Goal: Task Accomplishment & Management: Use online tool/utility

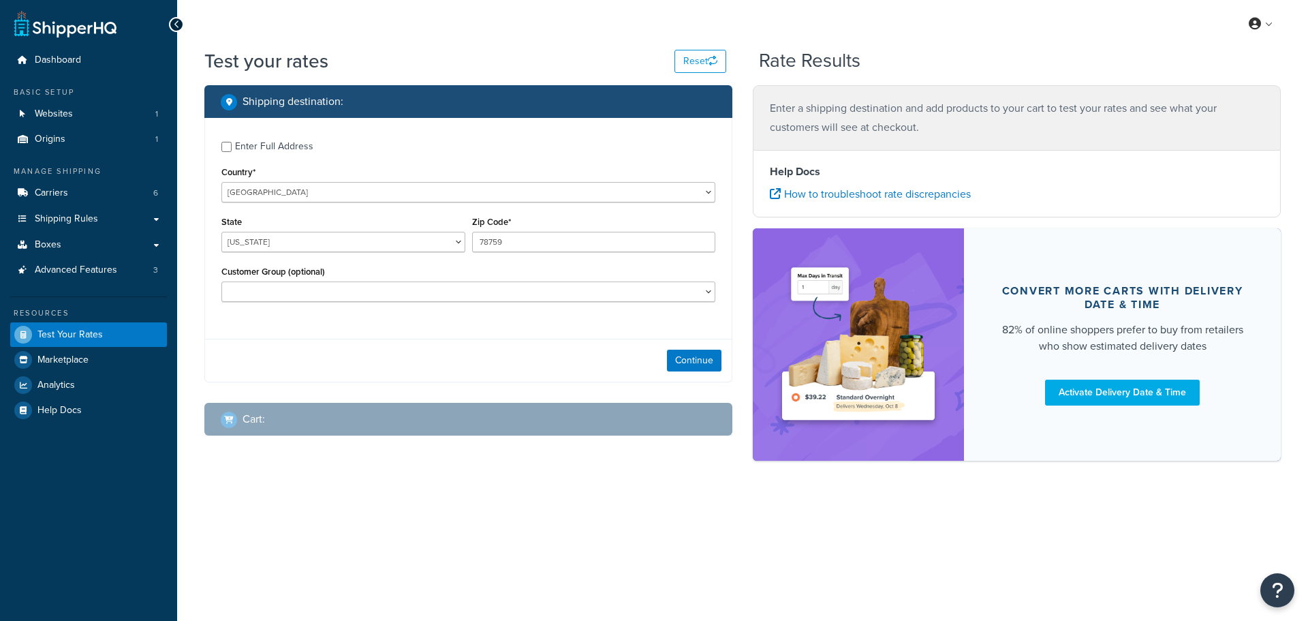
select select "TX"
click at [707, 361] on button "Continue" at bounding box center [694, 361] width 55 height 22
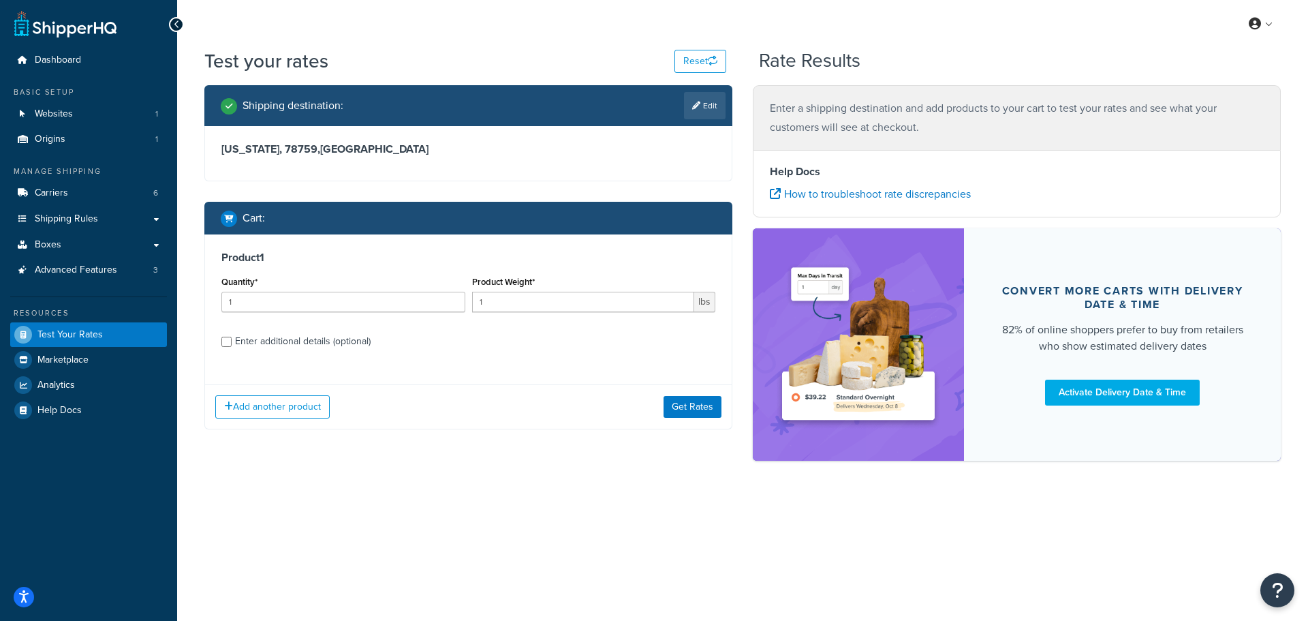
click at [317, 346] on div "Enter additional details (optional)" at bounding box center [303, 341] width 136 height 19
click at [232, 346] on input "Enter additional details (optional)" at bounding box center [226, 342] width 10 height 10
checkbox input "true"
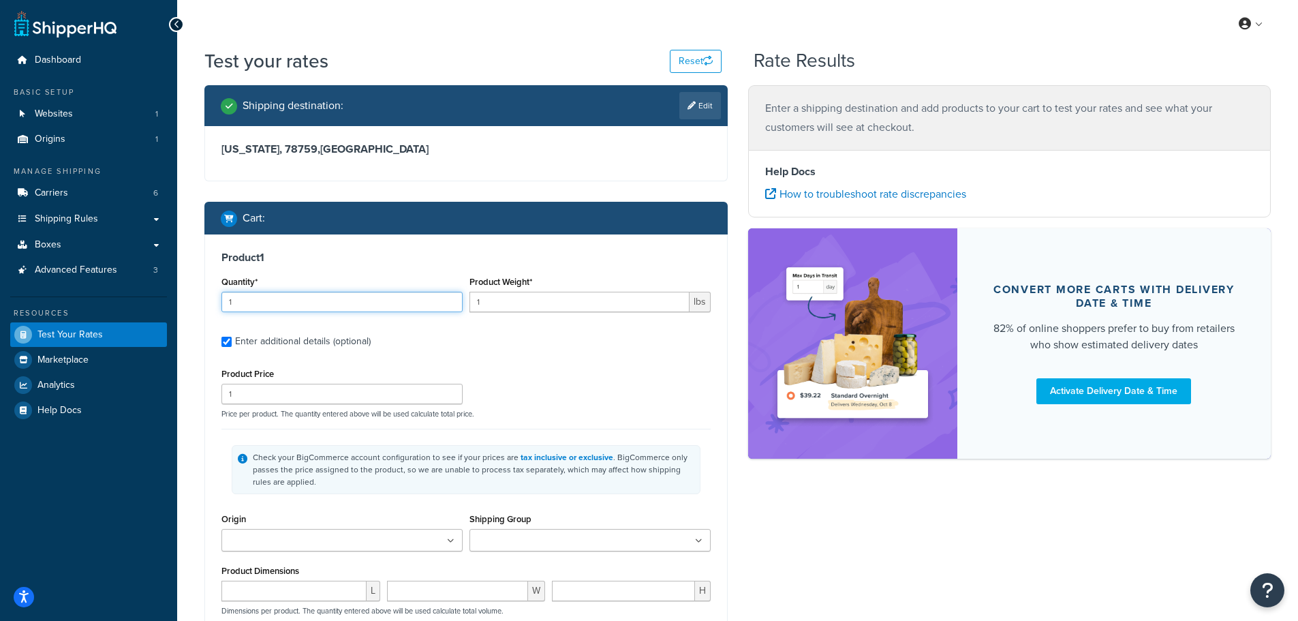
drag, startPoint x: 328, startPoint y: 313, endPoint x: 207, endPoint y: 309, distance: 121.4
click at [206, 311] on div "Product 1 Quantity* 1 Product Weight* 1 lbs Enter additional details (optional)…" at bounding box center [466, 495] width 522 height 522
click at [258, 305] on input "1" at bounding box center [341, 302] width 241 height 20
drag, startPoint x: 265, startPoint y: 300, endPoint x: 134, endPoint y: 302, distance: 131.5
click at [138, 301] on div "Dashboard Basic Setup Websites 1 Origins 1 Manage Shipping Carriers 6 Shipping …" at bounding box center [649, 450] width 1298 height 900
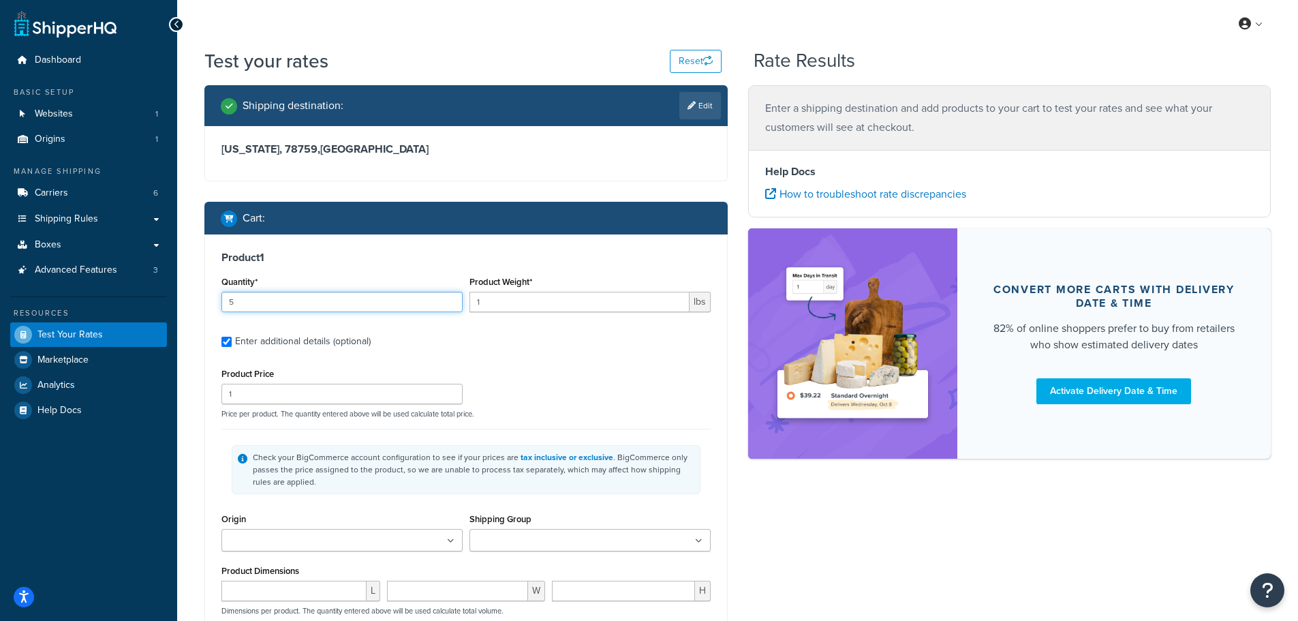
type input "5"
click at [523, 330] on label "Enter additional details (optional)" at bounding box center [473, 340] width 476 height 22
click at [232, 337] on input "Enter additional details (optional)" at bounding box center [226, 342] width 10 height 10
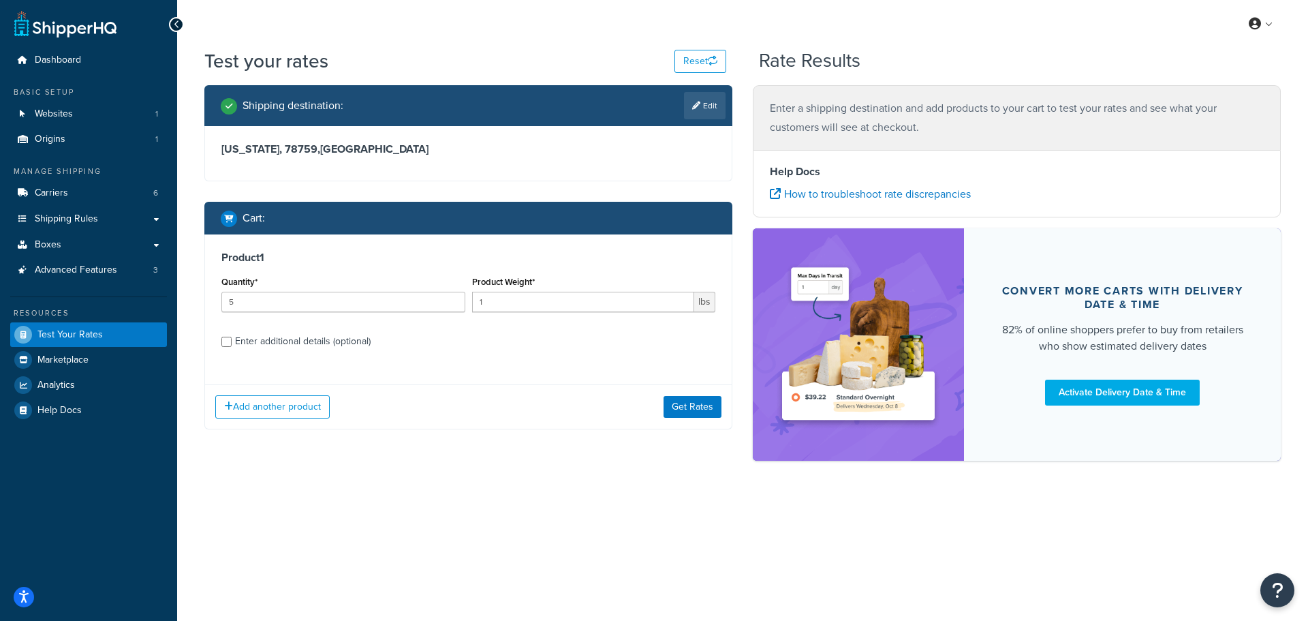
click at [347, 346] on div "Enter additional details (optional)" at bounding box center [303, 341] width 136 height 19
click at [232, 346] on input "Enter additional details (optional)" at bounding box center [226, 342] width 10 height 10
checkbox input "true"
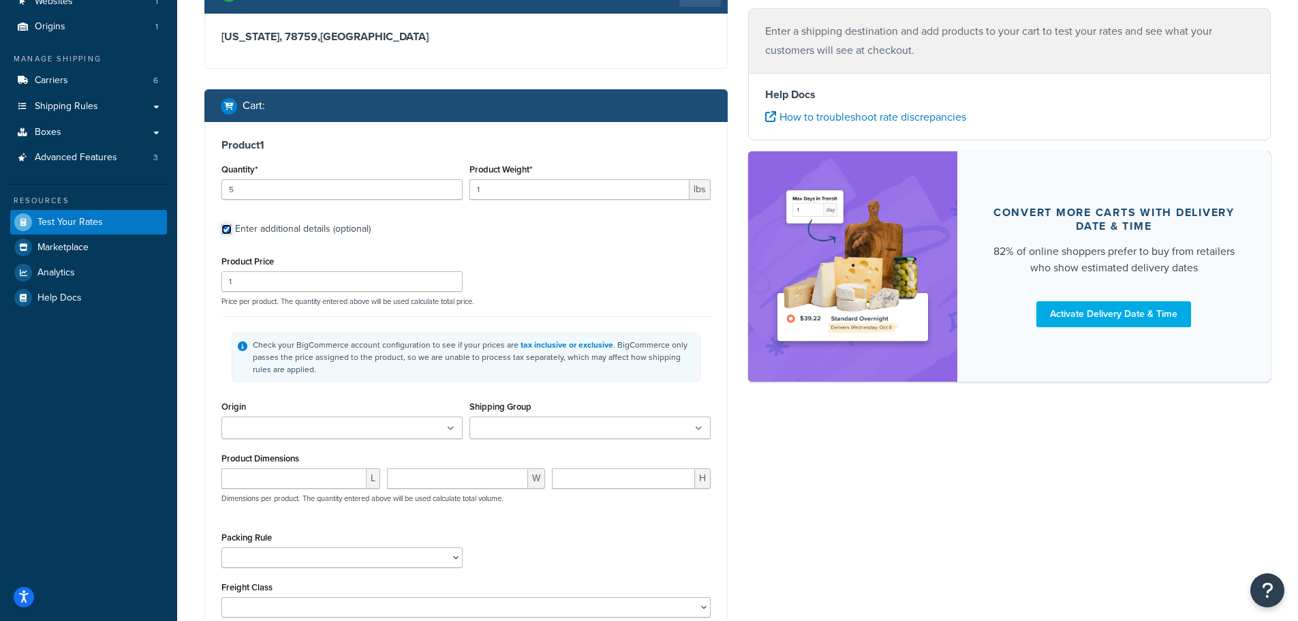
scroll to position [136, 0]
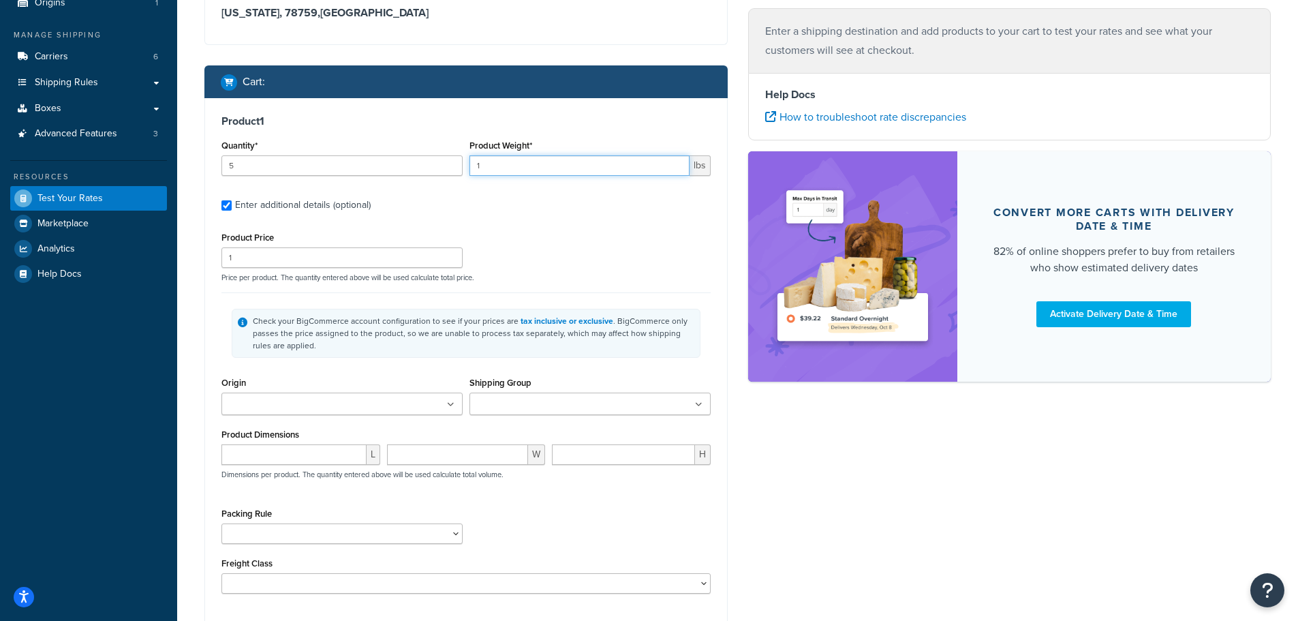
drag, startPoint x: 499, startPoint y: 168, endPoint x: 417, endPoint y: 157, distance: 83.2
click at [449, 164] on div "Quantity* 5 Product Weight* 1 lbs" at bounding box center [466, 161] width 496 height 50
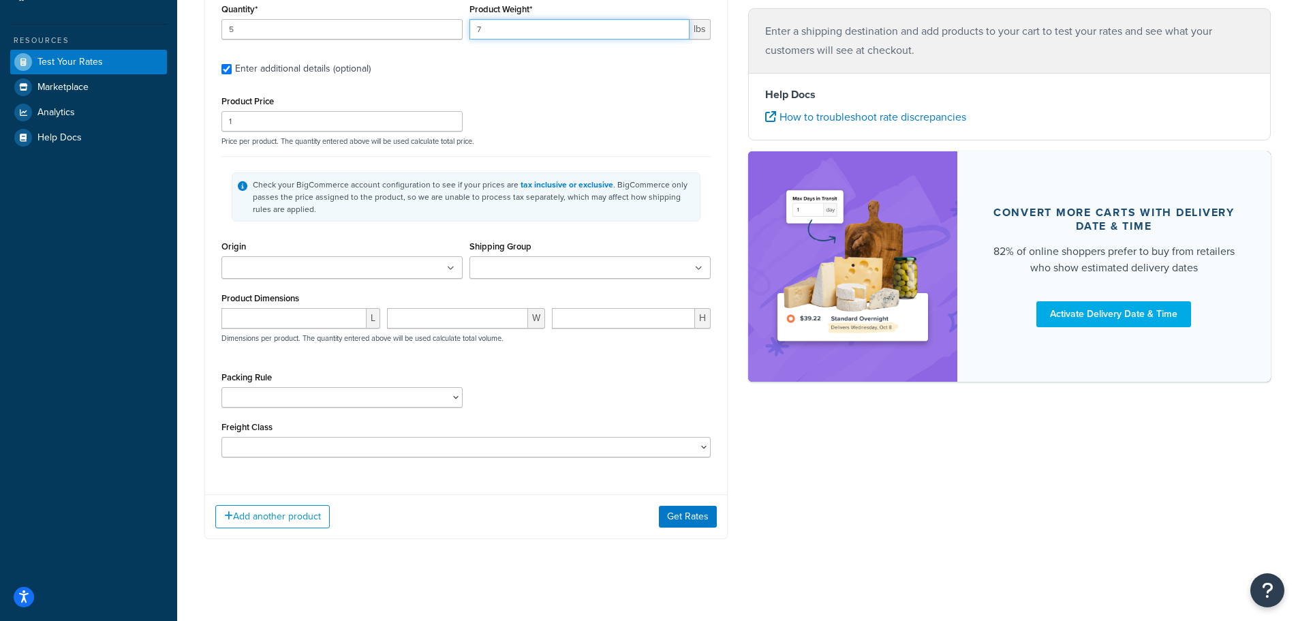
scroll to position [281, 0]
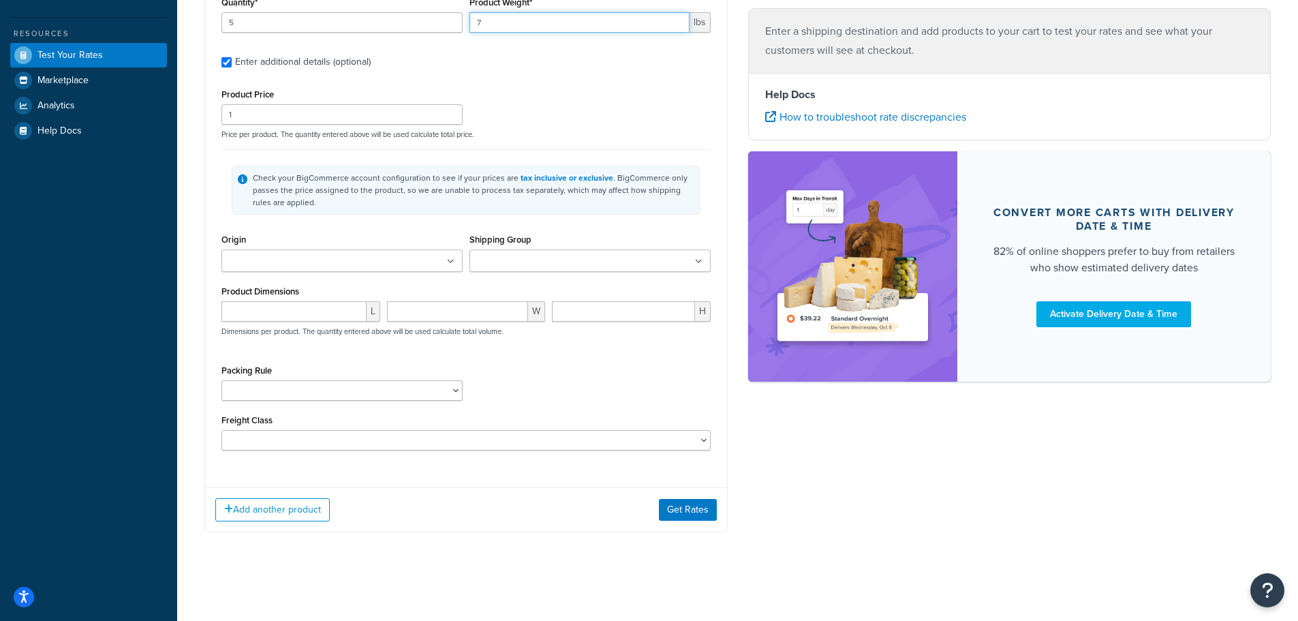
type input "7"
click at [432, 249] on ul at bounding box center [341, 260] width 241 height 22
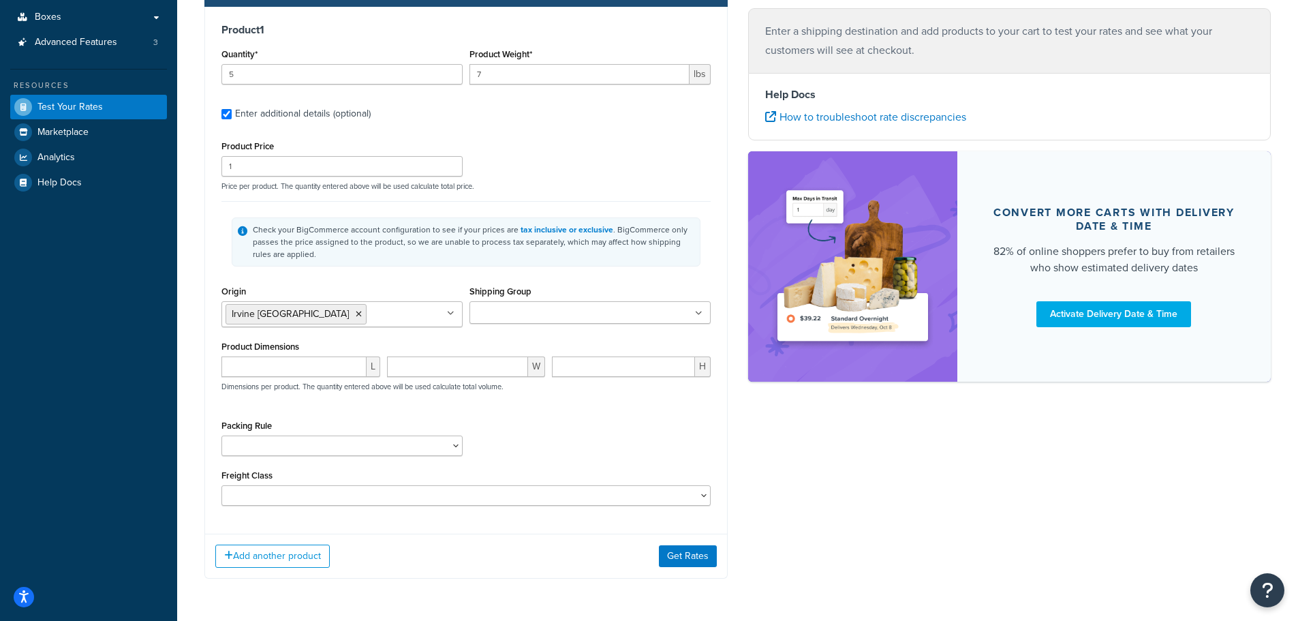
scroll to position [204, 0]
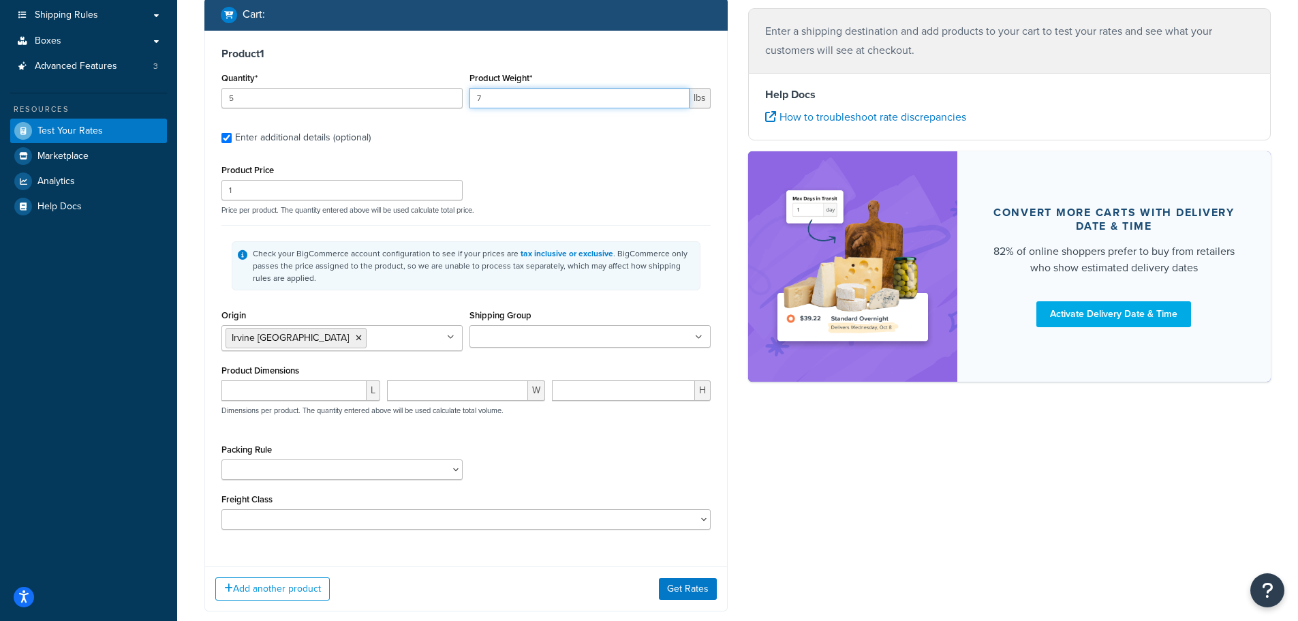
click at [546, 95] on input "7" at bounding box center [579, 98] width 220 height 20
click at [537, 143] on label "Enter additional details (optional)" at bounding box center [473, 136] width 476 height 22
click at [232, 143] on input "Enter additional details (optional)" at bounding box center [226, 138] width 10 height 10
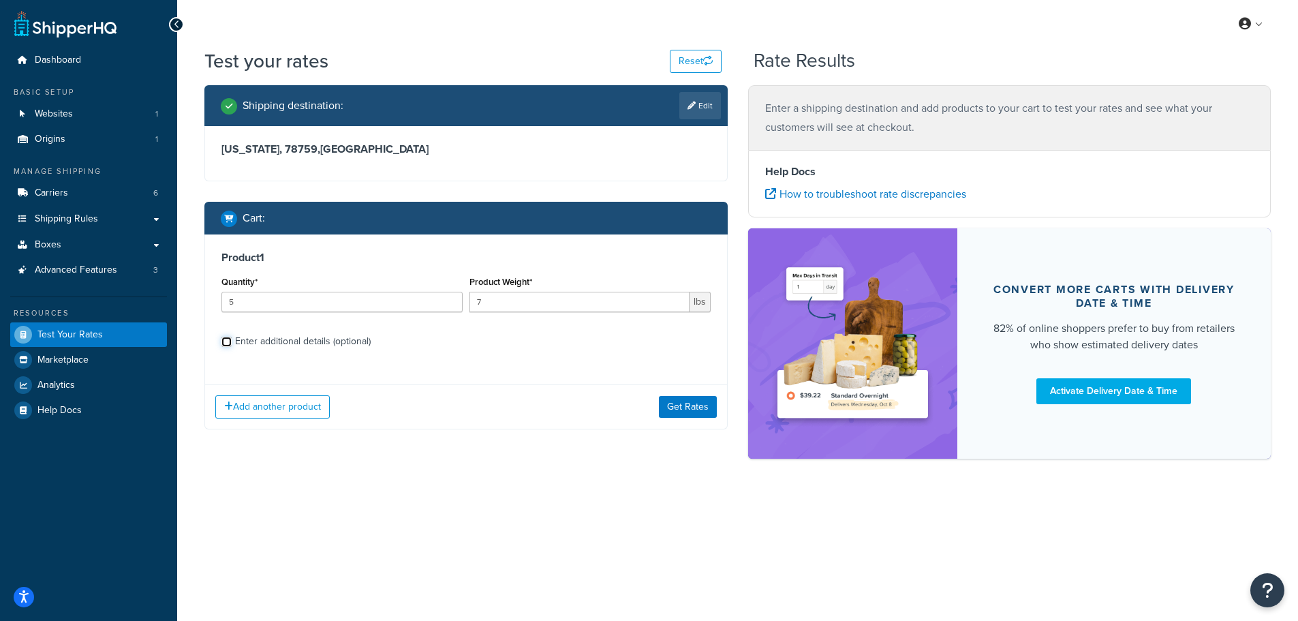
scroll to position [0, 0]
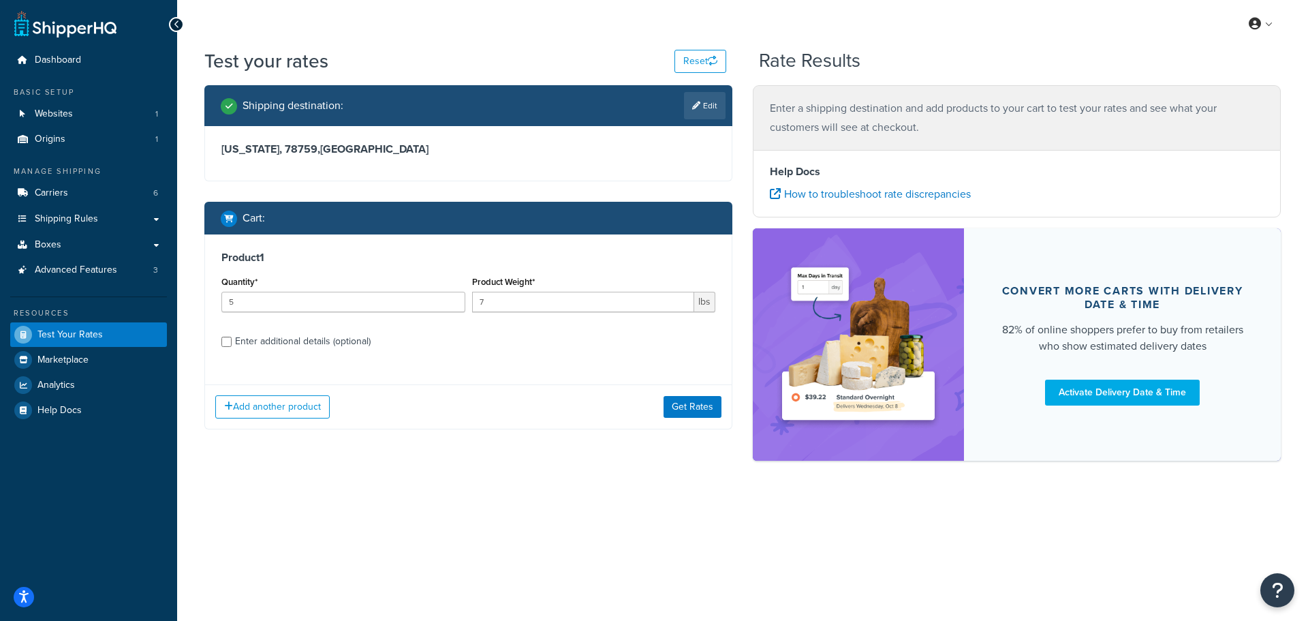
click at [537, 142] on div "Texas, 78759 , United States" at bounding box center [468, 153] width 527 height 55
click at [244, 340] on div "Enter additional details (optional)" at bounding box center [303, 341] width 136 height 19
click at [232, 340] on input "Enter additional details (optional)" at bounding box center [226, 342] width 10 height 10
checkbox input "true"
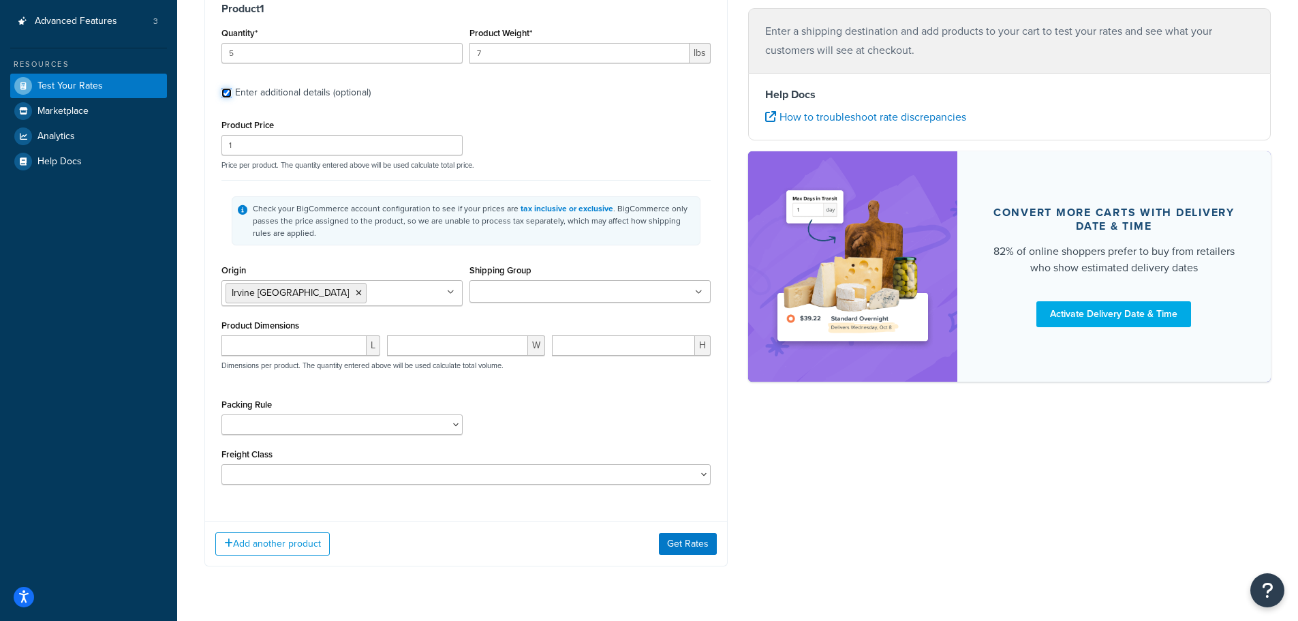
scroll to position [273, 0]
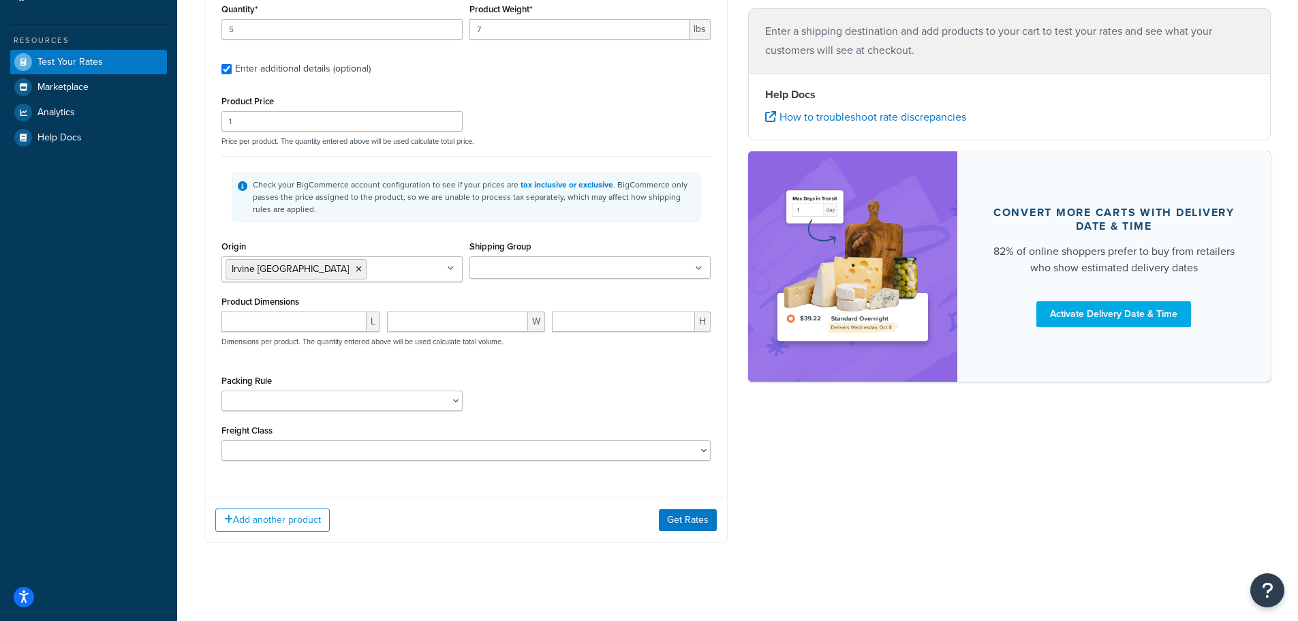
click at [524, 266] on input "Shipping Group" at bounding box center [534, 268] width 121 height 15
click at [733, 221] on div "Shipping destination : Edit Texas, 78759 , United States Cart : Product 1 Quant…" at bounding box center [466, 188] width 544 height 750
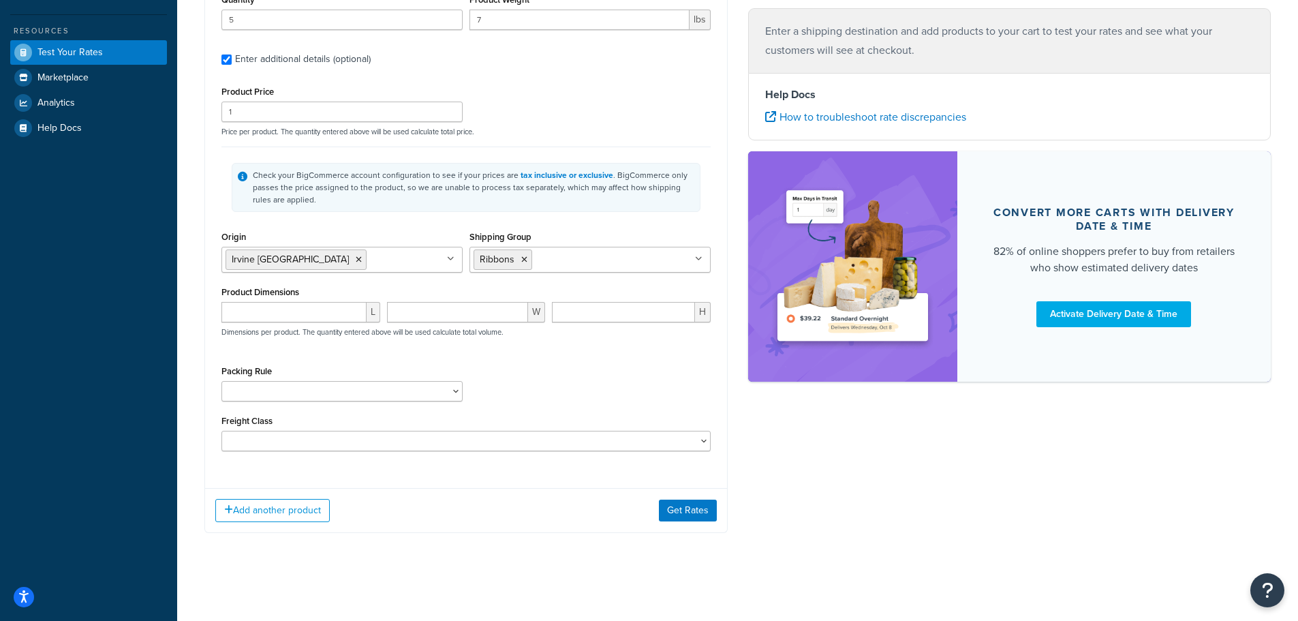
scroll to position [285, 0]
click at [313, 304] on input "number" at bounding box center [293, 311] width 145 height 20
click at [411, 321] on div "W" at bounding box center [467, 316] width 166 height 31
click at [416, 305] on input "number" at bounding box center [458, 311] width 142 height 20
click at [274, 311] on input "22" at bounding box center [293, 311] width 145 height 20
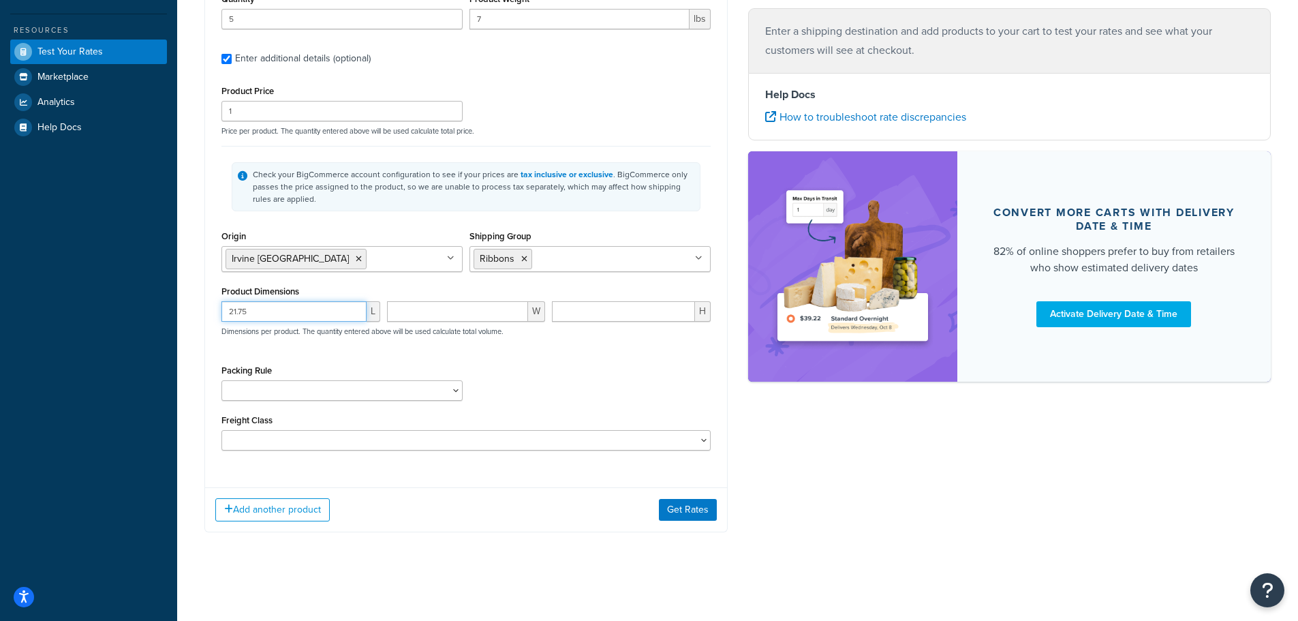
type input "21.75"
drag, startPoint x: 450, startPoint y: 307, endPoint x: 422, endPoint y: 315, distance: 29.3
click at [449, 307] on input "number" at bounding box center [458, 311] width 142 height 20
type input "8"
click at [572, 313] on input "number" at bounding box center [623, 311] width 143 height 20
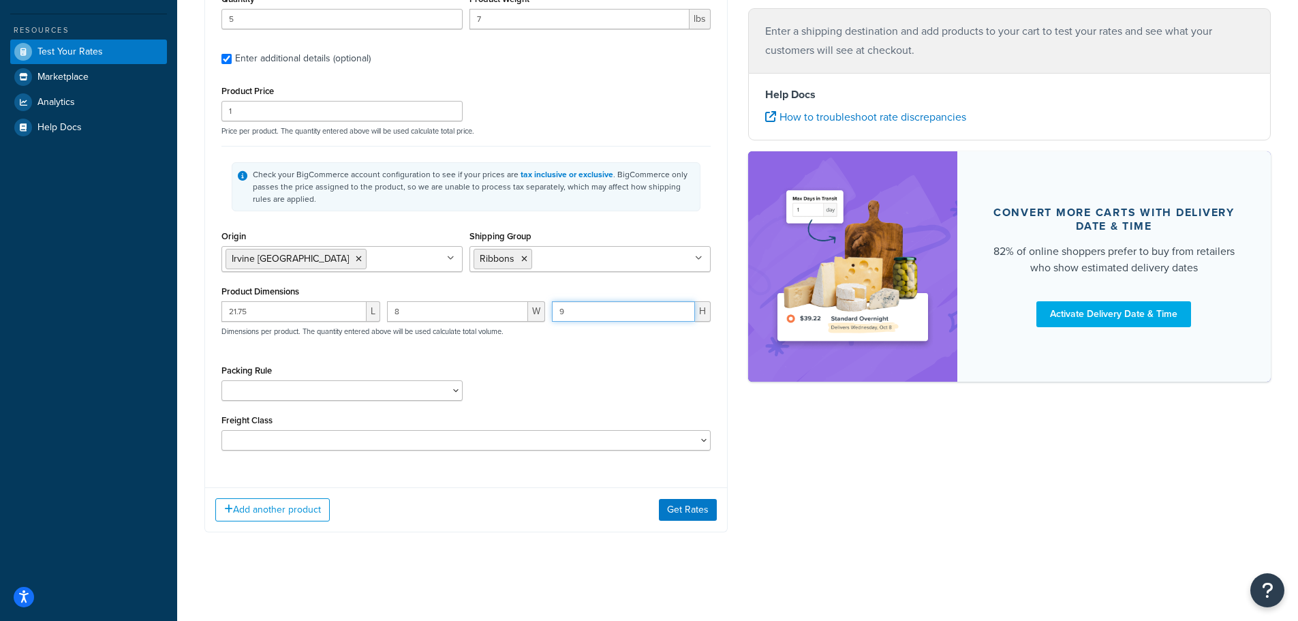
type input "9"
click at [458, 351] on div "Product Price 1 Price per product. The quantity entered above will be used calc…" at bounding box center [465, 266] width 489 height 369
click at [428, 391] on select "Kent Test Pack Separately Test Test (V 22x8x9)" at bounding box center [341, 390] width 241 height 20
click at [547, 371] on div "Packing Rule Kent Test Pack Separately Test Test (V 22x8x9)" at bounding box center [466, 386] width 496 height 50
click at [455, 388] on select "Kent Test Pack Separately Test Test (V 22x8x9)" at bounding box center [341, 390] width 241 height 20
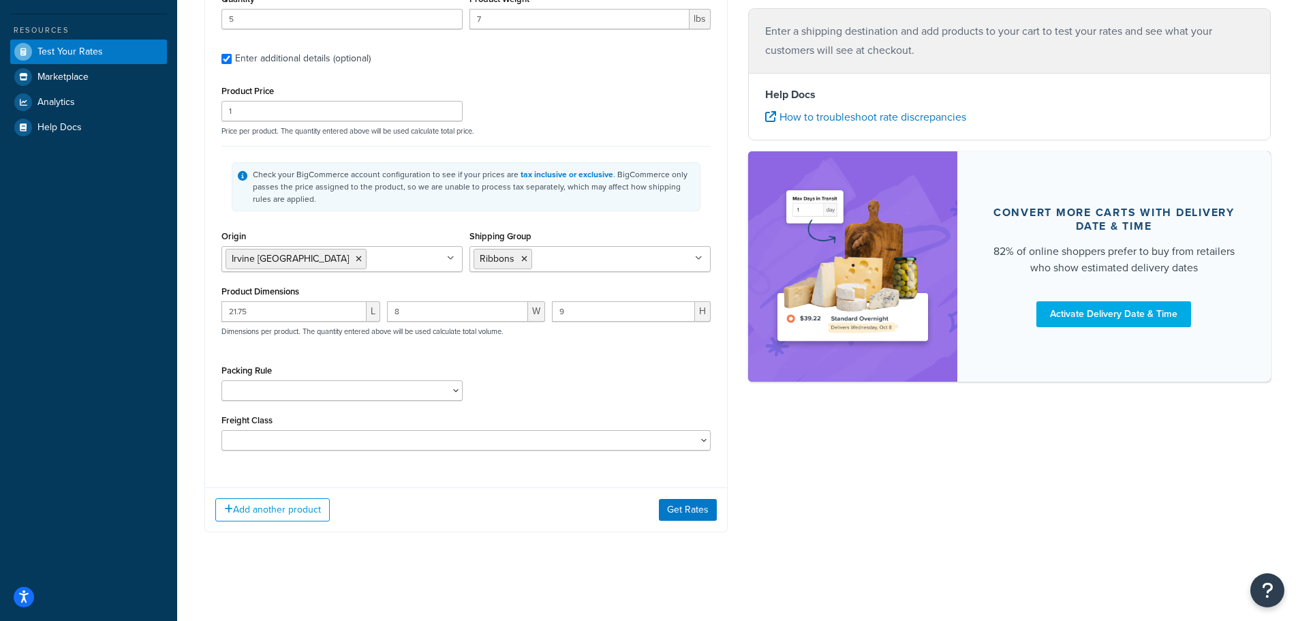
click at [548, 380] on div "Packing Rule Kent Test Pack Separately Test Test (V 22x8x9)" at bounding box center [466, 386] width 496 height 50
click at [315, 390] on select "Kent Test Pack Separately Test Test (V 22x8x9)" at bounding box center [341, 390] width 241 height 20
select select "86028"
click at [221, 380] on select "Kent Test Pack Separately Test Test (V 22x8x9)" at bounding box center [341, 390] width 241 height 20
click at [628, 395] on div "Packing Rule Kent Test Pack Separately Test Test (V 22x8x9)" at bounding box center [466, 386] width 496 height 50
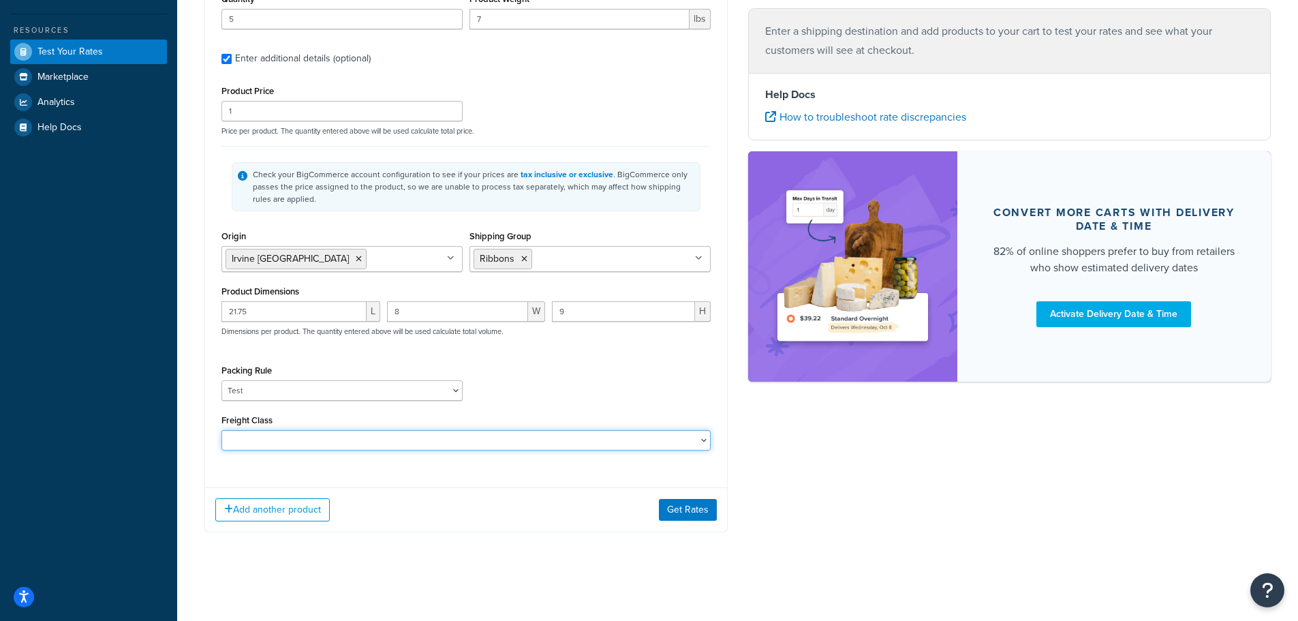
click at [684, 430] on select "50 55 60 65 70 77.5 85 92.5 100 110 125 150 175 200 250 300 400 500" at bounding box center [465, 440] width 489 height 20
select select "150"
click at [221, 430] on select "50 55 60 65 70 77.5 85 92.5 100 110 125 150 175 200 250 300 400 500" at bounding box center [465, 440] width 489 height 20
click at [525, 482] on div "Product 1 Quantity* 5 Product Weight* 7 lbs Enter additional details (optional)…" at bounding box center [465, 242] width 523 height 581
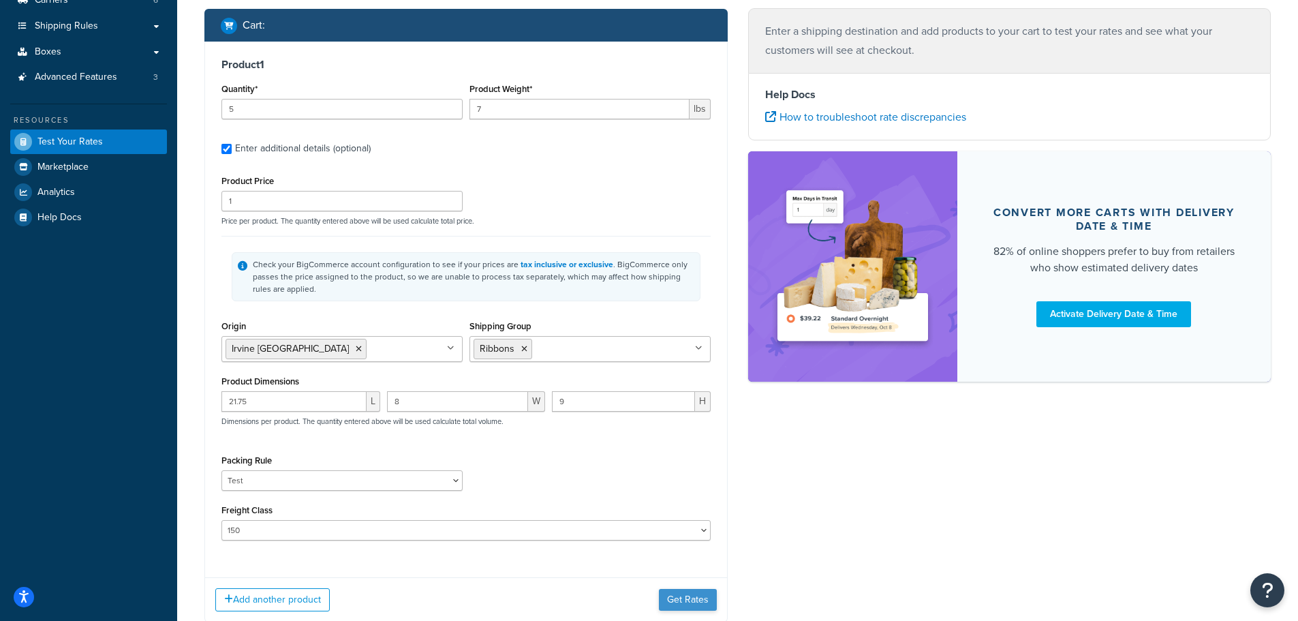
scroll to position [217, 0]
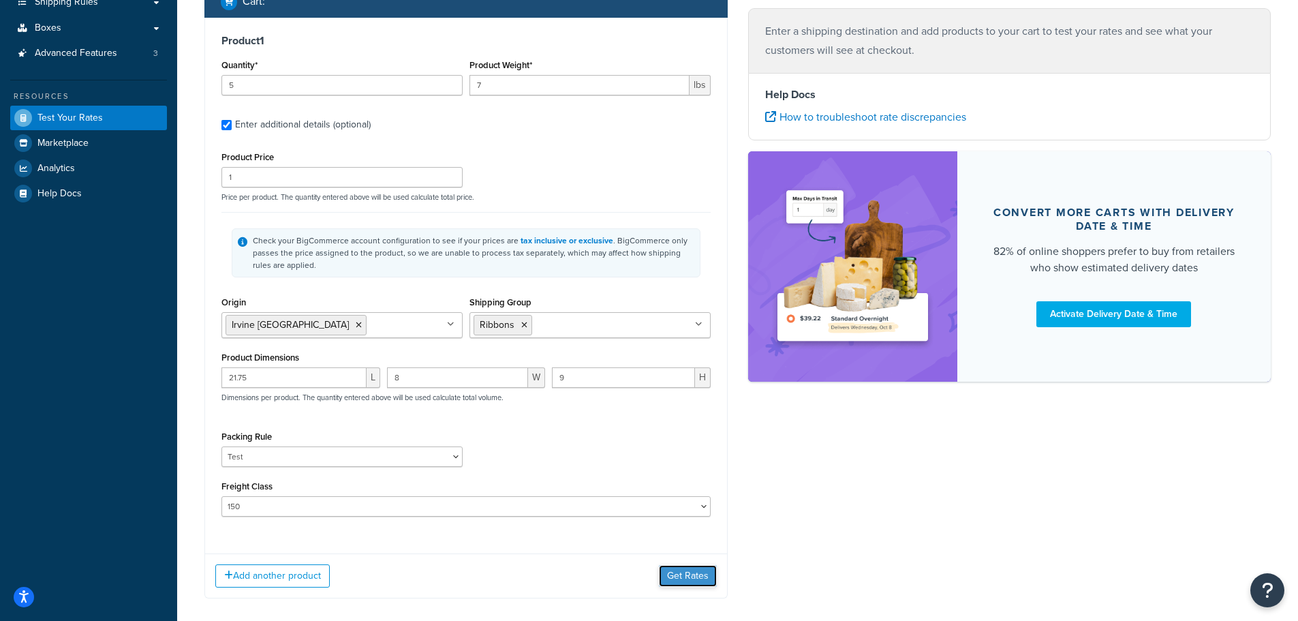
click at [700, 583] on button "Get Rates" at bounding box center [688, 576] width 58 height 22
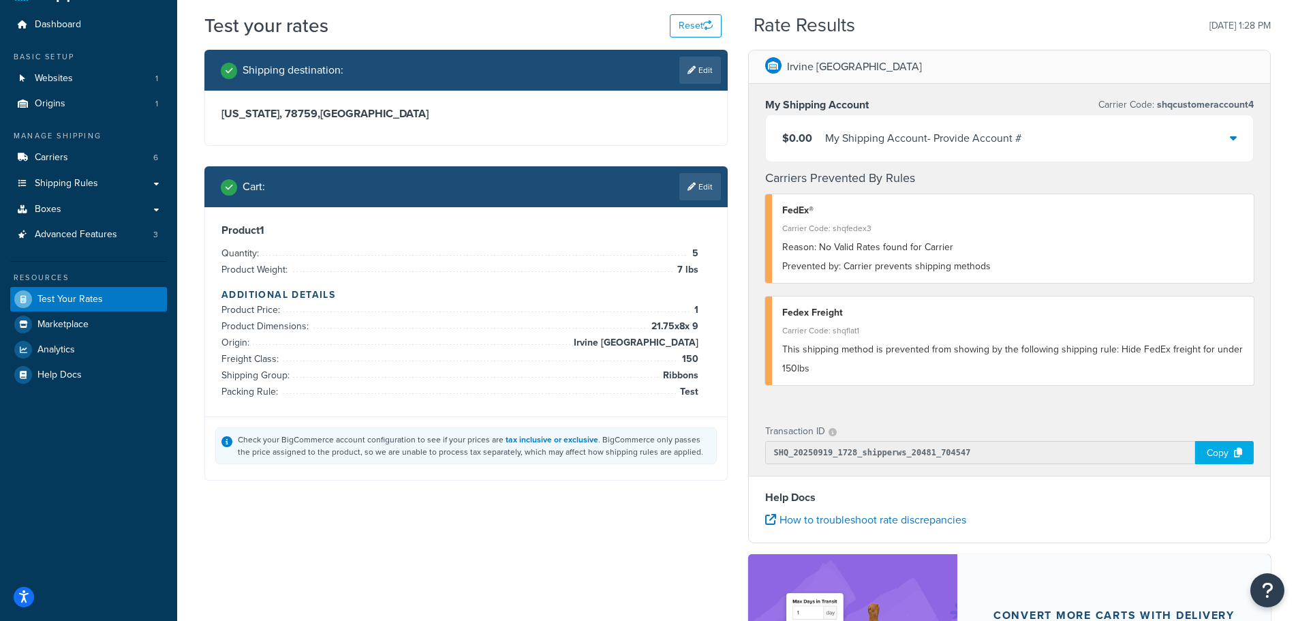
scroll to position [68, 0]
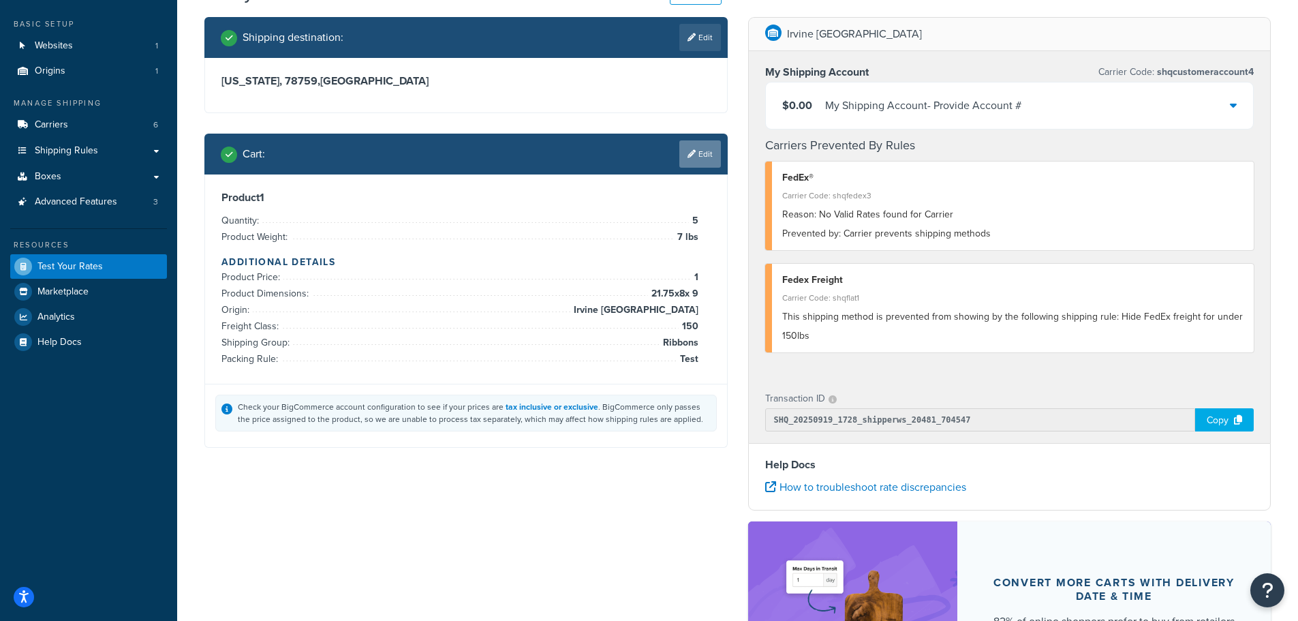
click at [702, 157] on link "Edit" at bounding box center [700, 153] width 42 height 27
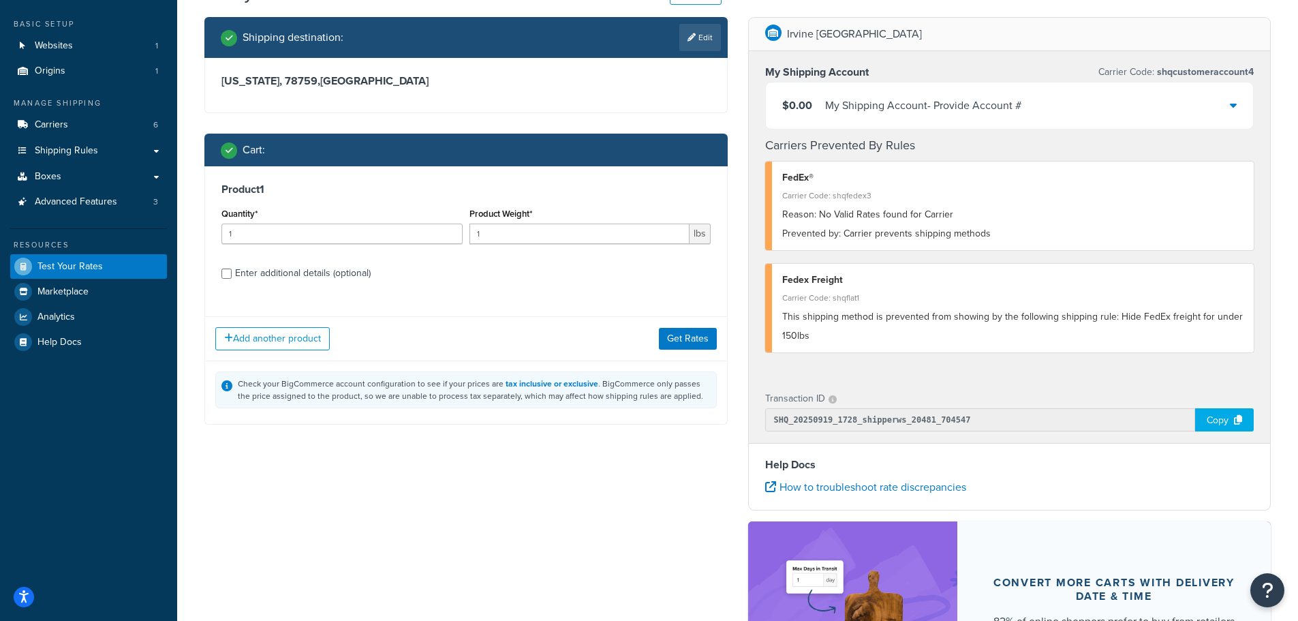
click at [334, 275] on div "Enter additional details (optional)" at bounding box center [303, 273] width 136 height 19
click at [232, 275] on input "Enter additional details (optional)" at bounding box center [226, 273] width 10 height 10
checkbox input "true"
select select "86028"
select select "150"
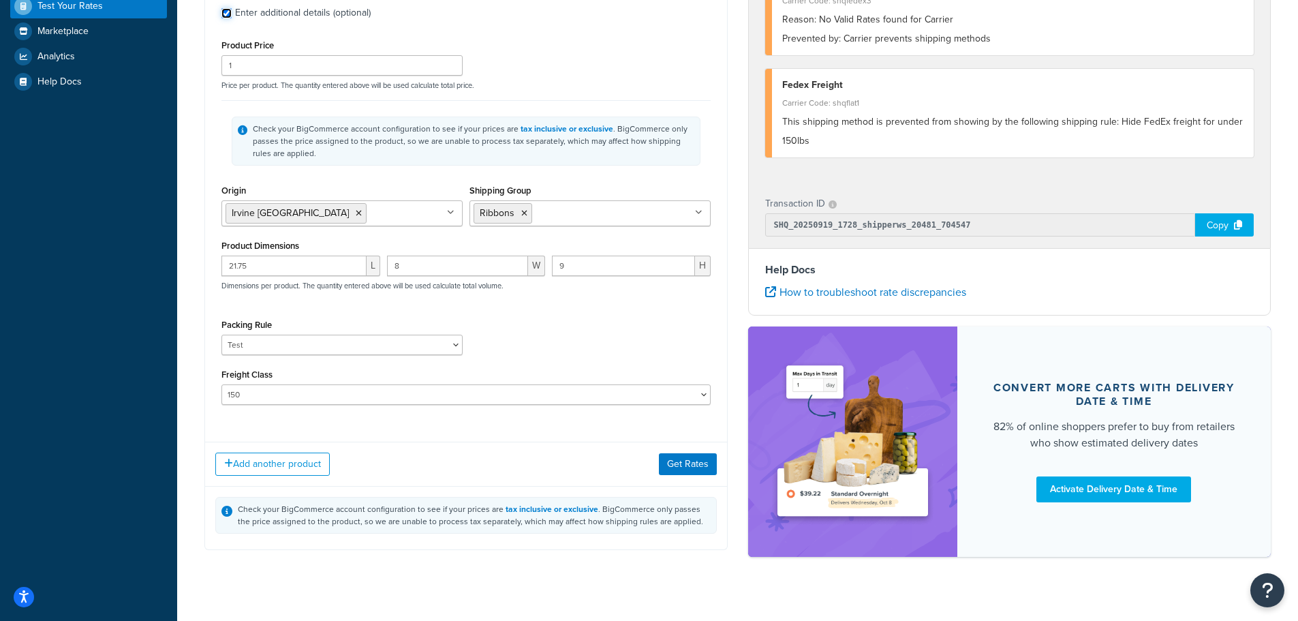
scroll to position [348, 0]
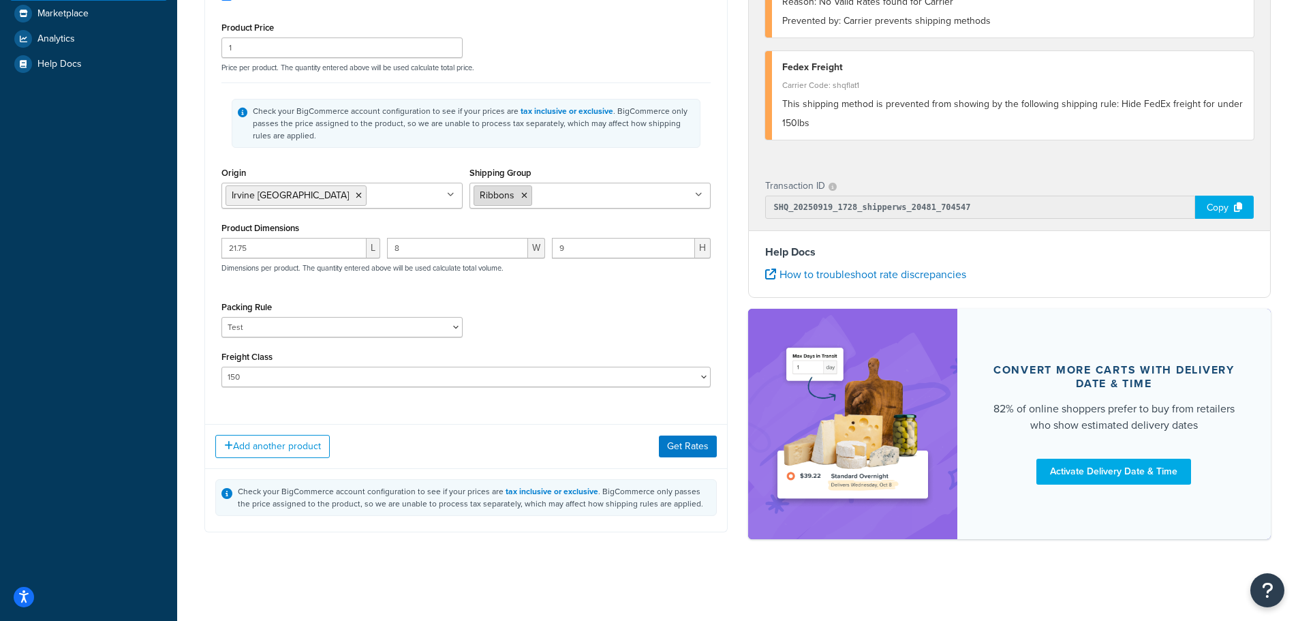
click at [525, 194] on icon at bounding box center [524, 195] width 6 height 8
click at [534, 401] on div "Product 1 Quantity* 1 Product Weight* 1 lbs Enter additional details (optional)…" at bounding box center [466, 150] width 522 height 525
click at [685, 440] on button "Get Rates" at bounding box center [688, 446] width 58 height 22
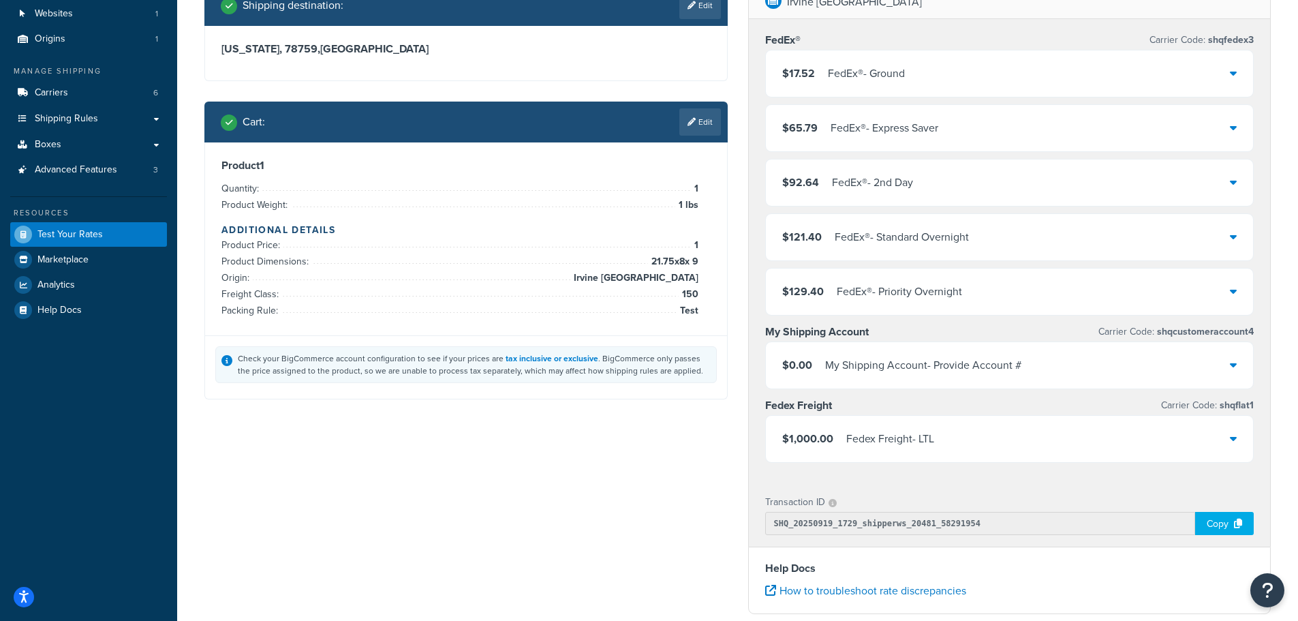
scroll to position [68, 0]
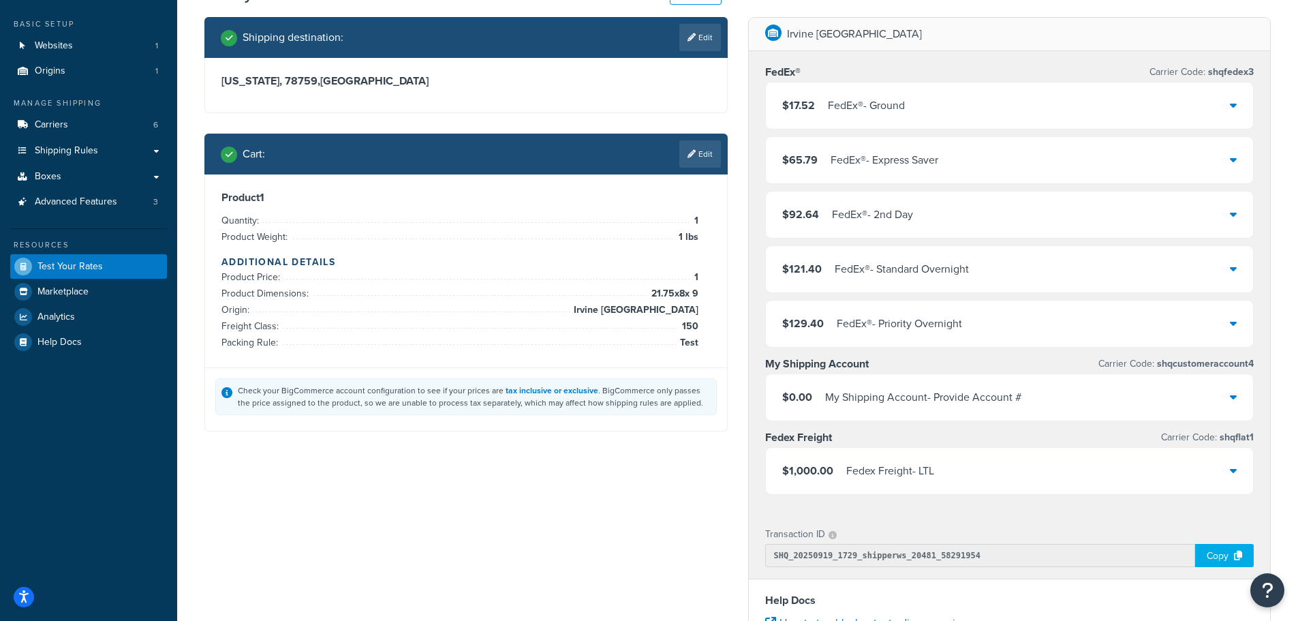
click at [1235, 108] on icon at bounding box center [1233, 104] width 7 height 11
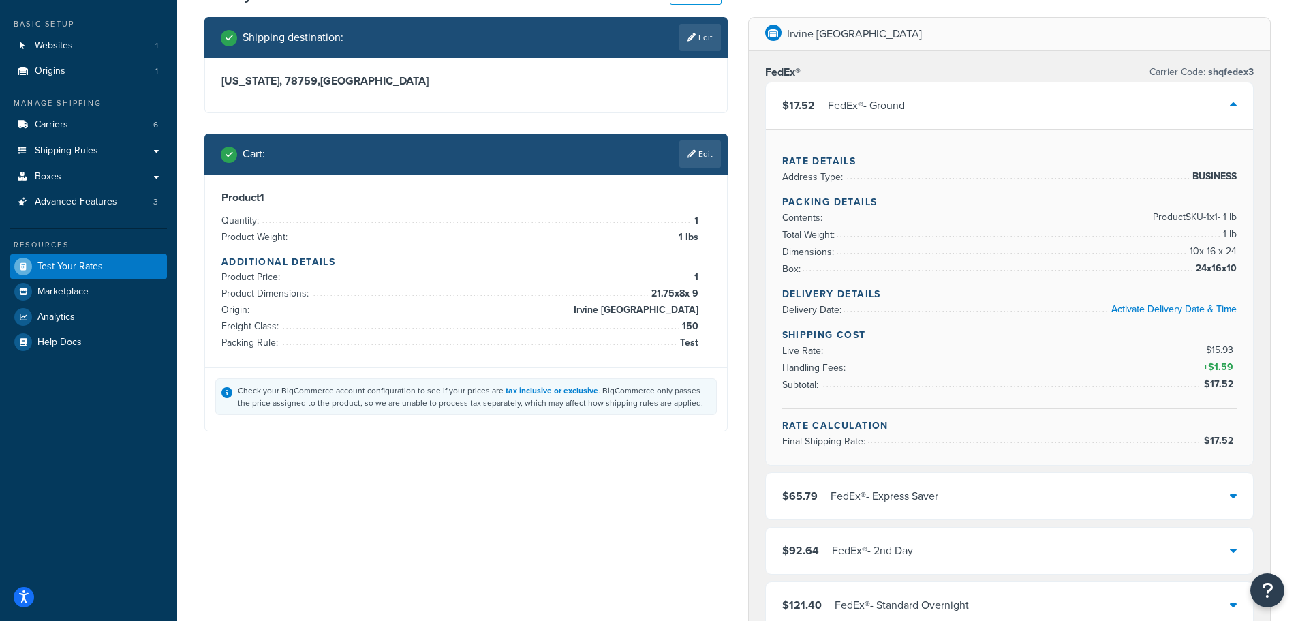
click at [700, 153] on link "Edit" at bounding box center [700, 153] width 42 height 27
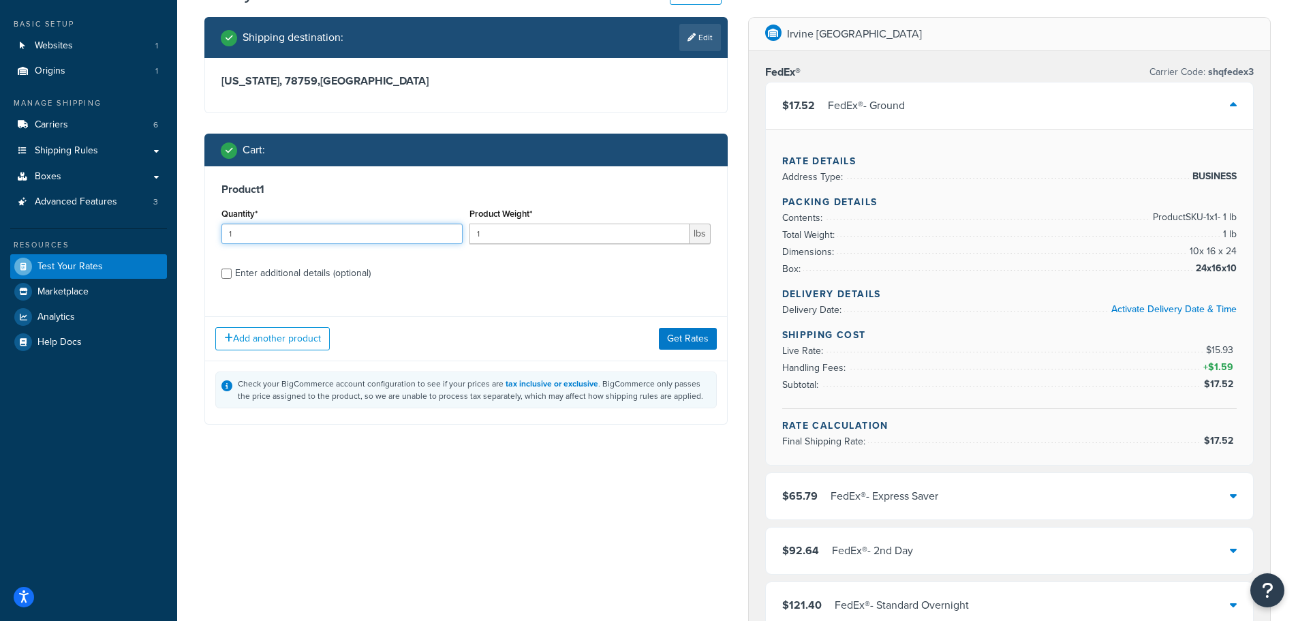
click at [331, 231] on input "1" at bounding box center [341, 234] width 241 height 20
click at [252, 271] on div "Enter additional details (optional)" at bounding box center [303, 273] width 136 height 19
click at [232, 271] on input "Enter additional details (optional)" at bounding box center [226, 273] width 10 height 10
checkbox input "true"
select select "86028"
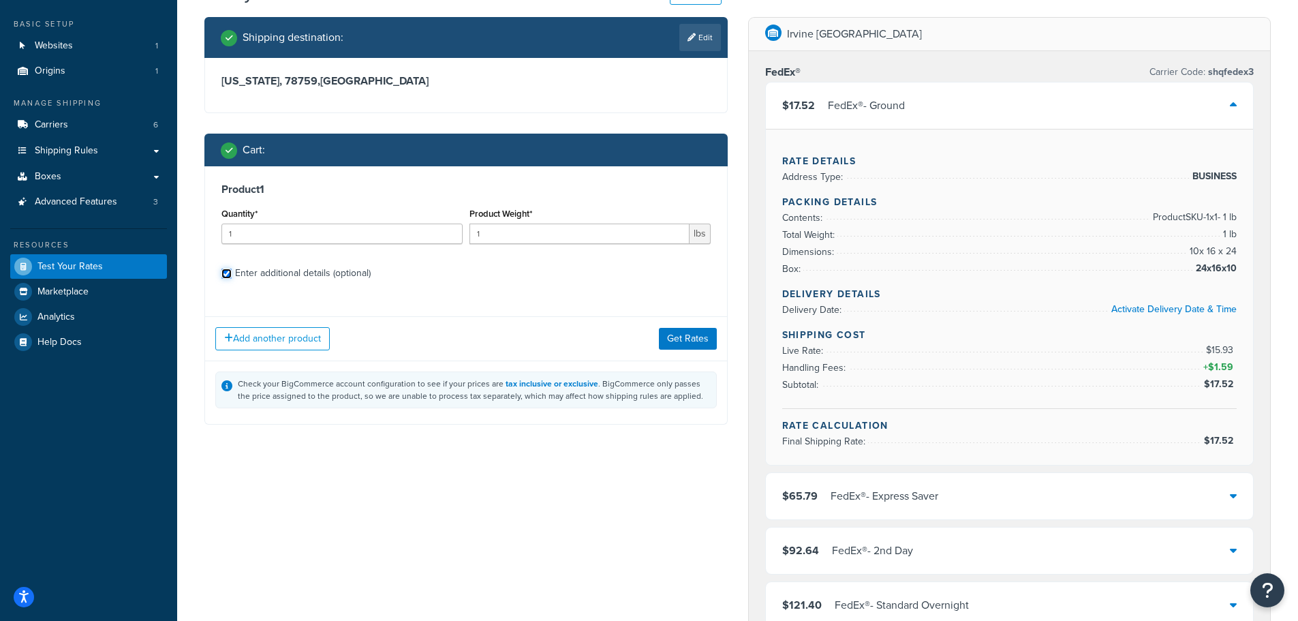
select select "150"
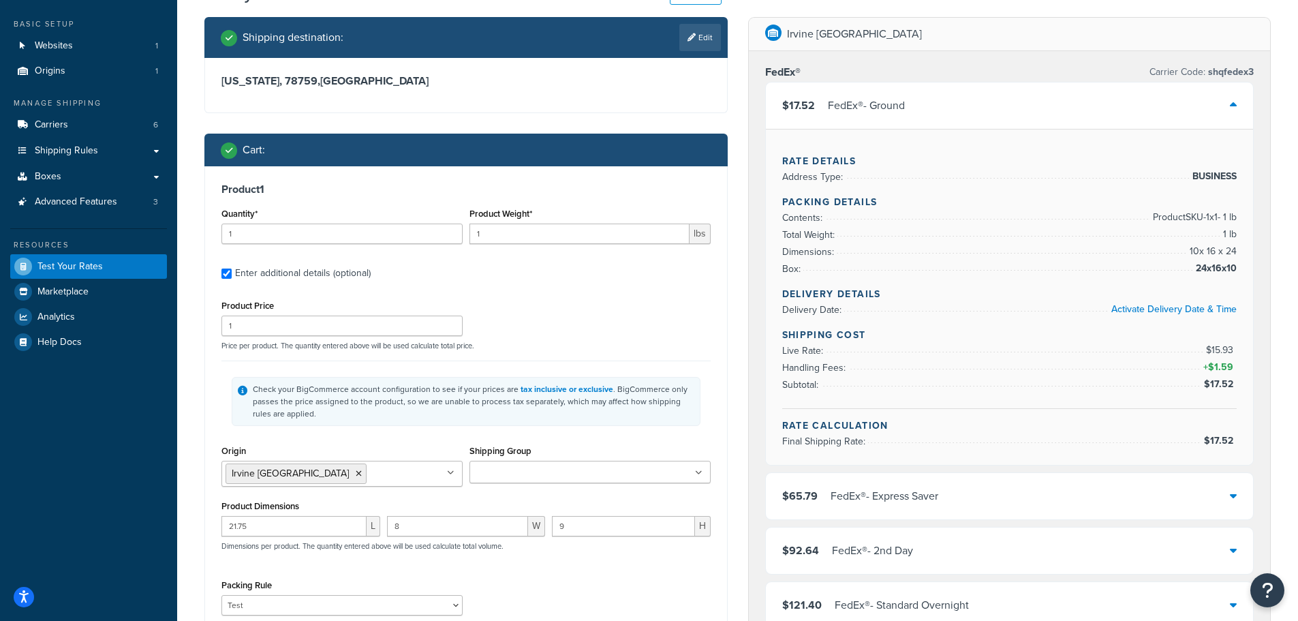
drag, startPoint x: 281, startPoint y: 222, endPoint x: 198, endPoint y: 224, distance: 83.2
click at [198, 224] on div "Shipping destination : Edit Texas, 78759 , United States Cart : Product 1 Quant…" at bounding box center [466, 424] width 544 height 815
click at [281, 239] on input "1" at bounding box center [341, 234] width 241 height 20
drag, startPoint x: 252, startPoint y: 238, endPoint x: 61, endPoint y: 226, distance: 191.2
click at [117, 232] on div "Dashboard Basic Setup Websites 1 Origins 1 Manage Shipping Carriers 6 Shipping …" at bounding box center [649, 618] width 1298 height 1373
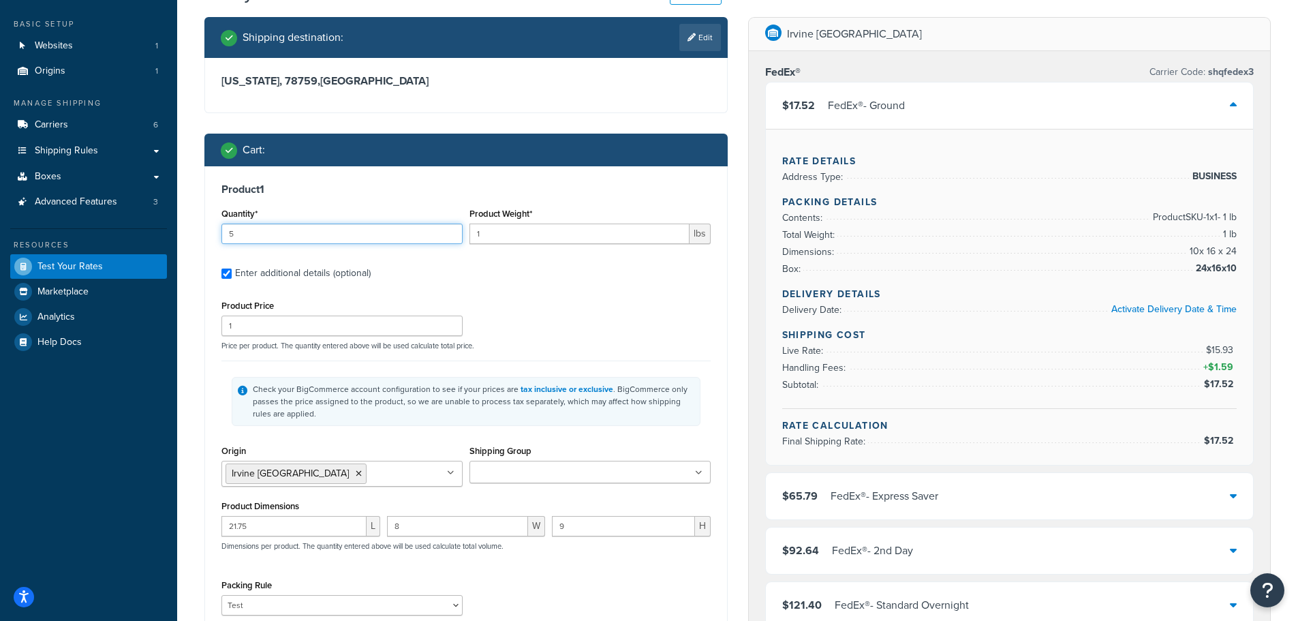
type input "5"
drag, startPoint x: 499, startPoint y: 233, endPoint x: 425, endPoint y: 229, distance: 73.7
click at [425, 229] on div "Quantity* 5 Product Weight* 1 lbs" at bounding box center [466, 229] width 496 height 50
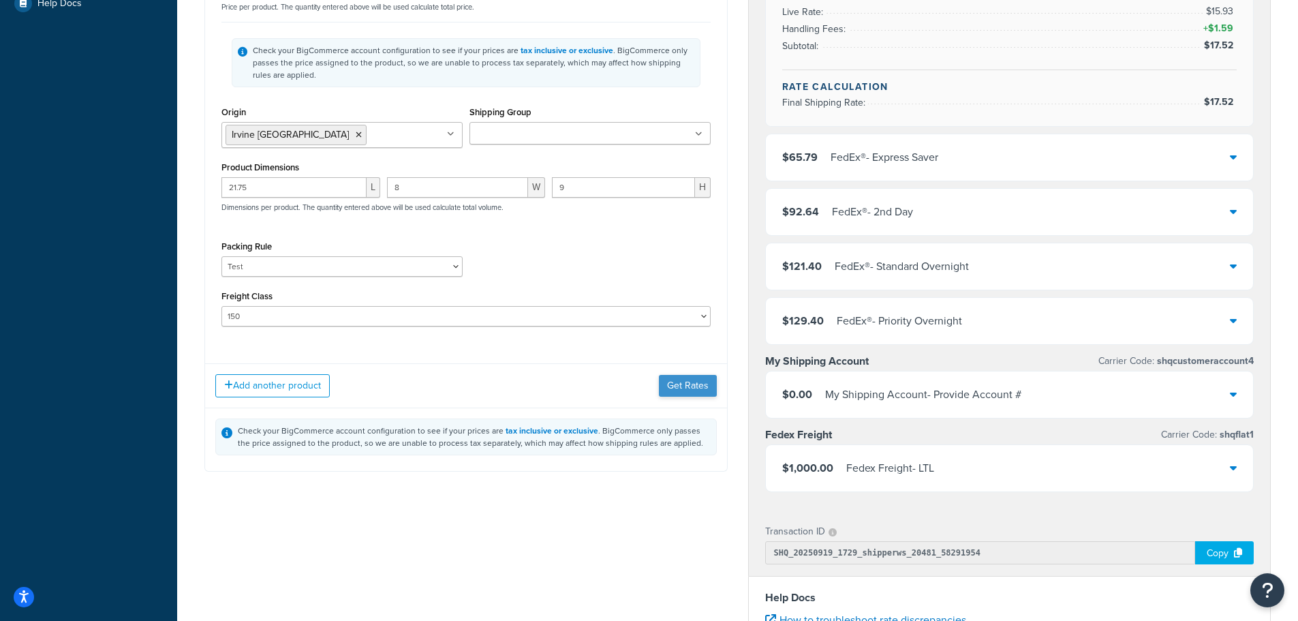
scroll to position [409, 0]
type input "7"
click at [680, 388] on button "Get Rates" at bounding box center [688, 384] width 58 height 22
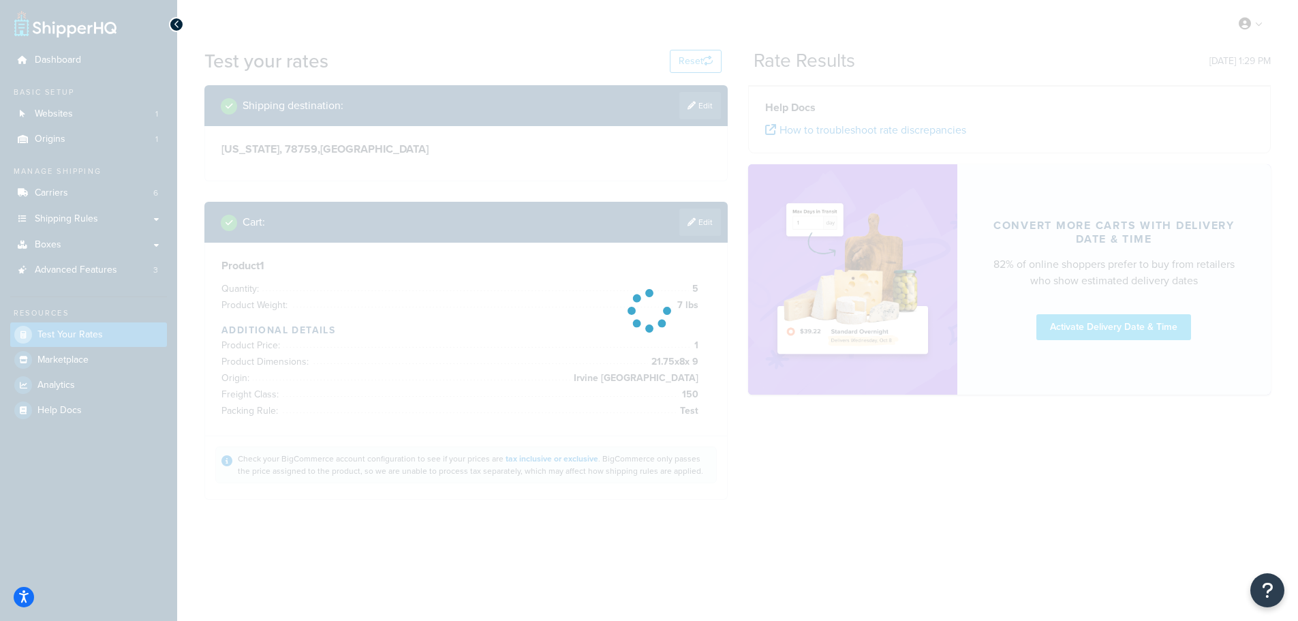
scroll to position [0, 0]
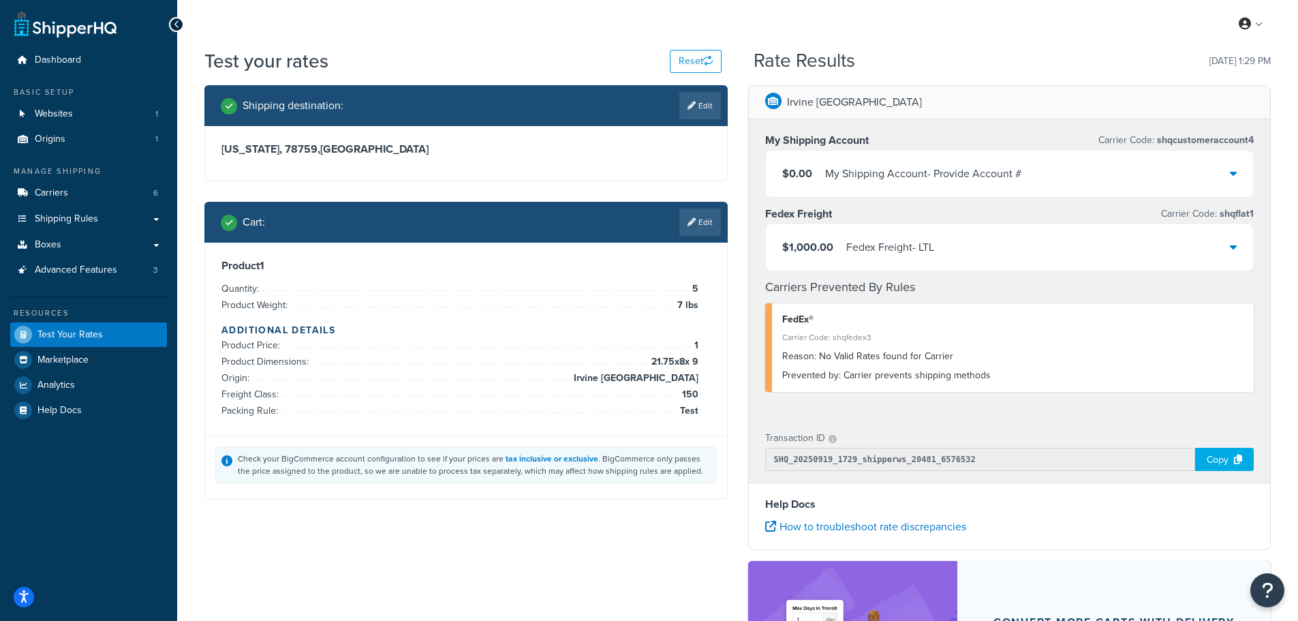
click at [698, 226] on link "Edit" at bounding box center [700, 222] width 42 height 27
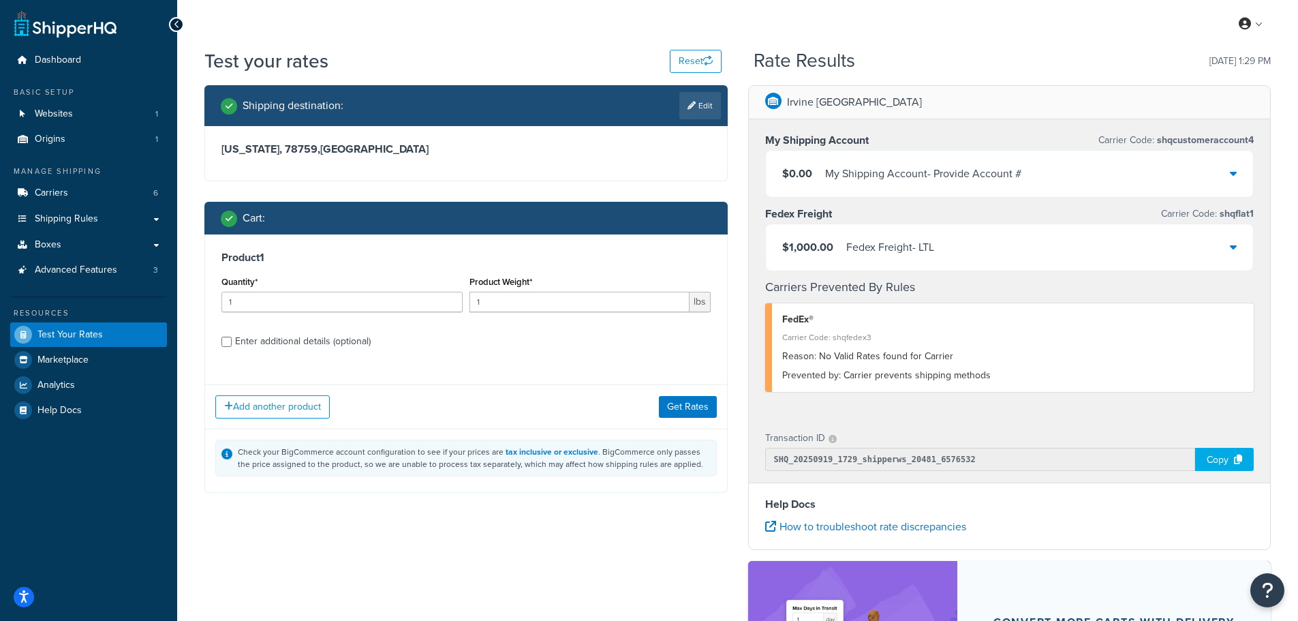
scroll to position [68, 0]
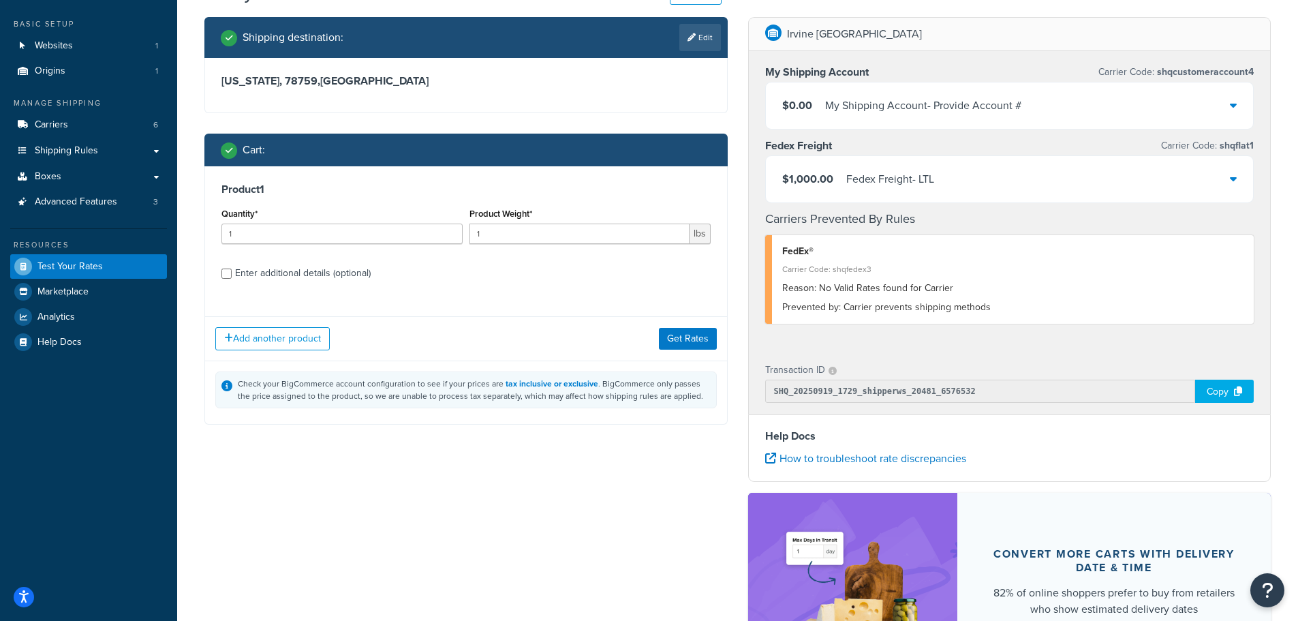
click at [241, 271] on div "Enter additional details (optional)" at bounding box center [303, 273] width 136 height 19
click at [232, 271] on input "Enter additional details (optional)" at bounding box center [226, 273] width 10 height 10
checkbox input "true"
select select "86028"
select select "150"
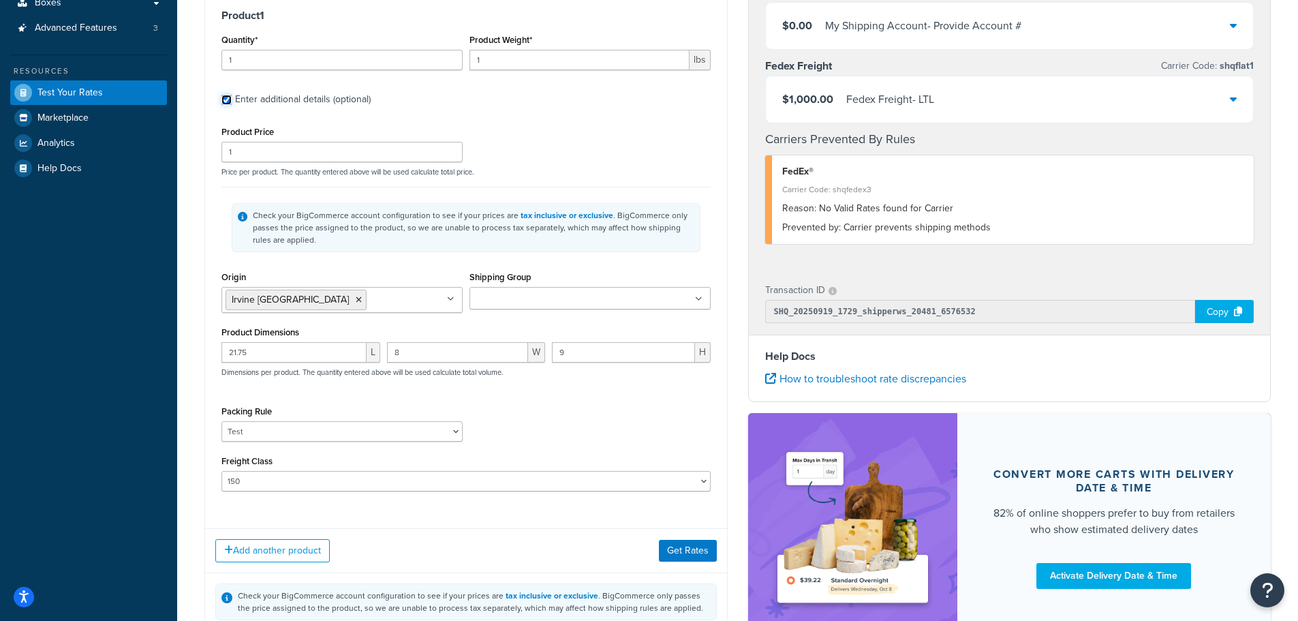
scroll to position [212, 0]
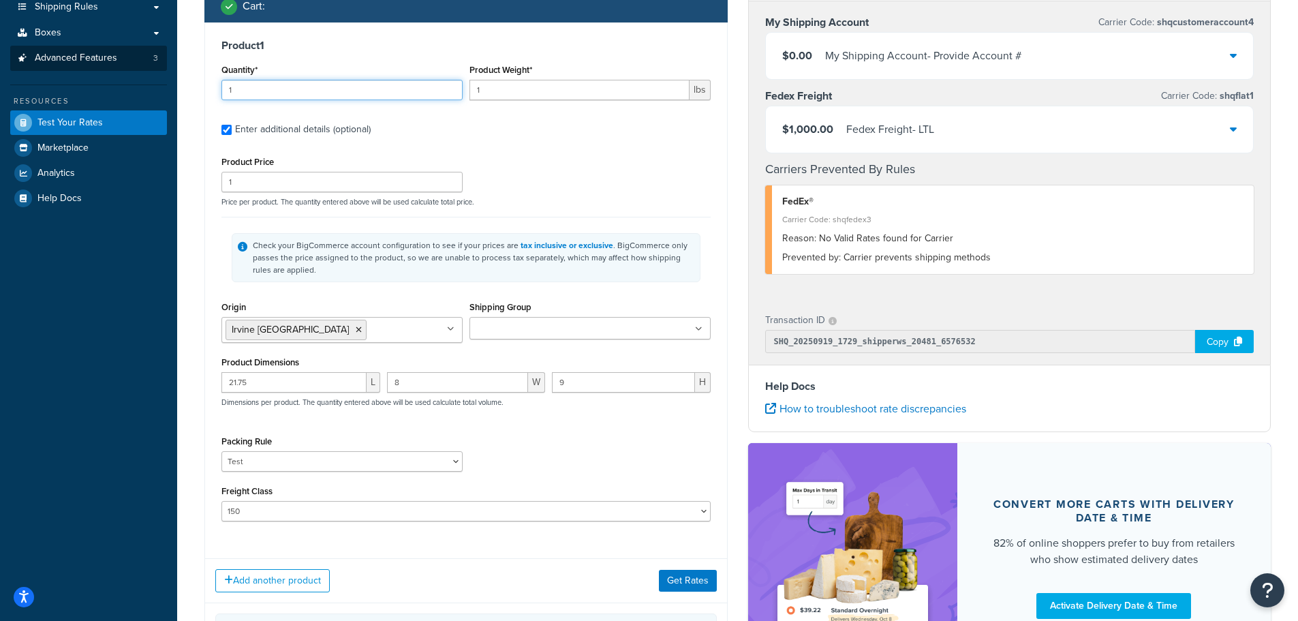
drag, startPoint x: 376, startPoint y: 89, endPoint x: 15, endPoint y: 69, distance: 361.7
click at [170, 74] on div "Dashboard Basic Setup Websites 1 Origins 1 Manage Shipping Carriers 6 Shipping …" at bounding box center [649, 271] width 1298 height 967
type input "5"
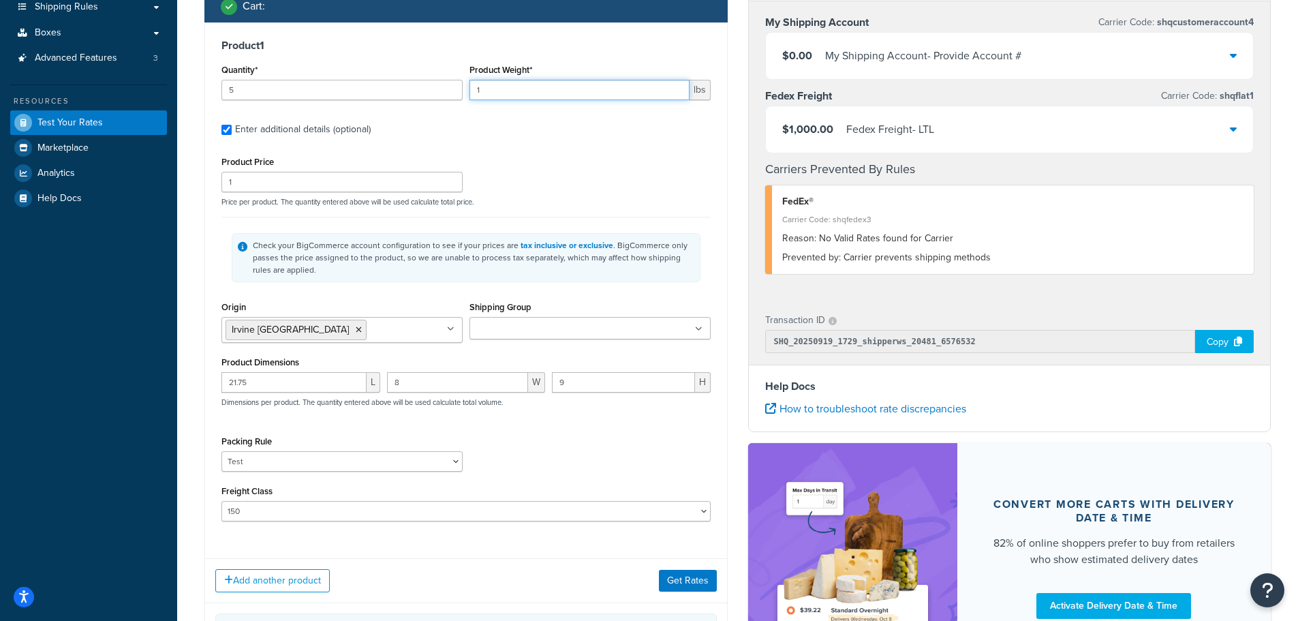
drag, startPoint x: 499, startPoint y: 92, endPoint x: 397, endPoint y: 82, distance: 103.3
click at [440, 88] on div "Quantity* 5 Product Weight* 1 lbs" at bounding box center [466, 86] width 496 height 50
type input "35"
click at [692, 586] on button "Get Rates" at bounding box center [688, 581] width 58 height 22
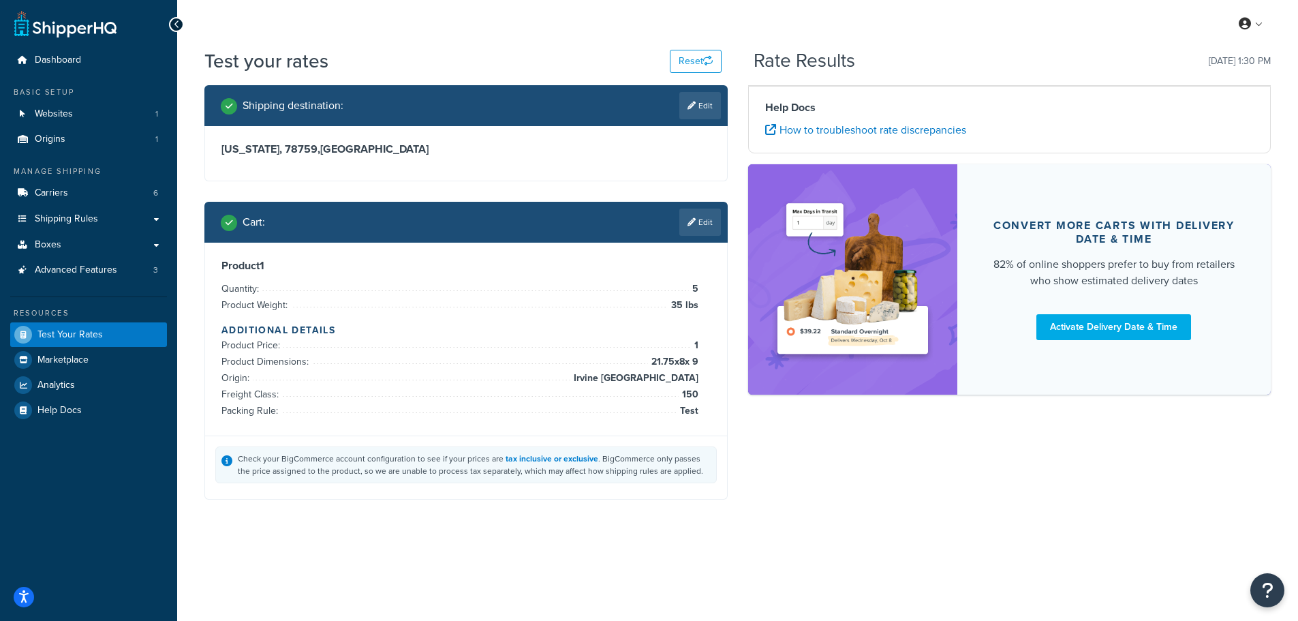
scroll to position [0, 0]
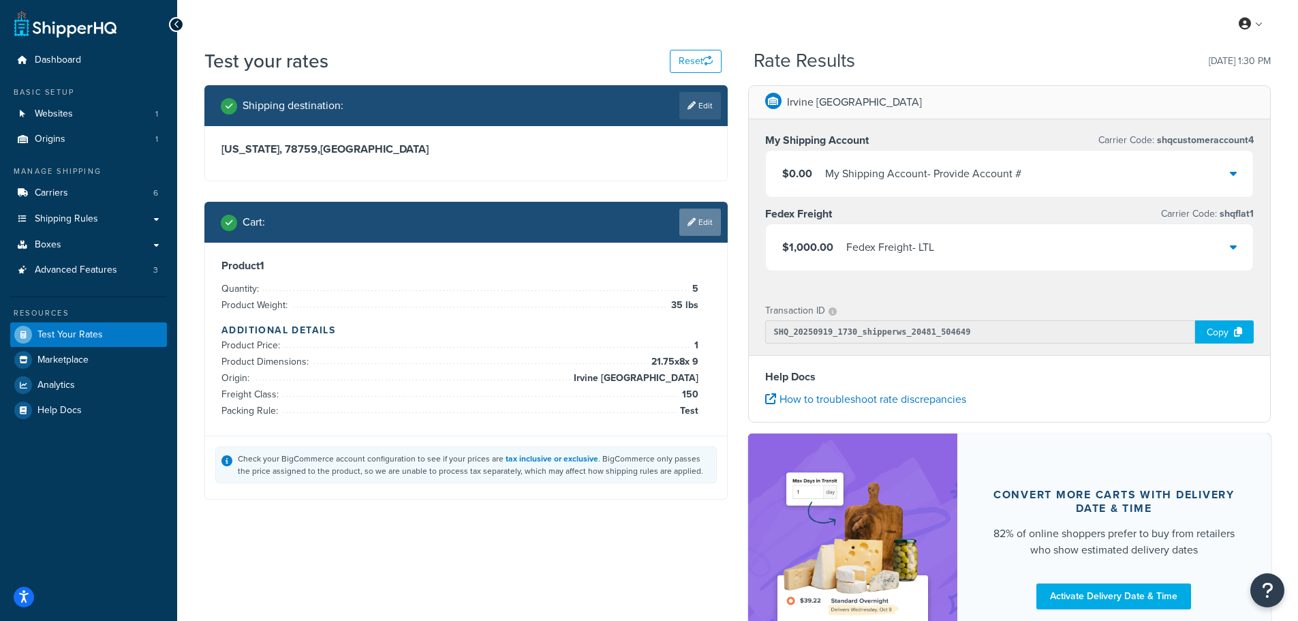
click at [692, 221] on icon at bounding box center [692, 222] width 8 height 8
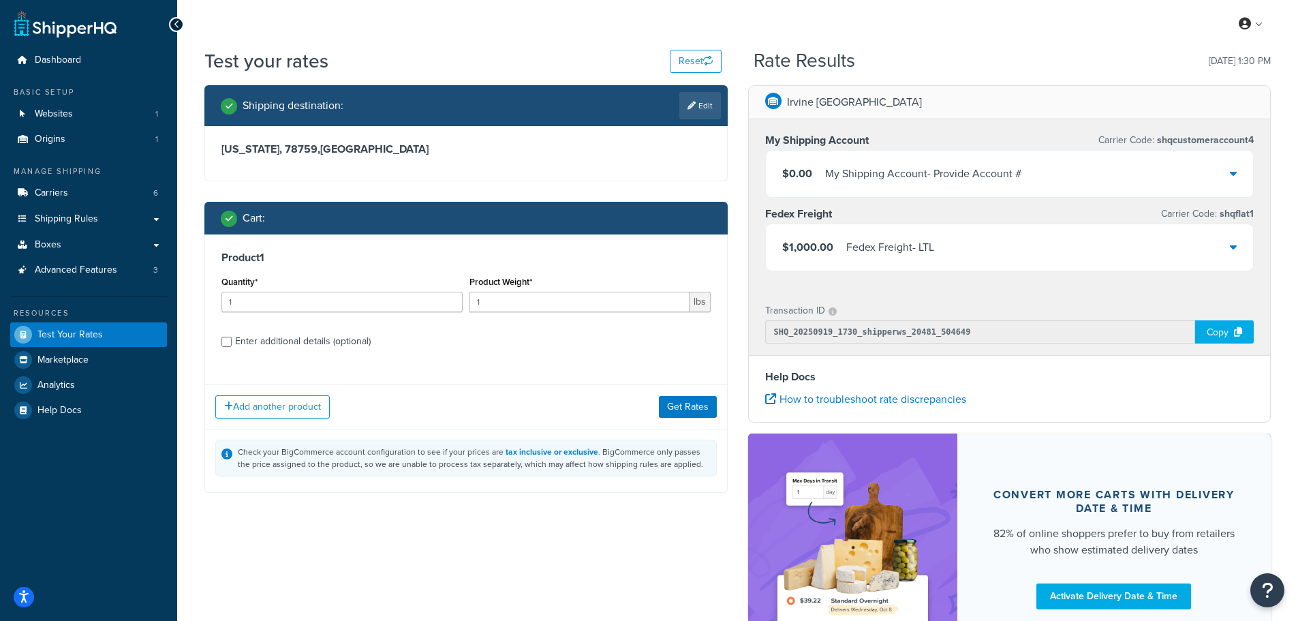
click at [219, 337] on div "Product 1 Quantity* 1 Product Weight* 1 lbs Enter additional details (optional)" at bounding box center [466, 304] width 522 height 140
click at [226, 342] on input "Enter additional details (optional)" at bounding box center [226, 342] width 10 height 10
checkbox input "true"
select select "86028"
select select "150"
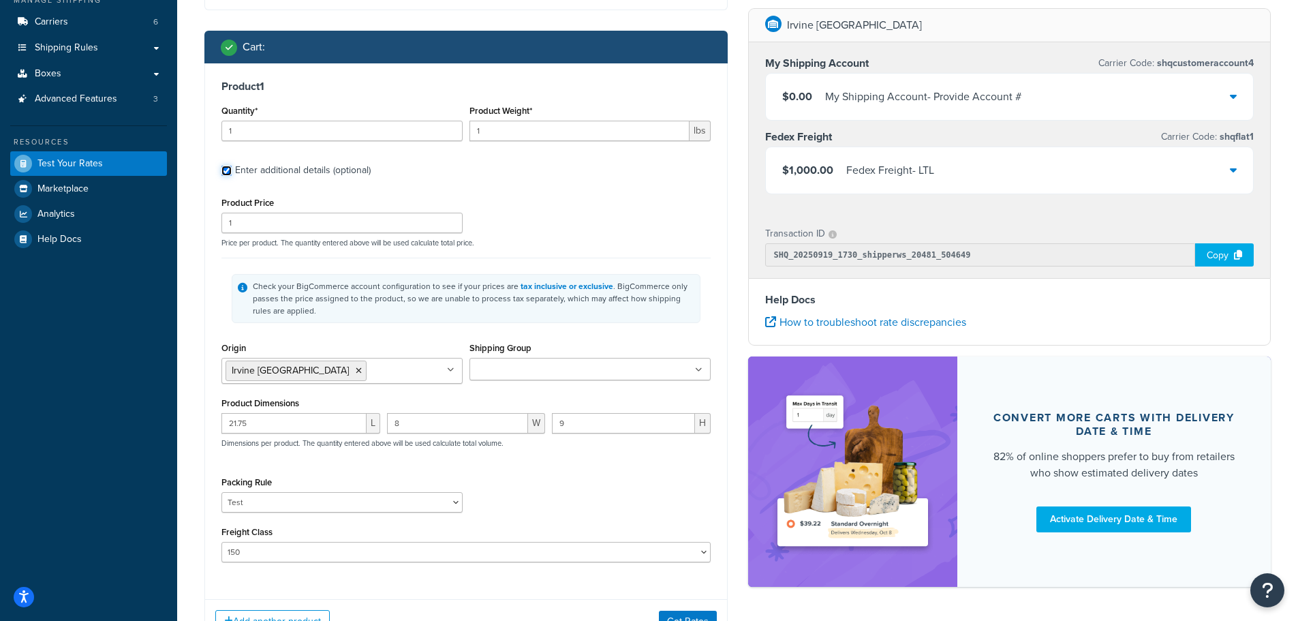
scroll to position [204, 0]
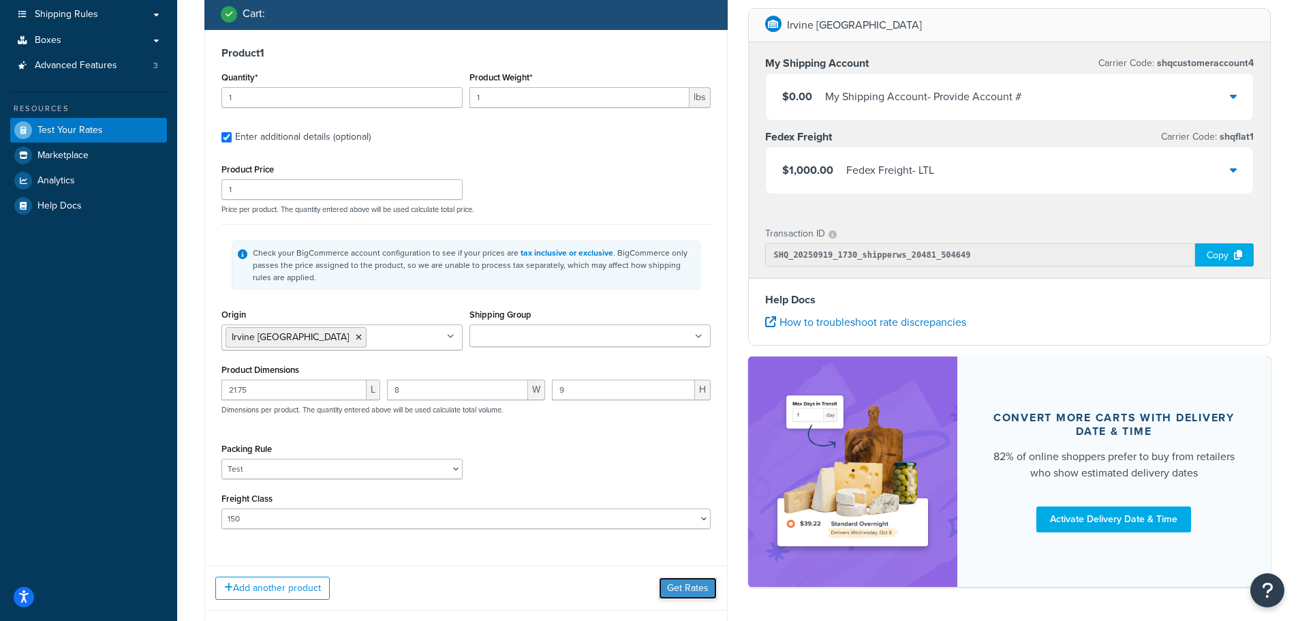
click at [689, 591] on button "Get Rates" at bounding box center [688, 588] width 58 height 22
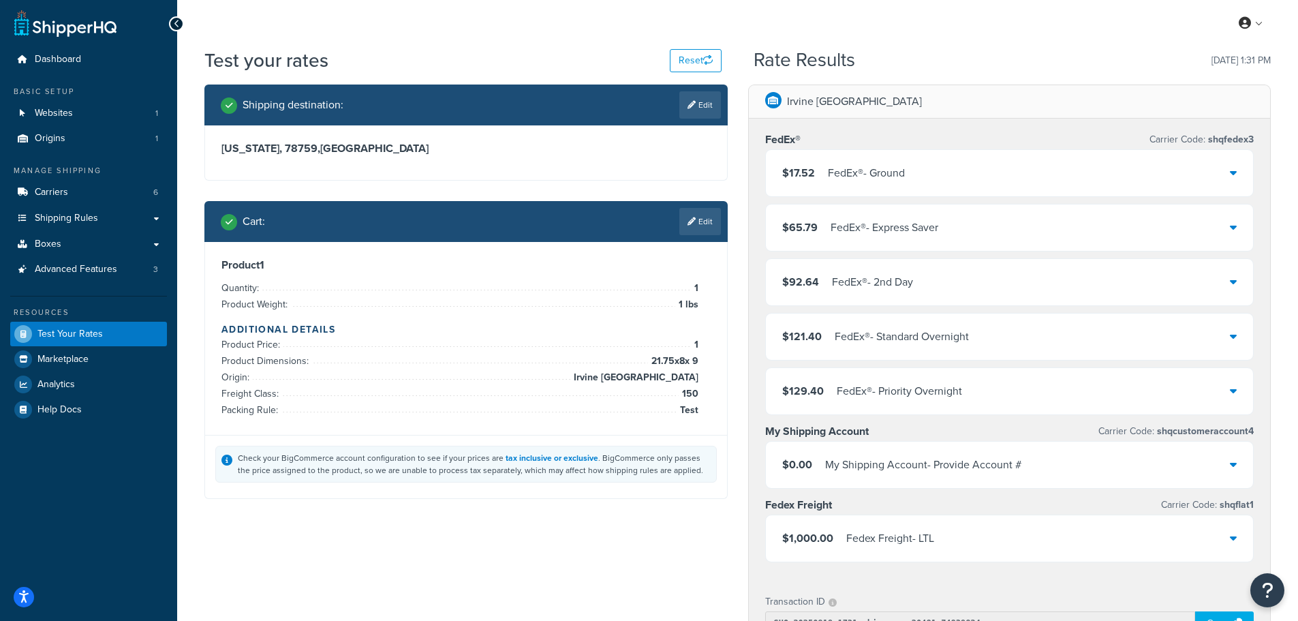
scroll to position [0, 0]
click at [710, 223] on link "Edit" at bounding box center [700, 222] width 42 height 27
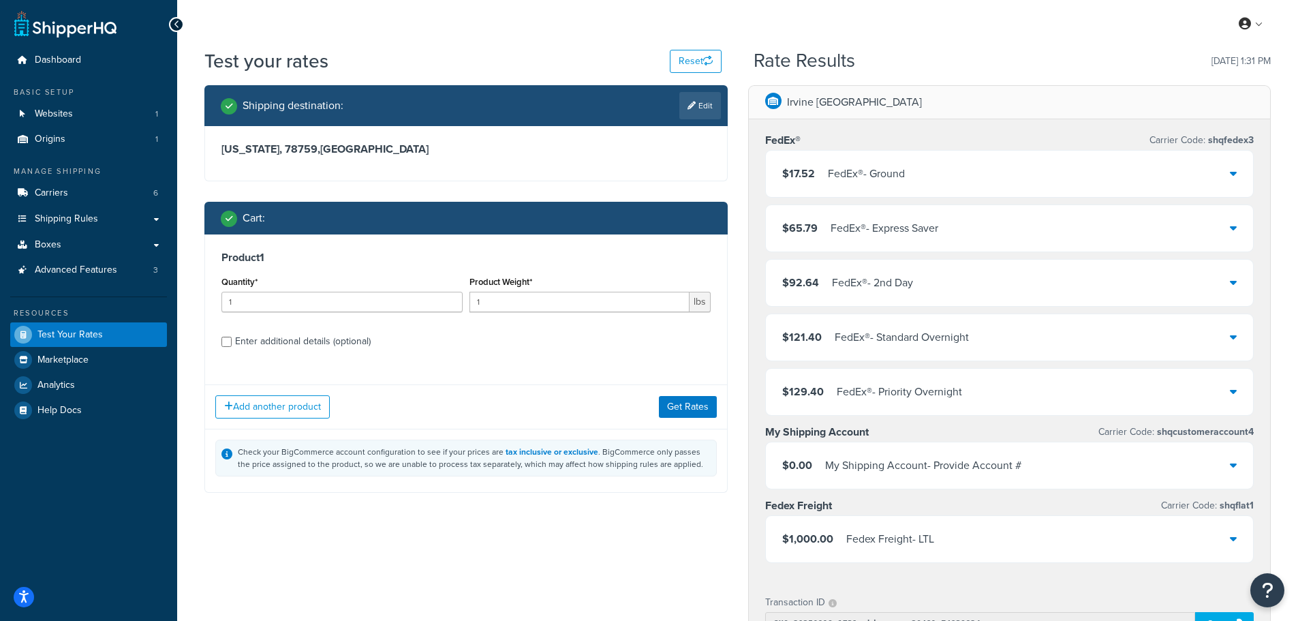
click at [337, 344] on div "Enter additional details (optional)" at bounding box center [303, 341] width 136 height 19
click at [232, 344] on input "Enter additional details (optional)" at bounding box center [226, 342] width 10 height 10
checkbox input "true"
select select "86028"
select select "150"
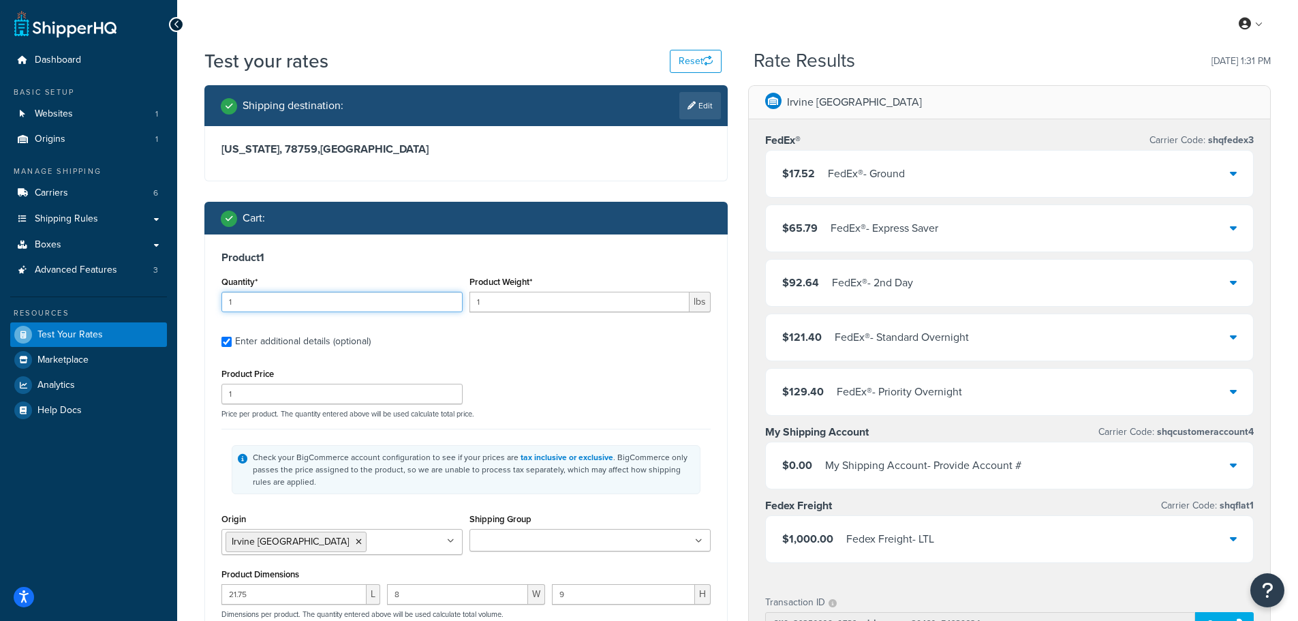
click at [232, 303] on input "1" at bounding box center [341, 302] width 241 height 20
drag, startPoint x: 244, startPoint y: 300, endPoint x: 204, endPoint y: 298, distance: 40.2
click at [204, 298] on div "Shipping destination : Edit Texas, 78759 , United States Cart : Product 1 Quant…" at bounding box center [466, 492] width 544 height 814
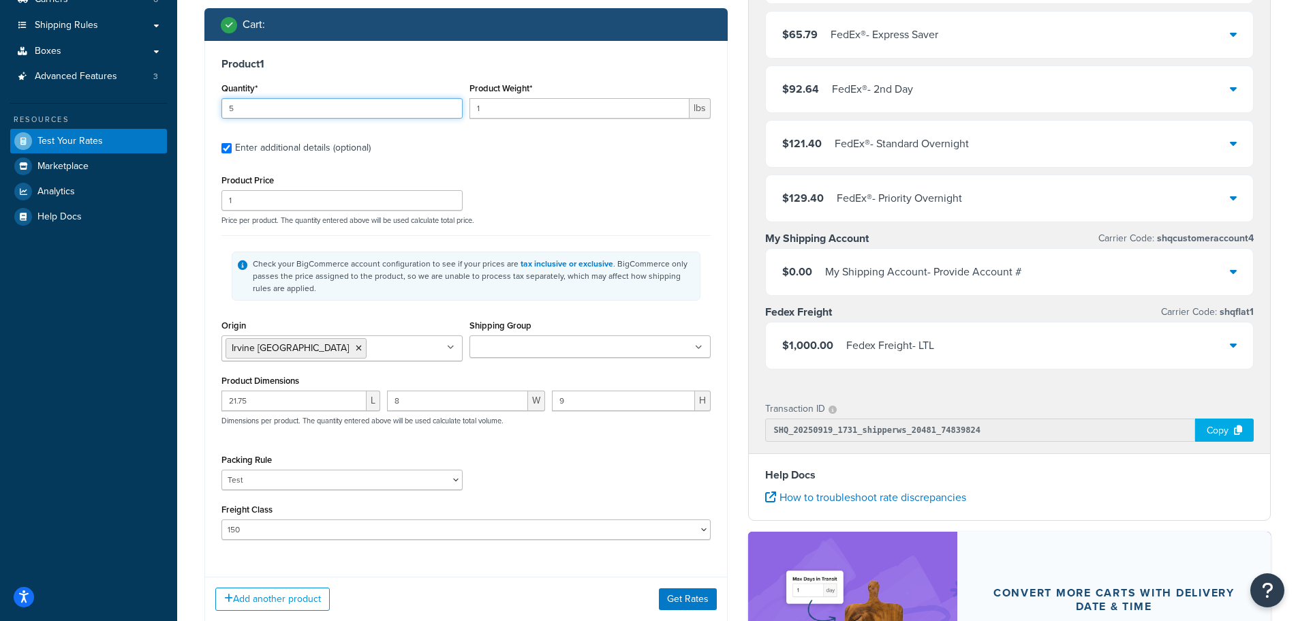
scroll to position [273, 0]
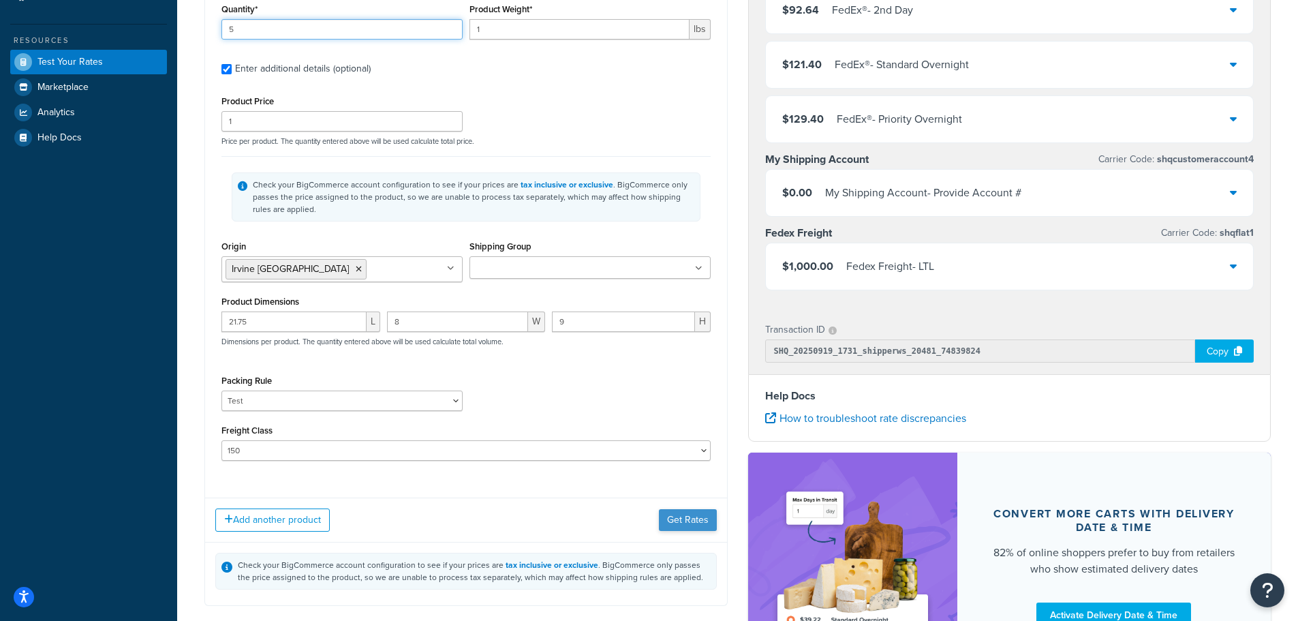
type input "5"
click at [682, 519] on button "Get Rates" at bounding box center [688, 520] width 58 height 22
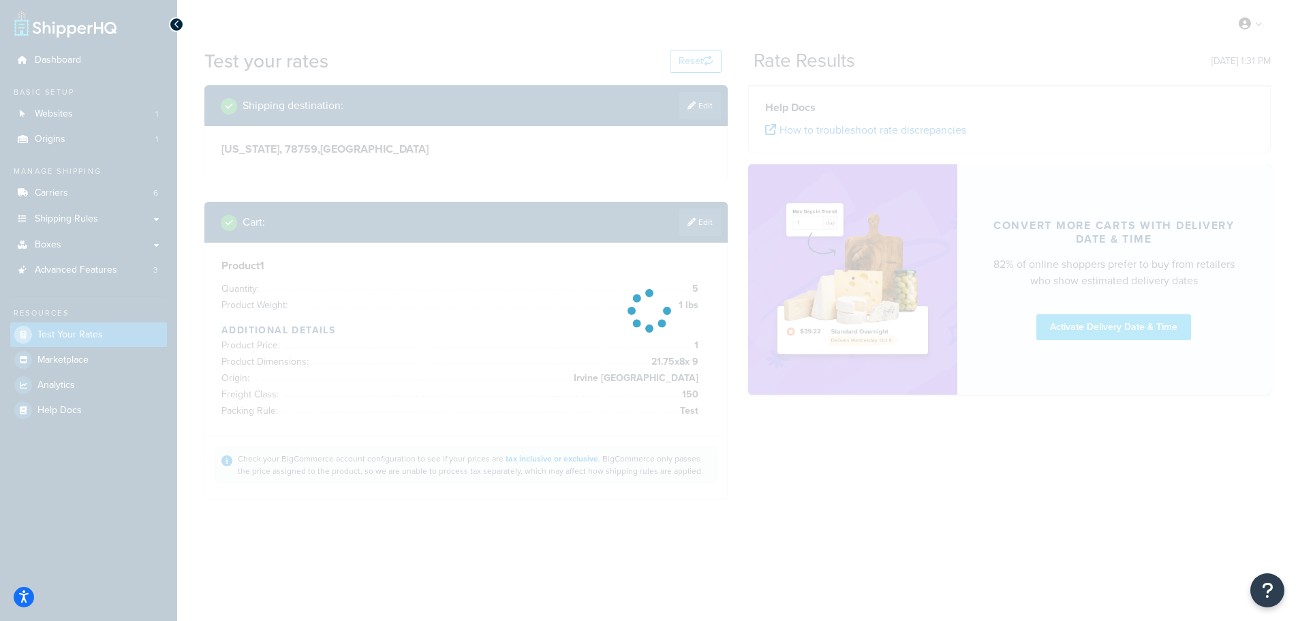
scroll to position [0, 0]
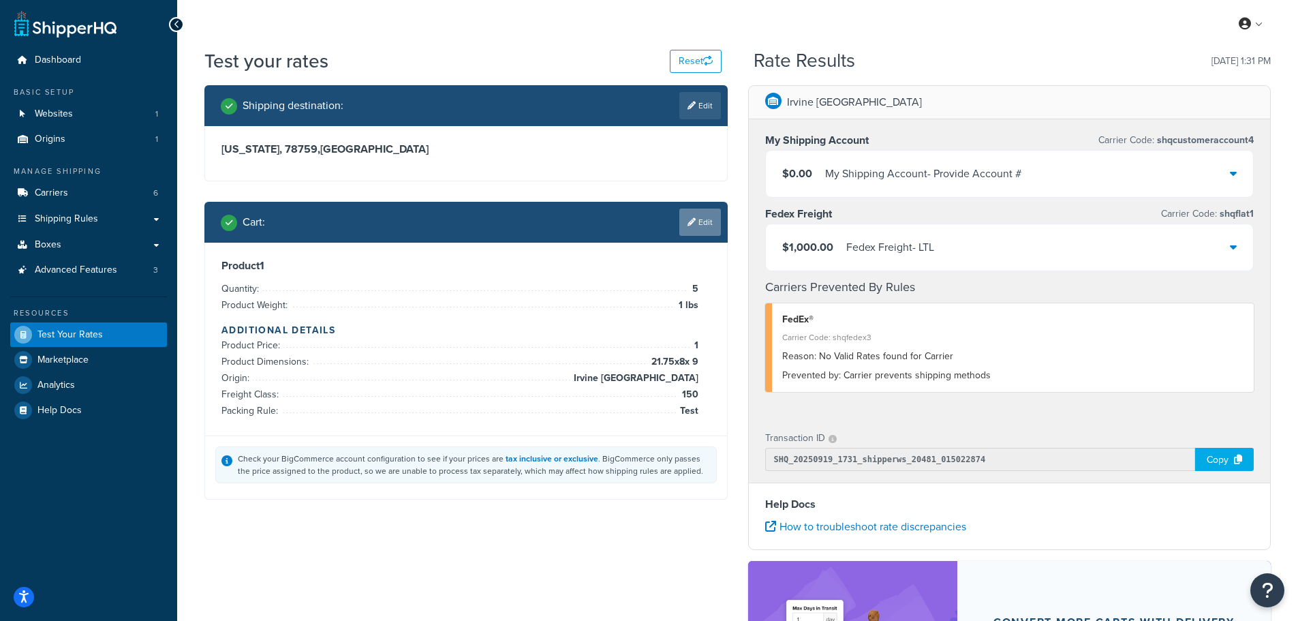
click at [698, 226] on link "Edit" at bounding box center [700, 222] width 42 height 27
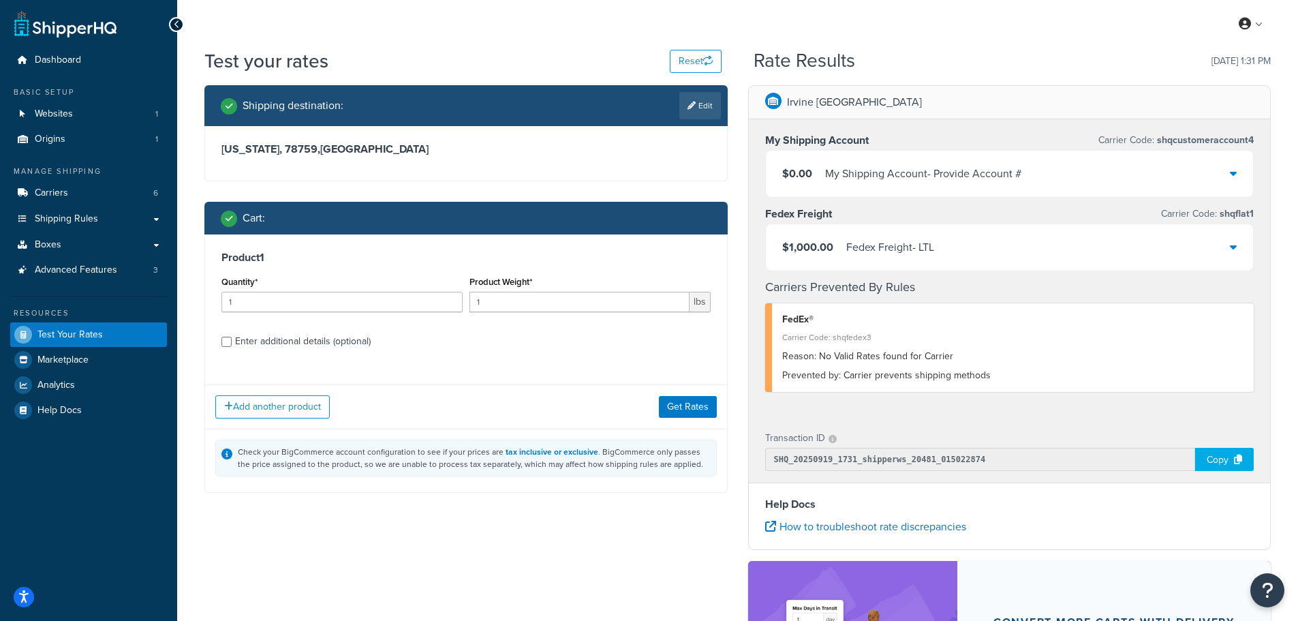
click at [321, 352] on div "Product 1 Quantity* 1 Product Weight* 1 lbs Enter additional details (optional)" at bounding box center [466, 304] width 522 height 140
click at [316, 340] on div "Enter additional details (optional)" at bounding box center [303, 341] width 136 height 19
click at [232, 340] on input "Enter additional details (optional)" at bounding box center [226, 342] width 10 height 10
checkbox input "true"
select select "86028"
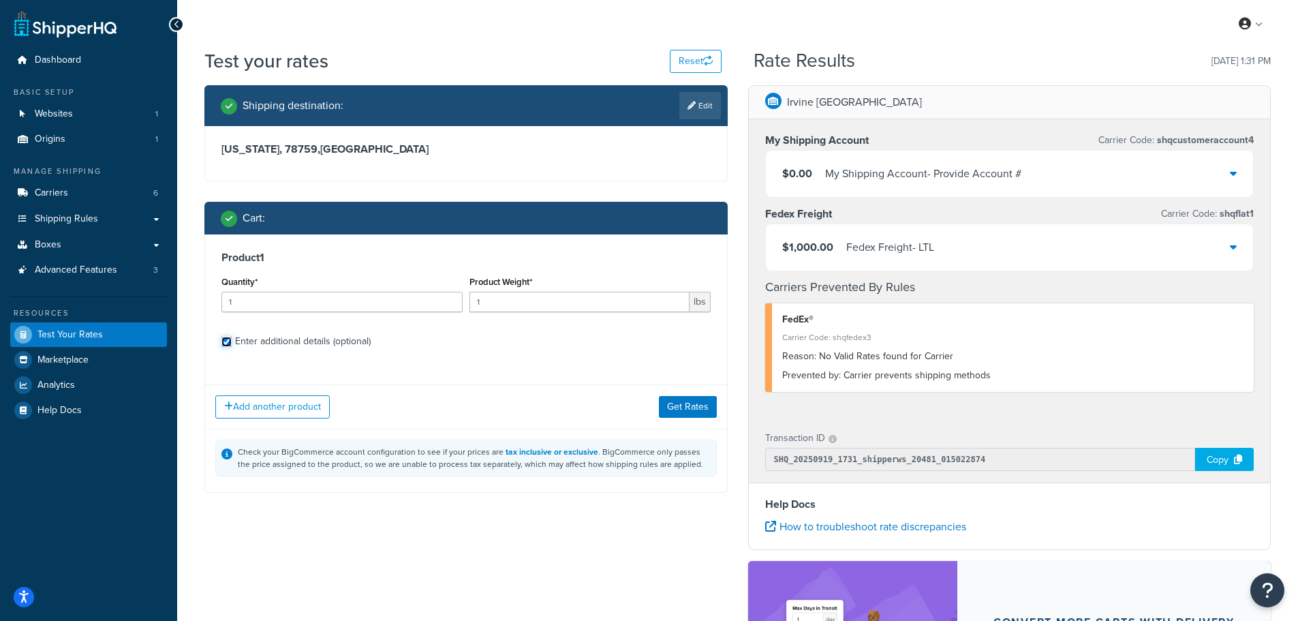
select select "150"
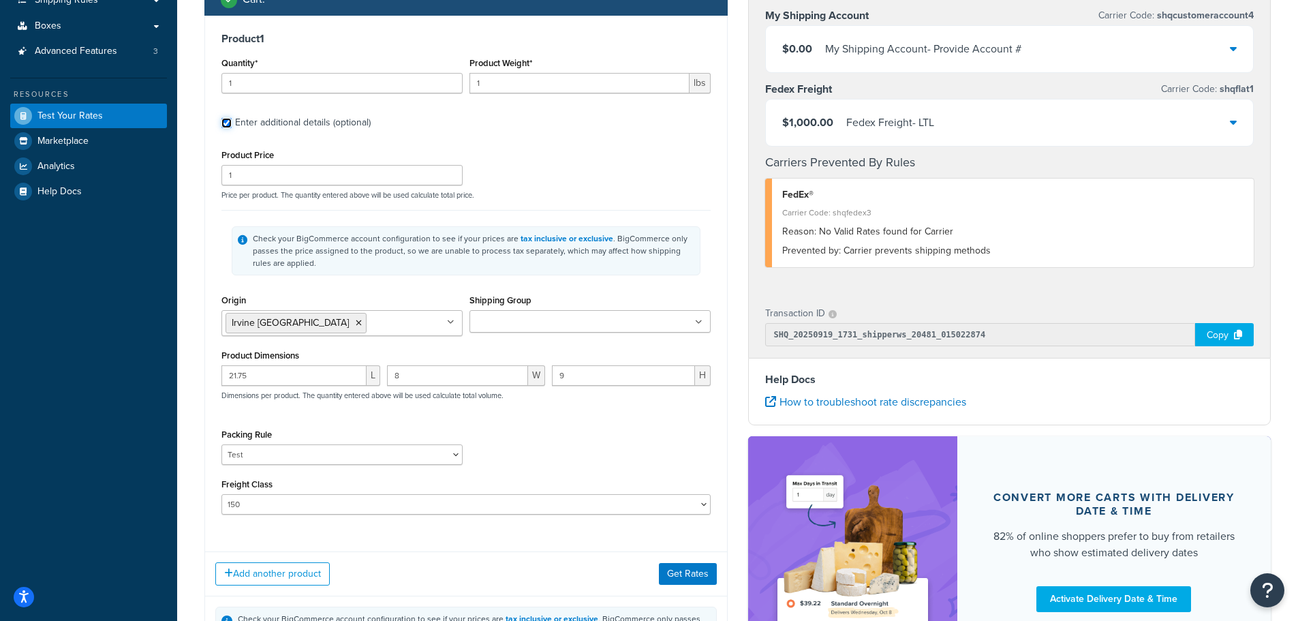
scroll to position [273, 0]
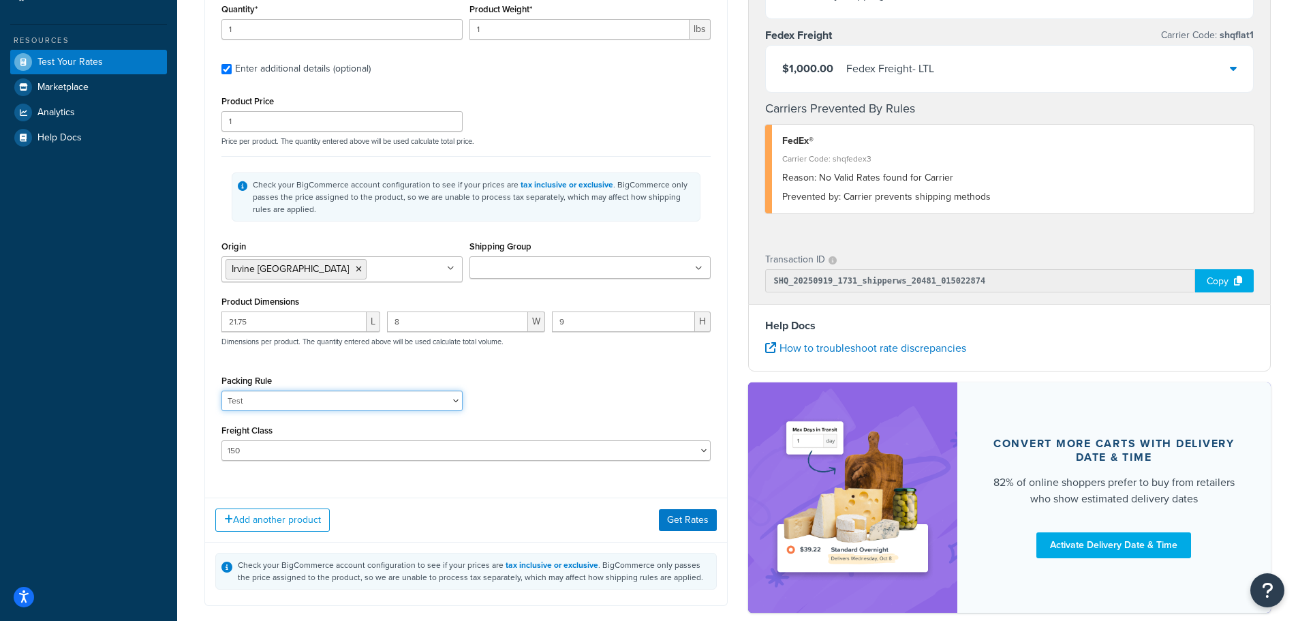
click at [265, 405] on select "Kent Test Pack Separately Test Test (V 22x8x9)" at bounding box center [341, 400] width 241 height 20
select select
click at [221, 392] on select "Kent Test Pack Separately Test Test (V 22x8x9)" at bounding box center [341, 400] width 241 height 20
click at [555, 404] on div "Packing Rule Kent Test Pack Separately Test Test (V 22x8x9)" at bounding box center [466, 396] width 496 height 50
click at [702, 527] on button "Get Rates" at bounding box center [688, 520] width 58 height 22
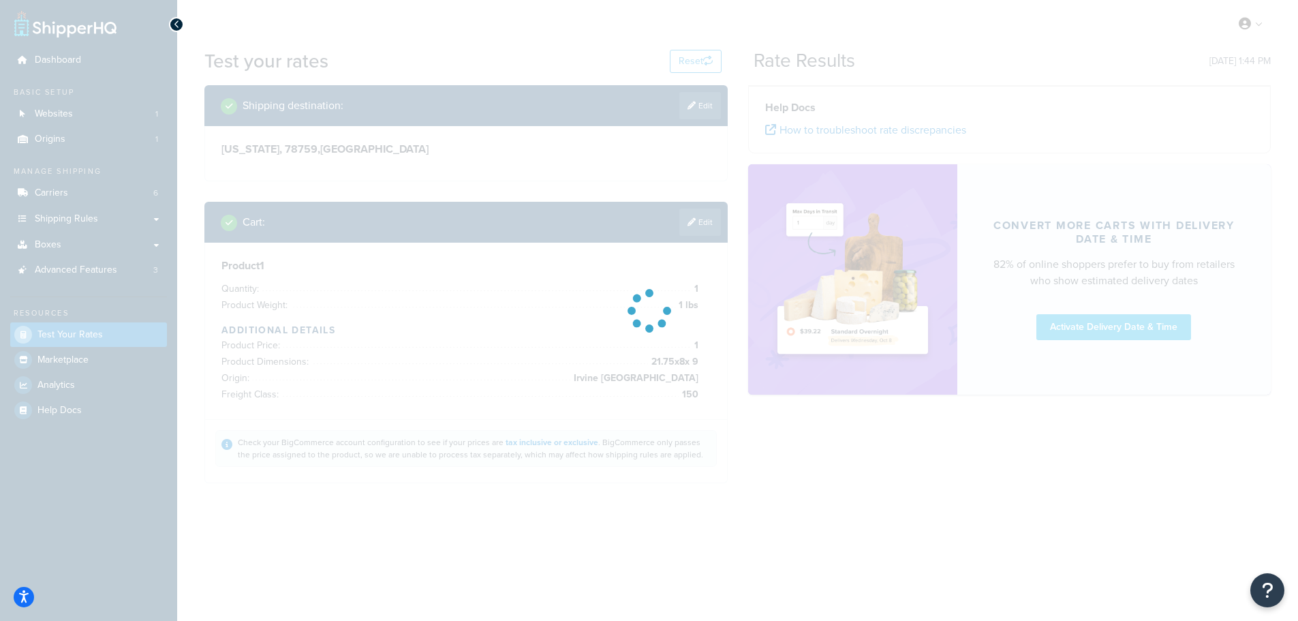
scroll to position [0, 0]
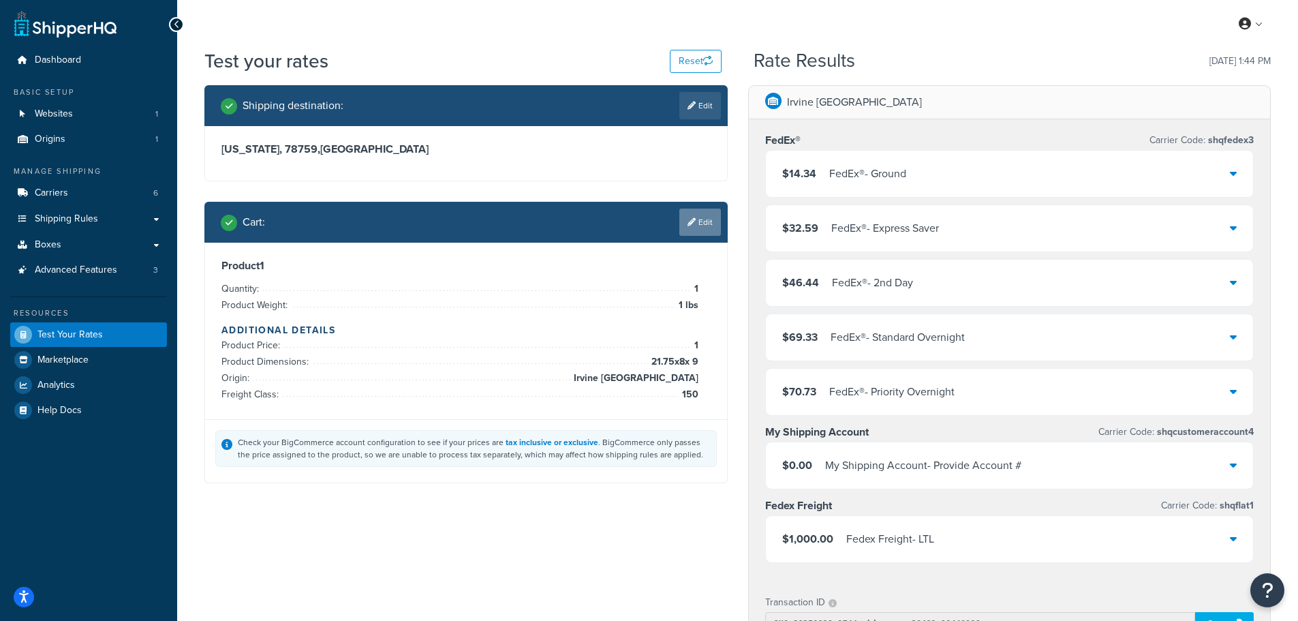
click at [698, 225] on link "Edit" at bounding box center [700, 222] width 42 height 27
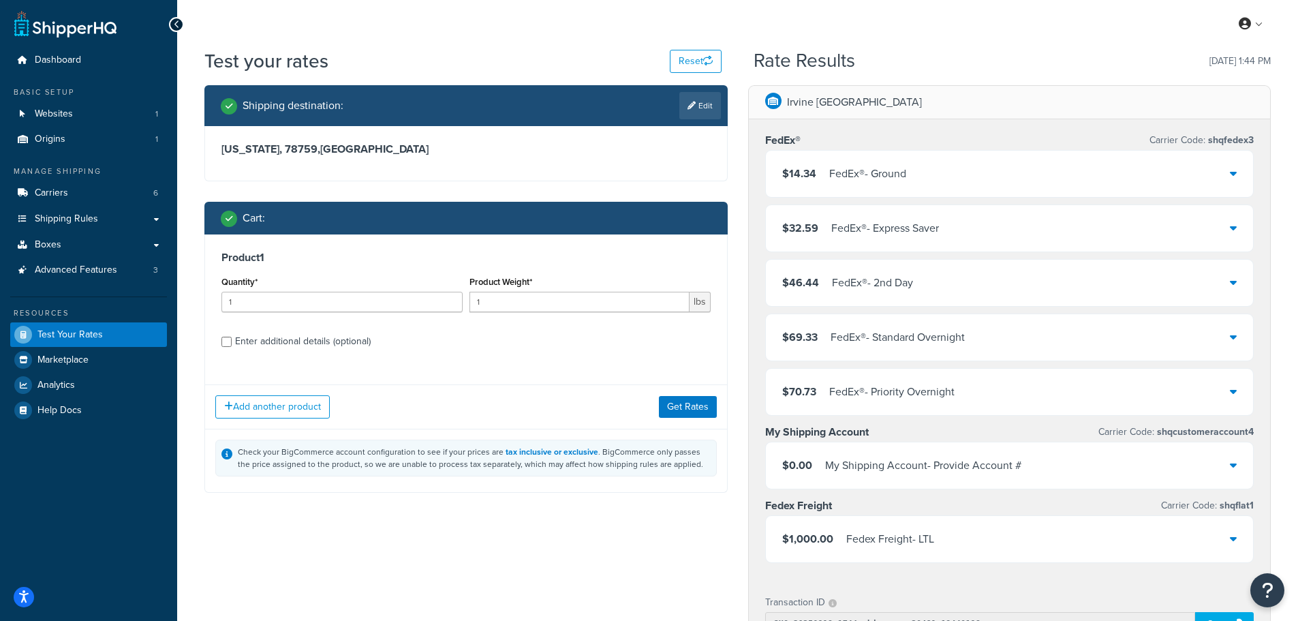
click at [300, 347] on div "Enter additional details (optional)" at bounding box center [303, 341] width 136 height 19
click at [232, 347] on input "Enter additional details (optional)" at bounding box center [226, 342] width 10 height 10
checkbox input "true"
select select "150"
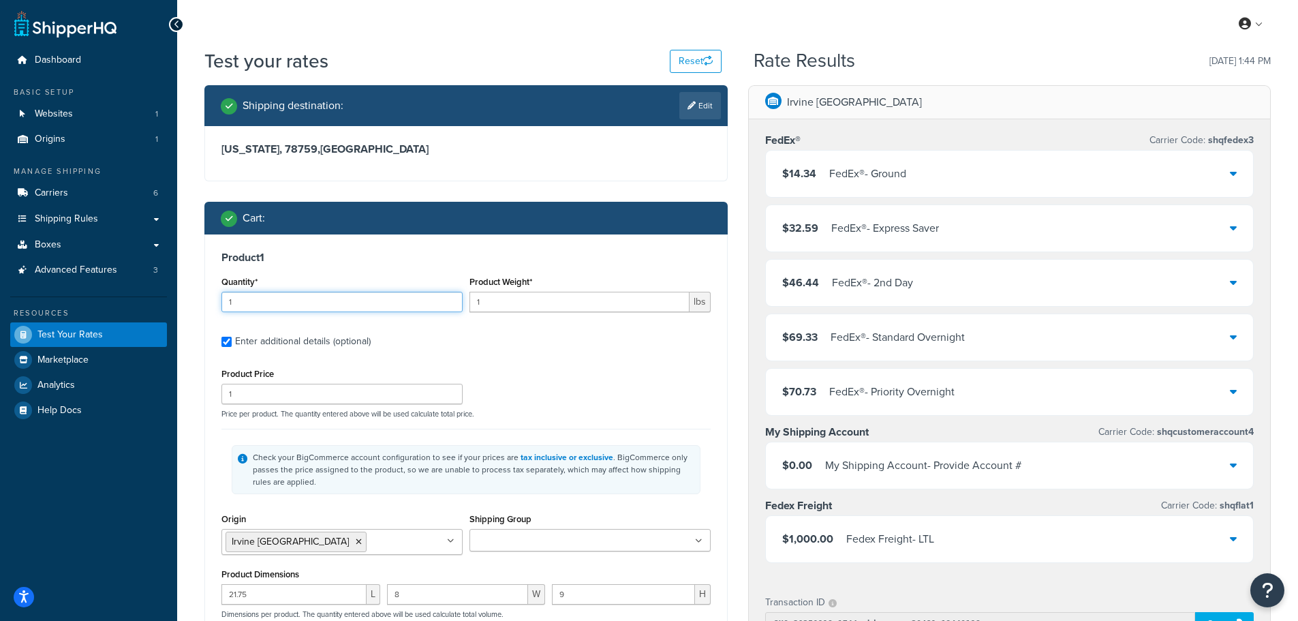
drag, startPoint x: 239, startPoint y: 298, endPoint x: 127, endPoint y: 302, distance: 112.5
click at [145, 300] on div "Dashboard Basic Setup Websites 1 Origins 1 Manage Shipping Carriers 6 Shipping …" at bounding box center [649, 518] width 1298 height 1037
type input "7"
drag, startPoint x: 492, startPoint y: 307, endPoint x: 399, endPoint y: 299, distance: 93.0
click at [411, 301] on div "Quantity* 7 Product Weight* 1 lbs" at bounding box center [466, 298] width 496 height 50
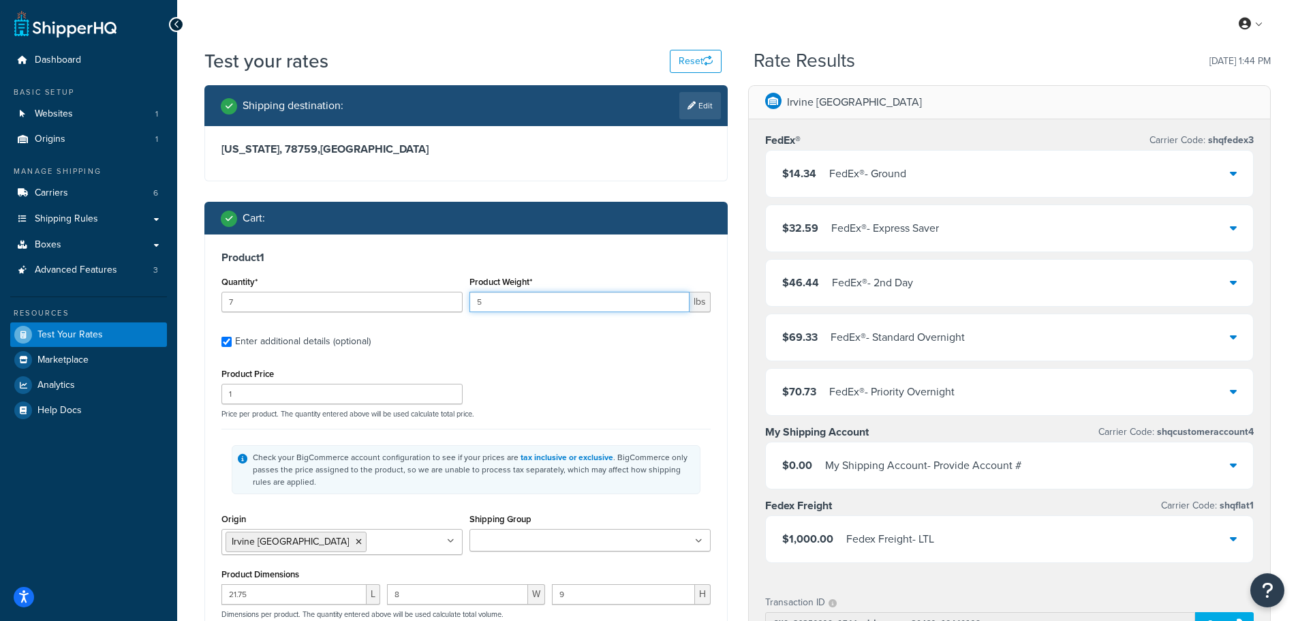
type input "5"
drag, startPoint x: 295, startPoint y: 307, endPoint x: 0, endPoint y: 291, distance: 295.5
click at [27, 293] on div "Dashboard Basic Setup Websites 1 Origins 1 Manage Shipping Carriers 6 Shipping …" at bounding box center [649, 518] width 1298 height 1037
type input "5"
drag, startPoint x: 459, startPoint y: 296, endPoint x: 325, endPoint y: 301, distance: 134.3
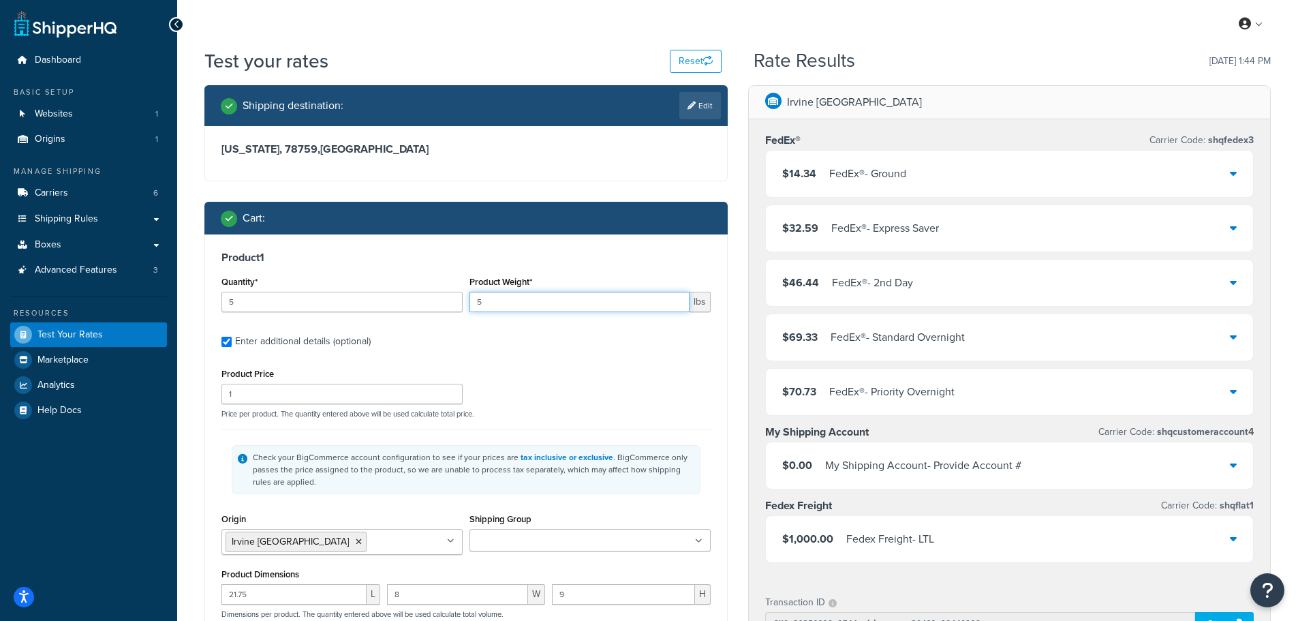
click at [374, 296] on div "Quantity* 5 Product Weight* 5 lbs" at bounding box center [466, 298] width 496 height 50
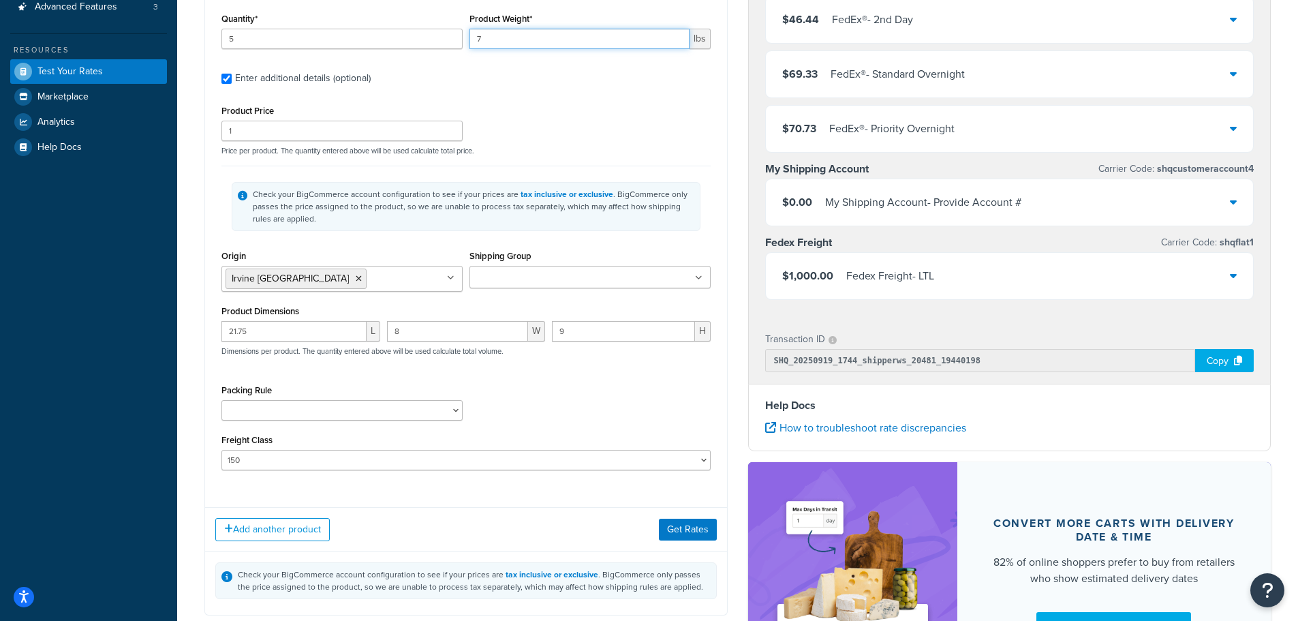
scroll to position [273, 0]
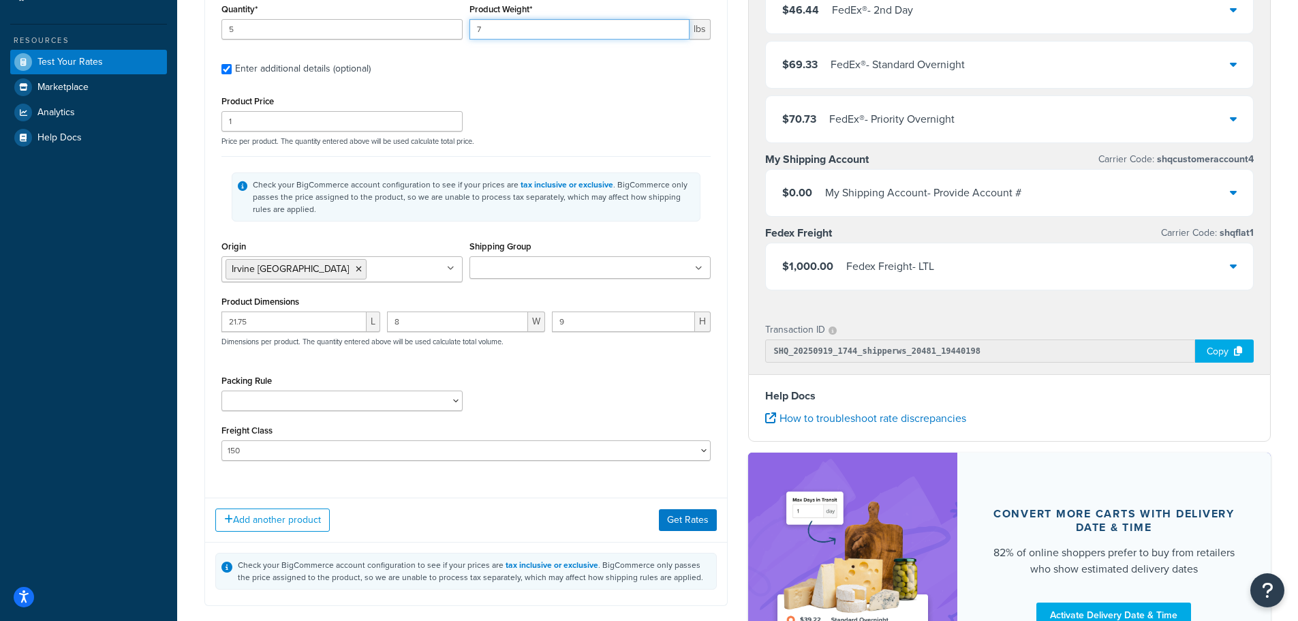
type input "7"
click at [679, 512] on button "Get Rates" at bounding box center [688, 520] width 58 height 22
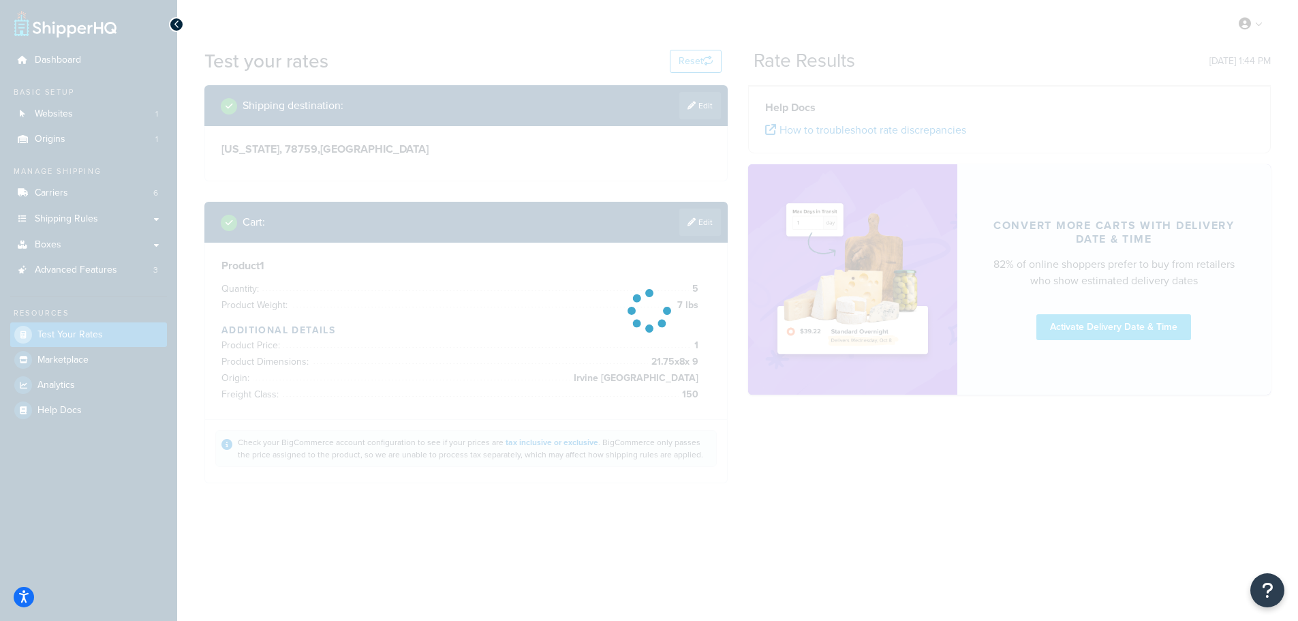
scroll to position [0, 0]
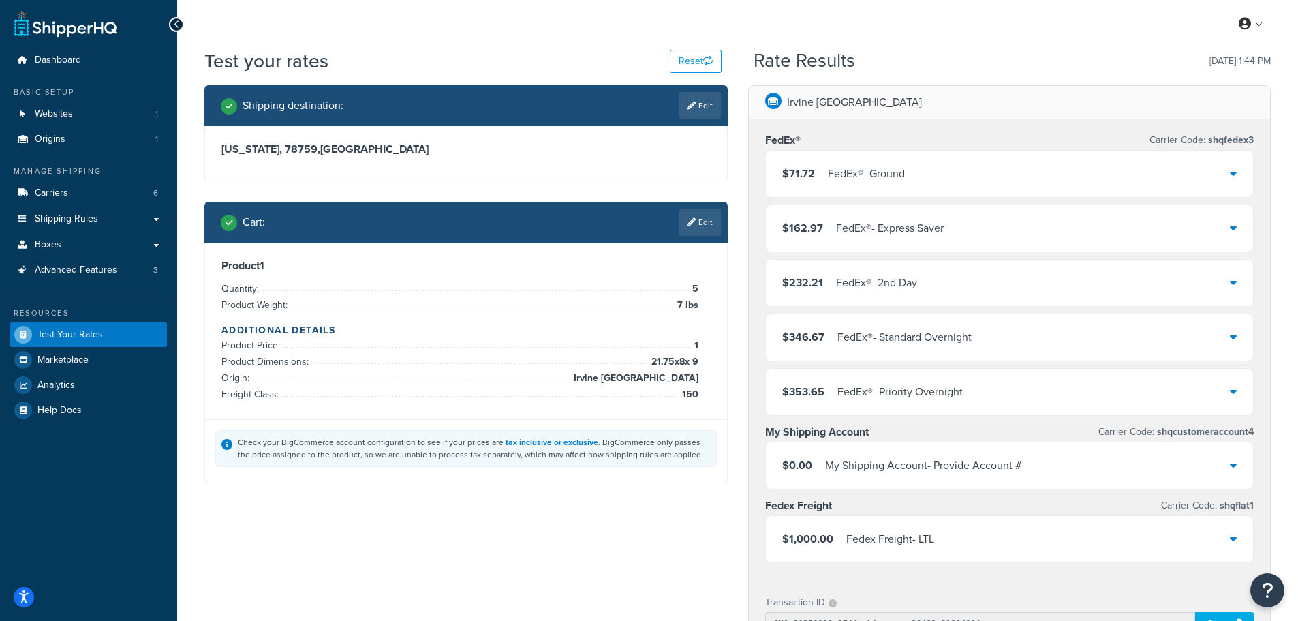
click at [1228, 168] on div "$71.72 FedEx® - Ground" at bounding box center [1010, 174] width 488 height 46
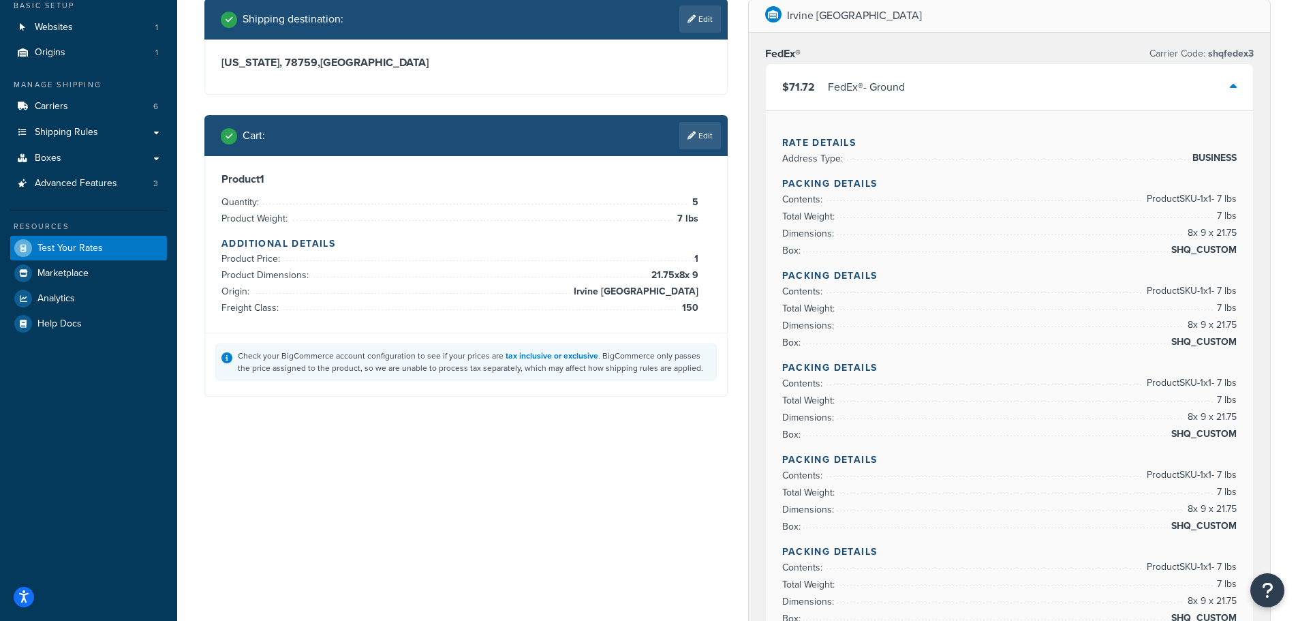
scroll to position [68, 0]
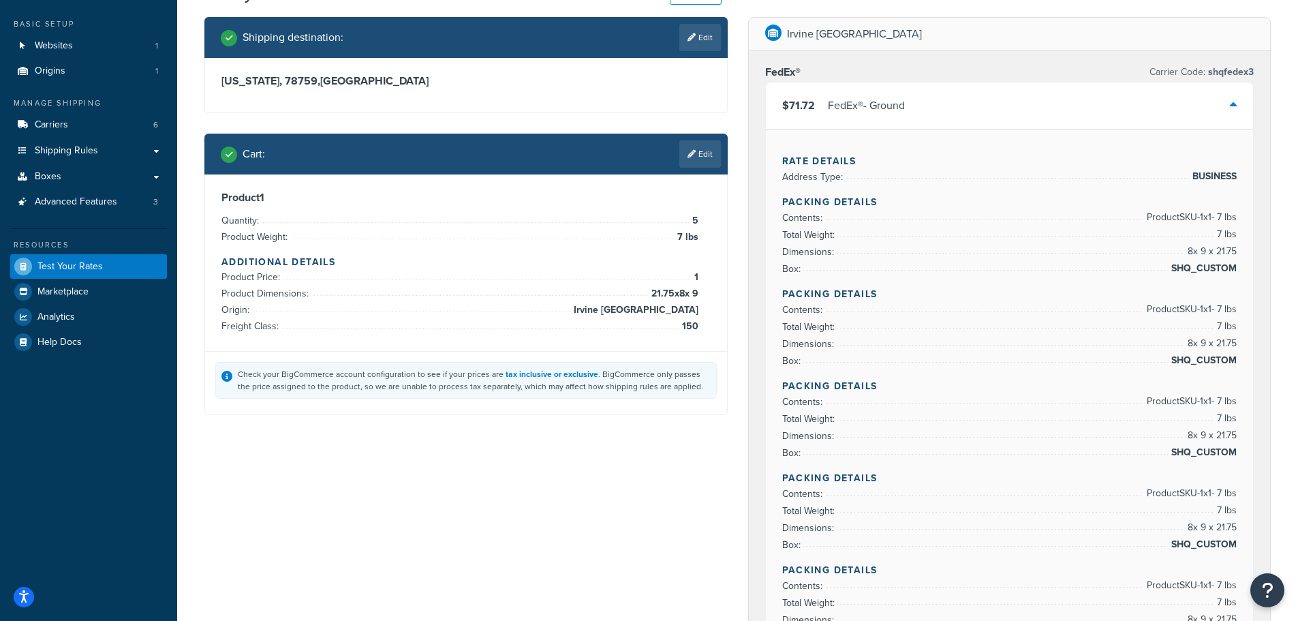
click at [703, 166] on link "Edit" at bounding box center [700, 153] width 42 height 27
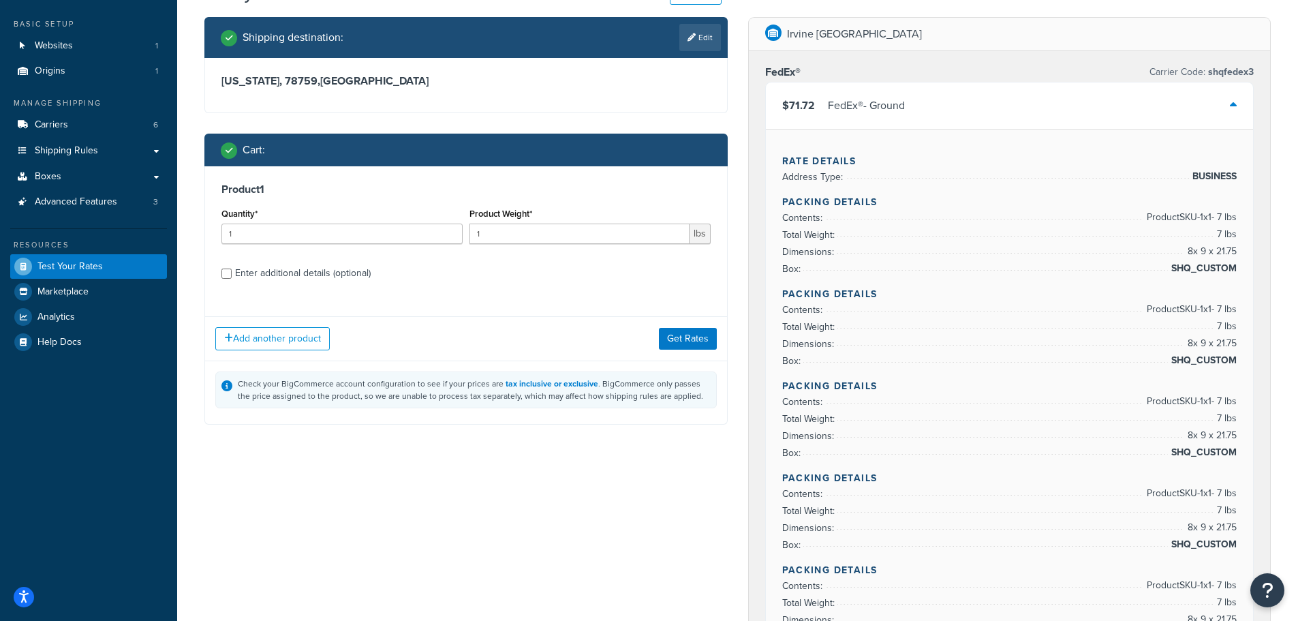
click at [288, 273] on div "Enter additional details (optional)" at bounding box center [303, 273] width 136 height 19
click at [232, 273] on input "Enter additional details (optional)" at bounding box center [226, 273] width 10 height 10
checkbox input "true"
select select "150"
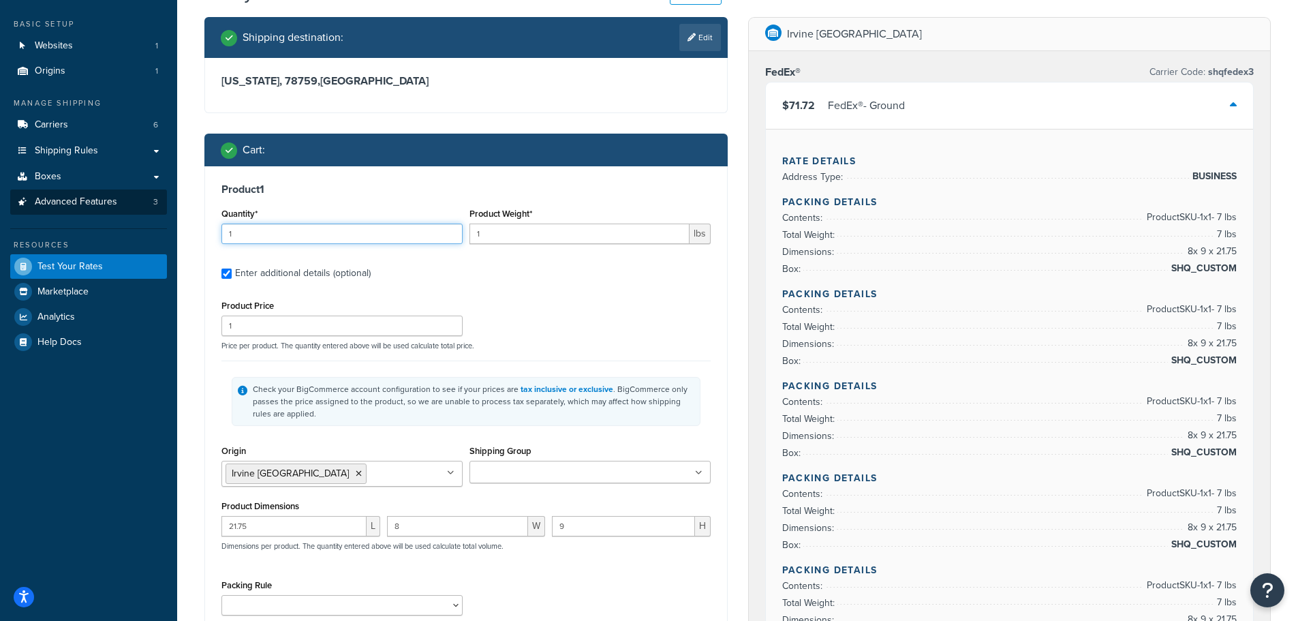
drag, startPoint x: 283, startPoint y: 234, endPoint x: 57, endPoint y: 214, distance: 227.1
type input "6"
drag, startPoint x: 523, startPoint y: 233, endPoint x: 301, endPoint y: 217, distance: 222.7
click at [324, 219] on div "Quantity* 6 Product Weight* 1 lbs" at bounding box center [466, 229] width 496 height 50
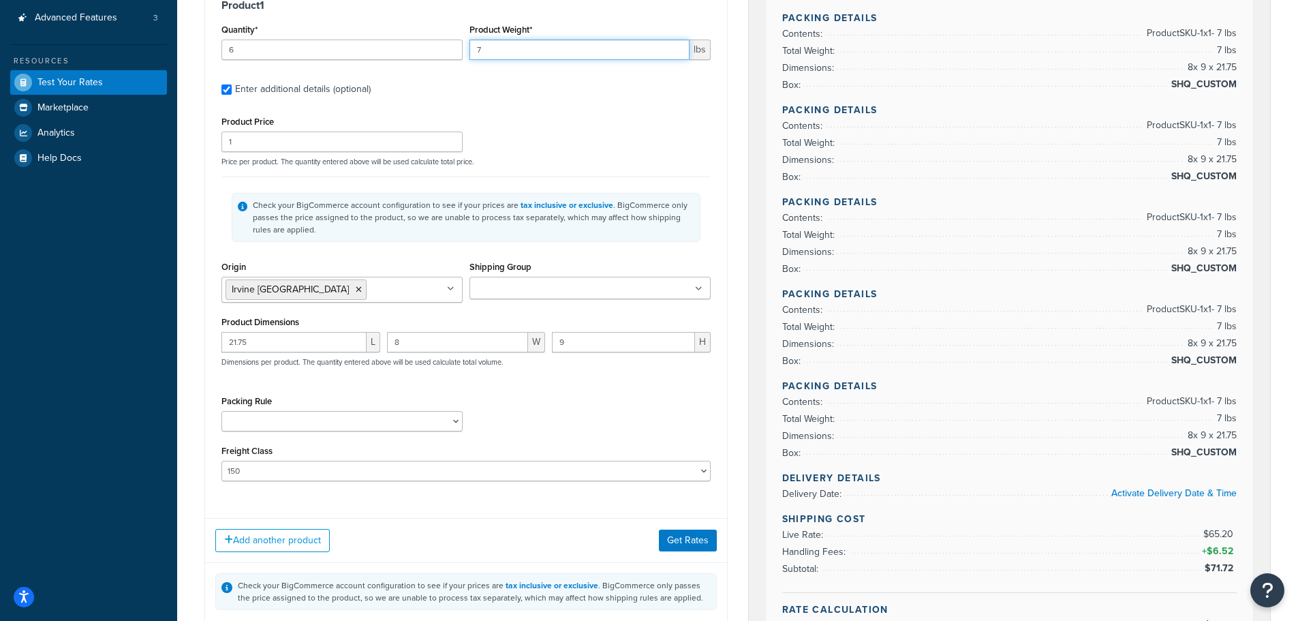
scroll to position [273, 0]
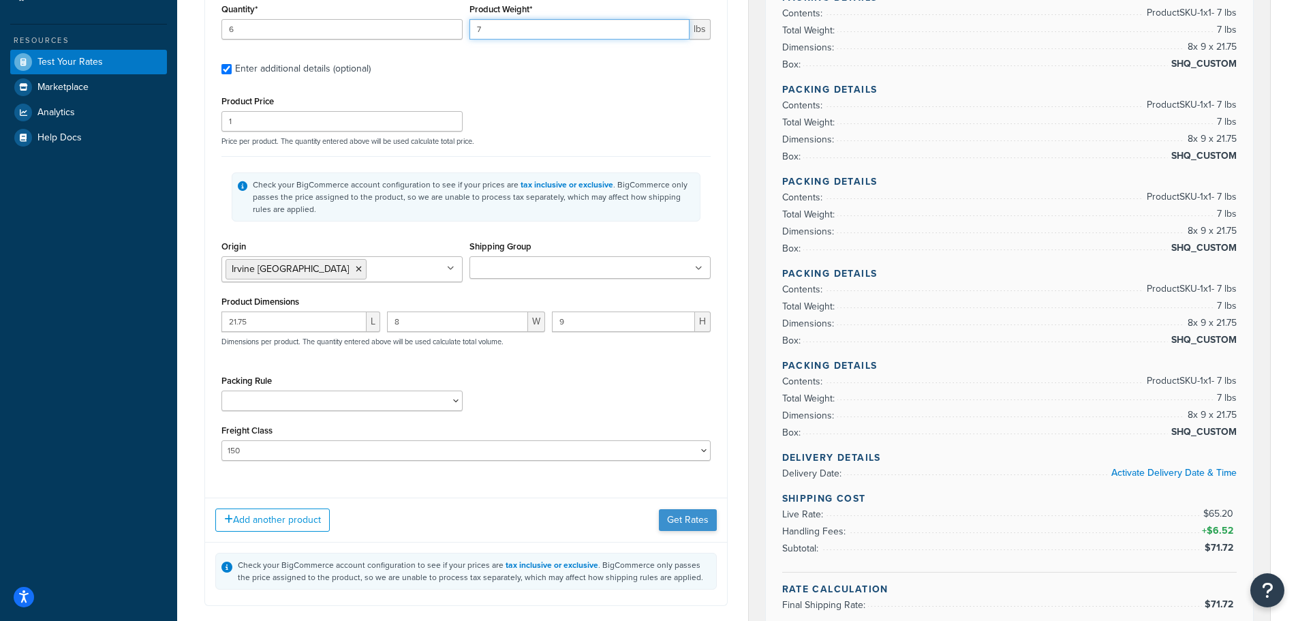
type input "7"
click at [685, 511] on button "Get Rates" at bounding box center [688, 520] width 58 height 22
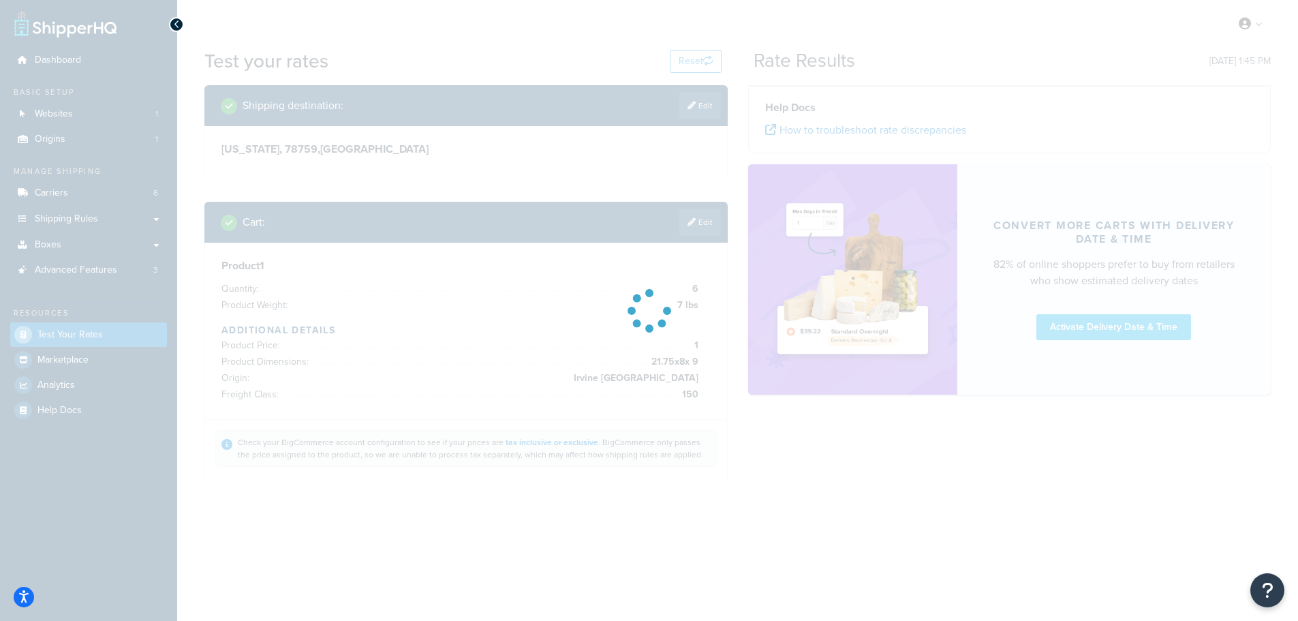
scroll to position [0, 0]
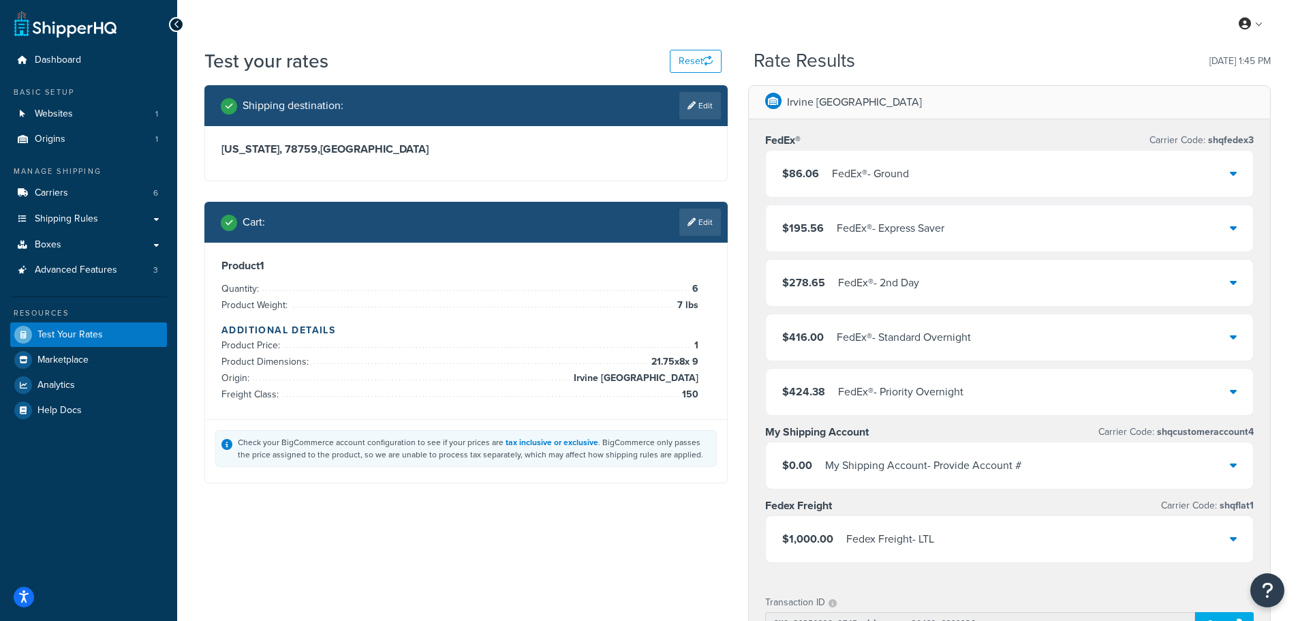
click at [1231, 172] on icon at bounding box center [1233, 173] width 7 height 11
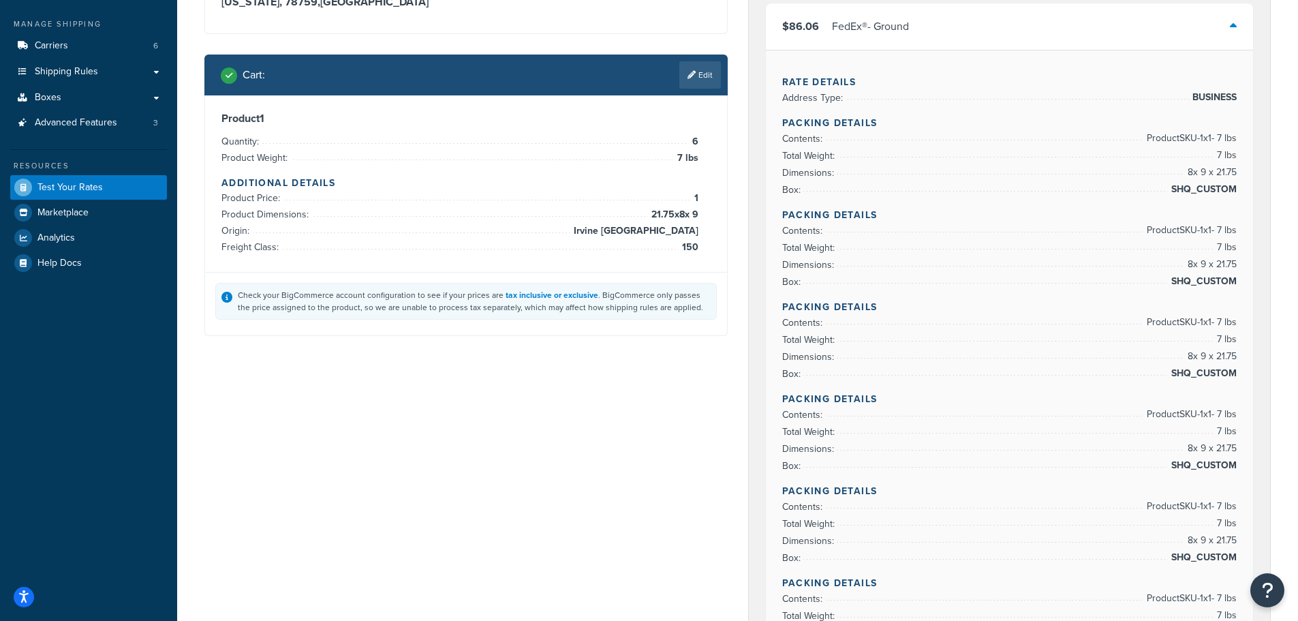
scroll to position [136, 0]
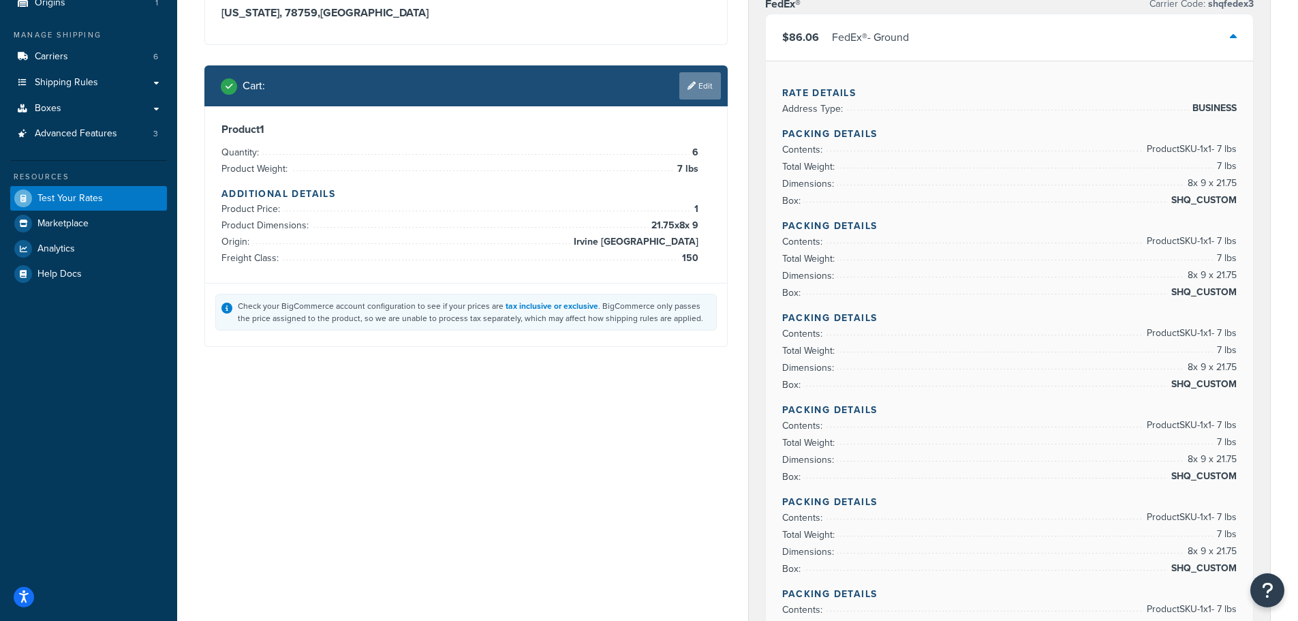
click at [690, 87] on icon at bounding box center [692, 86] width 8 height 8
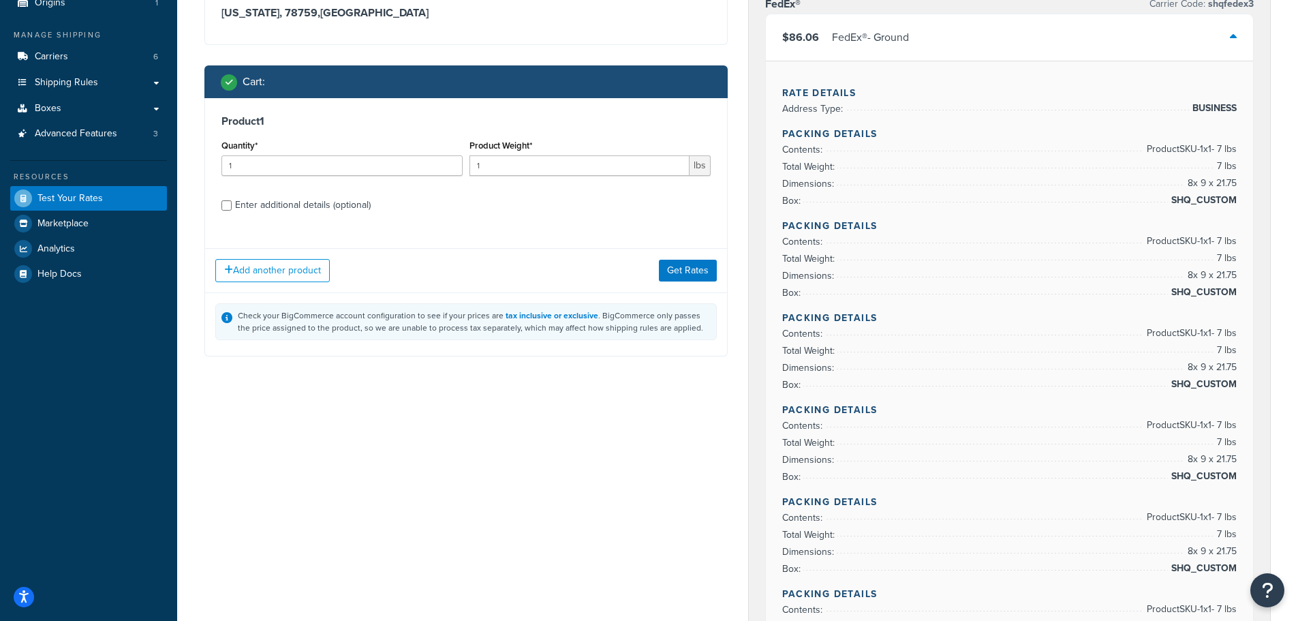
click at [256, 208] on div "Enter additional details (optional)" at bounding box center [303, 205] width 136 height 19
click at [232, 208] on input "Enter additional details (optional)" at bounding box center [226, 205] width 10 height 10
checkbox input "true"
select select "150"
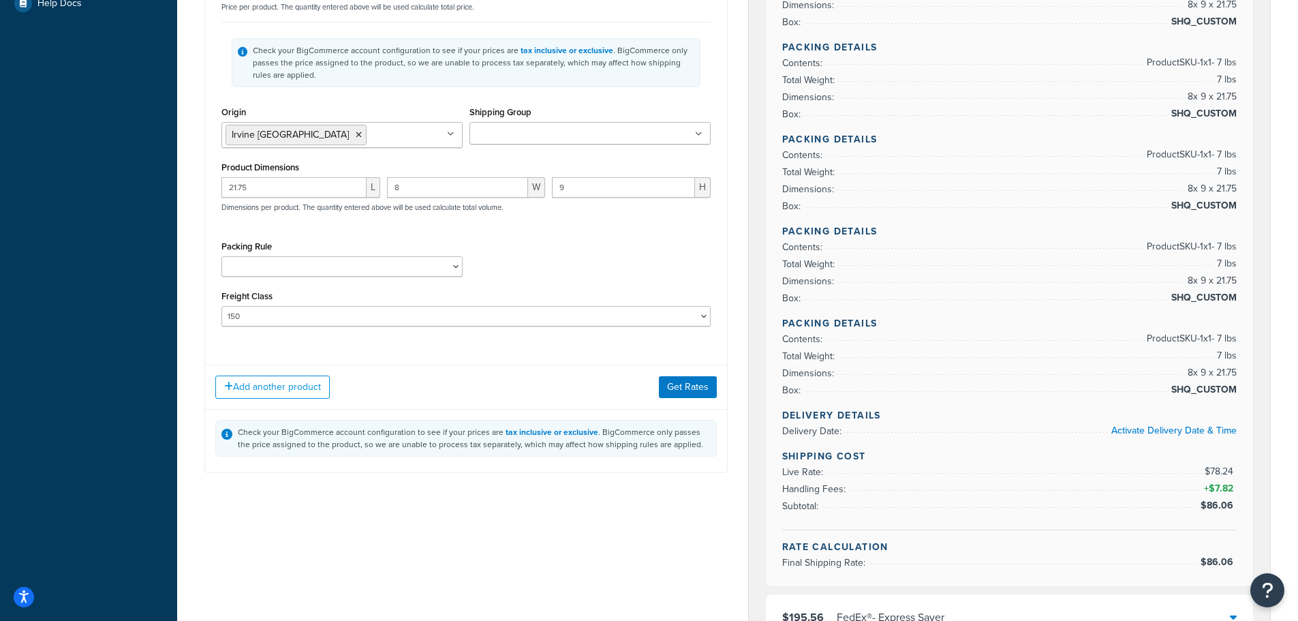
scroll to position [409, 0]
click at [283, 265] on select "Kent Test Pack Separately Test Test (V 22x8x9)" at bounding box center [341, 264] width 241 height 20
select select "86028"
click at [221, 256] on select "Kent Test Pack Separately Test Test (V 22x8x9)" at bounding box center [341, 264] width 241 height 20
click at [695, 373] on div "Add another product Get Rates" at bounding box center [466, 383] width 522 height 44
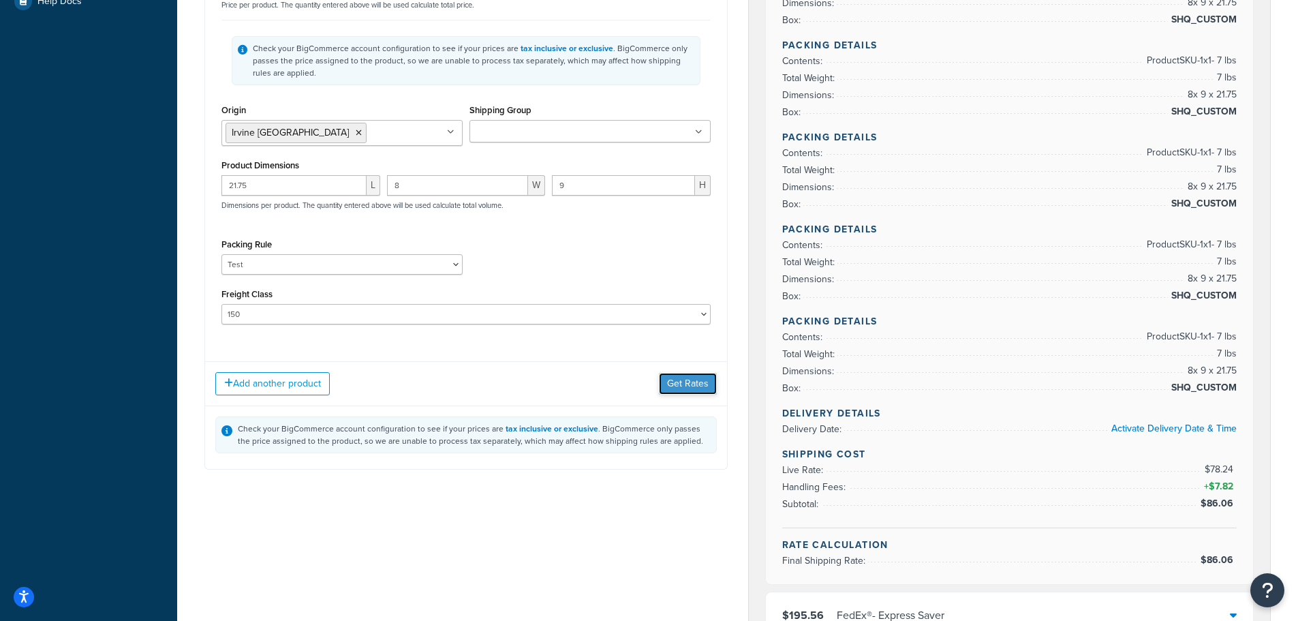
click at [691, 383] on button "Get Rates" at bounding box center [688, 384] width 58 height 22
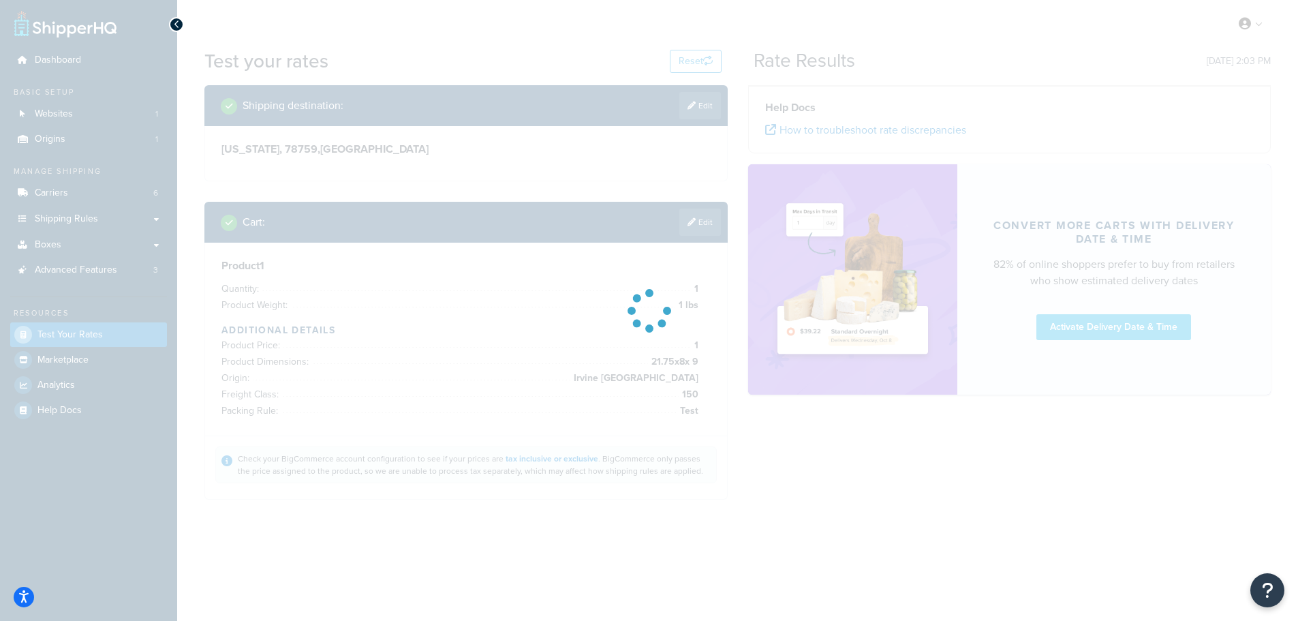
scroll to position [0, 0]
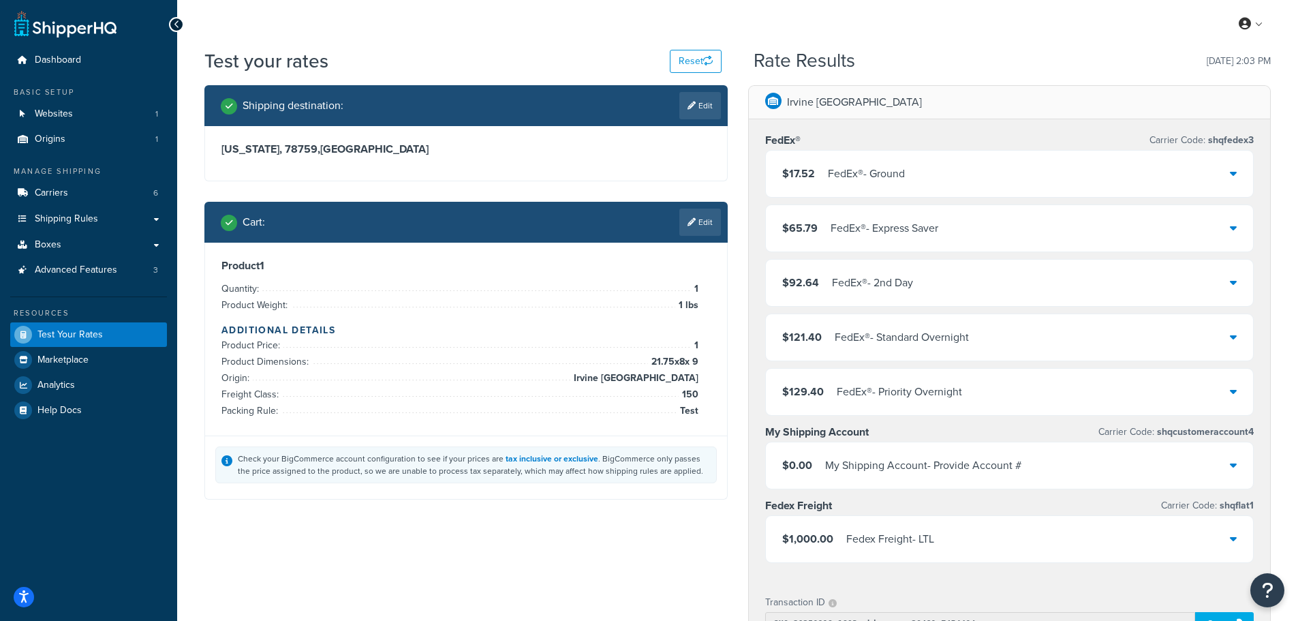
click at [940, 174] on div "$17.52 FedEx® - Ground" at bounding box center [1010, 174] width 488 height 46
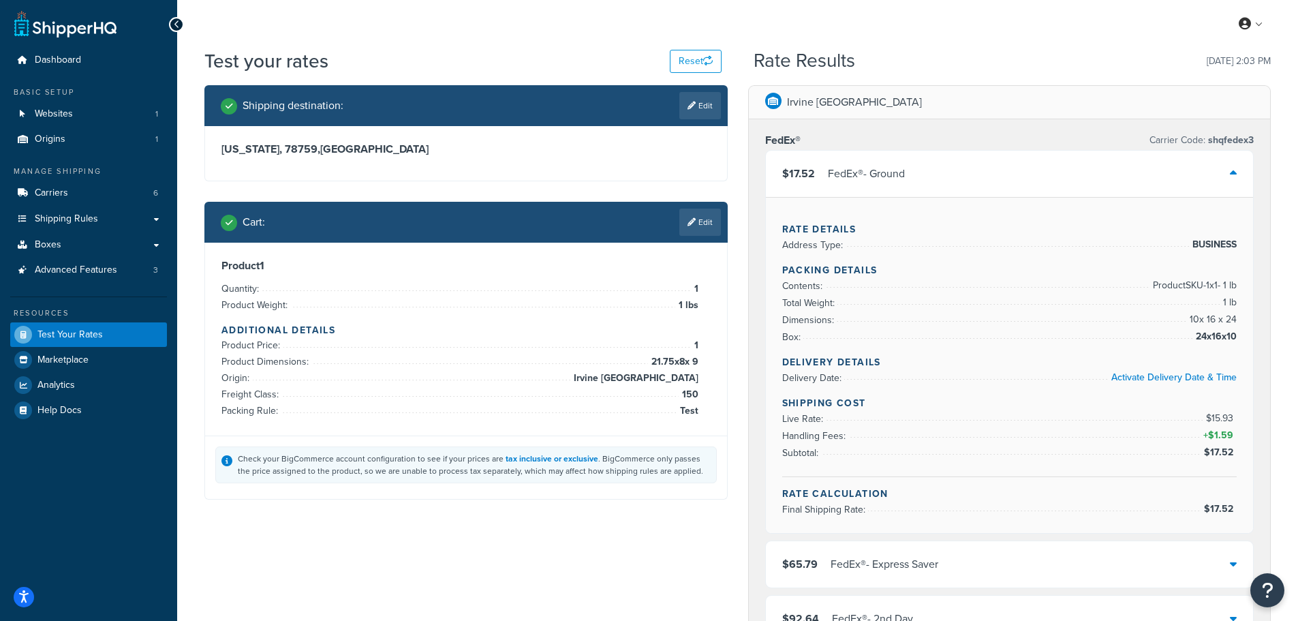
scroll to position [68, 0]
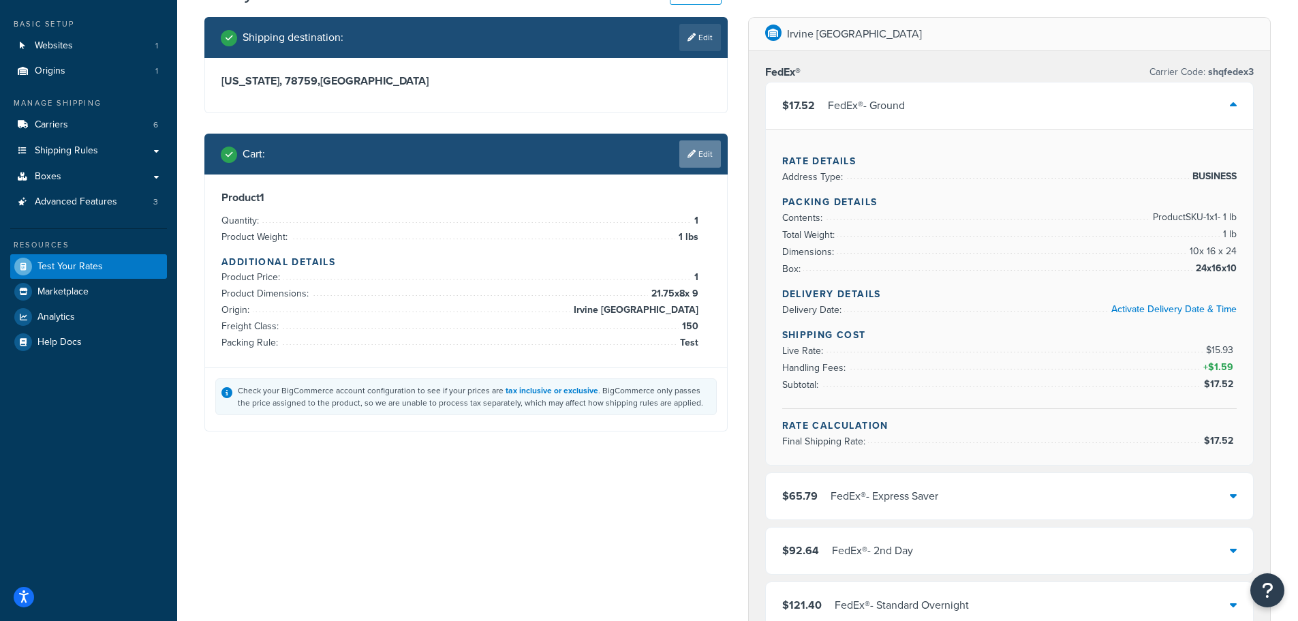
click at [713, 158] on link "Edit" at bounding box center [700, 153] width 42 height 27
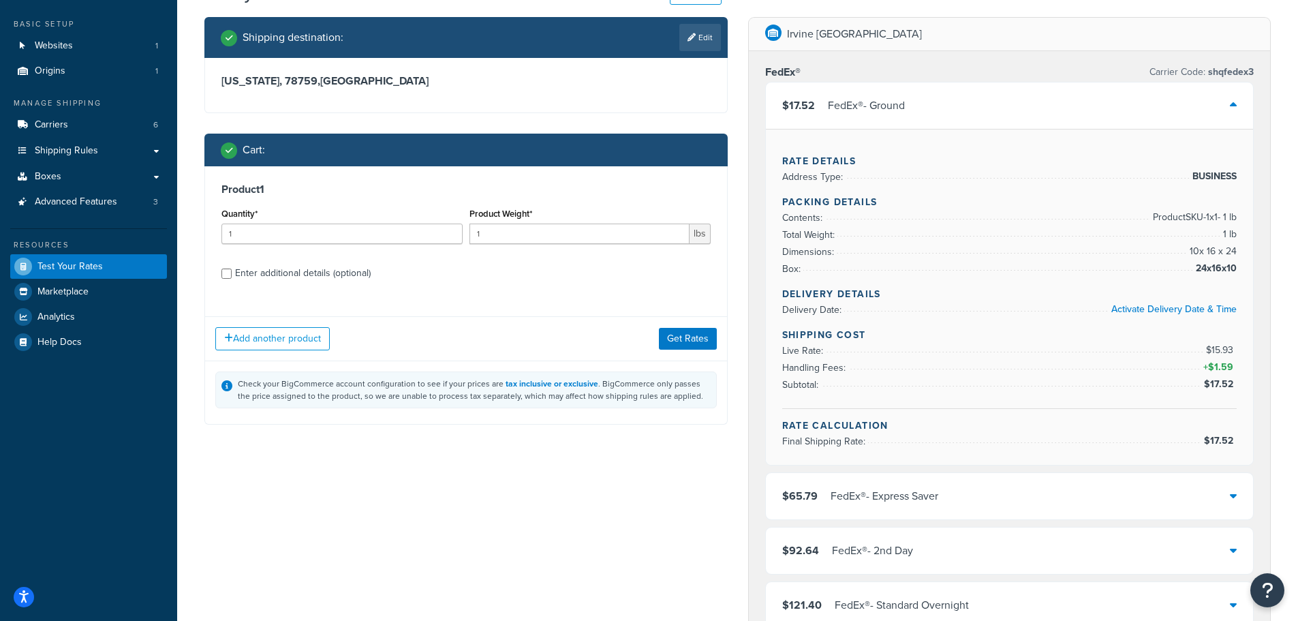
click at [310, 273] on div "Enter additional details (optional)" at bounding box center [303, 273] width 136 height 19
click at [232, 273] on input "Enter additional details (optional)" at bounding box center [226, 273] width 10 height 10
checkbox input "true"
select select "86028"
select select "150"
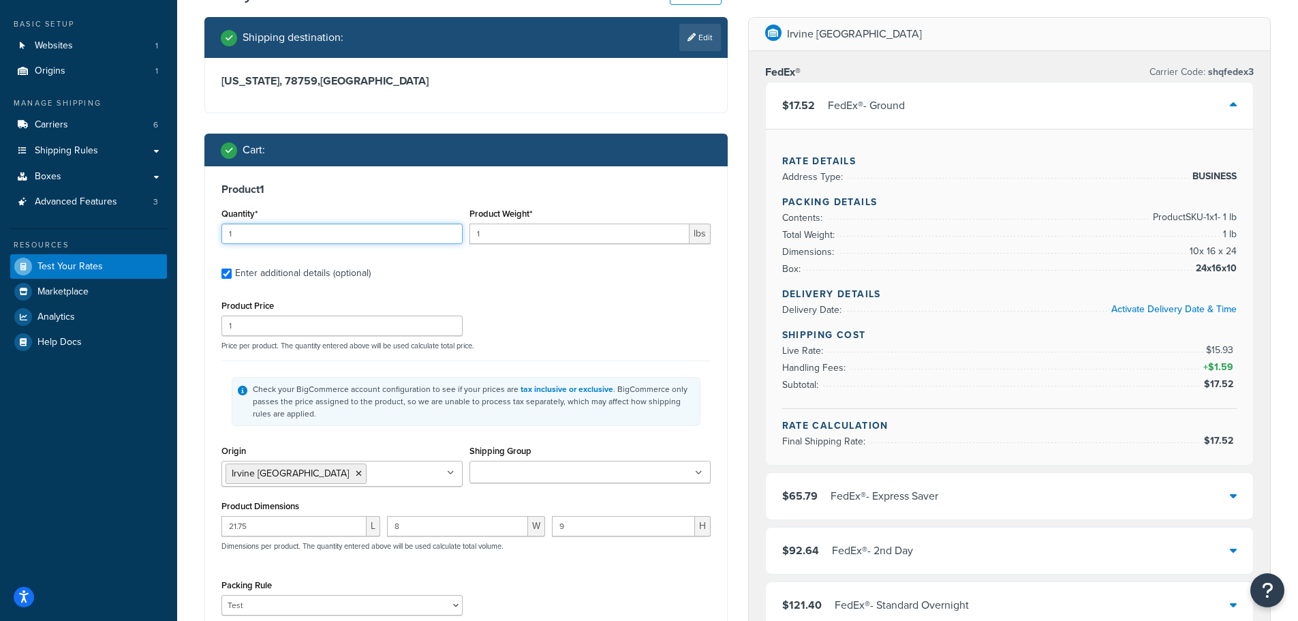
drag, startPoint x: 277, startPoint y: 232, endPoint x: 92, endPoint y: 224, distance: 184.8
click at [92, 224] on div "Dashboard Basic Setup Websites 1 Origins 1 Manage Shipping Carriers 6 Shipping …" at bounding box center [649, 618] width 1298 height 1373
type input "5"
drag, startPoint x: 518, startPoint y: 236, endPoint x: 369, endPoint y: 226, distance: 149.5
click at [390, 229] on div "Quantity* 5 Product Weight* 1 lbs" at bounding box center [466, 229] width 496 height 50
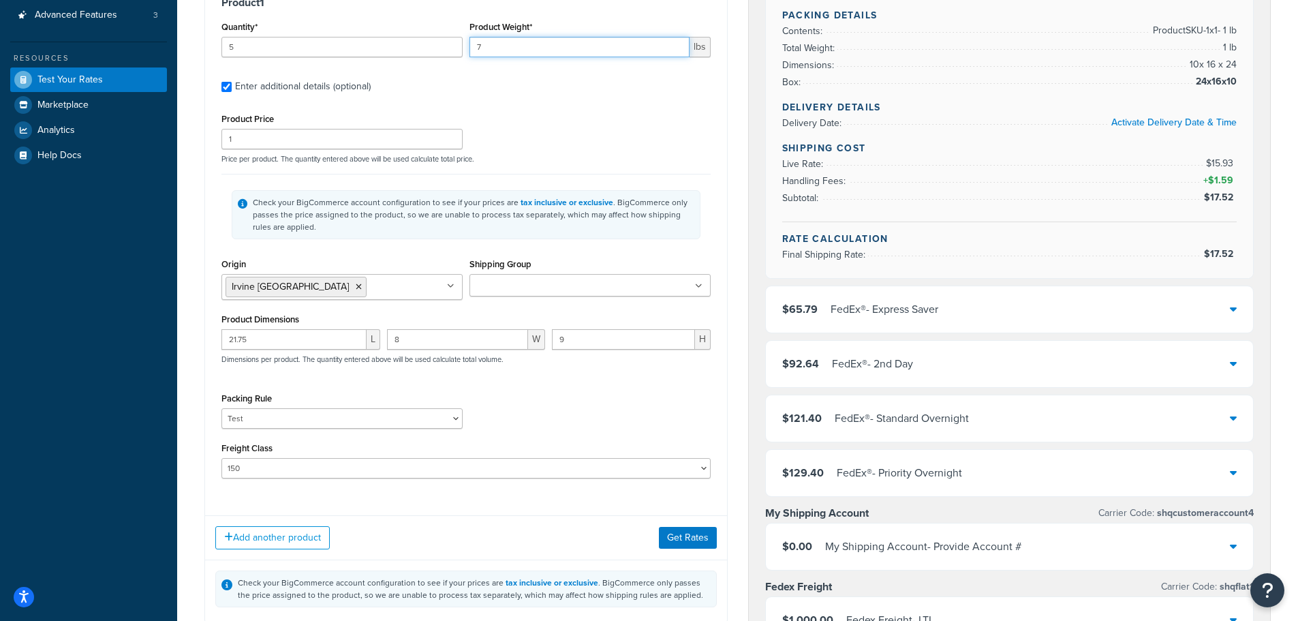
scroll to position [273, 0]
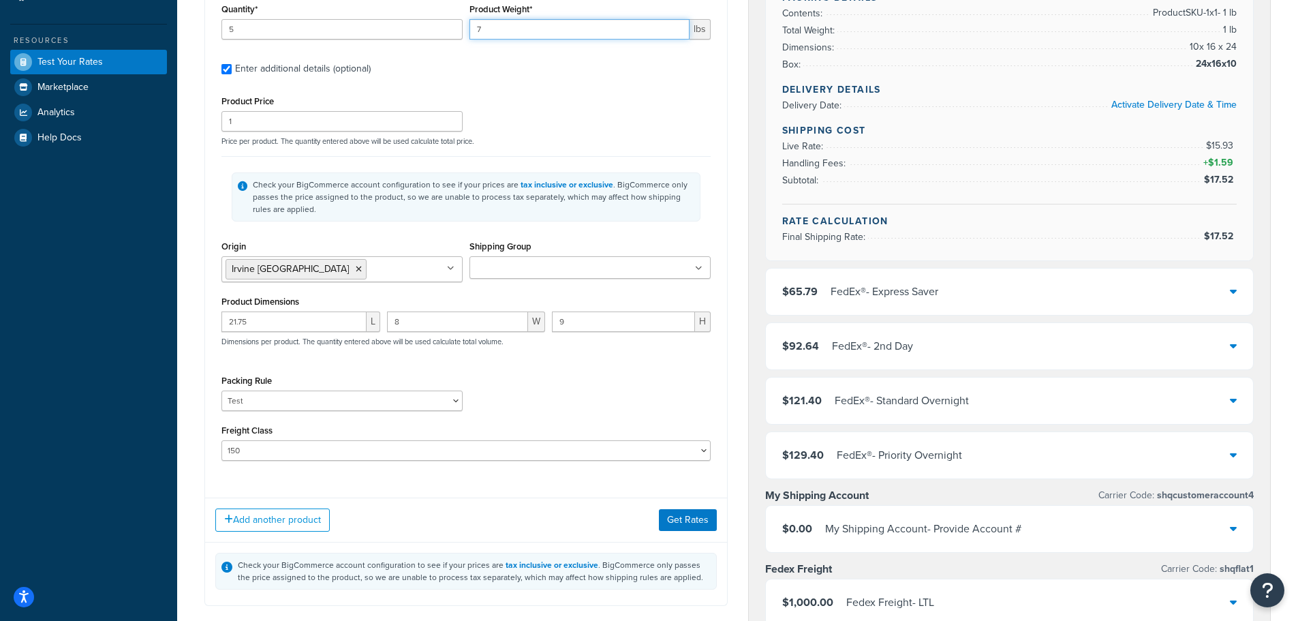
type input "7"
click at [494, 270] on input "Shipping Group" at bounding box center [534, 268] width 121 height 15
click at [386, 234] on div "Check your BigCommerce account configuration to see if your prices are tax incl…" at bounding box center [465, 196] width 489 height 81
click at [673, 516] on button "Get Rates" at bounding box center [688, 520] width 58 height 22
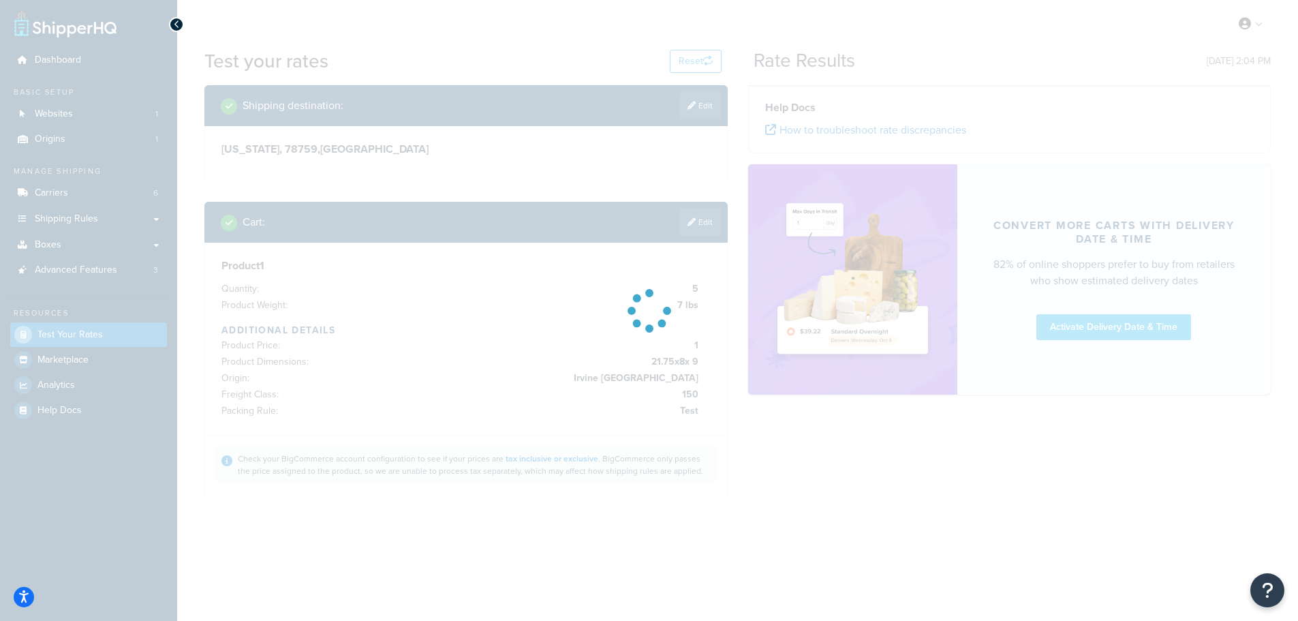
scroll to position [0, 0]
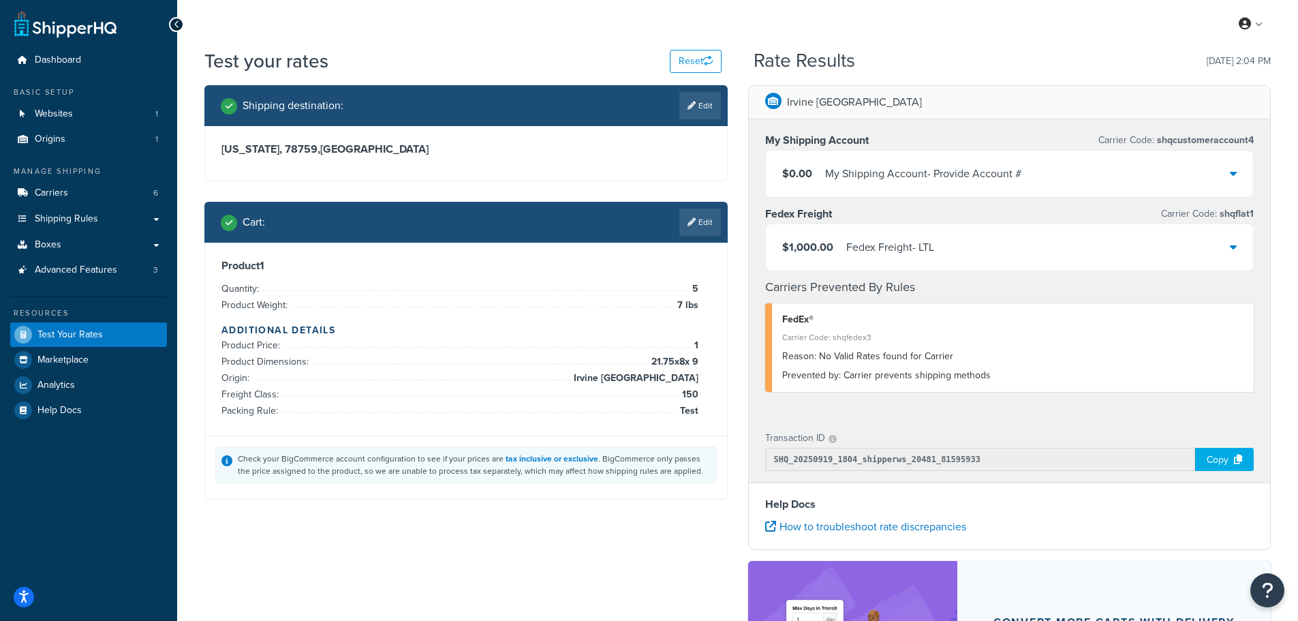
click at [863, 384] on div "Prevented by: Carrier prevents shipping methods" at bounding box center [1013, 375] width 462 height 19
click at [717, 217] on link "Edit" at bounding box center [700, 222] width 42 height 27
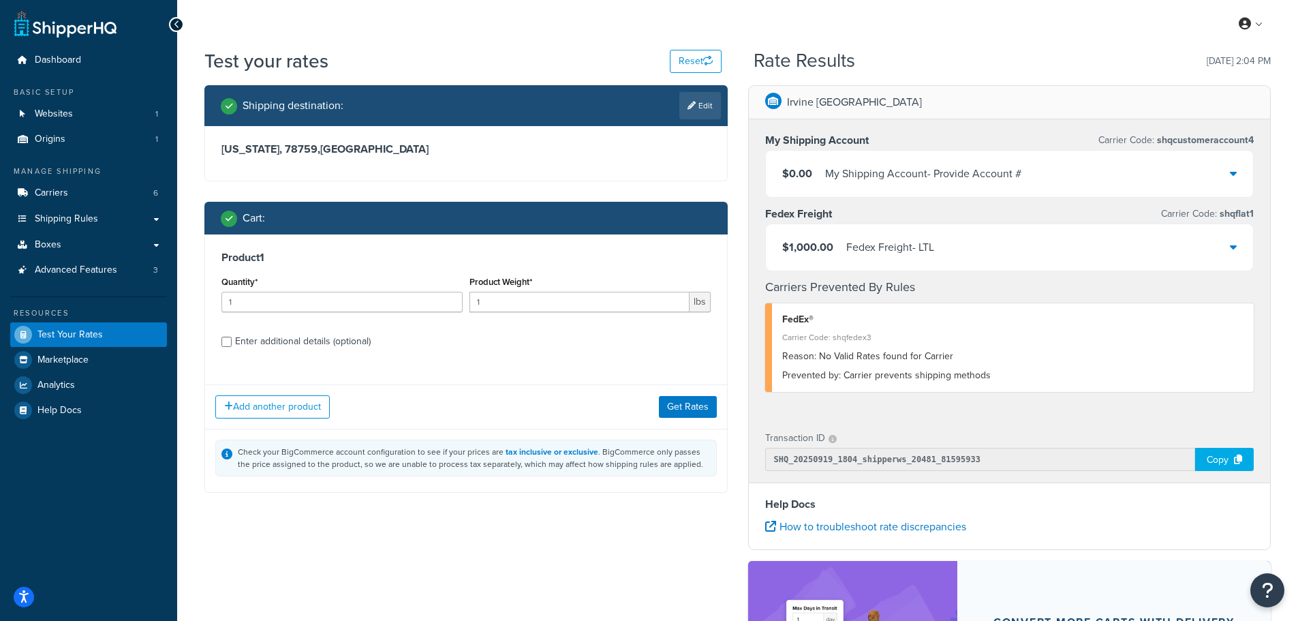
click at [303, 342] on div "Enter additional details (optional)" at bounding box center [303, 341] width 136 height 19
click at [232, 342] on input "Enter additional details (optional)" at bounding box center [226, 342] width 10 height 10
checkbox input "true"
select select "86028"
select select "150"
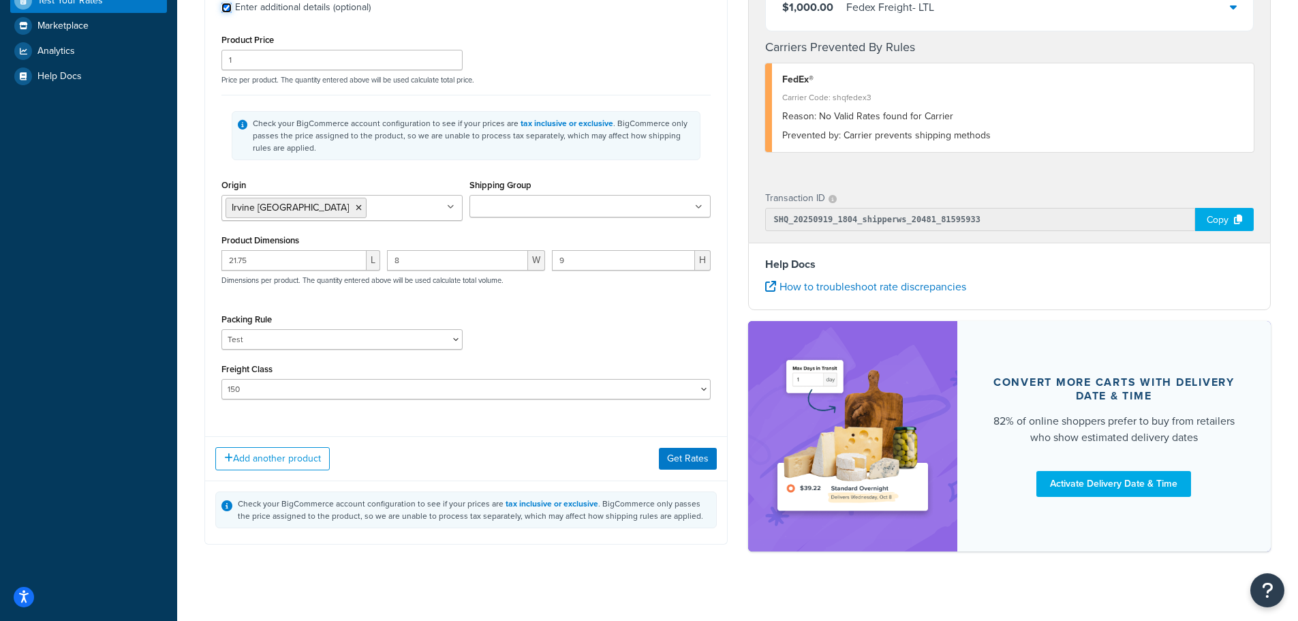
scroll to position [348, 0]
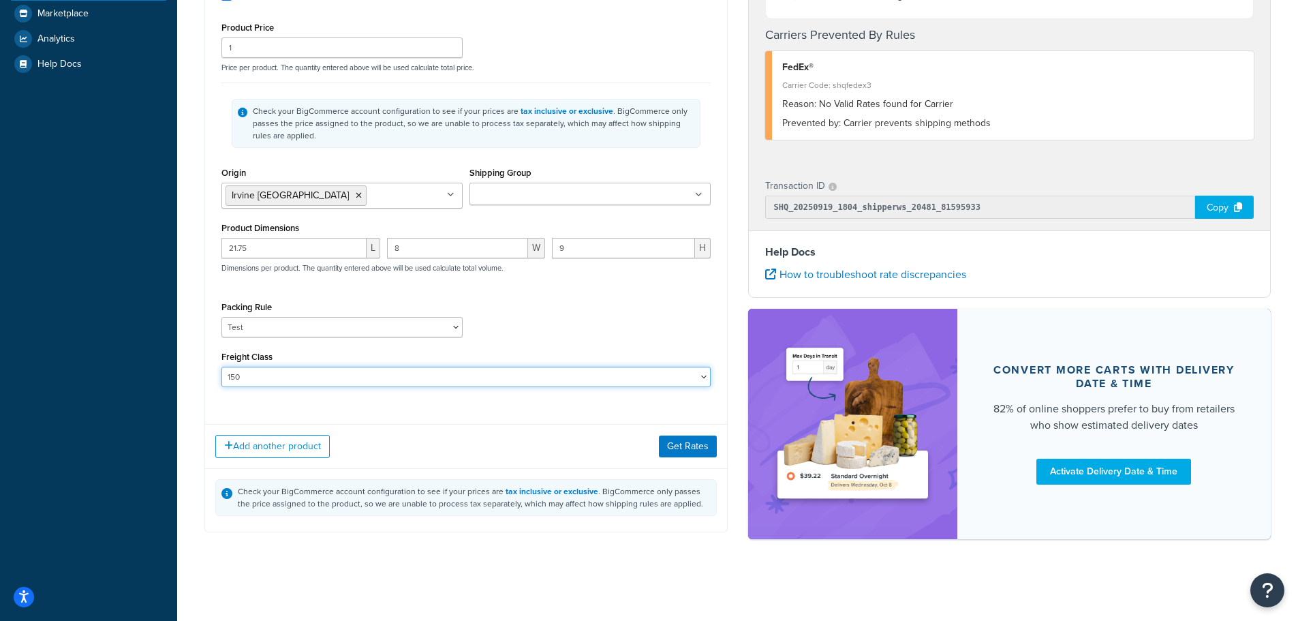
click at [382, 380] on select "50 55 60 65 70 77.5 85 92.5 100 110 125 150 175 200 250 300 400 500" at bounding box center [465, 377] width 489 height 20
select select
click at [221, 367] on select "50 55 60 65 70 77.5 85 92.5 100 110 125 150 175 200 250 300 400 500" at bounding box center [465, 377] width 489 height 20
click at [326, 399] on div "Product 1 Quantity* 1 Product Weight* 1 lbs Enter additional details (optional)…" at bounding box center [466, 150] width 522 height 525
click at [681, 450] on button "Get Rates" at bounding box center [688, 446] width 58 height 22
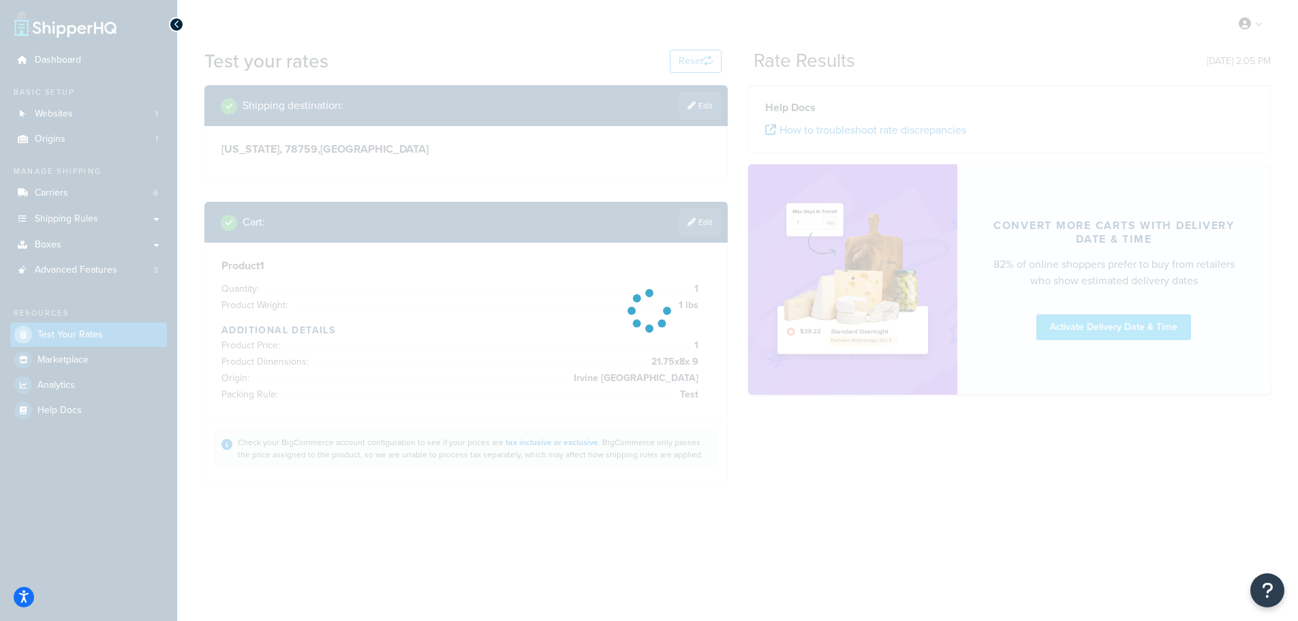
scroll to position [0, 0]
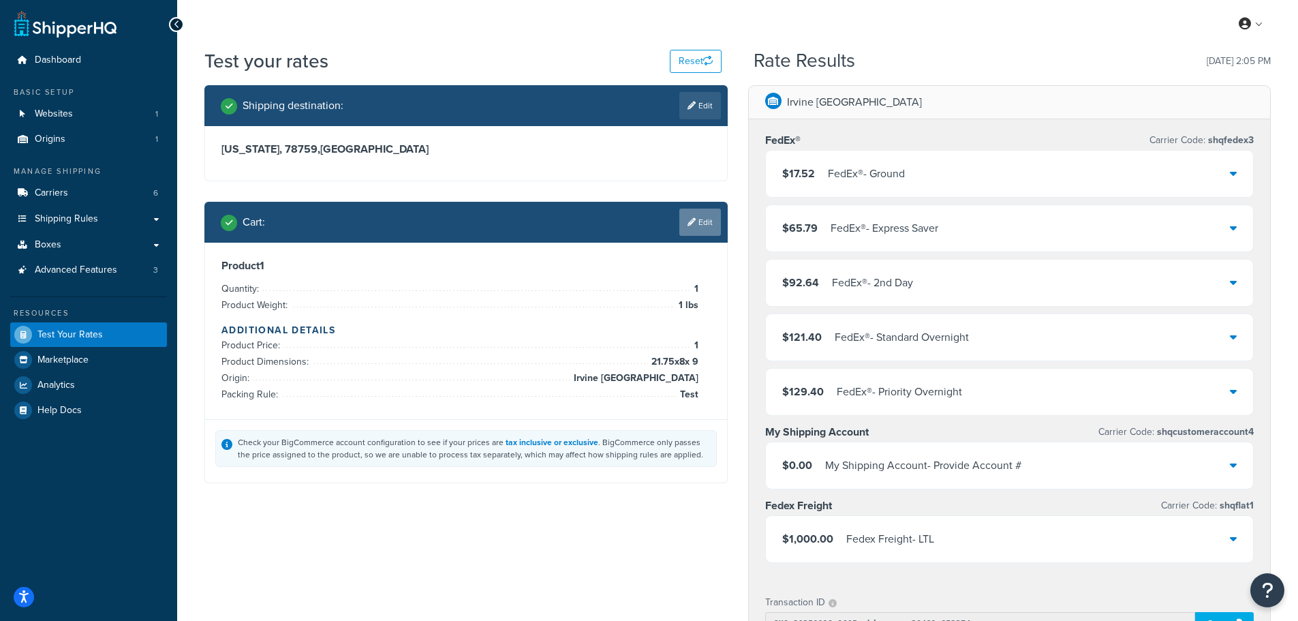
click at [698, 228] on link "Edit" at bounding box center [700, 222] width 42 height 27
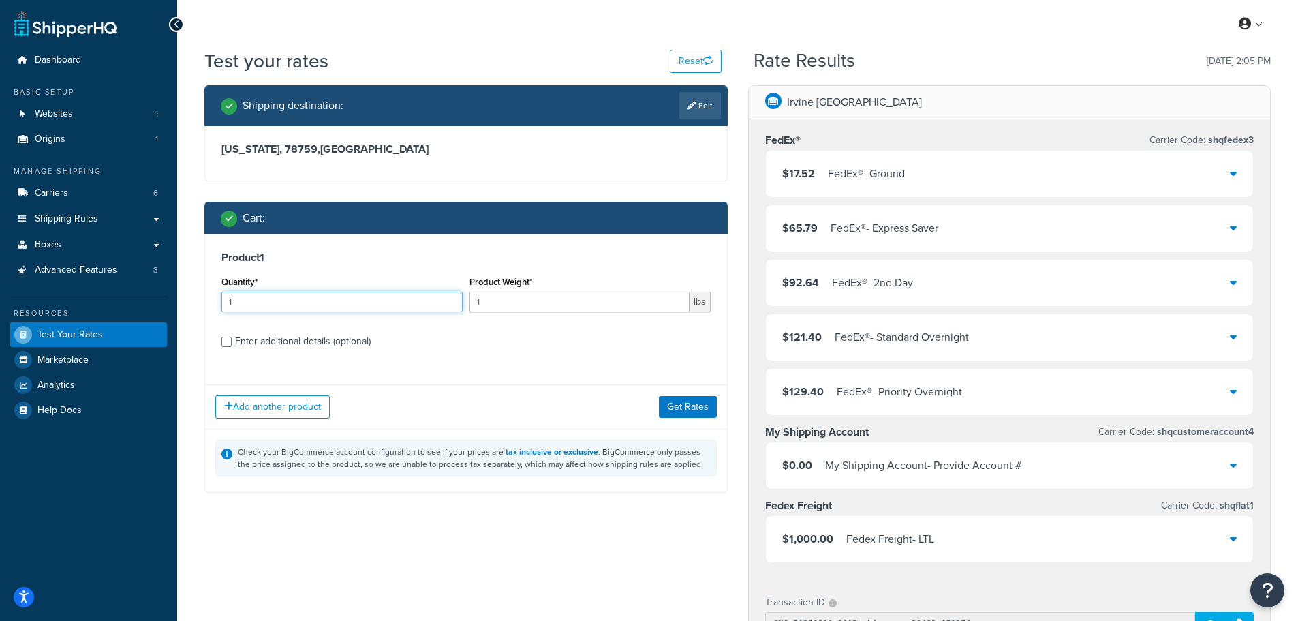
drag, startPoint x: 267, startPoint y: 296, endPoint x: 103, endPoint y: 296, distance: 164.2
click at [109, 296] on div "Dashboard Basic Setup Websites 1 Origins 1 Manage Shipping Carriers 6 Shipping …" at bounding box center [649, 518] width 1298 height 1037
type input "5"
drag, startPoint x: 538, startPoint y: 309, endPoint x: 282, endPoint y: 287, distance: 256.5
click at [326, 290] on div "Quantity* 5 Product Weight* 1 lbs" at bounding box center [466, 298] width 496 height 50
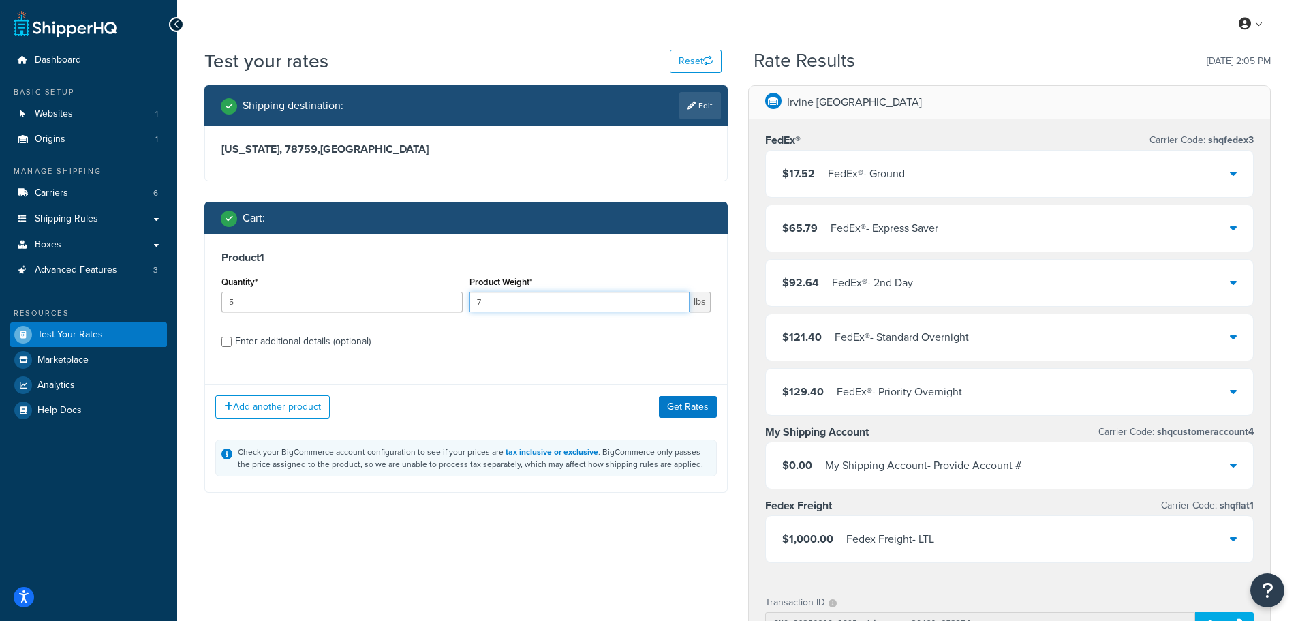
type input "7"
click at [266, 343] on div "Enter additional details (optional)" at bounding box center [303, 341] width 136 height 19
click at [232, 343] on input "Enter additional details (optional)" at bounding box center [226, 342] width 10 height 10
checkbox input "true"
select select "86028"
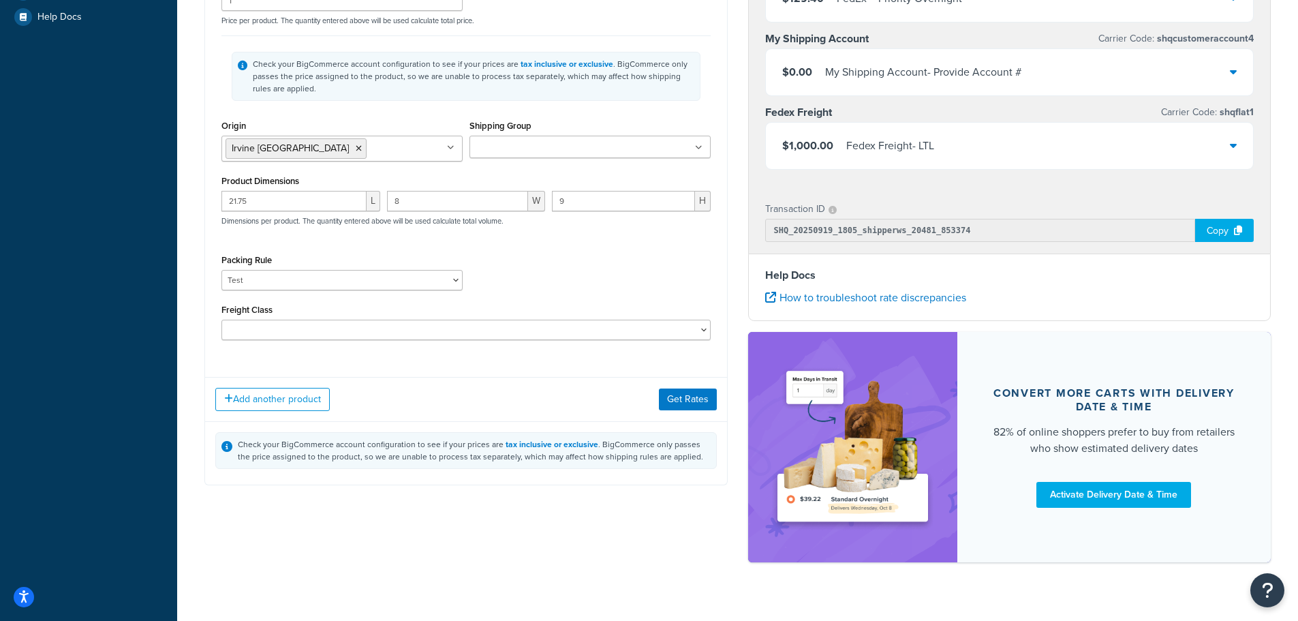
scroll to position [409, 0]
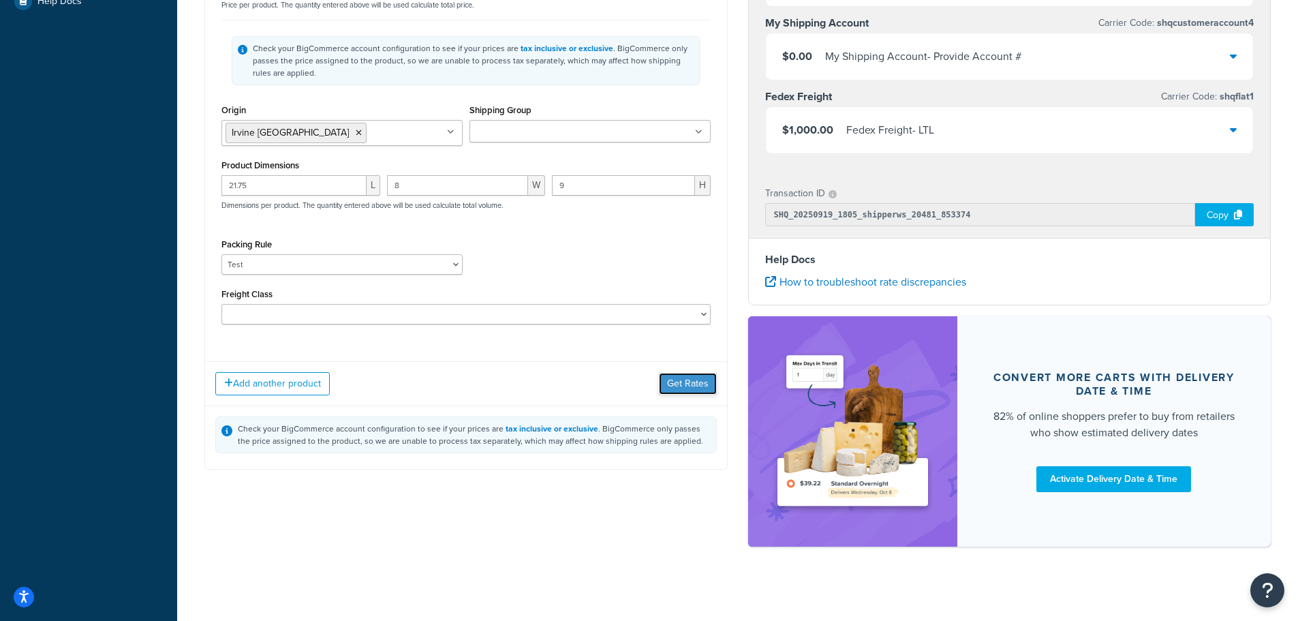
click at [685, 385] on button "Get Rates" at bounding box center [688, 384] width 58 height 22
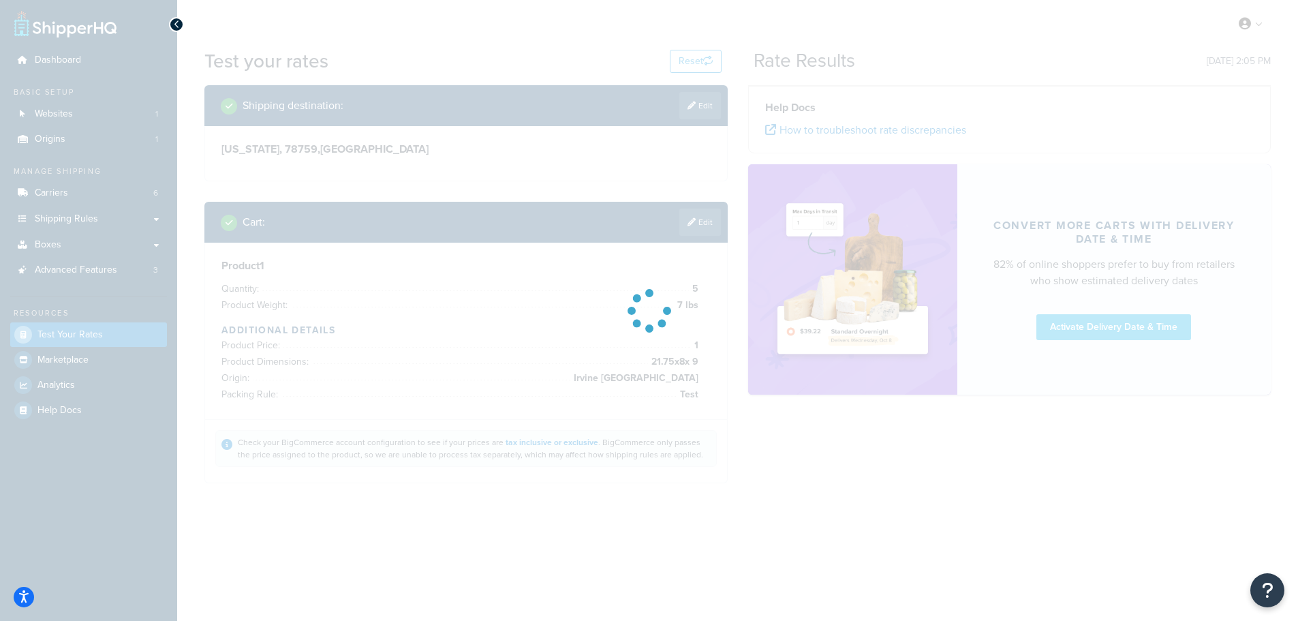
scroll to position [0, 0]
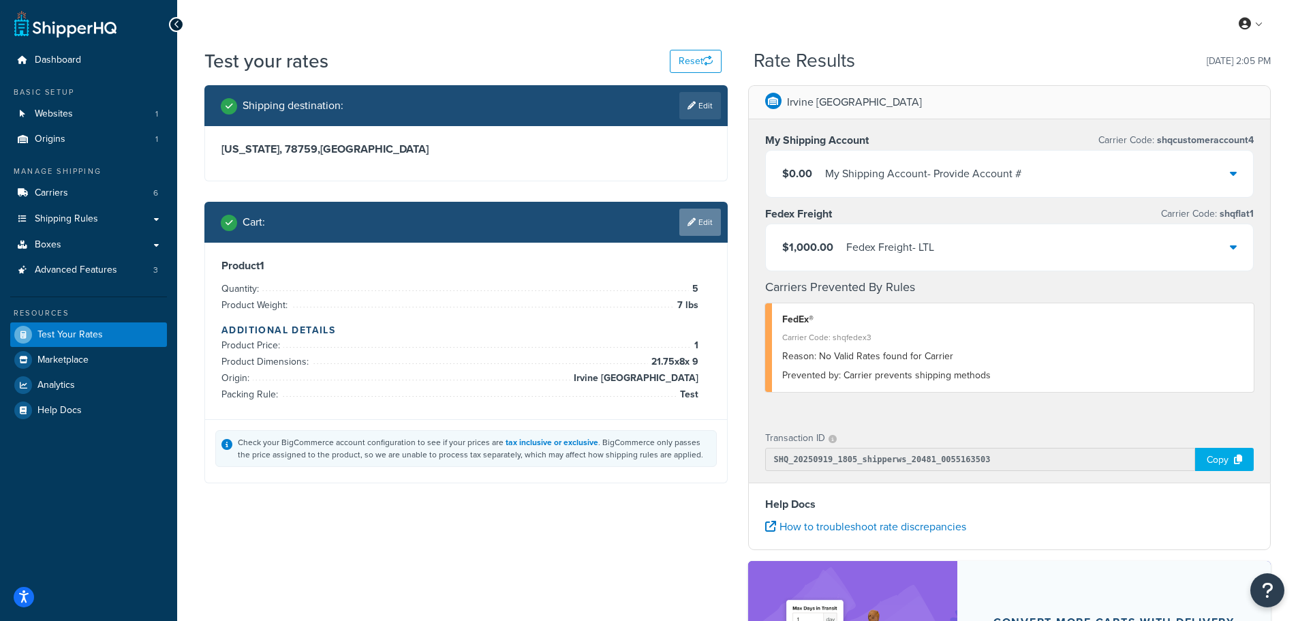
click at [701, 217] on link "Edit" at bounding box center [700, 222] width 42 height 27
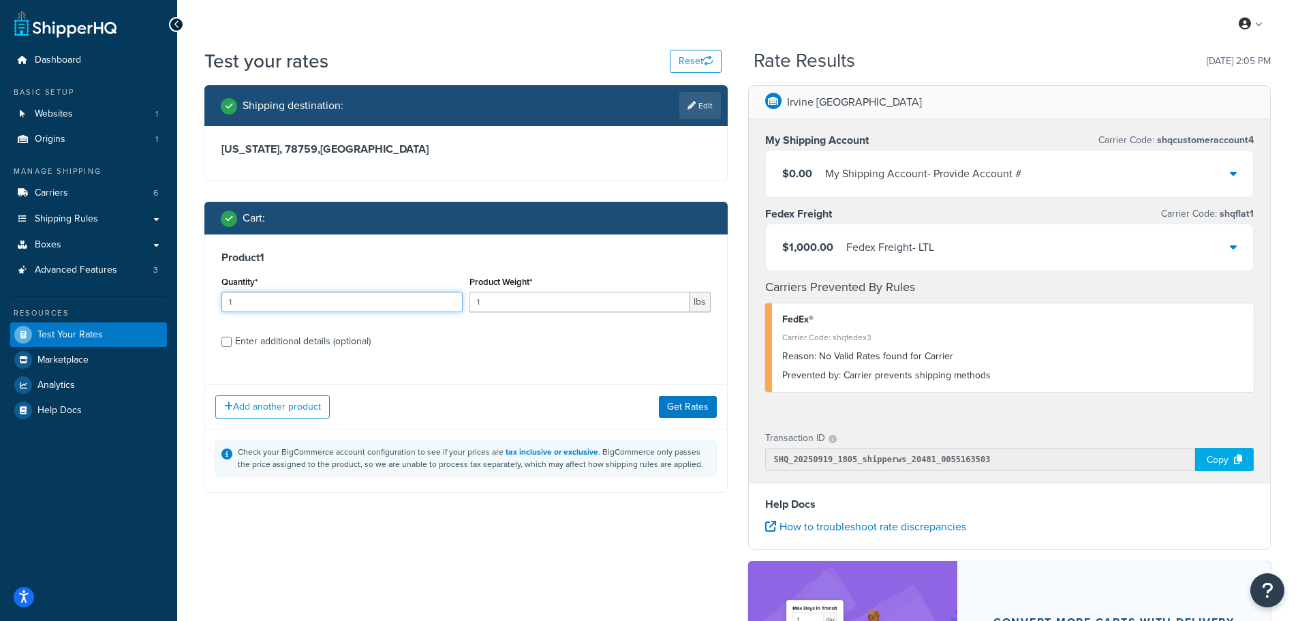
drag, startPoint x: 261, startPoint y: 302, endPoint x: 105, endPoint y: 291, distance: 156.4
click at [107, 290] on div "Dashboard Basic Setup Websites 1 Origins 1 Manage Shipping Carriers 6 Shipping …" at bounding box center [649, 436] width 1298 height 873
type input "5"
drag, startPoint x: 499, startPoint y: 311, endPoint x: 391, endPoint y: 307, distance: 108.4
click at [395, 307] on div "Quantity* 5 Product Weight* 1 lbs" at bounding box center [466, 298] width 496 height 50
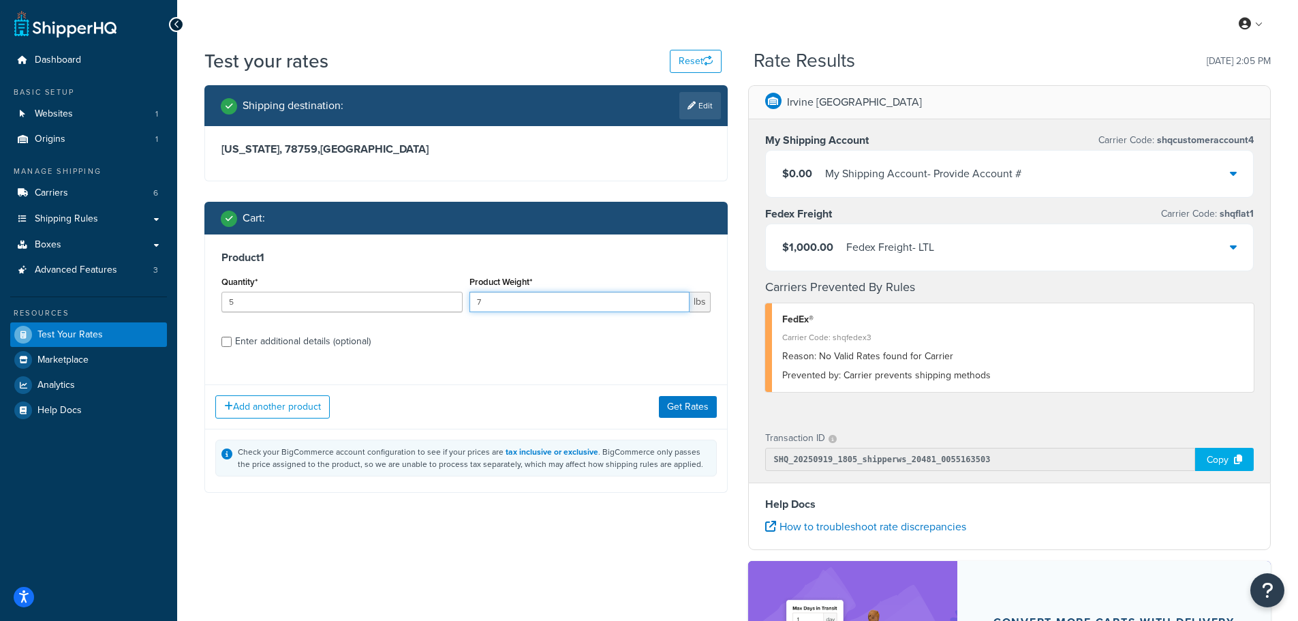
type input "7"
click at [295, 340] on div "Enter additional details (optional)" at bounding box center [303, 341] width 136 height 19
click at [232, 340] on input "Enter additional details (optional)" at bounding box center [226, 342] width 10 height 10
checkbox input "true"
select select "86028"
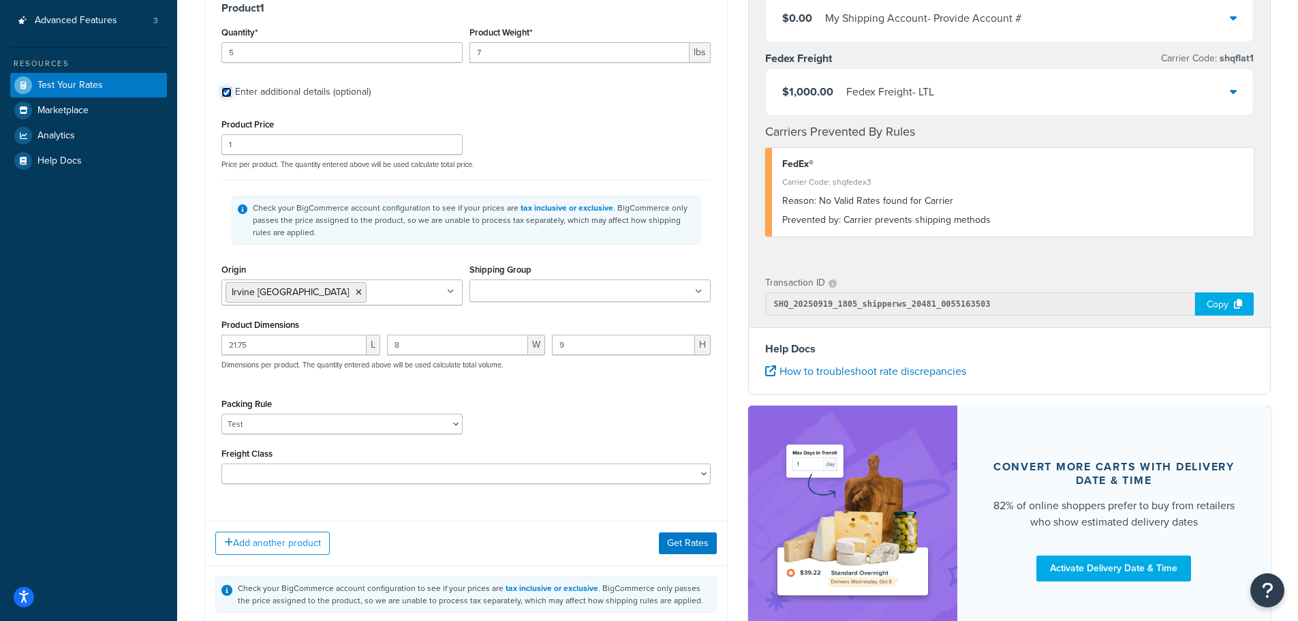
scroll to position [273, 0]
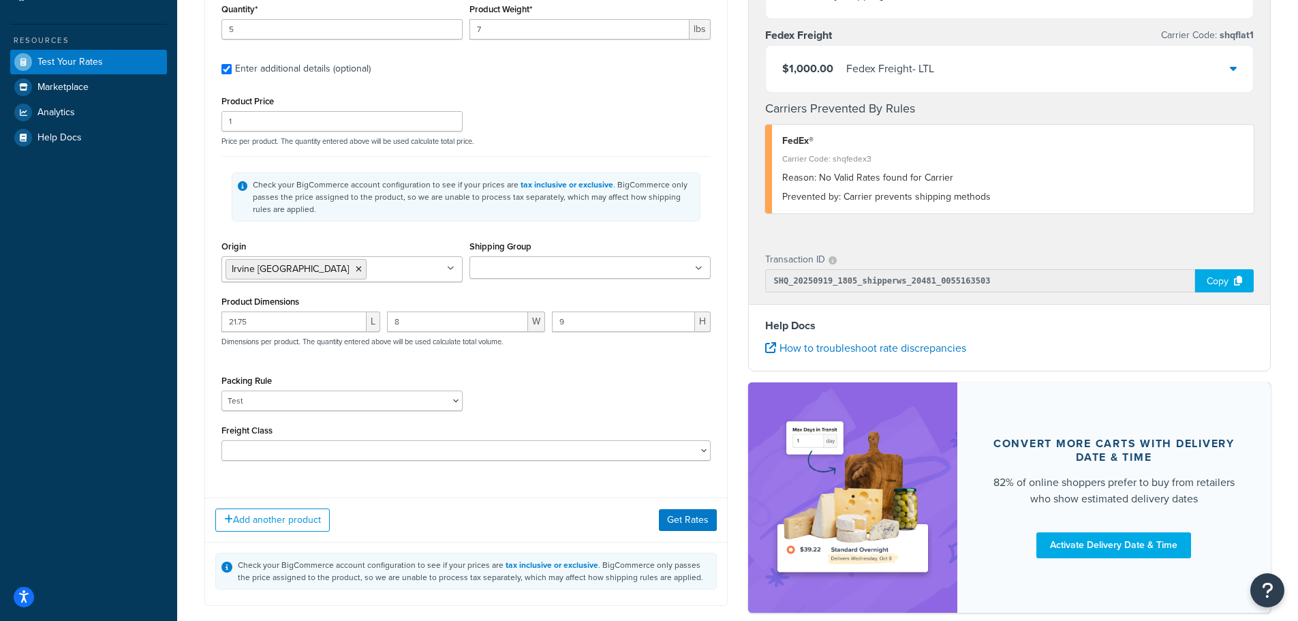
click at [512, 266] on input "Shipping Group" at bounding box center [534, 268] width 121 height 15
type input "ri"
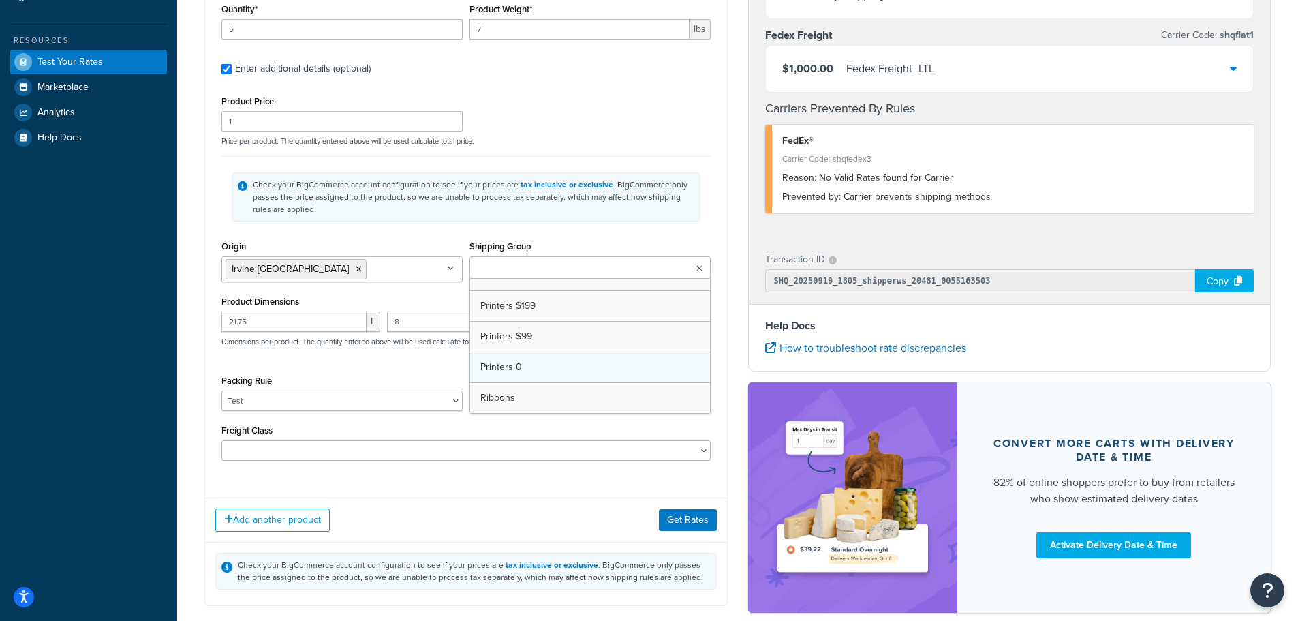
scroll to position [171, 0]
click at [373, 237] on div "Origin Irvine CA No results found" at bounding box center [341, 259] width 241 height 45
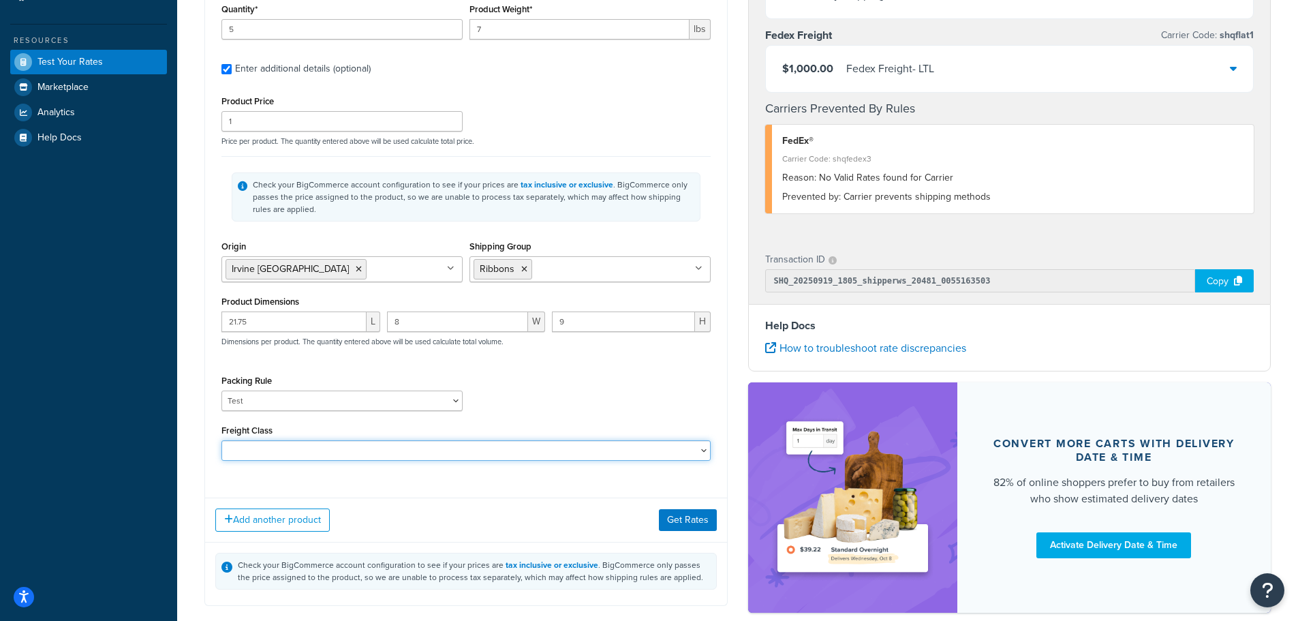
click at [255, 448] on select "50 55 60 65 70 77.5 85 92.5 100 110 125 150 175 200 250 300 400 500" at bounding box center [465, 450] width 489 height 20
select select "50"
click at [221, 442] on select "50 55 60 65 70 77.5 85 92.5 100 110 125 150 175 200 250 300 400 500" at bounding box center [465, 450] width 489 height 20
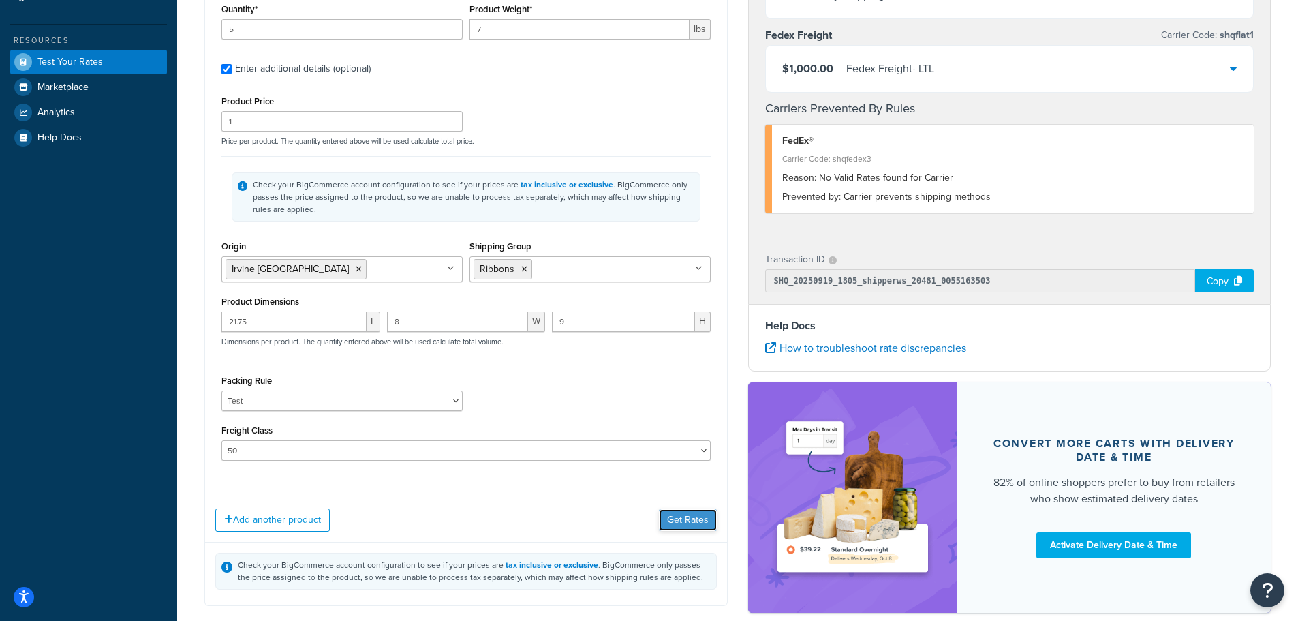
click at [672, 516] on button "Get Rates" at bounding box center [688, 520] width 58 height 22
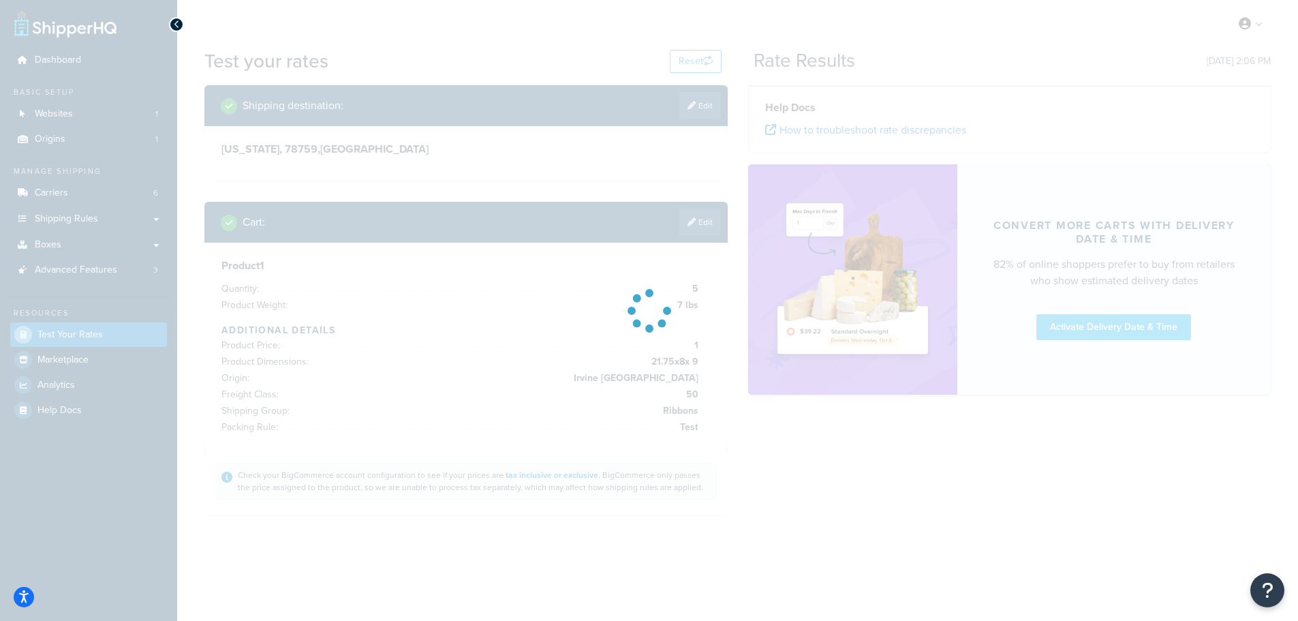
scroll to position [0, 0]
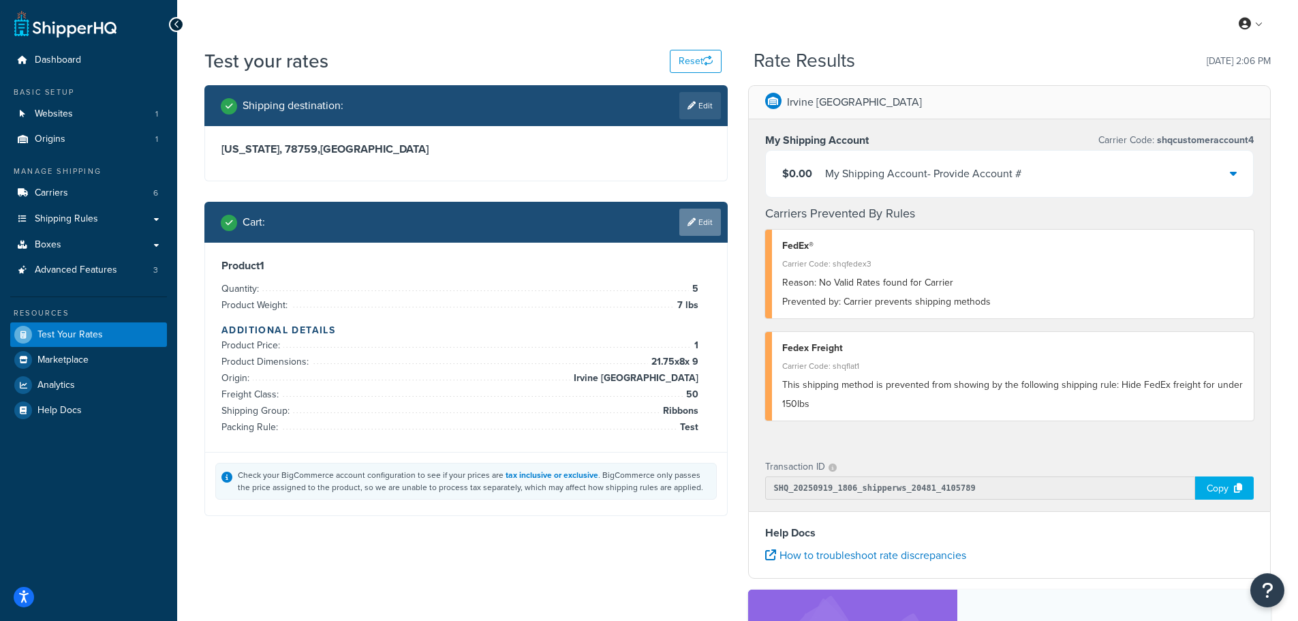
click at [711, 216] on link "Edit" at bounding box center [700, 222] width 42 height 27
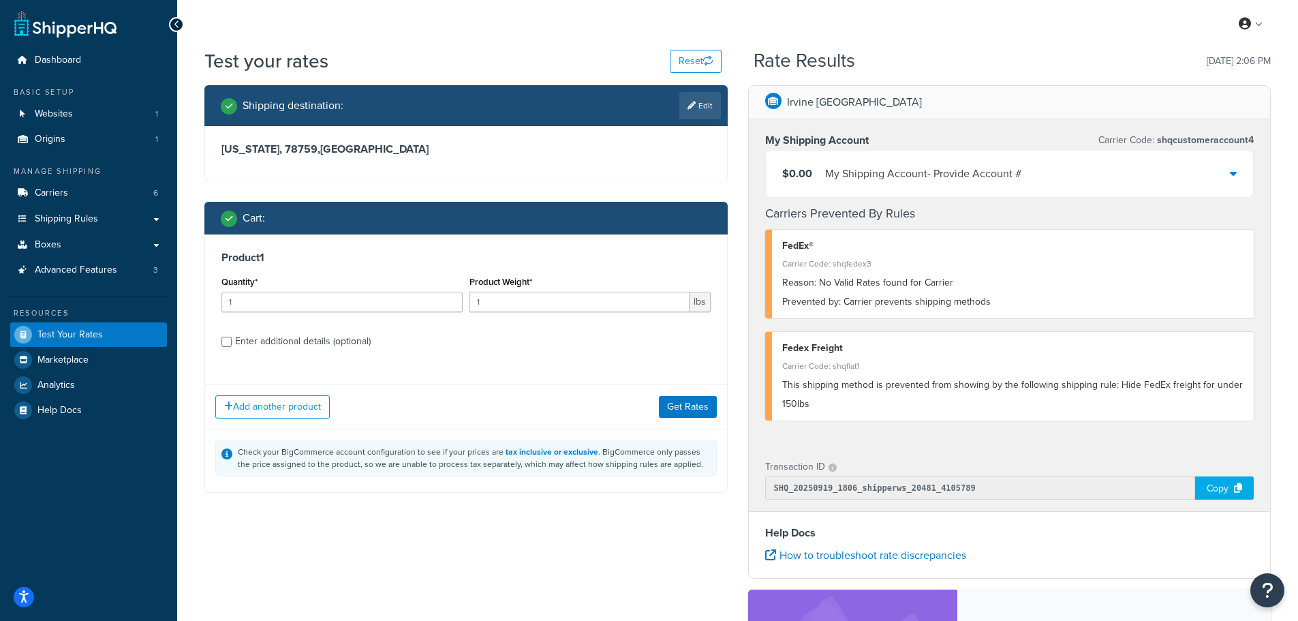
click at [335, 342] on div "Enter additional details (optional)" at bounding box center [303, 341] width 136 height 19
click at [232, 342] on input "Enter additional details (optional)" at bounding box center [226, 342] width 10 height 10
checkbox input "true"
select select "86028"
select select "50"
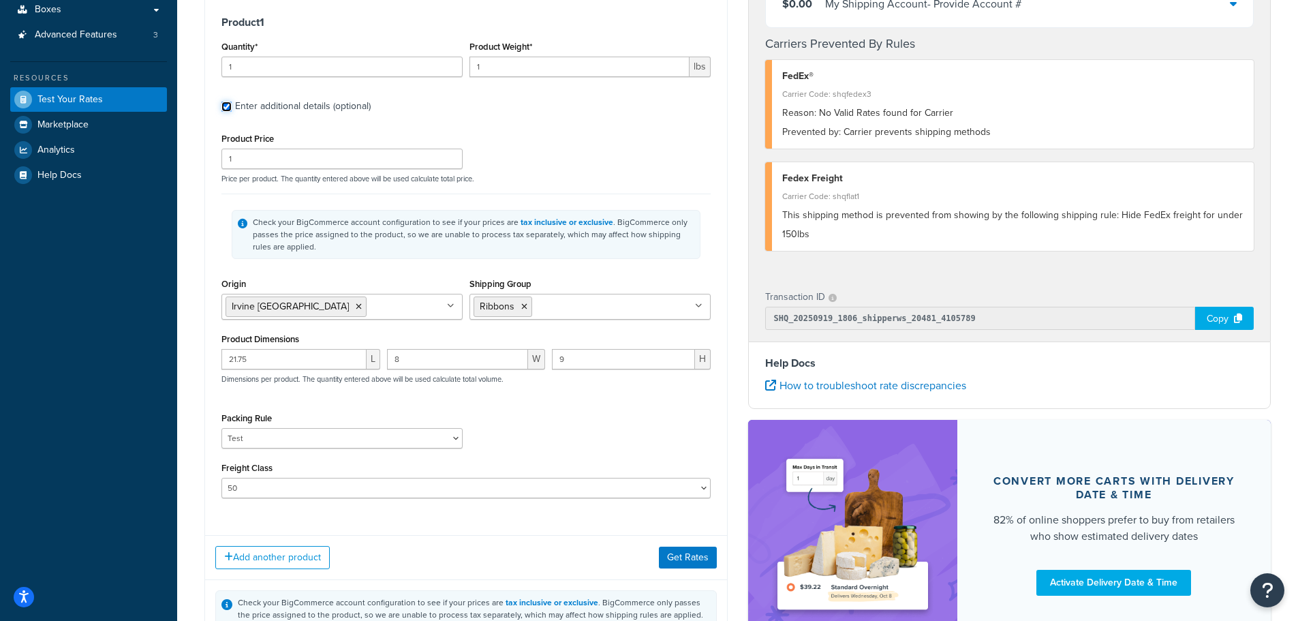
scroll to position [273, 0]
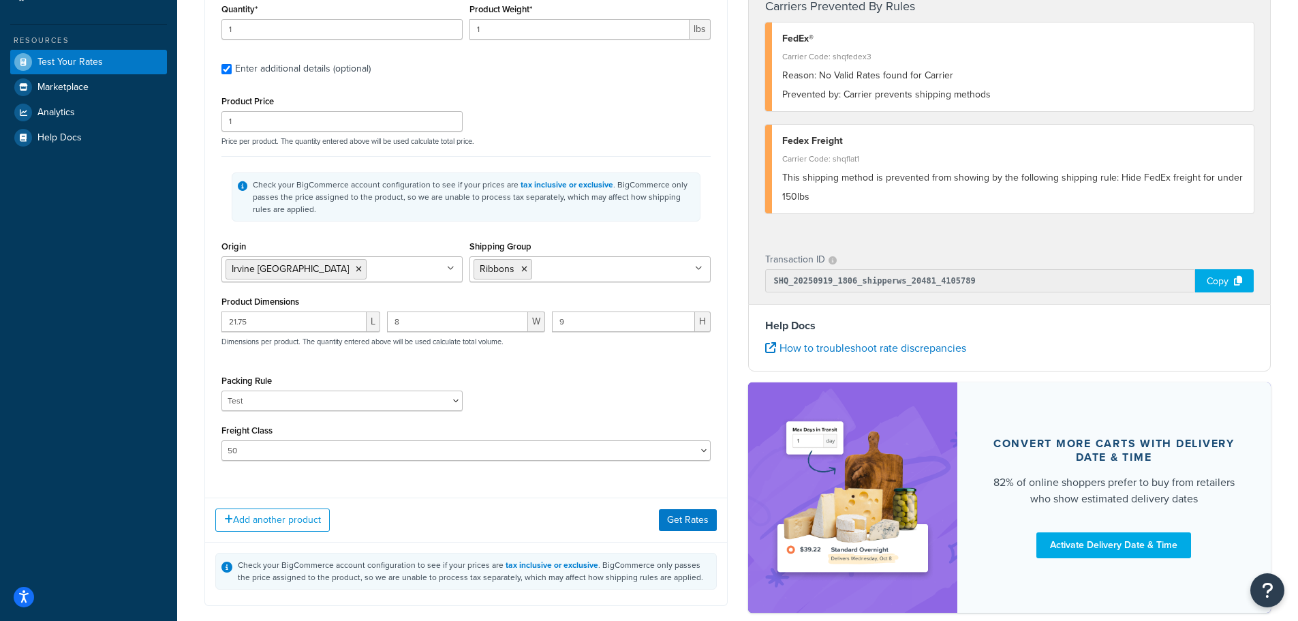
click at [583, 275] on input "Shipping Group" at bounding box center [596, 268] width 121 height 15
click at [683, 121] on div "Product Price 1 Price per product. The quantity entered above will be used calc…" at bounding box center [466, 119] width 496 height 54
click at [528, 271] on li "Ribbons" at bounding box center [503, 269] width 59 height 20
click at [521, 268] on icon at bounding box center [524, 269] width 6 height 8
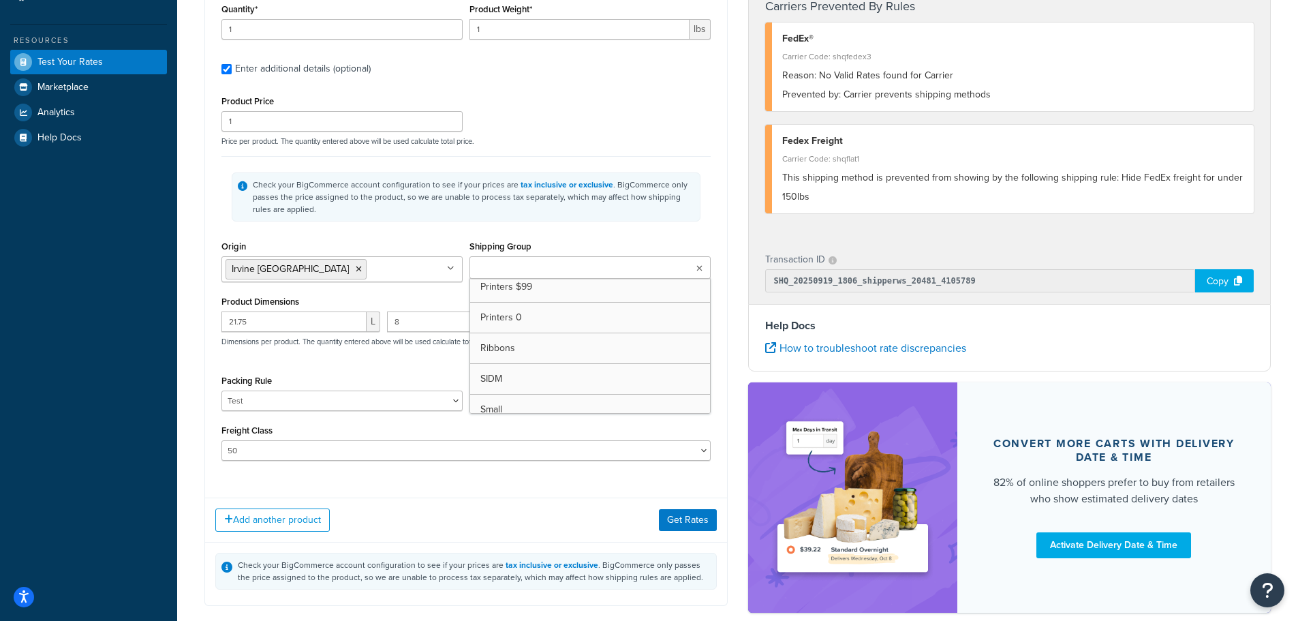
click at [564, 223] on div "Check your BigCommerce account configuration to see if your prices are tax incl…" at bounding box center [465, 196] width 489 height 81
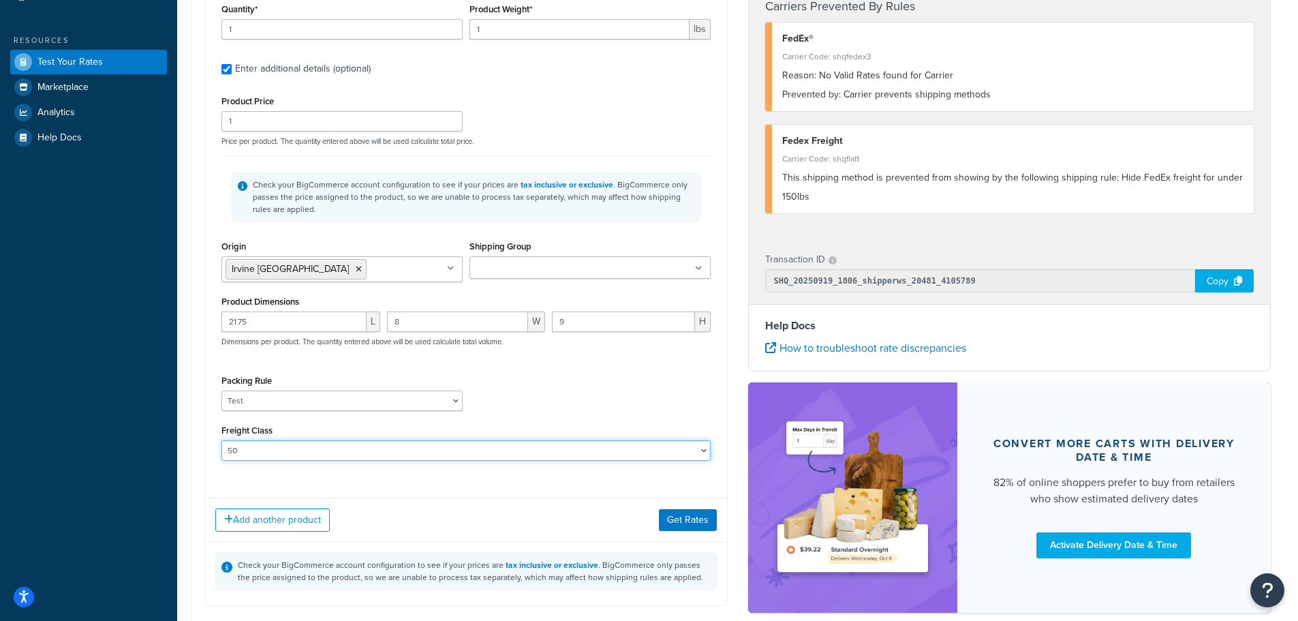
drag, startPoint x: 267, startPoint y: 458, endPoint x: 248, endPoint y: 461, distance: 19.3
click at [248, 461] on select "50 55 60 65 70 77.5 85 92.5 100 110 125 150 175 200 250 300 400 500" at bounding box center [465, 450] width 489 height 20
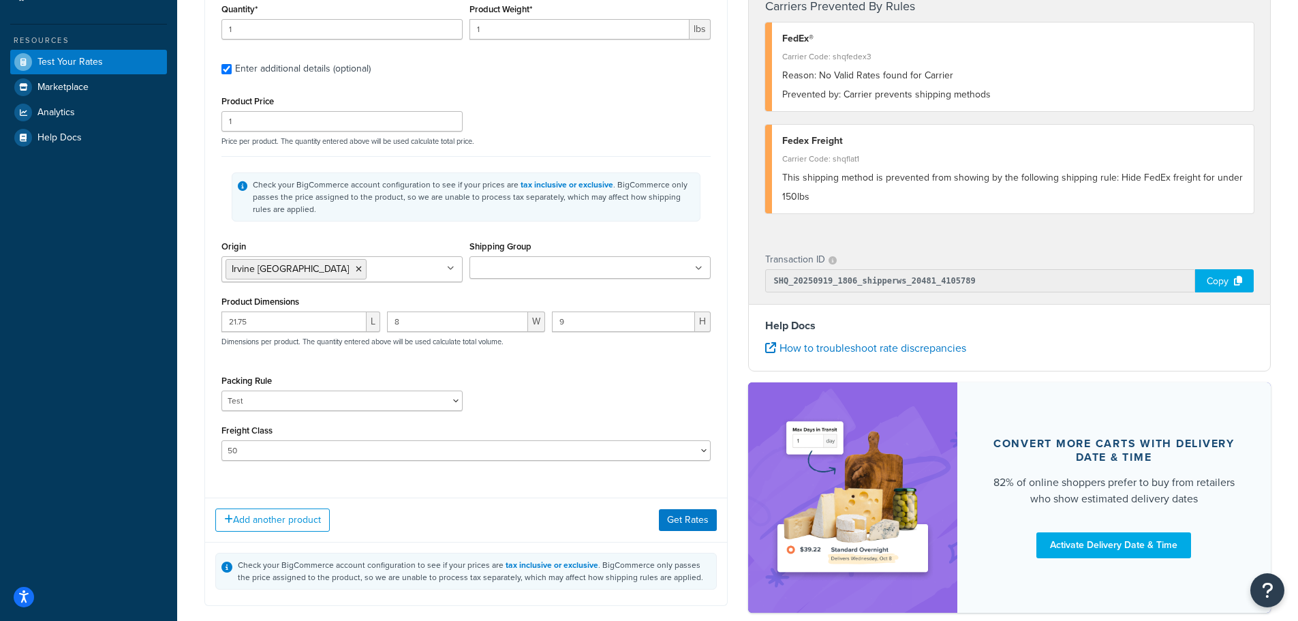
click at [272, 482] on div "Product 1 Quantity* 1 Product Weight* 1 lbs Enter additional details (optional)…" at bounding box center [466, 224] width 522 height 525
click at [286, 528] on button "Add another product" at bounding box center [272, 519] width 114 height 23
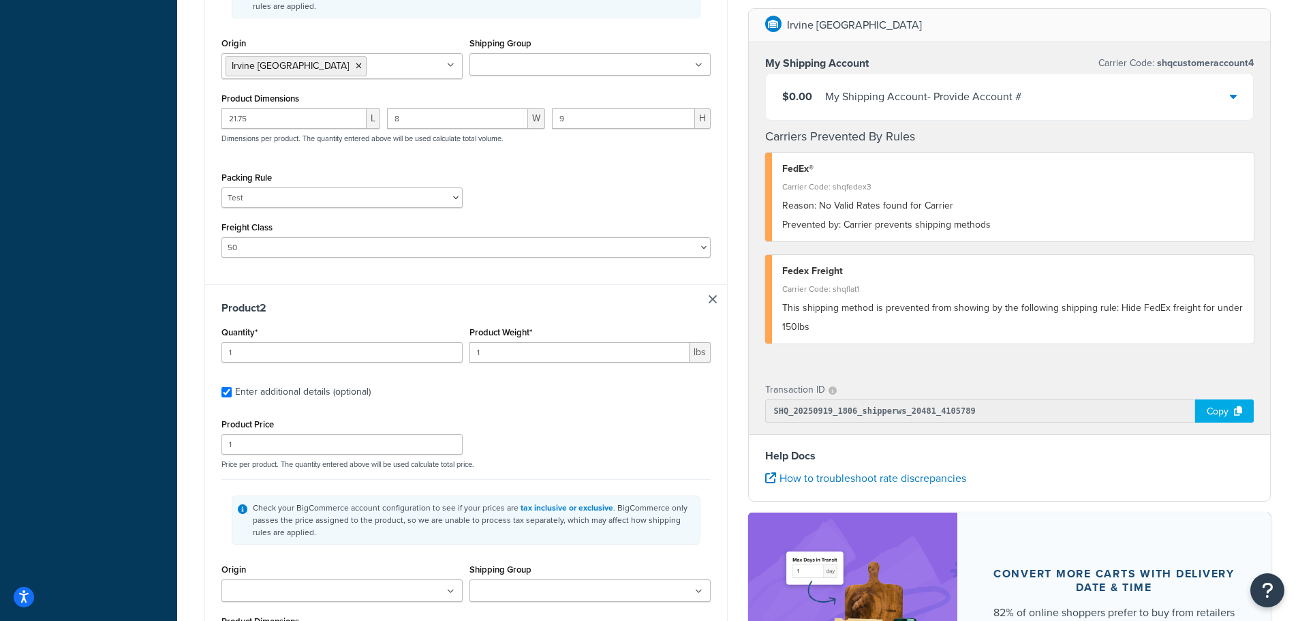
scroll to position [477, 0]
click at [707, 302] on h3 "Product 2" at bounding box center [465, 307] width 489 height 14
click at [712, 301] on link at bounding box center [713, 298] width 8 height 8
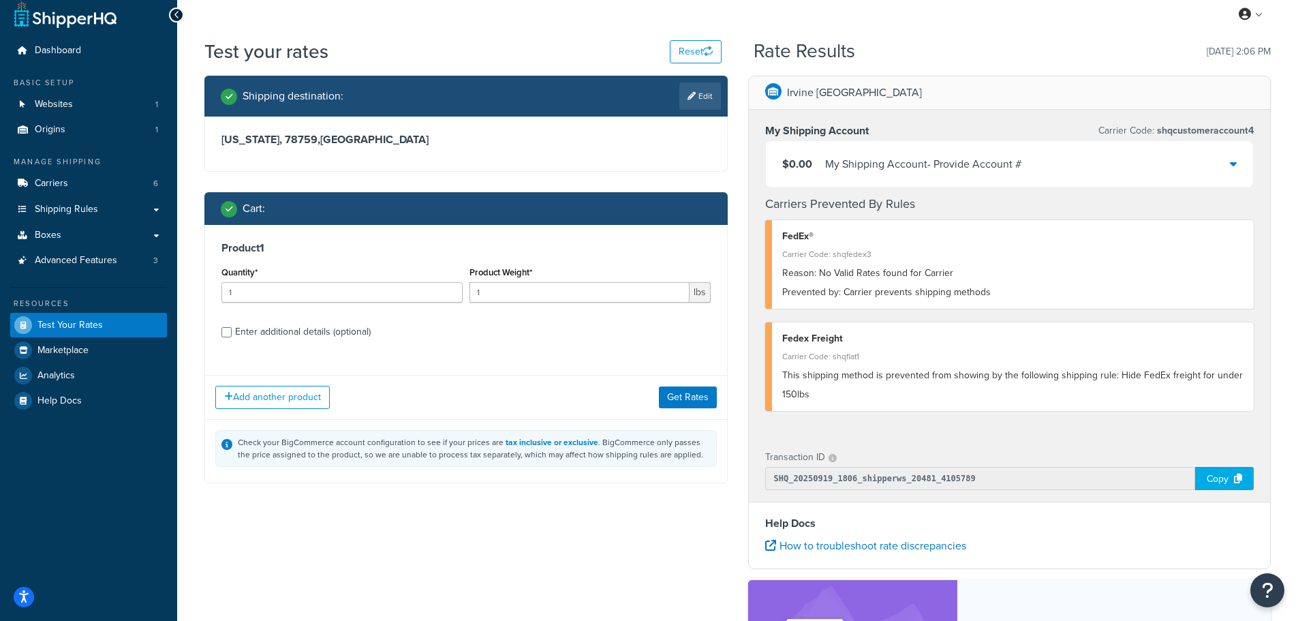
scroll to position [9, 0]
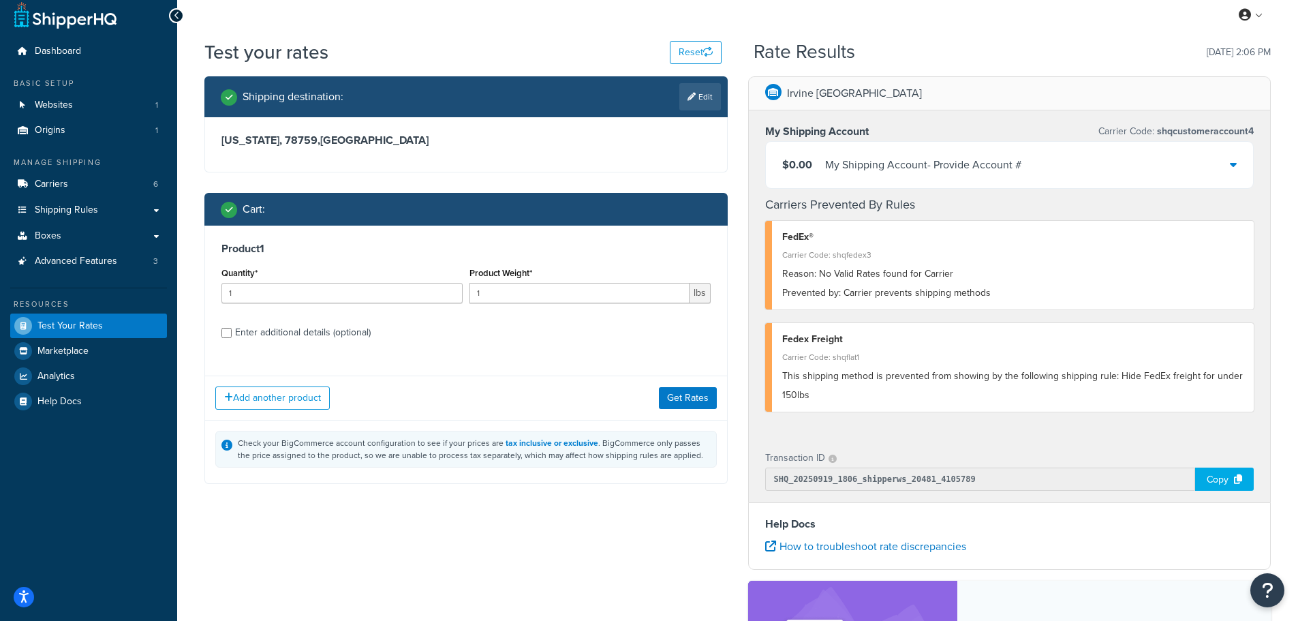
click at [263, 334] on div "Enter additional details (optional)" at bounding box center [303, 332] width 136 height 19
click at [232, 334] on input "Enter additional details (optional)" at bounding box center [226, 333] width 10 height 10
checkbox input "true"
select select "86028"
select select "50"
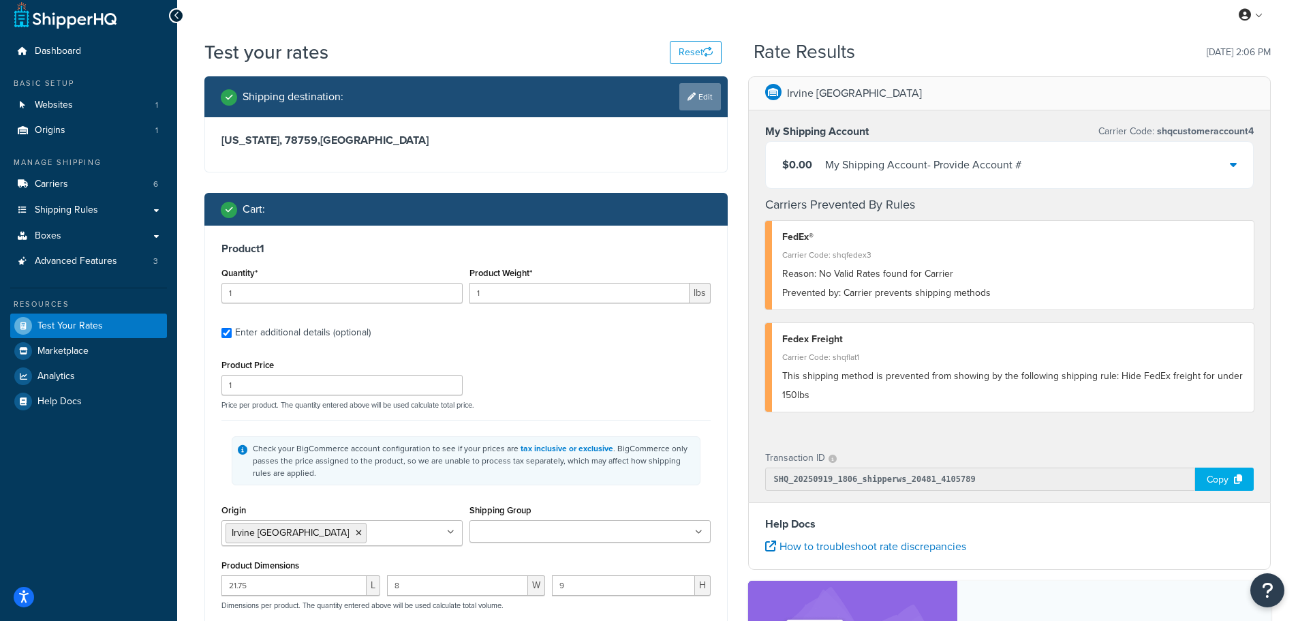
click at [709, 96] on link "Edit" at bounding box center [700, 96] width 42 height 27
select select "TX"
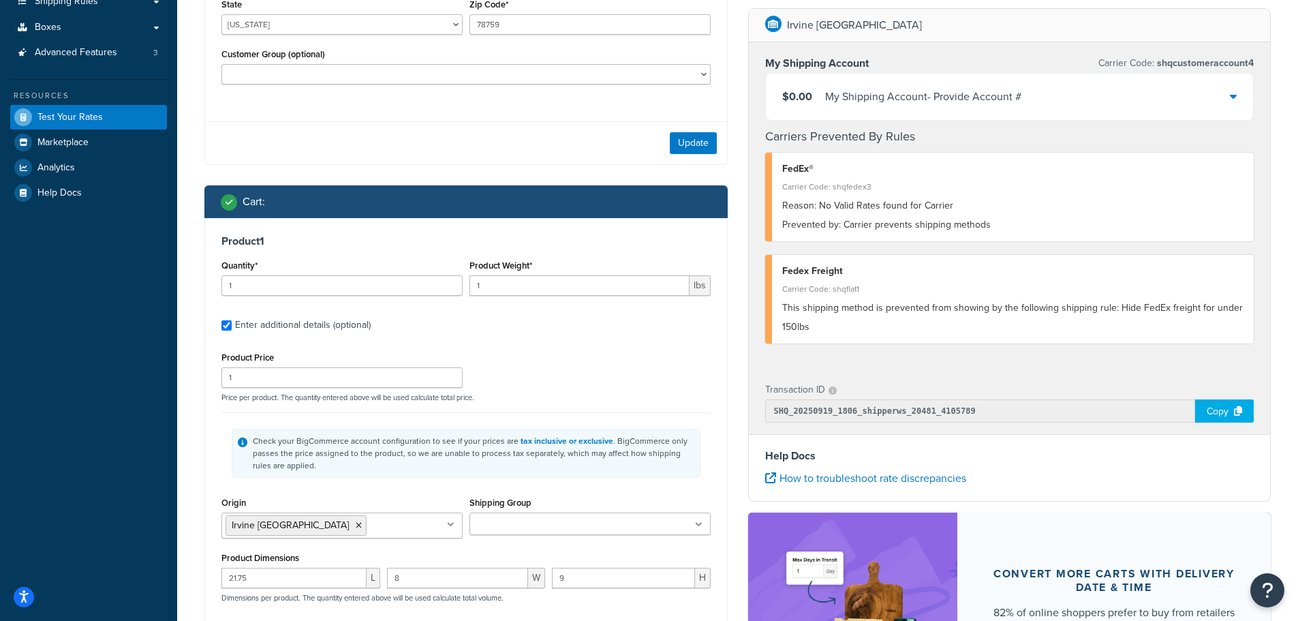
scroll to position [281, 0]
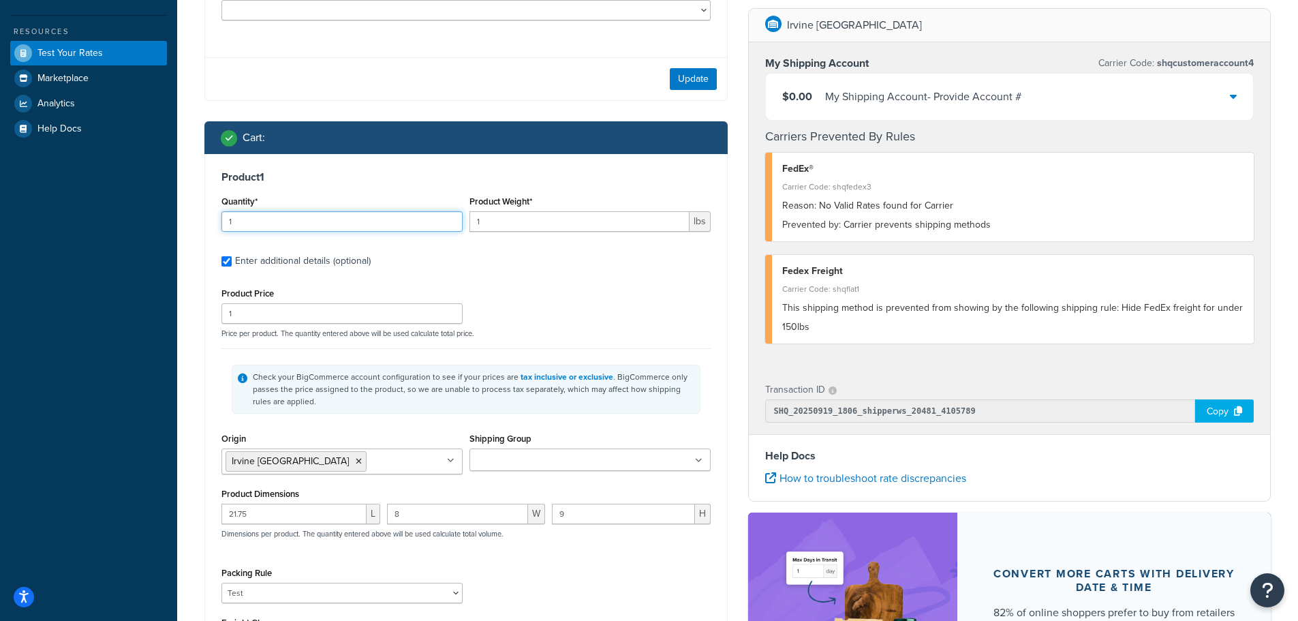
drag, startPoint x: 183, startPoint y: 221, endPoint x: 12, endPoint y: 209, distance: 172.2
click at [12, 209] on div "Dashboard Basic Setup Websites 1 Origins 1 Manage Shipping Carriers 6 Shipping …" at bounding box center [649, 303] width 1298 height 1168
type input "5"
drag, startPoint x: 511, startPoint y: 225, endPoint x: 309, endPoint y: 211, distance: 202.2
click at [371, 217] on div "Quantity* 5 Product Weight* 1 lbs" at bounding box center [466, 217] width 496 height 50
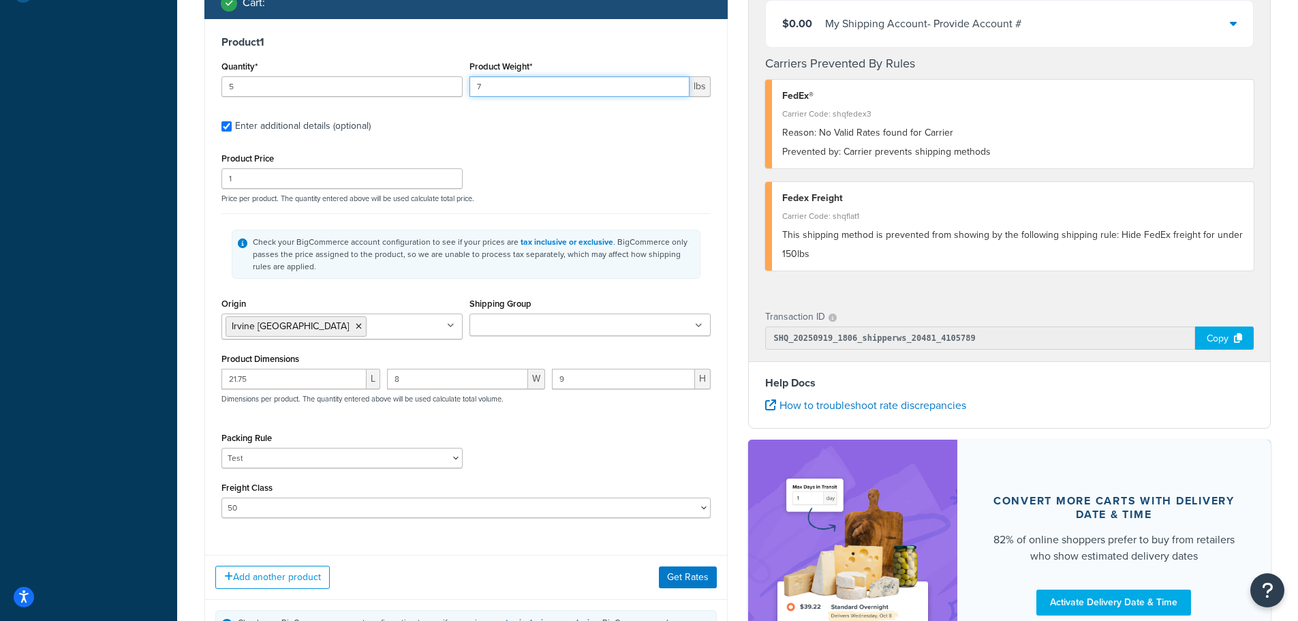
scroll to position [418, 0]
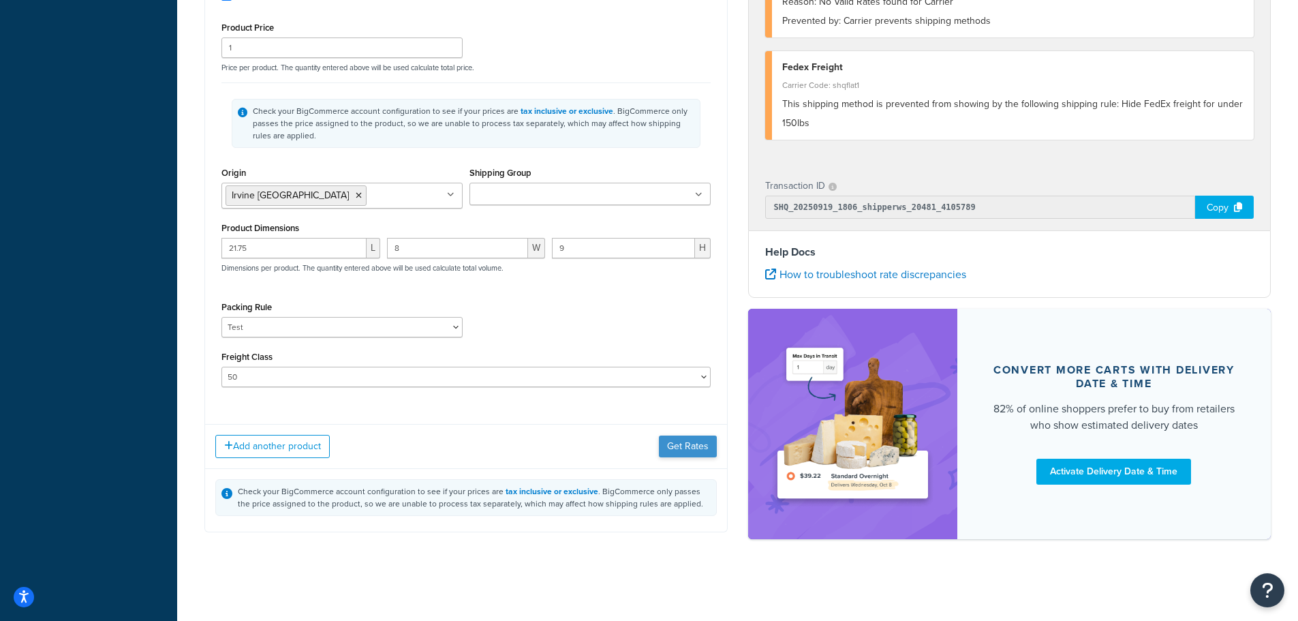
type input "7"
click at [690, 443] on button "Get Rates" at bounding box center [688, 446] width 58 height 22
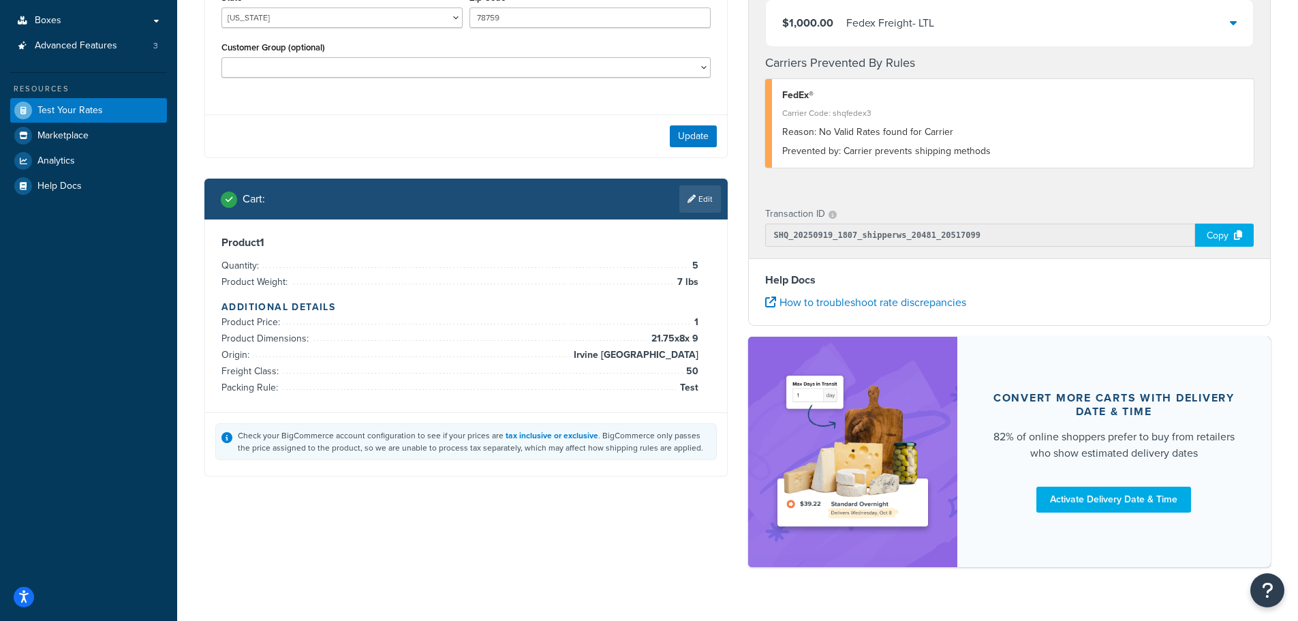
scroll to position [253, 0]
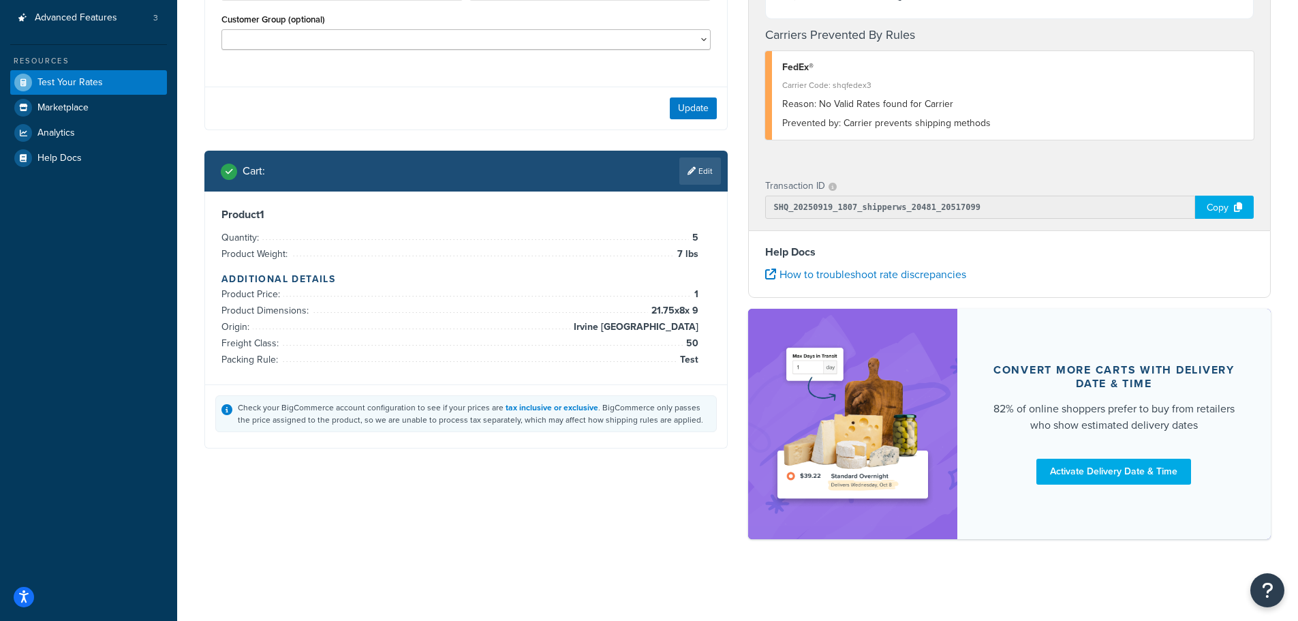
click at [711, 161] on link "Edit" at bounding box center [700, 170] width 42 height 27
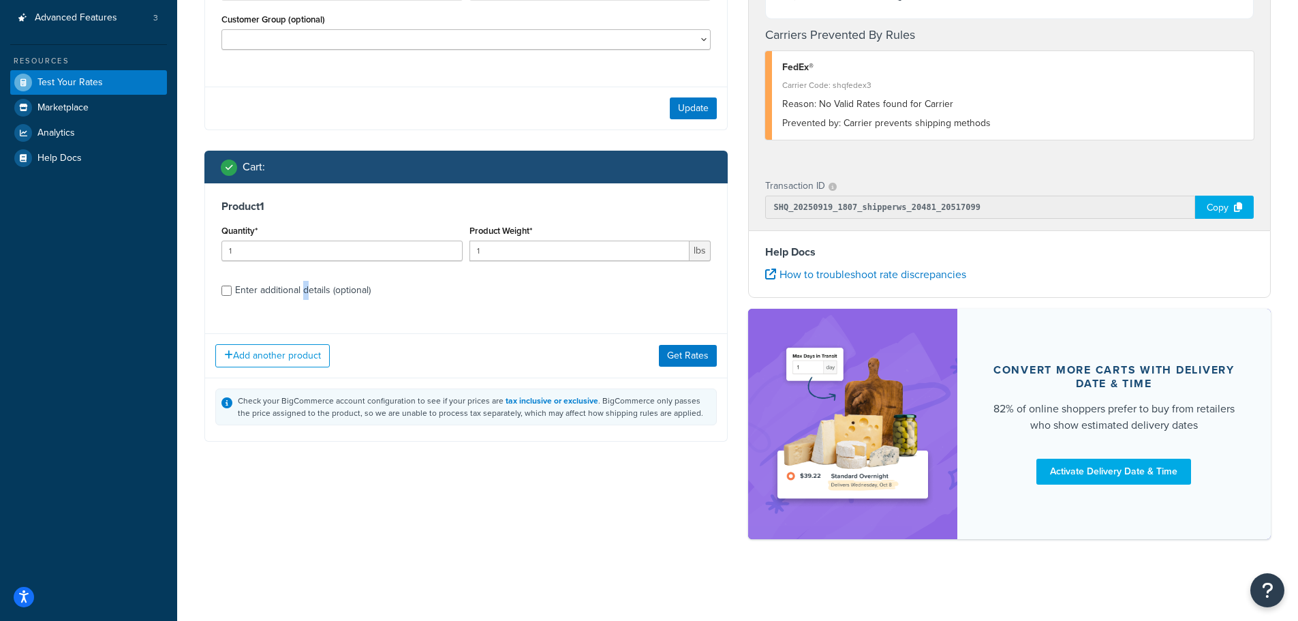
click at [305, 290] on div "Enter additional details (optional)" at bounding box center [303, 290] width 136 height 19
click at [225, 289] on input "Enter additional details (optional)" at bounding box center [226, 291] width 10 height 10
checkbox input "true"
select select "86028"
select select "50"
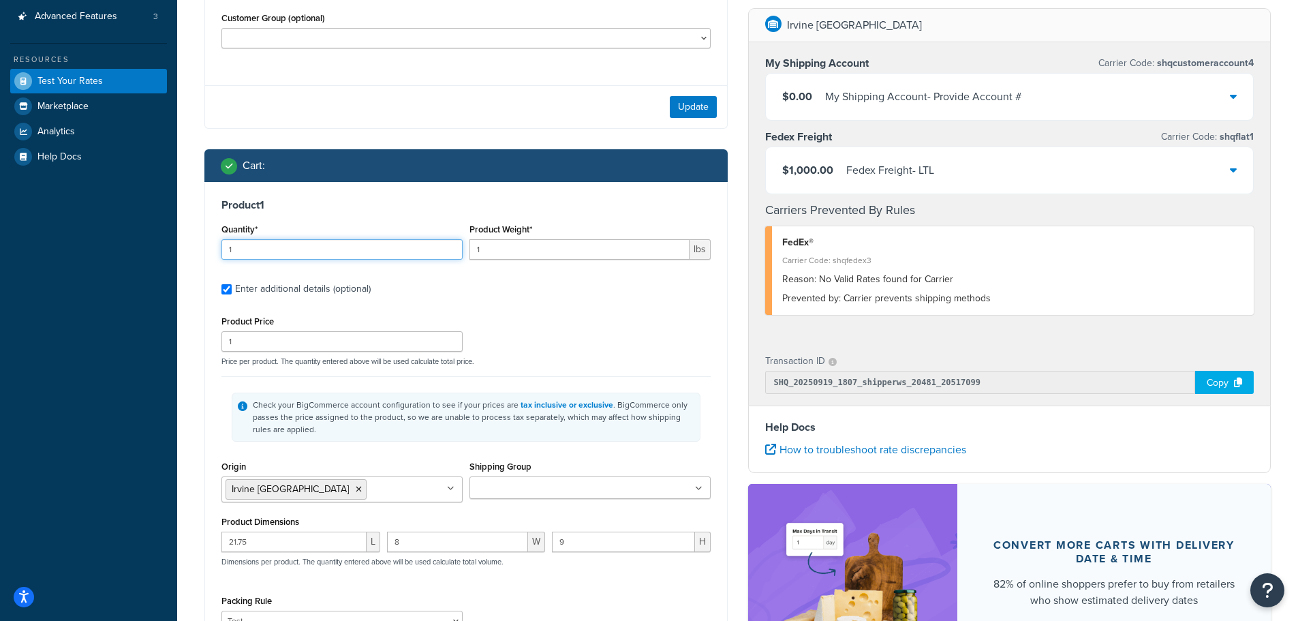
drag, startPoint x: 261, startPoint y: 248, endPoint x: 82, endPoint y: 238, distance: 178.8
click at [89, 238] on div "Dashboard Basic Setup Websites 1 Origins 1 Manage Shipping Carriers 6 Shipping …" at bounding box center [649, 331] width 1298 height 1168
type input "5"
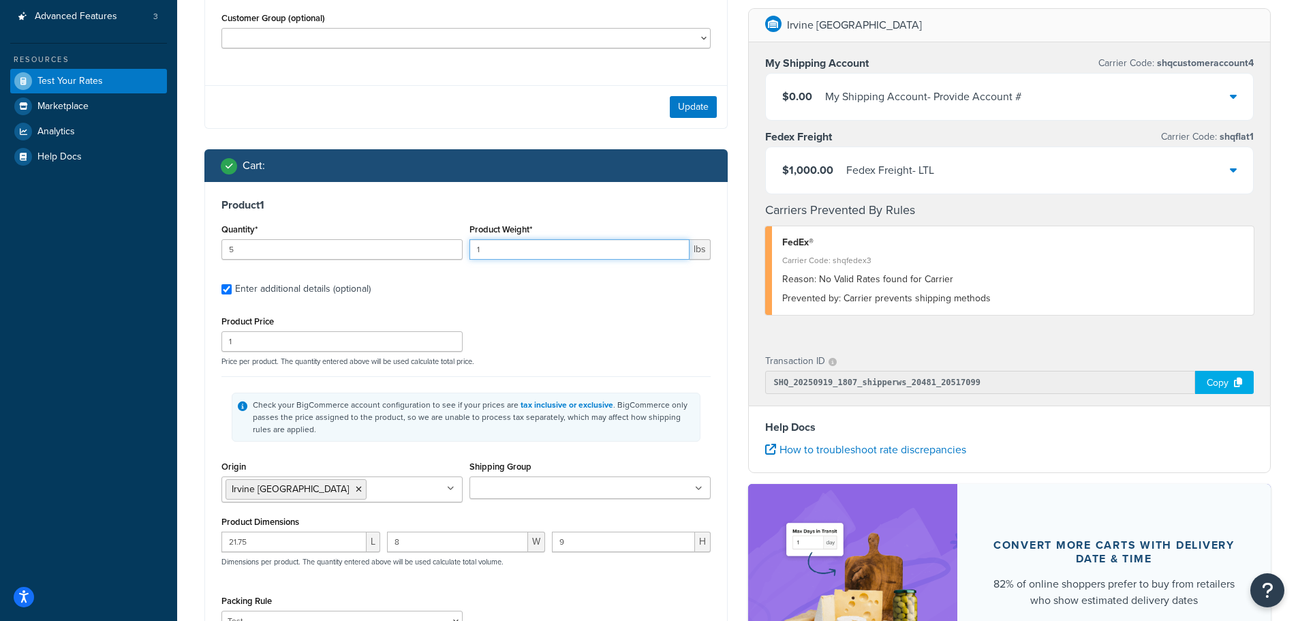
drag, startPoint x: 517, startPoint y: 242, endPoint x: 388, endPoint y: 248, distance: 129.6
click at [403, 248] on div "Quantity* 5 Product Weight* 1 lbs" at bounding box center [466, 245] width 496 height 50
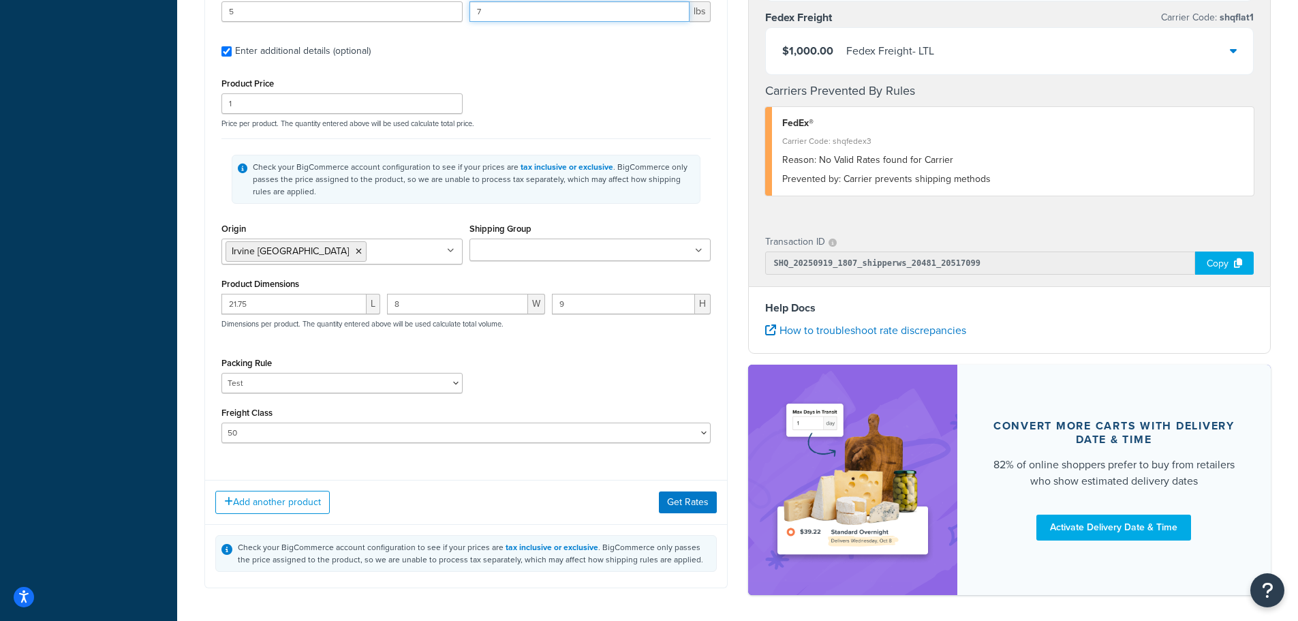
scroll to position [526, 0]
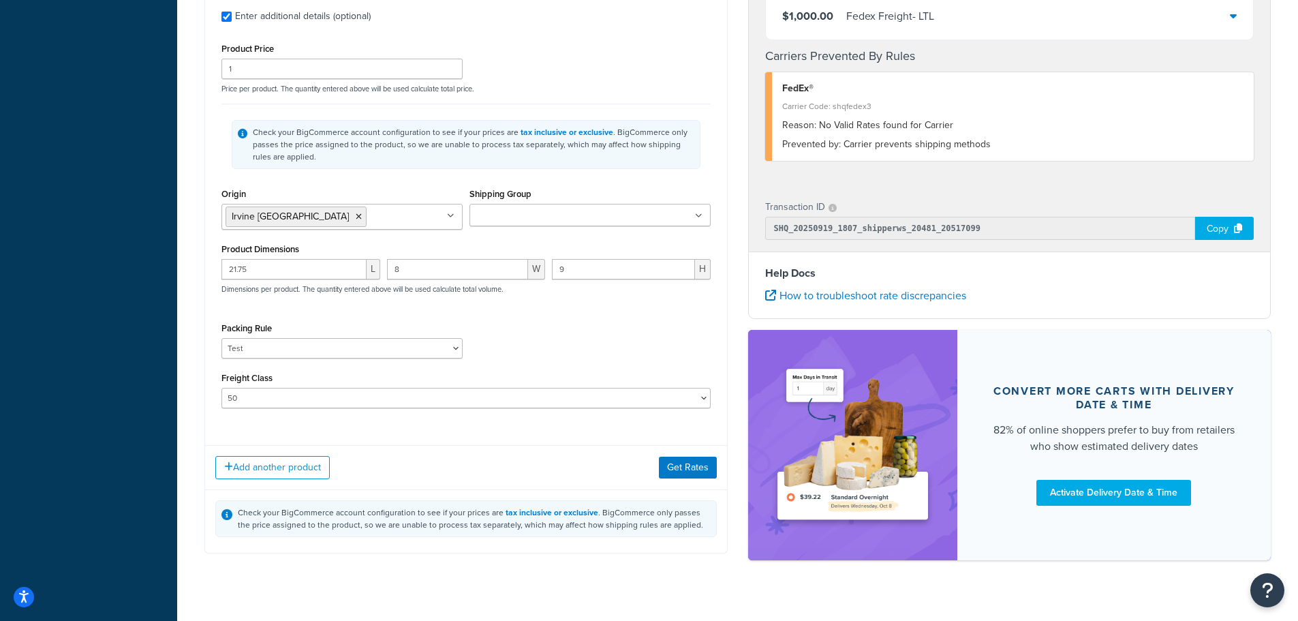
type input "7"
click at [298, 358] on select "Kent Test Pack Separately Test Test (V 22x8x9)" at bounding box center [341, 348] width 241 height 20
select select
click at [221, 340] on select "Kent Test Pack Separately Test Test (V 22x8x9)" at bounding box center [341, 348] width 241 height 20
click at [508, 401] on select "50 55 60 65 70 77.5 85 92.5 100 110 125 150 175 200 250 300 400 500" at bounding box center [465, 398] width 489 height 20
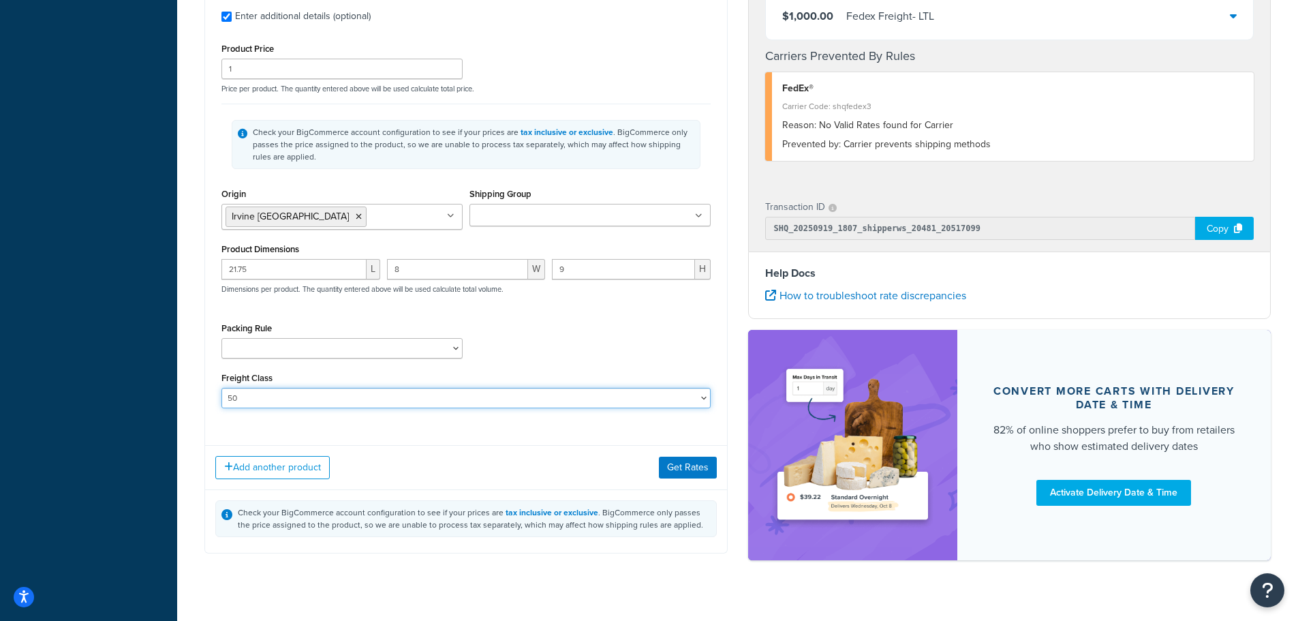
select select
click at [221, 390] on select "50 55 60 65 70 77.5 85 92.5 100 110 125 150 175 200 250 300 400 500" at bounding box center [465, 398] width 489 height 20
click at [675, 472] on button "Get Rates" at bounding box center [688, 468] width 58 height 22
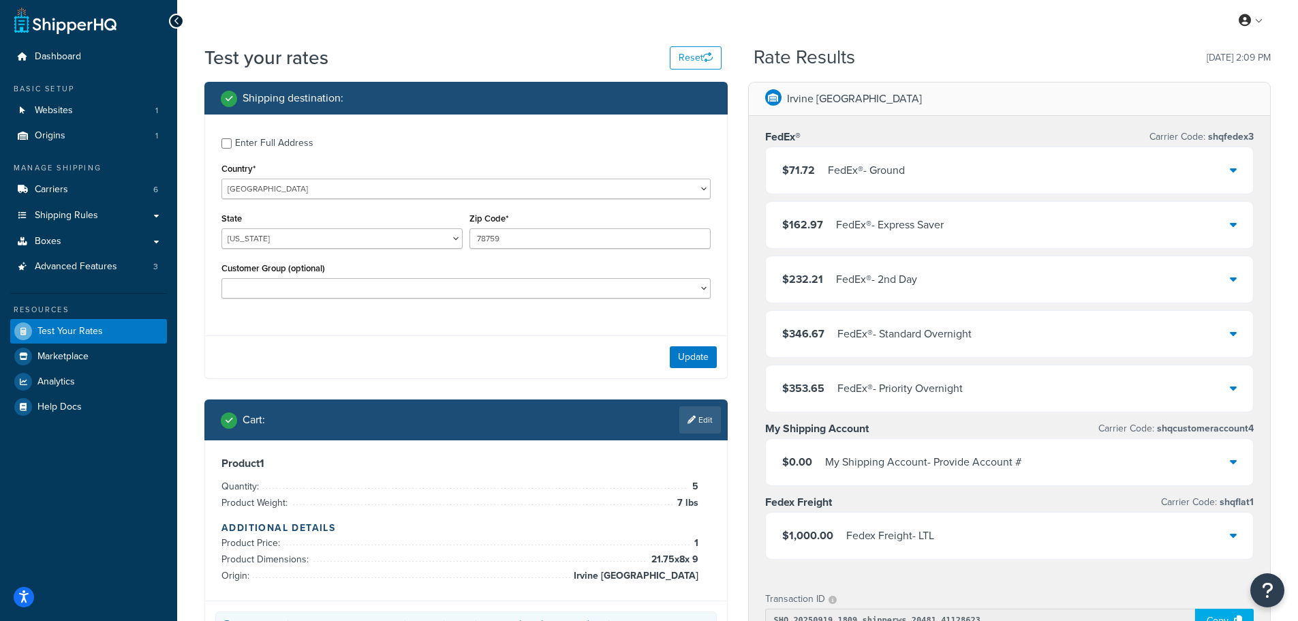
scroll to position [0, 0]
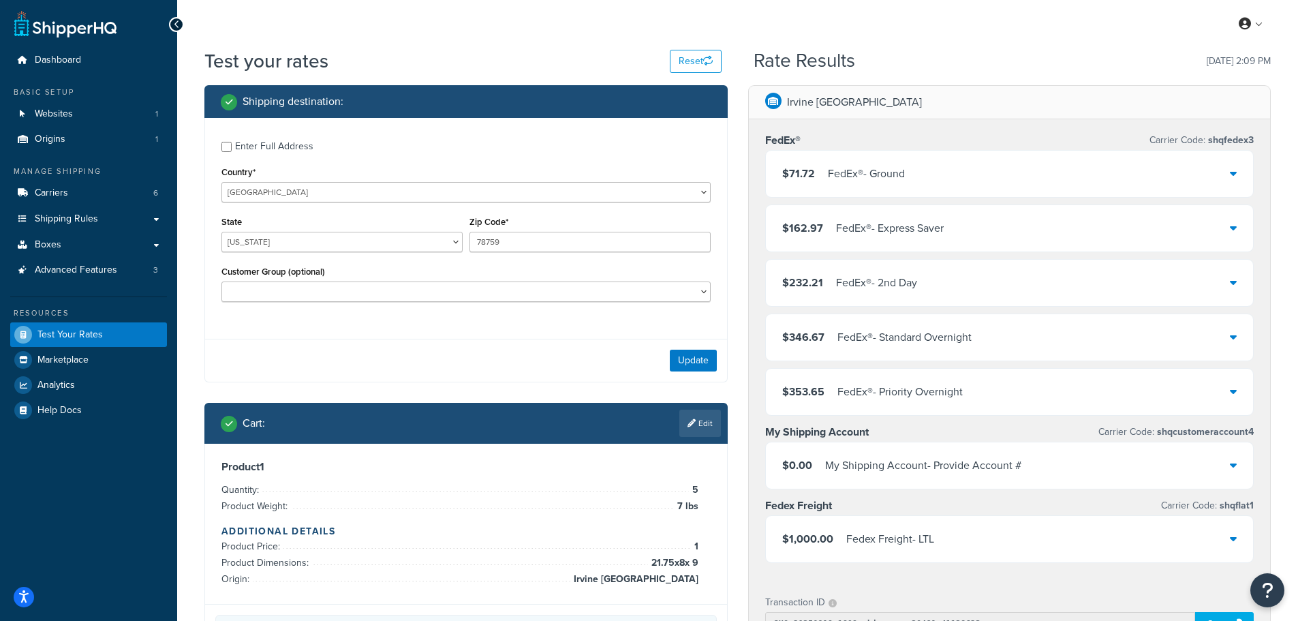
click at [1230, 173] on icon at bounding box center [1233, 173] width 7 height 11
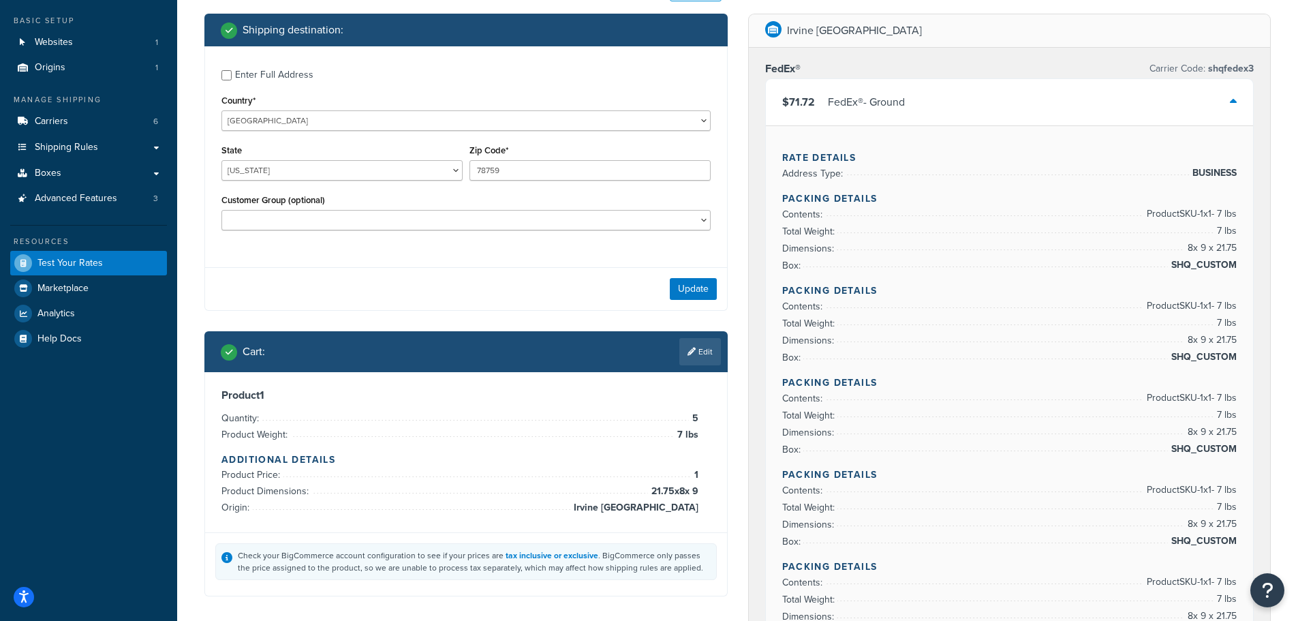
scroll to position [136, 0]
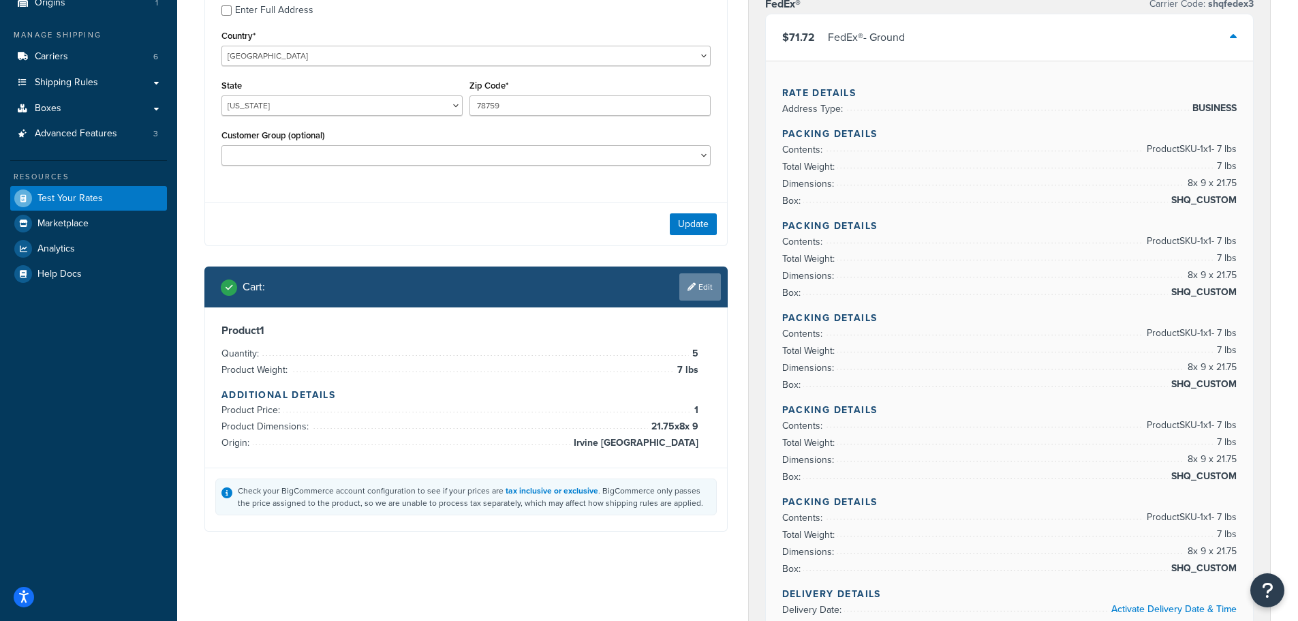
click at [707, 290] on link "Edit" at bounding box center [700, 286] width 42 height 27
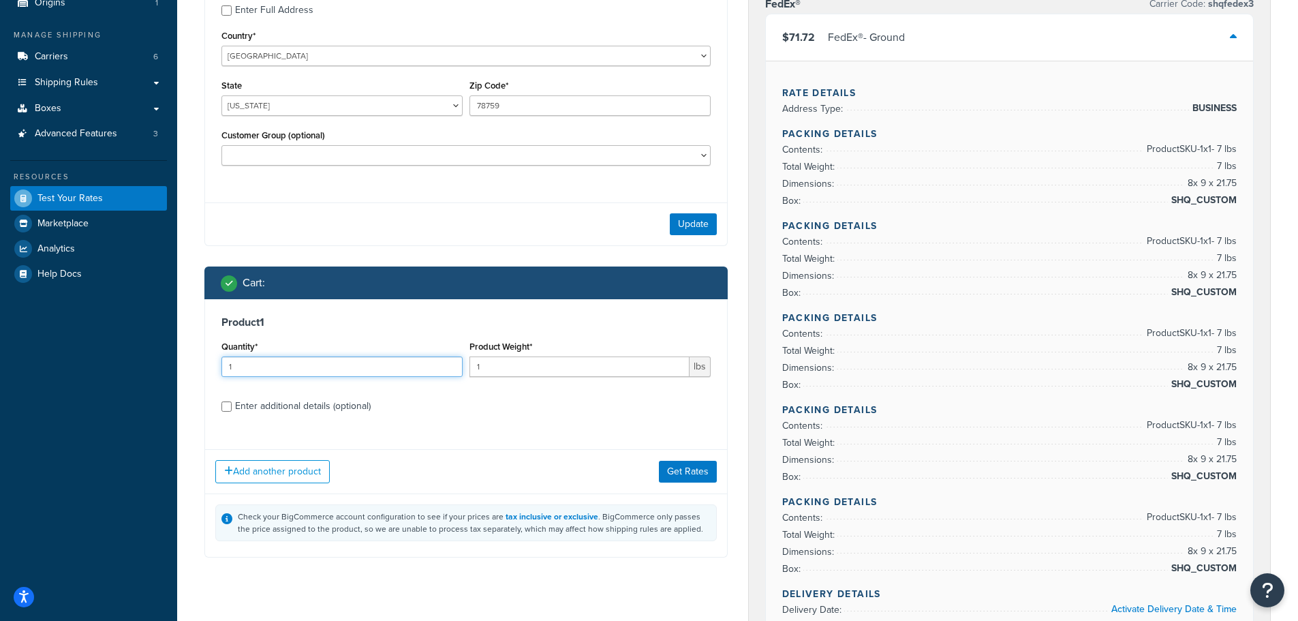
drag, startPoint x: 226, startPoint y: 366, endPoint x: 70, endPoint y: 365, distance: 155.4
type input "8"
drag, startPoint x: 493, startPoint y: 375, endPoint x: 55, endPoint y: 339, distance: 440.3
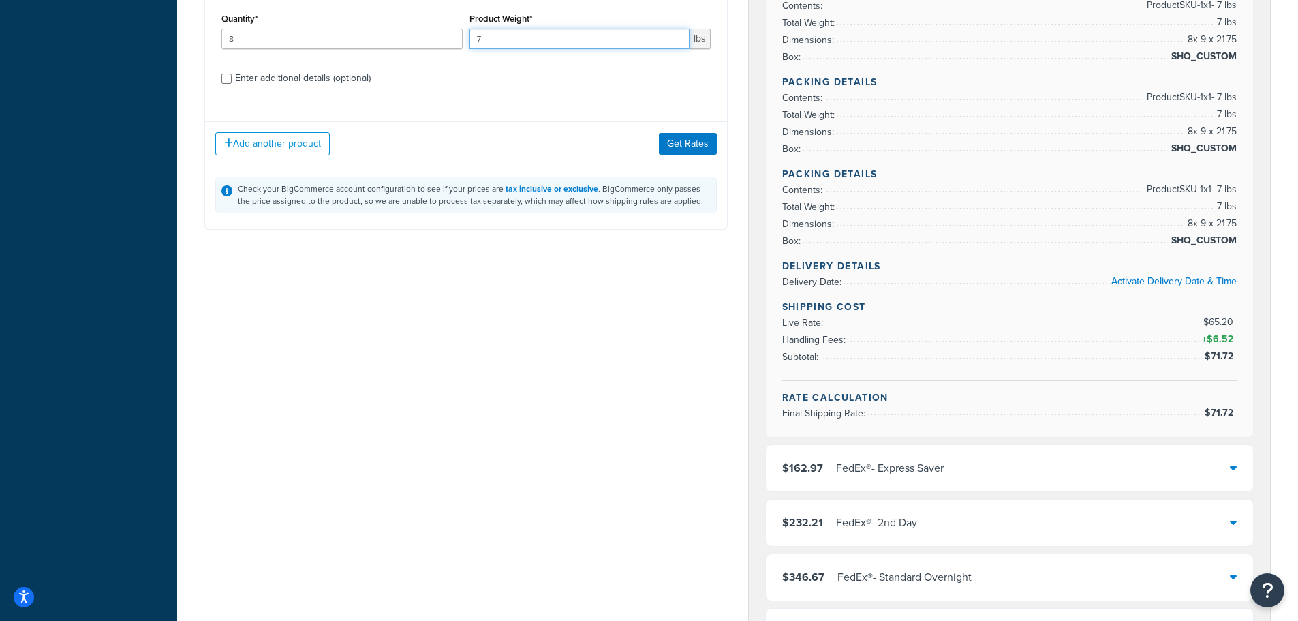
scroll to position [477, 0]
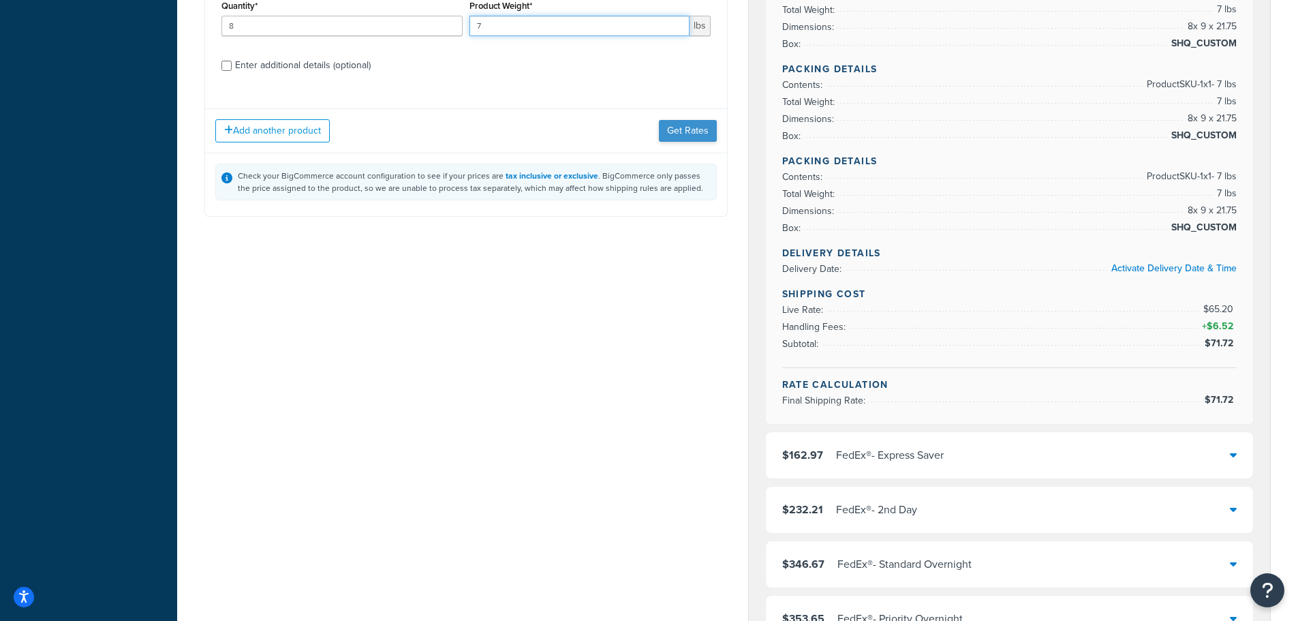
type input "7"
click at [684, 138] on button "Get Rates" at bounding box center [688, 131] width 58 height 22
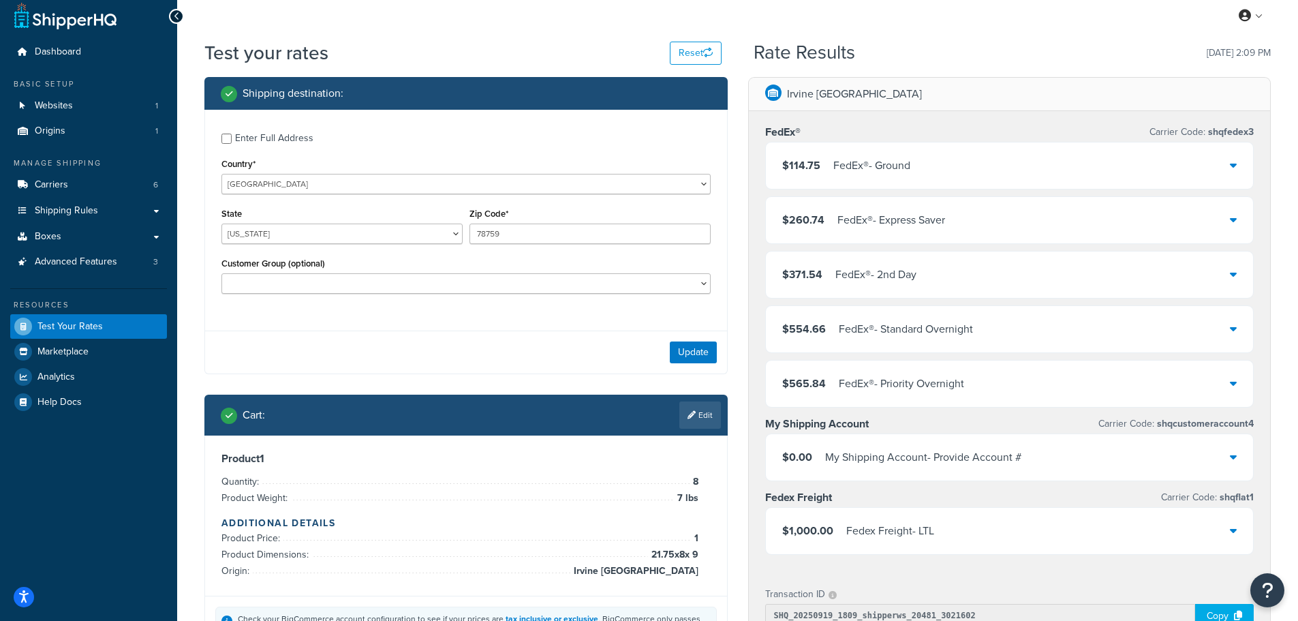
scroll to position [0, 0]
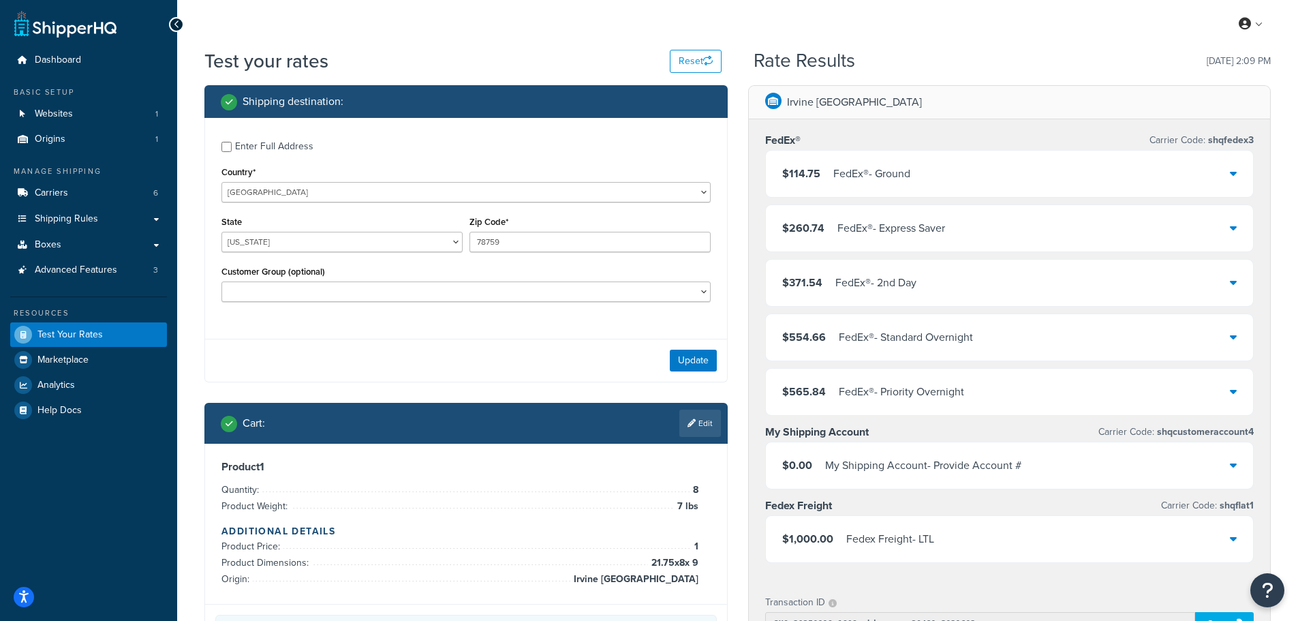
click at [1038, 174] on div "$114.75 FedEx® - Ground" at bounding box center [1010, 174] width 488 height 46
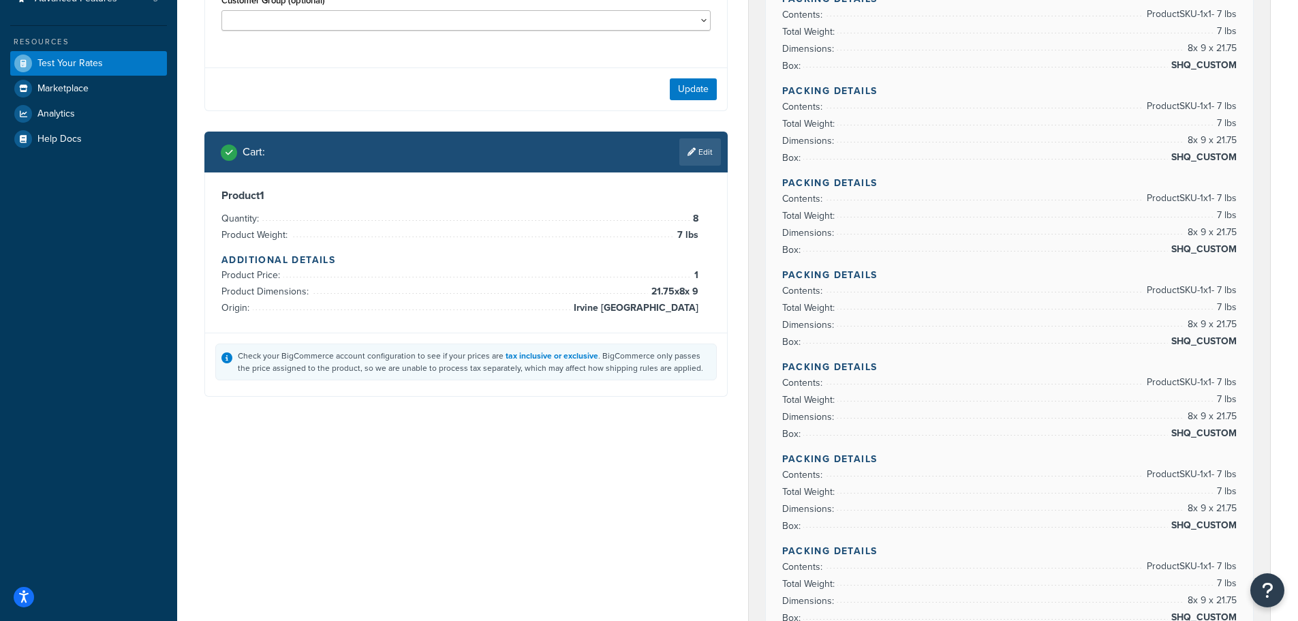
scroll to position [273, 0]
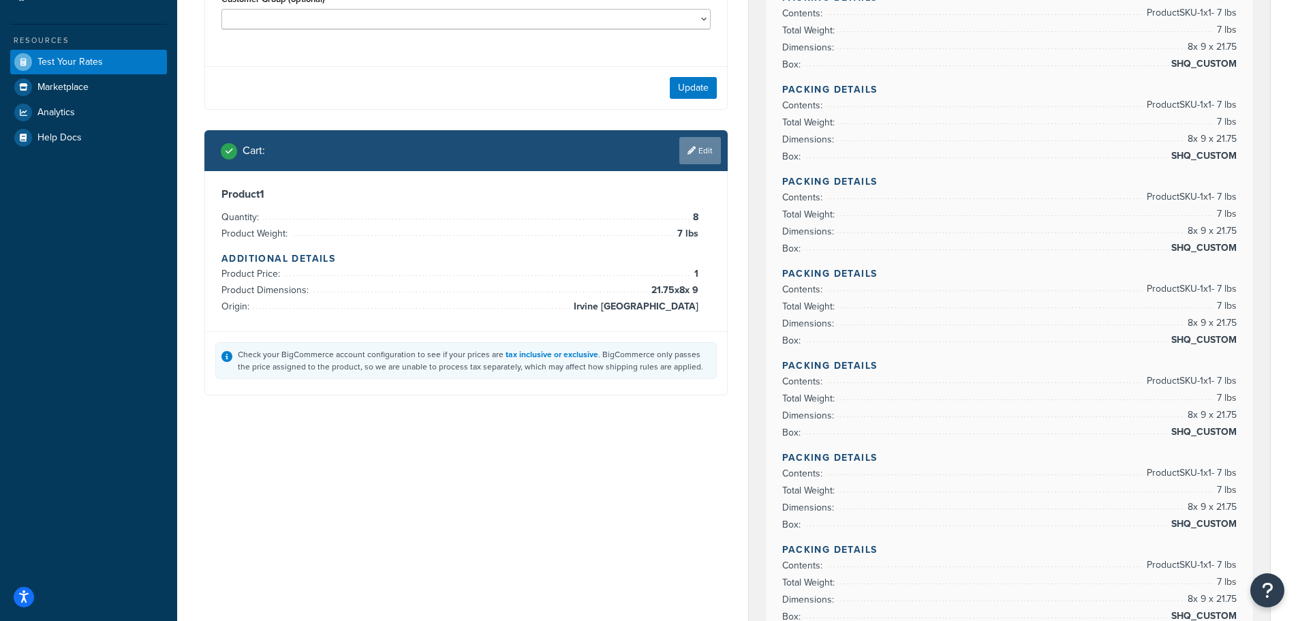
click at [709, 153] on link "Edit" at bounding box center [700, 150] width 42 height 27
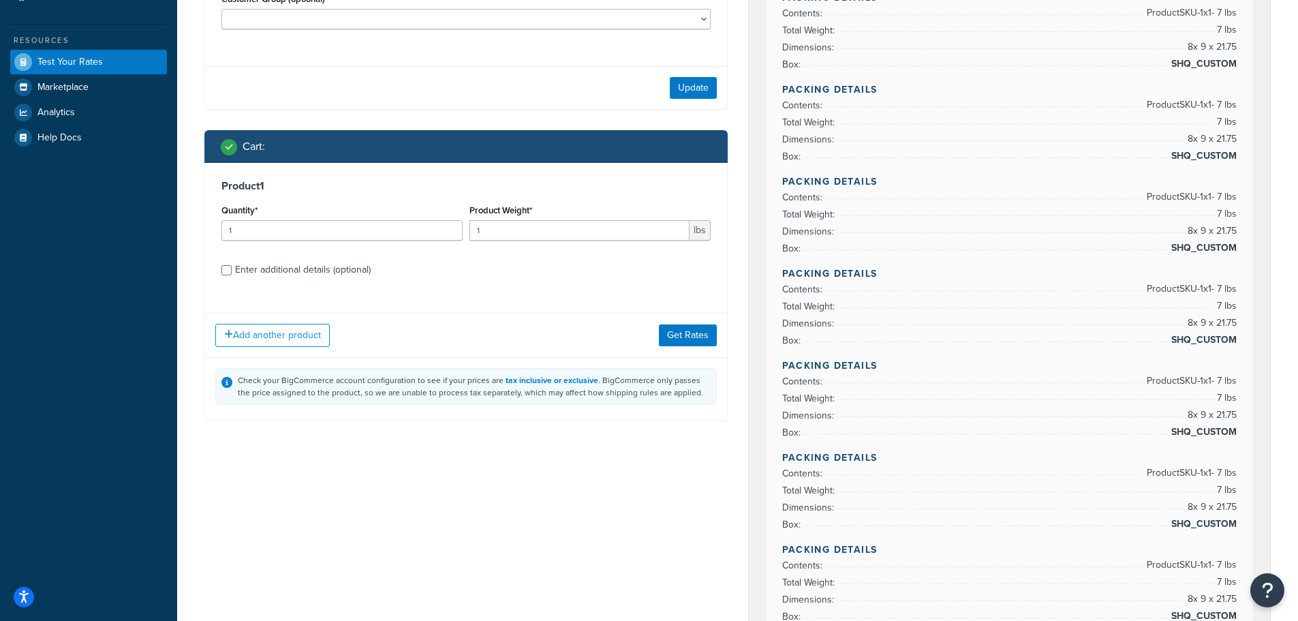
scroll to position [409, 0]
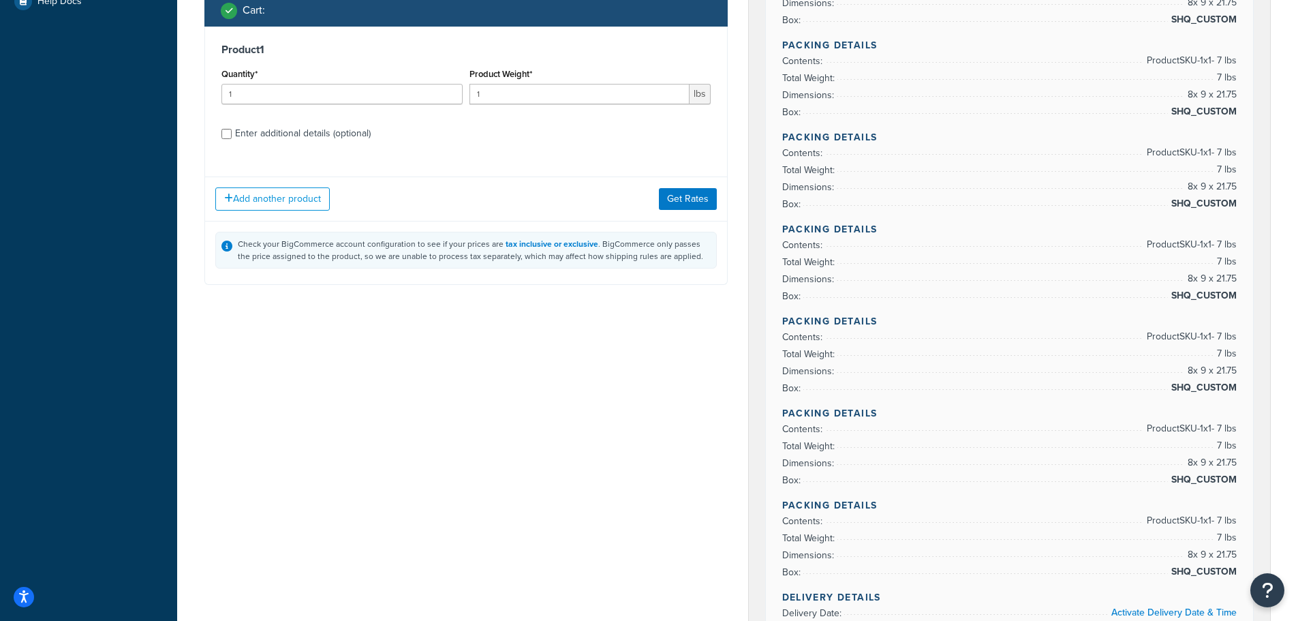
click at [333, 135] on div "Enter additional details (optional)" at bounding box center [303, 133] width 136 height 19
click at [232, 135] on input "Enter additional details (optional)" at bounding box center [226, 134] width 10 height 10
checkbox input "true"
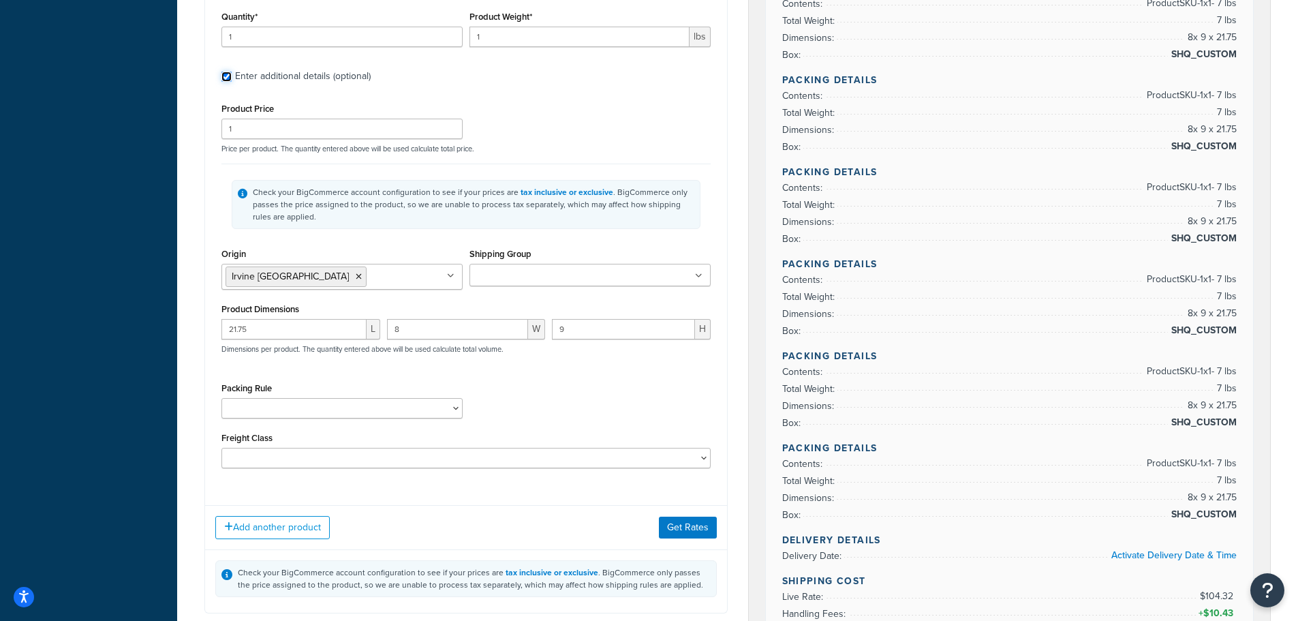
scroll to position [545, 0]
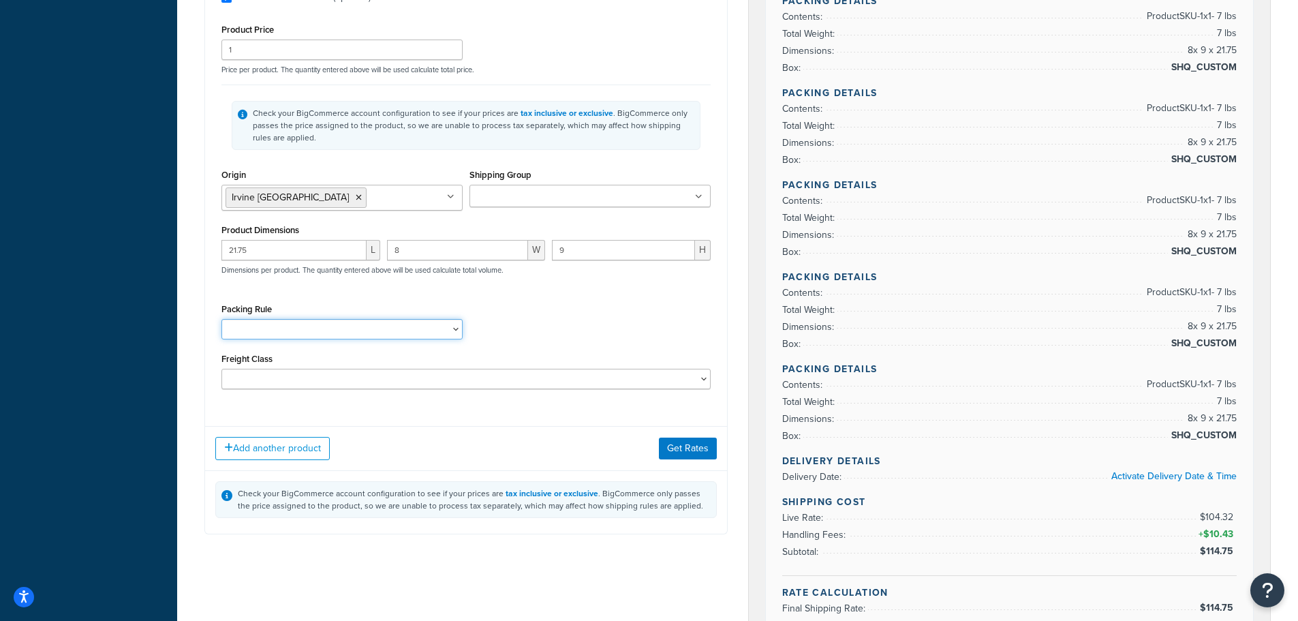
click at [277, 339] on select "Kent Test Pack Separately Test Test (V 22x8x9)" at bounding box center [341, 329] width 241 height 20
select select "86028"
click at [221, 321] on select "Kent Test Pack Separately Test Test (V 22x8x9)" at bounding box center [341, 329] width 241 height 20
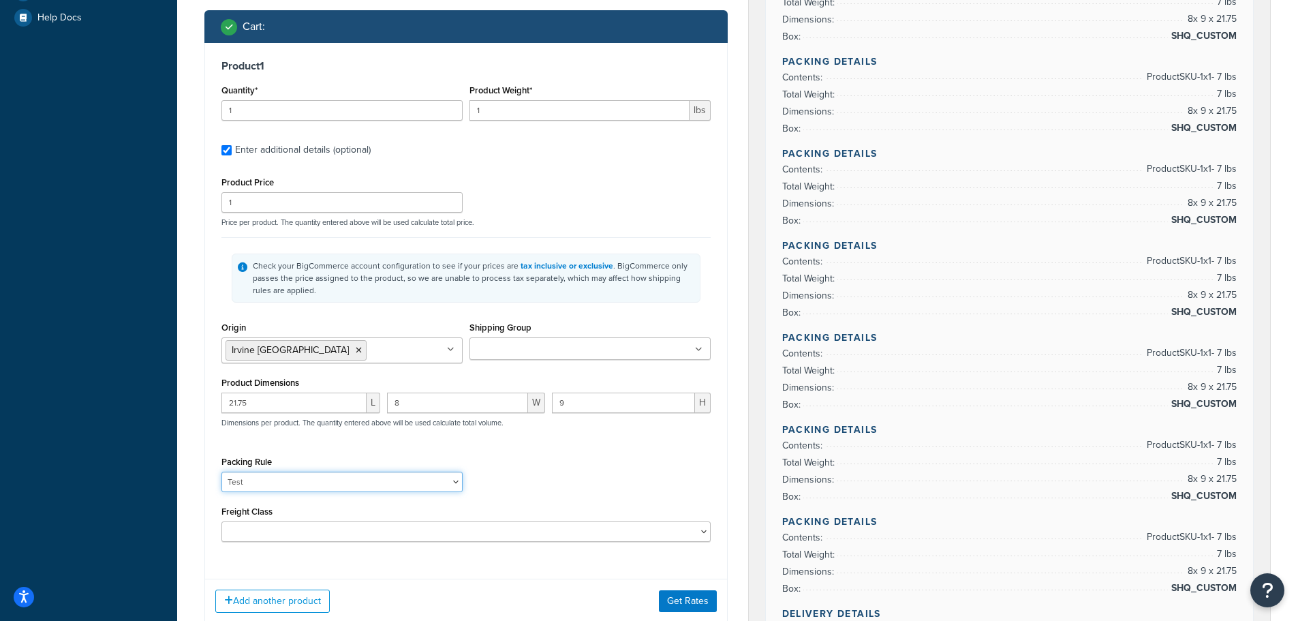
scroll to position [273, 0]
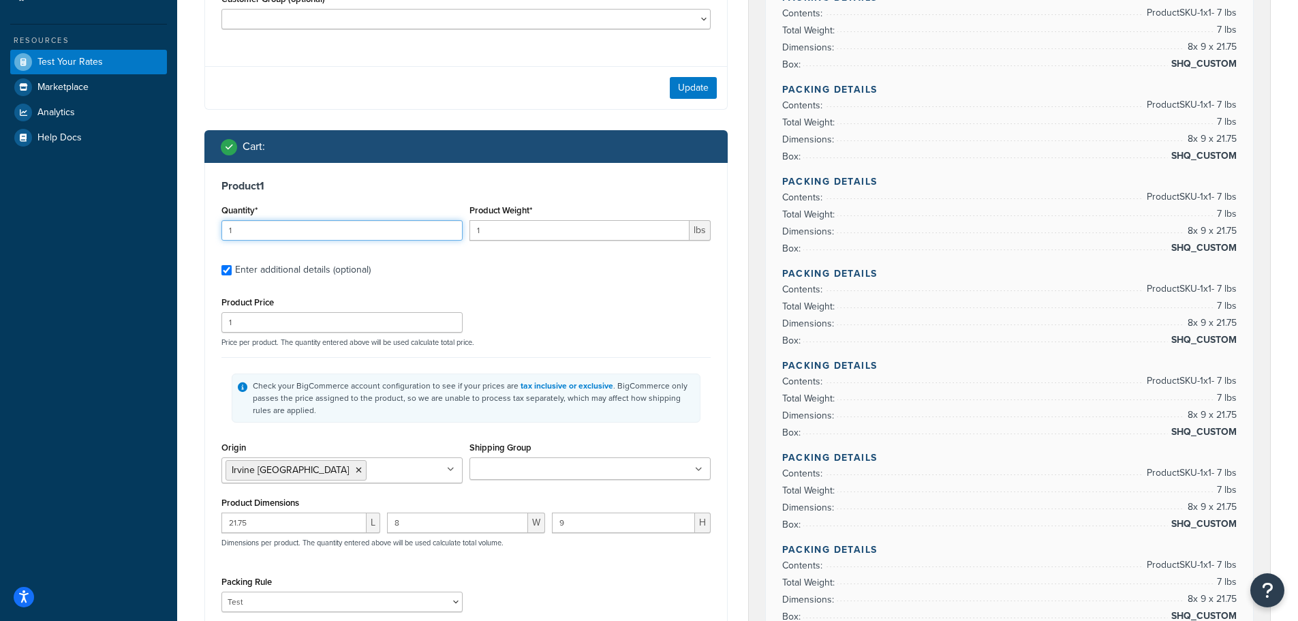
drag, startPoint x: 264, startPoint y: 232, endPoint x: 119, endPoint y: 226, distance: 146.0
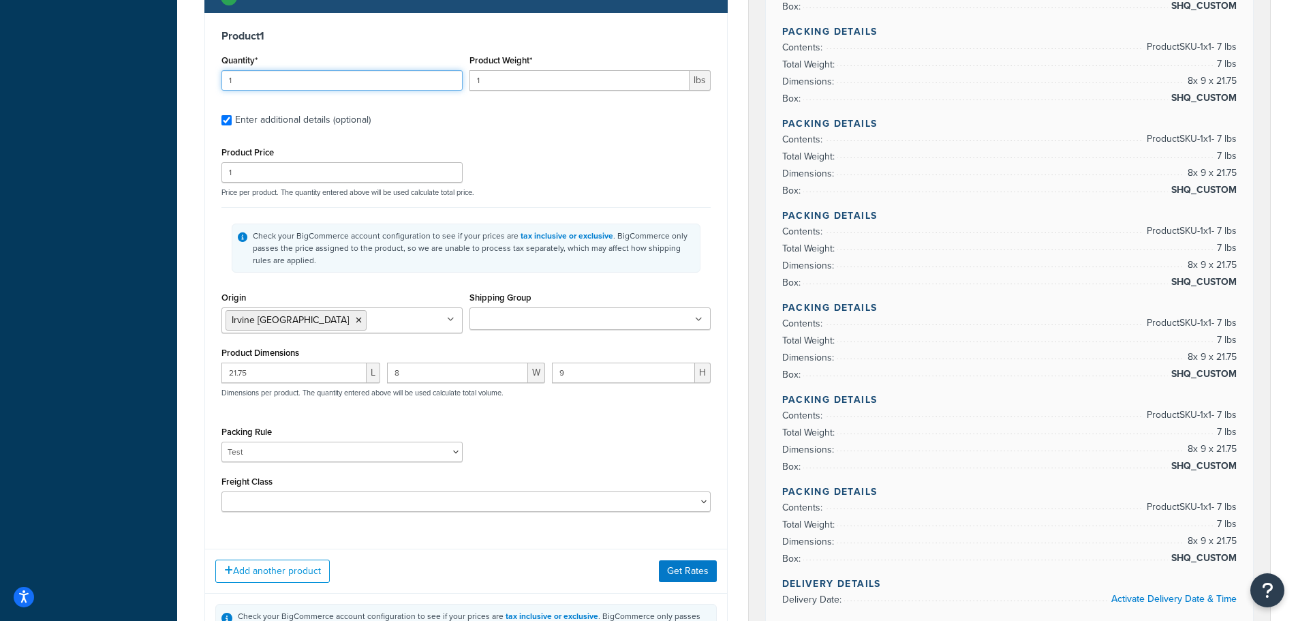
scroll to position [477, 0]
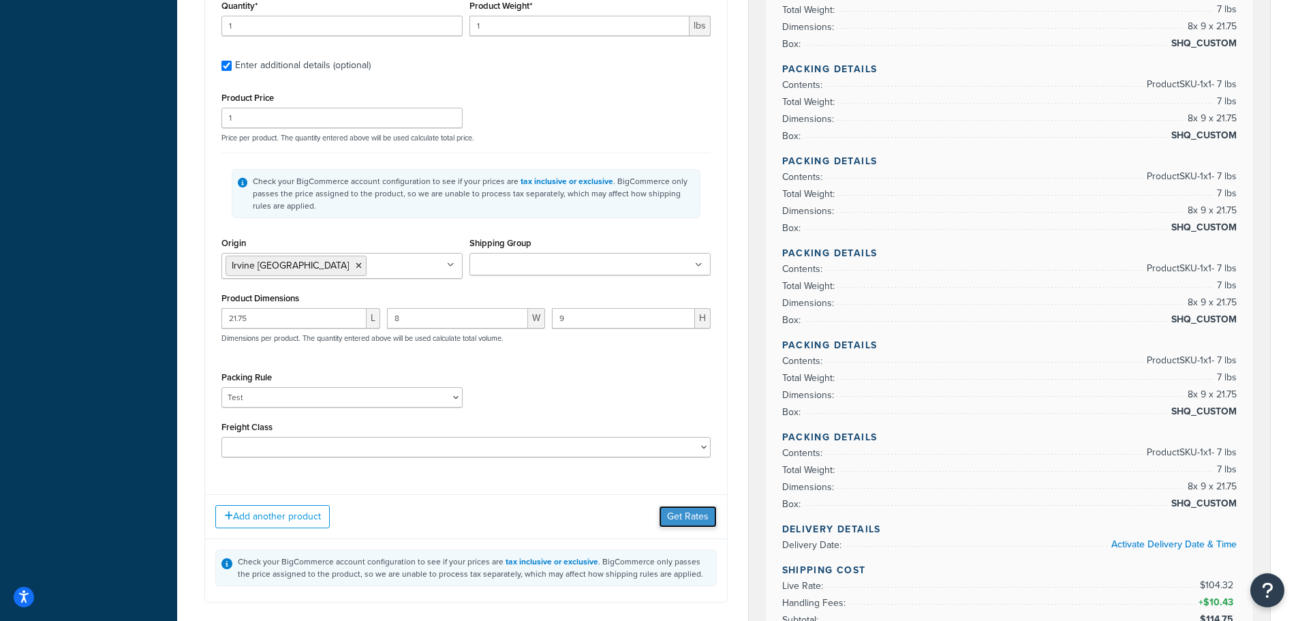
click at [681, 525] on button "Get Rates" at bounding box center [688, 517] width 58 height 22
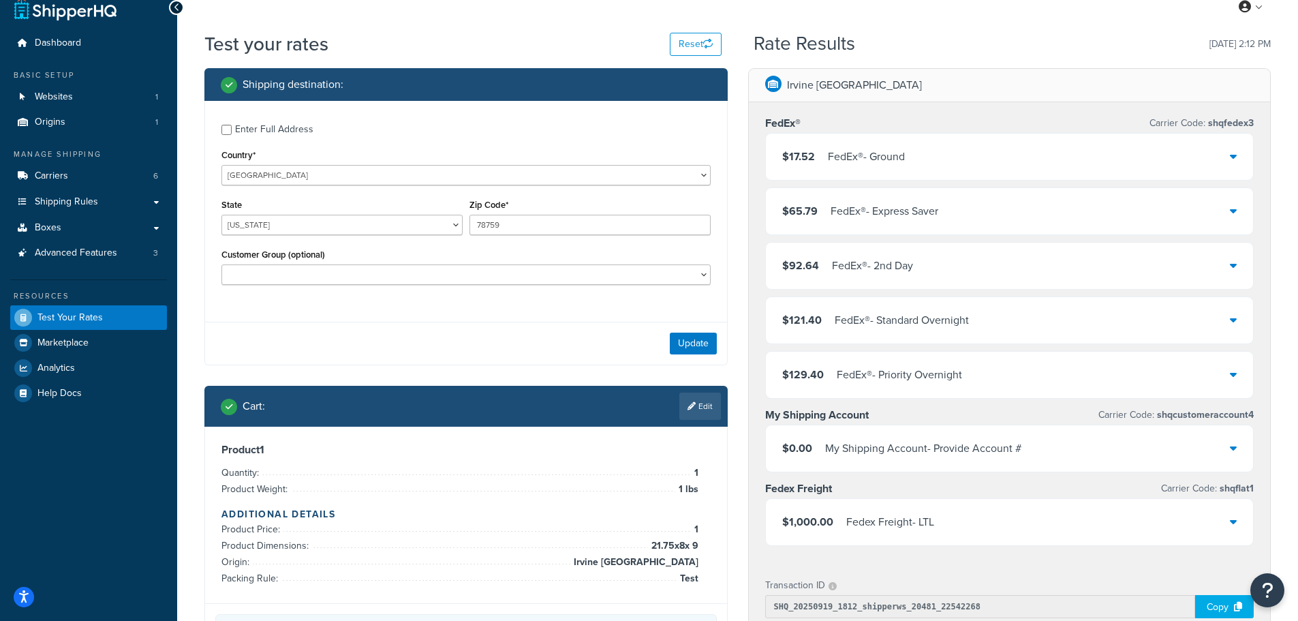
scroll to position [0, 0]
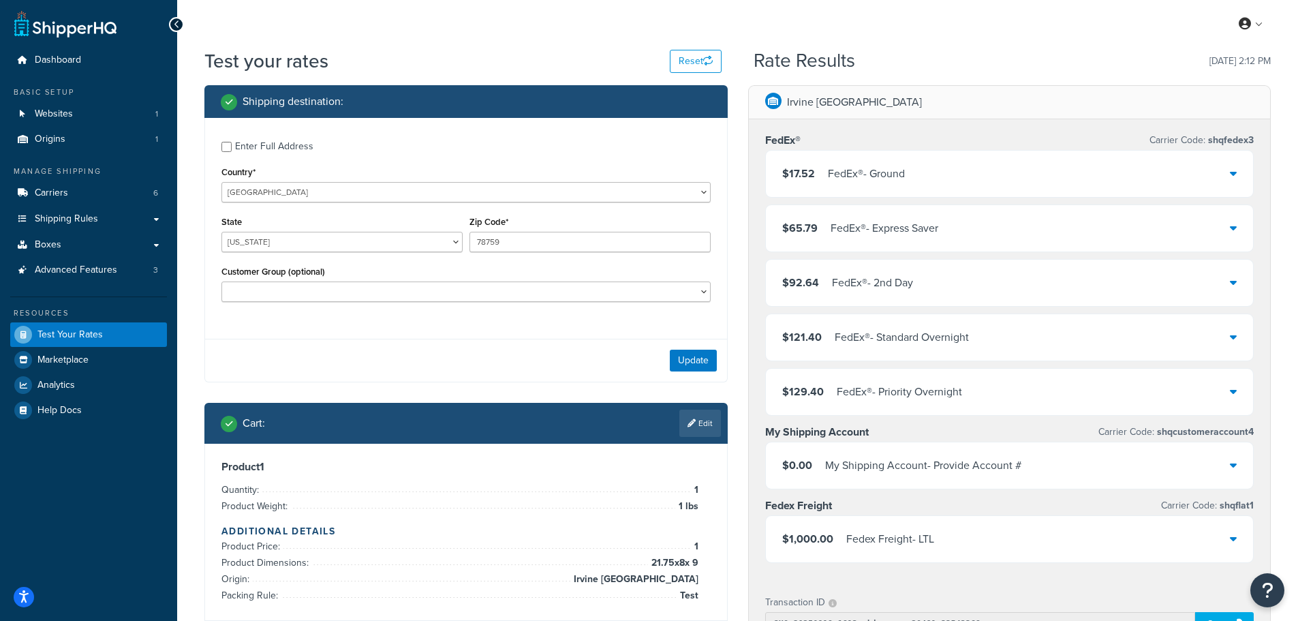
click at [923, 172] on div "$17.52 FedEx® - Ground" at bounding box center [1010, 174] width 488 height 46
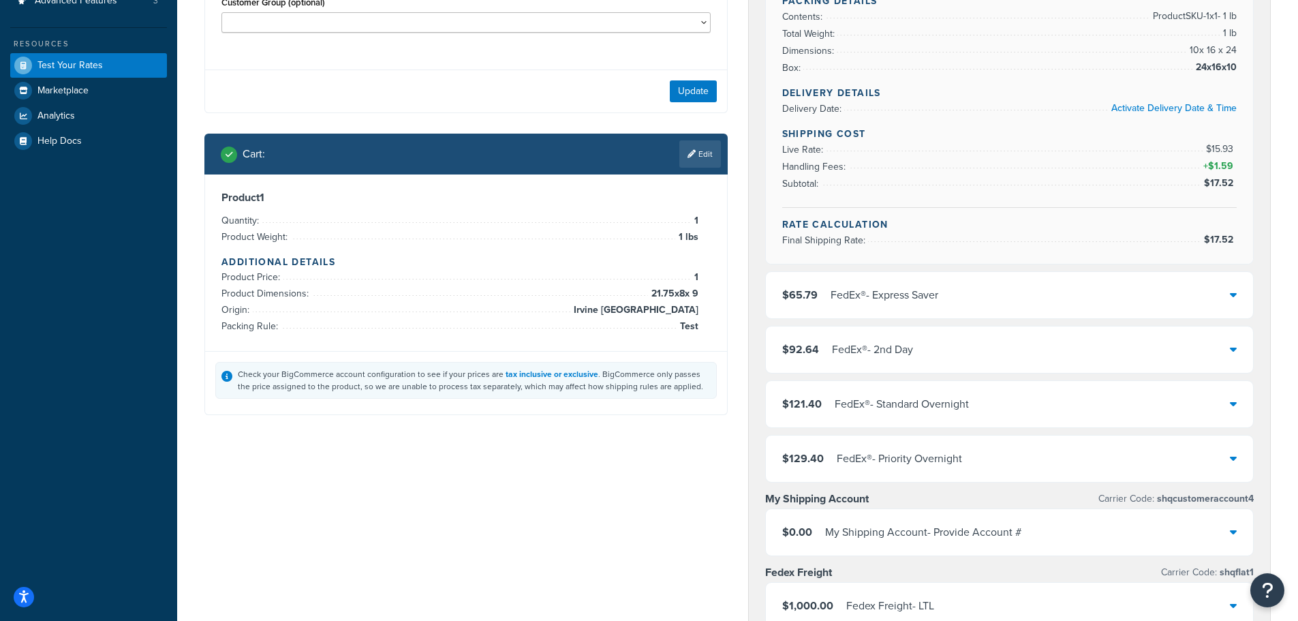
scroll to position [273, 0]
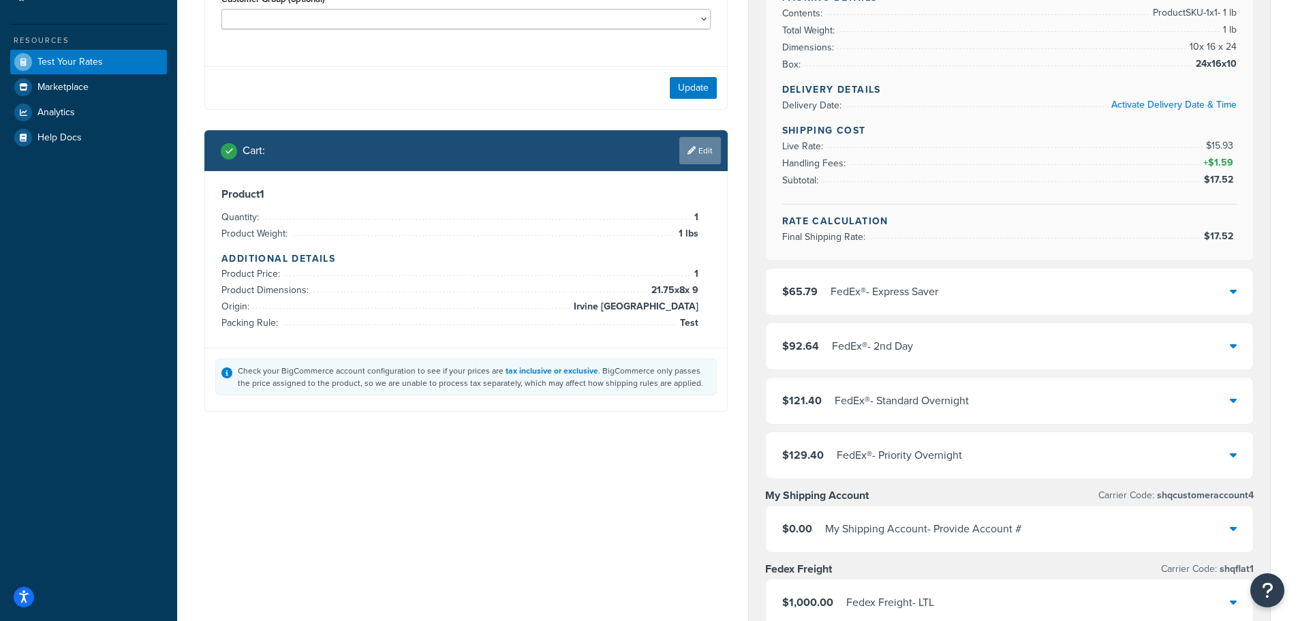
click at [707, 142] on link "Edit" at bounding box center [700, 150] width 42 height 27
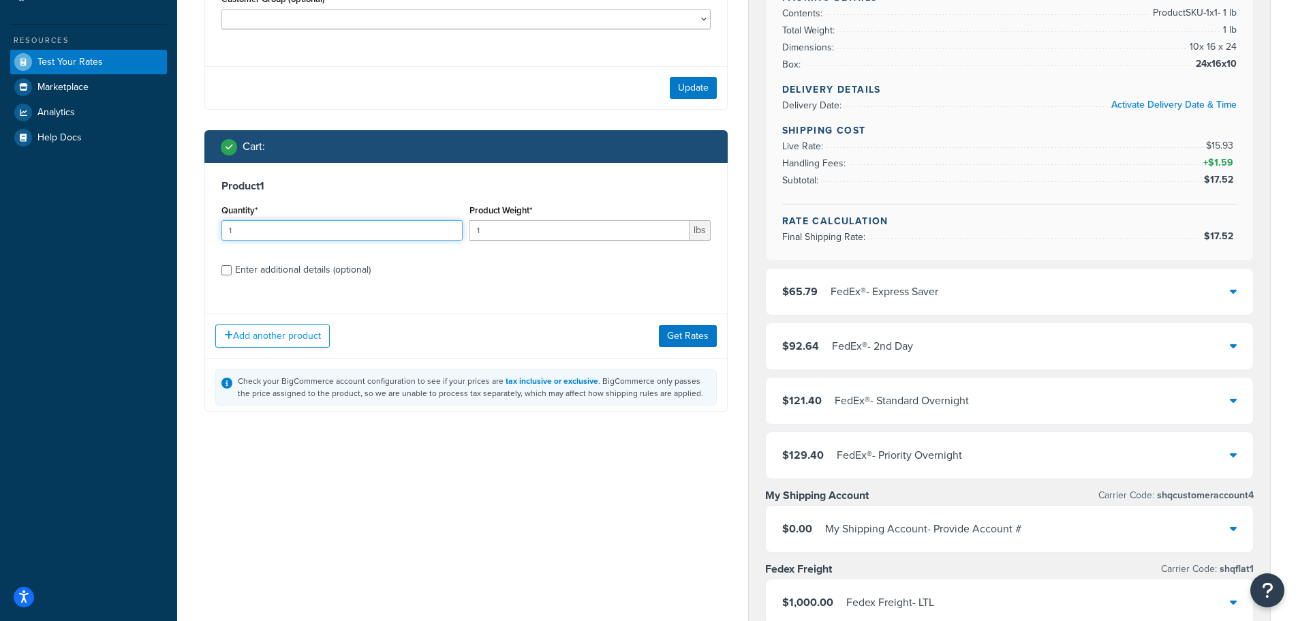
drag, startPoint x: 277, startPoint y: 238, endPoint x: 140, endPoint y: 237, distance: 136.3
click at [172, 237] on div "Dashboard Basic Setup Websites 1 Origins 1 Manage Shipping Carriers 6 Shipping …" at bounding box center [649, 413] width 1298 height 1373
click at [259, 275] on div "Enter additional details (optional)" at bounding box center [303, 269] width 136 height 19
click at [248, 270] on div "Enter additional details (optional)" at bounding box center [303, 269] width 136 height 19
click at [232, 270] on input "Enter additional details (optional)" at bounding box center [226, 270] width 10 height 10
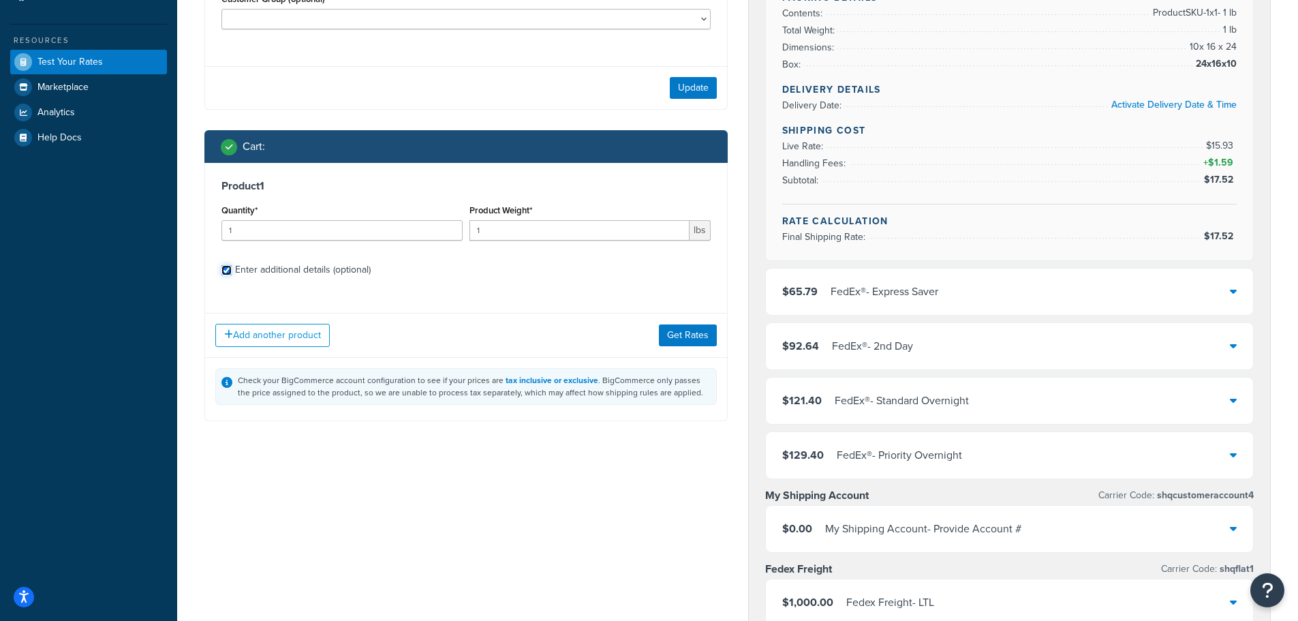
checkbox input "true"
select select "86028"
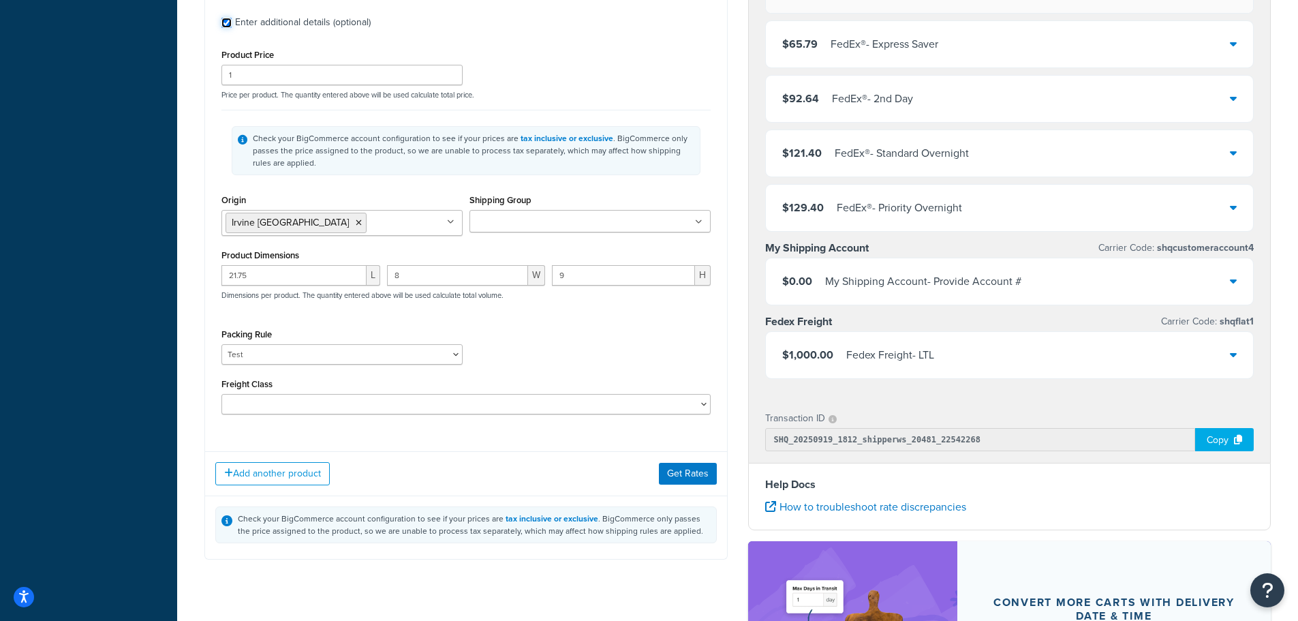
scroll to position [341, 0]
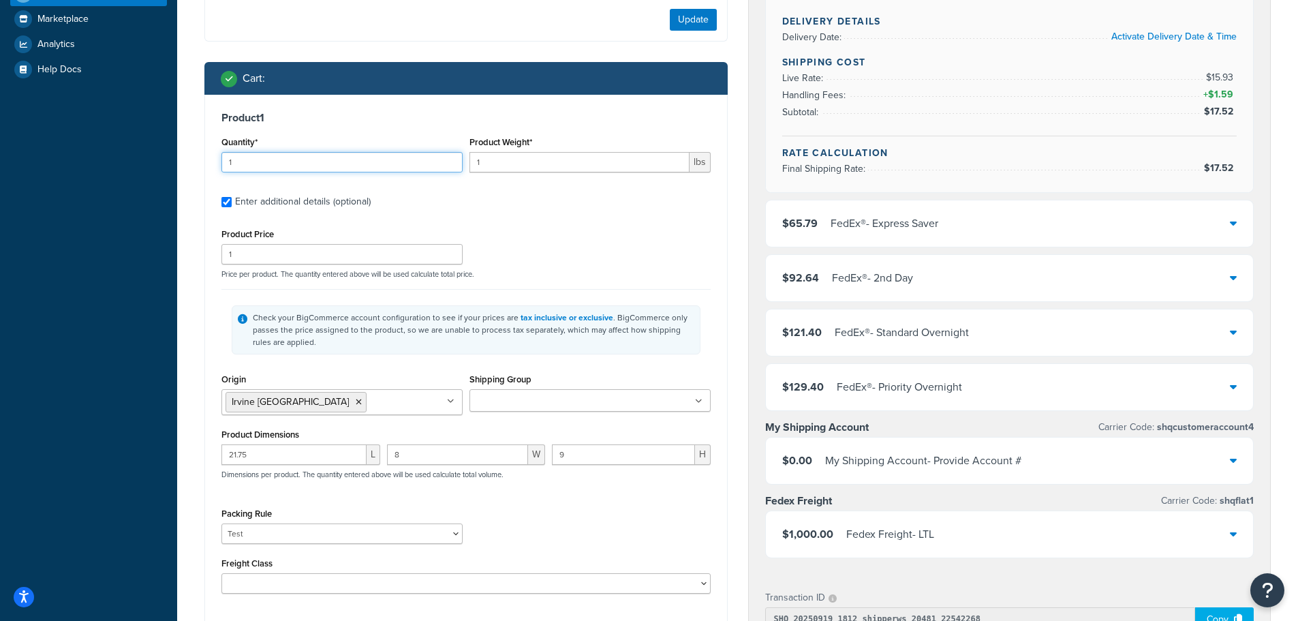
drag, startPoint x: 276, startPoint y: 170, endPoint x: 176, endPoint y: 162, distance: 100.4
click at [163, 161] on div "Dashboard Basic Setup Websites 1 Origins 1 Manage Shipping Carriers 6 Shipping …" at bounding box center [649, 345] width 1298 height 1373
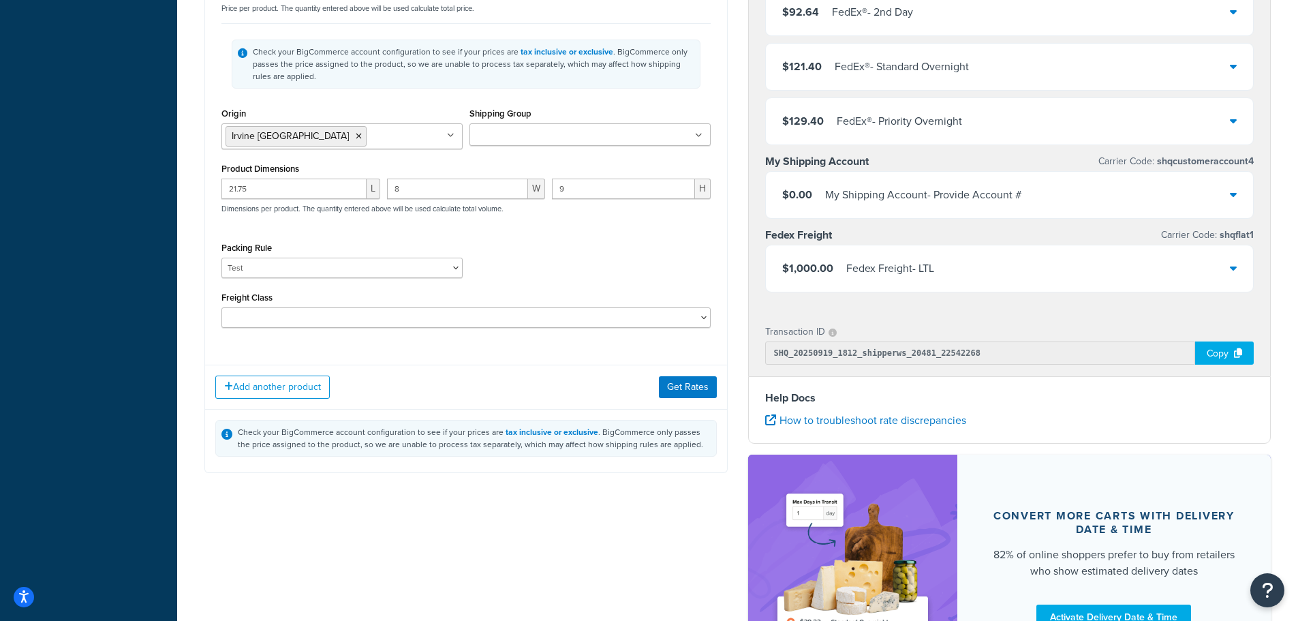
scroll to position [613, 0]
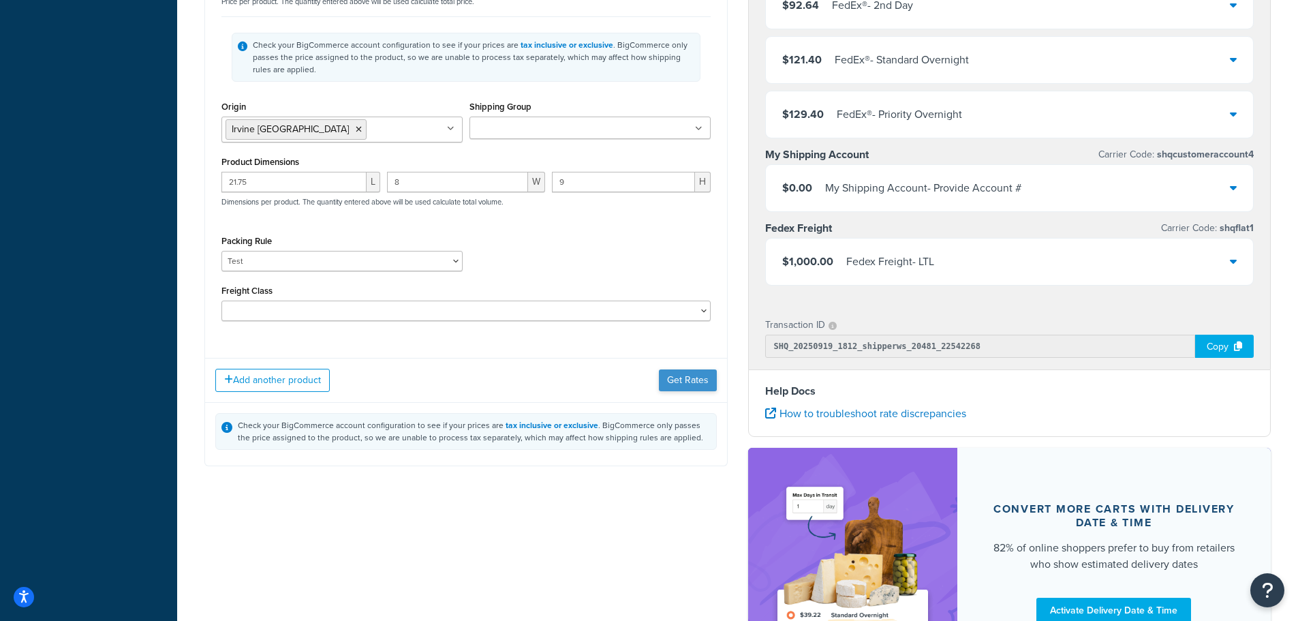
type input "2"
click at [679, 385] on button "Get Rates" at bounding box center [688, 380] width 58 height 22
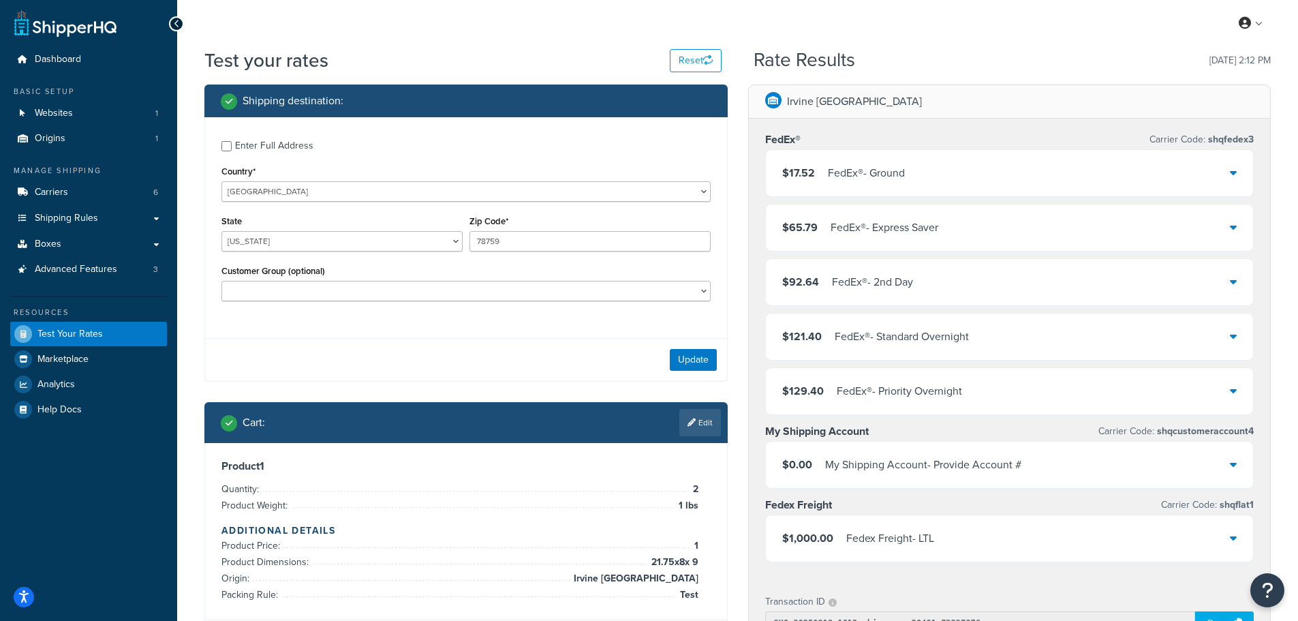
scroll to position [0, 0]
click at [942, 187] on div "$17.52 FedEx® - Ground" at bounding box center [1010, 174] width 488 height 46
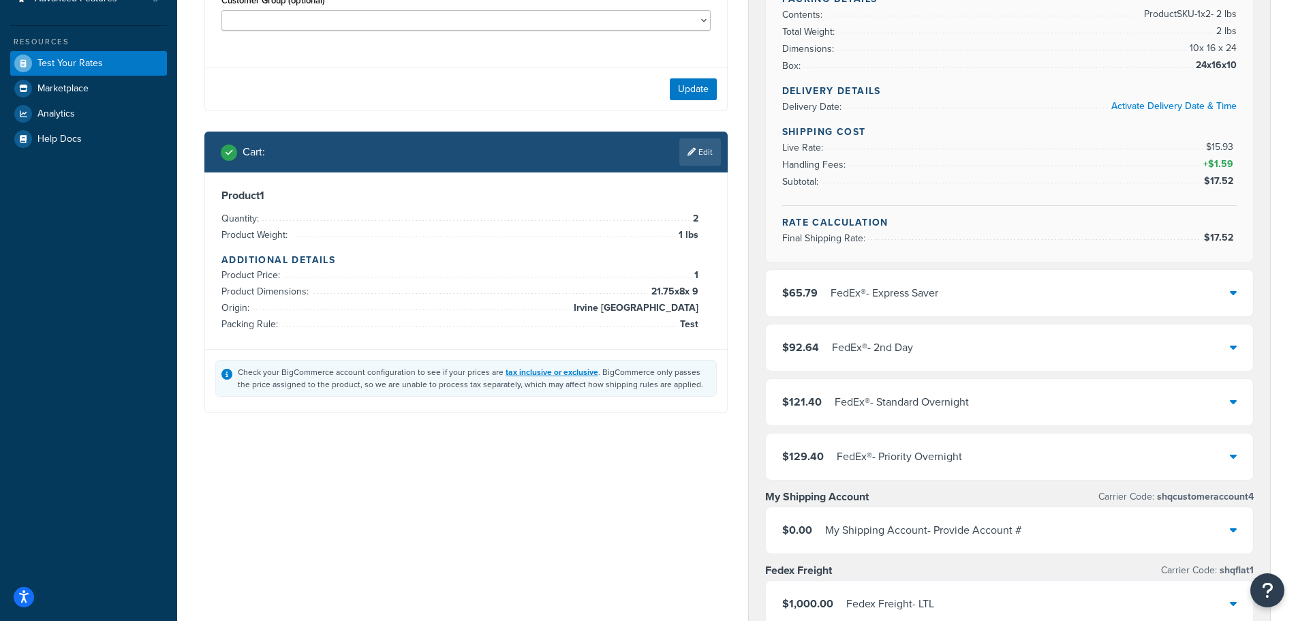
scroll to position [273, 0]
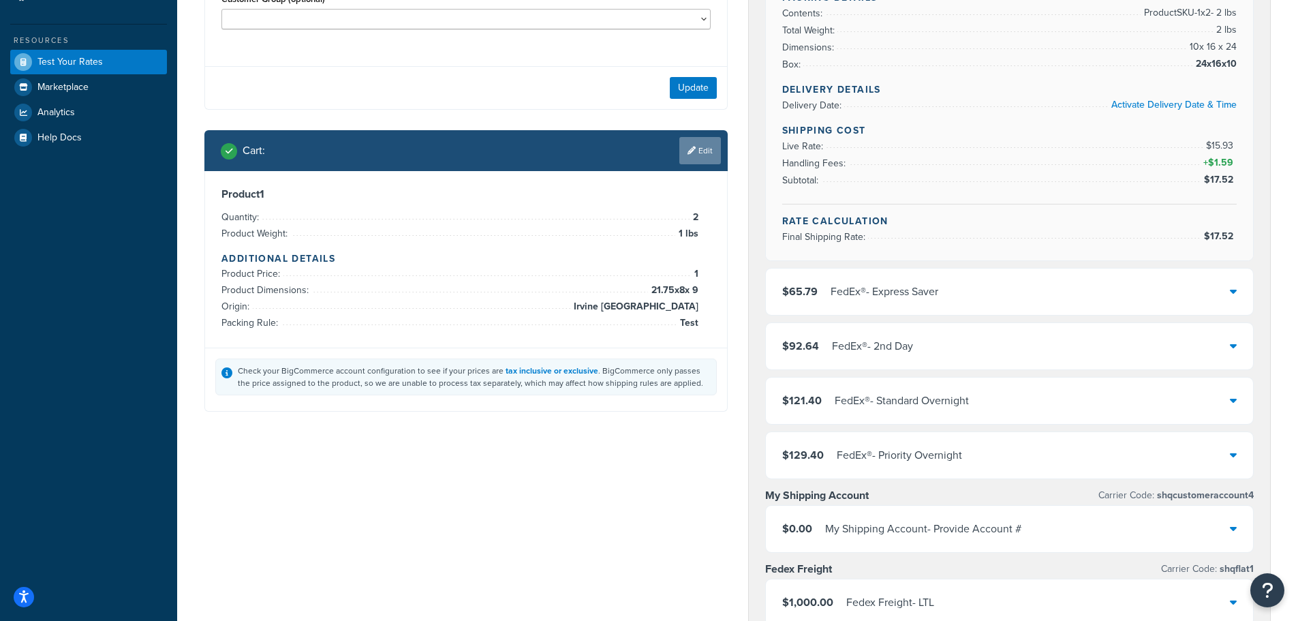
click at [690, 151] on icon at bounding box center [692, 151] width 8 height 8
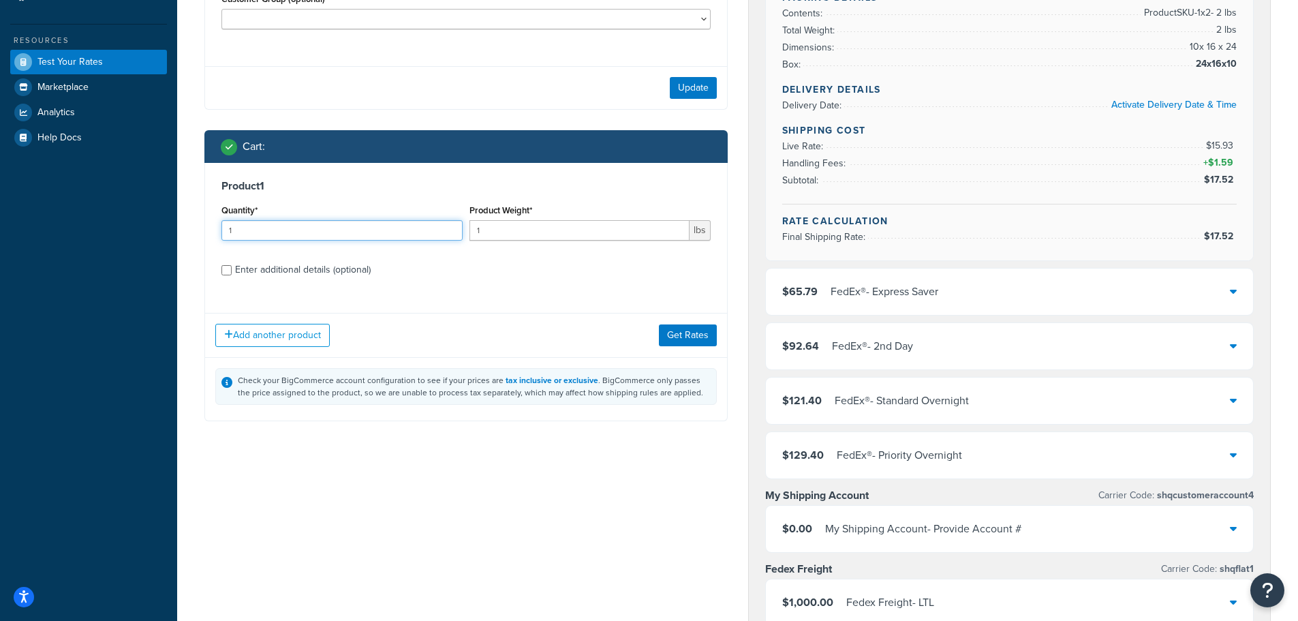
drag, startPoint x: 346, startPoint y: 231, endPoint x: 45, endPoint y: 224, distance: 301.3
click at [45, 224] on div "Dashboard Basic Setup Websites 1 Origins 1 Manage Shipping Carriers 6 Shipping …" at bounding box center [649, 413] width 1298 height 1373
click at [247, 272] on div "Enter additional details (optional)" at bounding box center [303, 269] width 136 height 19
click at [232, 272] on input "Enter additional details (optional)" at bounding box center [226, 270] width 10 height 10
checkbox input "true"
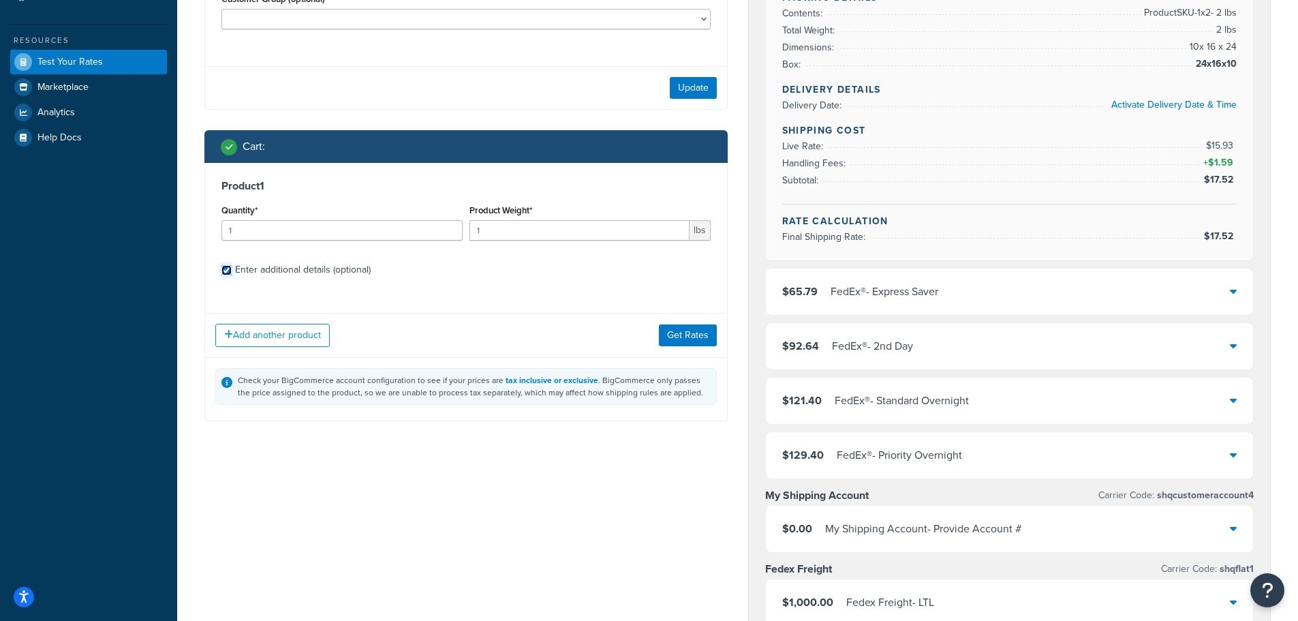
select select "86028"
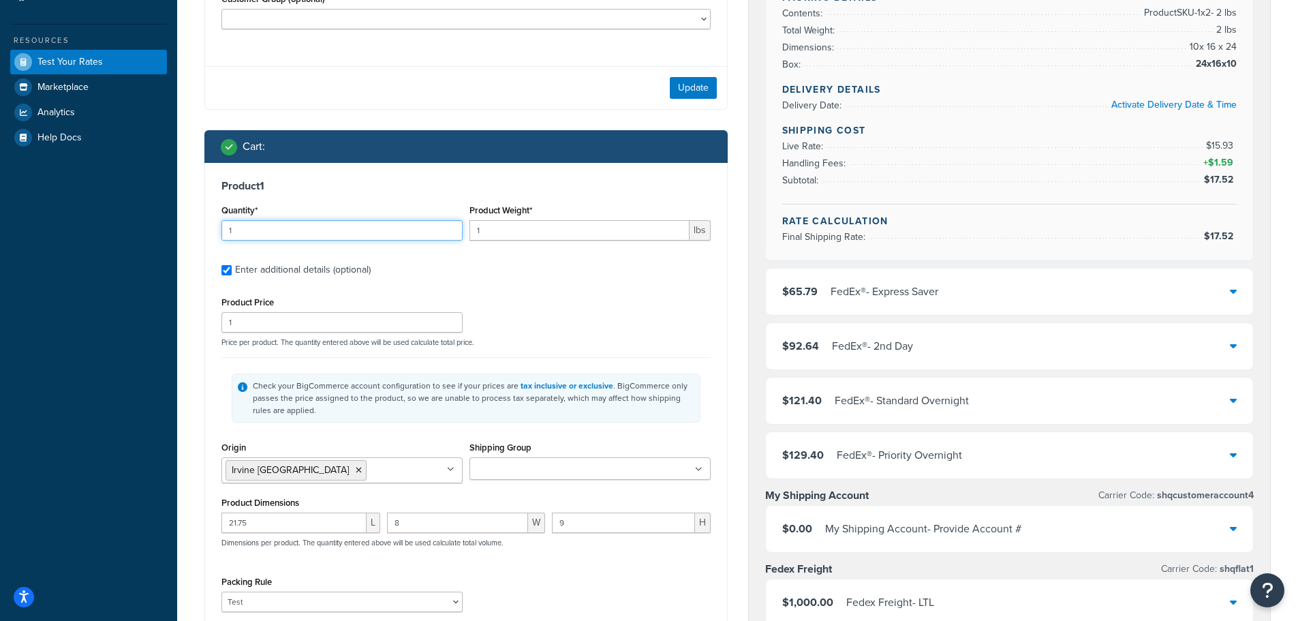
drag, startPoint x: 257, startPoint y: 225, endPoint x: 152, endPoint y: 224, distance: 104.9
click at [153, 224] on div "Dashboard Basic Setup Websites 1 Origins 1 Manage Shipping Carriers 6 Shipping …" at bounding box center [649, 413] width 1298 height 1373
type input "3"
drag, startPoint x: 486, startPoint y: 234, endPoint x: 368, endPoint y: 222, distance: 118.5
click at [375, 223] on div "Quantity* 3 Product Weight* 1 lbs" at bounding box center [466, 226] width 496 height 50
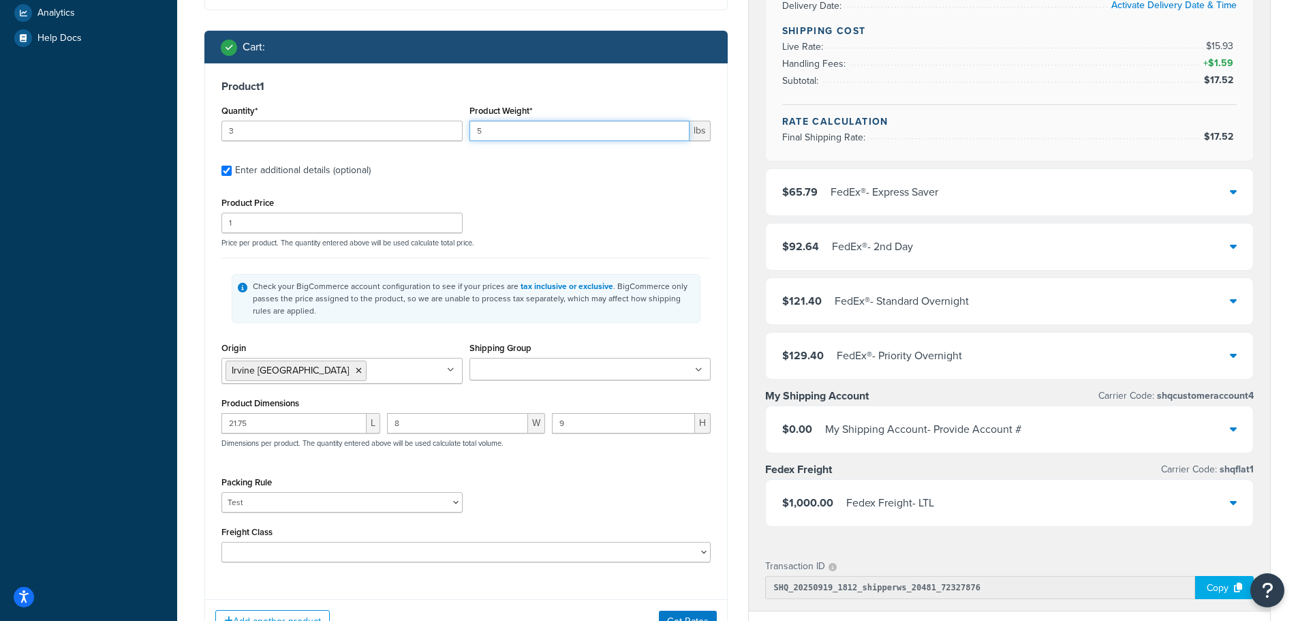
scroll to position [545, 0]
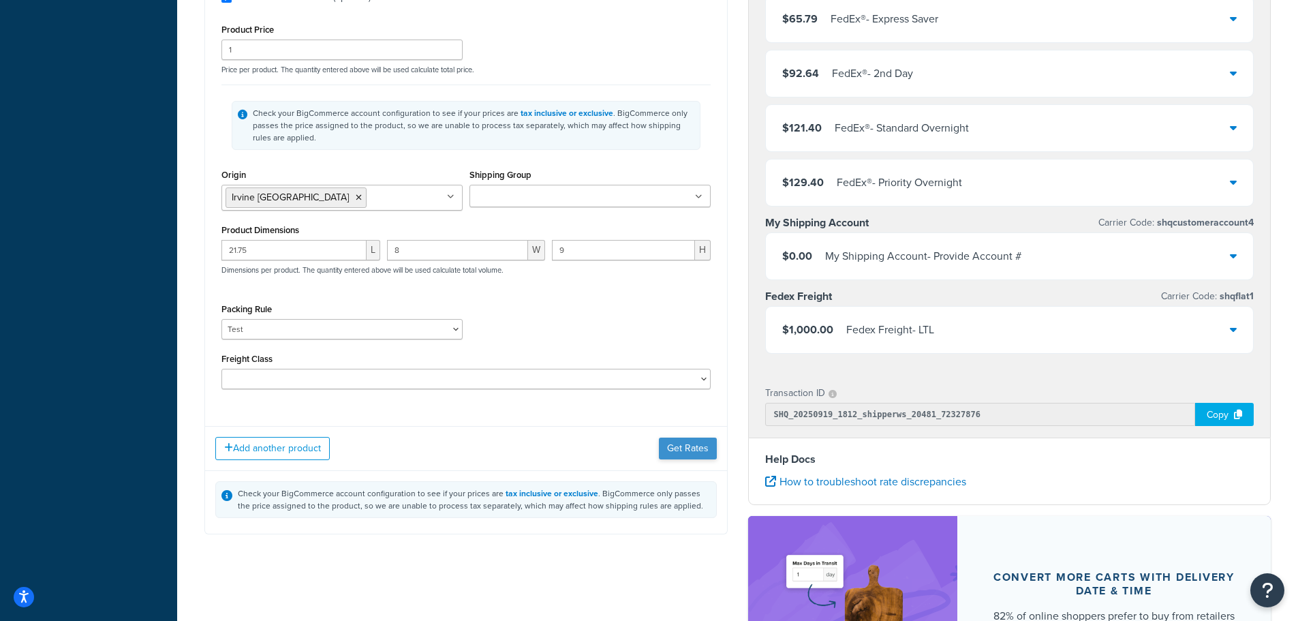
type input "5"
click at [690, 448] on button "Get Rates" at bounding box center [688, 448] width 58 height 22
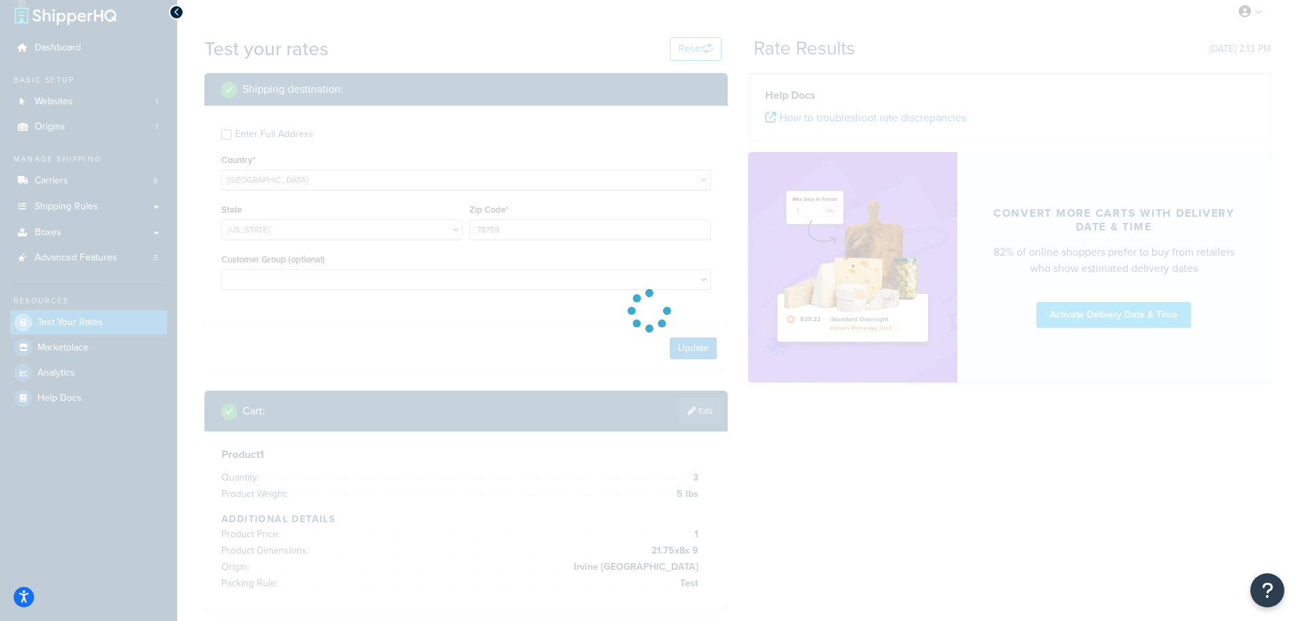
scroll to position [0, 0]
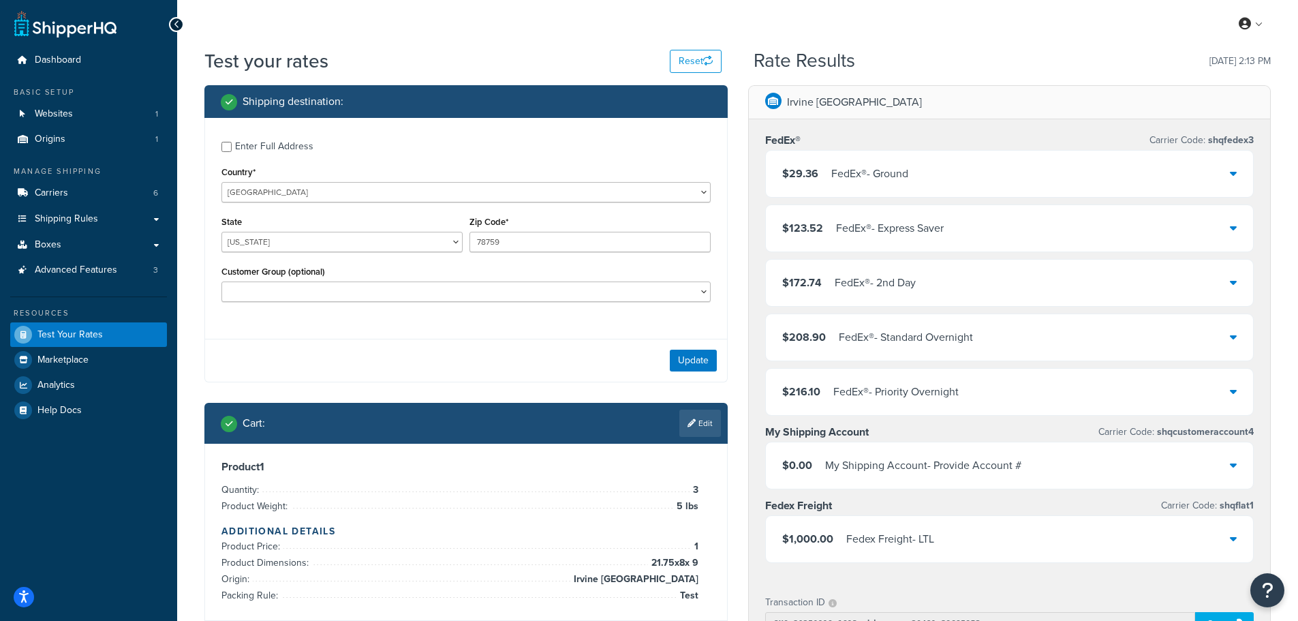
click at [852, 166] on div "FedEx® - Ground" at bounding box center [869, 173] width 77 height 19
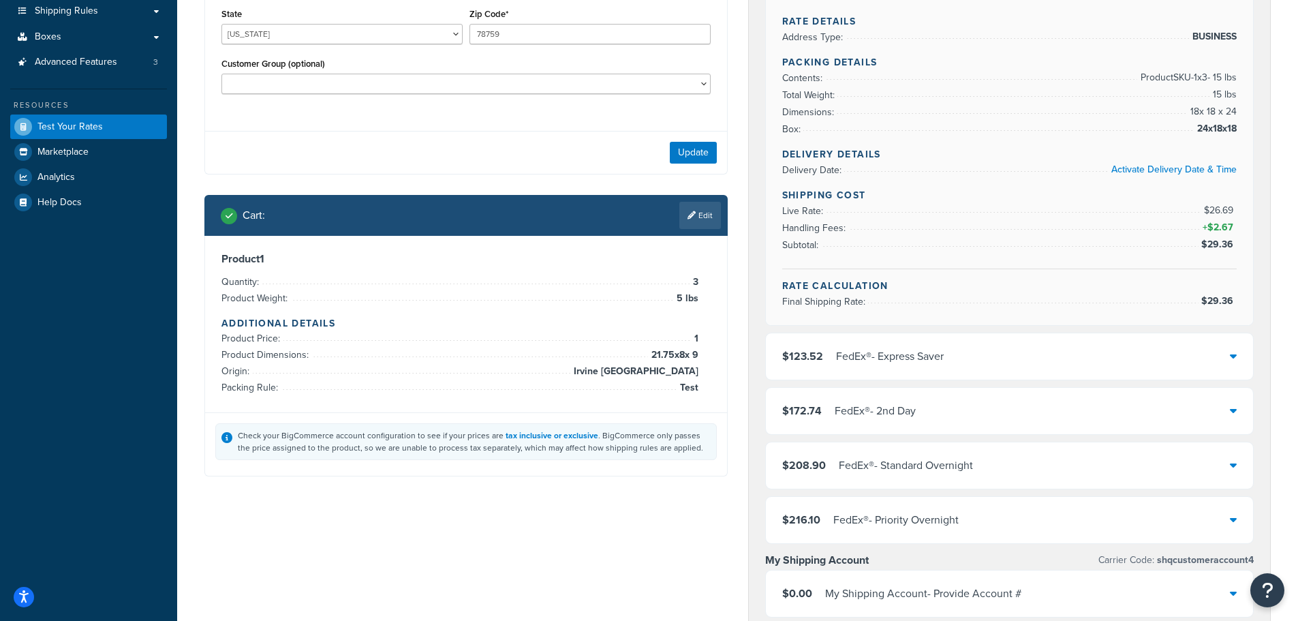
scroll to position [204, 0]
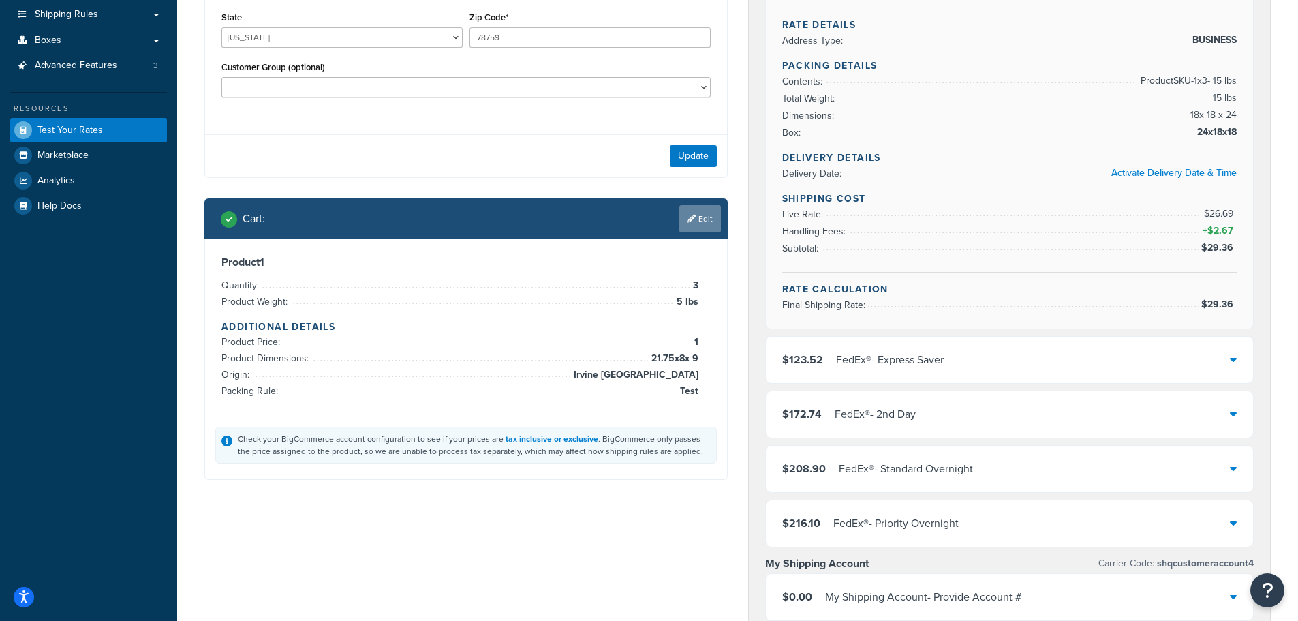
click at [689, 230] on link "Edit" at bounding box center [700, 218] width 42 height 27
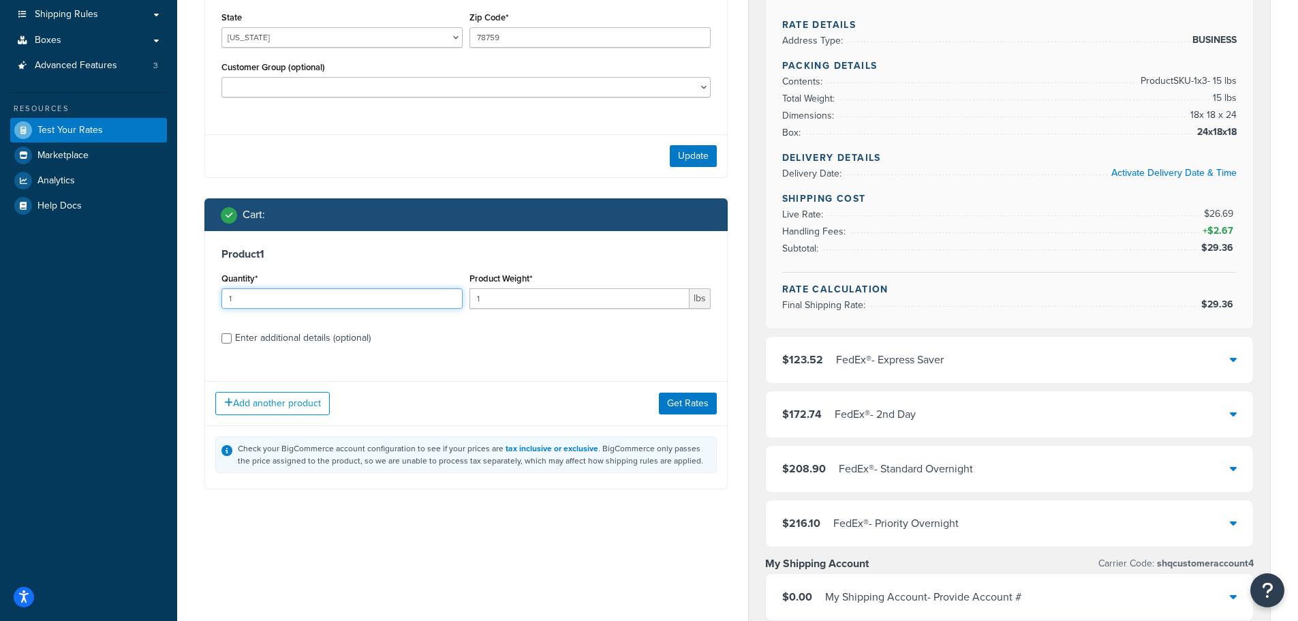
drag, startPoint x: 250, startPoint y: 297, endPoint x: 116, endPoint y: 294, distance: 134.3
click at [117, 294] on div "Dashboard Basic Setup Websites 1 Origins 1 Manage Shipping Carriers 6 Shipping …" at bounding box center [649, 482] width 1298 height 1373
type input "4"
drag, startPoint x: 511, startPoint y: 306, endPoint x: 297, endPoint y: 286, distance: 214.9
click at [297, 286] on div "Quantity* 4 Product Weight* 1 lbs" at bounding box center [466, 294] width 496 height 50
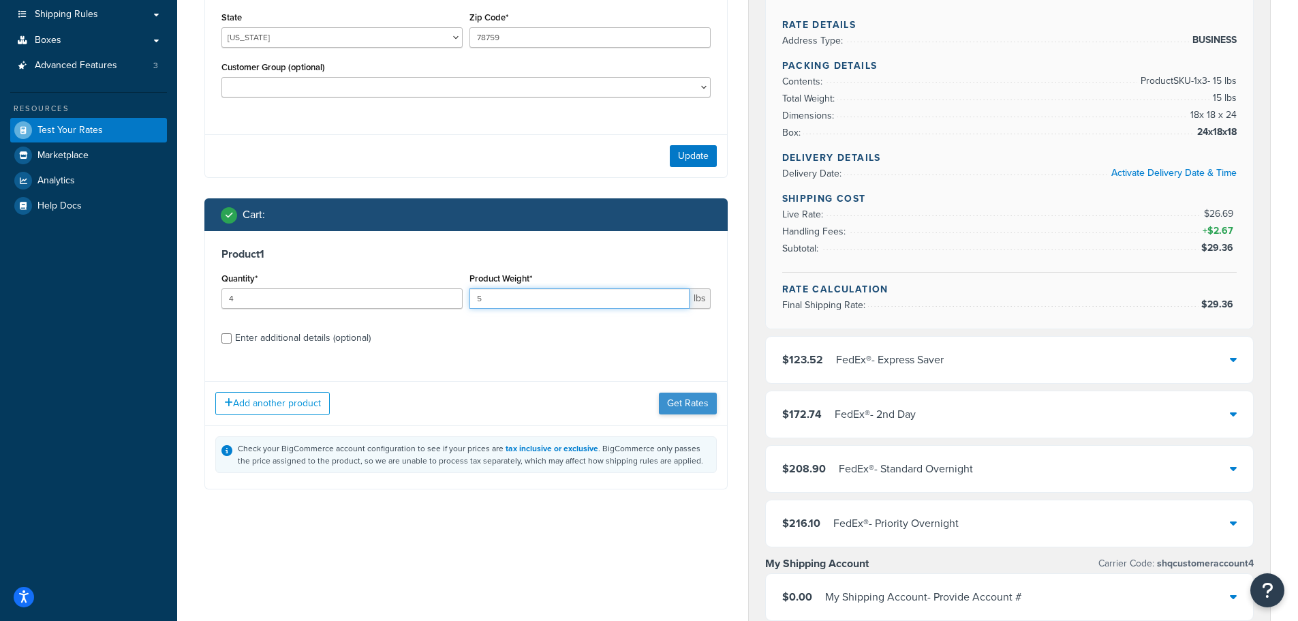
type input "5"
click at [691, 401] on button "Get Rates" at bounding box center [688, 403] width 58 height 22
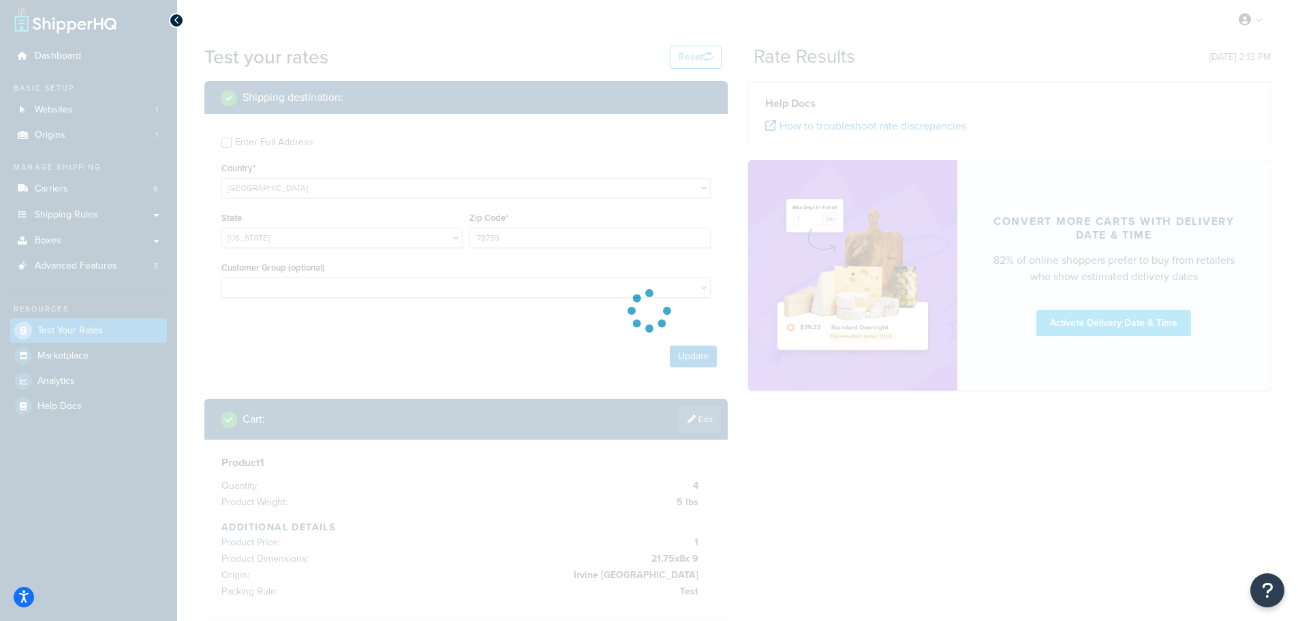
scroll to position [0, 0]
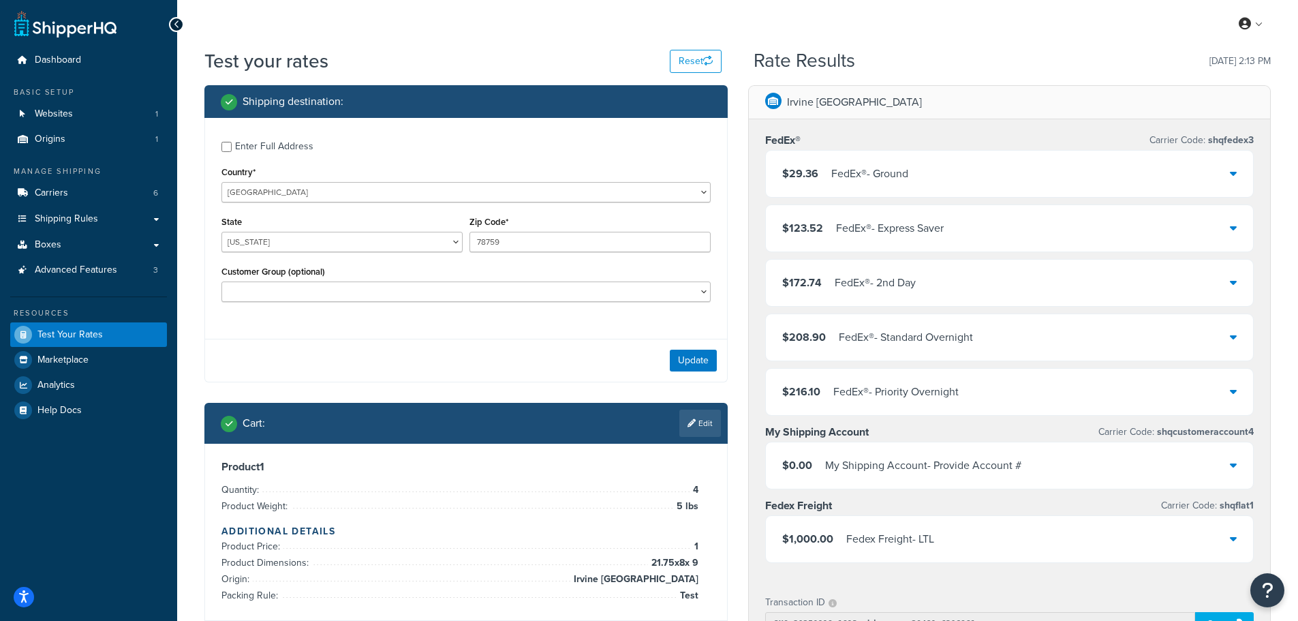
click at [877, 186] on div "$29.36 FedEx® - Ground" at bounding box center [1010, 174] width 488 height 46
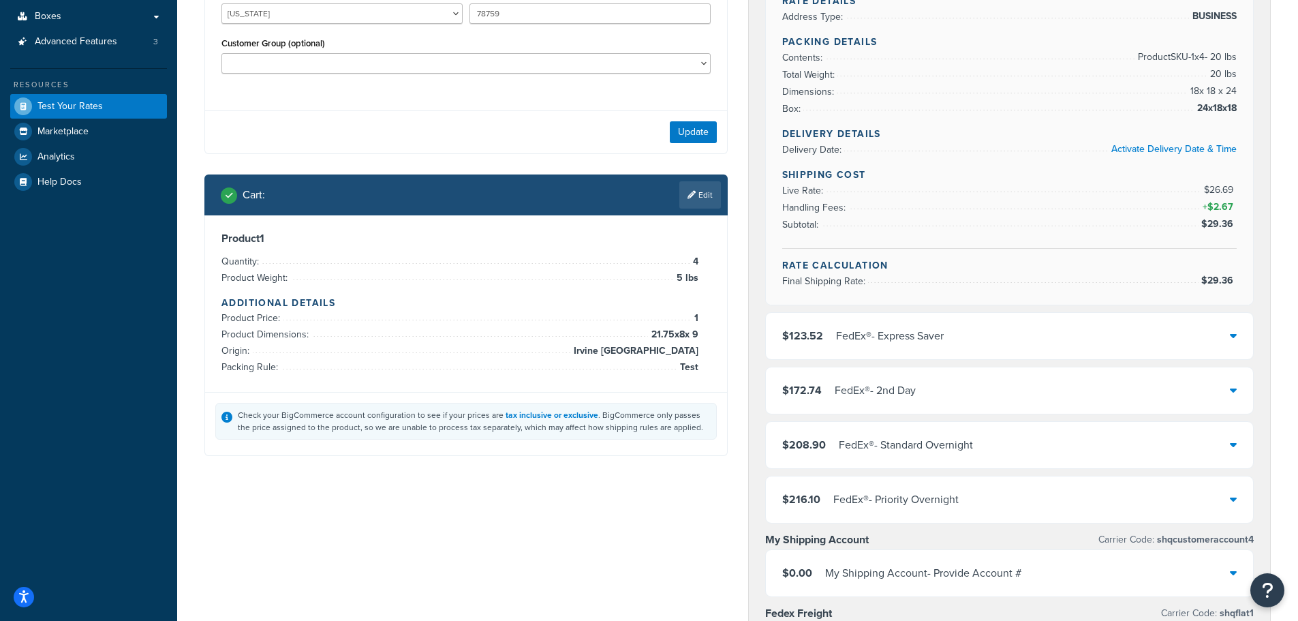
scroll to position [136, 0]
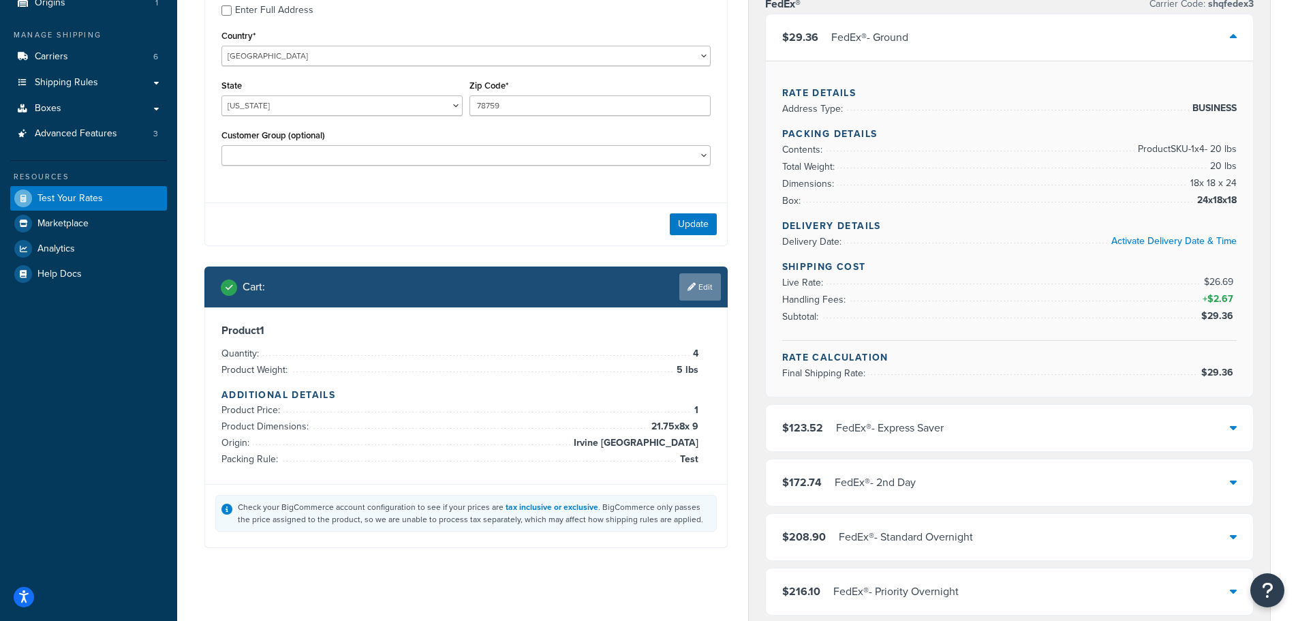
click at [708, 289] on link "Edit" at bounding box center [700, 286] width 42 height 27
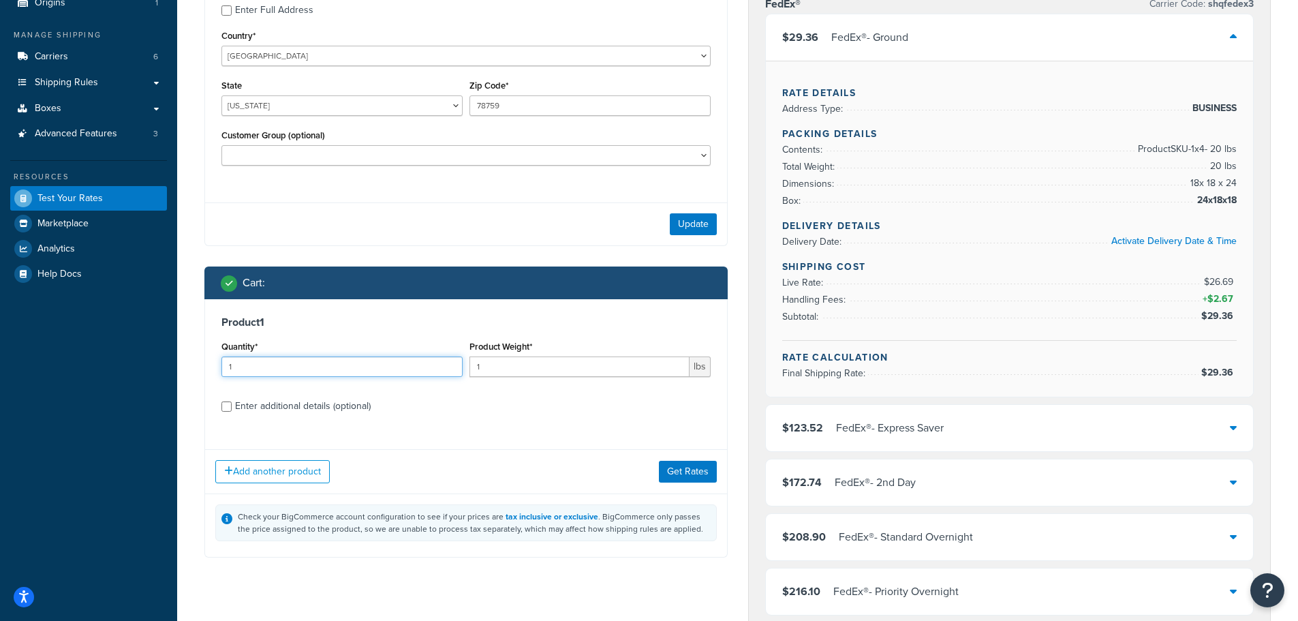
drag, startPoint x: 247, startPoint y: 372, endPoint x: 101, endPoint y: 370, distance: 145.8
click at [101, 370] on div "Dashboard Basic Setup Websites 1 Origins 1 Manage Shipping Carriers 6 Shipping …" at bounding box center [649, 550] width 1298 height 1373
type input "5"
drag, startPoint x: 493, startPoint y: 378, endPoint x: 416, endPoint y: 367, distance: 77.7
click at [416, 368] on div "Quantity* 5 Product Weight* 1 lbs" at bounding box center [466, 362] width 496 height 50
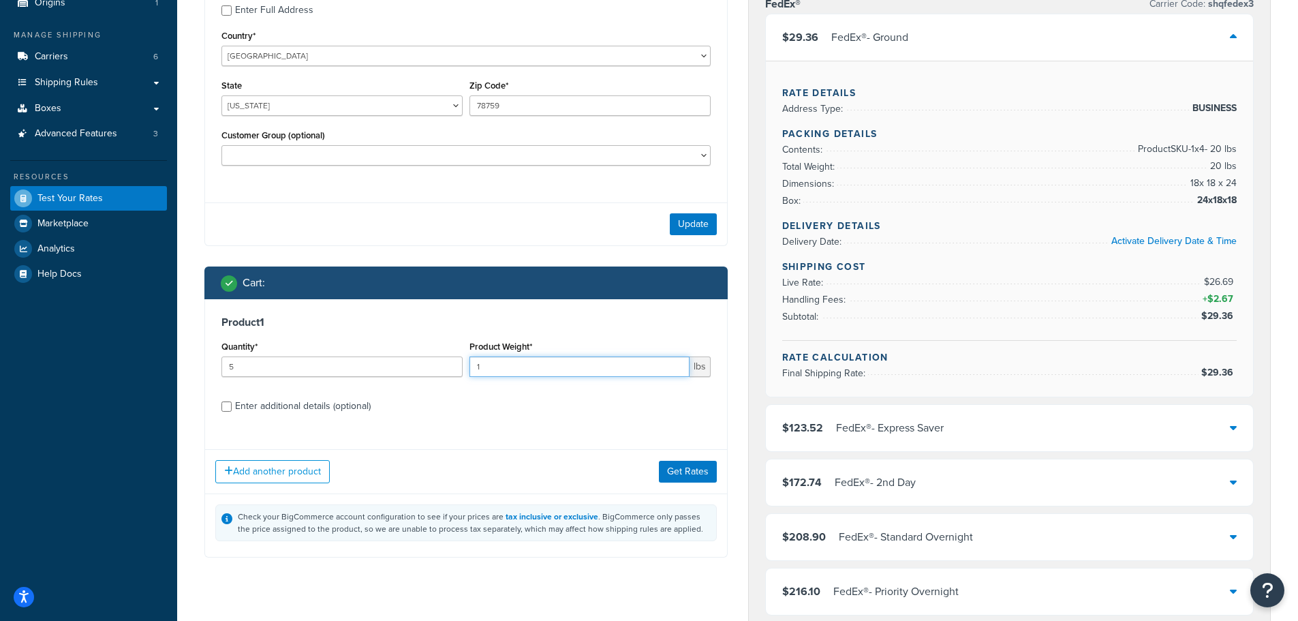
type input "6"
type input "5"
click at [358, 403] on div "Enter additional details (optional)" at bounding box center [303, 406] width 136 height 19
click at [232, 403] on input "Enter additional details (optional)" at bounding box center [226, 406] width 10 height 10
checkbox input "true"
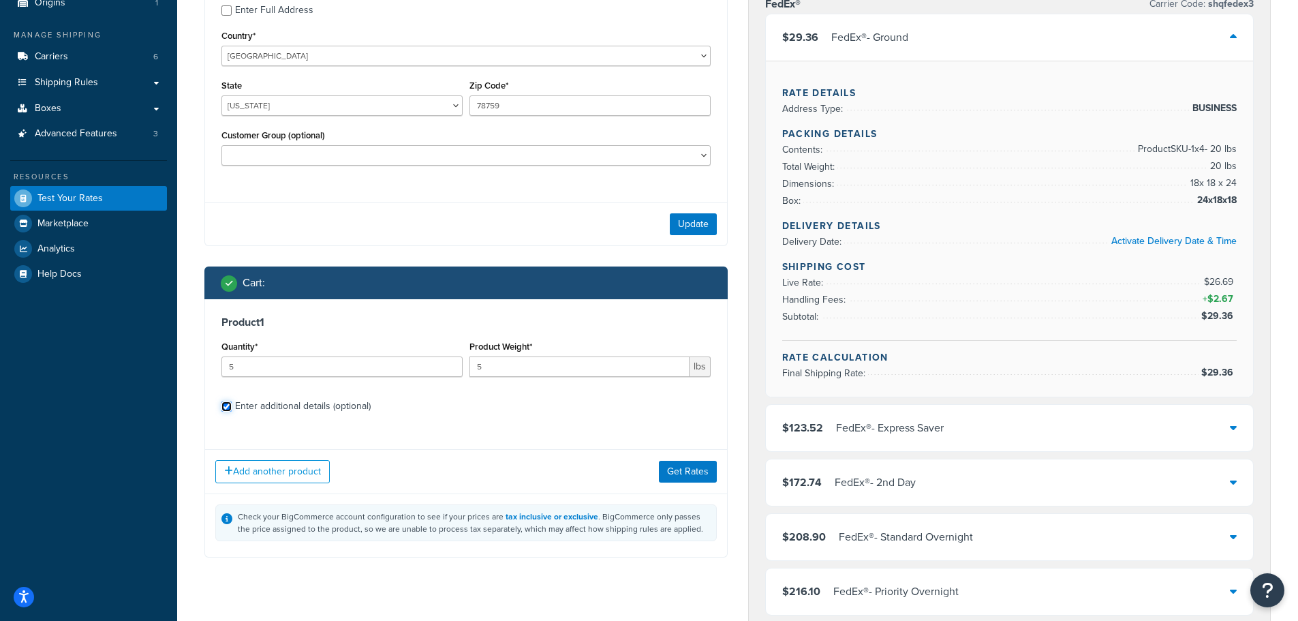
select select "86028"
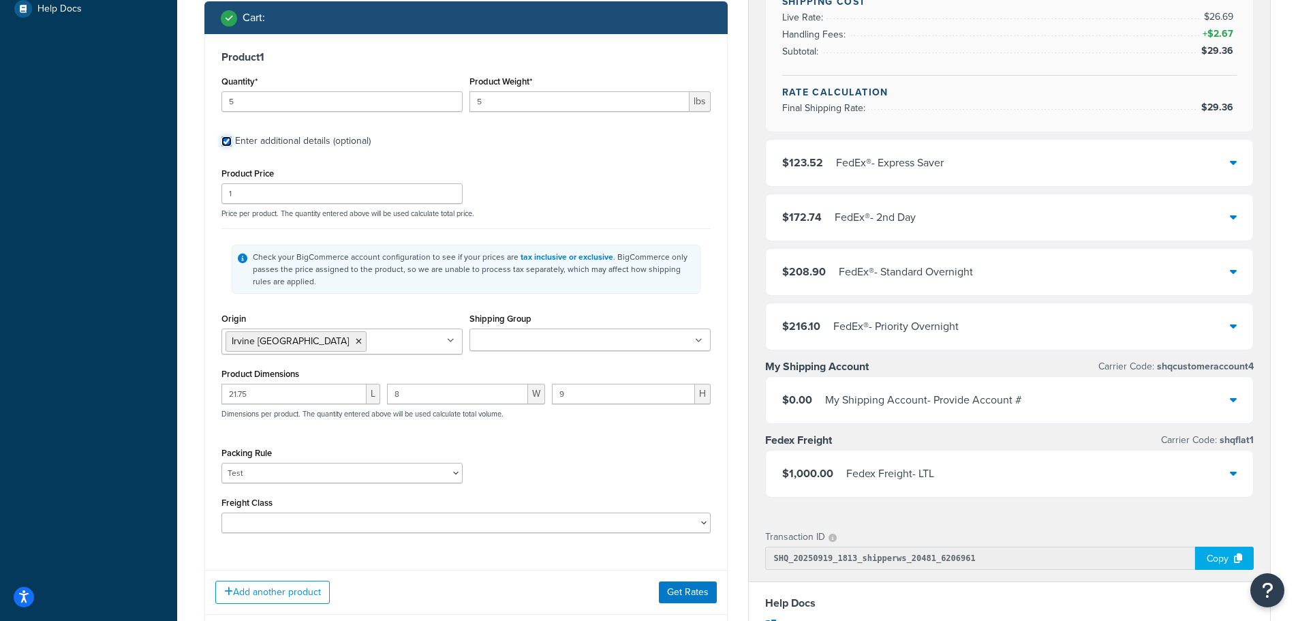
scroll to position [477, 0]
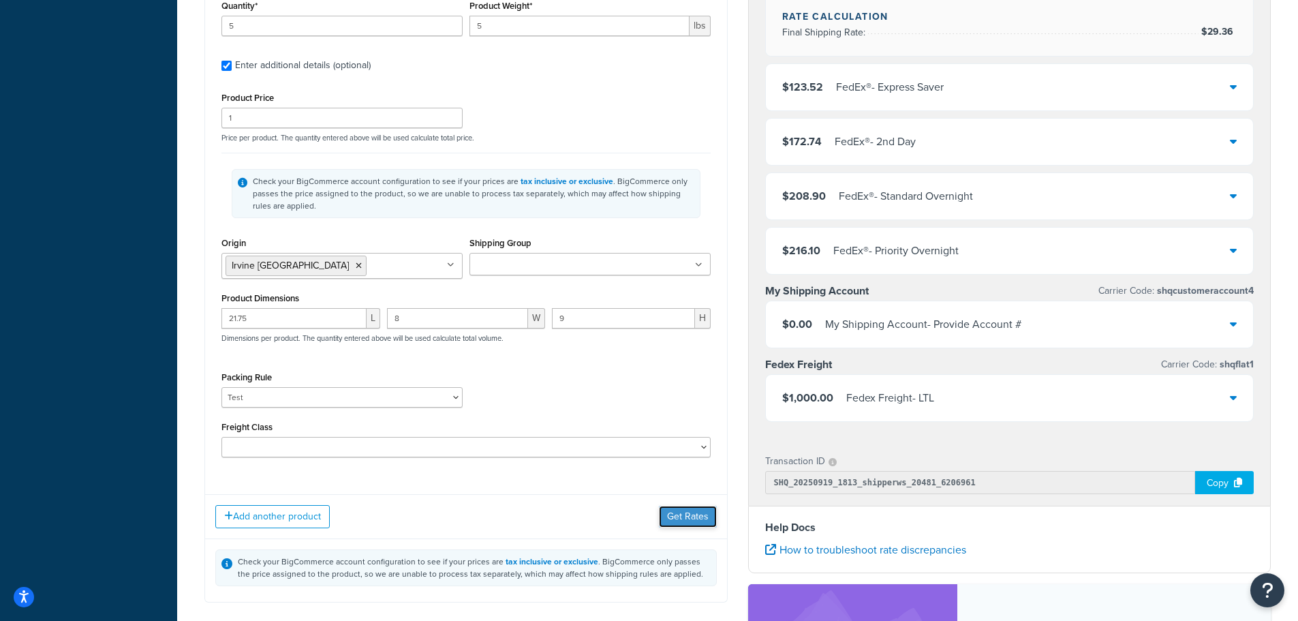
click at [678, 518] on button "Get Rates" at bounding box center [688, 517] width 58 height 22
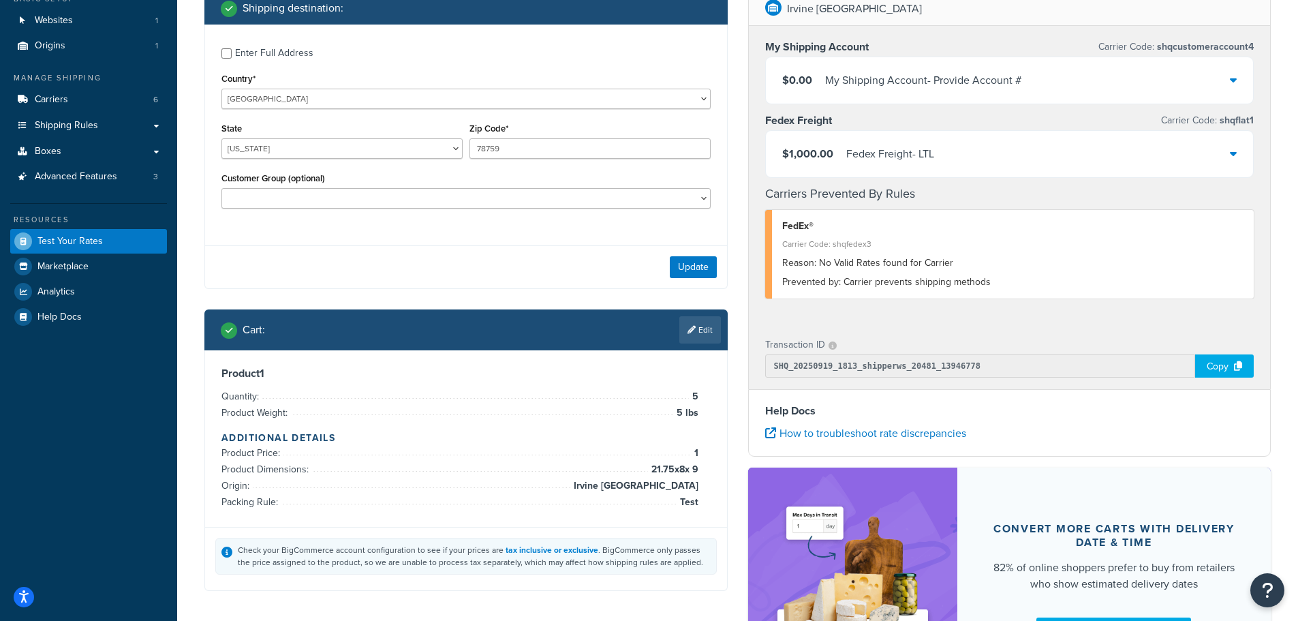
scroll to position [253, 0]
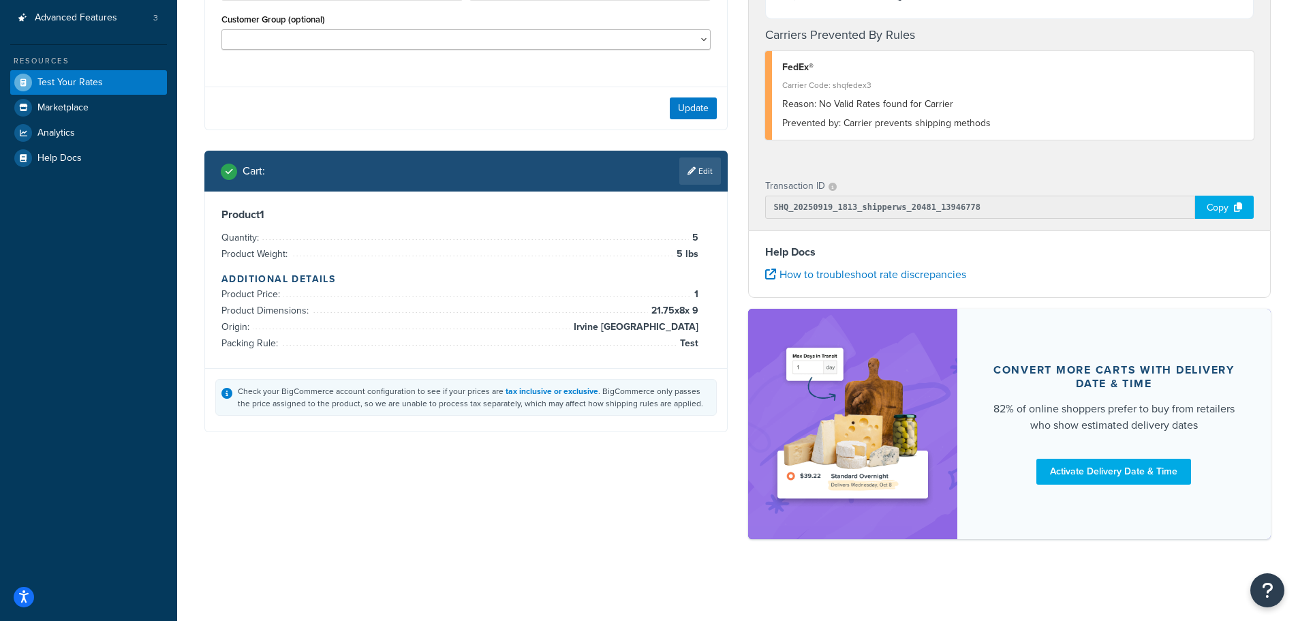
click at [695, 169] on link "Edit" at bounding box center [700, 170] width 42 height 27
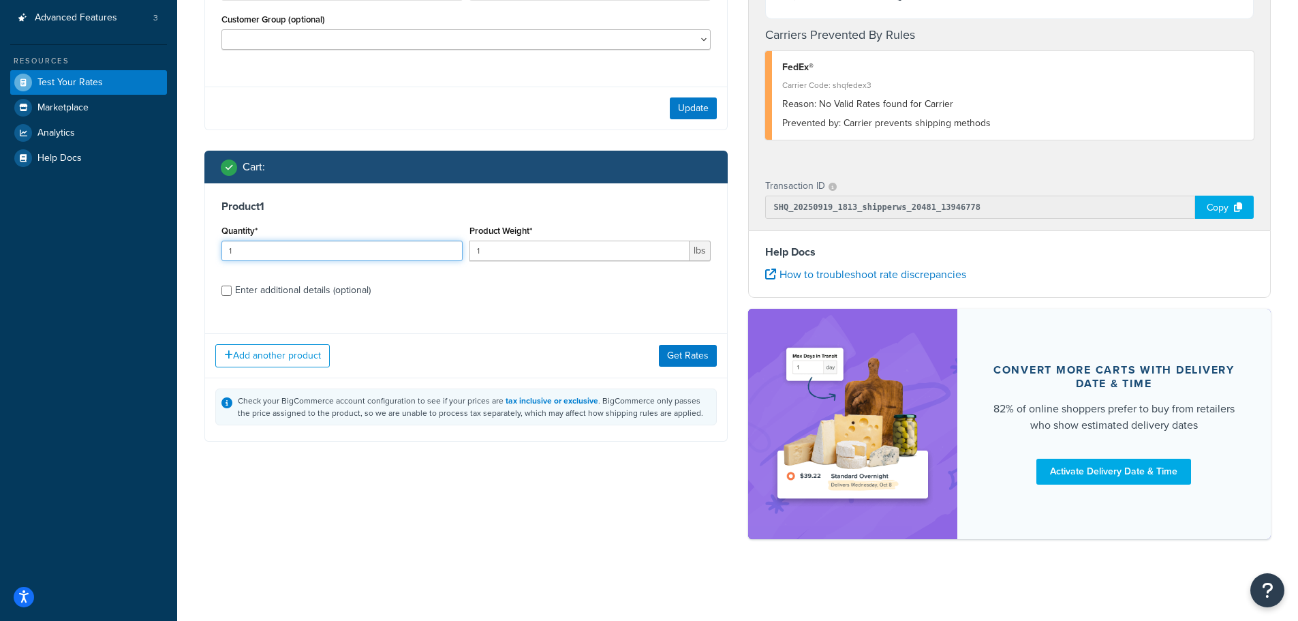
drag, startPoint x: 315, startPoint y: 252, endPoint x: -179, endPoint y: 241, distance: 493.5
click at [0, 241] on html "Accessibility Screen-Reader Guide, Feedback, and Issue Reporting | New window S…" at bounding box center [649, 184] width 1298 height 873
type input "4"
drag, startPoint x: 497, startPoint y: 253, endPoint x: 209, endPoint y: 228, distance: 289.3
click at [221, 230] on div "Quantity* 4 Product Weight* 1 lbs" at bounding box center [466, 246] width 496 height 50
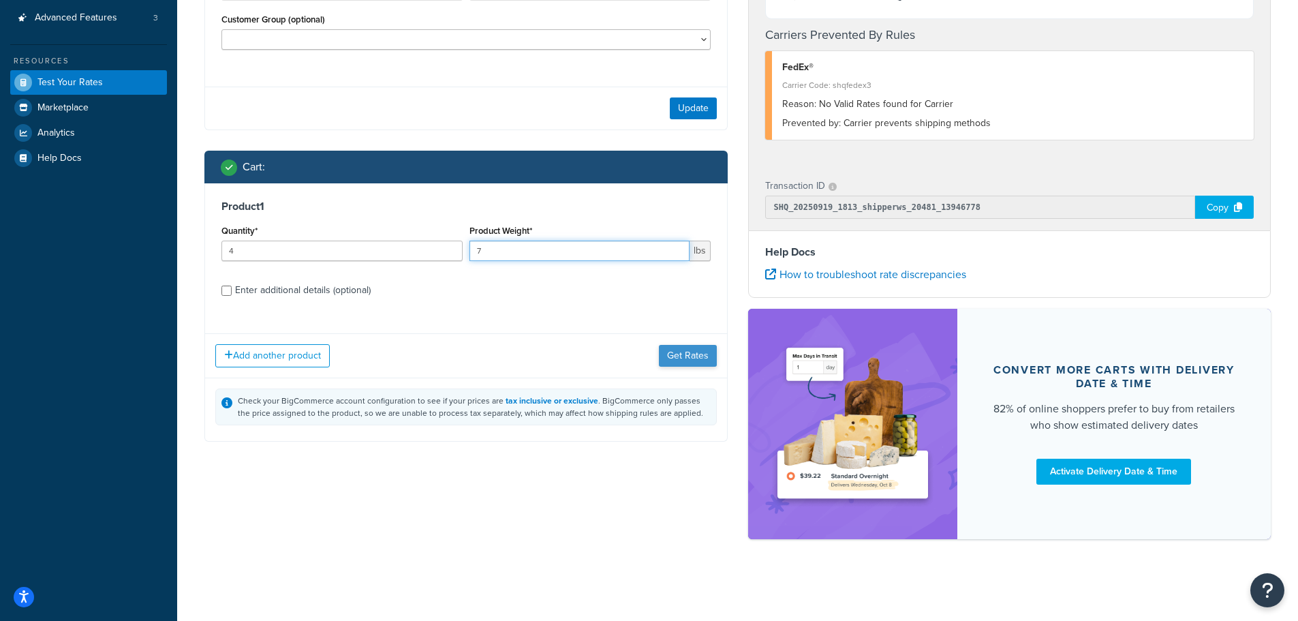
type input "7"
click at [690, 356] on button "Get Rates" at bounding box center [688, 356] width 58 height 22
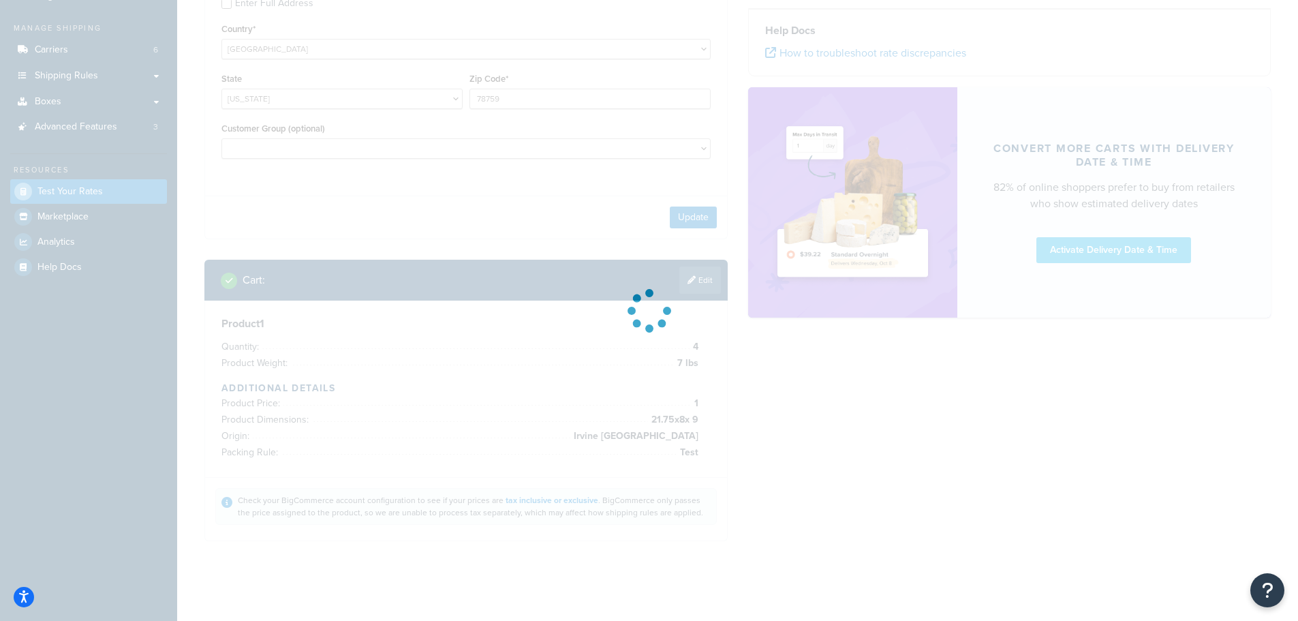
scroll to position [0, 0]
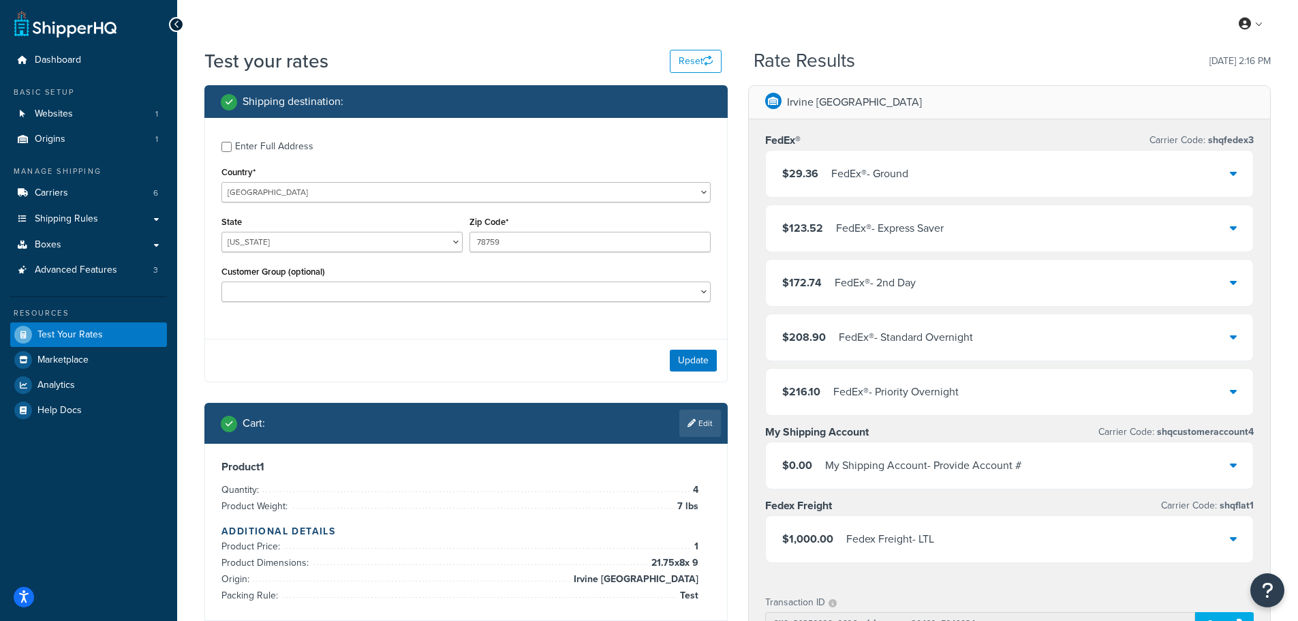
click at [897, 183] on div "FedEx® - Ground" at bounding box center [869, 173] width 77 height 19
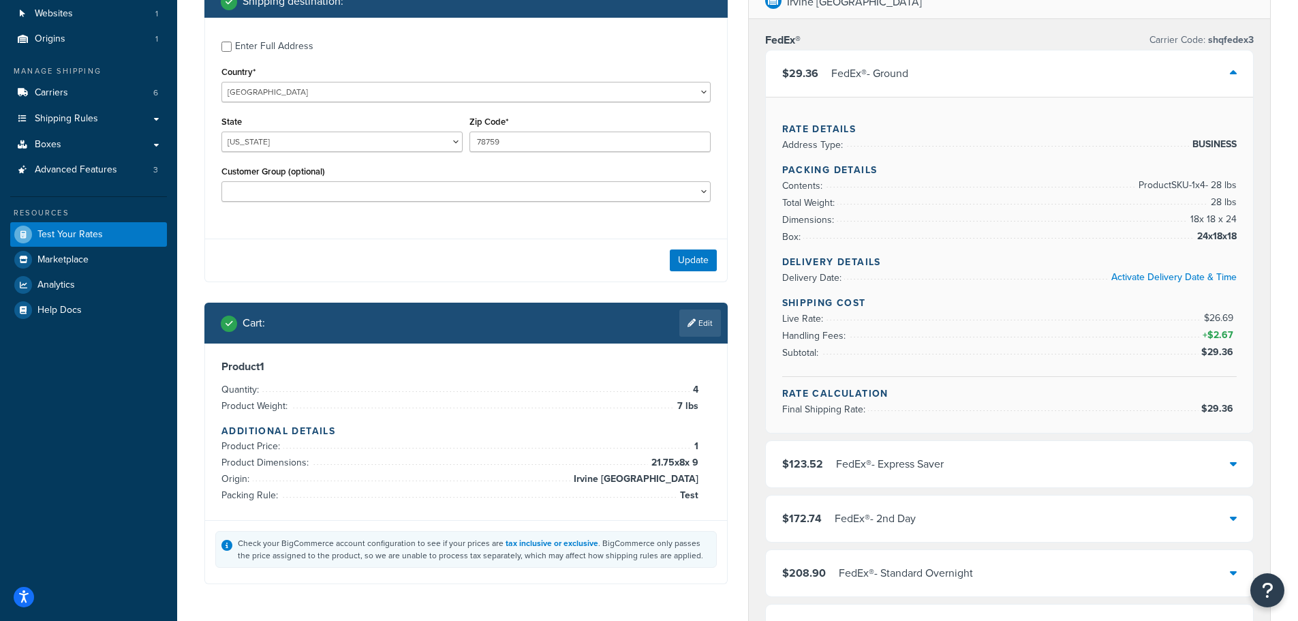
scroll to position [273, 0]
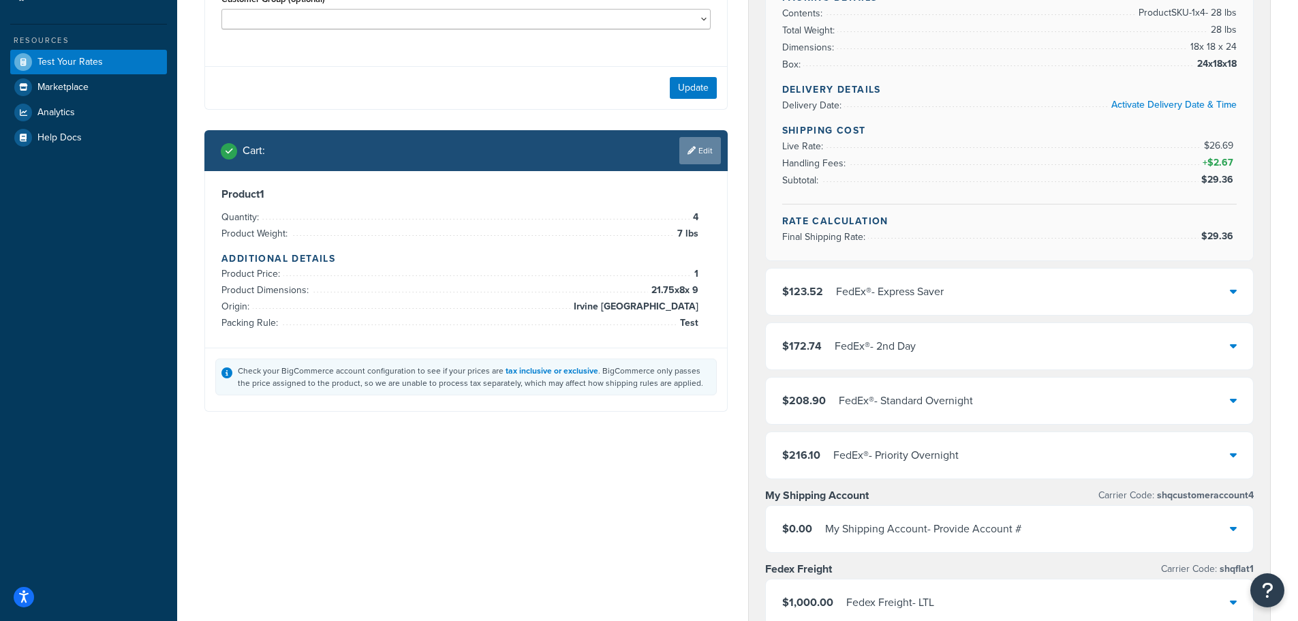
click at [710, 159] on link "Edit" at bounding box center [700, 150] width 42 height 27
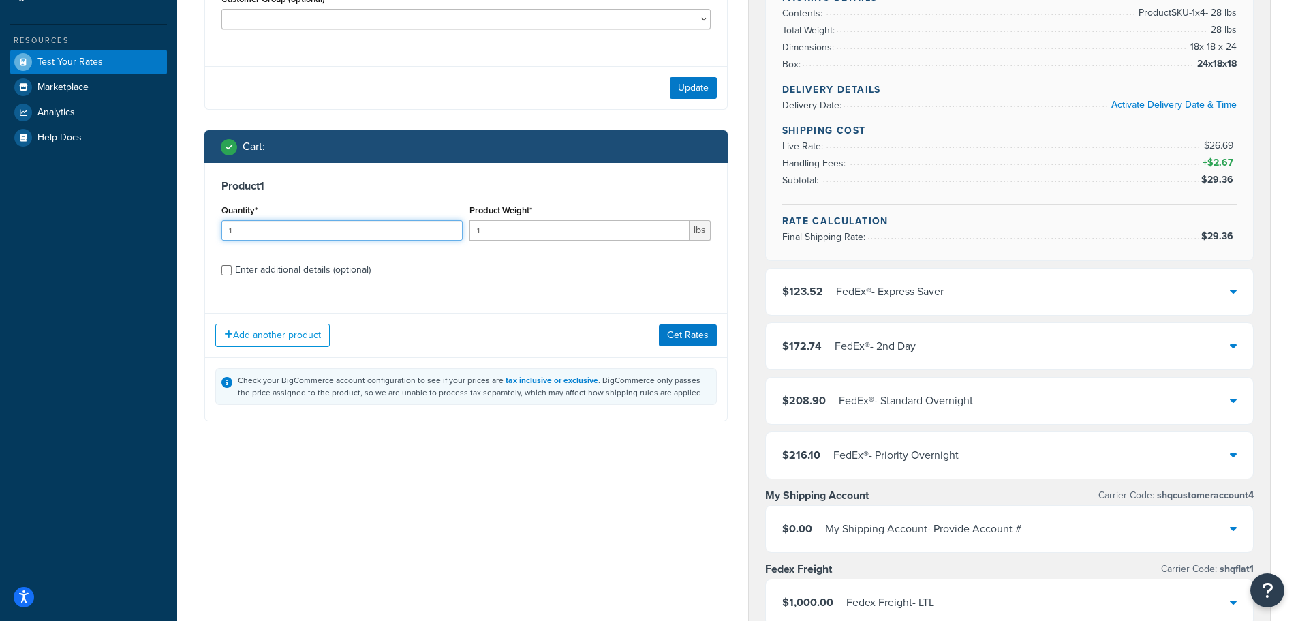
drag, startPoint x: 292, startPoint y: 227, endPoint x: 2, endPoint y: 213, distance: 290.6
click at [29, 213] on div "Dashboard Basic Setup Websites 1 Origins 1 Manage Shipping Carriers 6 Shipping …" at bounding box center [649, 413] width 1298 height 1373
type input "5"
drag, startPoint x: 510, startPoint y: 236, endPoint x: 233, endPoint y: 213, distance: 277.6
click at [223, 212] on div "Quantity* 5 Product Weight* 1 lbs" at bounding box center [466, 226] width 496 height 50
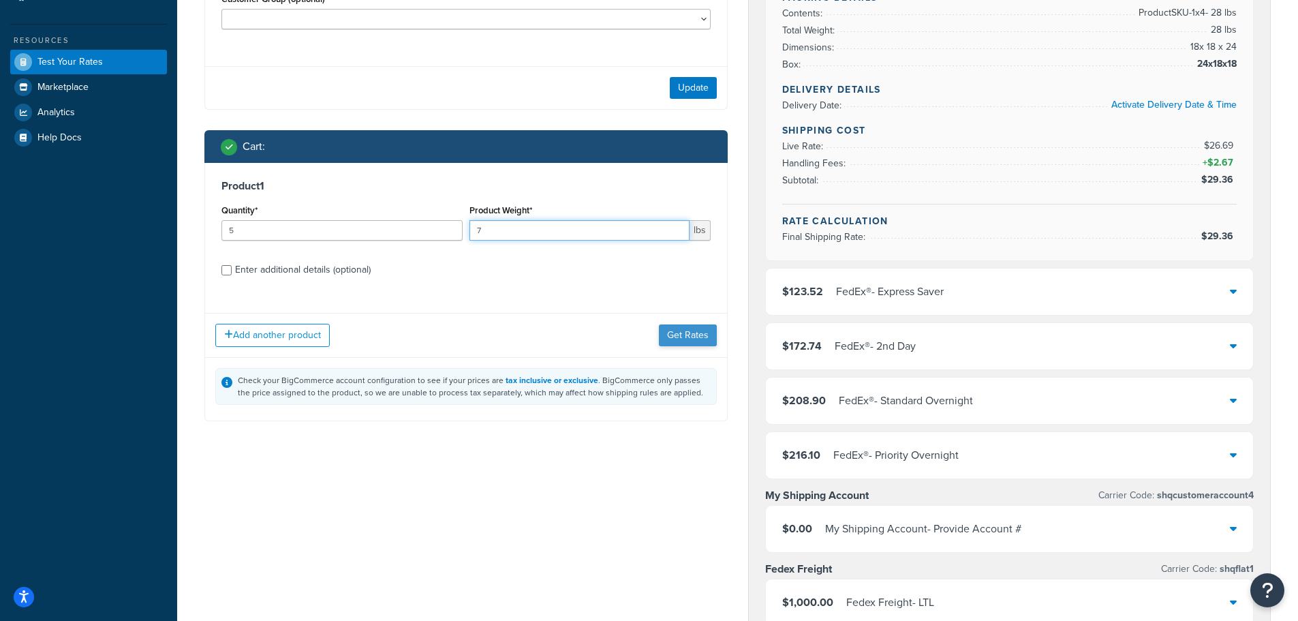
type input "7"
click at [697, 343] on button "Get Rates" at bounding box center [688, 335] width 58 height 22
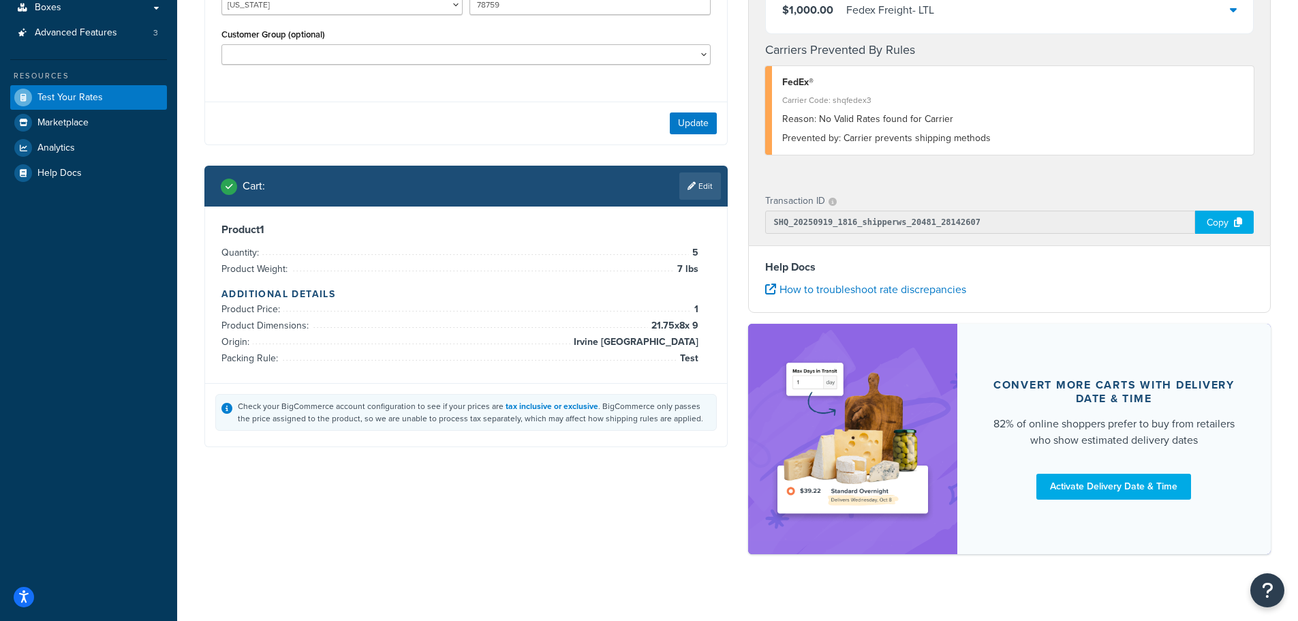
scroll to position [253, 0]
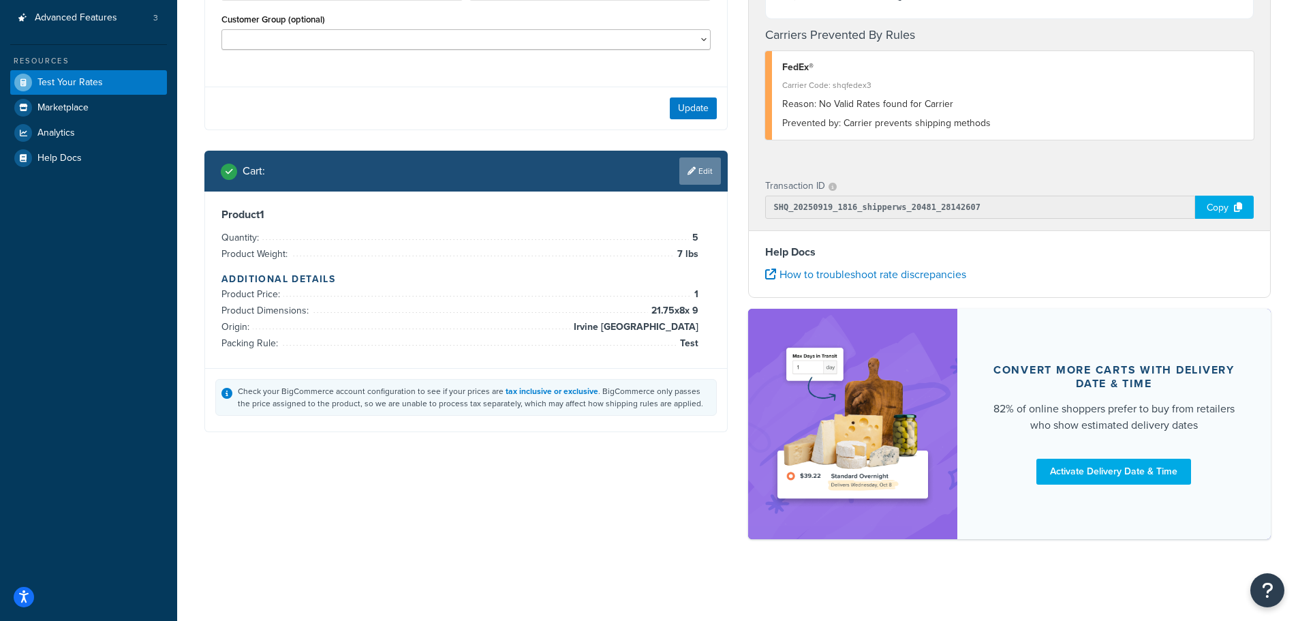
click at [689, 168] on icon at bounding box center [692, 171] width 8 height 8
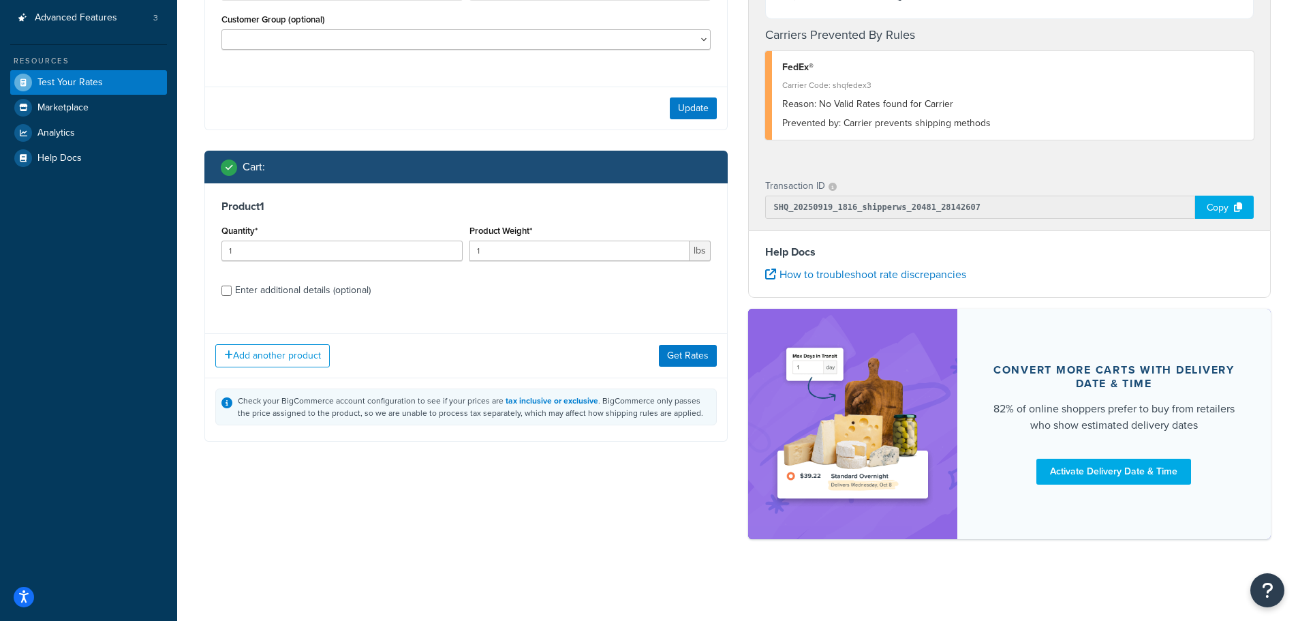
click at [290, 292] on div "Enter additional details (optional)" at bounding box center [303, 290] width 136 height 19
click at [232, 292] on input "Enter additional details (optional)" at bounding box center [226, 291] width 10 height 10
checkbox input "true"
select select "86028"
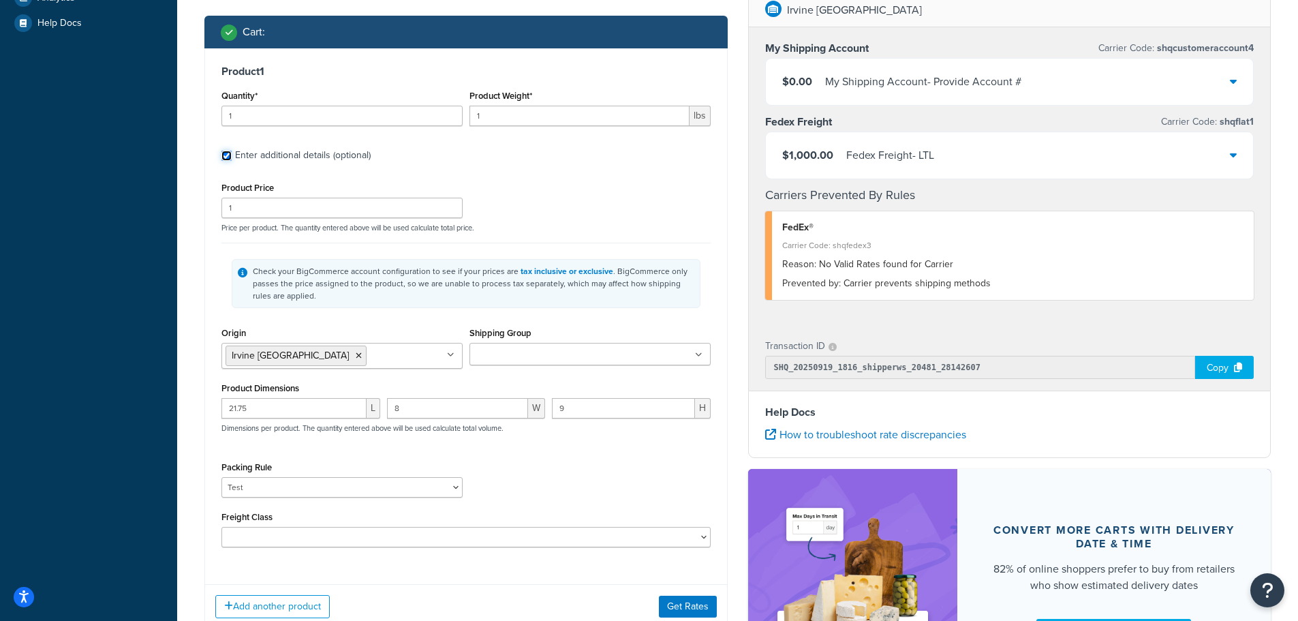
scroll to position [390, 0]
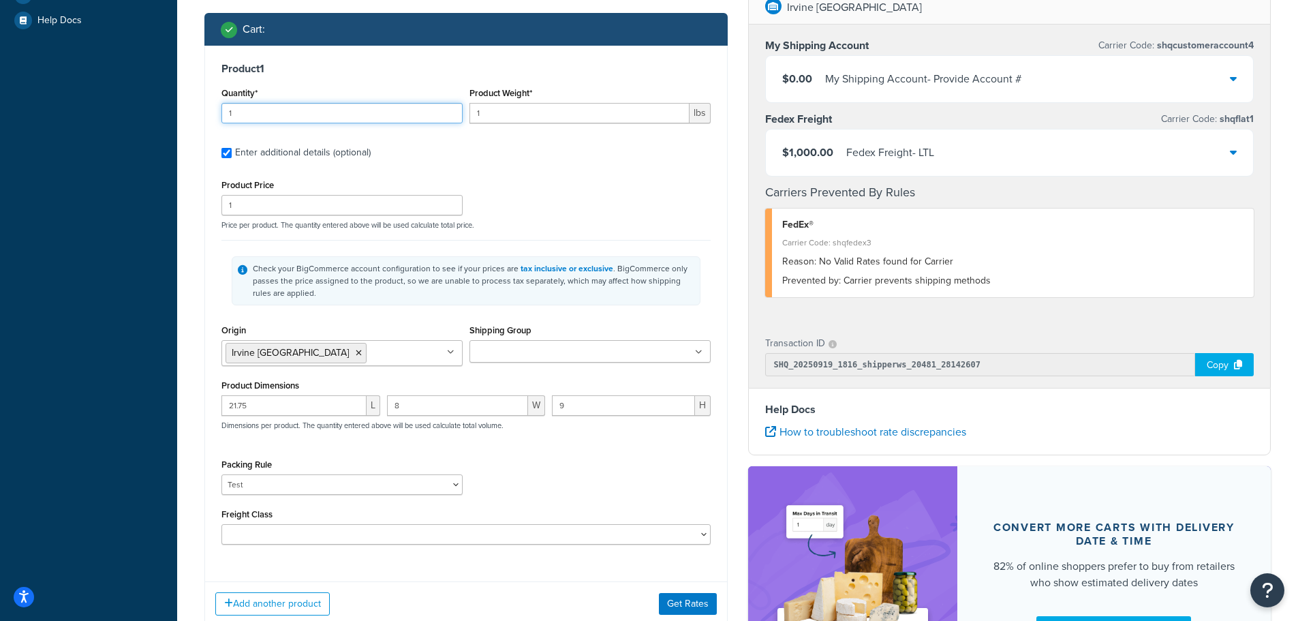
drag, startPoint x: 243, startPoint y: 119, endPoint x: 91, endPoint y: 78, distance: 157.8
click at [98, 81] on div "Dashboard Basic Setup Websites 1 Origins 1 Manage Shipping Carriers 6 Shipping …" at bounding box center [649, 194] width 1298 height 1168
type input "4"
drag, startPoint x: 480, startPoint y: 117, endPoint x: 362, endPoint y: 97, distance: 120.1
click at [373, 100] on div "Quantity* 4 Product Weight* 1 lbs" at bounding box center [466, 109] width 496 height 50
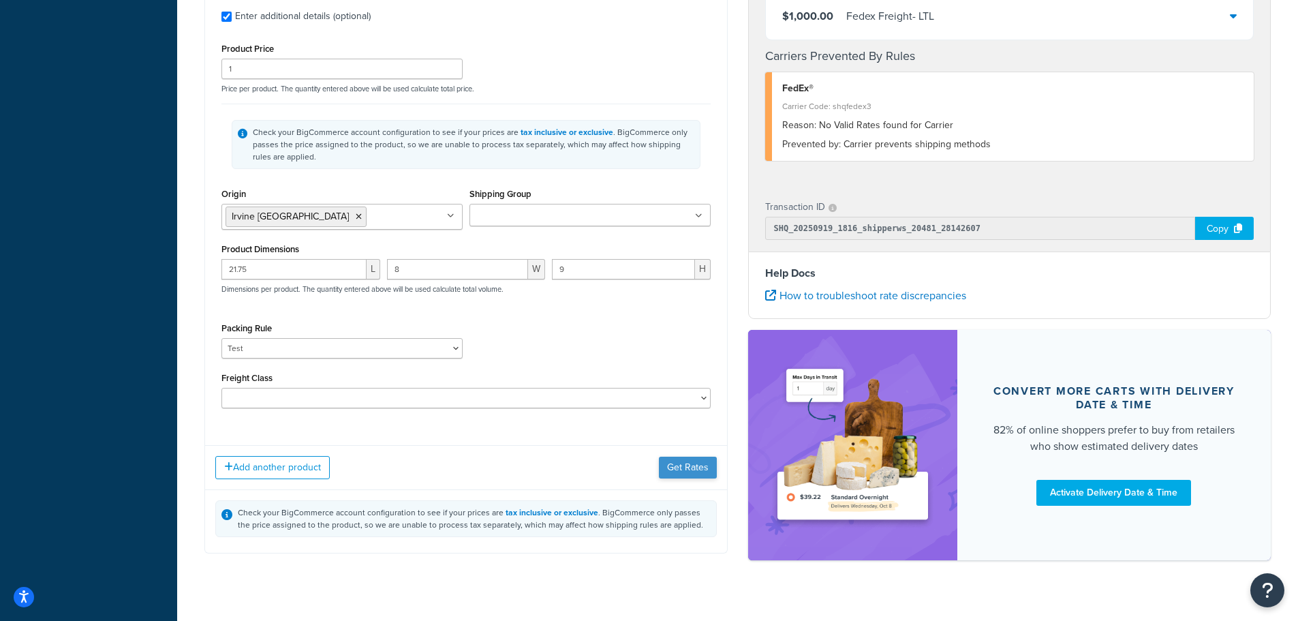
type input "7"
click at [677, 471] on button "Get Rates" at bounding box center [688, 468] width 58 height 22
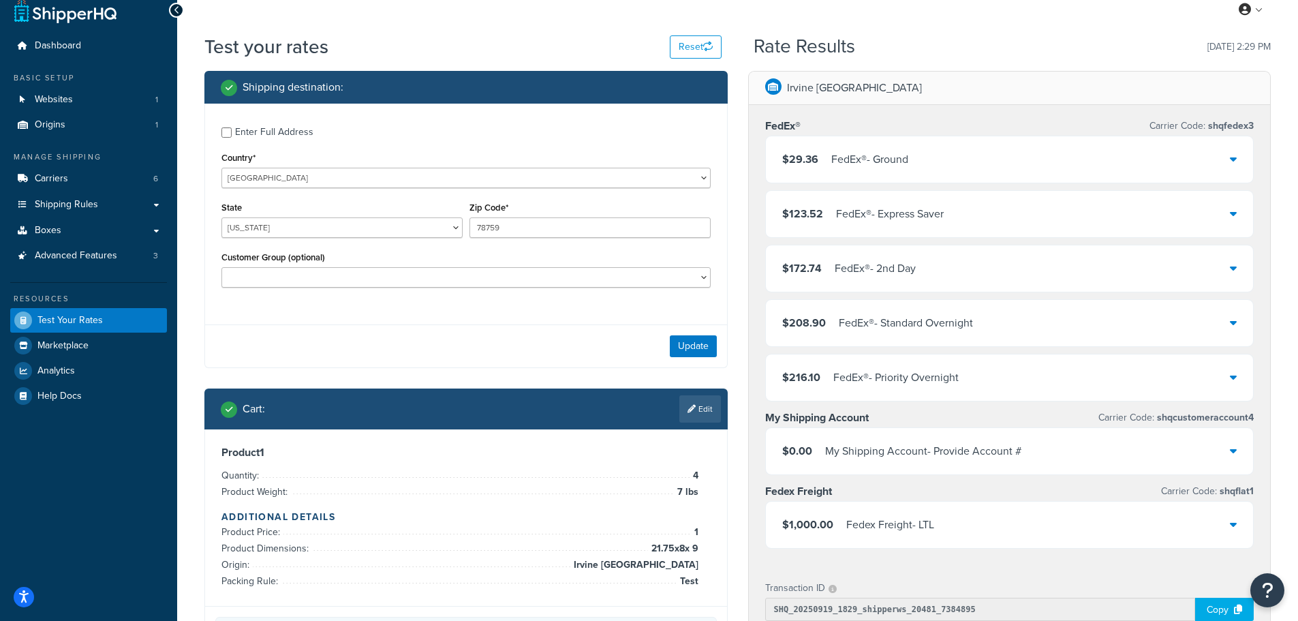
scroll to position [0, 0]
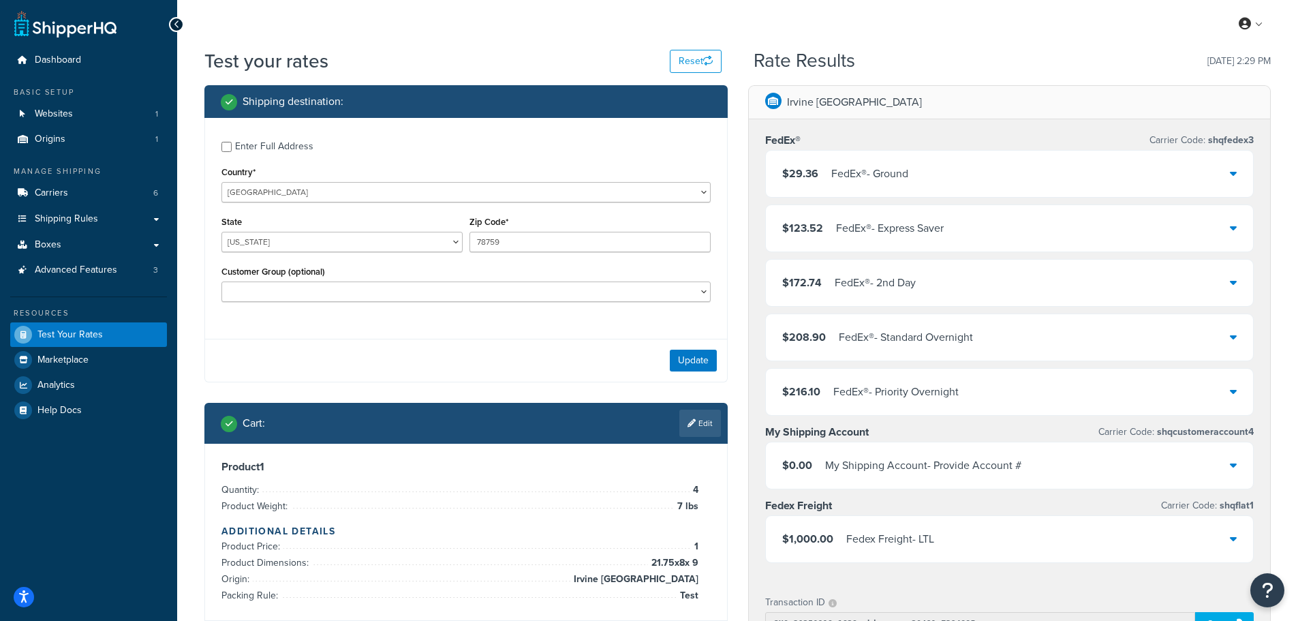
click at [864, 168] on div "FedEx® - Ground" at bounding box center [869, 173] width 77 height 19
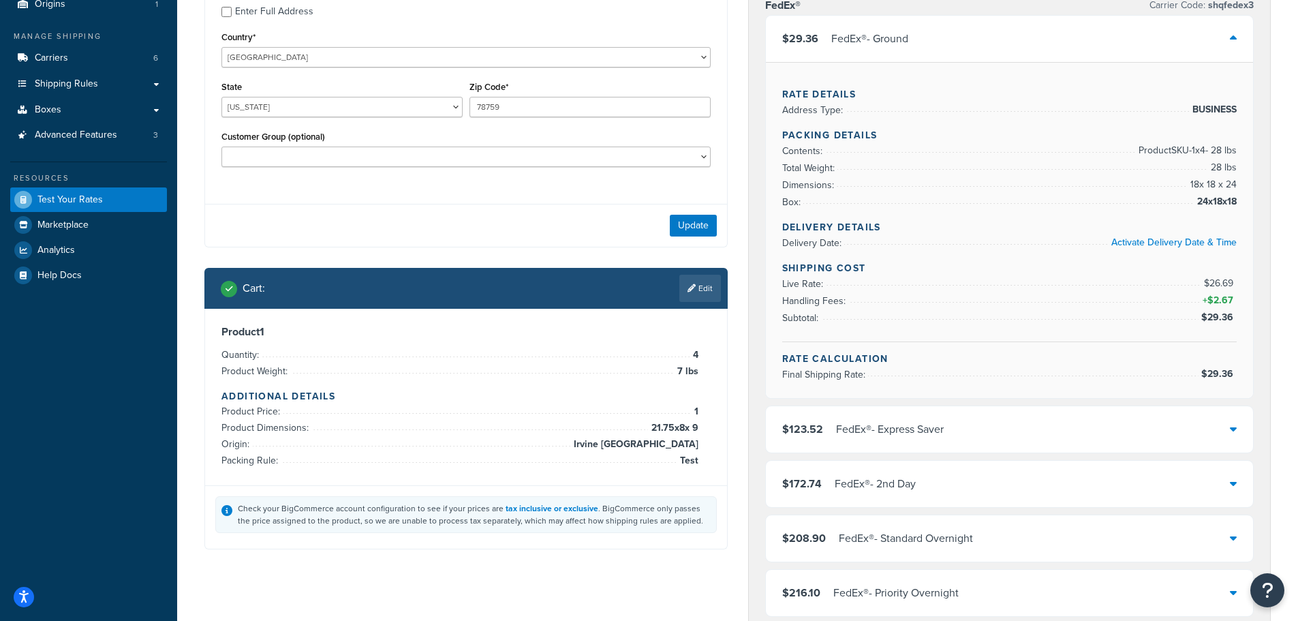
scroll to position [136, 0]
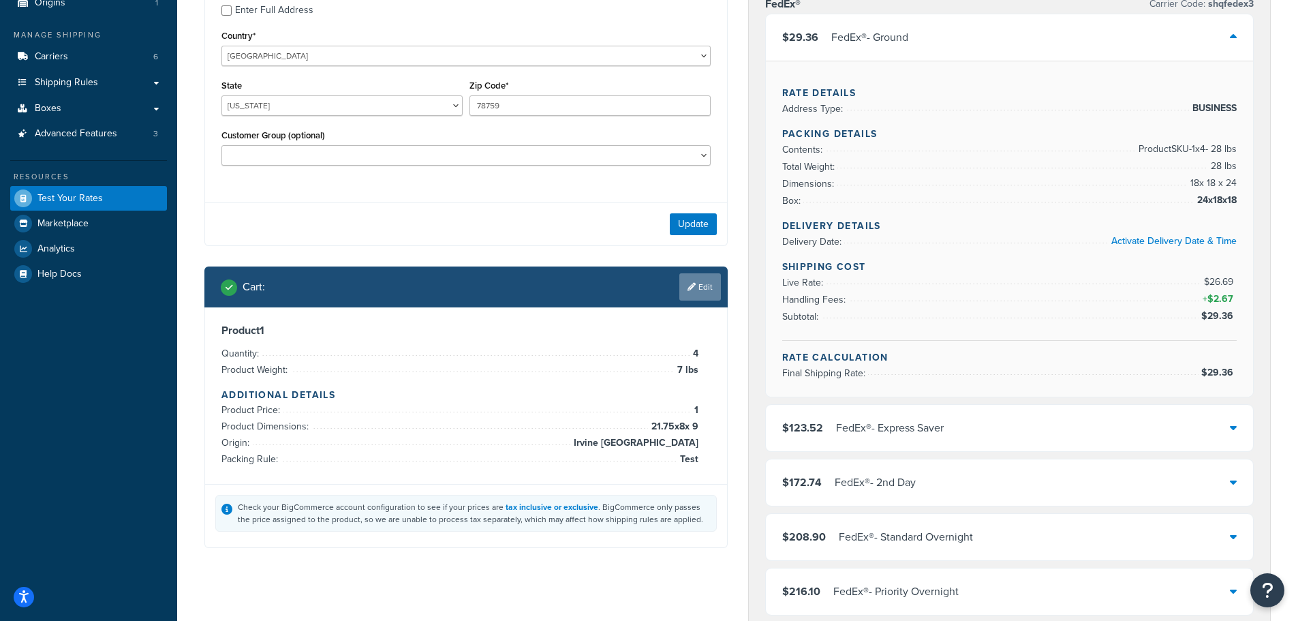
click at [696, 292] on link "Edit" at bounding box center [700, 286] width 42 height 27
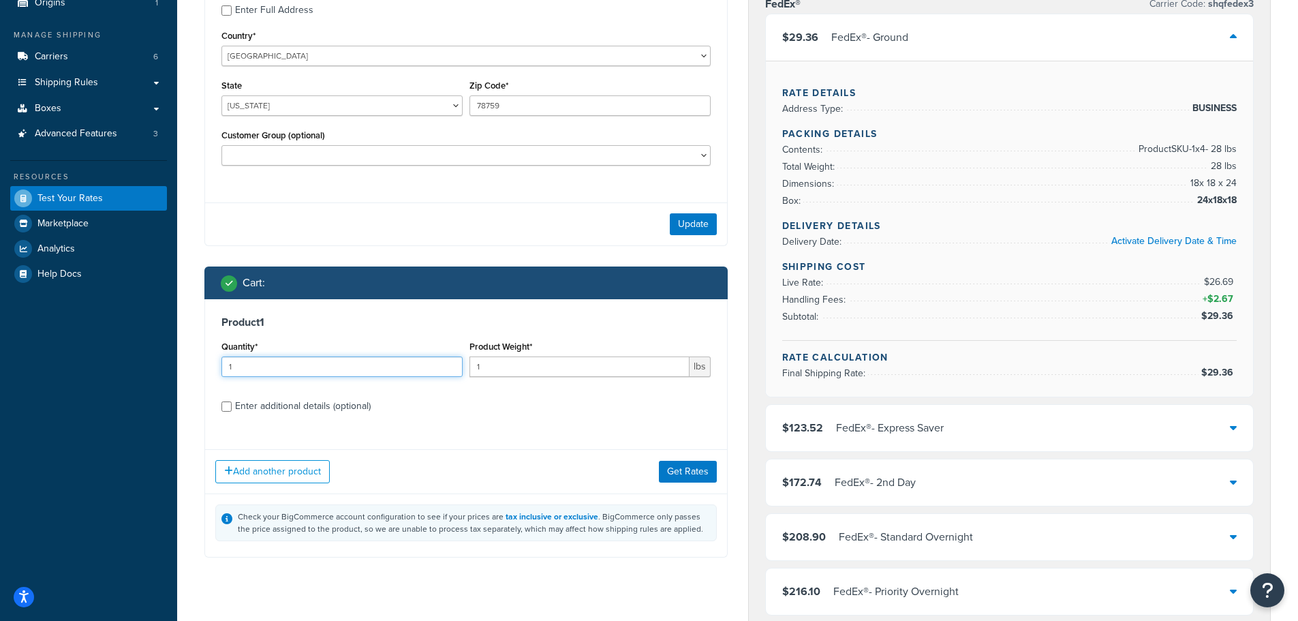
drag, startPoint x: 305, startPoint y: 360, endPoint x: 45, endPoint y: 358, distance: 259.6
click at [50, 358] on div "Dashboard Basic Setup Websites 1 Origins 1 Manage Shipping Carriers 6 Shipping …" at bounding box center [649, 550] width 1298 height 1373
type input "5"
drag, startPoint x: 499, startPoint y: 367, endPoint x: 317, endPoint y: 371, distance: 182.0
click at [313, 371] on div "Quantity* 5 Product Weight* 1 lbs" at bounding box center [466, 362] width 496 height 50
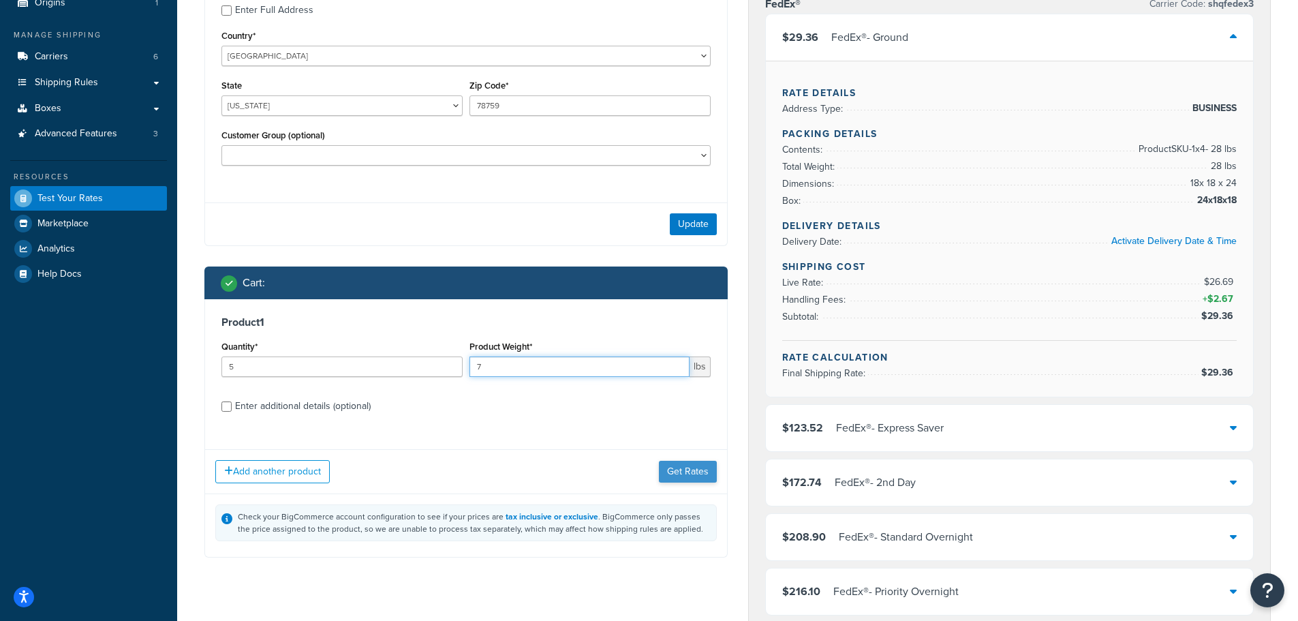
type input "7"
click at [684, 478] on button "Get Rates" at bounding box center [688, 472] width 58 height 22
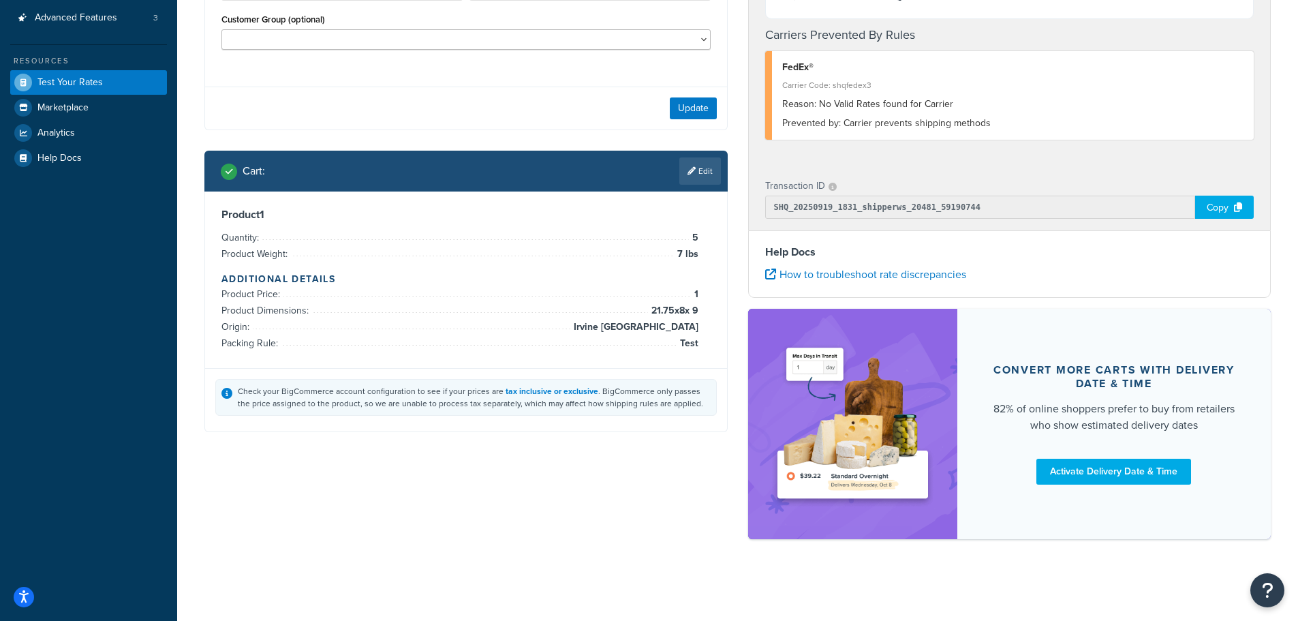
scroll to position [253, 0]
click at [704, 173] on link "Edit" at bounding box center [700, 170] width 42 height 27
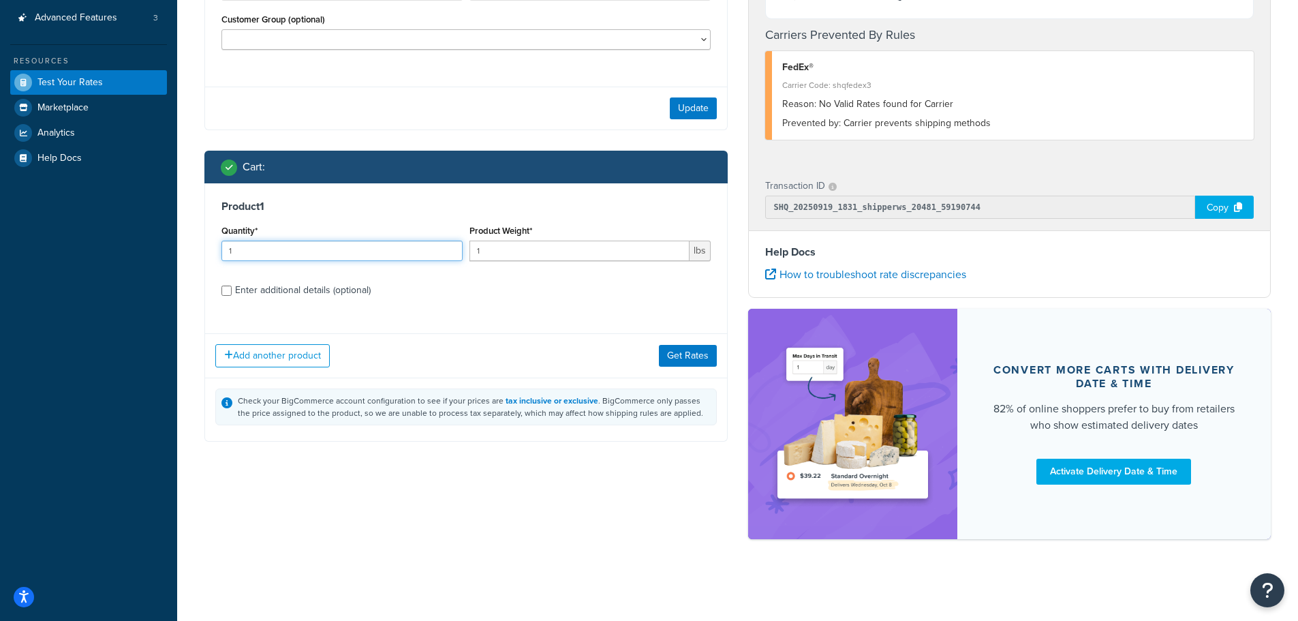
drag, startPoint x: 275, startPoint y: 254, endPoint x: 141, endPoint y: 241, distance: 134.2
click at [141, 241] on div "Dashboard Basic Setup Websites 1 Origins 1 Manage Shipping Carriers 6 Shipping …" at bounding box center [649, 184] width 1298 height 873
type input "4"
drag, startPoint x: 515, startPoint y: 255, endPoint x: 347, endPoint y: 249, distance: 168.4
click at [348, 249] on div "Quantity* 4 Product Weight* 1 lbs" at bounding box center [466, 246] width 496 height 50
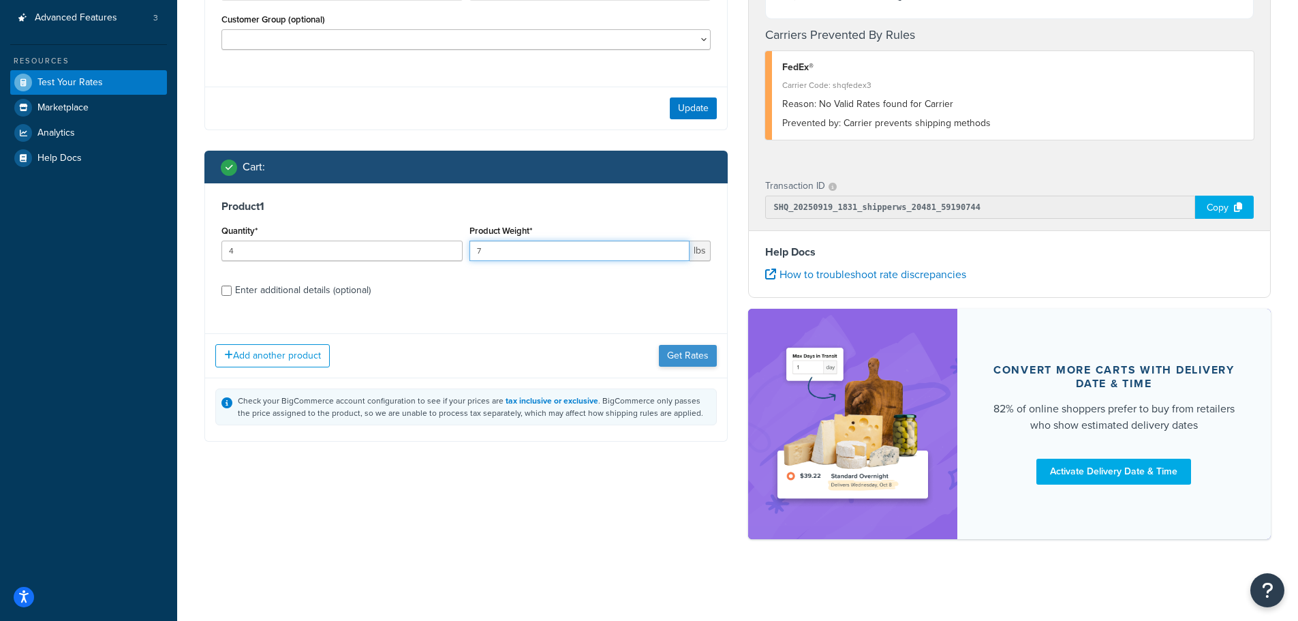
type input "7"
click at [683, 358] on button "Get Rates" at bounding box center [688, 356] width 58 height 22
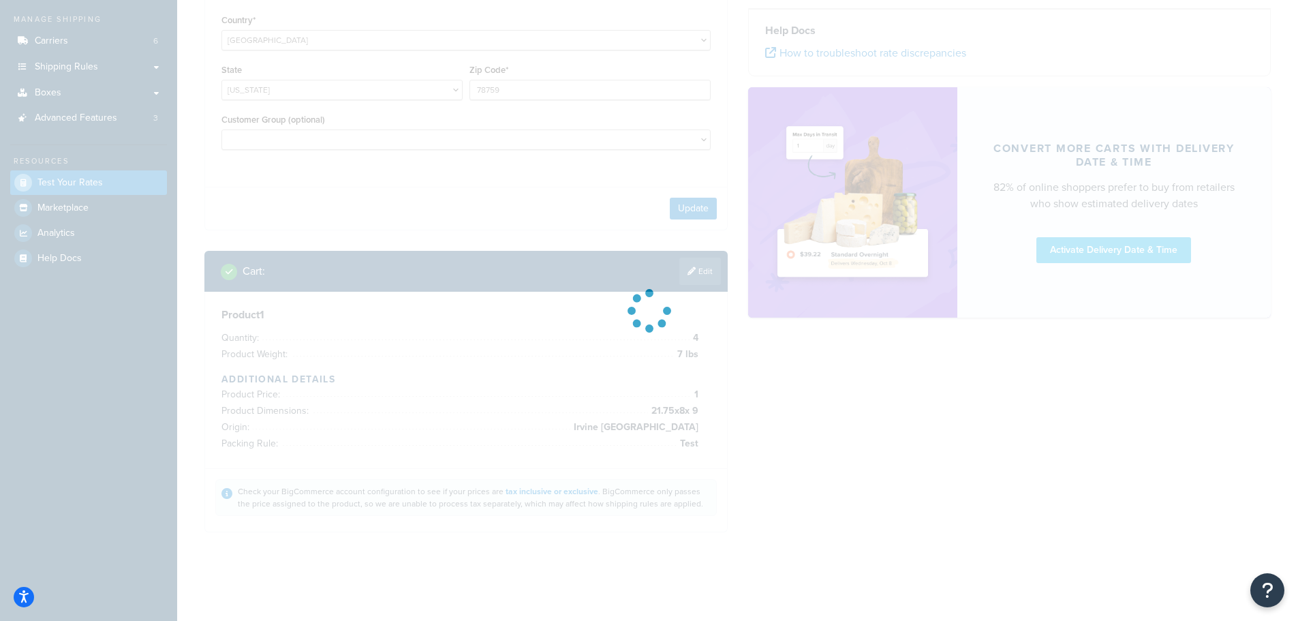
click at [678, 358] on div at bounding box center [649, 310] width 1298 height 621
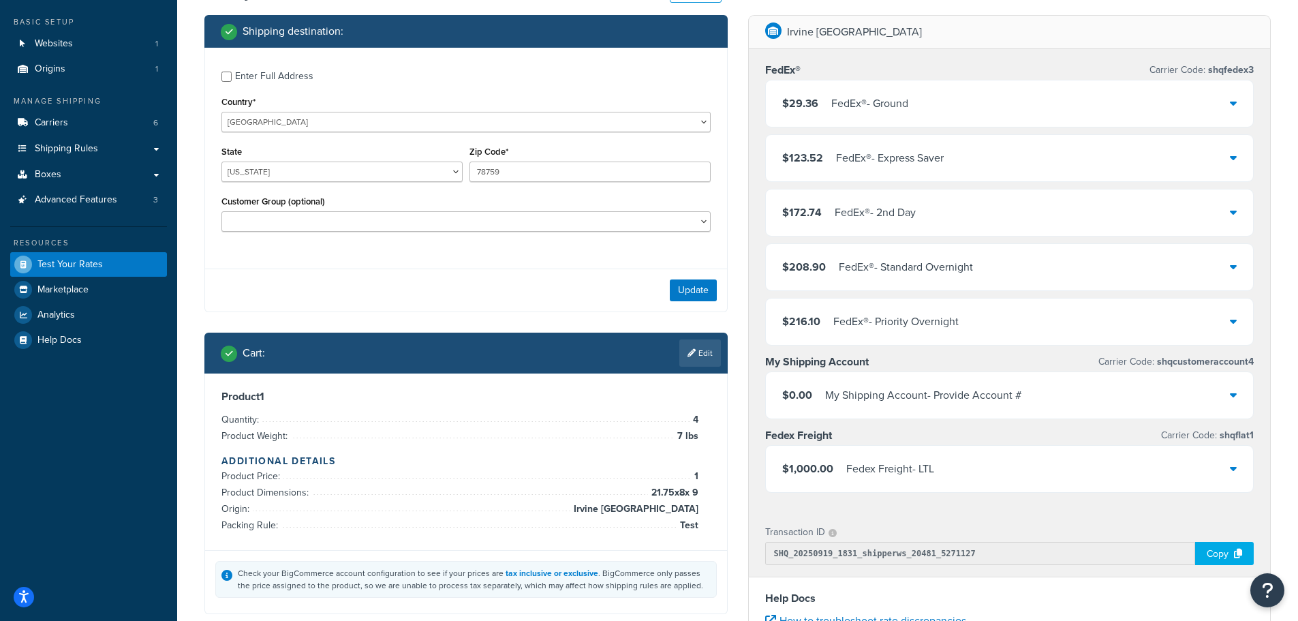
scroll to position [136, 0]
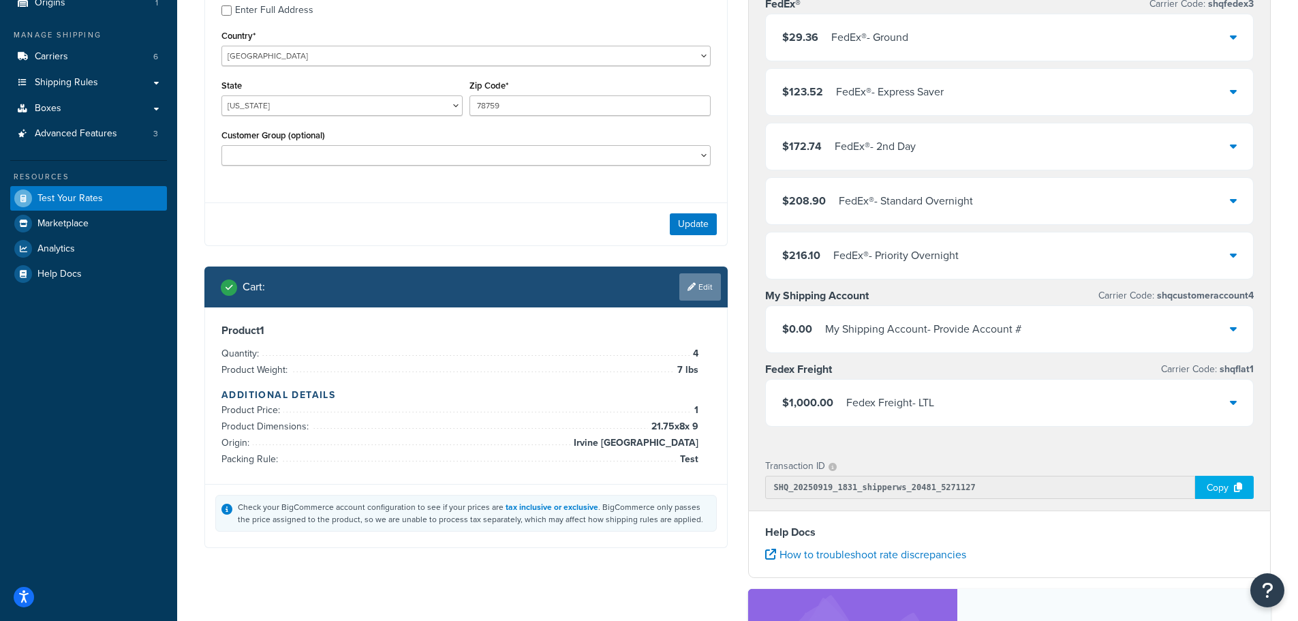
click at [707, 286] on link "Edit" at bounding box center [700, 286] width 42 height 27
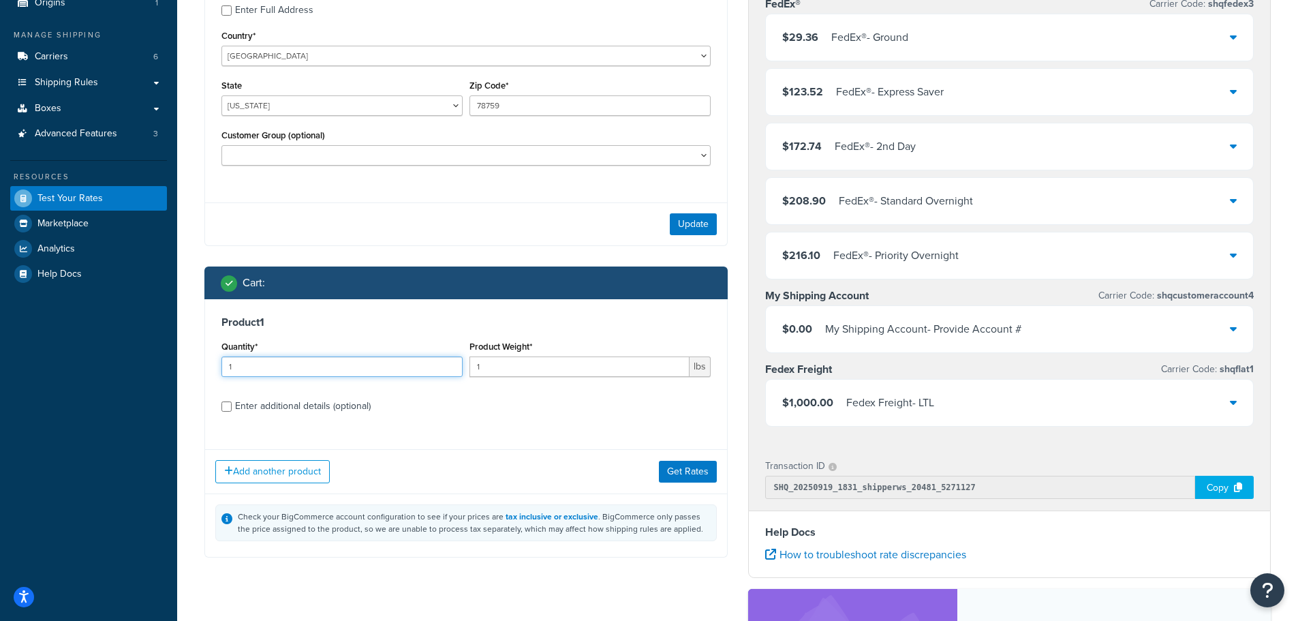
drag, startPoint x: 254, startPoint y: 373, endPoint x: 121, endPoint y: 363, distance: 133.3
click at [125, 364] on div "Dashboard Basic Setup Websites 1 Origins 1 Manage Shipping Carriers 6 Shipping …" at bounding box center [649, 382] width 1298 height 1037
type input "4"
drag, startPoint x: 506, startPoint y: 369, endPoint x: 400, endPoint y: 365, distance: 105.7
click at [388, 365] on div "Quantity* 4 Product Weight* 1 lbs" at bounding box center [466, 362] width 496 height 50
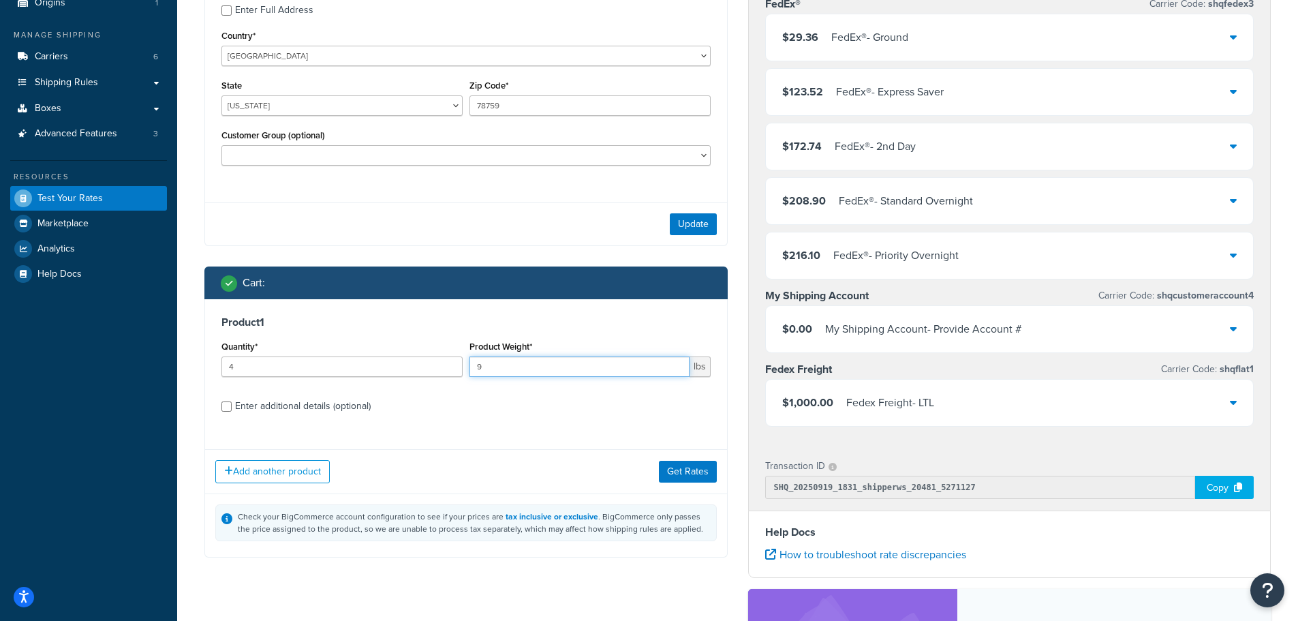
type input "9"
click at [674, 476] on button "Get Rates" at bounding box center [688, 472] width 58 height 22
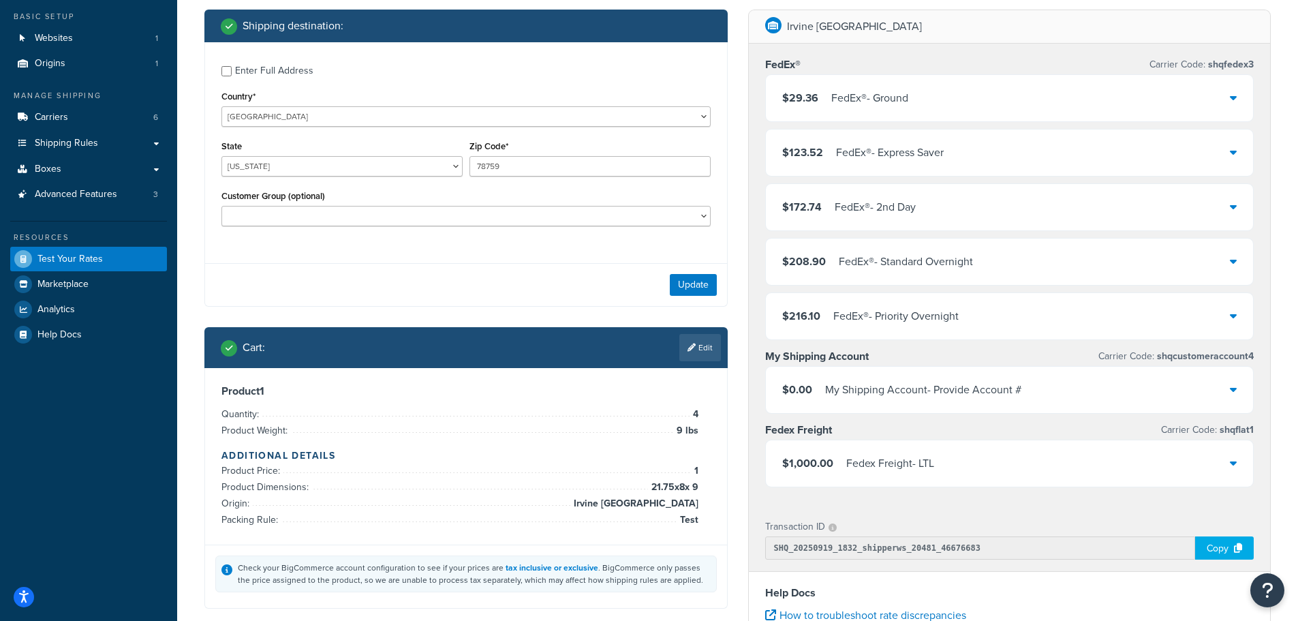
scroll to position [204, 0]
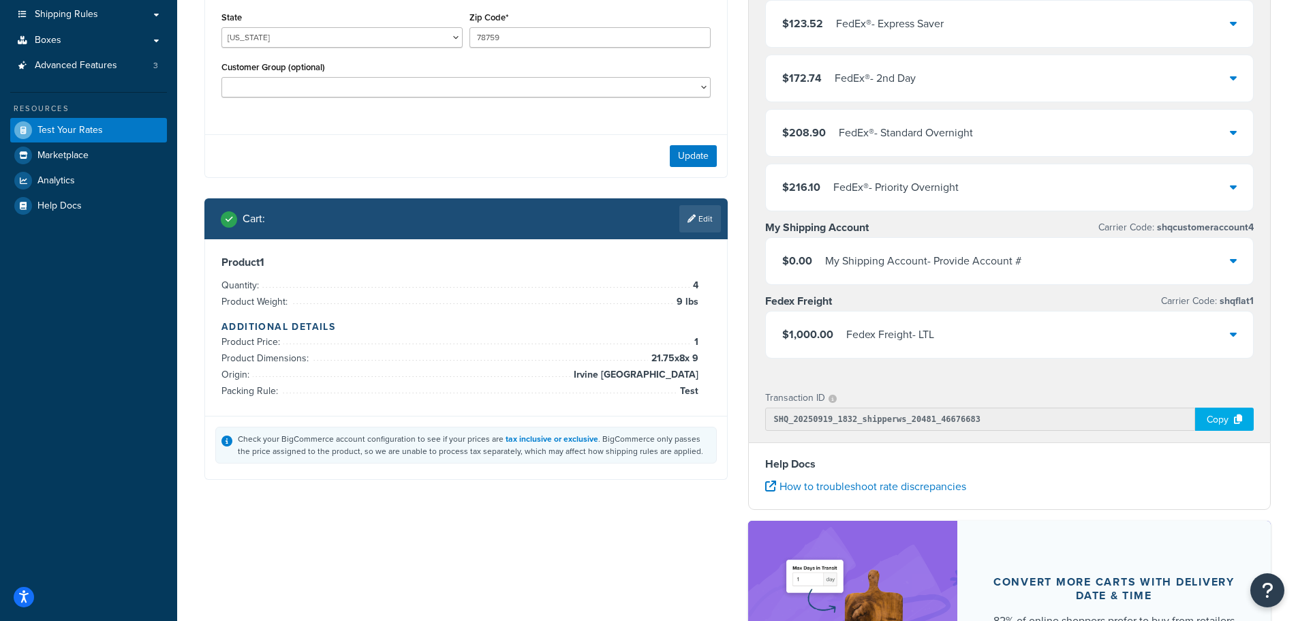
click at [696, 223] on link "Edit" at bounding box center [700, 218] width 42 height 27
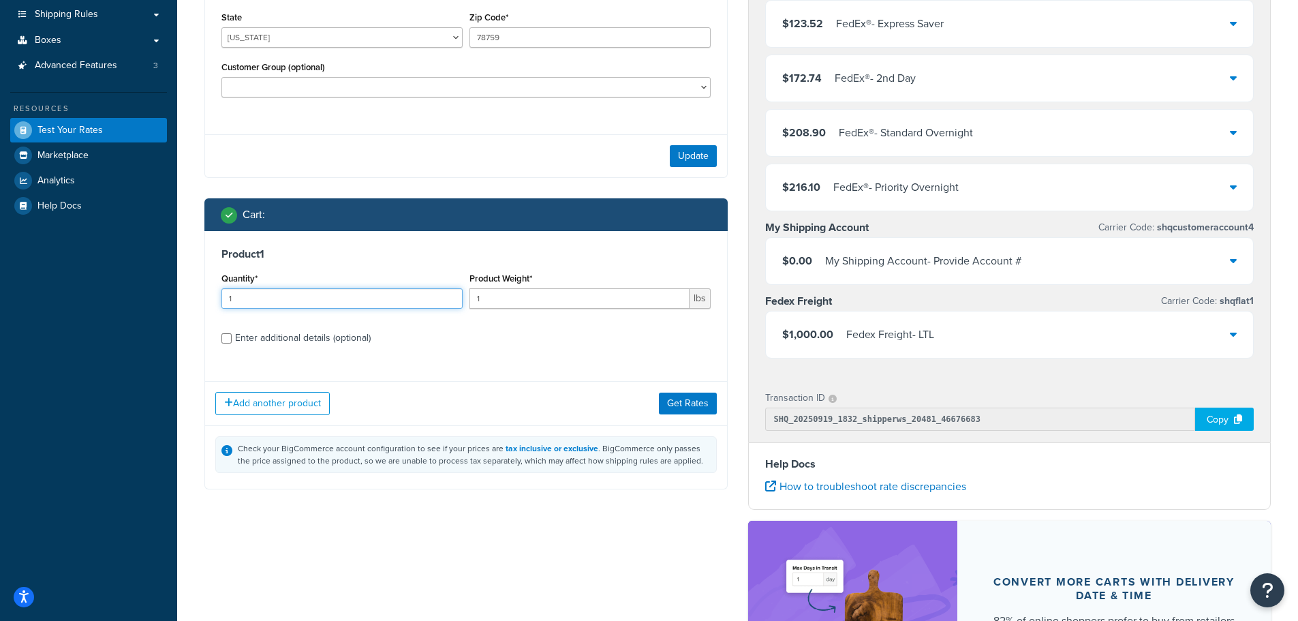
drag, startPoint x: 271, startPoint y: 294, endPoint x: 52, endPoint y: 283, distance: 219.0
click at [55, 283] on div "Dashboard Basic Setup Websites 1 Origins 1 Manage Shipping Carriers 6 Shipping …" at bounding box center [649, 314] width 1298 height 1037
type input "5"
drag, startPoint x: 519, startPoint y: 303, endPoint x: 381, endPoint y: 305, distance: 137.7
click at [395, 305] on div "Quantity* 5 Product Weight* 1 lbs" at bounding box center [466, 294] width 496 height 50
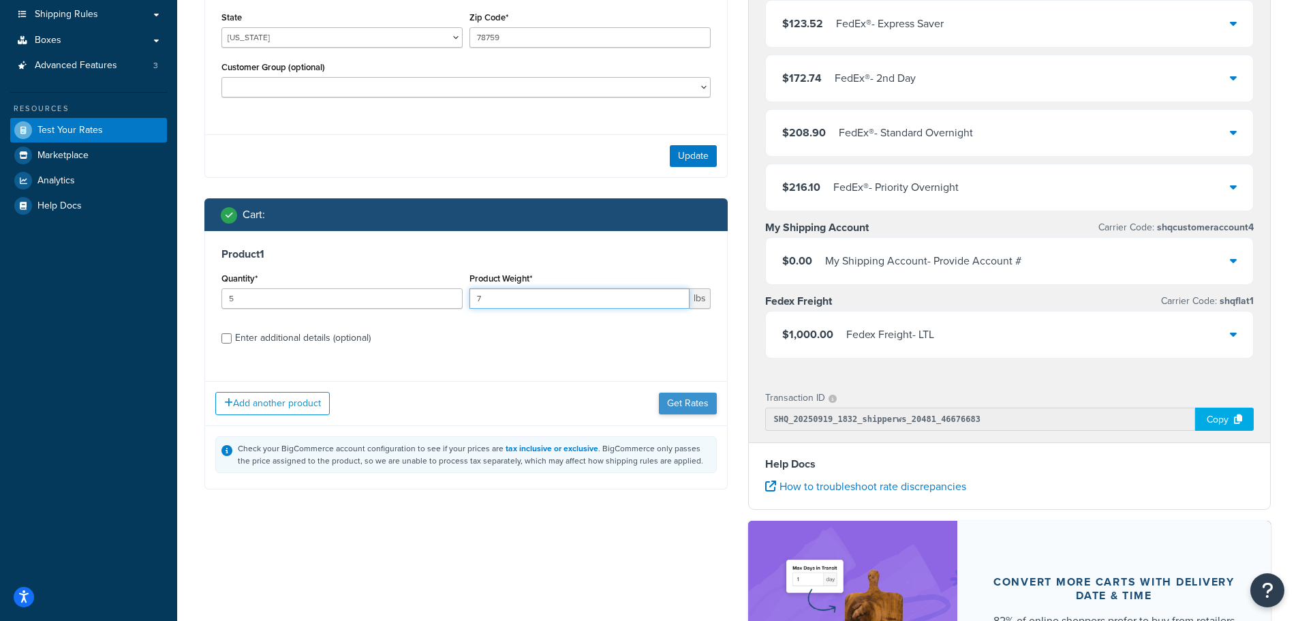
type input "7"
click at [681, 402] on button "Get Rates" at bounding box center [688, 403] width 58 height 22
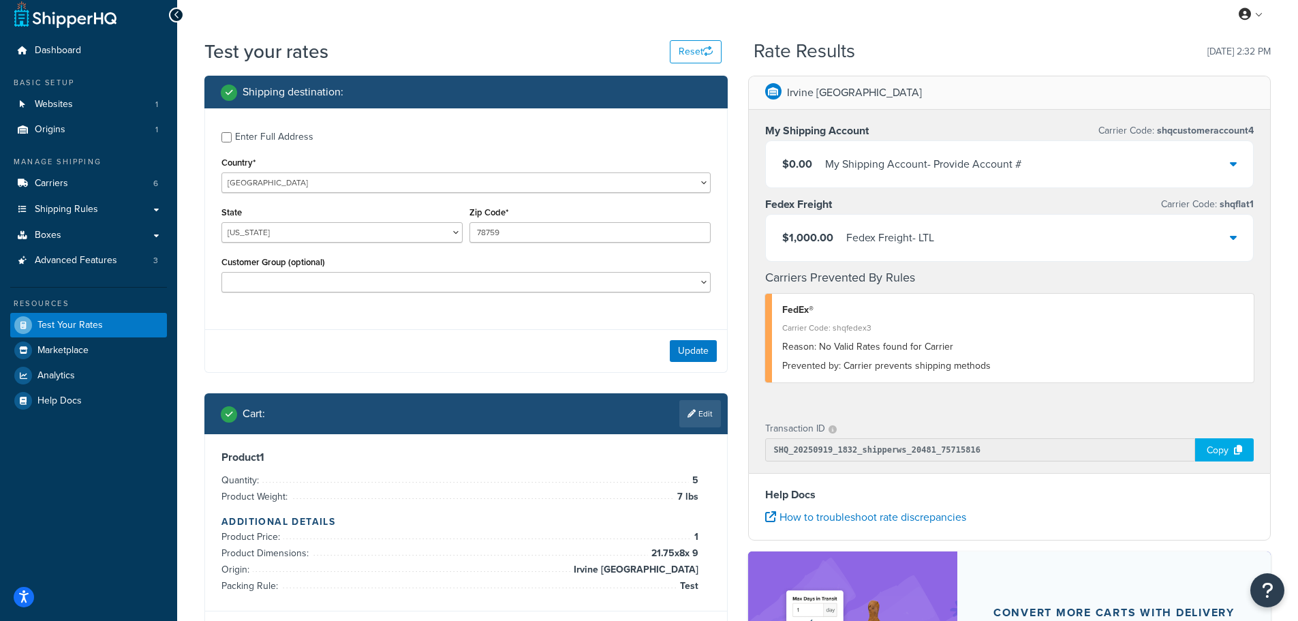
scroll to position [0, 0]
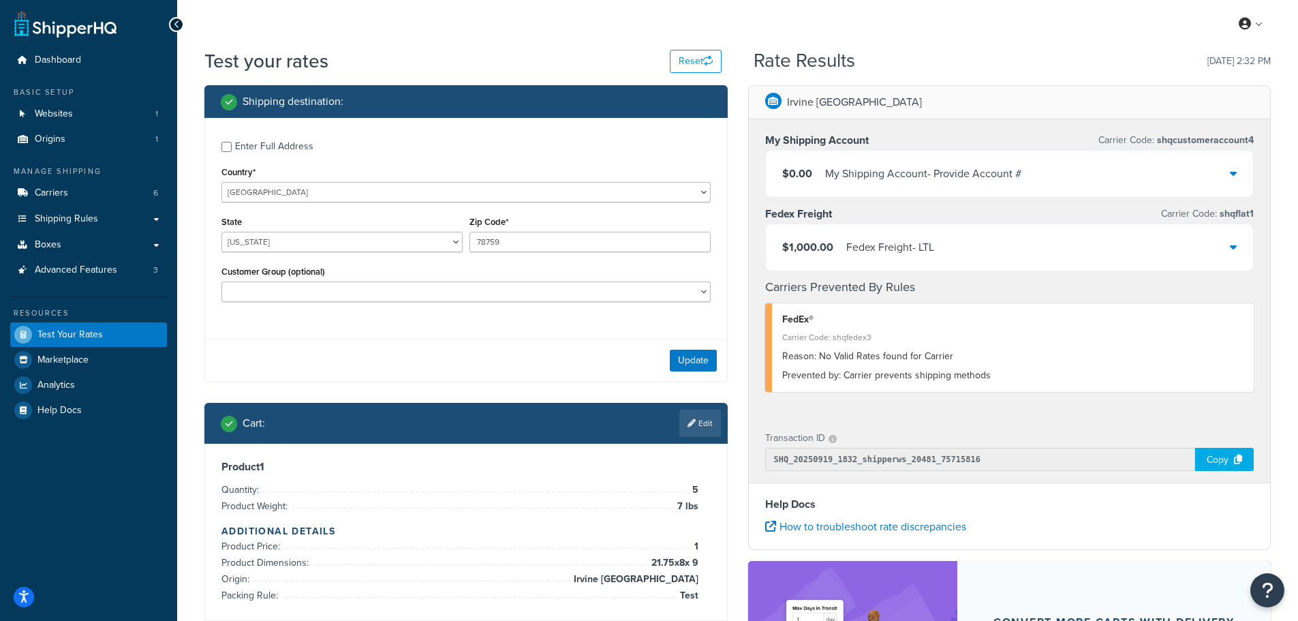
click at [712, 431] on link "Edit" at bounding box center [700, 423] width 42 height 27
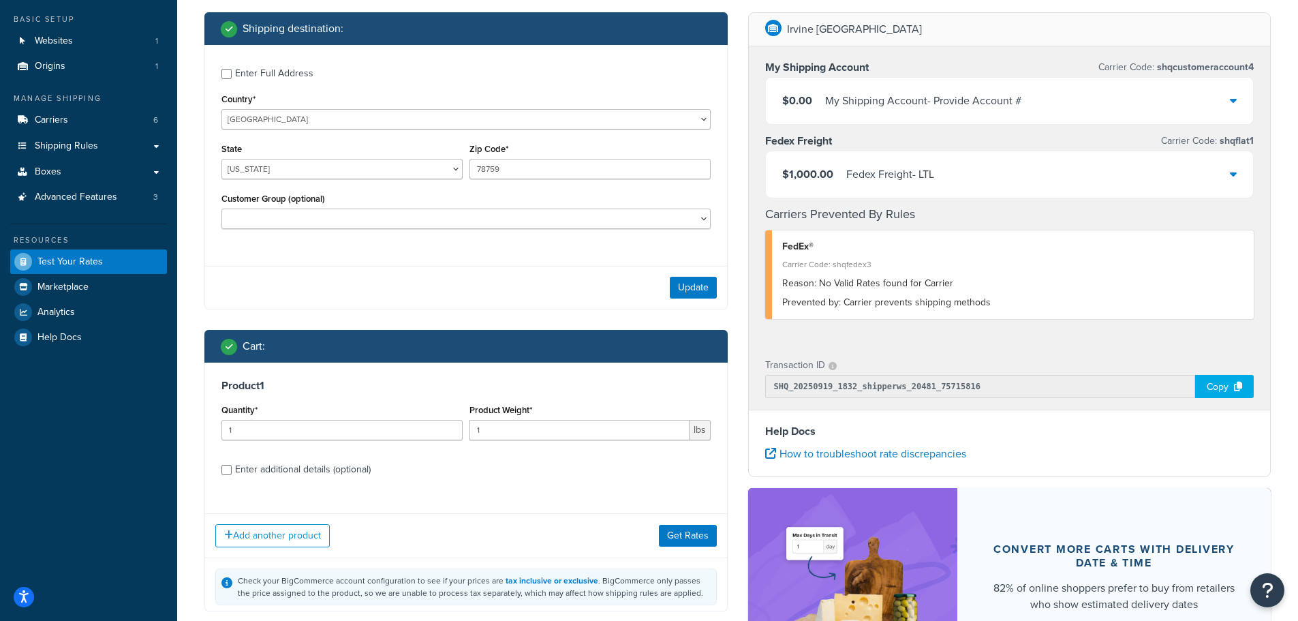
scroll to position [204, 0]
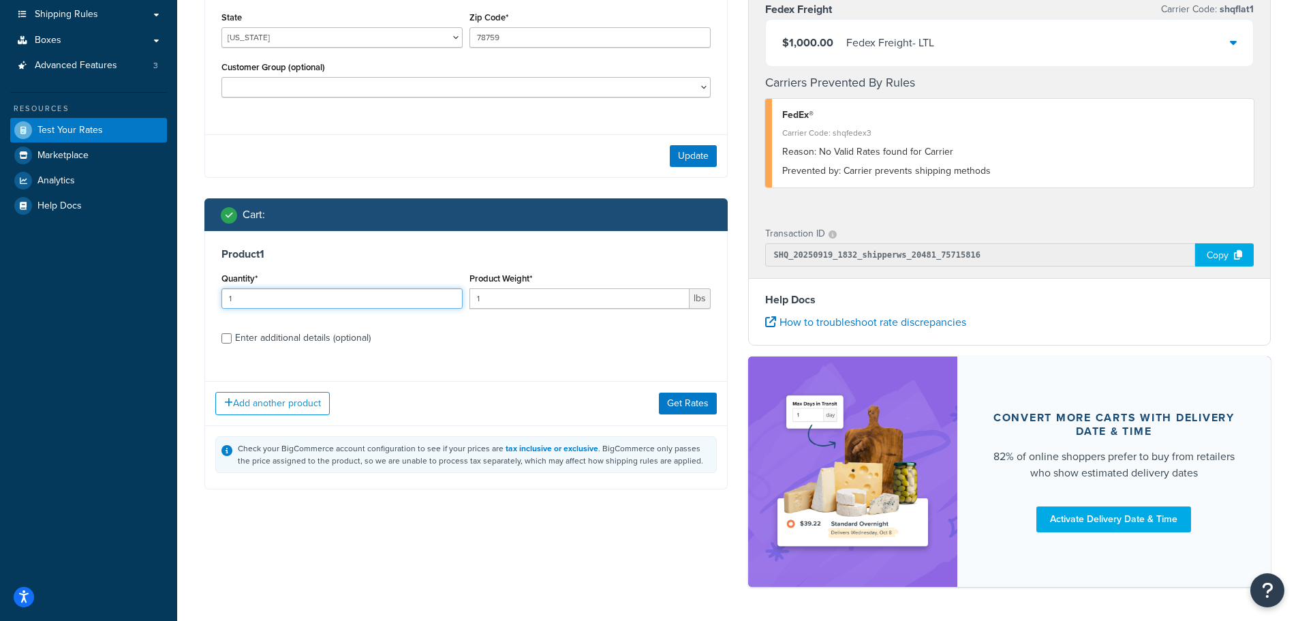
drag, startPoint x: 252, startPoint y: 305, endPoint x: 191, endPoint y: 296, distance: 61.9
click at [215, 300] on div "Product 1 Quantity* 1 Product Weight* 1 lbs Enter additional details (optional)" at bounding box center [466, 301] width 522 height 140
type input "4"
drag, startPoint x: 469, startPoint y: 296, endPoint x: 526, endPoint y: 345, distance: 74.9
click at [399, 292] on div "Quantity* 4 Product Weight* 1 lbs" at bounding box center [466, 294] width 496 height 50
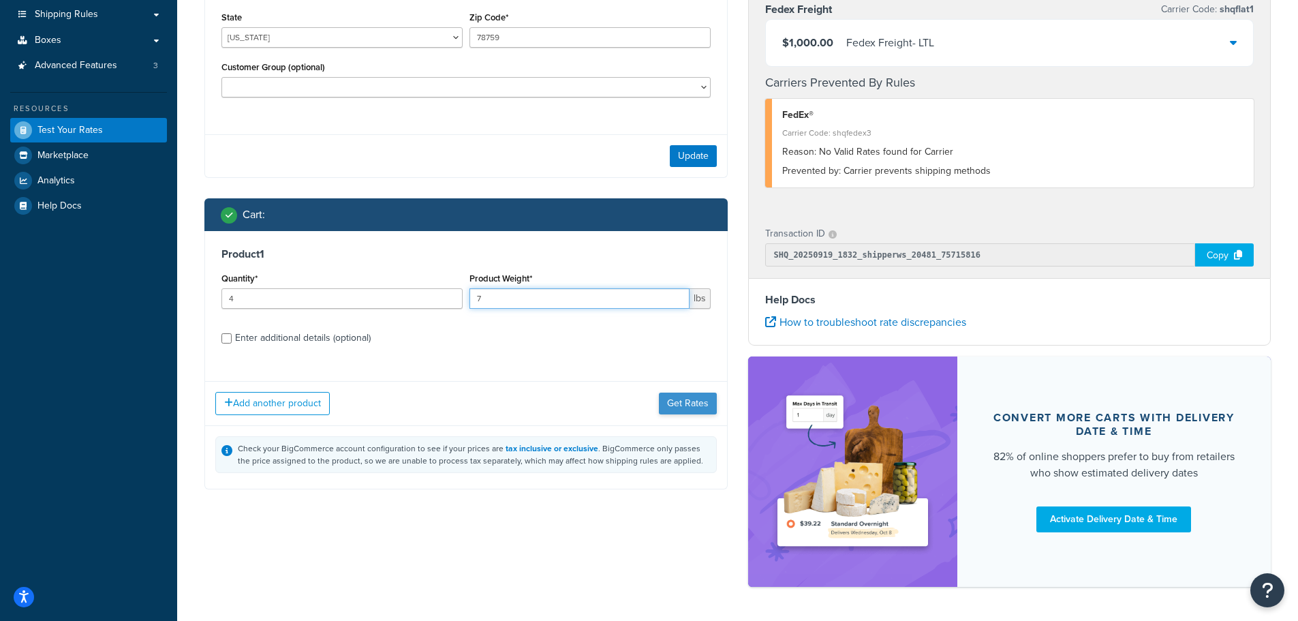
type input "7"
click at [677, 403] on button "Get Rates" at bounding box center [688, 403] width 58 height 22
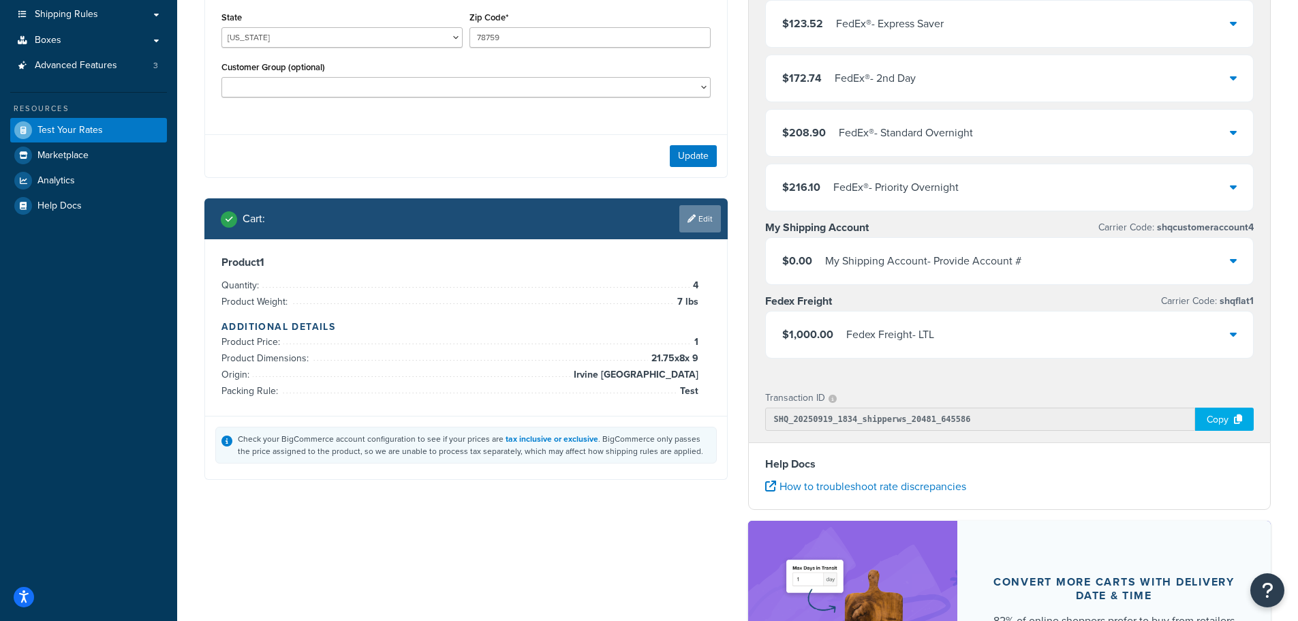
click at [705, 226] on link "Edit" at bounding box center [700, 218] width 42 height 27
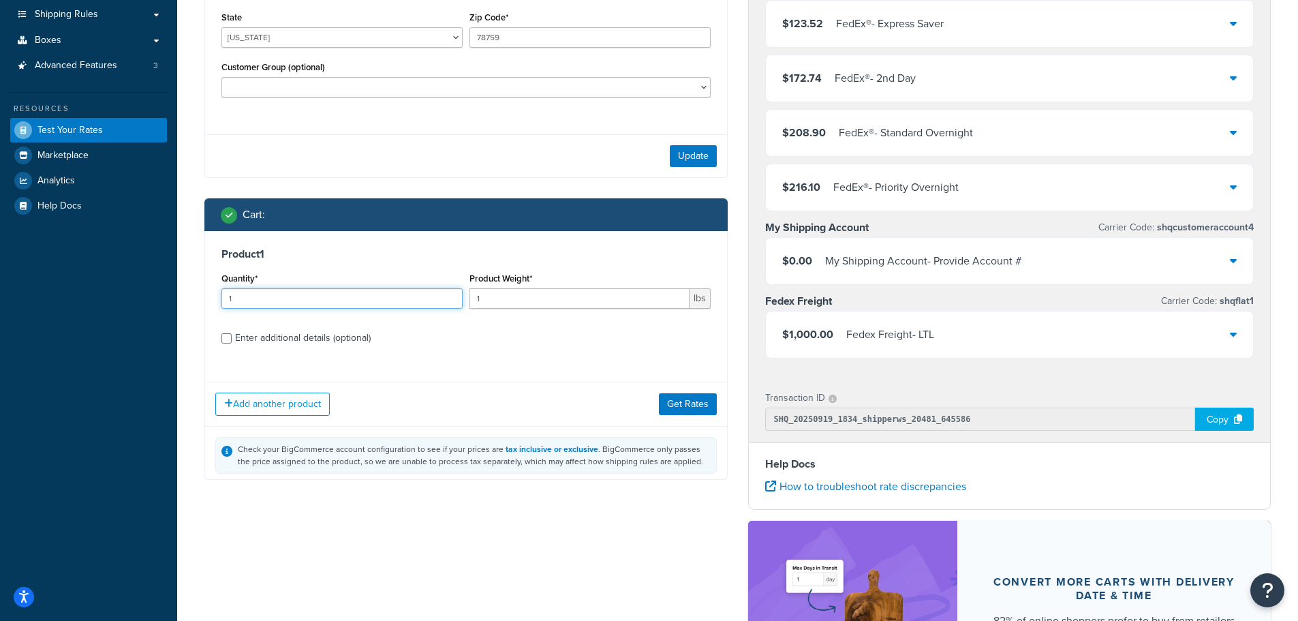
drag, startPoint x: 147, startPoint y: 295, endPoint x: 82, endPoint y: 290, distance: 65.6
click at [90, 290] on div "Dashboard Basic Setup Websites 1 Origins 1 Manage Shipping Carriers 6 Shipping …" at bounding box center [649, 314] width 1298 height 1037
type input "5"
drag, startPoint x: 488, startPoint y: 295, endPoint x: 377, endPoint y: 288, distance: 111.3
click at [385, 289] on div "Quantity* 5 Product Weight* 1 lbs" at bounding box center [466, 294] width 496 height 50
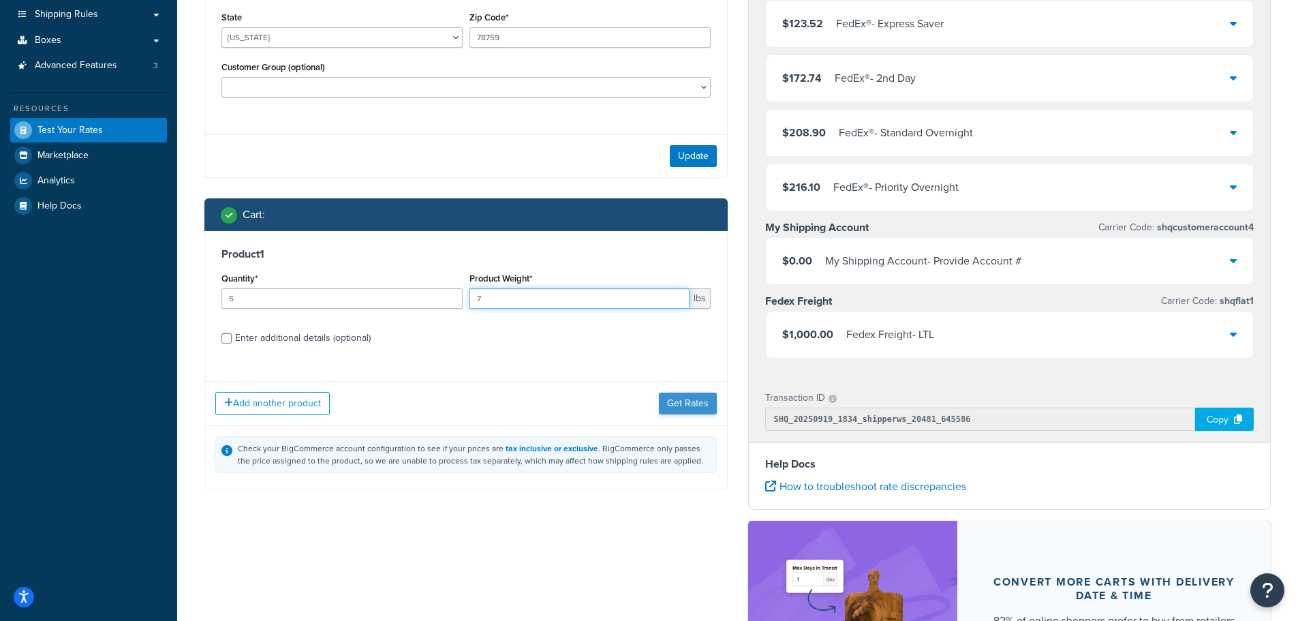
type input "7"
click at [678, 403] on button "Get Rates" at bounding box center [688, 403] width 58 height 22
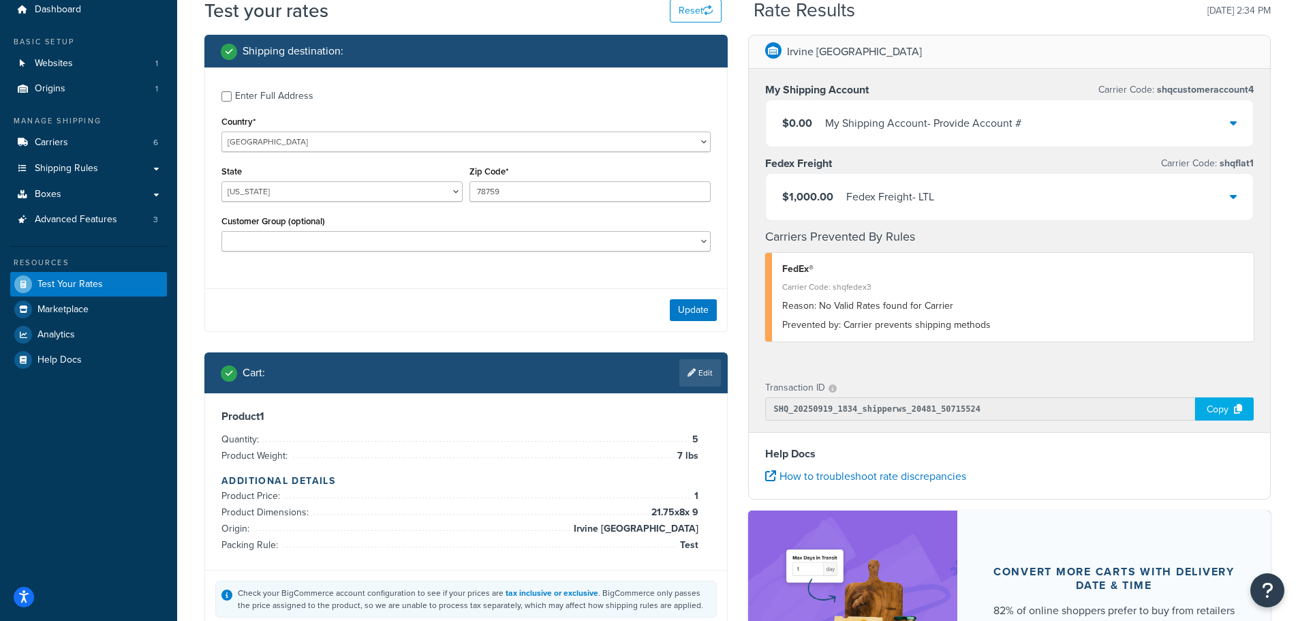
scroll to position [0, 0]
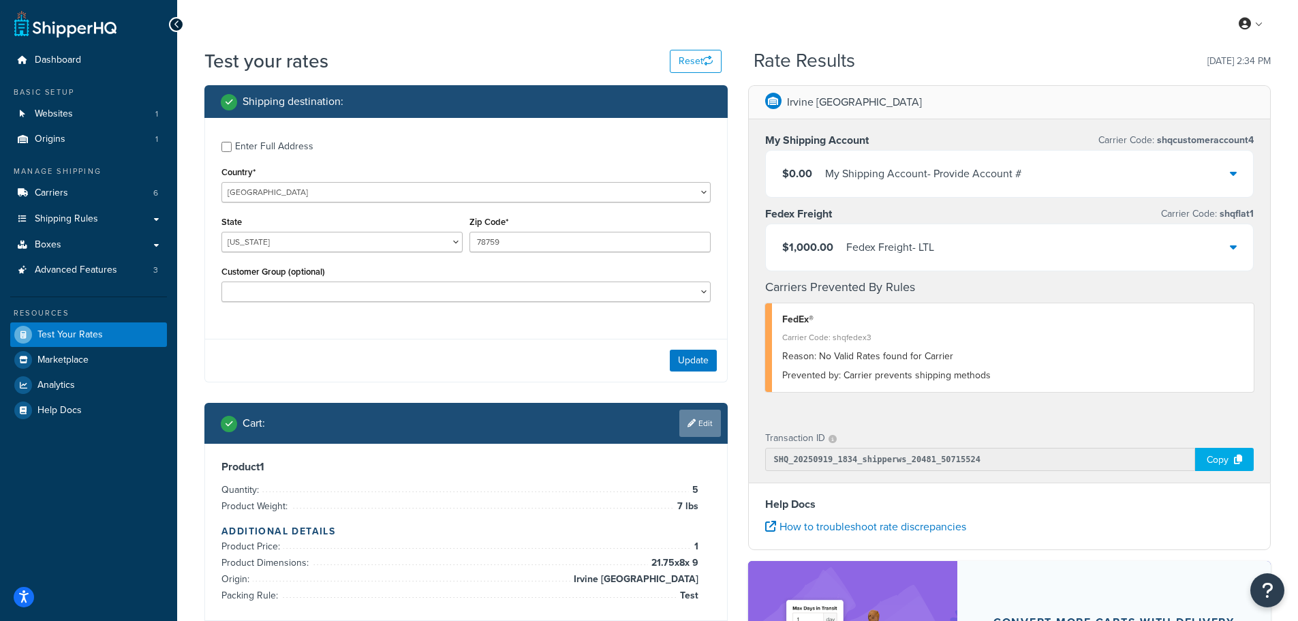
click at [692, 421] on icon at bounding box center [692, 423] width 8 height 8
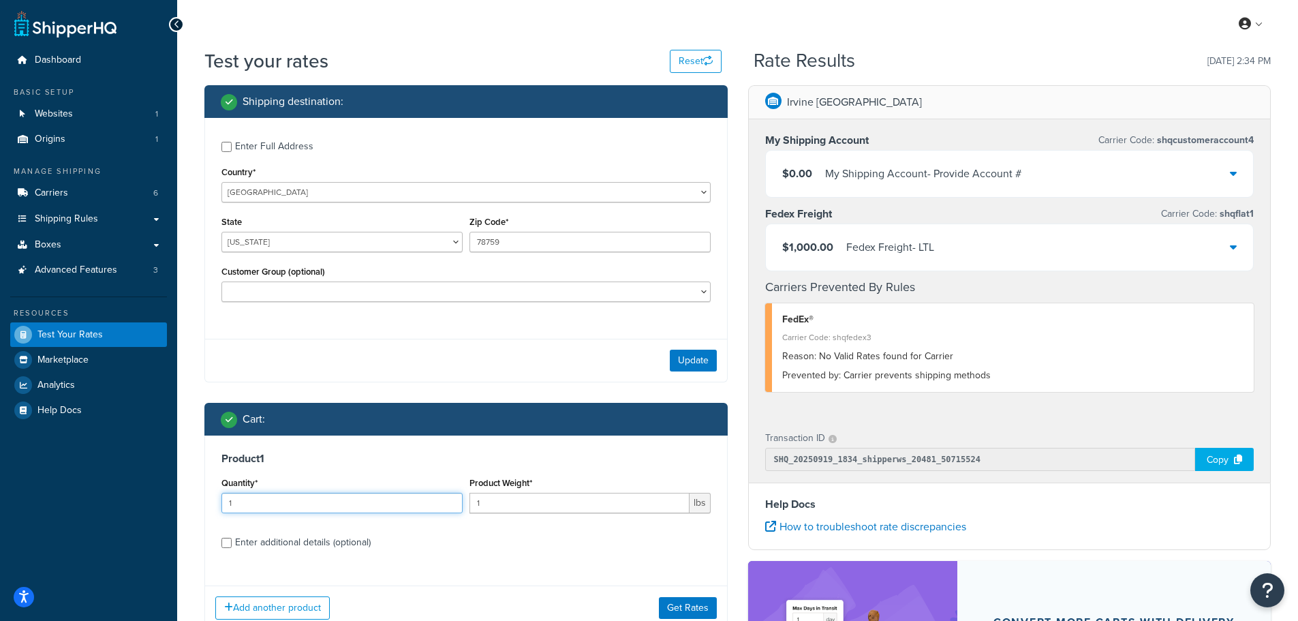
drag, startPoint x: 240, startPoint y: 504, endPoint x: 19, endPoint y: 492, distance: 221.1
click at [29, 493] on div "Dashboard Basic Setup Websites 1 Origins 1 Manage Shipping Carriers 6 Shipping …" at bounding box center [649, 436] width 1298 height 873
type input "4"
click at [544, 500] on input "1" at bounding box center [579, 503] width 220 height 20
type input "10"
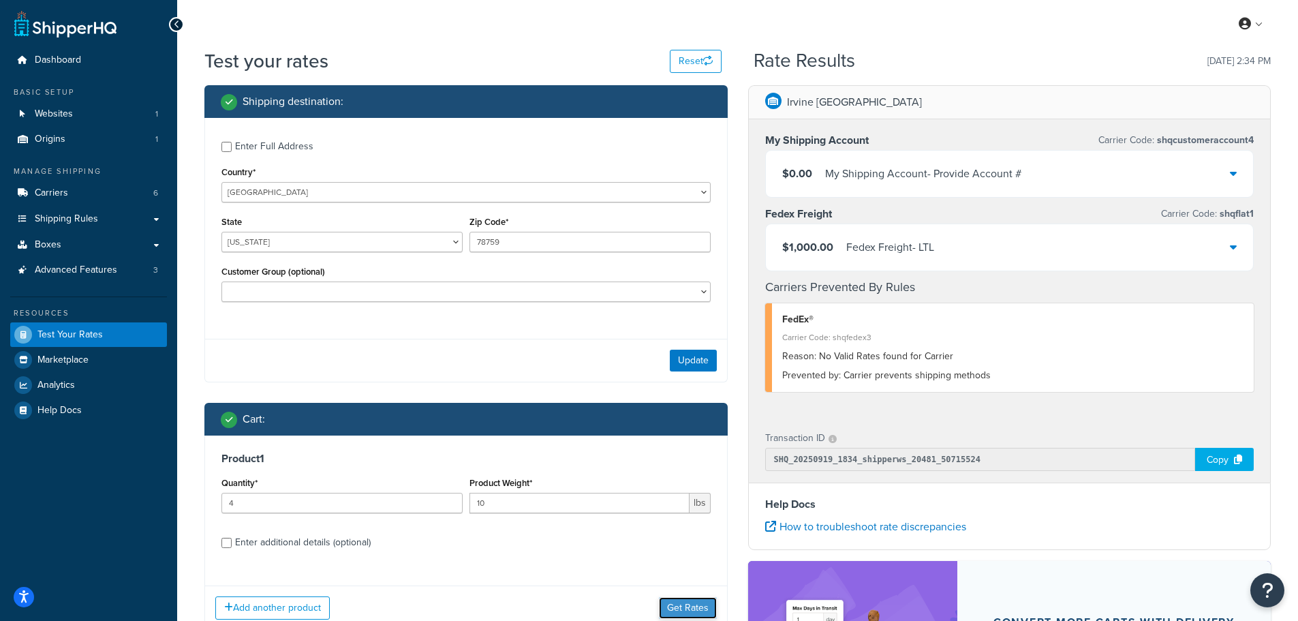
click at [673, 602] on button "Get Rates" at bounding box center [688, 608] width 58 height 22
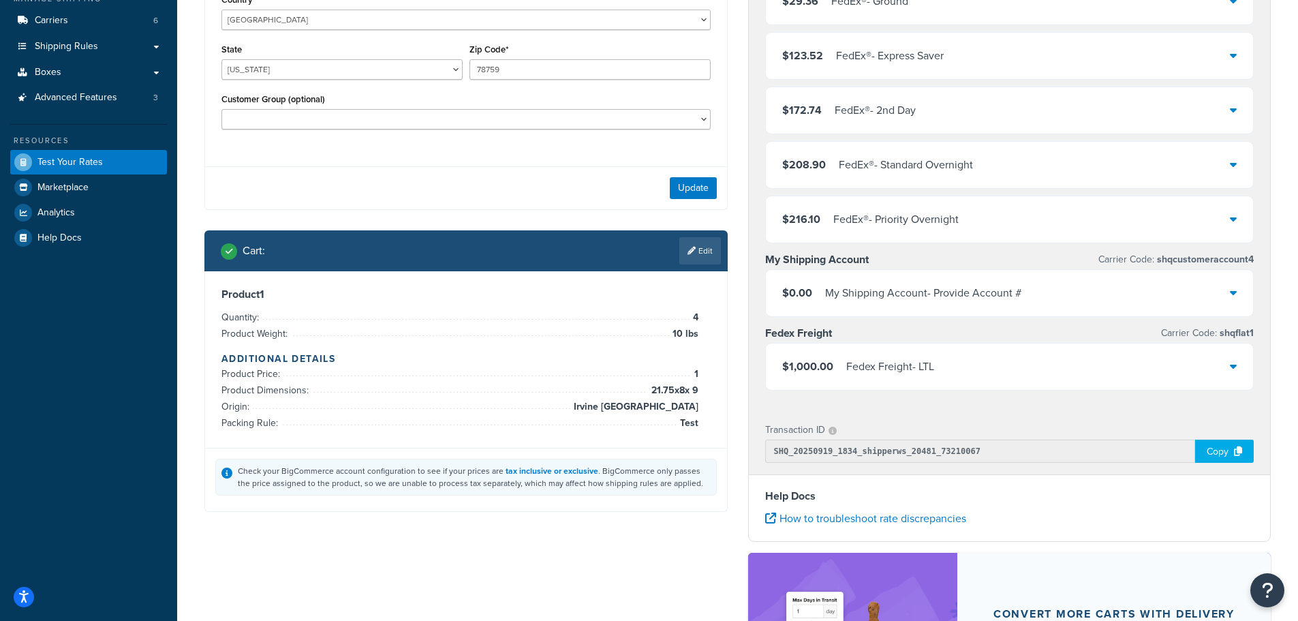
scroll to position [204, 0]
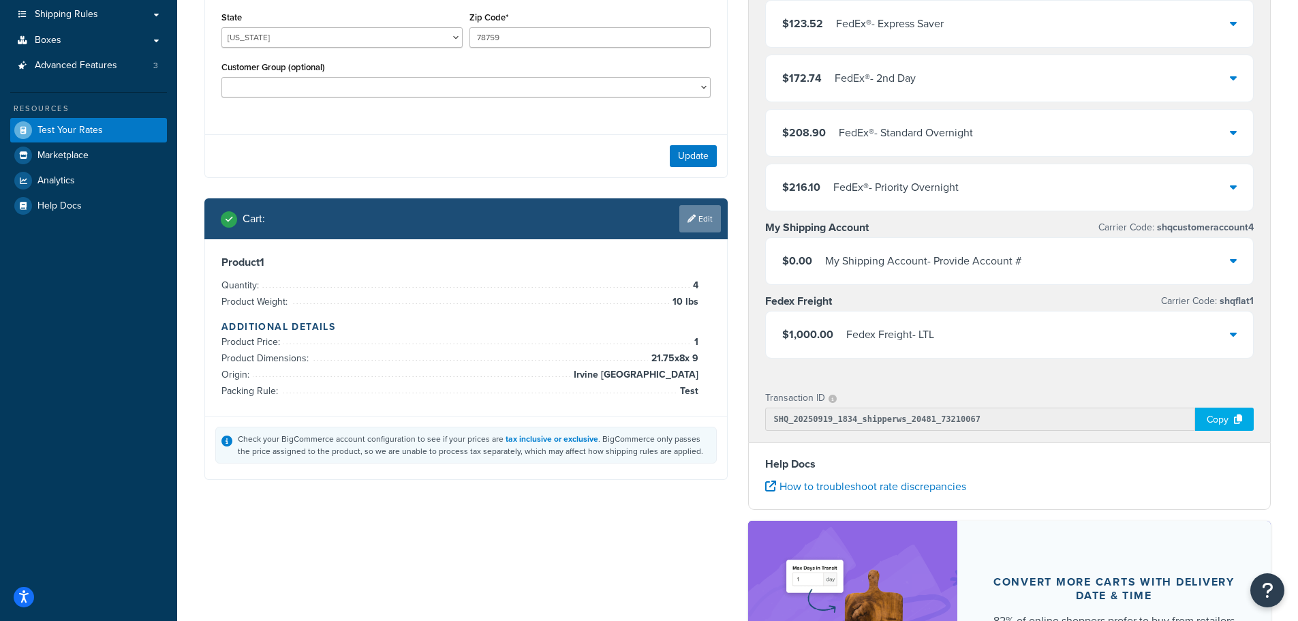
click at [700, 214] on link "Edit" at bounding box center [700, 218] width 42 height 27
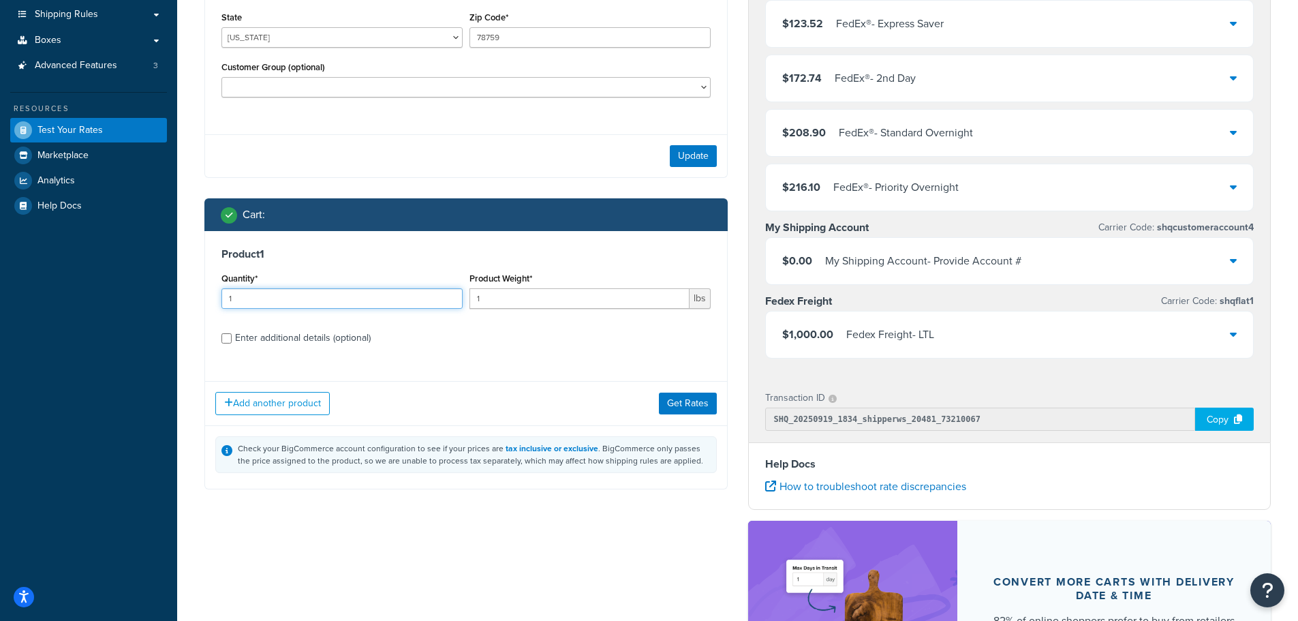
drag, startPoint x: 347, startPoint y: 301, endPoint x: -32, endPoint y: 284, distance: 379.2
click at [0, 284] on html "Accessibility Screen-Reader Guide, Feedback, and Issue Reporting | New window S…" at bounding box center [649, 314] width 1298 height 1037
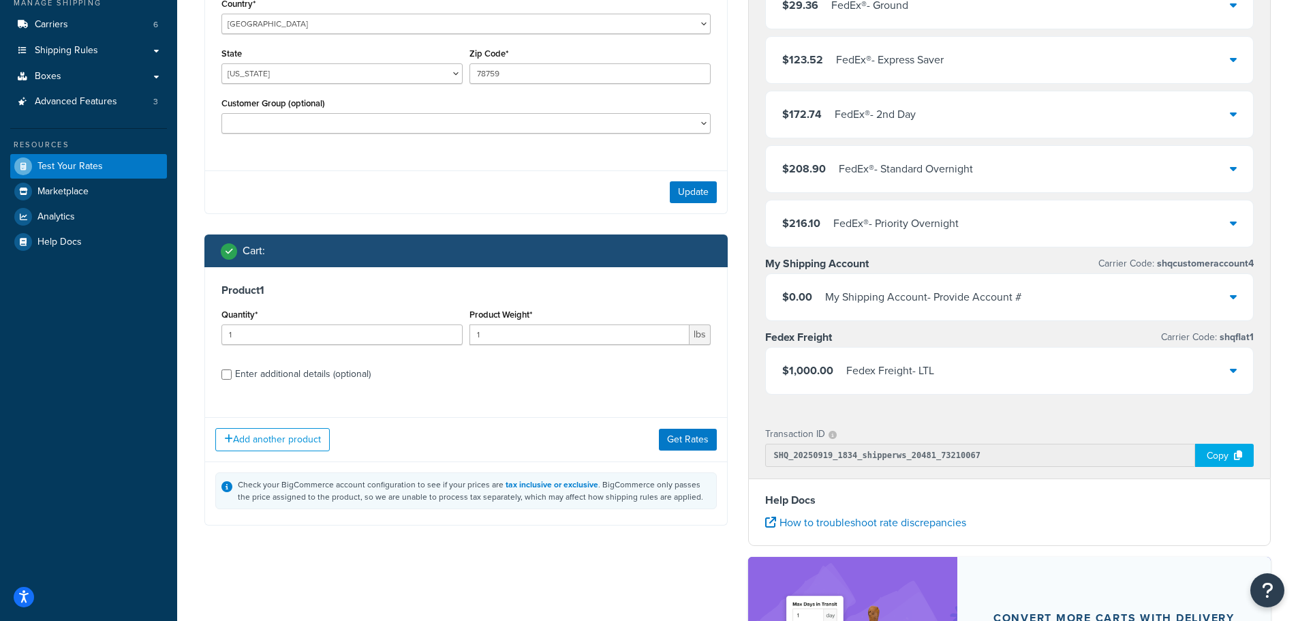
scroll to position [136, 0]
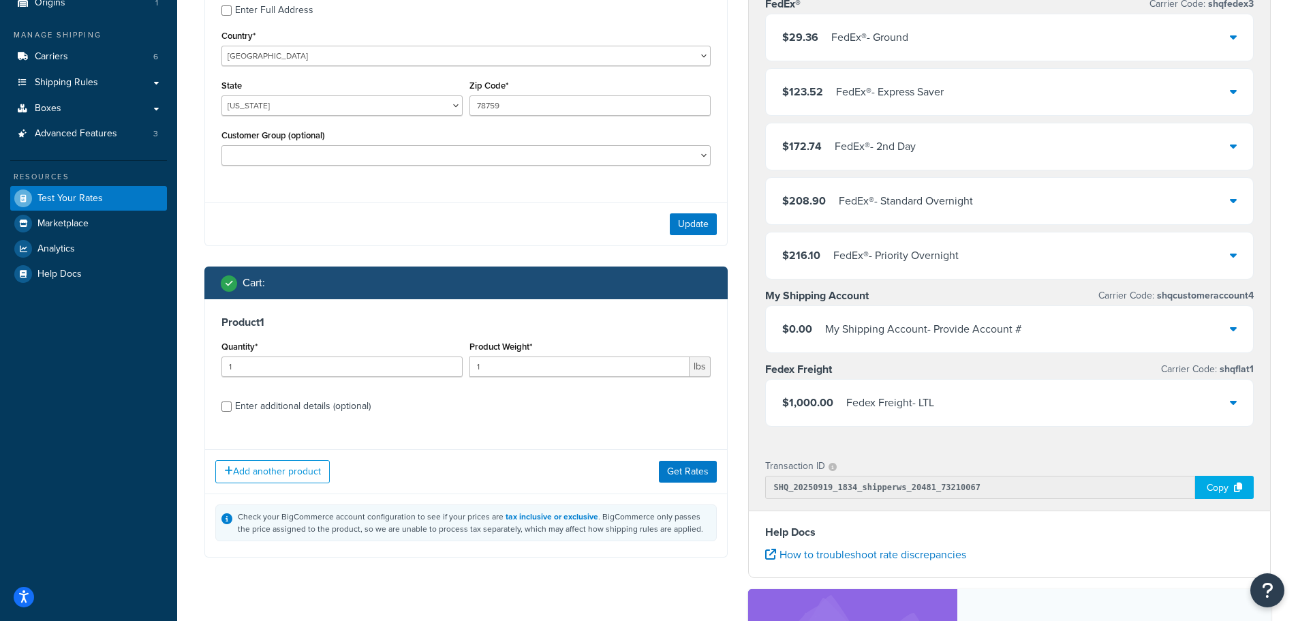
click at [360, 412] on div "Enter additional details (optional)" at bounding box center [303, 406] width 136 height 19
click at [232, 412] on input "Enter additional details (optional)" at bounding box center [226, 406] width 10 height 10
checkbox input "true"
select select "86028"
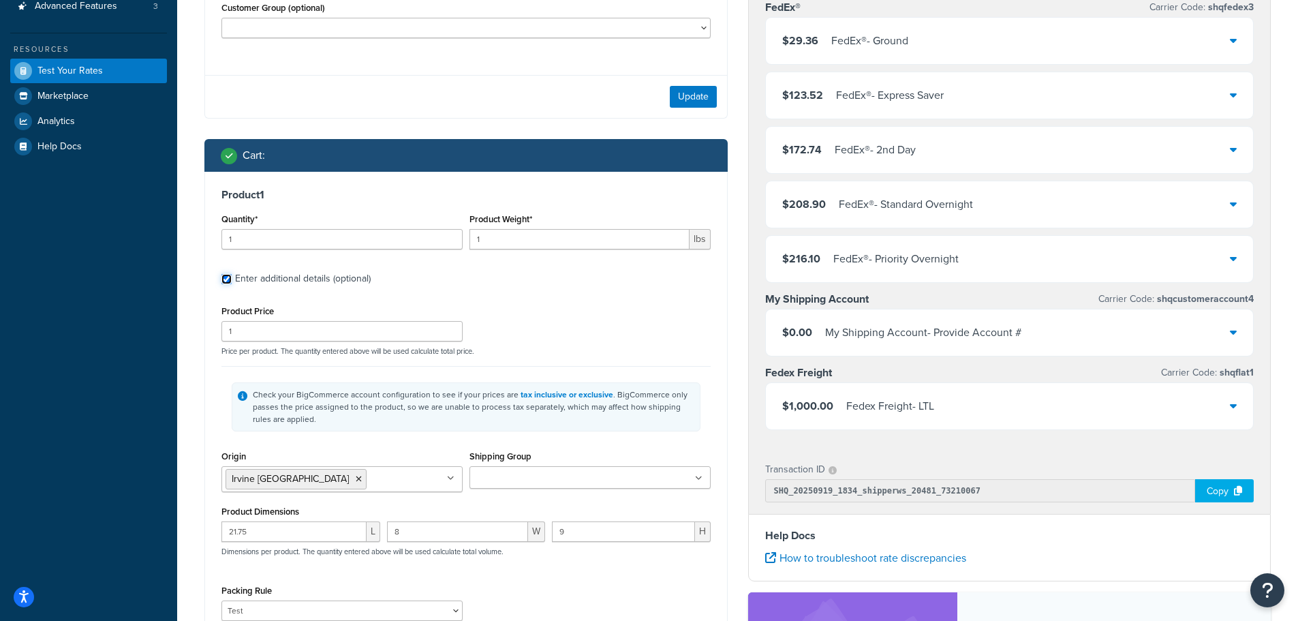
scroll to position [68, 0]
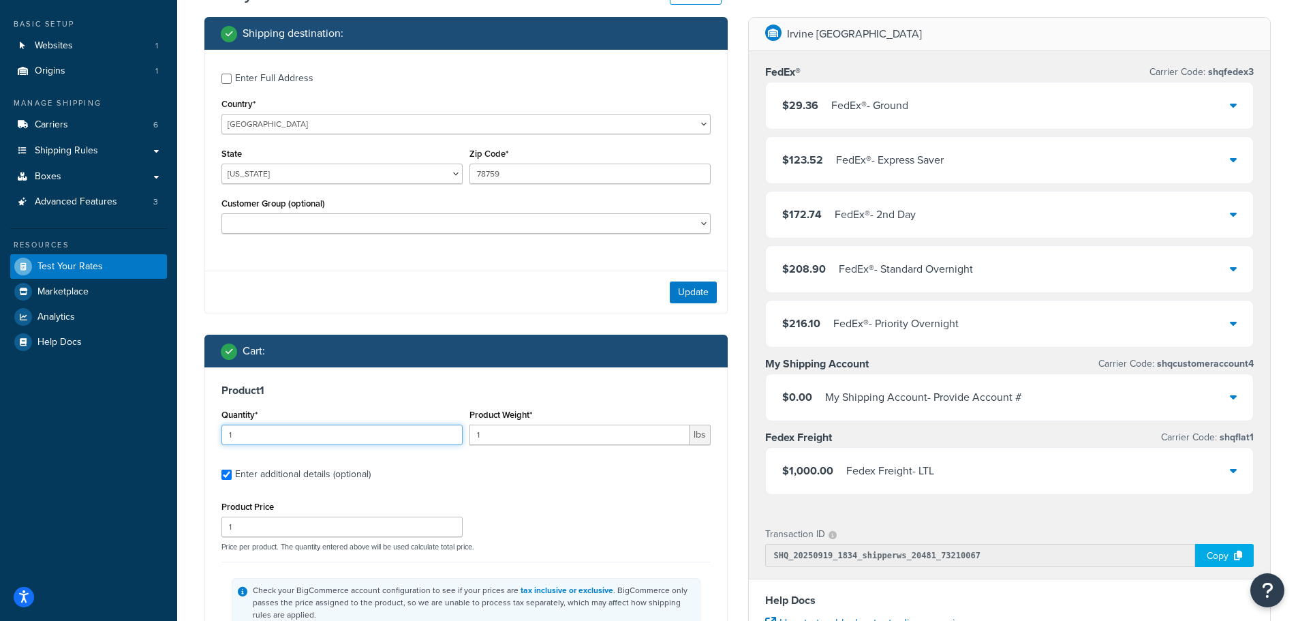
drag, startPoint x: 259, startPoint y: 434, endPoint x: 58, endPoint y: 432, distance: 201.0
click at [63, 433] on div "Dashboard Basic Setup Websites 1 Origins 1 Manage Shipping Carriers 6 Shipping …" at bounding box center [649, 516] width 1298 height 1168
type input "4"
drag, startPoint x: 523, startPoint y: 433, endPoint x: 365, endPoint y: 420, distance: 158.6
click at [382, 422] on div "Quantity* 4 Product Weight* 1 lbs" at bounding box center [466, 430] width 496 height 50
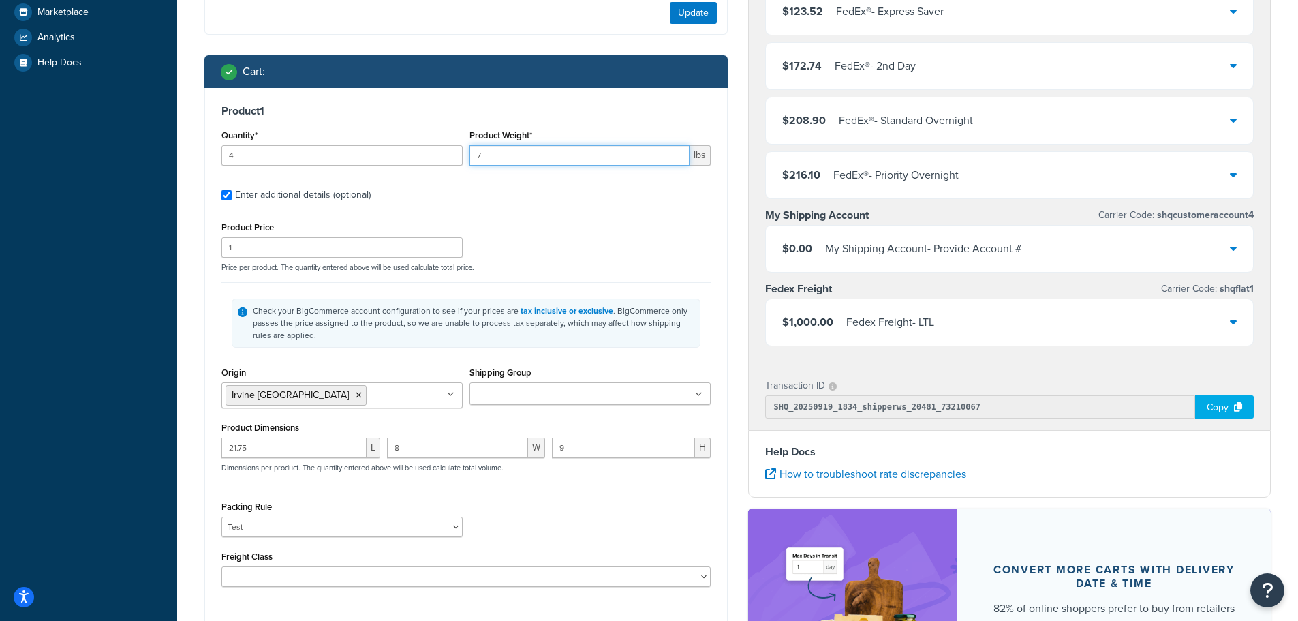
scroll to position [477, 0]
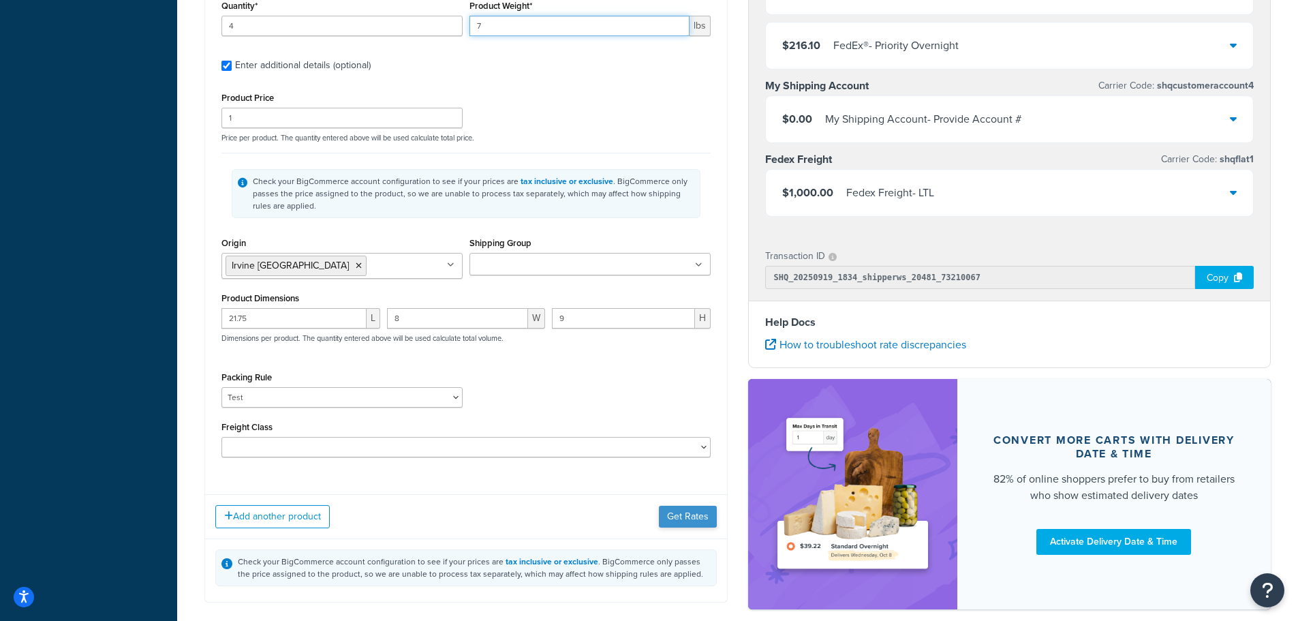
type input "7"
click at [679, 519] on button "Get Rates" at bounding box center [688, 517] width 58 height 22
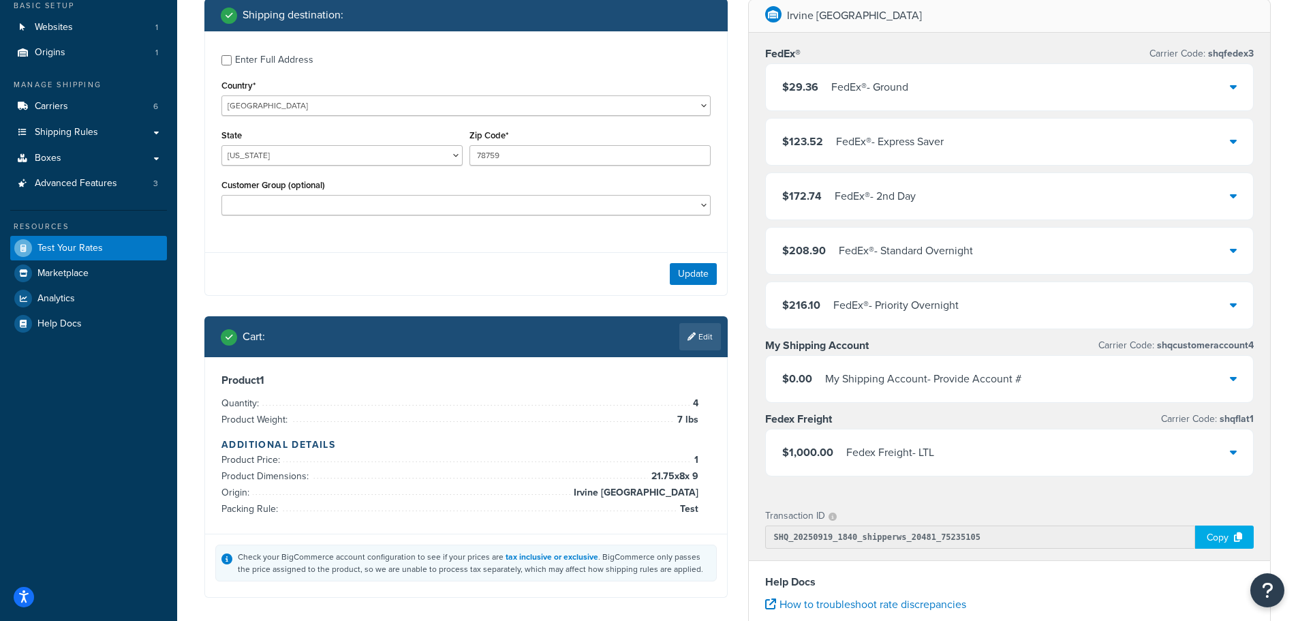
scroll to position [204, 0]
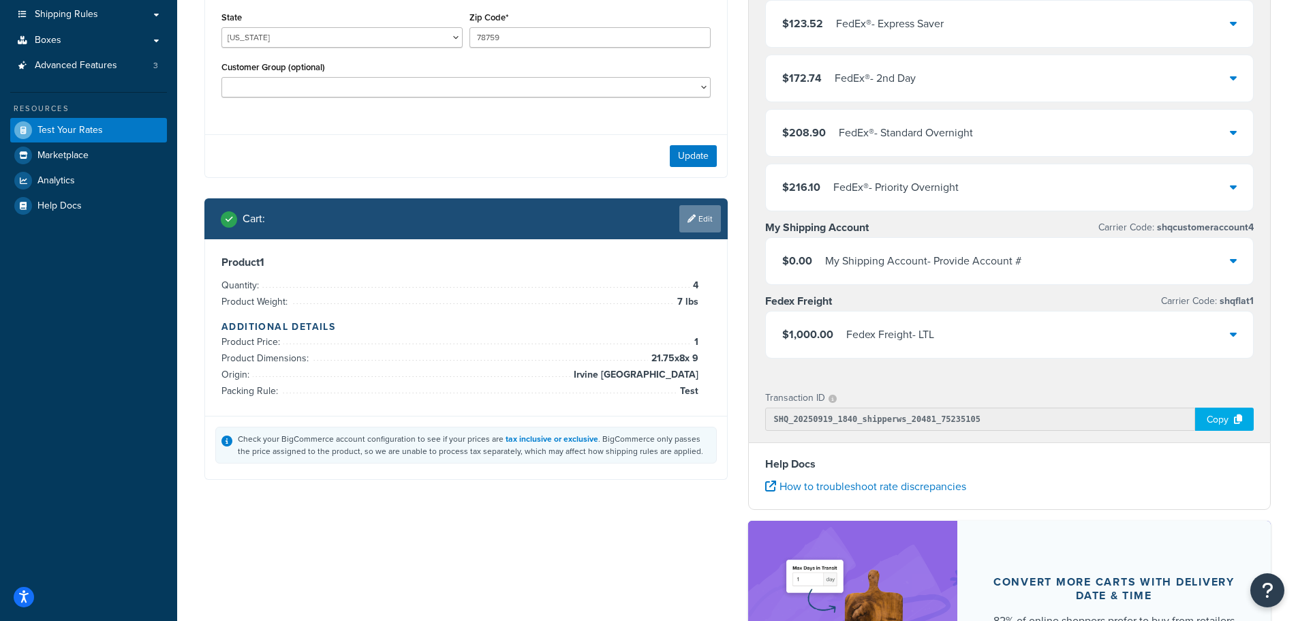
click at [694, 217] on link "Edit" at bounding box center [700, 218] width 42 height 27
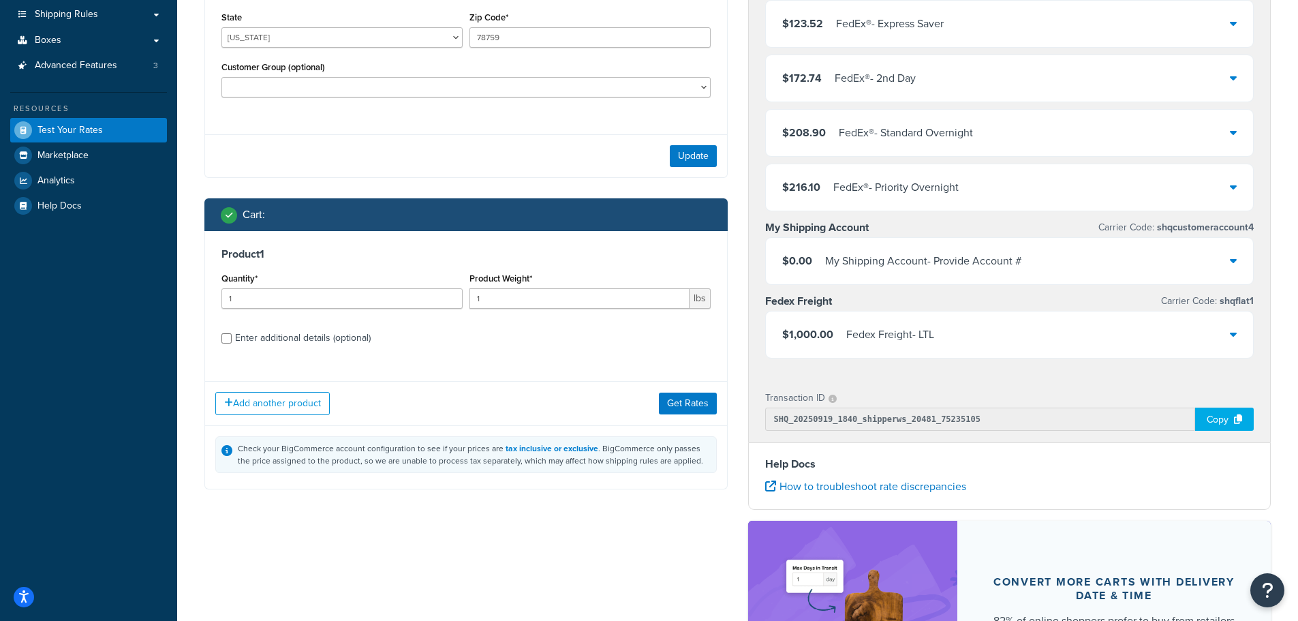
click at [275, 339] on div "Enter additional details (optional)" at bounding box center [303, 337] width 136 height 19
click at [232, 339] on input "Enter additional details (optional)" at bounding box center [226, 338] width 10 height 10
checkbox input "true"
select select "86028"
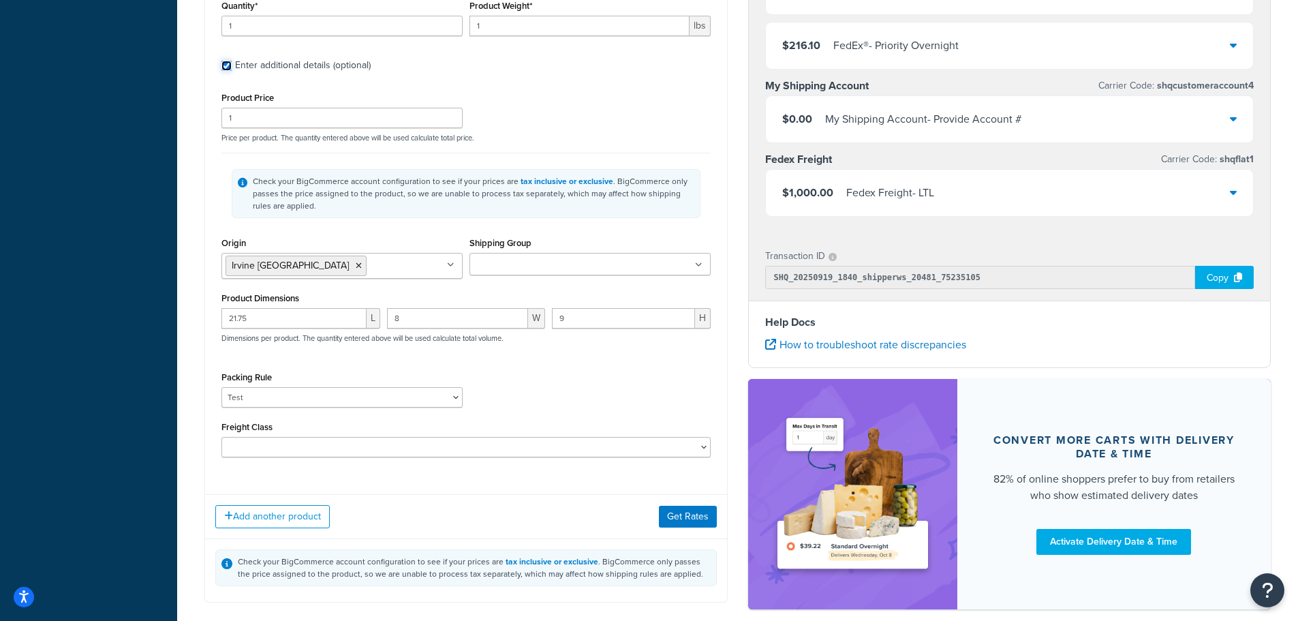
scroll to position [273, 0]
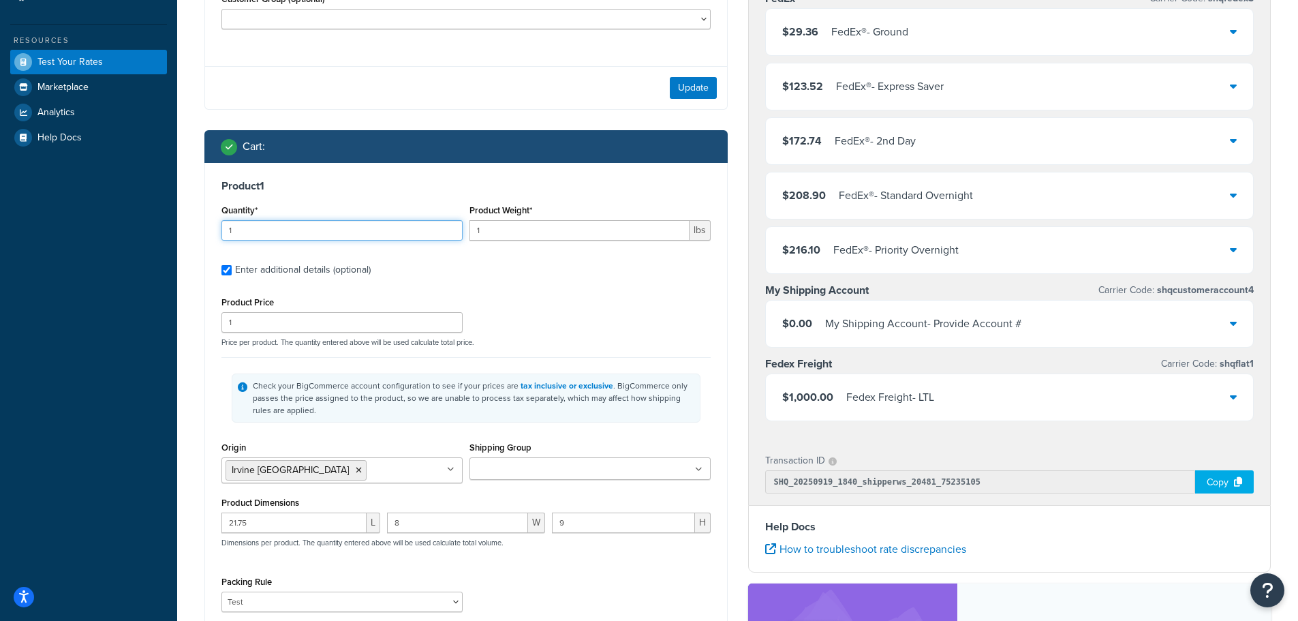
drag, startPoint x: 258, startPoint y: 224, endPoint x: 18, endPoint y: 219, distance: 240.6
click at [21, 219] on div "Dashboard Basic Setup Websites 1 Origins 1 Manage Shipping Carriers 6 Shipping …" at bounding box center [649, 311] width 1298 height 1168
type input "4"
drag, startPoint x: 512, startPoint y: 240, endPoint x: 183, endPoint y: 210, distance: 330.5
click at [193, 211] on div "Test your rates Reset Rate Results 09/19/2025, 2:40 PM Shipping destination : E…" at bounding box center [737, 318] width 1121 height 1086
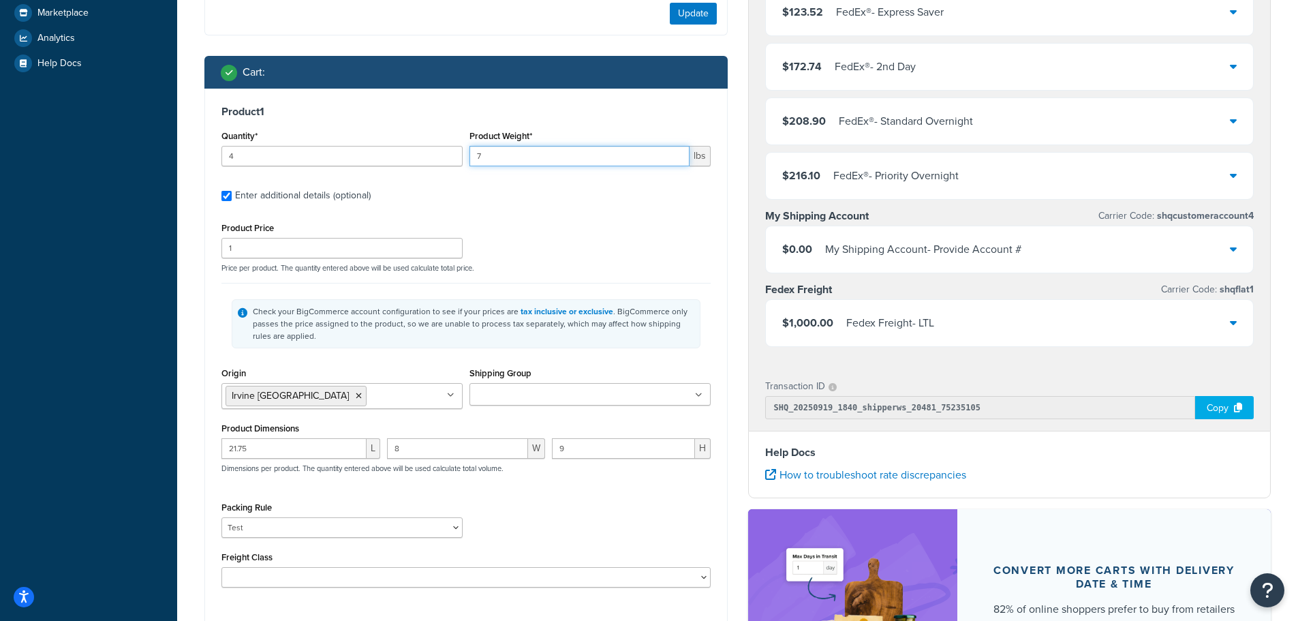
scroll to position [477, 0]
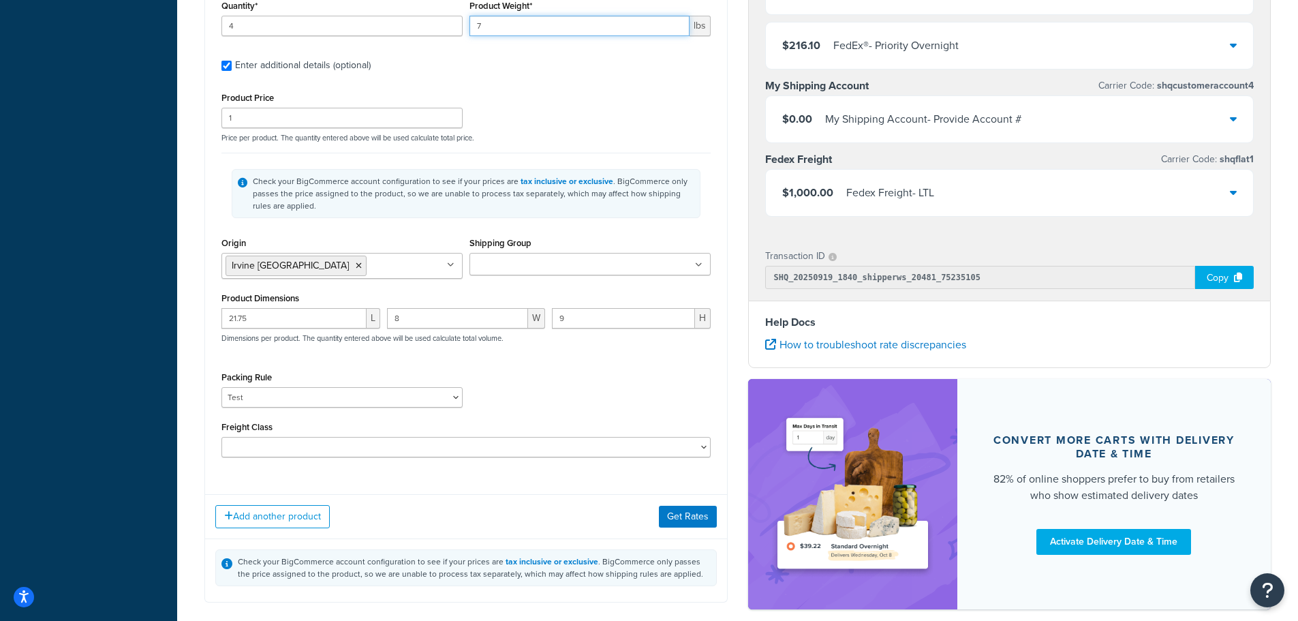
type input "7"
click at [679, 508] on div "Add another product Get Rates" at bounding box center [466, 516] width 522 height 44
click at [680, 521] on button "Get Rates" at bounding box center [688, 517] width 58 height 22
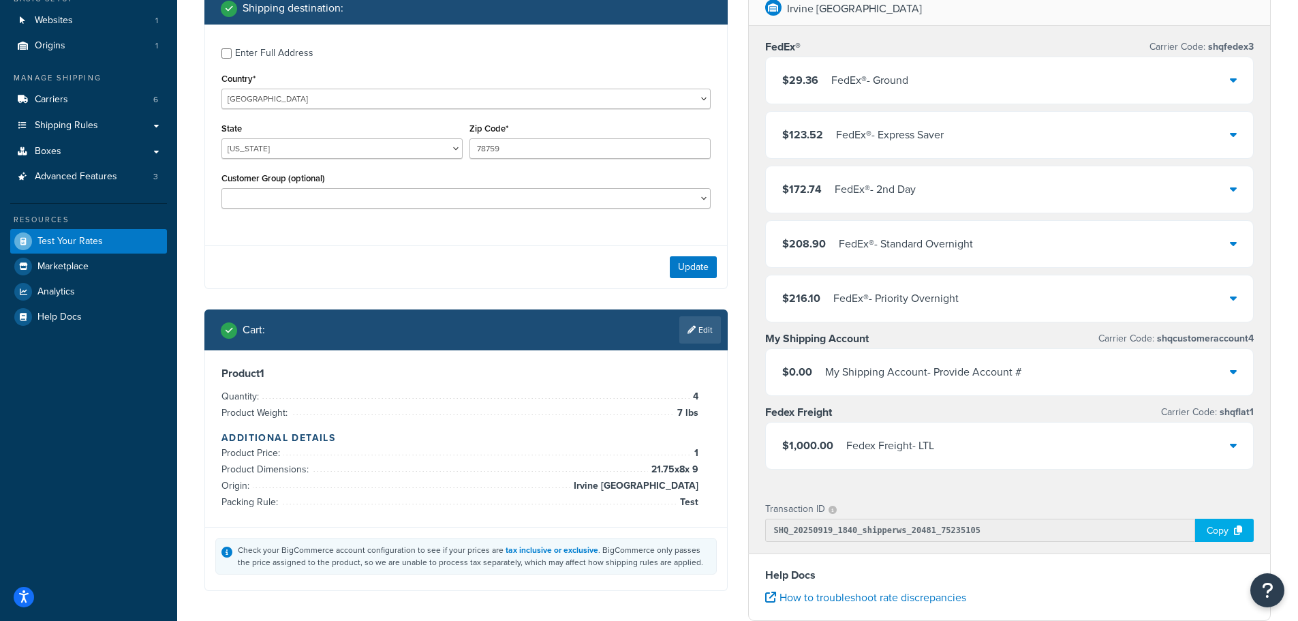
scroll to position [78, 0]
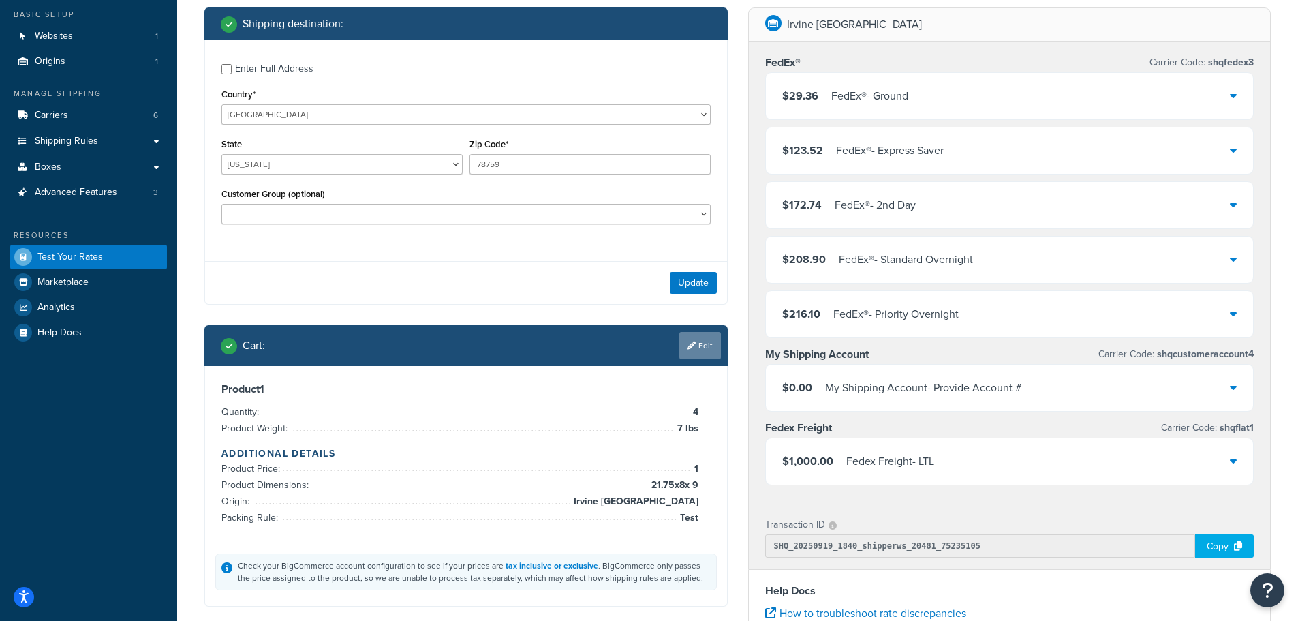
click at [706, 348] on link "Edit" at bounding box center [700, 345] width 42 height 27
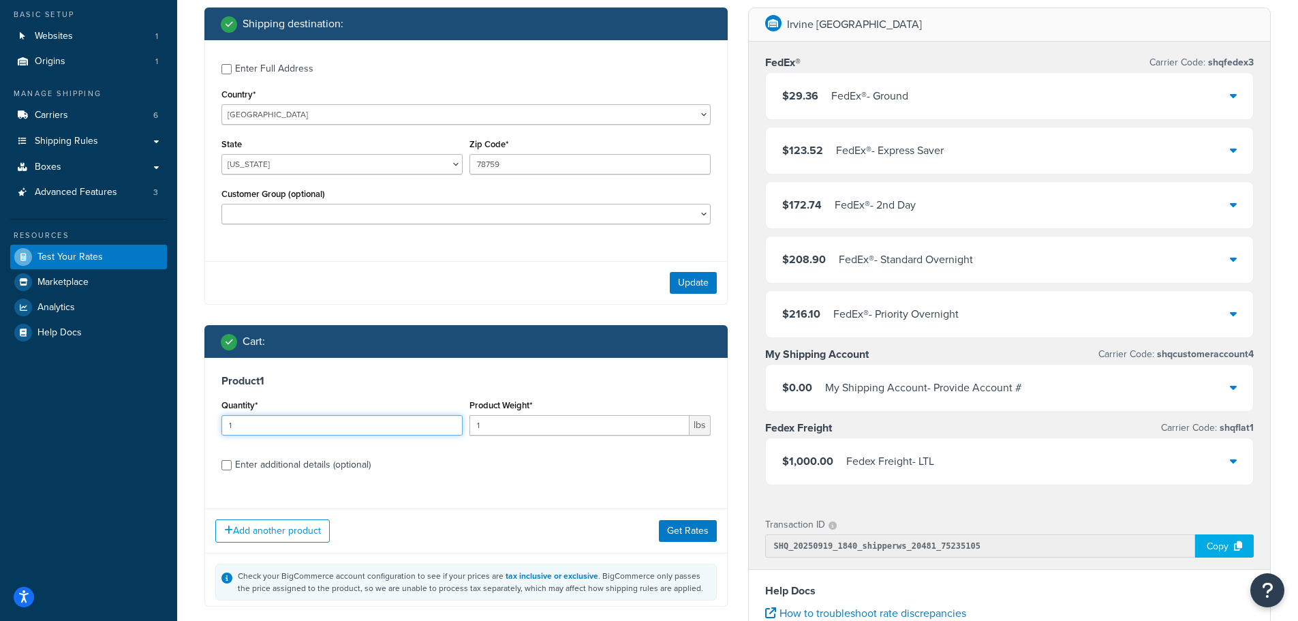
drag, startPoint x: 236, startPoint y: 425, endPoint x: 16, endPoint y: 422, distance: 220.8
click at [24, 422] on div "Dashboard Basic Setup Websites 1 Origins 1 Manage Shipping Carriers 6 Shipping …" at bounding box center [649, 440] width 1298 height 1037
type input "5"
drag, startPoint x: 490, startPoint y: 425, endPoint x: 181, endPoint y: 405, distance: 309.3
click at [219, 409] on div "Quantity* 5 Product Weight* 1 lbs" at bounding box center [466, 421] width 496 height 50
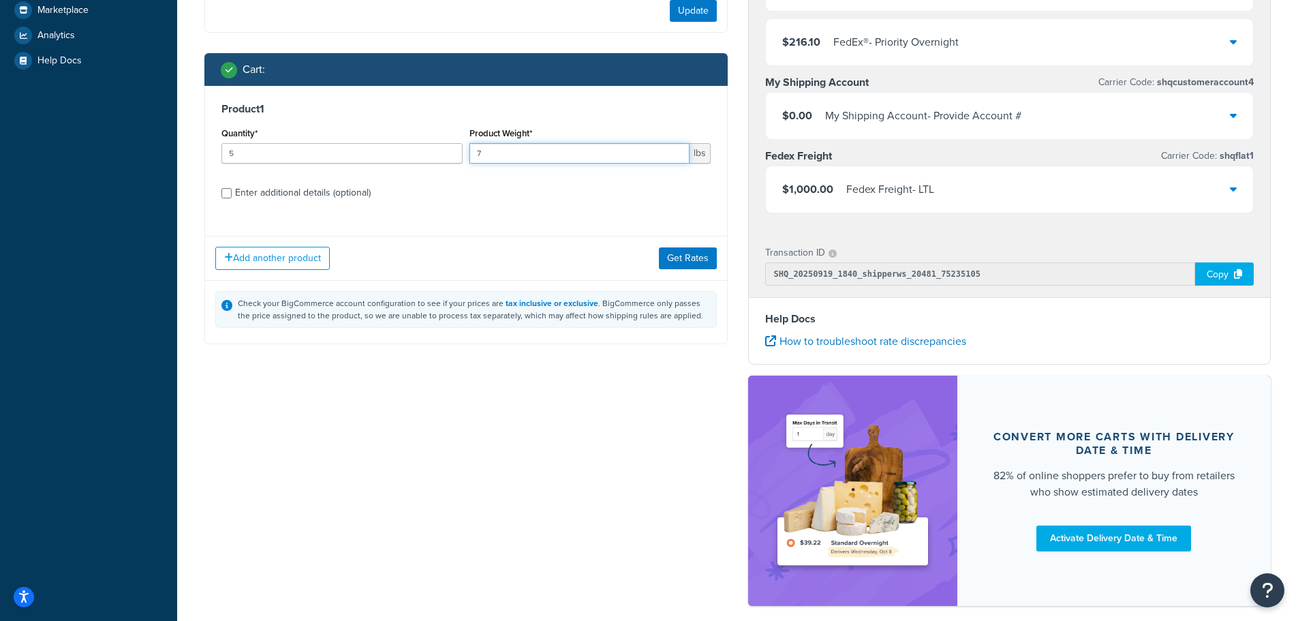
scroll to position [350, 0]
type input "7"
click at [701, 263] on button "Get Rates" at bounding box center [688, 258] width 58 height 22
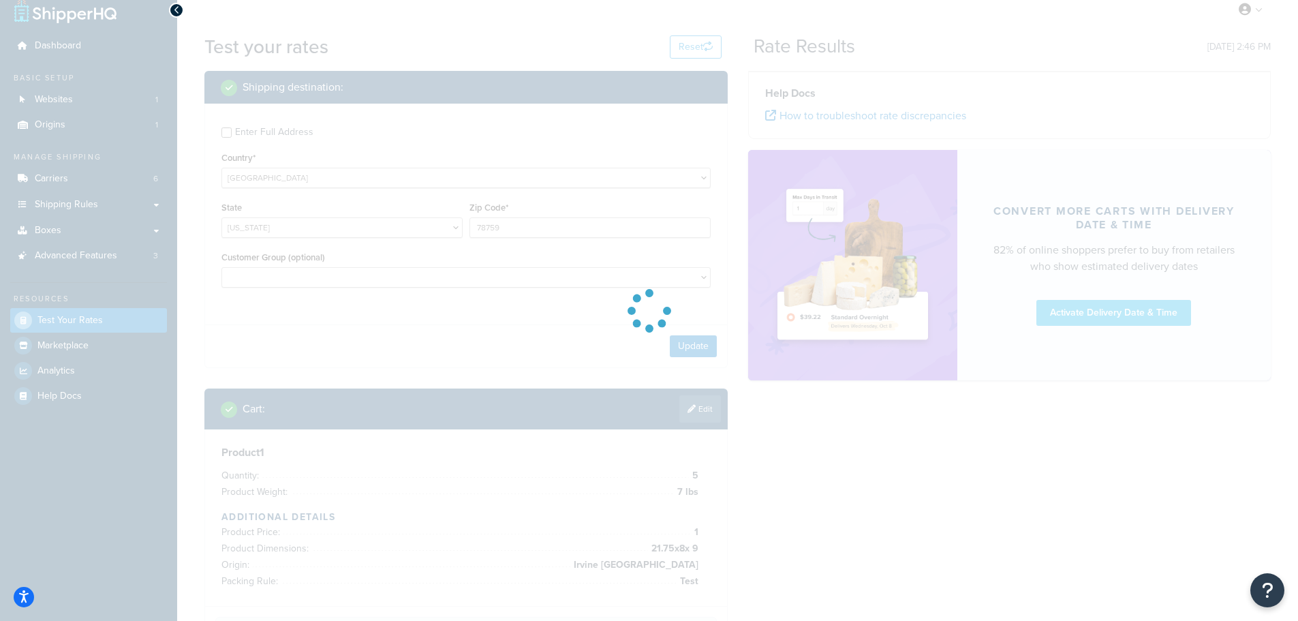
scroll to position [0, 0]
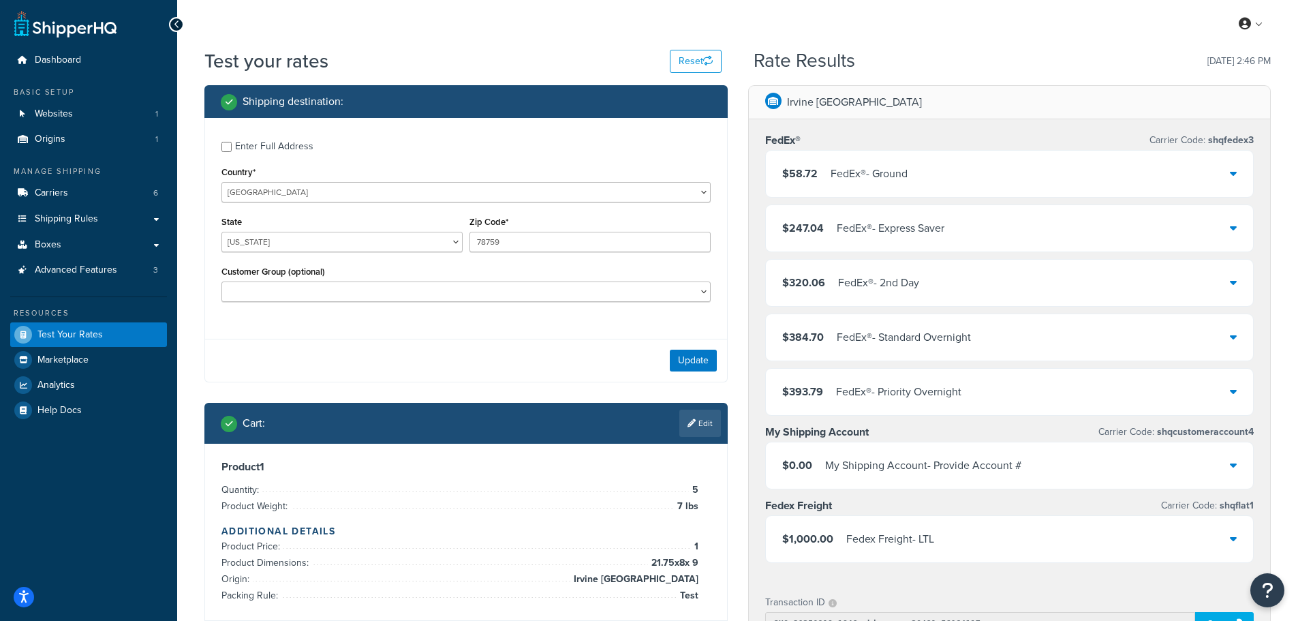
click at [1225, 168] on div "$58.72 FedEx® - Ground" at bounding box center [1010, 174] width 488 height 46
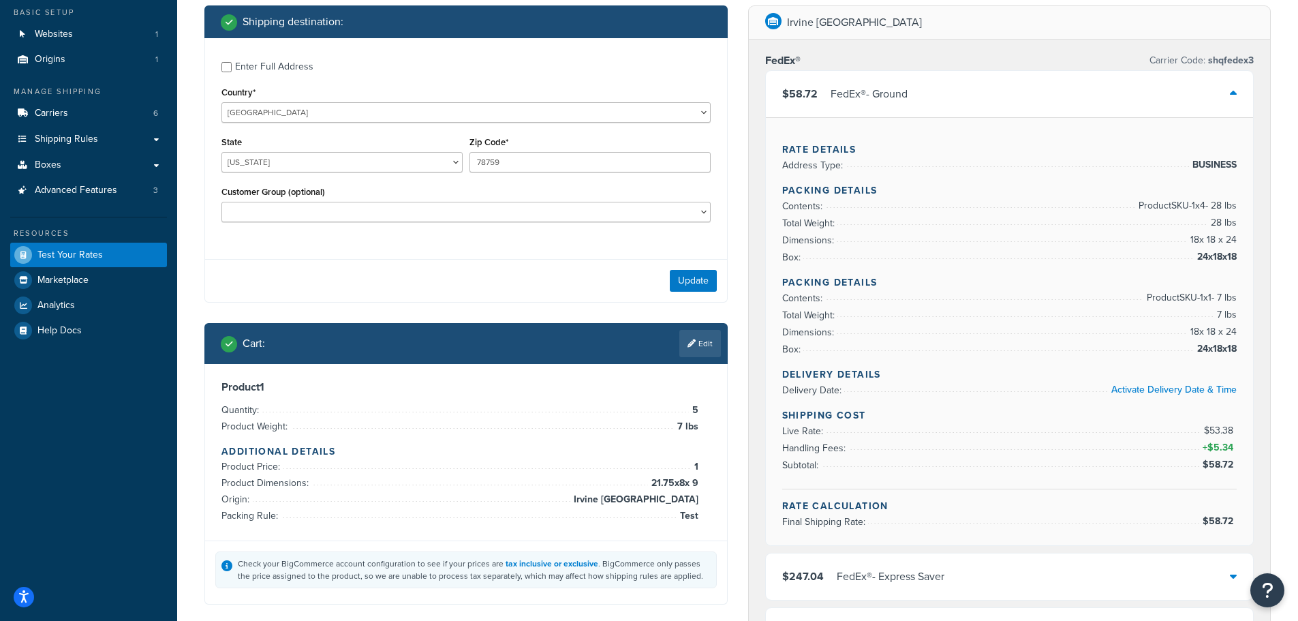
scroll to position [204, 0]
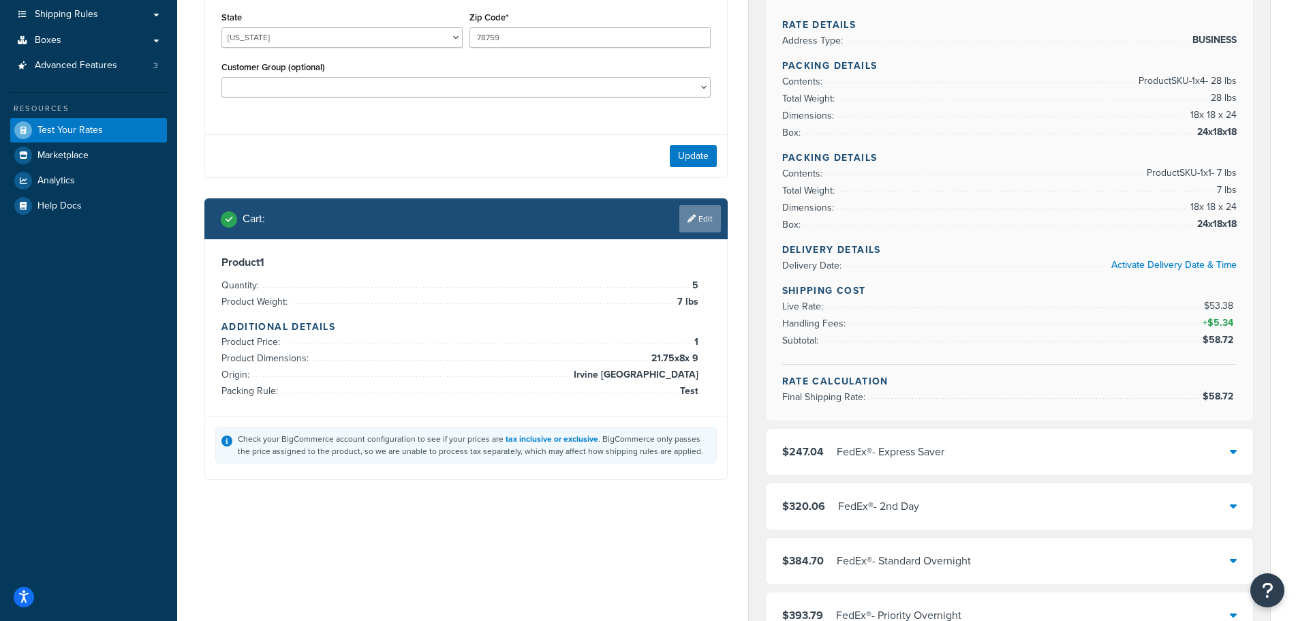
click at [706, 222] on link "Edit" at bounding box center [700, 218] width 42 height 27
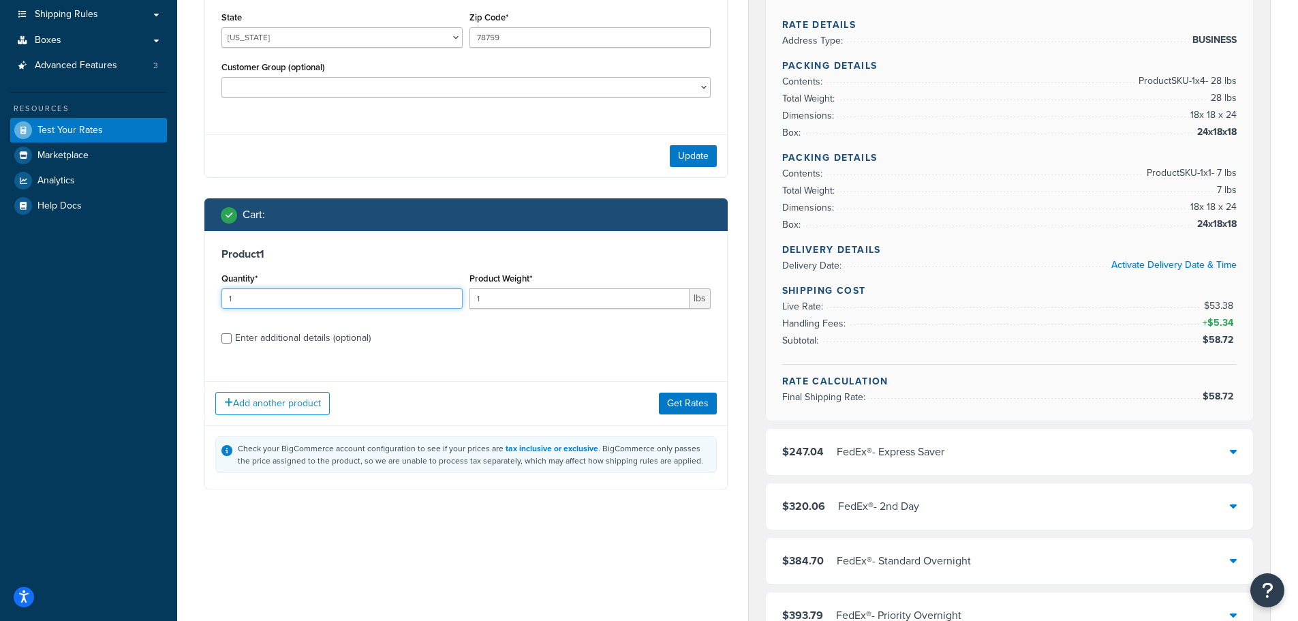
drag, startPoint x: 217, startPoint y: 301, endPoint x: -34, endPoint y: 301, distance: 250.8
click at [0, 301] on html "Accessibility Screen-Reader Guide, Feedback, and Issue Reporting | New window S…" at bounding box center [649, 528] width 1298 height 1465
type input "5"
drag, startPoint x: 449, startPoint y: 303, endPoint x: 294, endPoint y: 307, distance: 155.4
click at [318, 299] on div "Quantity* 5 Product Weight* 1 lbs" at bounding box center [466, 294] width 496 height 50
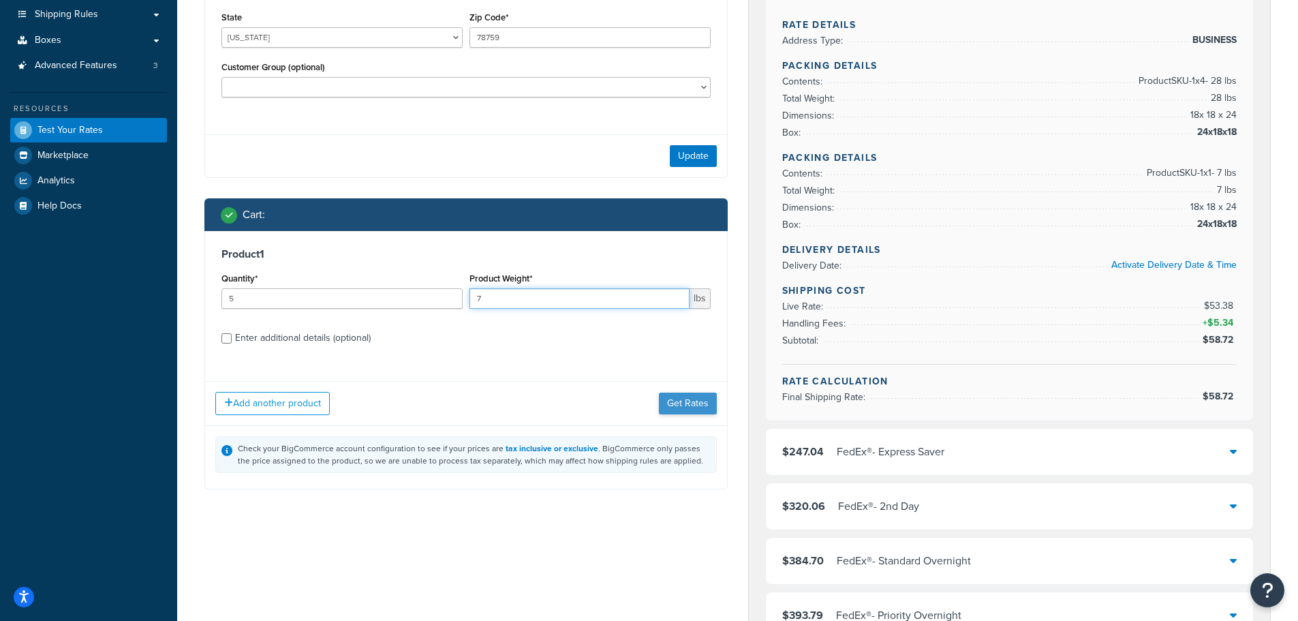
type input "7"
click at [687, 411] on button "Get Rates" at bounding box center [688, 403] width 58 height 22
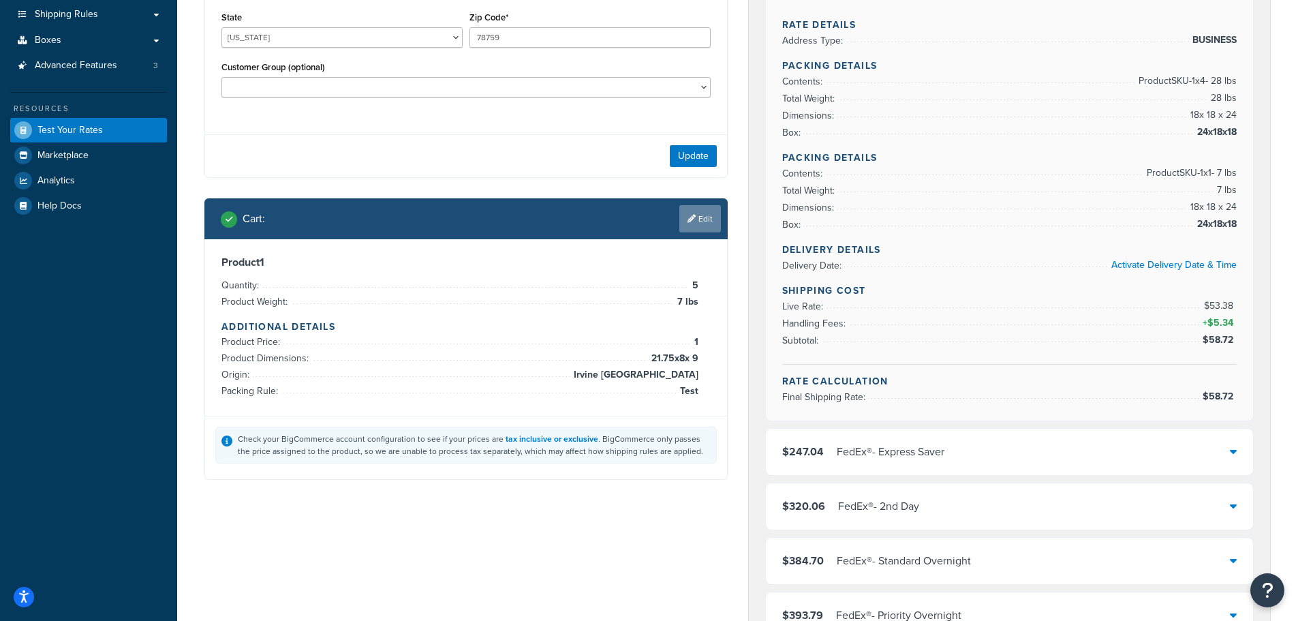
click at [704, 222] on link "Edit" at bounding box center [700, 218] width 42 height 27
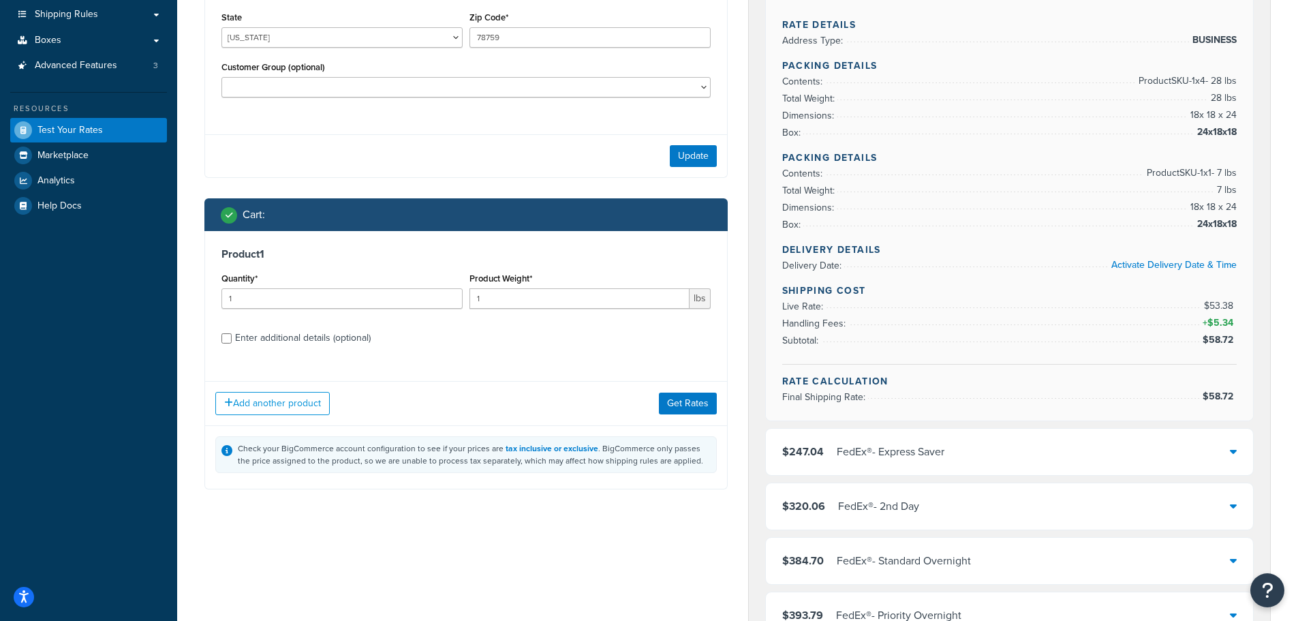
click at [307, 341] on div "Enter additional details (optional)" at bounding box center [303, 337] width 136 height 19
click at [232, 341] on input "Enter additional details (optional)" at bounding box center [226, 338] width 10 height 10
checkbox input "true"
select select "86028"
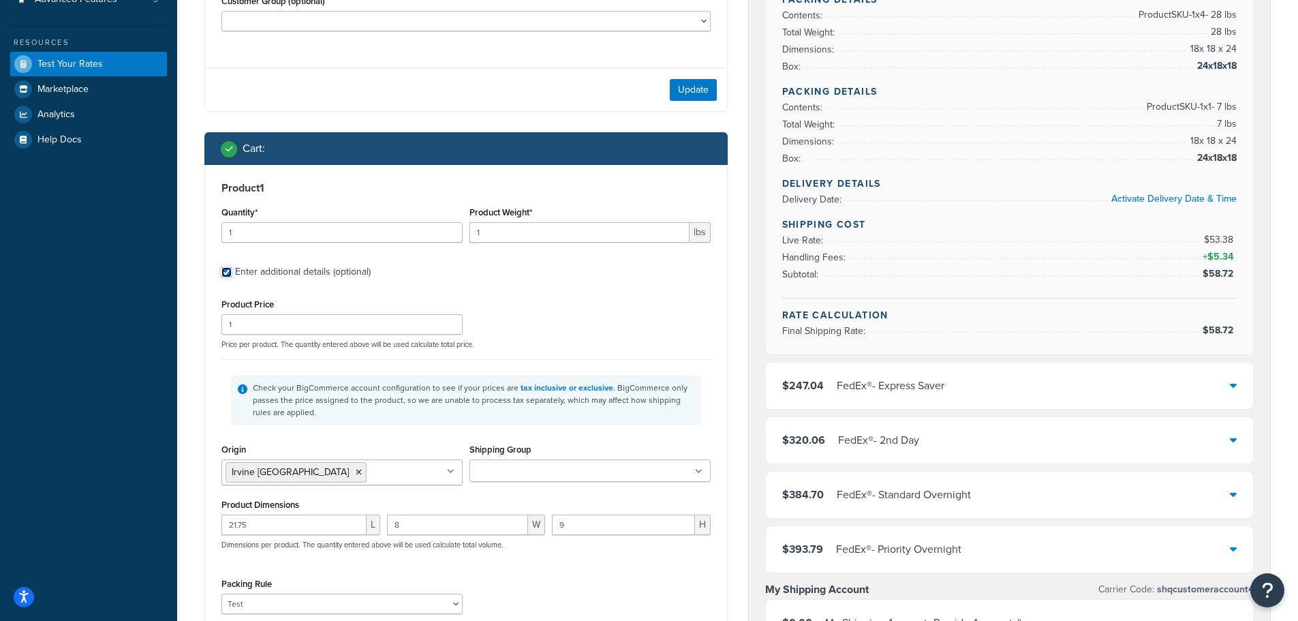
scroll to position [409, 0]
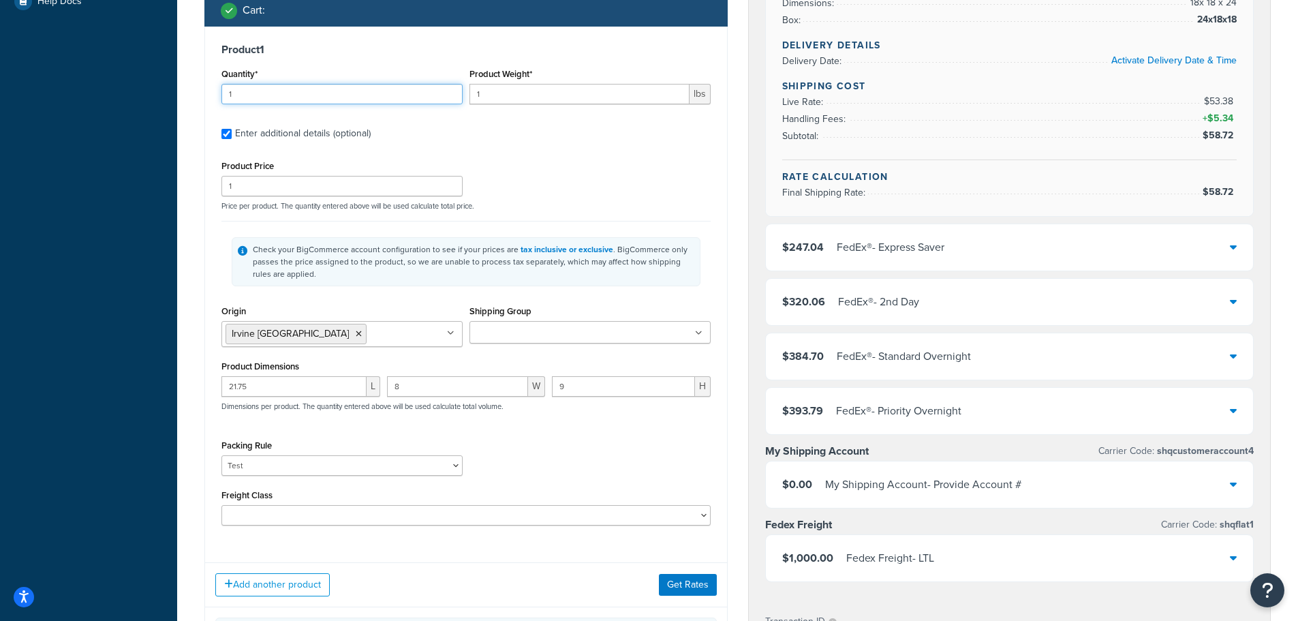
drag, startPoint x: 250, startPoint y: 100, endPoint x: 59, endPoint y: 82, distance: 192.3
click at [123, 93] on div "Dashboard Basic Setup Websites 1 Origins 1 Manage Shipping Carriers 6 Shipping …" at bounding box center [649, 323] width 1298 height 1465
type input "5"
drag, startPoint x: 503, startPoint y: 99, endPoint x: 217, endPoint y: 80, distance: 286.1
click at [290, 85] on div "Quantity* 5 Product Weight* 1 lbs" at bounding box center [466, 90] width 496 height 50
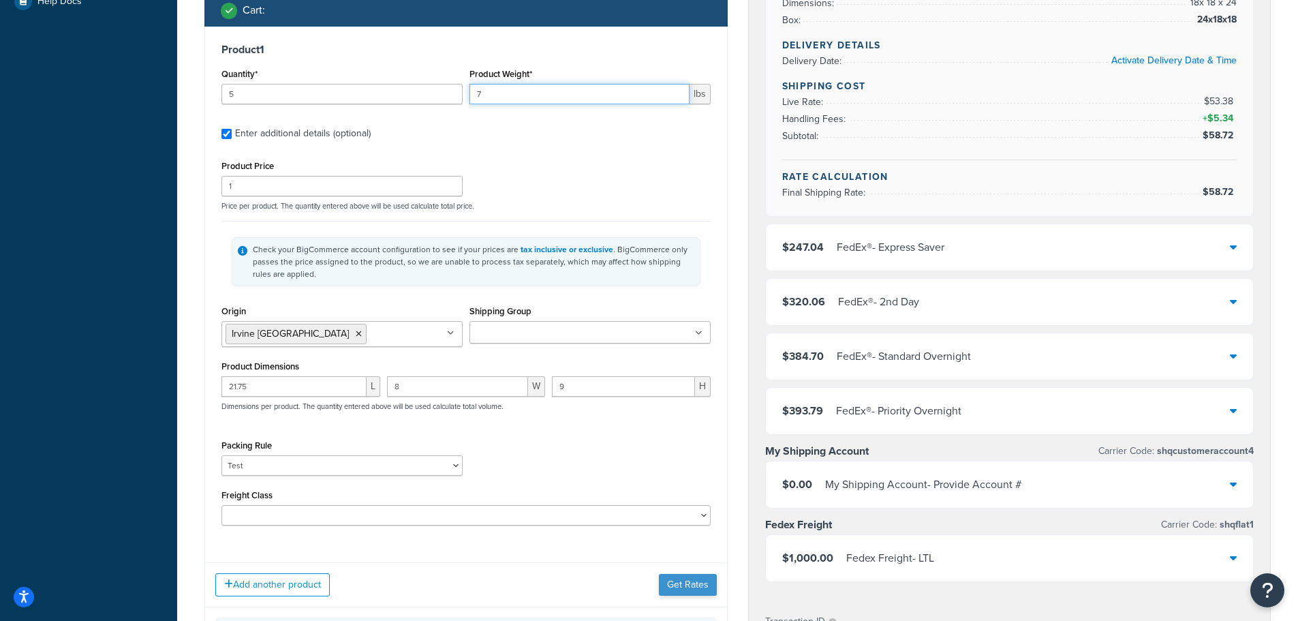
type input "7"
click at [688, 591] on button "Get Rates" at bounding box center [688, 585] width 58 height 22
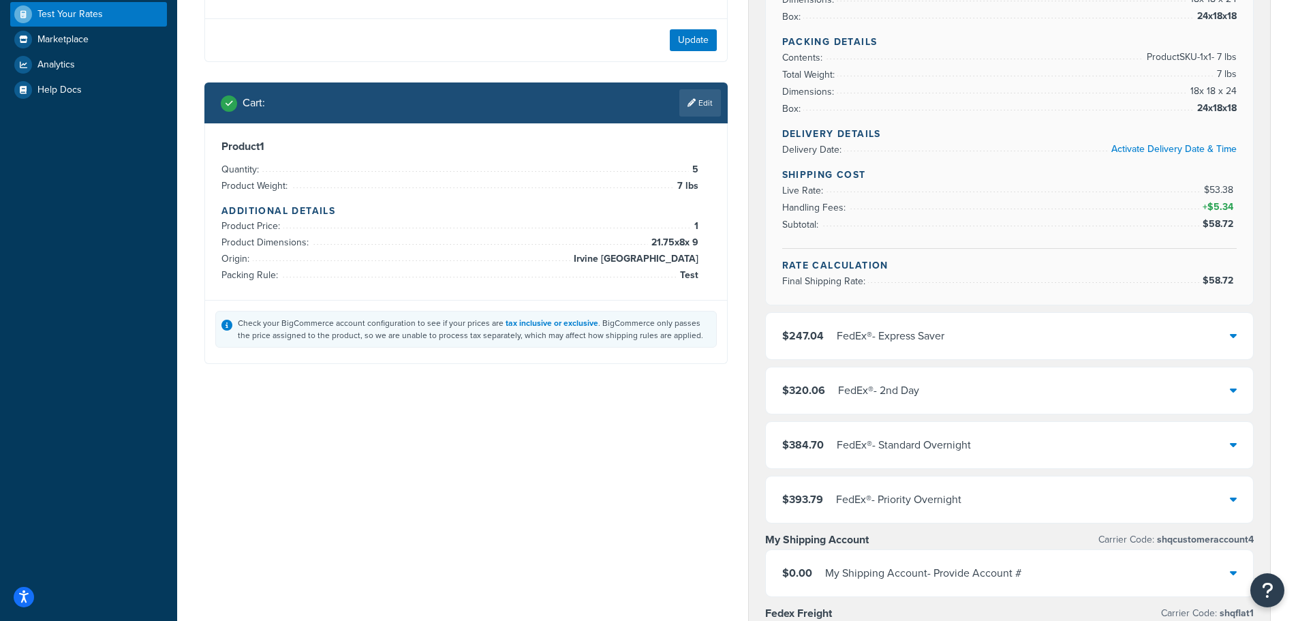
scroll to position [204, 0]
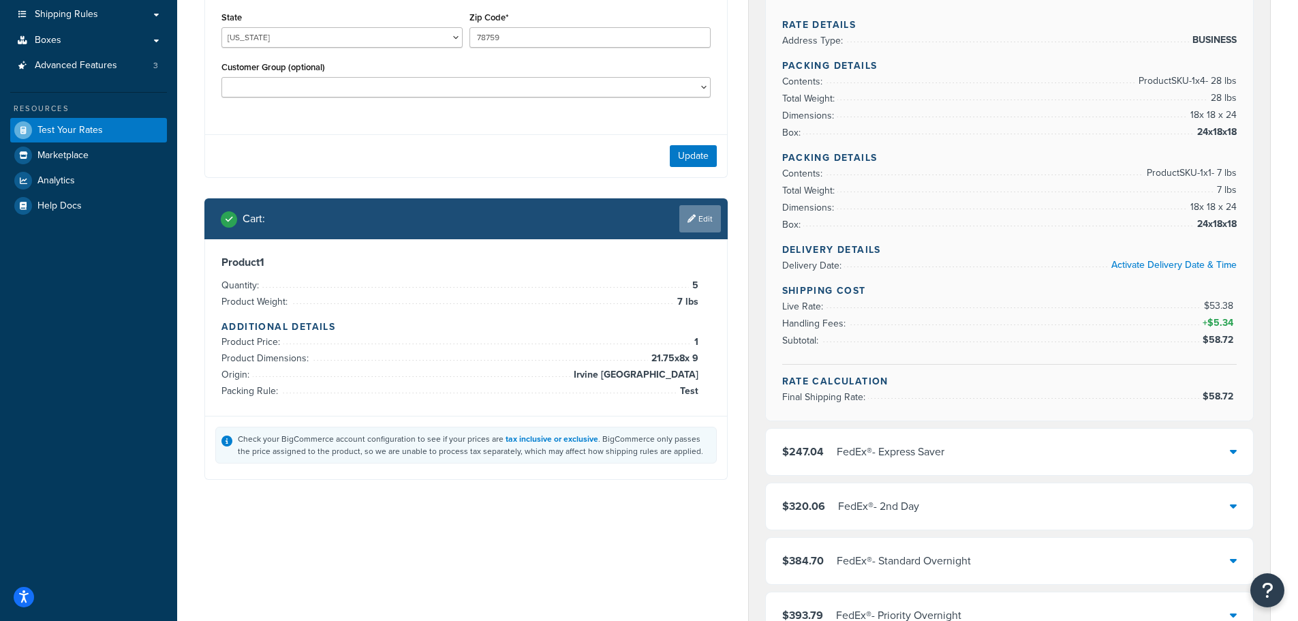
click at [703, 223] on link "Edit" at bounding box center [700, 218] width 42 height 27
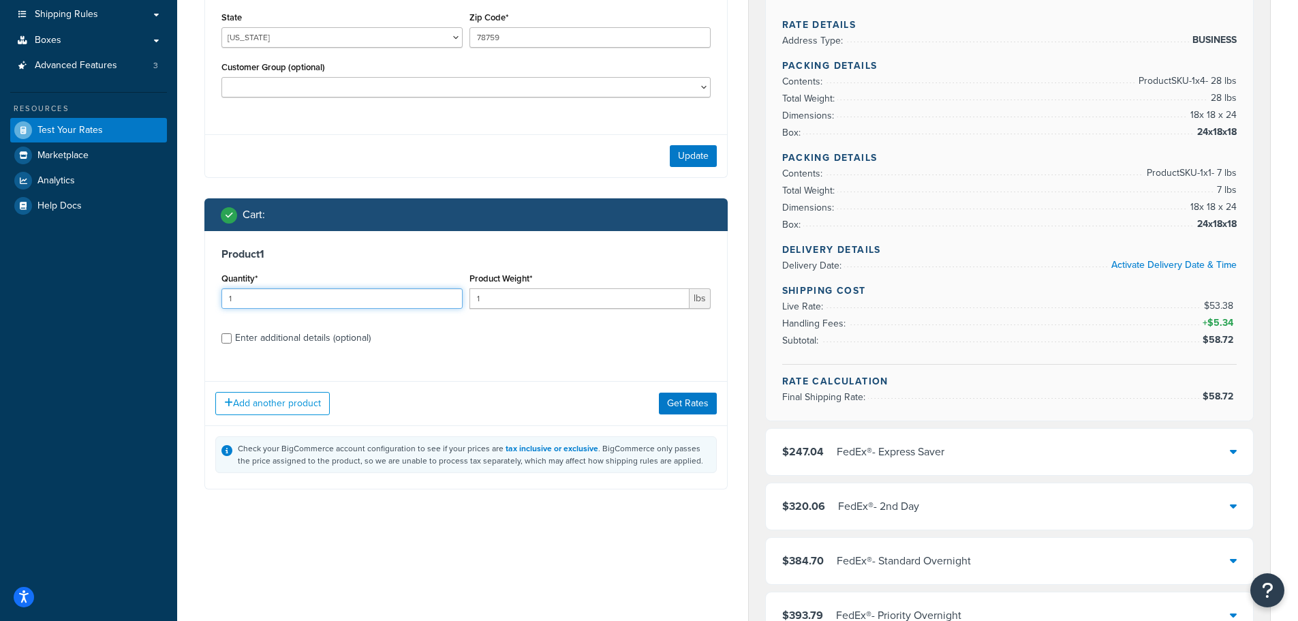
drag, startPoint x: 216, startPoint y: 296, endPoint x: 0, endPoint y: 289, distance: 216.1
click at [19, 290] on div "Dashboard Basic Setup Websites 1 Origins 1 Manage Shipping Carriers 6 Shipping …" at bounding box center [649, 528] width 1298 height 1465
type input "8"
drag, startPoint x: 477, startPoint y: 294, endPoint x: 288, endPoint y: 286, distance: 188.9
click at [309, 288] on div "Quantity* 8 Product Weight* 1 lbs" at bounding box center [466, 294] width 496 height 50
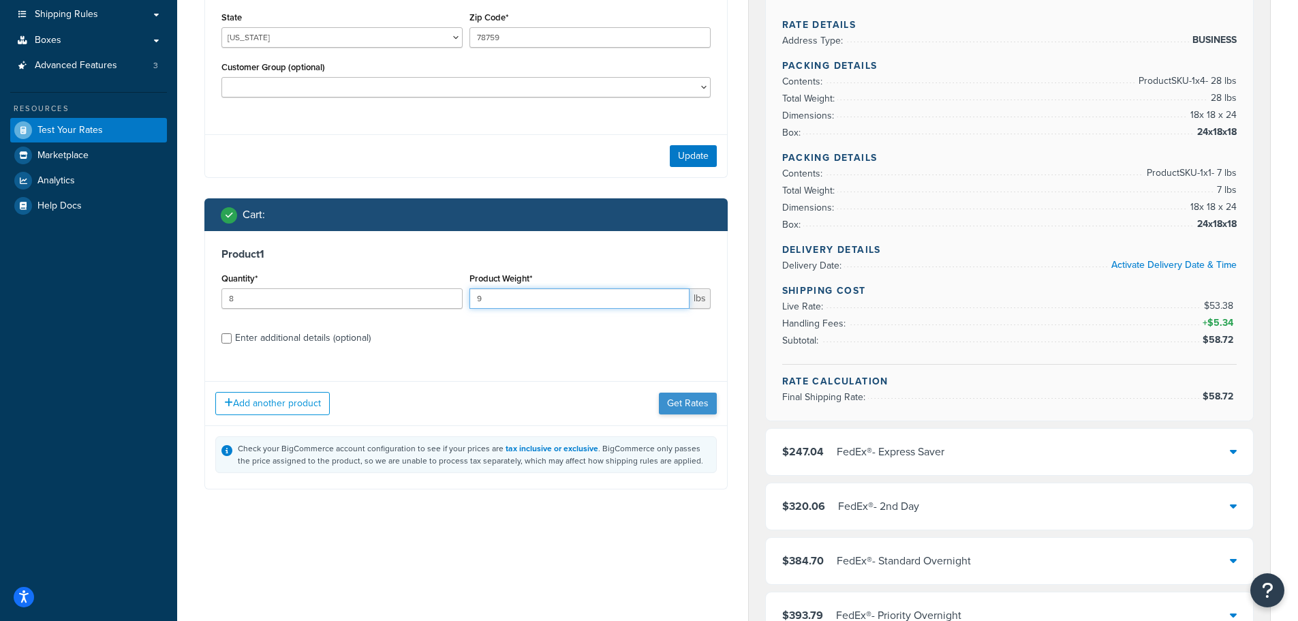
type input "9"
click at [707, 412] on button "Get Rates" at bounding box center [688, 403] width 58 height 22
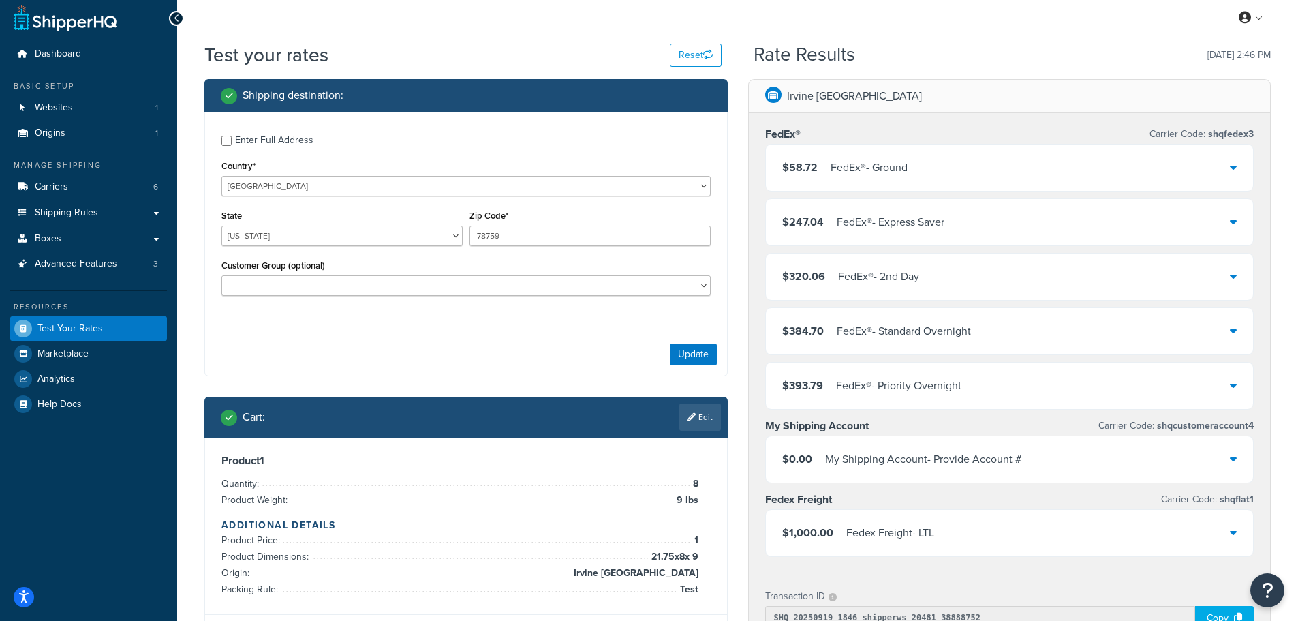
scroll to position [0, 0]
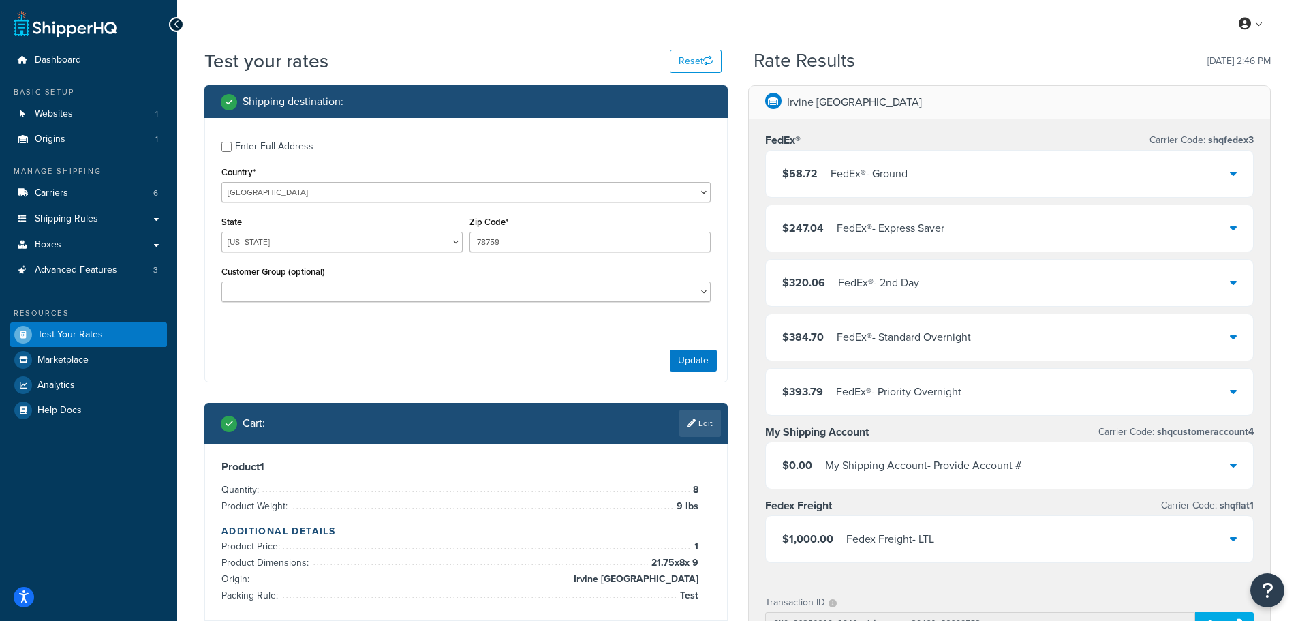
click at [920, 172] on div "$58.72 FedEx® - Ground" at bounding box center [1010, 174] width 488 height 46
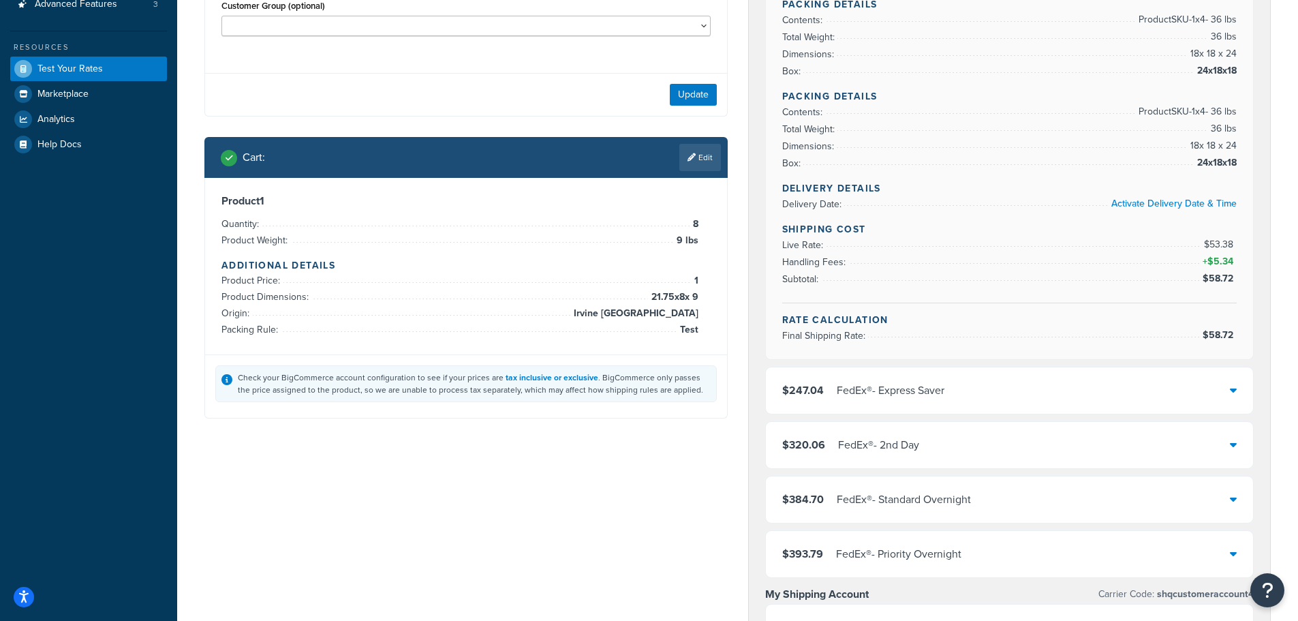
scroll to position [273, 0]
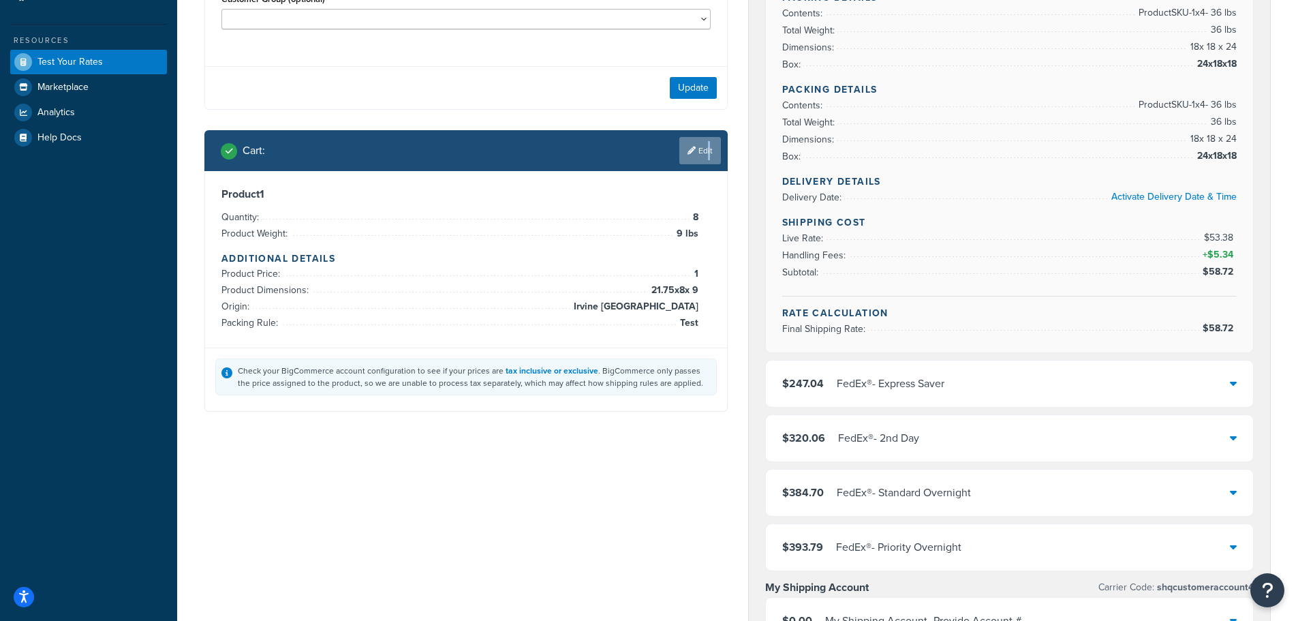
click at [705, 150] on link "Edit" at bounding box center [700, 150] width 42 height 27
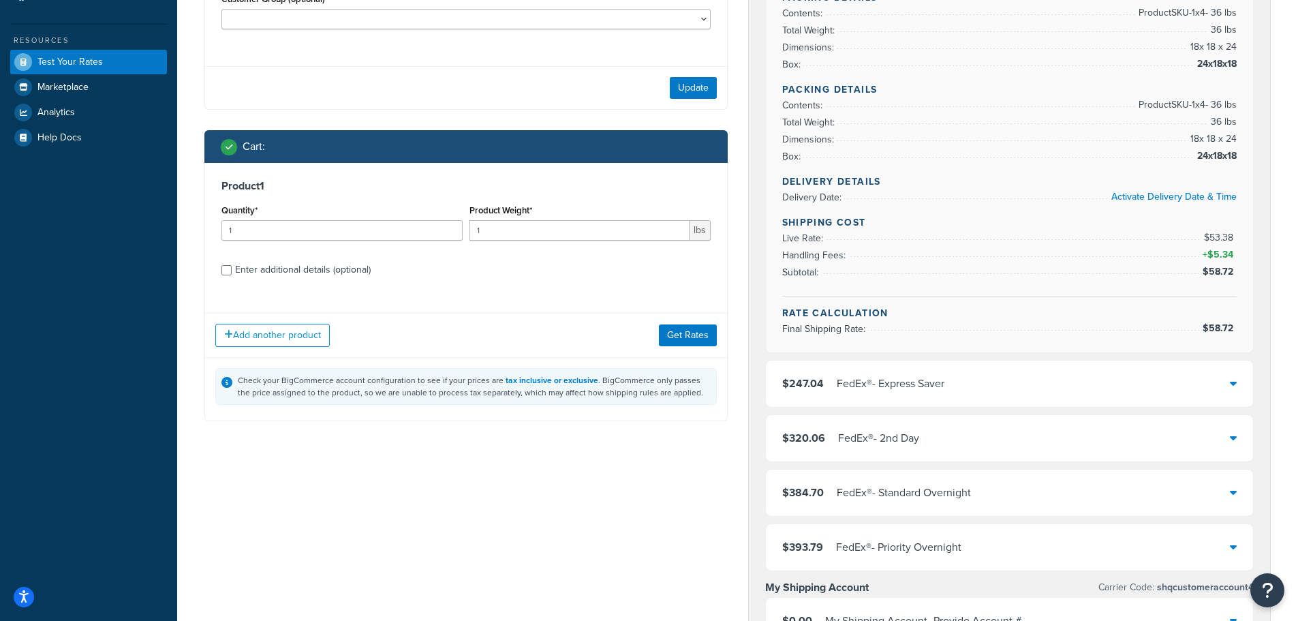
click at [246, 272] on div "Enter additional details (optional)" at bounding box center [303, 269] width 136 height 19
click at [232, 272] on input "Enter additional details (optional)" at bounding box center [226, 270] width 10 height 10
checkbox input "true"
select select "86028"
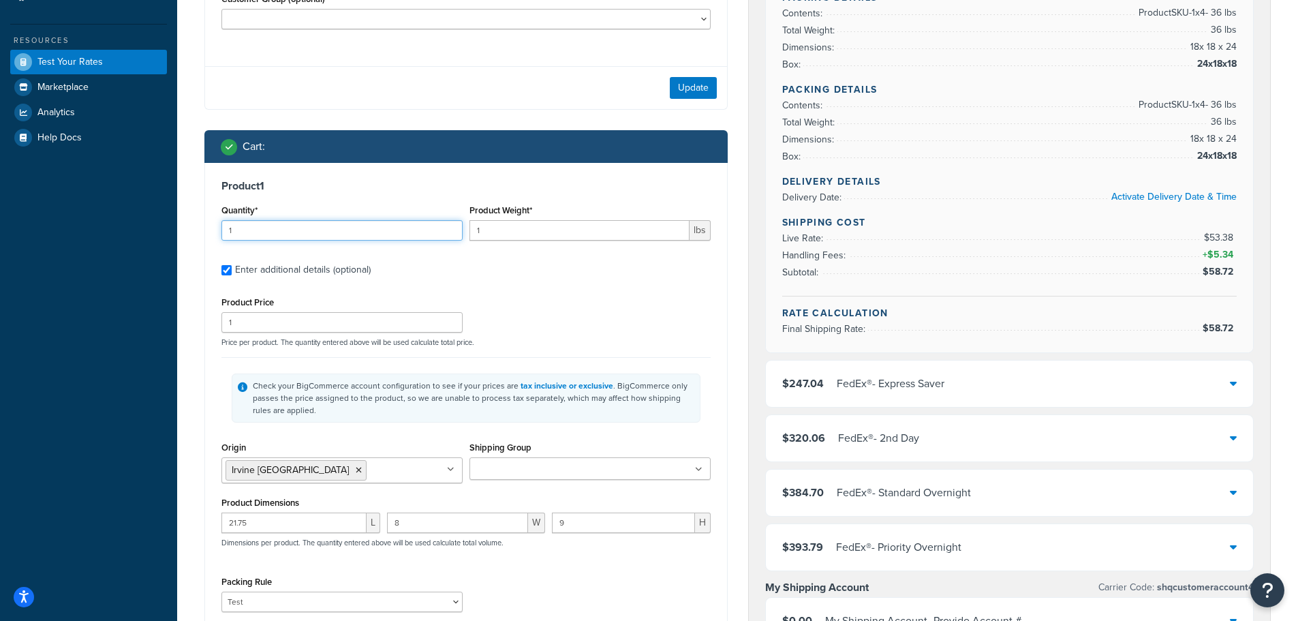
drag, startPoint x: 274, startPoint y: 228, endPoint x: 3, endPoint y: 224, distance: 271.2
click at [35, 224] on div "Dashboard Basic Setup Websites 1 Origins 1 Manage Shipping Carriers 6 Shipping …" at bounding box center [649, 459] width 1298 height 1465
type input "5"
drag, startPoint x: 564, startPoint y: 234, endPoint x: 255, endPoint y: 227, distance: 309.5
click at [295, 228] on div "Quantity* 5 Product Weight* 1 lbs" at bounding box center [466, 226] width 496 height 50
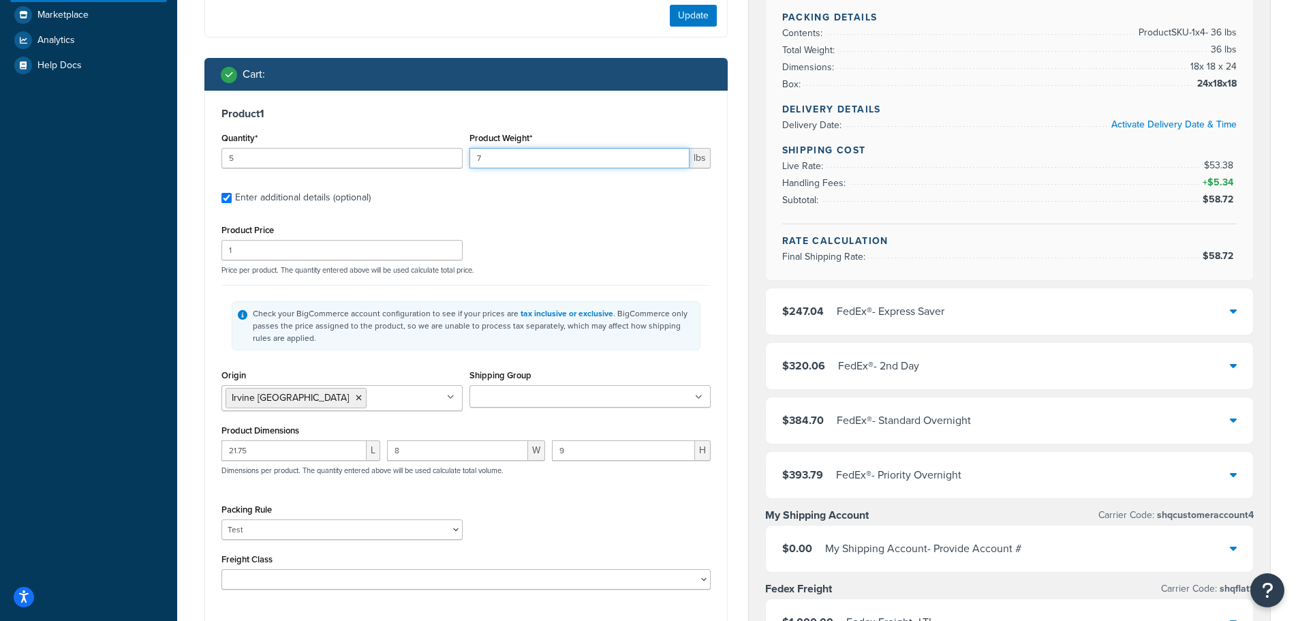
scroll to position [545, 0]
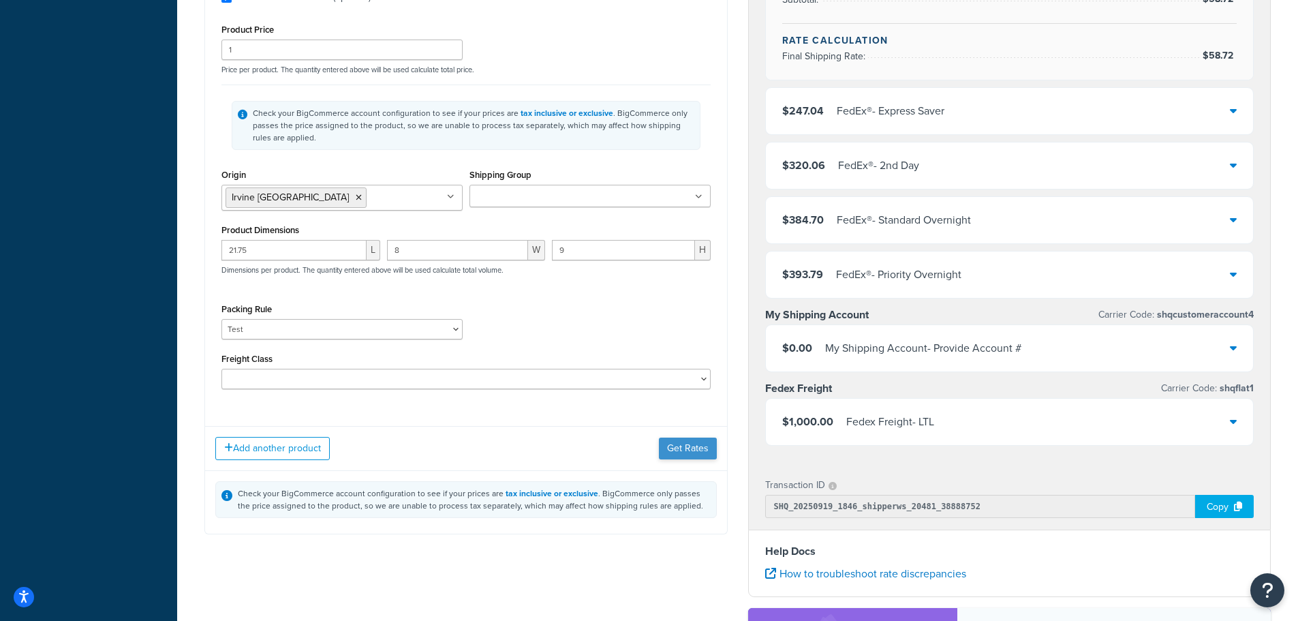
type input "7"
click at [690, 453] on button "Get Rates" at bounding box center [688, 448] width 58 height 22
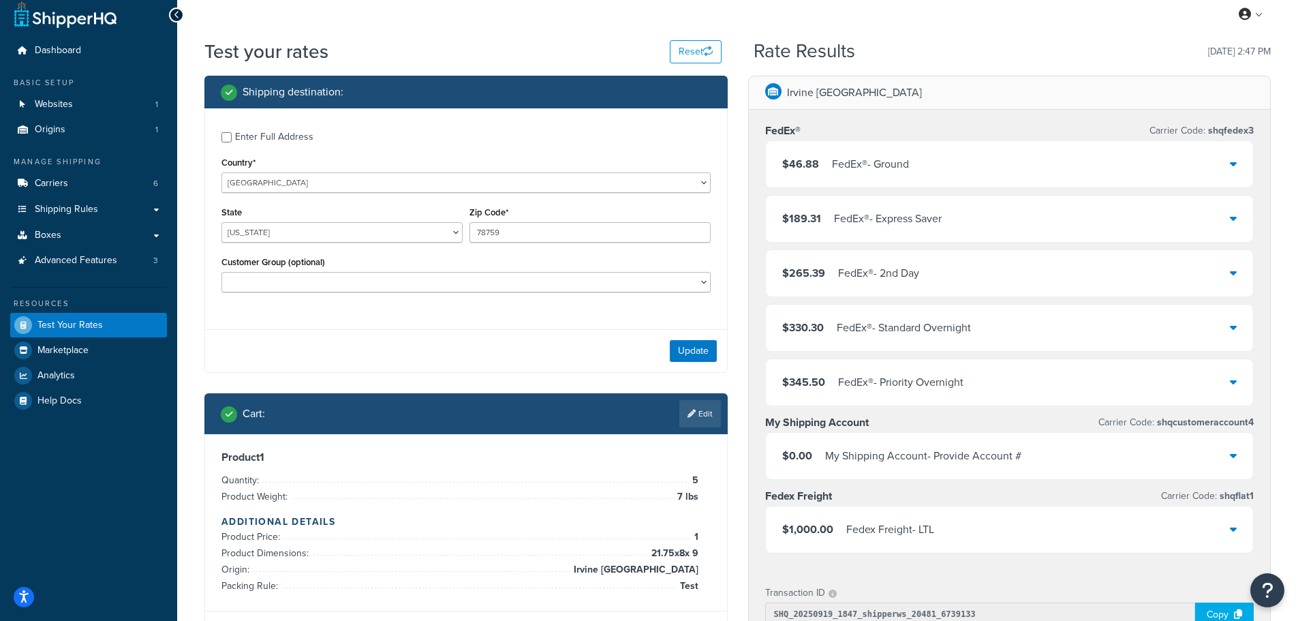
scroll to position [0, 0]
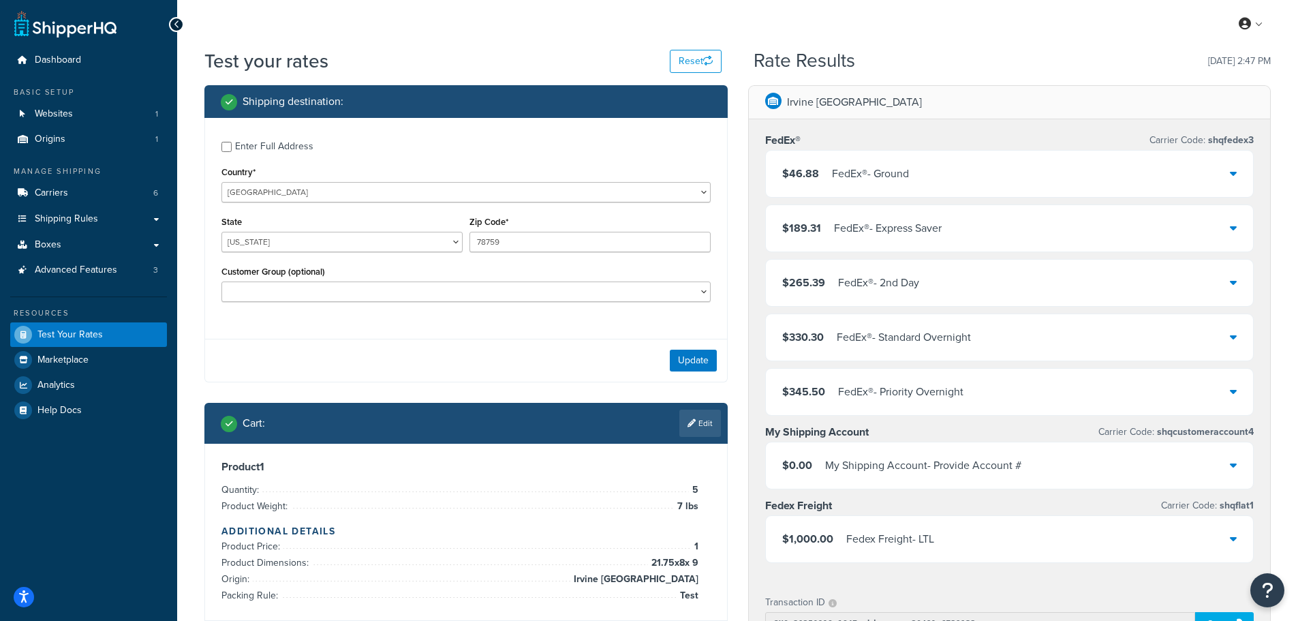
click at [972, 184] on div "$46.88 FedEx® - Ground" at bounding box center [1010, 174] width 488 height 46
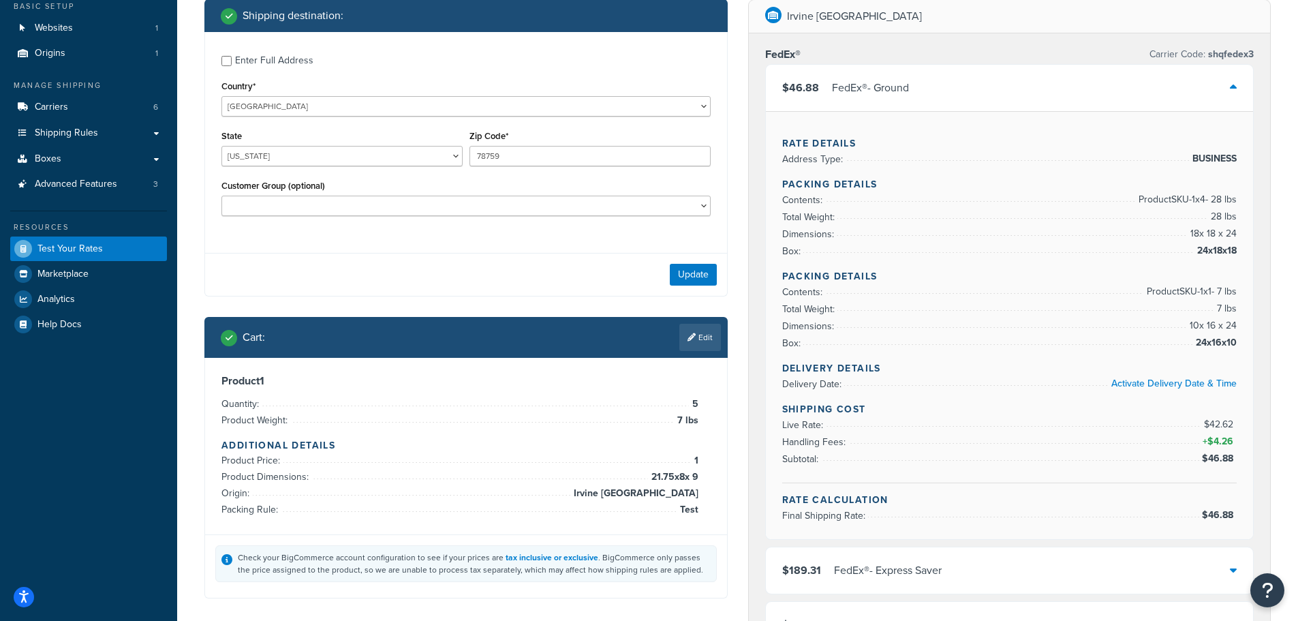
scroll to position [204, 0]
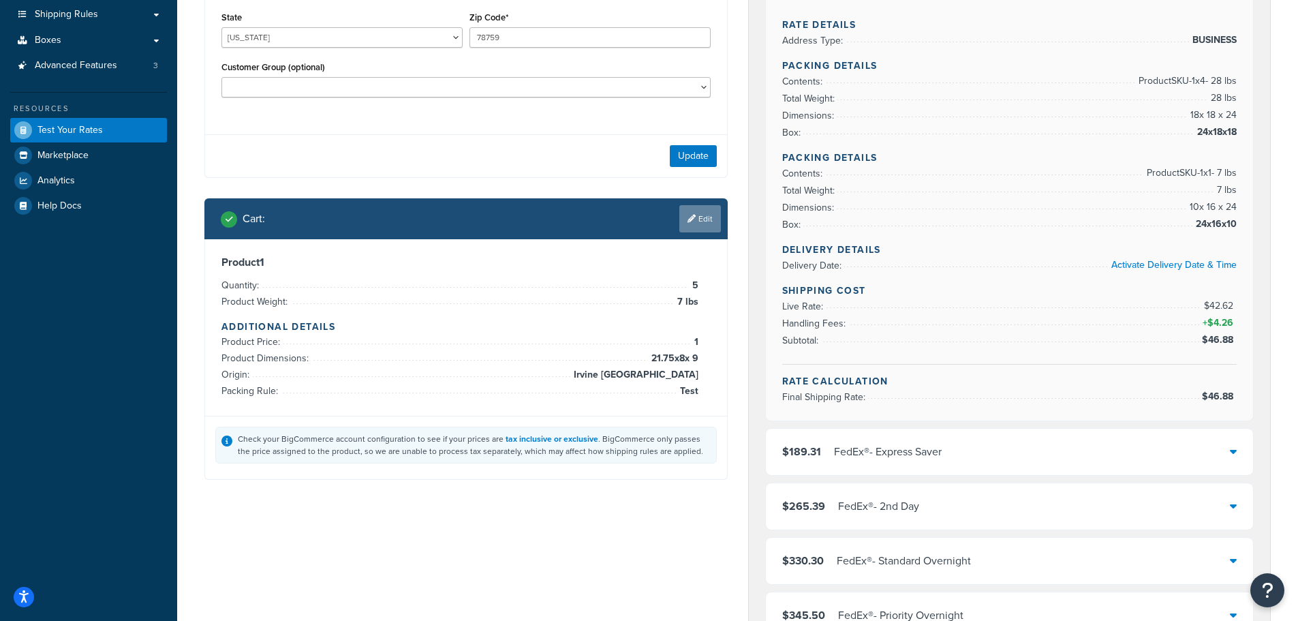
click at [700, 222] on link "Edit" at bounding box center [700, 218] width 42 height 27
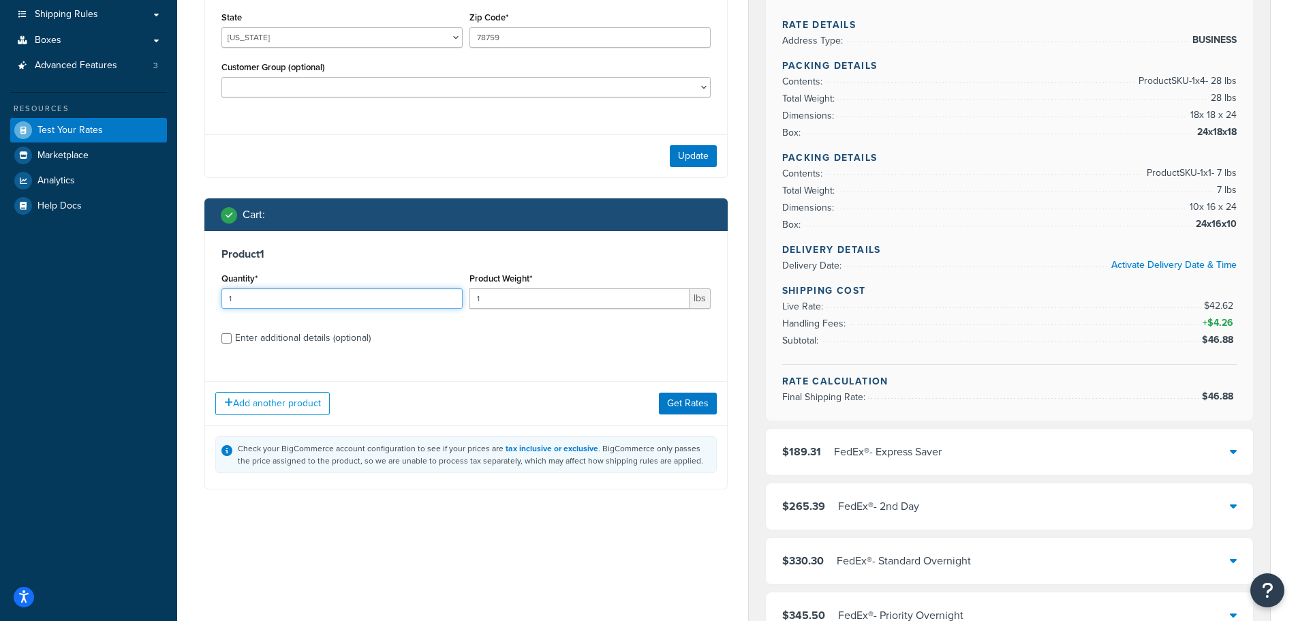
drag, startPoint x: 286, startPoint y: 305, endPoint x: -151, endPoint y: 297, distance: 436.8
click at [0, 297] on html "Accessibility Screen-Reader Guide, Feedback, and Issue Reporting | New window S…" at bounding box center [649, 528] width 1298 height 1465
type input "6"
drag, startPoint x: 444, startPoint y: 304, endPoint x: 345, endPoint y: 311, distance: 98.4
click at [330, 304] on div "Quantity* 6 Product Weight* 1 lbs" at bounding box center [466, 294] width 496 height 50
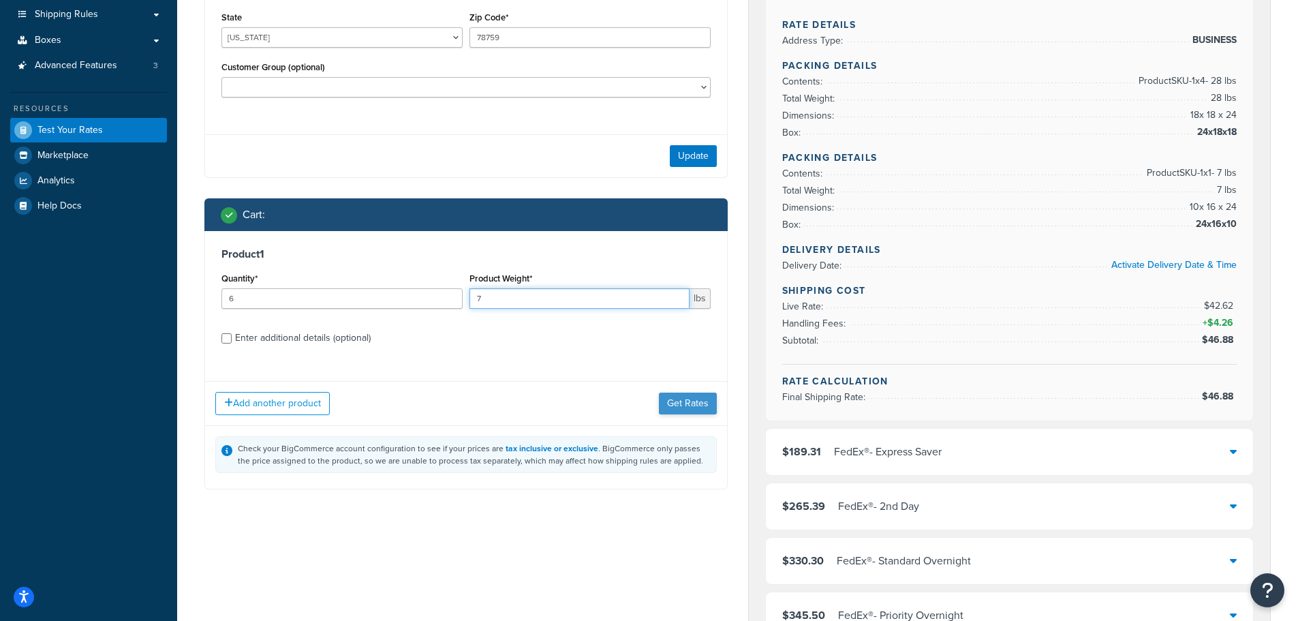
type input "7"
click at [673, 407] on button "Get Rates" at bounding box center [688, 403] width 58 height 22
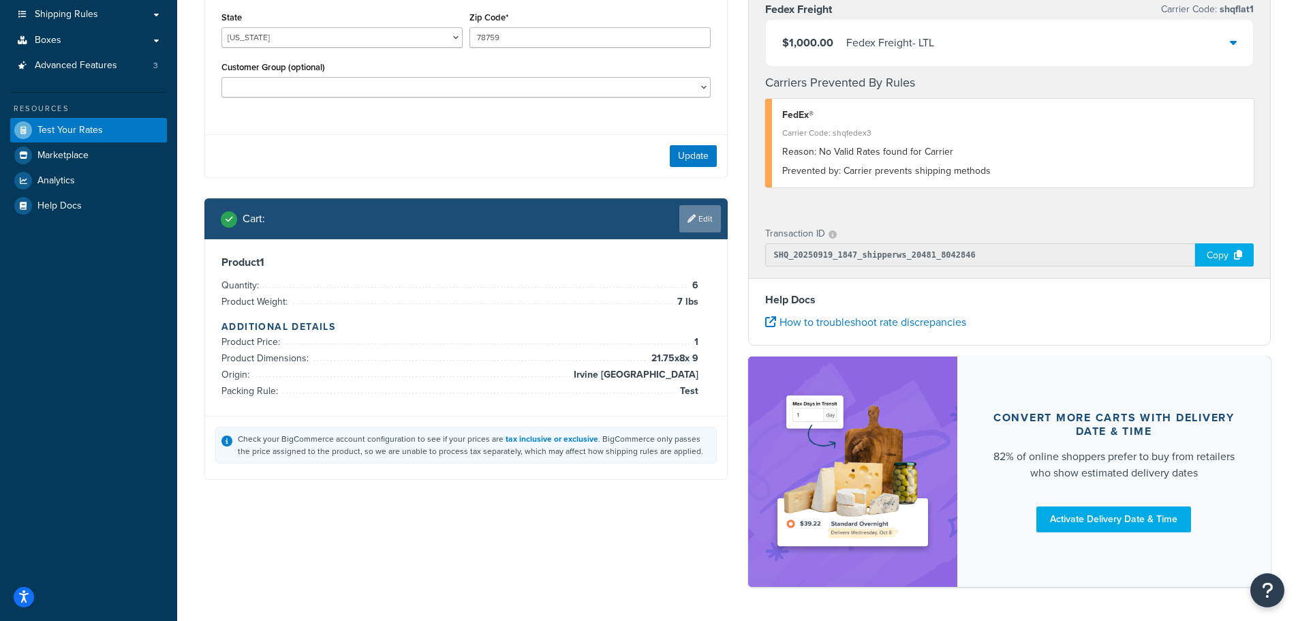
click at [703, 215] on link "Edit" at bounding box center [700, 218] width 42 height 27
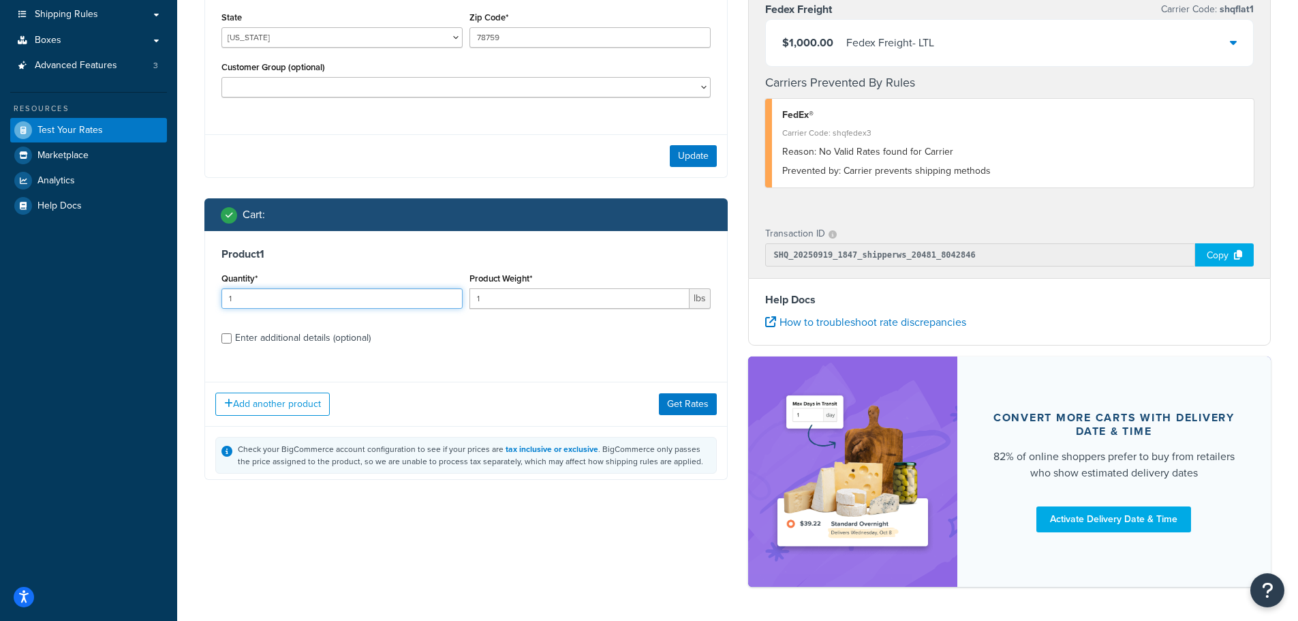
drag, startPoint x: 265, startPoint y: 301, endPoint x: -36, endPoint y: 298, distance: 301.2
click at [0, 298] on html "Accessibility Screen-Reader Guide, Feedback, and Issue Reporting | New window S…" at bounding box center [649, 232] width 1298 height 873
type input "5"
drag, startPoint x: 508, startPoint y: 295, endPoint x: 395, endPoint y: 307, distance: 113.8
click at [380, 292] on div "Quantity* 5 Product Weight* 1 lbs" at bounding box center [466, 294] width 496 height 50
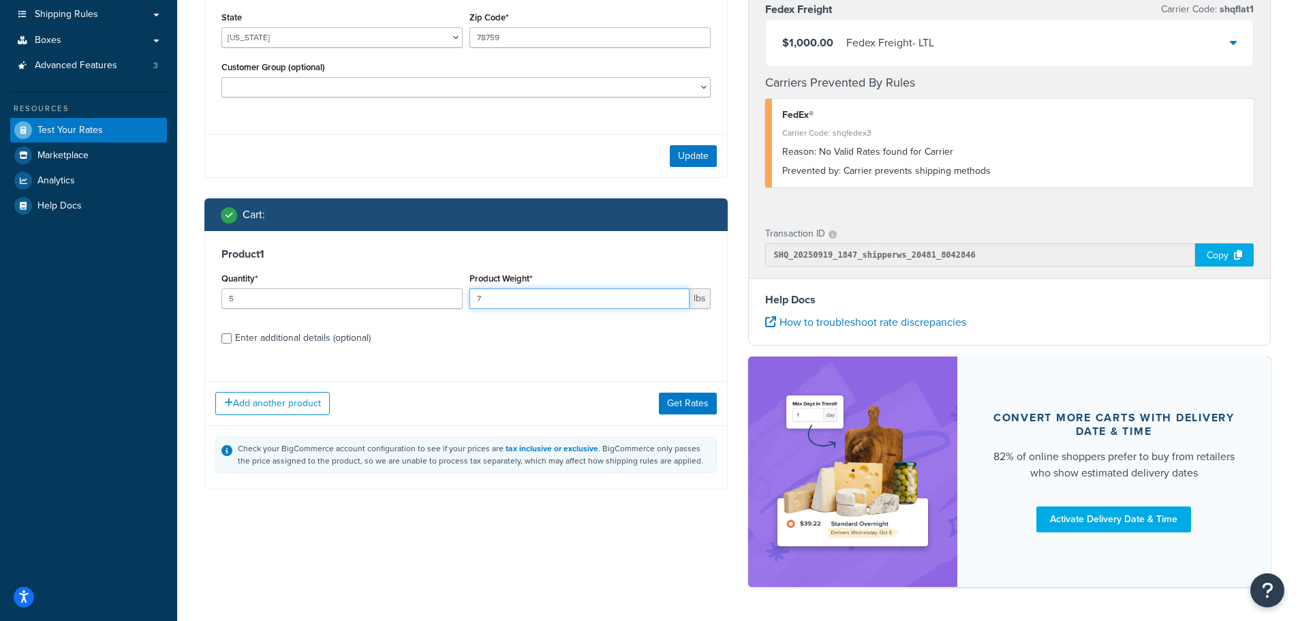
type input "7"
click at [694, 407] on button "Get Rates" at bounding box center [688, 403] width 58 height 22
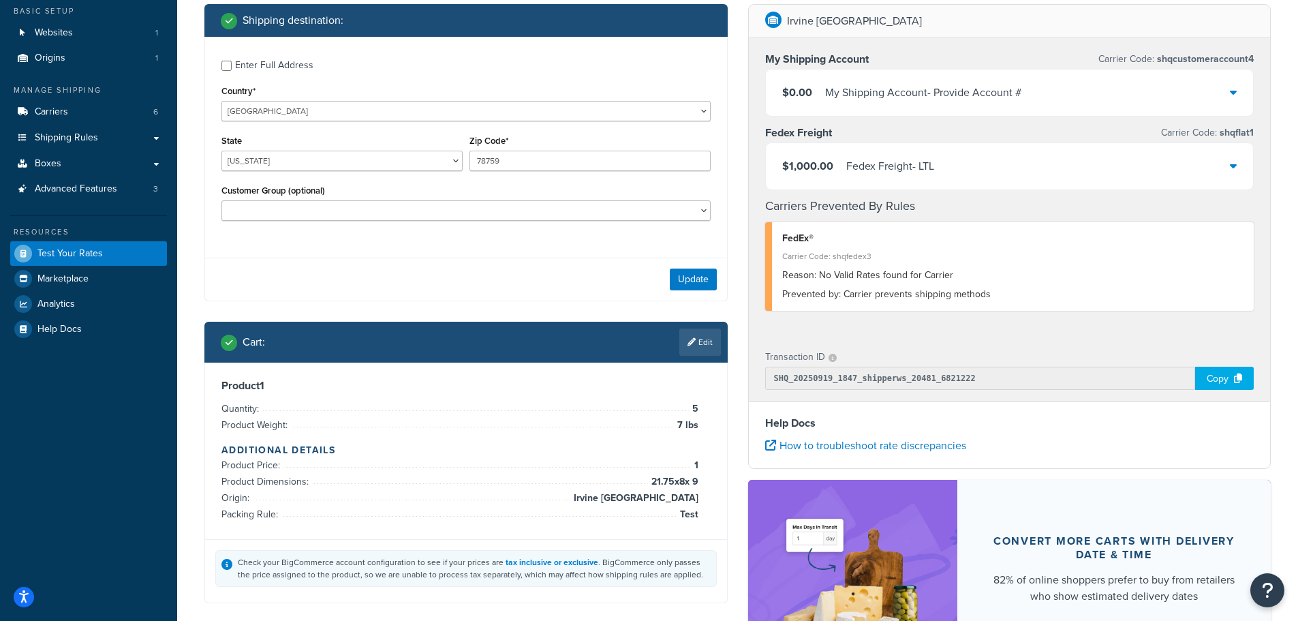
scroll to position [136, 0]
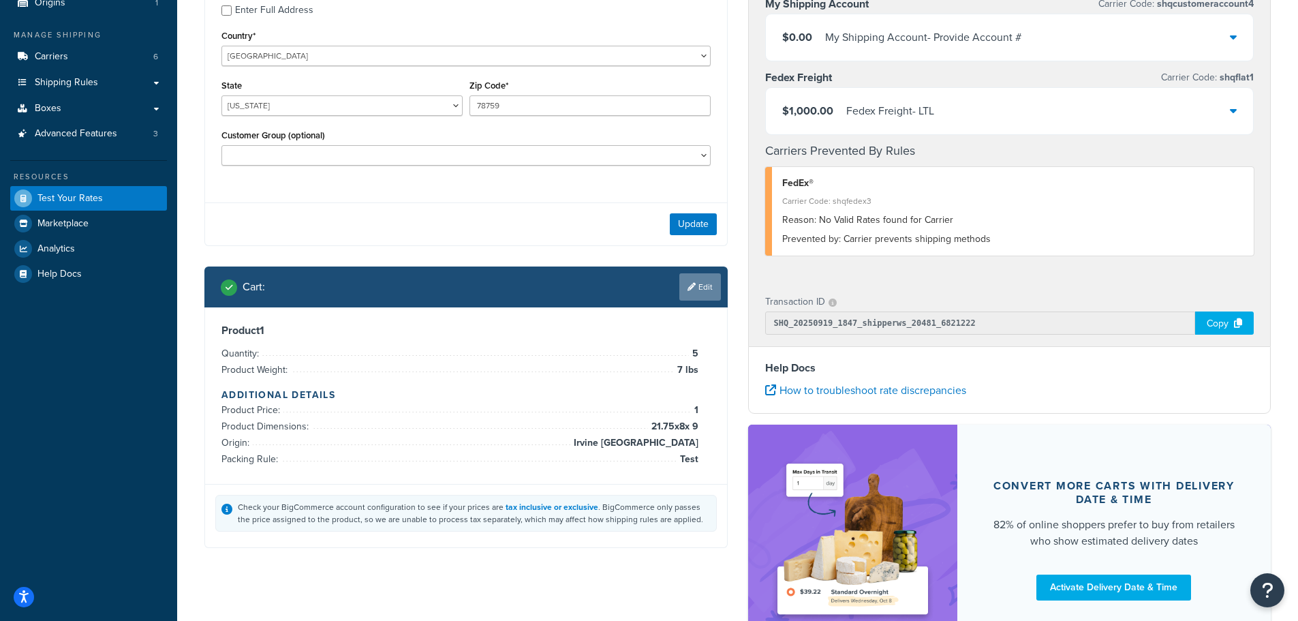
click at [718, 288] on link "Edit" at bounding box center [700, 286] width 42 height 27
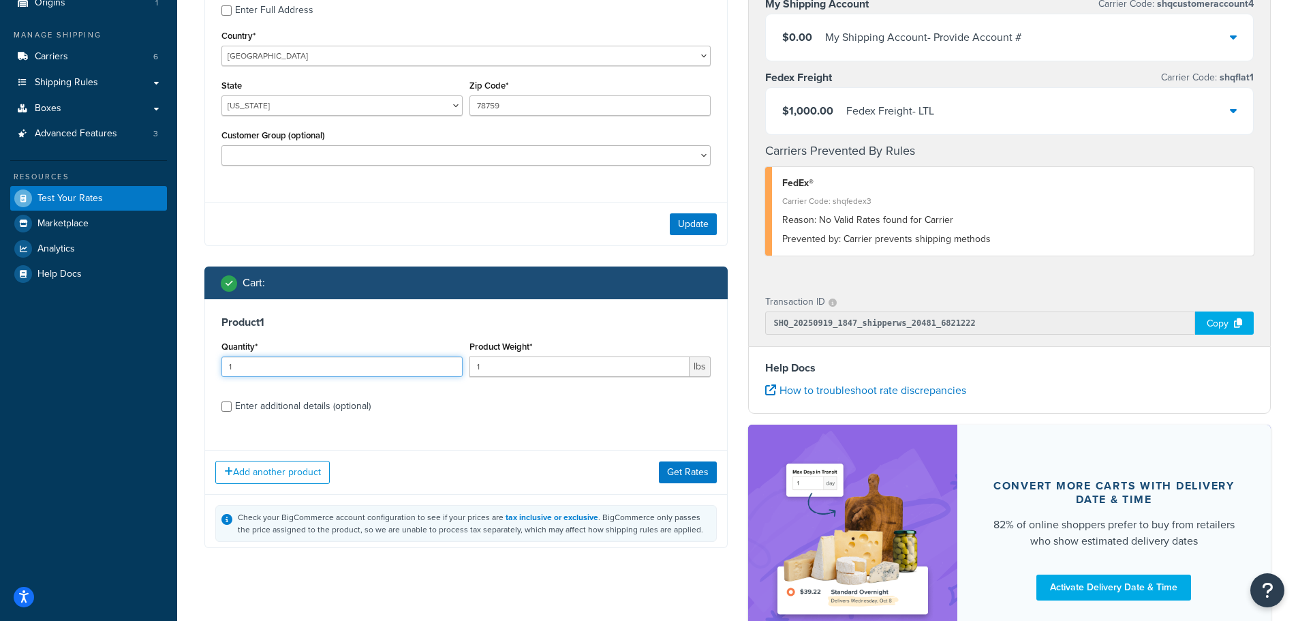
drag, startPoint x: 238, startPoint y: 369, endPoint x: 60, endPoint y: 367, distance: 177.9
click at [71, 367] on div "Dashboard Basic Setup Websites 1 Origins 1 Manage Shipping Carriers 6 Shipping …" at bounding box center [649, 300] width 1298 height 873
type input "6"
drag, startPoint x: 516, startPoint y: 363, endPoint x: 309, endPoint y: 363, distance: 206.5
click at [328, 363] on div "Quantity* 6 Product Weight* 1 lbs" at bounding box center [466, 362] width 496 height 50
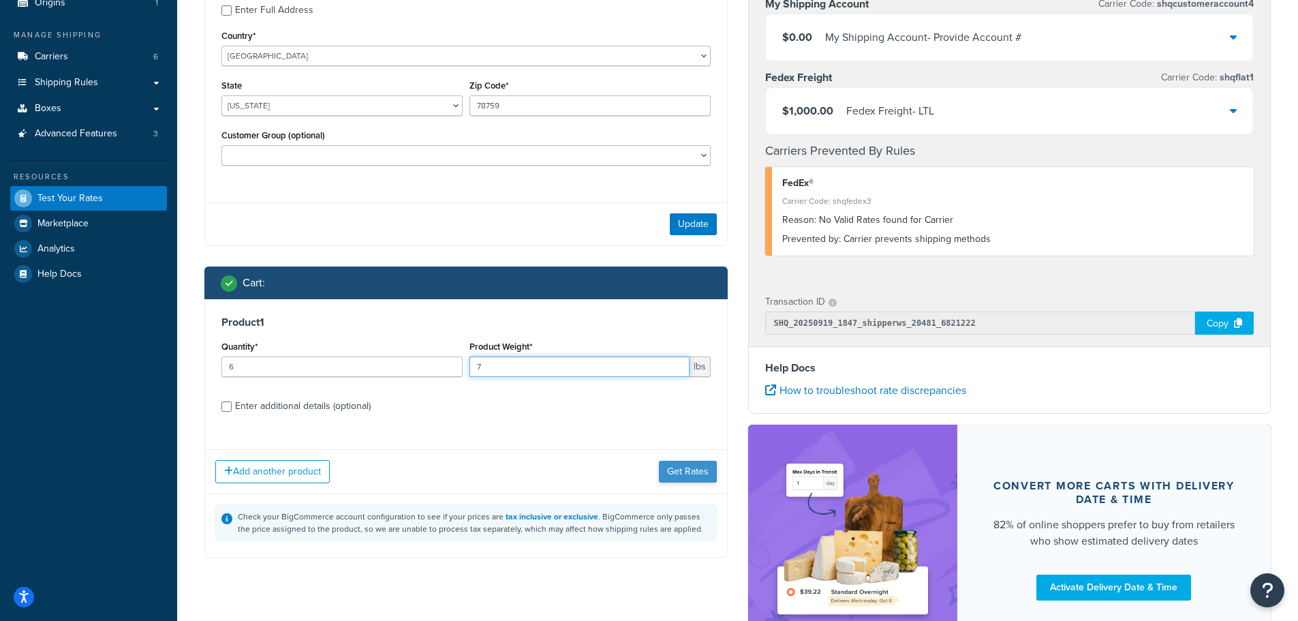
type input "7"
click at [700, 476] on button "Get Rates" at bounding box center [688, 472] width 58 height 22
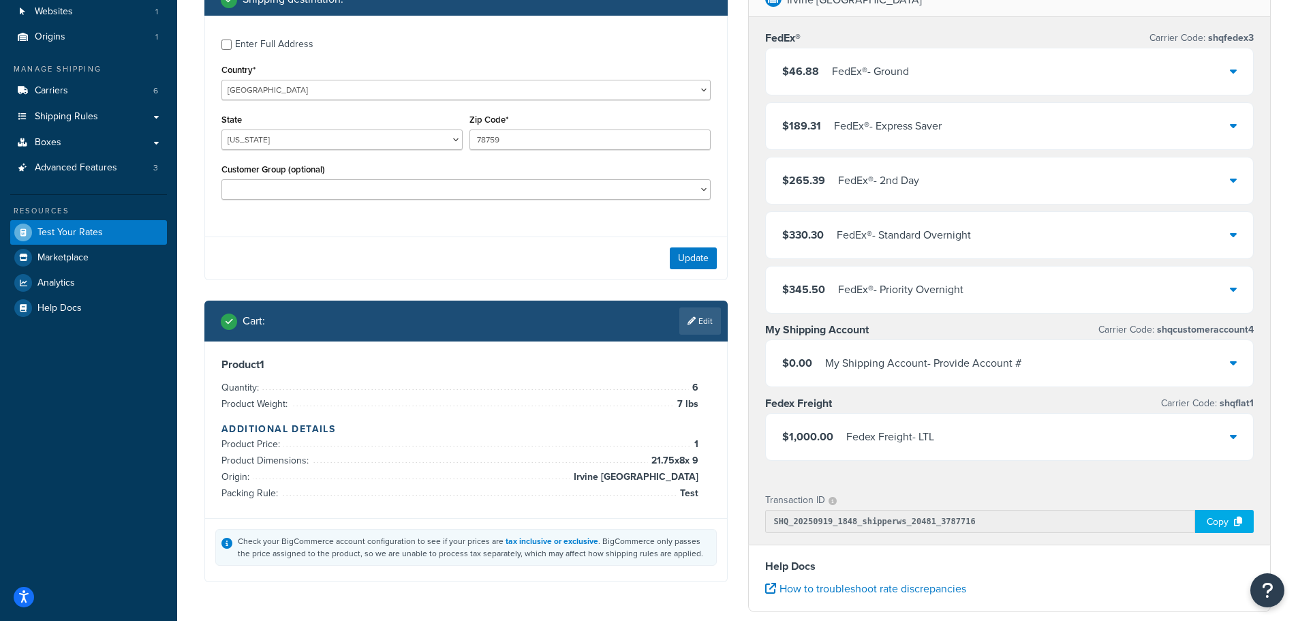
scroll to position [273, 0]
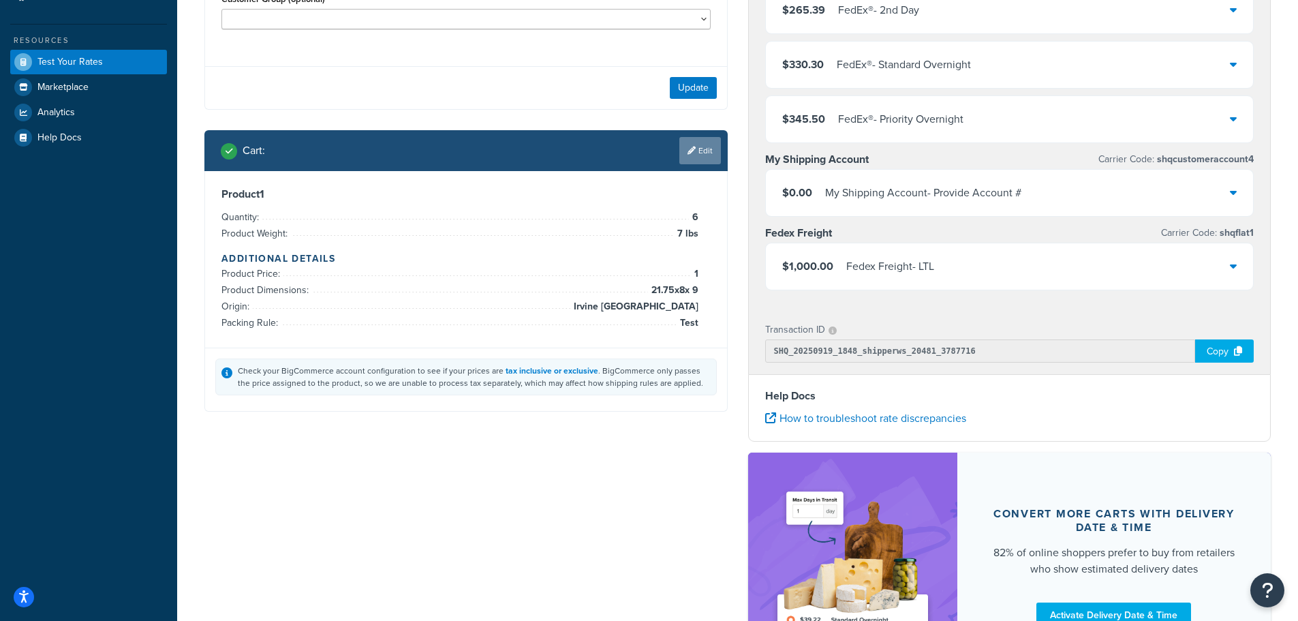
click at [698, 160] on link "Edit" at bounding box center [700, 150] width 42 height 27
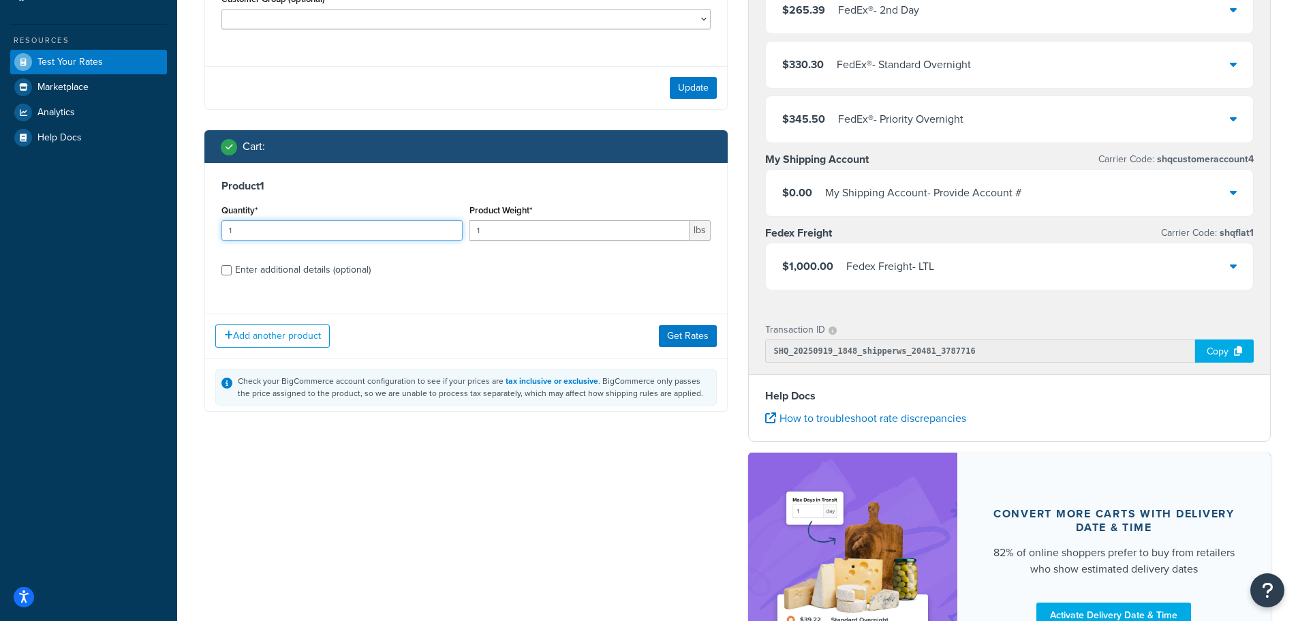
drag, startPoint x: 316, startPoint y: 230, endPoint x: 6, endPoint y: 230, distance: 310.0
click at [6, 230] on div "Dashboard Basic Setup Websites 1 Origins 1 Manage Shipping Carriers 6 Shipping …" at bounding box center [649, 245] width 1298 height 1037
type input "5"
drag, startPoint x: 559, startPoint y: 230, endPoint x: 230, endPoint y: 210, distance: 329.7
click at [279, 212] on div "Quantity* 5 Product Weight* 1 lbs" at bounding box center [466, 226] width 496 height 50
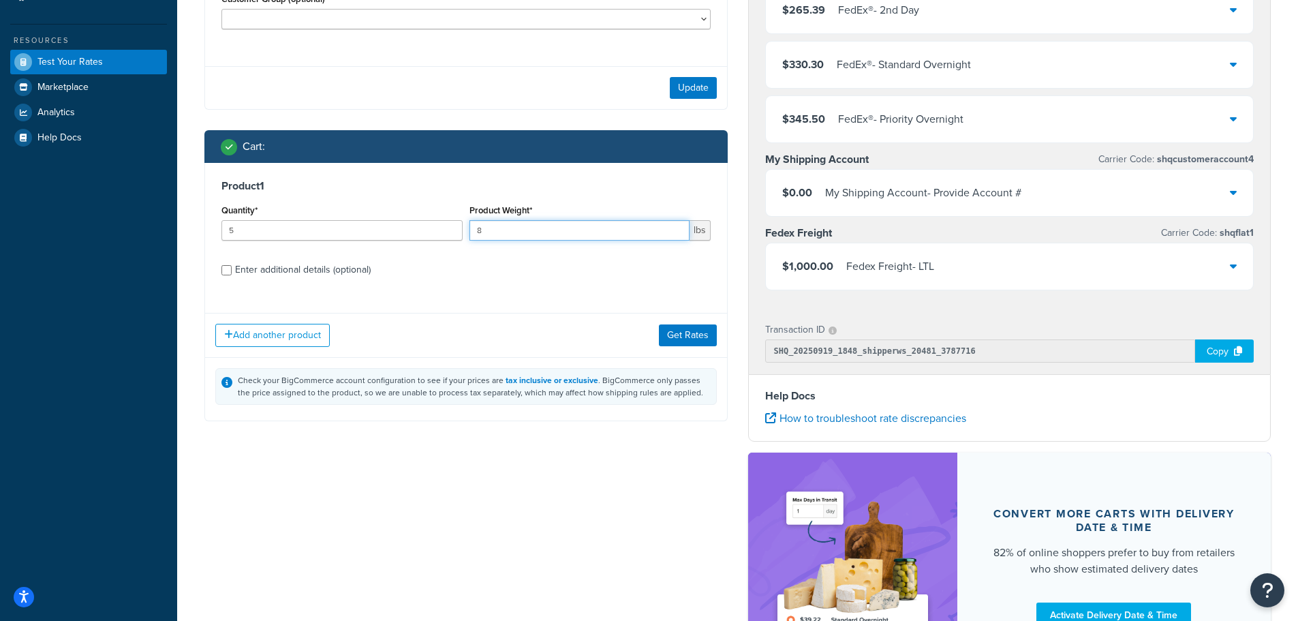
type input "8"
click at [679, 323] on div "Add another product Get Rates" at bounding box center [466, 335] width 522 height 44
click at [694, 337] on button "Get Rates" at bounding box center [688, 335] width 58 height 22
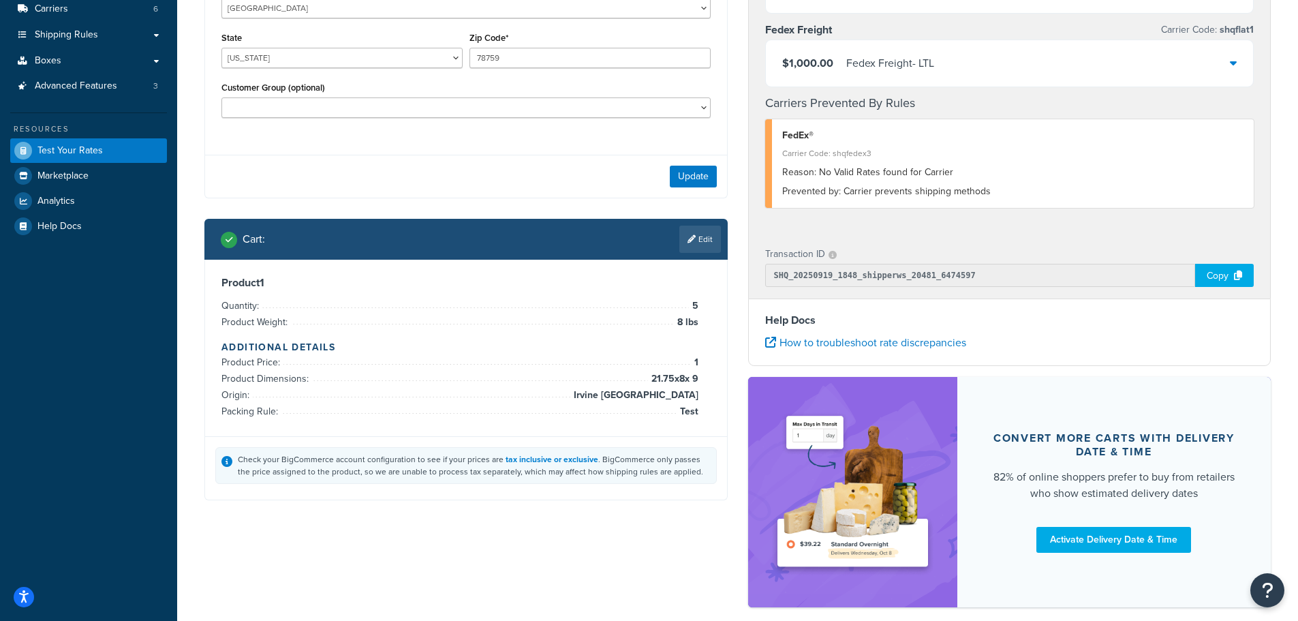
scroll to position [49, 0]
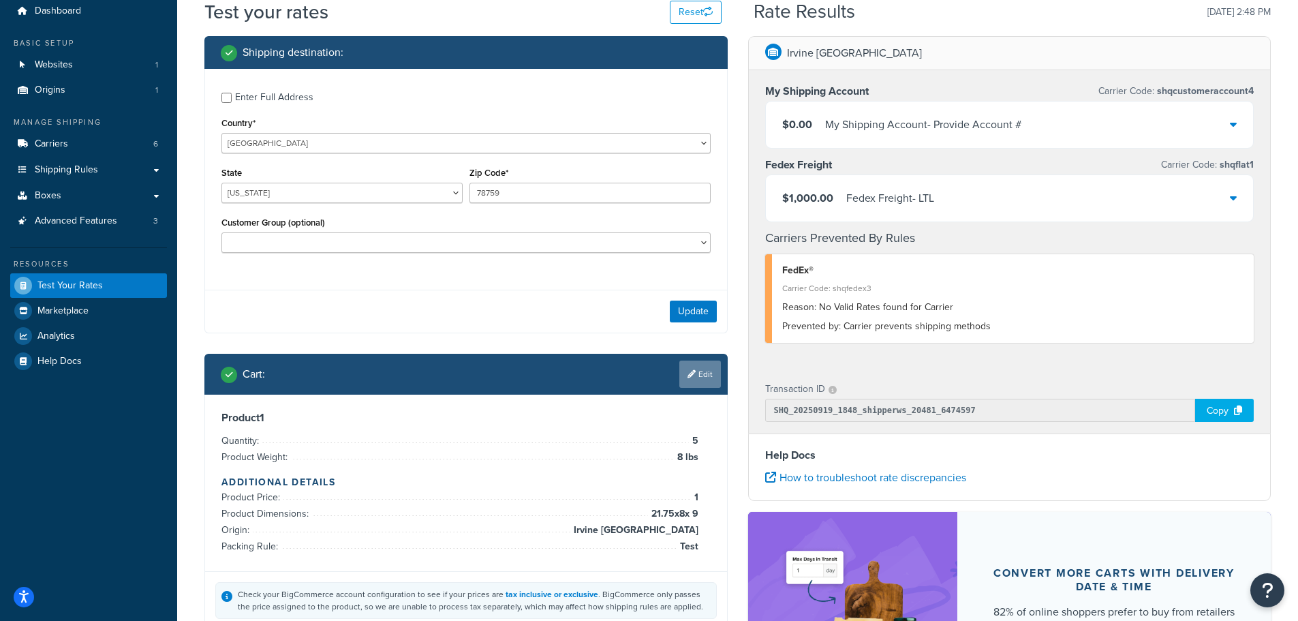
click at [707, 384] on link "Edit" at bounding box center [700, 373] width 42 height 27
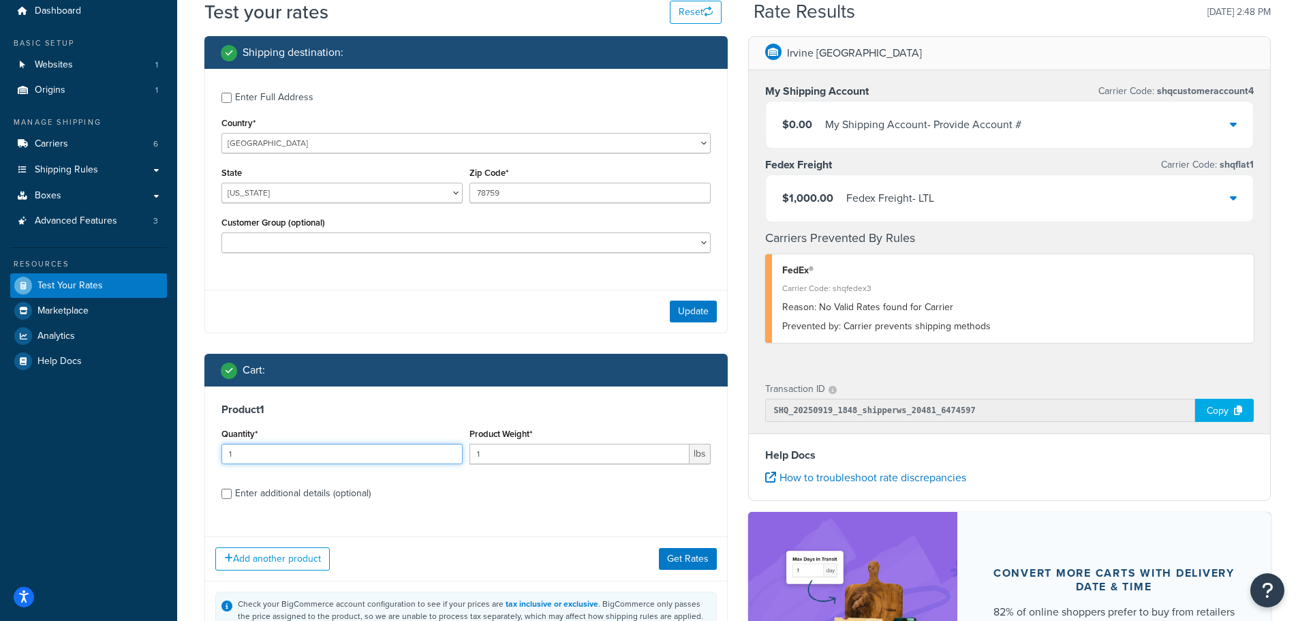
drag, startPoint x: 320, startPoint y: 450, endPoint x: 292, endPoint y: 450, distance: 27.9
click at [138, 450] on div "Dashboard Basic Setup Websites 1 Origins 1 Manage Shipping Carriers 6 Shipping …" at bounding box center [649, 387] width 1298 height 873
type input "6"
drag, startPoint x: 411, startPoint y: 450, endPoint x: 364, endPoint y: 450, distance: 47.0
click at [365, 450] on div "Quantity* 6 Product Weight* 1 lbs" at bounding box center [466, 450] width 496 height 50
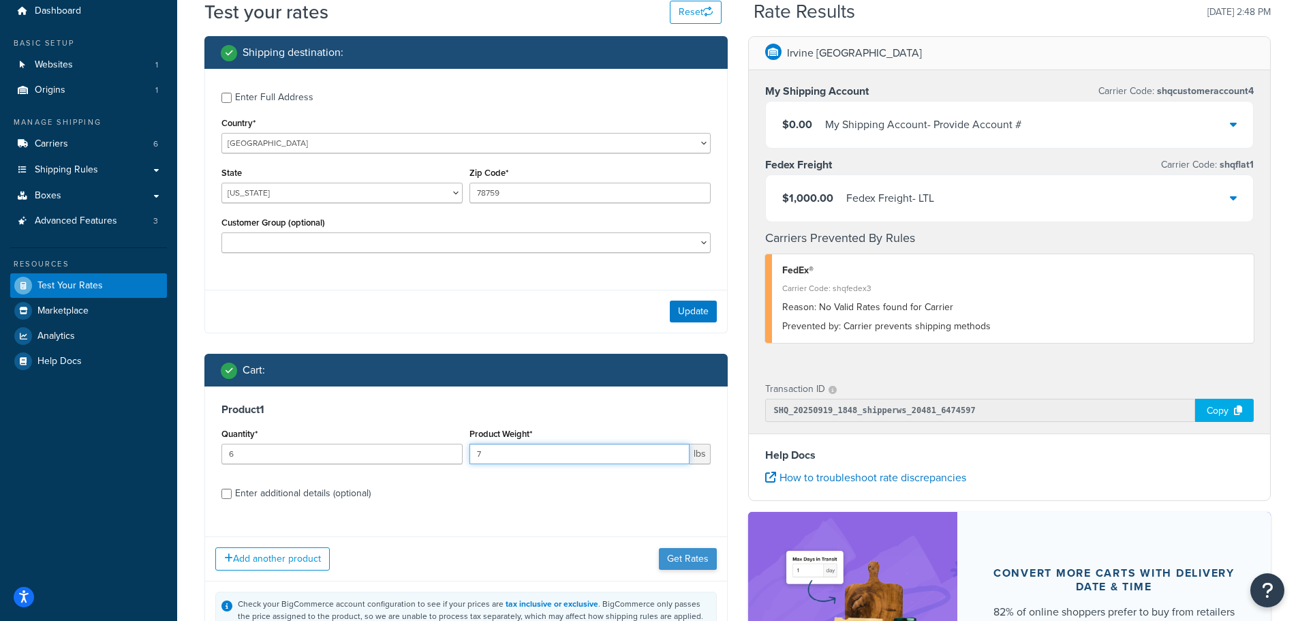
type input "7"
click at [688, 563] on button "Get Rates" at bounding box center [688, 559] width 58 height 22
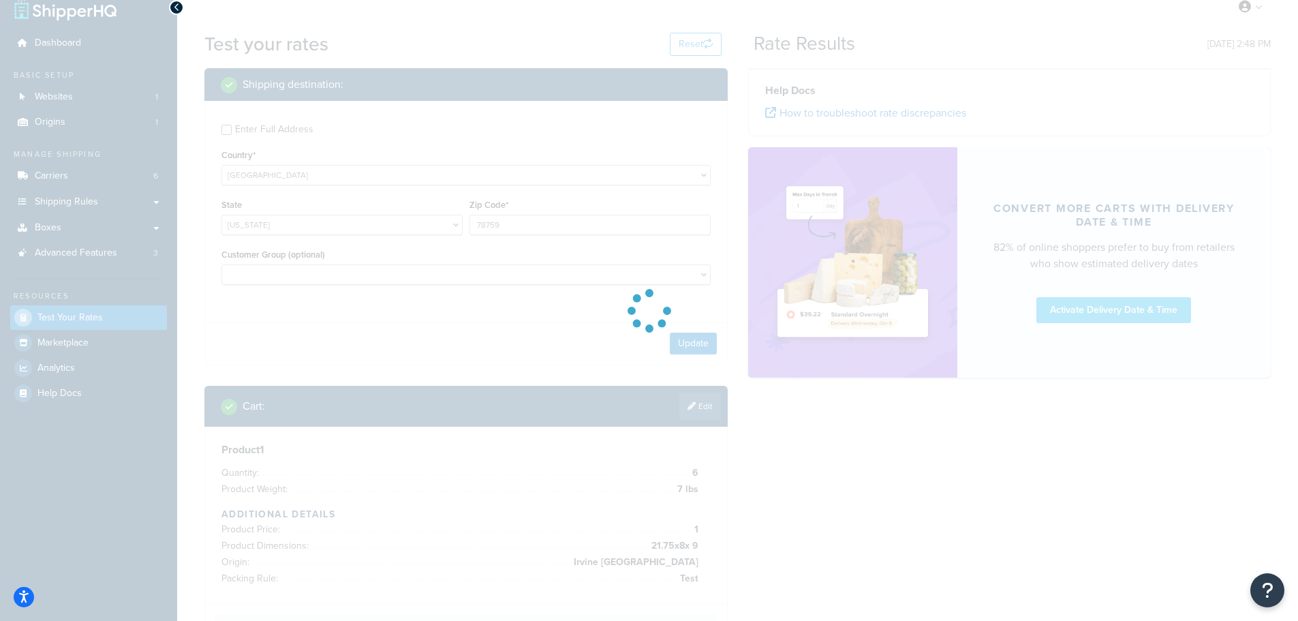
scroll to position [0, 0]
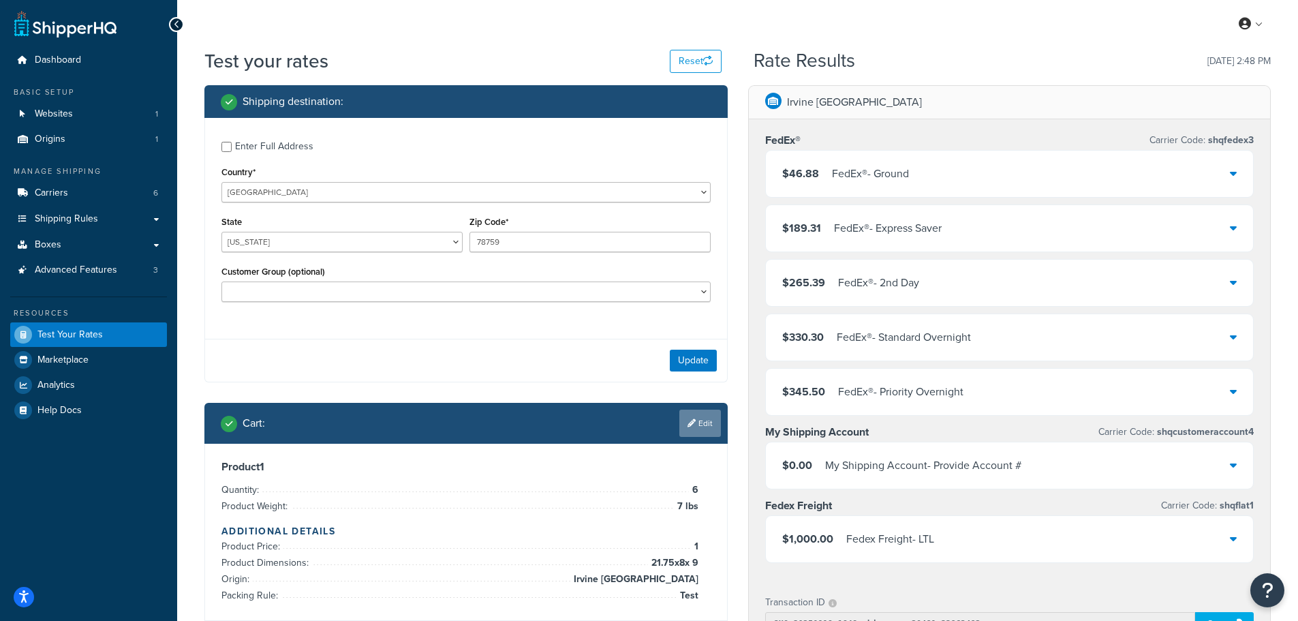
click at [704, 424] on link "Edit" at bounding box center [700, 423] width 42 height 27
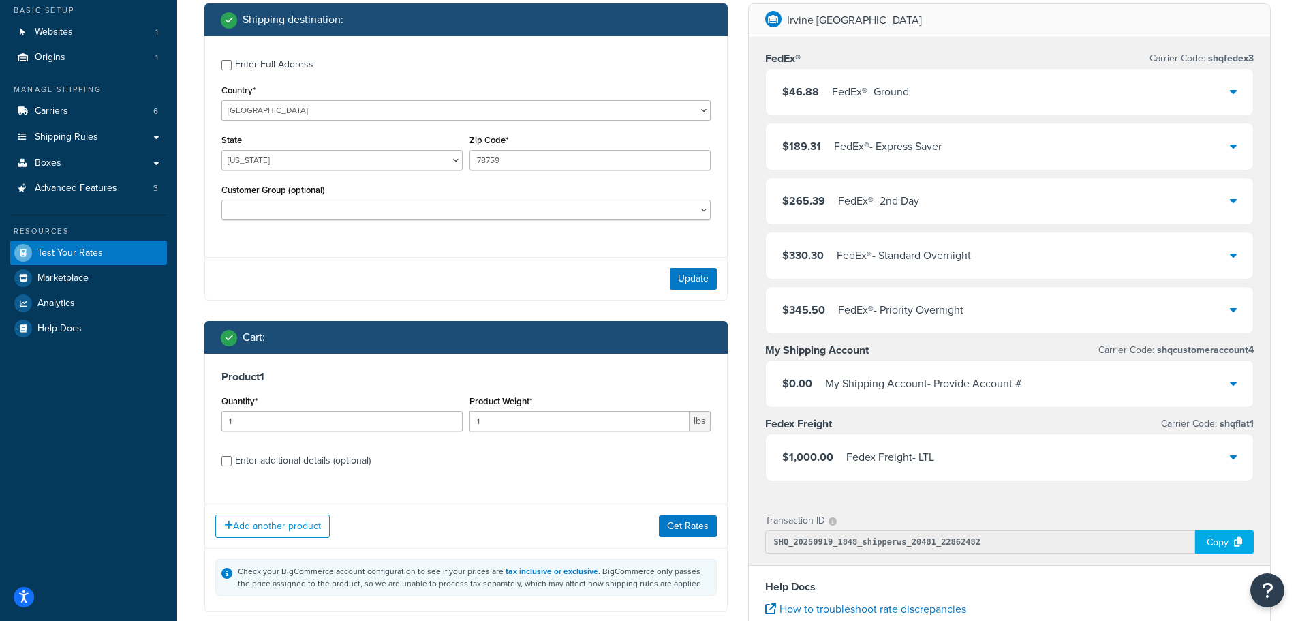
scroll to position [204, 0]
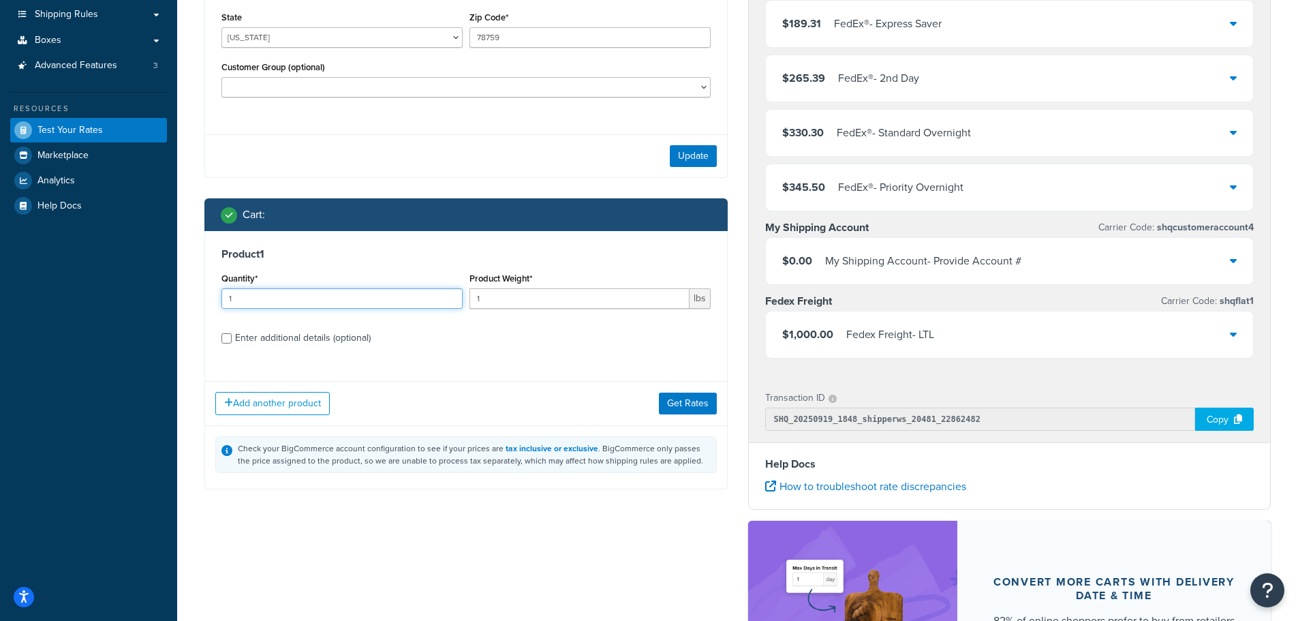
drag, startPoint x: 239, startPoint y: 298, endPoint x: -79, endPoint y: 287, distance: 318.4
click at [0, 287] on html "Accessibility Screen-Reader Guide, Feedback, and Issue Reporting | New window S…" at bounding box center [649, 314] width 1298 height 1037
type input "5"
drag, startPoint x: 514, startPoint y: 307, endPoint x: 305, endPoint y: 303, distance: 209.2
click at [392, 303] on div "Quantity* 5 Product Weight* 1 lbs" at bounding box center [466, 294] width 496 height 50
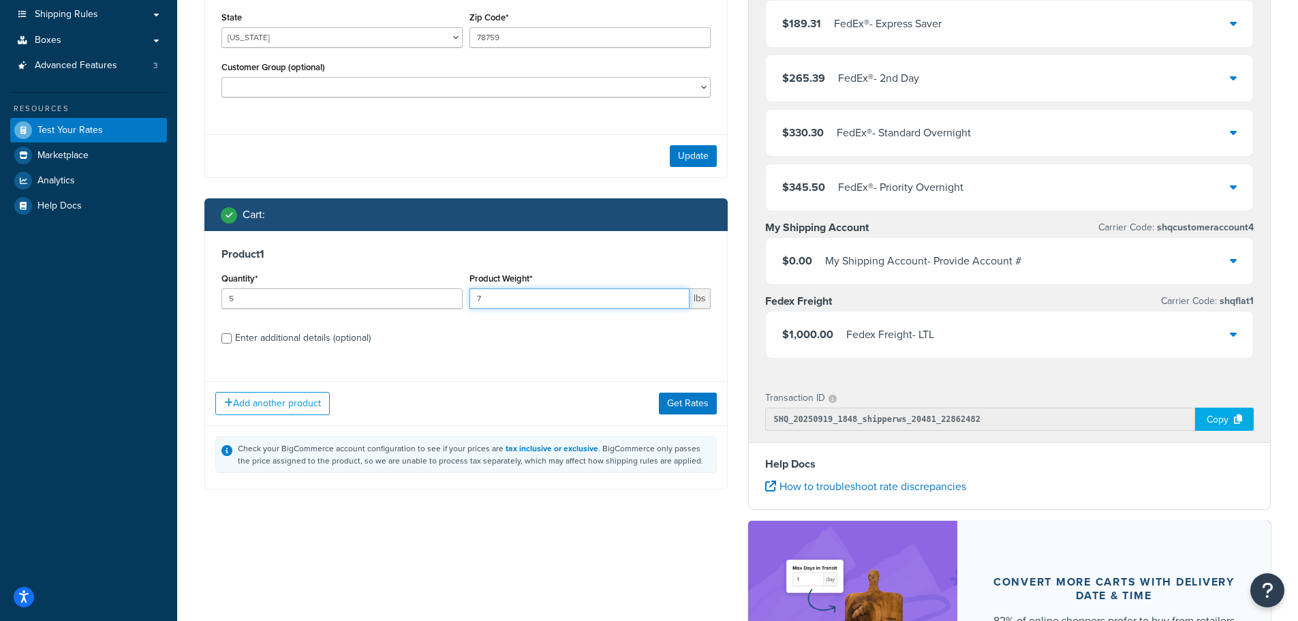
type input "7"
click at [657, 395] on div "Add another product Get Rates" at bounding box center [466, 403] width 522 height 44
click at [679, 402] on button "Get Rates" at bounding box center [688, 403] width 58 height 22
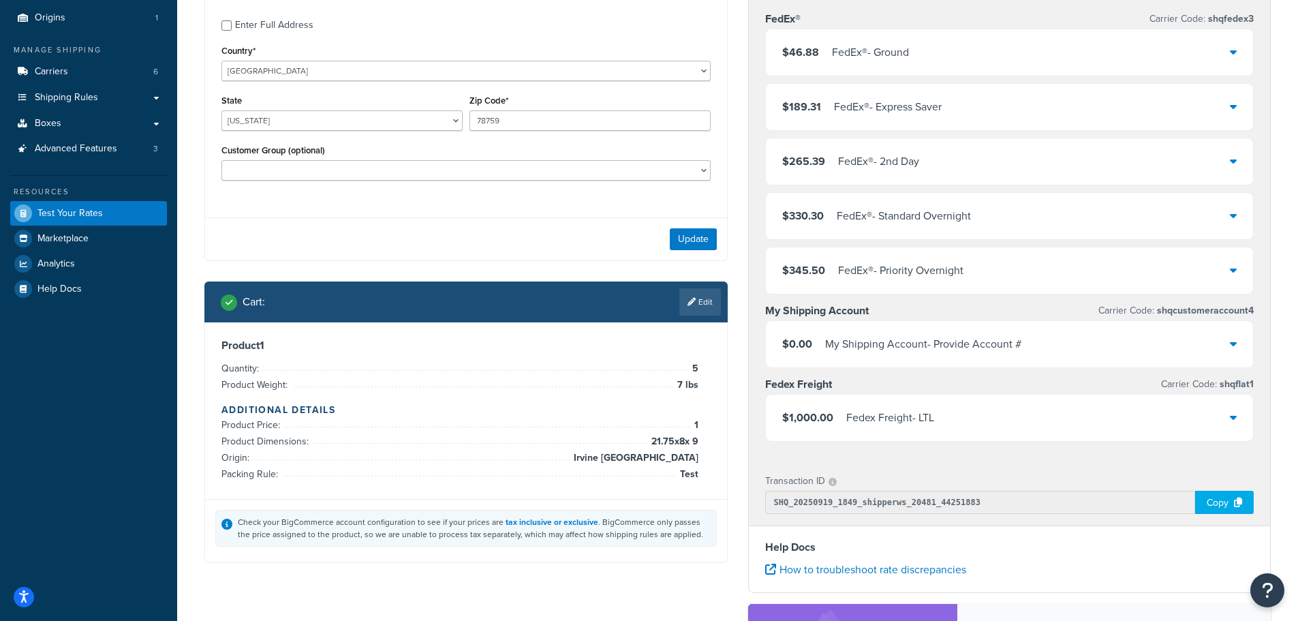
scroll to position [0, 0]
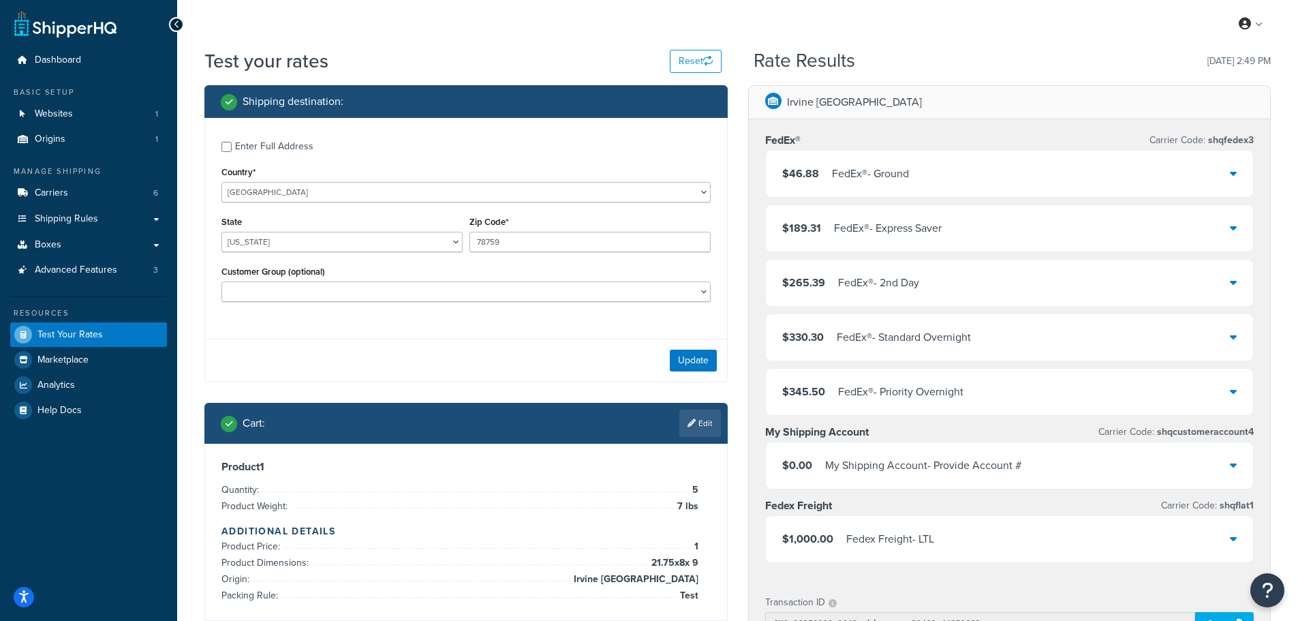
click at [1164, 179] on div "$46.88 FedEx® - Ground" at bounding box center [1010, 174] width 488 height 46
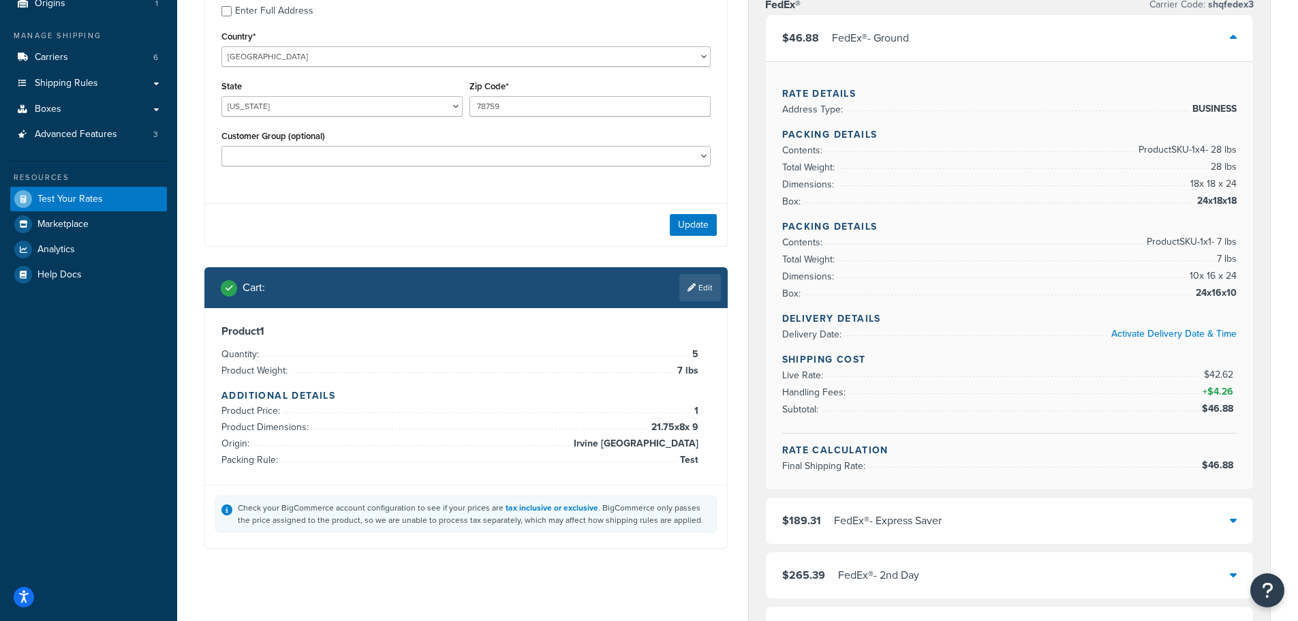
scroll to position [136, 0]
click at [696, 292] on link "Edit" at bounding box center [700, 286] width 42 height 27
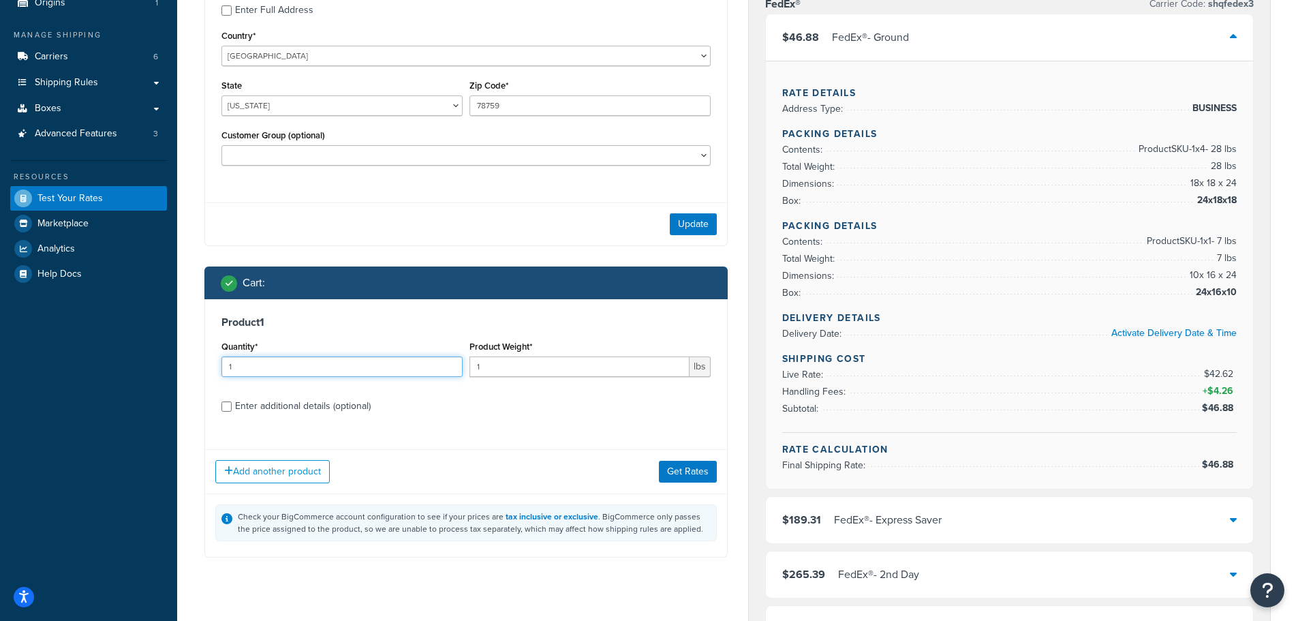
drag, startPoint x: 296, startPoint y: 374, endPoint x: 58, endPoint y: 368, distance: 238.6
click at [66, 368] on div "Dashboard Basic Setup Websites 1 Origins 1 Manage Shipping Carriers 6 Shipping …" at bounding box center [649, 596] width 1298 height 1465
type input "6"
drag, startPoint x: 487, startPoint y: 371, endPoint x: 346, endPoint y: 363, distance: 141.3
click at [378, 365] on div "Quantity* 6 Product Weight* 1 lbs" at bounding box center [466, 362] width 496 height 50
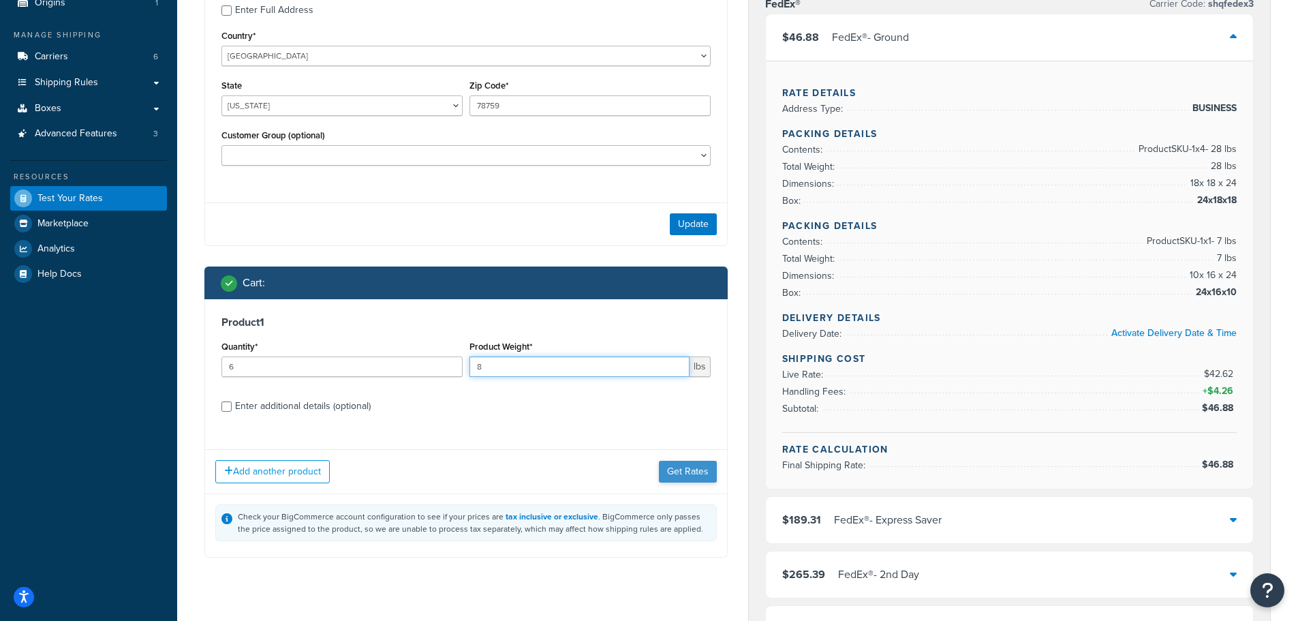
type input "8"
click at [689, 476] on button "Get Rates" at bounding box center [688, 472] width 58 height 22
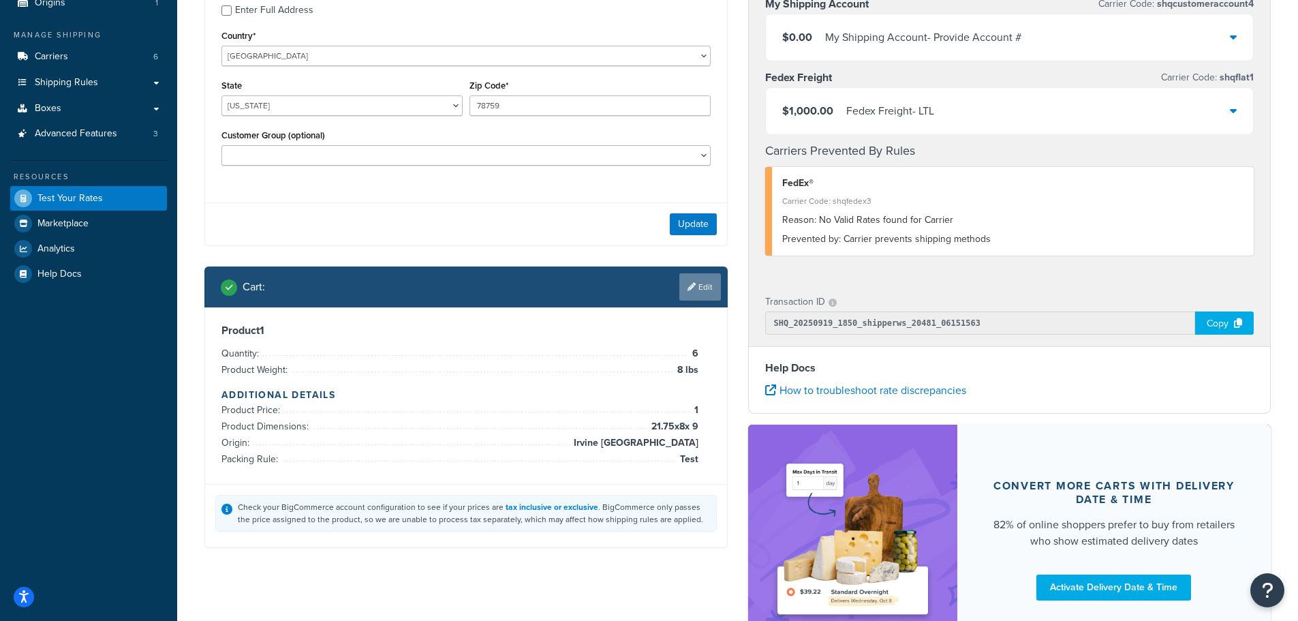
click at [685, 287] on link "Edit" at bounding box center [700, 286] width 42 height 27
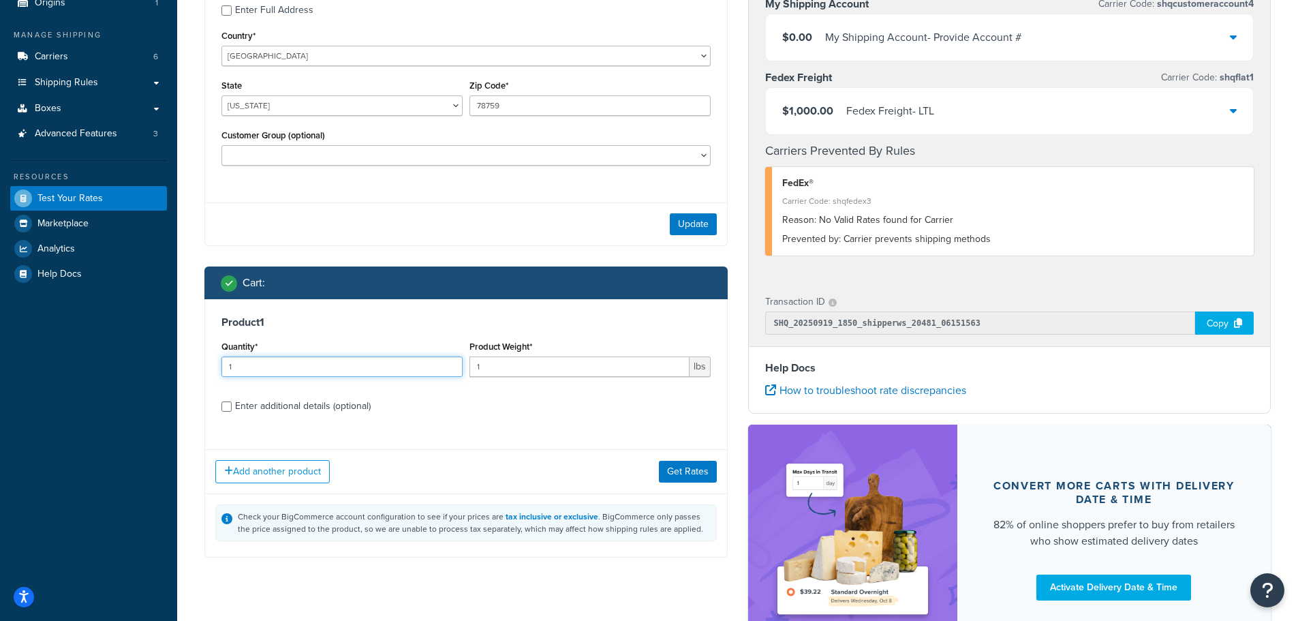
drag, startPoint x: 262, startPoint y: 365, endPoint x: -20, endPoint y: 359, distance: 282.2
click at [0, 359] on html "Accessibility Screen-Reader Guide, Feedback, and Issue Reporting | New window S…" at bounding box center [649, 300] width 1298 height 873
type input "7"
drag, startPoint x: 491, startPoint y: 365, endPoint x: 383, endPoint y: 361, distance: 108.4
click at [385, 362] on div "Quantity* 7 Product Weight* 1 lbs" at bounding box center [466, 362] width 496 height 50
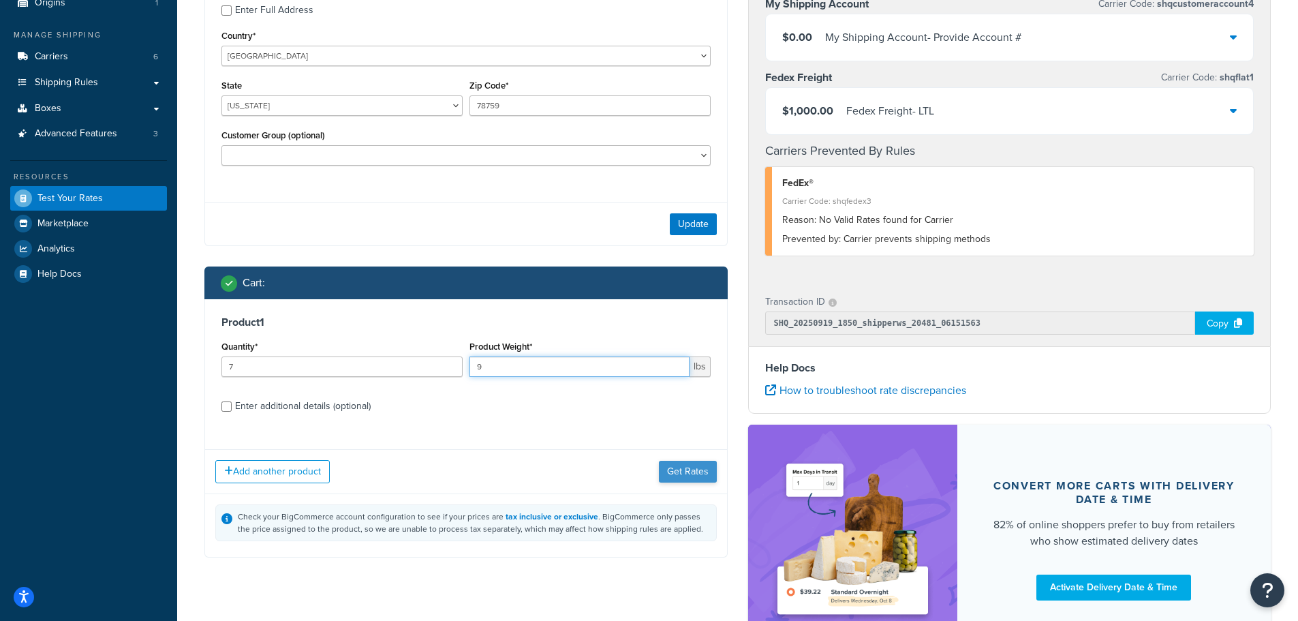
type input "9"
click at [677, 474] on button "Get Rates" at bounding box center [688, 472] width 58 height 22
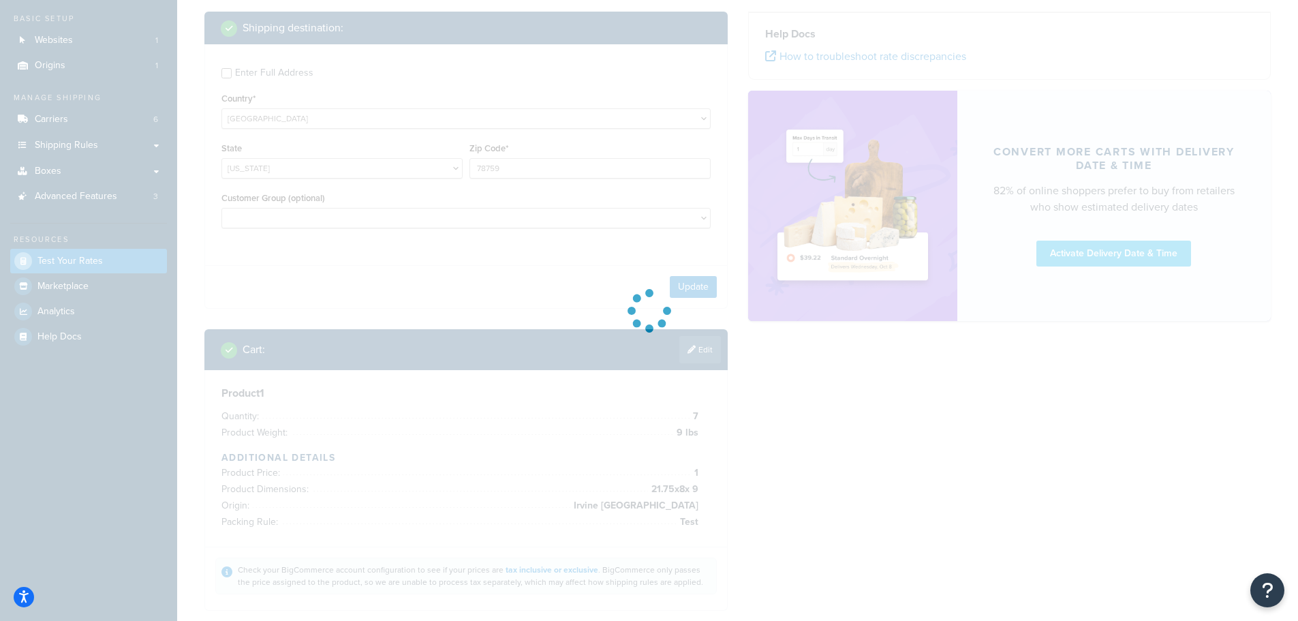
scroll to position [0, 0]
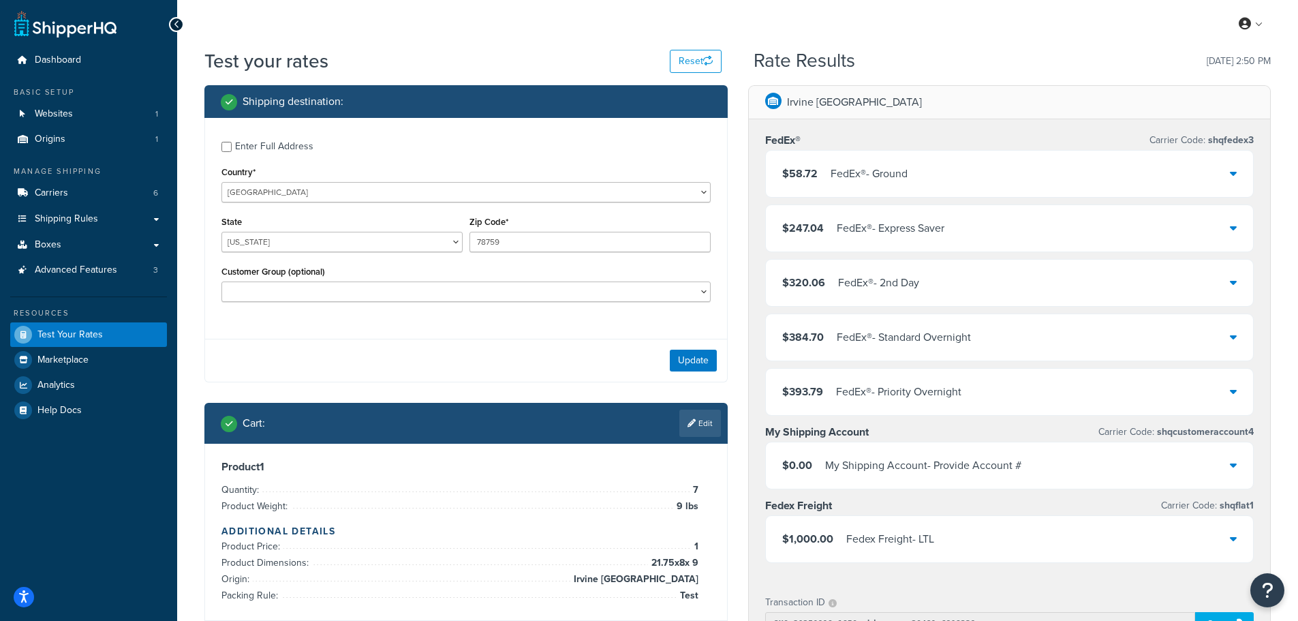
click at [1022, 178] on div "$58.72 FedEx® - Ground" at bounding box center [1010, 174] width 488 height 46
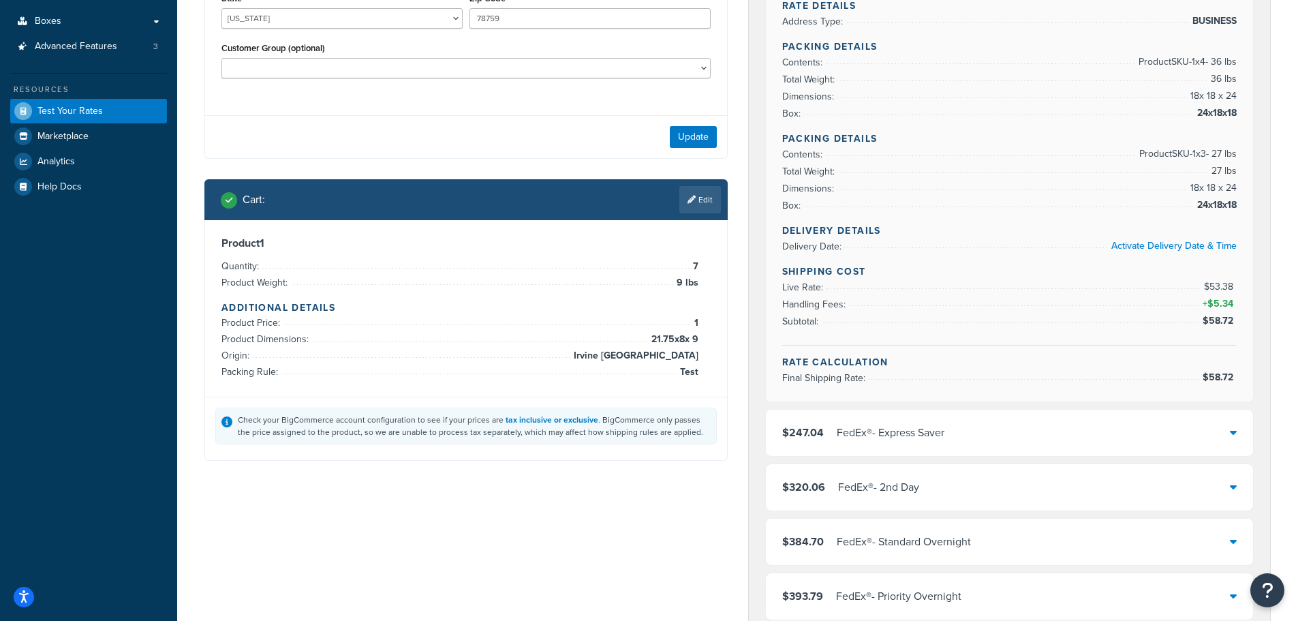
scroll to position [273, 0]
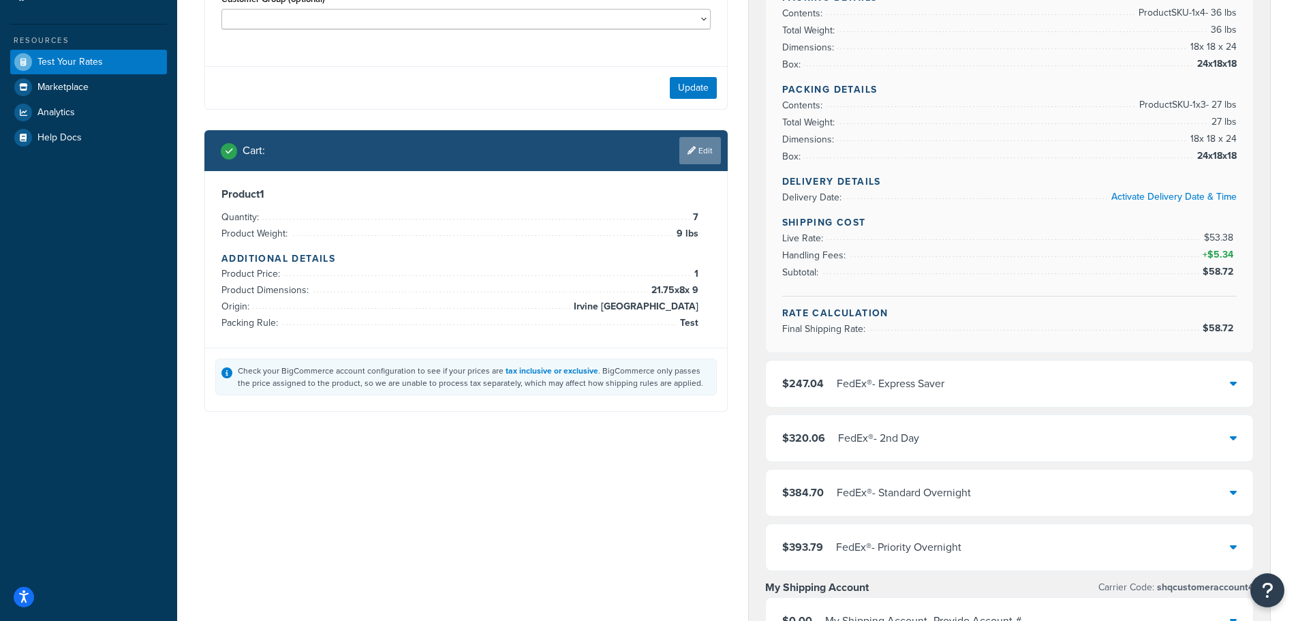
click at [711, 145] on link "Edit" at bounding box center [700, 150] width 42 height 27
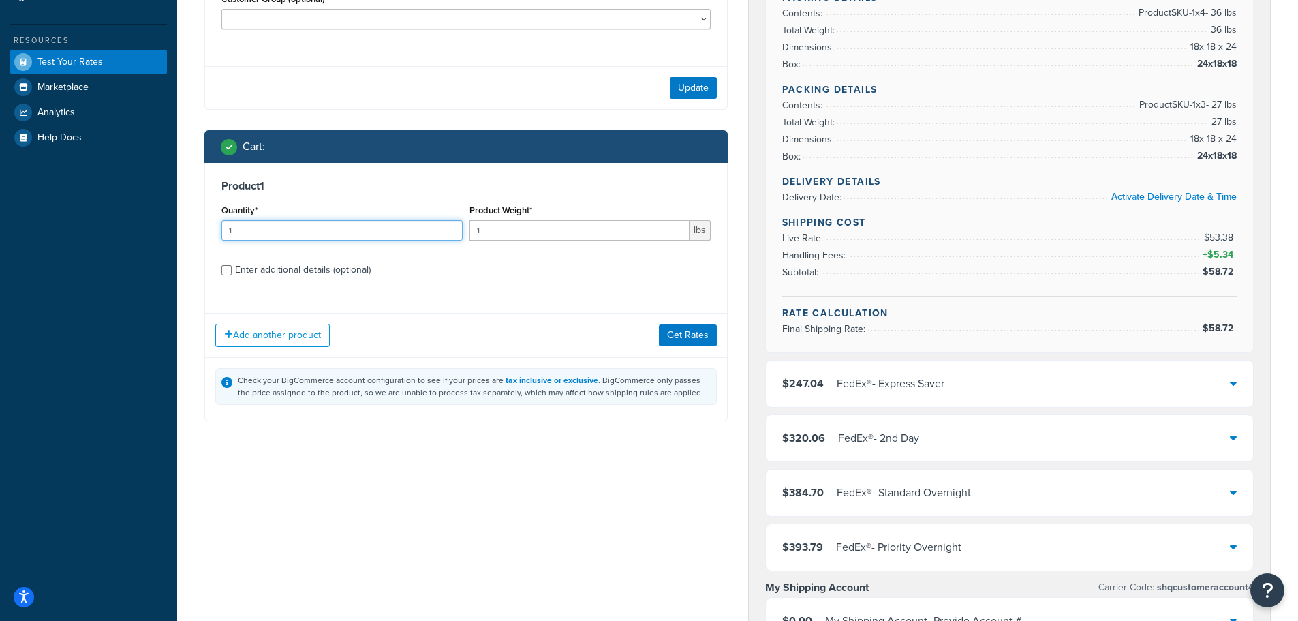
drag, startPoint x: 372, startPoint y: 241, endPoint x: 155, endPoint y: 230, distance: 217.6
click at [155, 231] on div "Dashboard Basic Setup Websites 1 Origins 1 Manage Shipping Carriers 6 Shipping …" at bounding box center [649, 459] width 1298 height 1465
type input "5"
drag, startPoint x: 505, startPoint y: 232, endPoint x: 301, endPoint y: 217, distance: 204.3
click at [328, 217] on div "Quantity* 5 Product Weight* 1 lbs" at bounding box center [466, 226] width 496 height 50
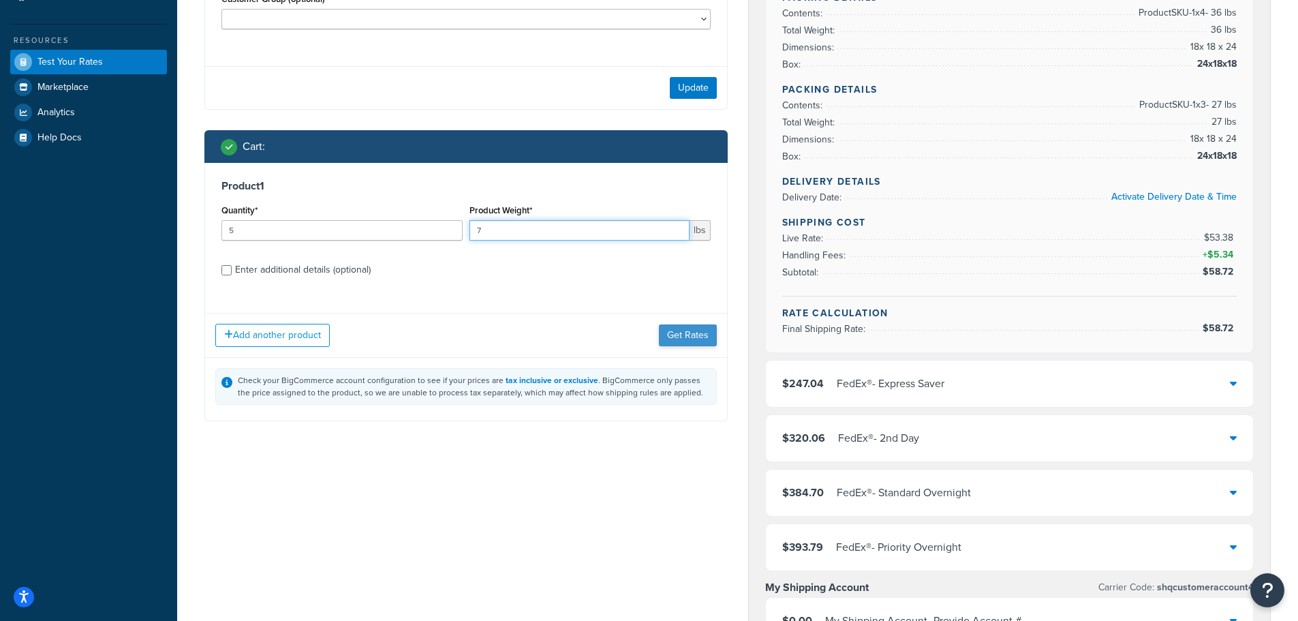
type input "7"
click at [692, 338] on button "Get Rates" at bounding box center [688, 335] width 58 height 22
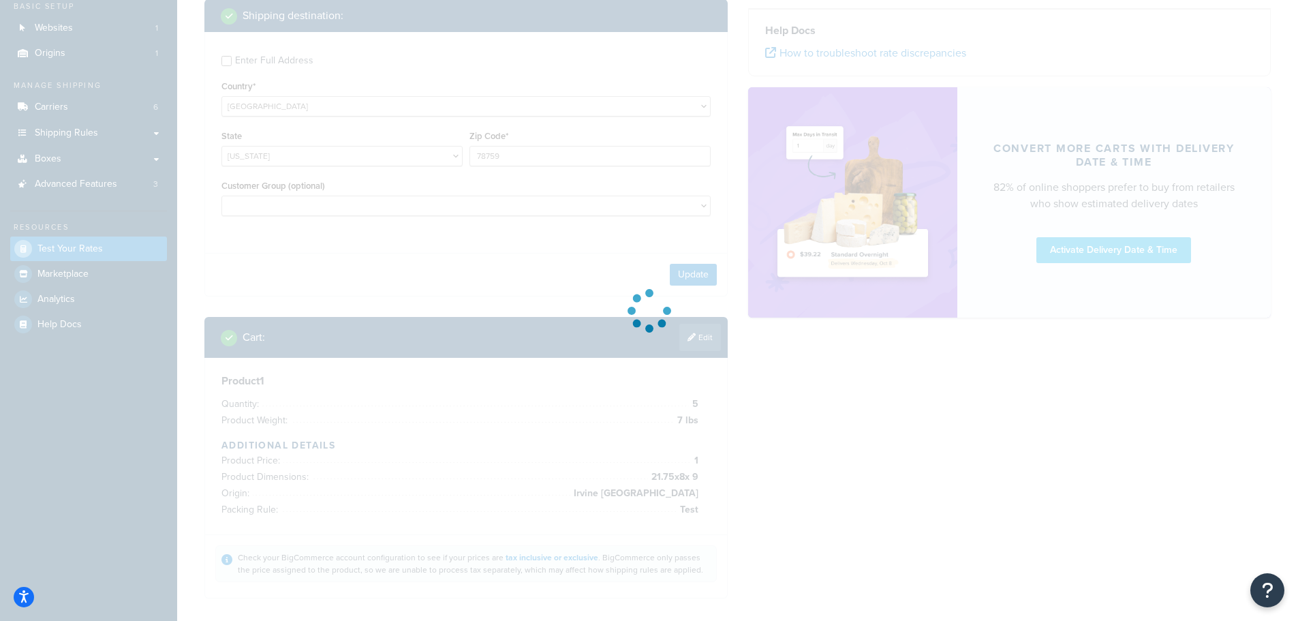
scroll to position [0, 0]
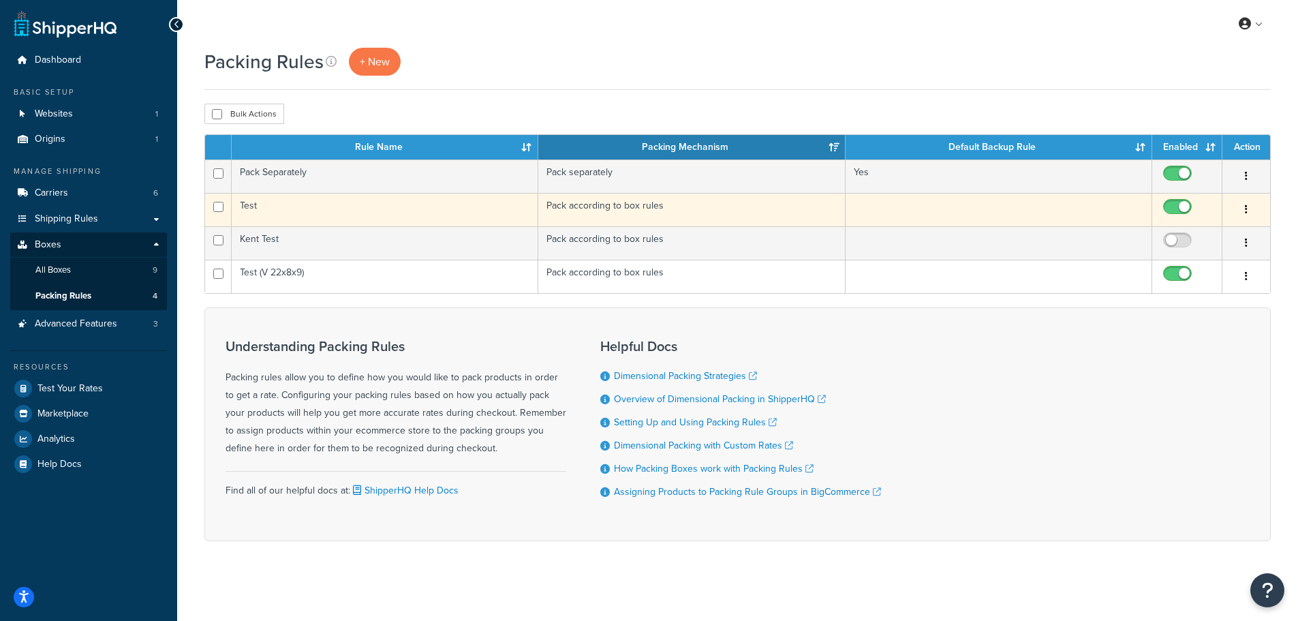
click at [290, 213] on td "Test" at bounding box center [385, 209] width 307 height 33
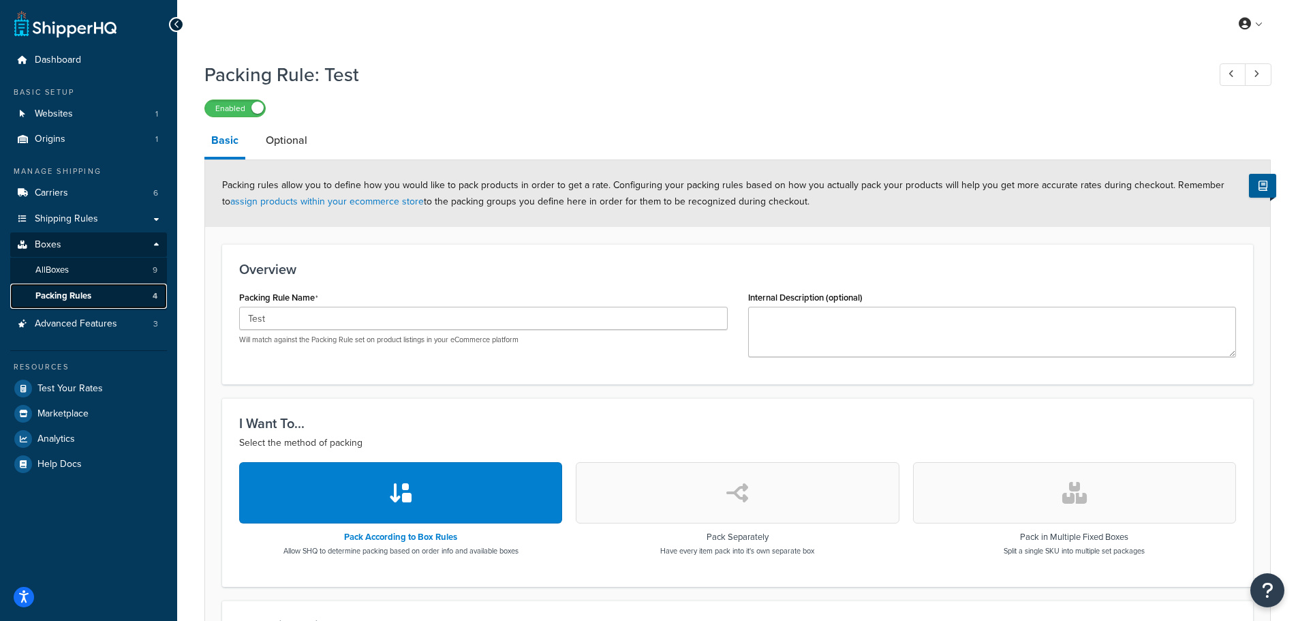
click at [78, 290] on span "Packing Rules" at bounding box center [63, 296] width 56 height 12
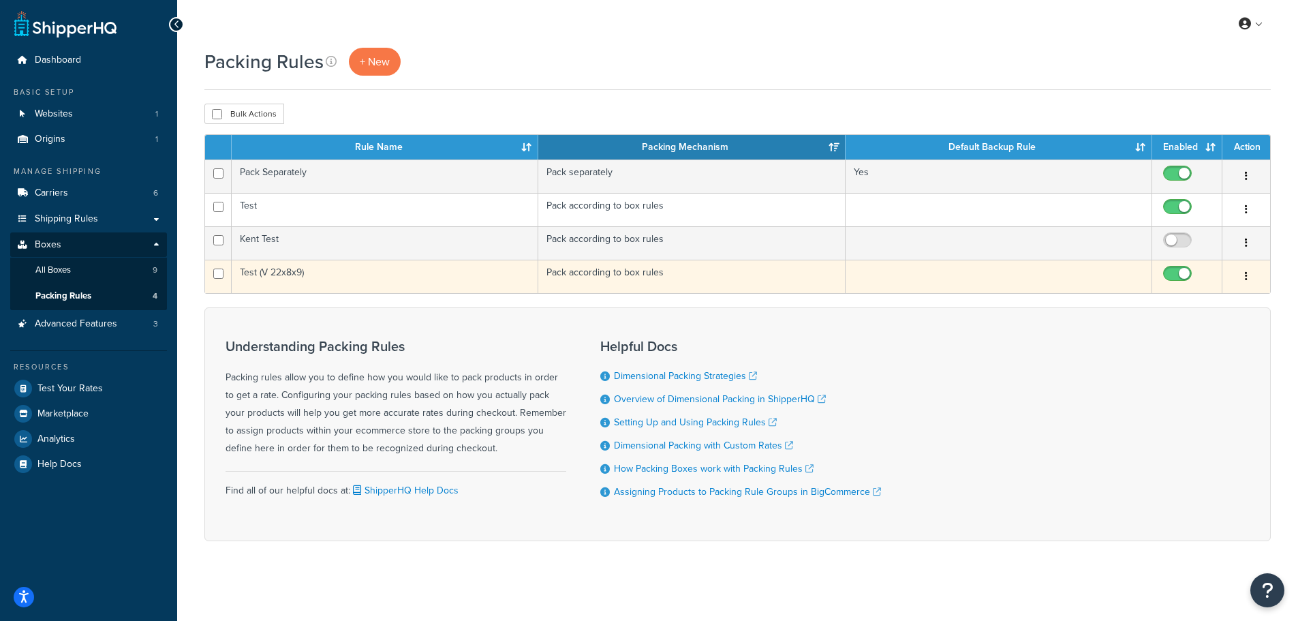
click at [325, 279] on td "Test (V 22x8x9)" at bounding box center [385, 276] width 307 height 33
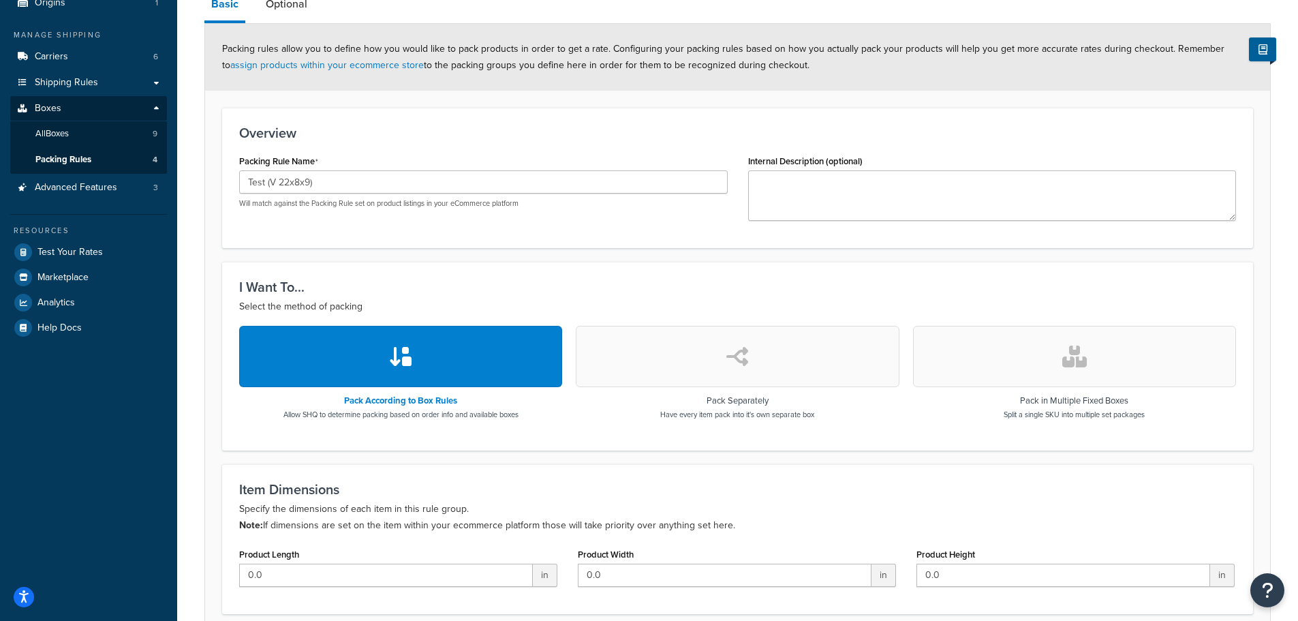
scroll to position [134, 0]
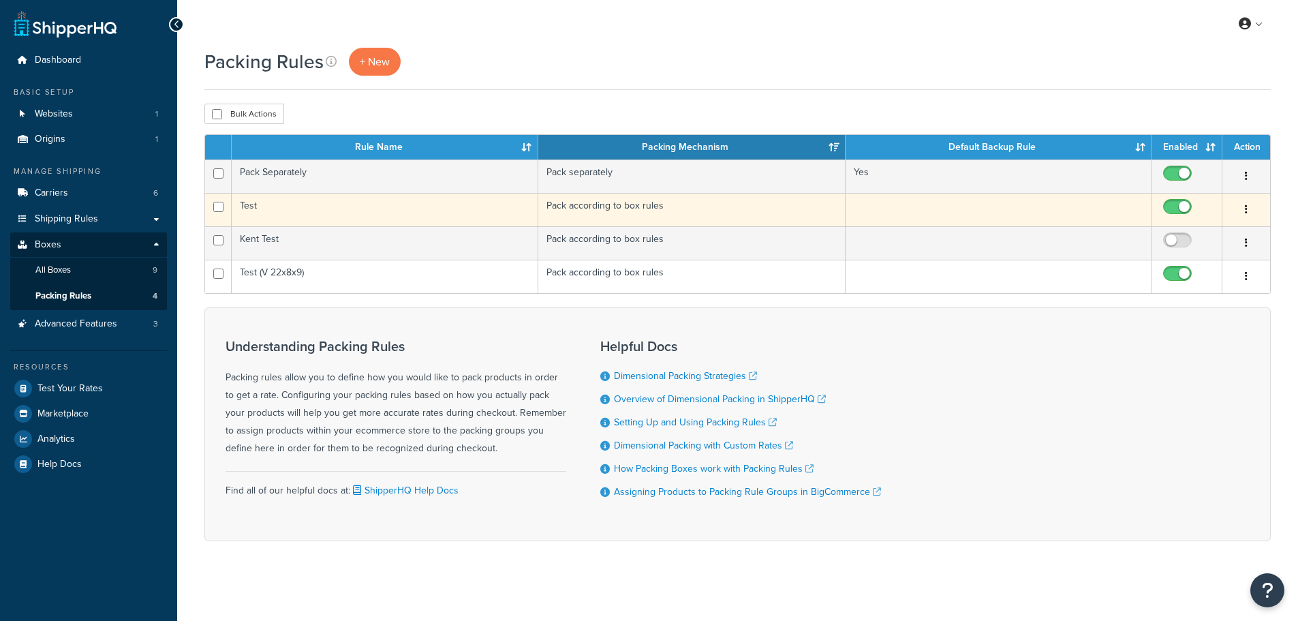
click at [320, 209] on td "Test" at bounding box center [385, 209] width 307 height 33
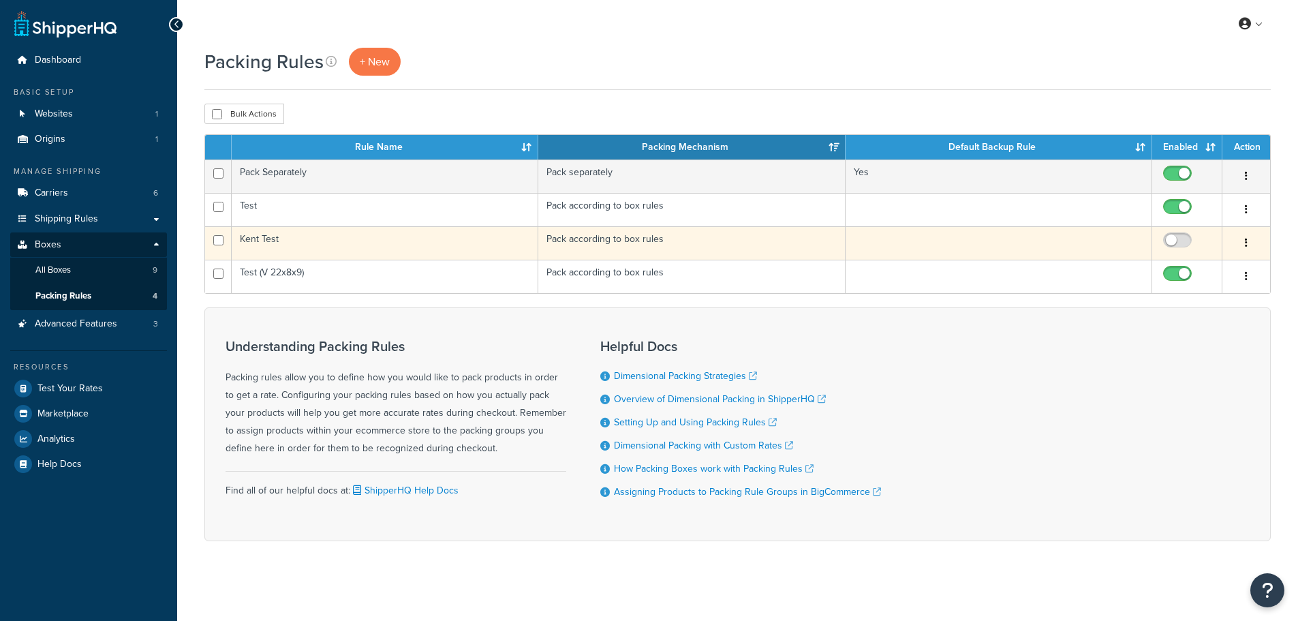
click at [271, 244] on td "Kent Test" at bounding box center [385, 242] width 307 height 33
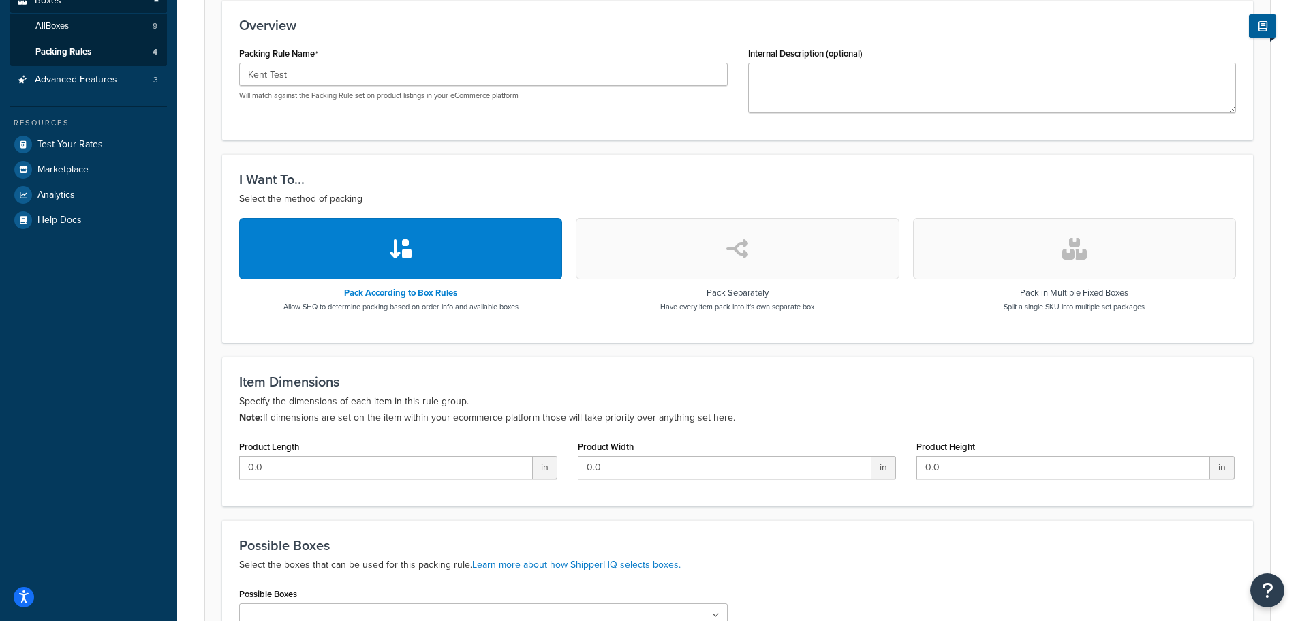
scroll to position [62, 0]
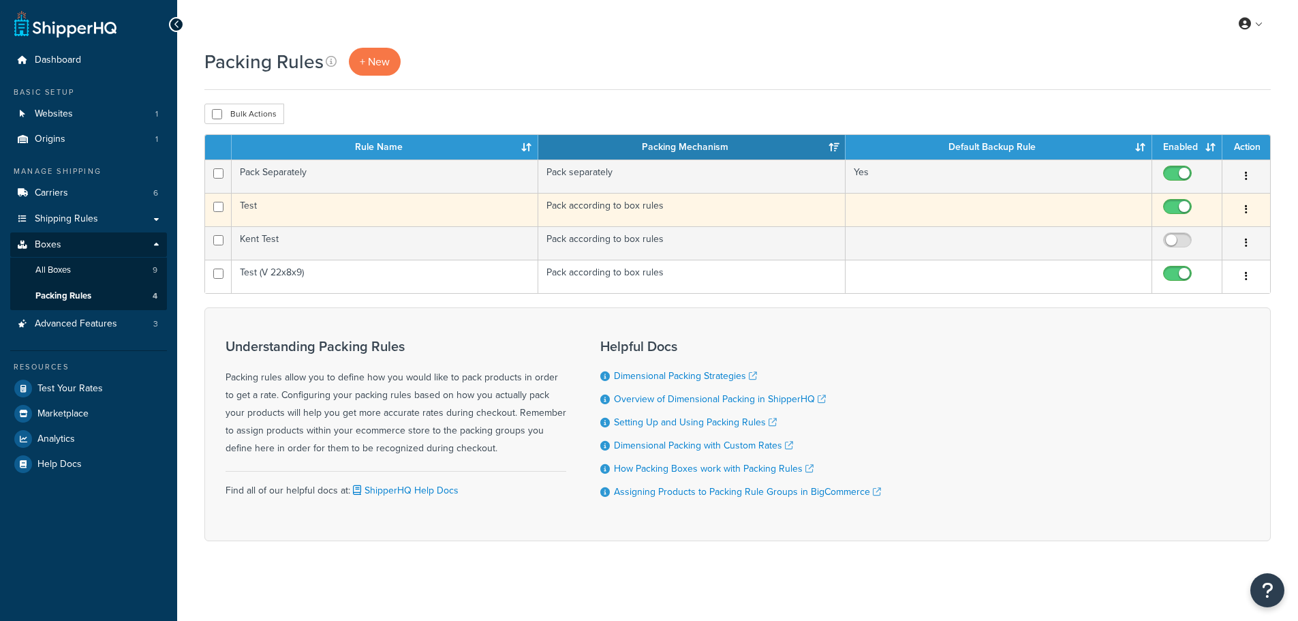
click at [281, 209] on td "Test" at bounding box center [385, 209] width 307 height 33
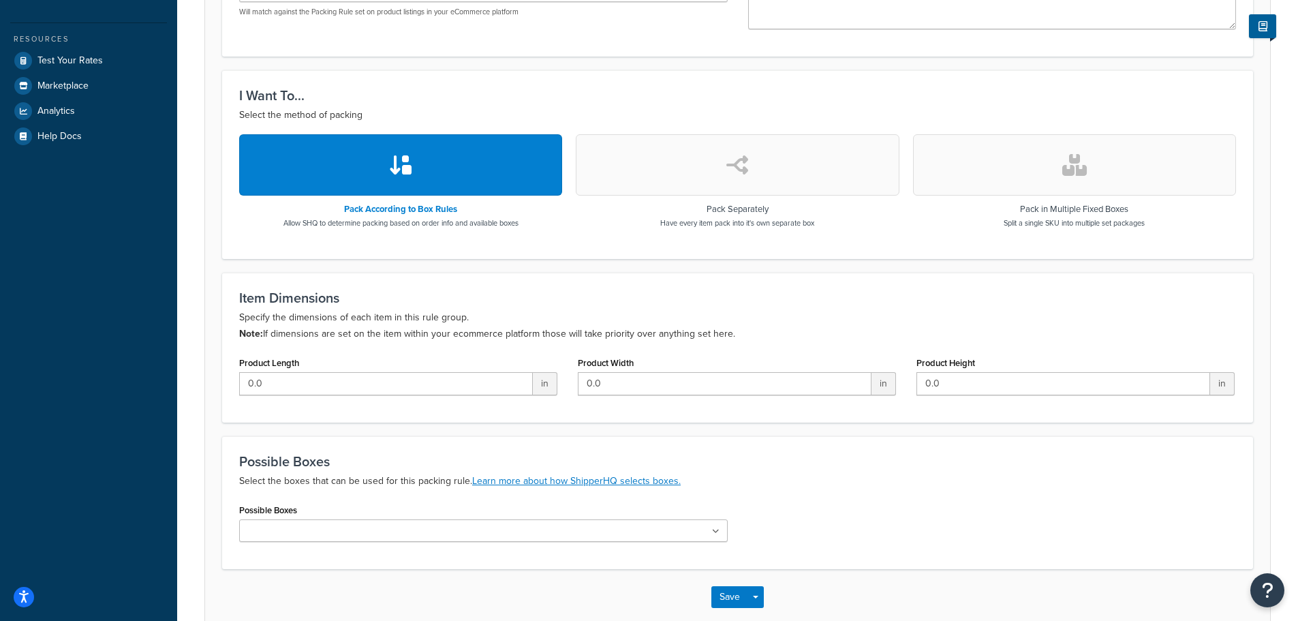
scroll to position [403, 0]
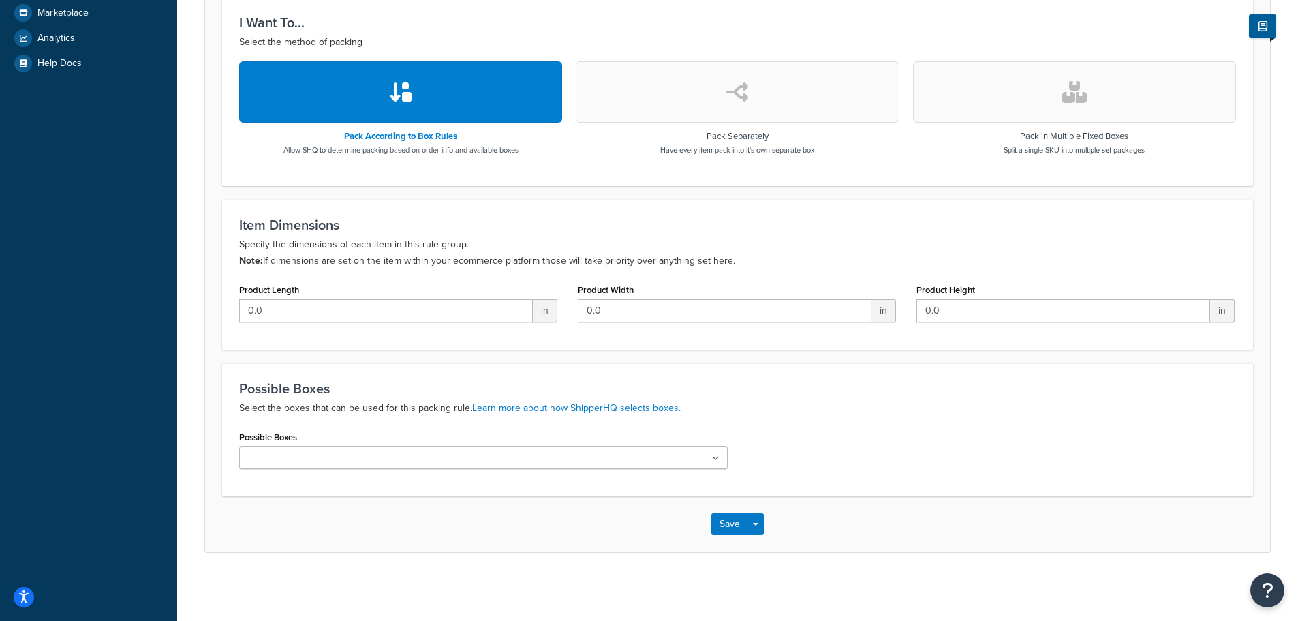
click at [559, 463] on ul at bounding box center [483, 457] width 489 height 22
click at [822, 450] on div "Possible Boxes Virtual (22x8x9)" at bounding box center [737, 453] width 1017 height 52
click at [720, 460] on ul at bounding box center [483, 457] width 489 height 22
click at [797, 443] on div "Possible Boxes Virtual (22x8x9)" at bounding box center [737, 453] width 1017 height 52
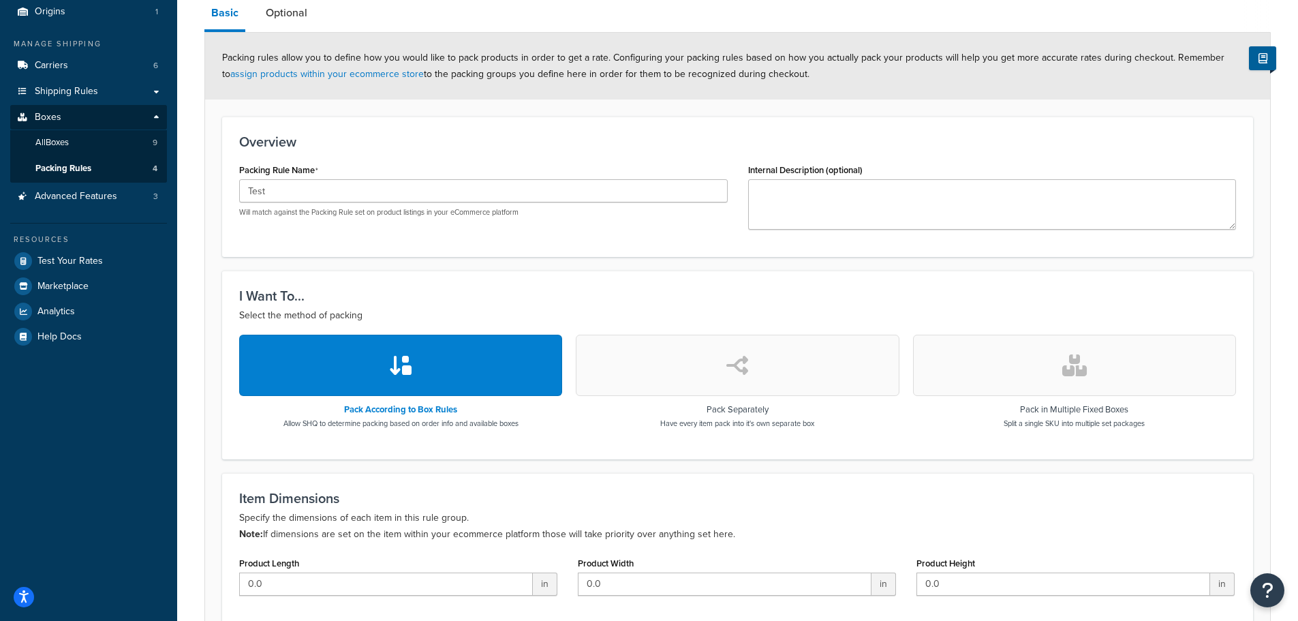
scroll to position [0, 0]
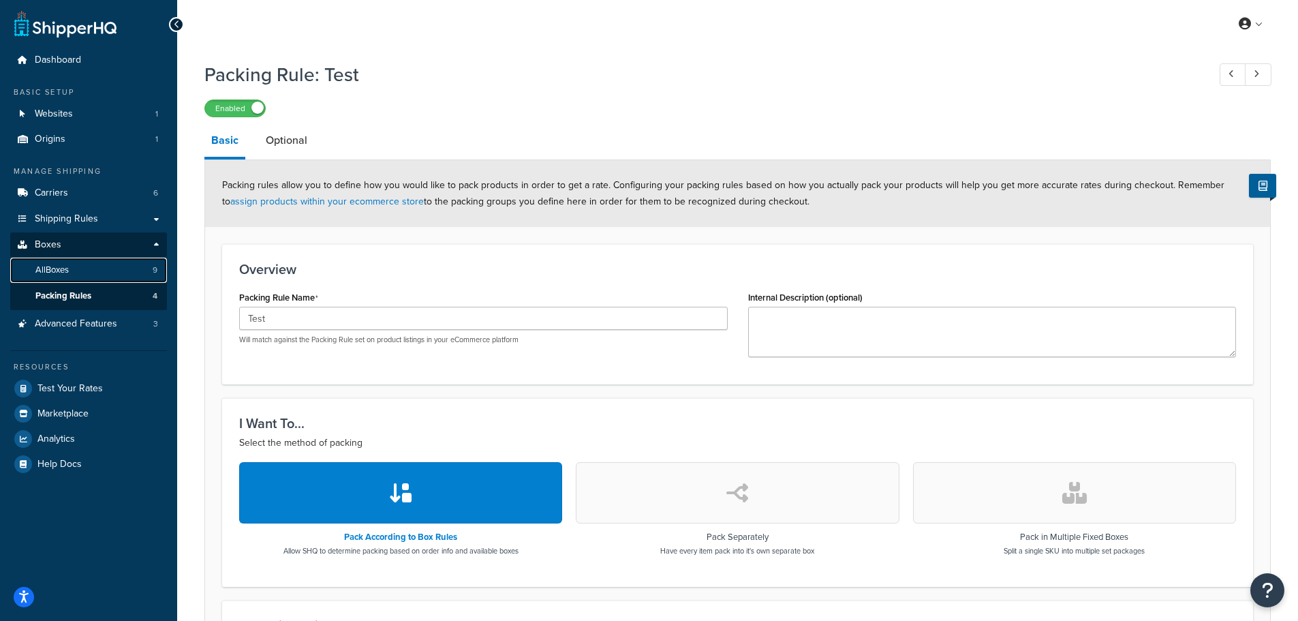
click at [76, 263] on link "All Boxes 9" at bounding box center [88, 270] width 157 height 25
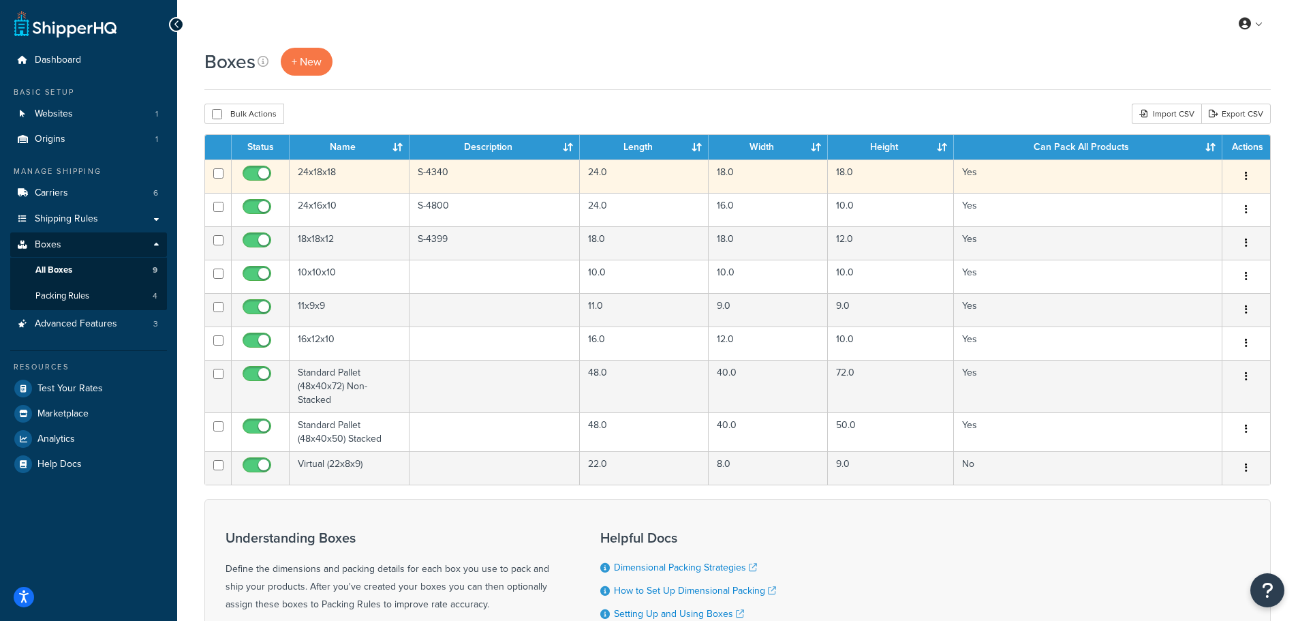
click at [351, 179] on td "24x18x18" at bounding box center [350, 175] width 120 height 33
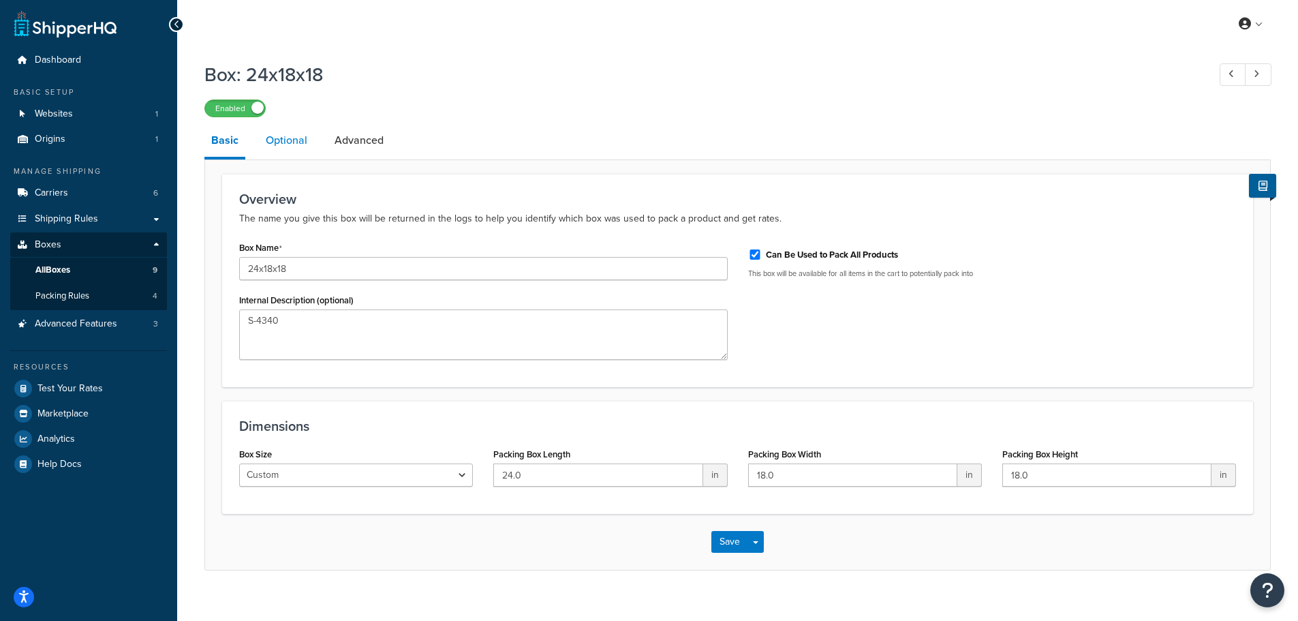
click at [298, 142] on link "Optional" at bounding box center [286, 140] width 55 height 33
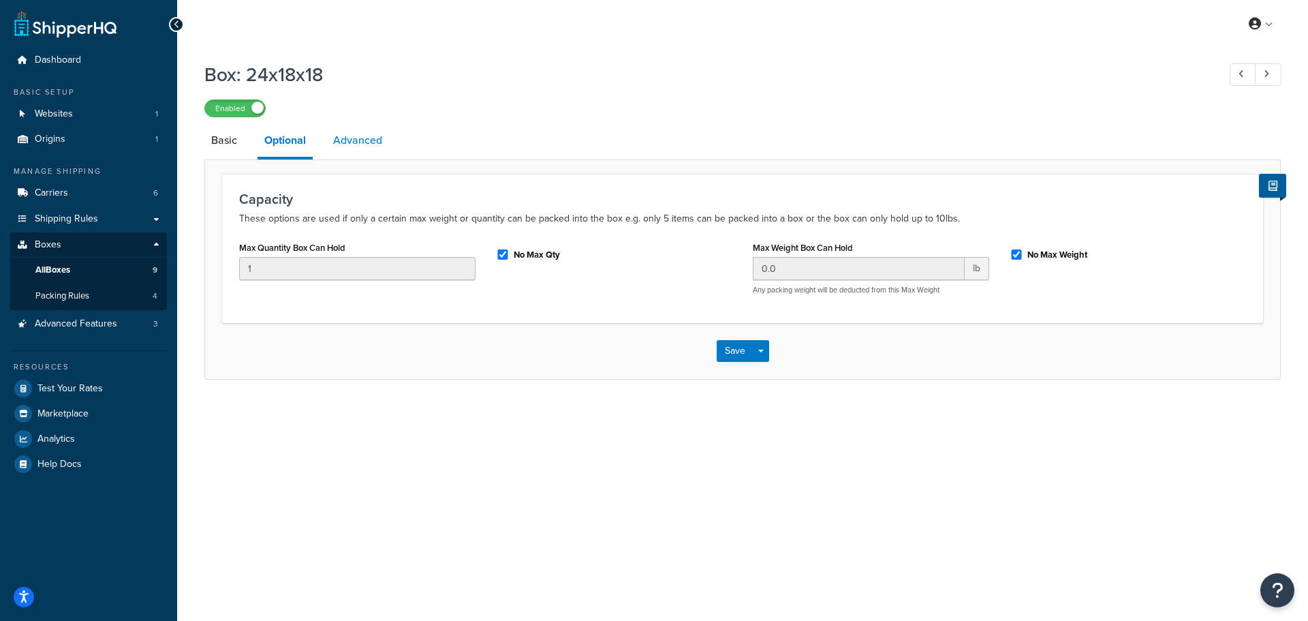
click at [375, 140] on link "Advanced" at bounding box center [357, 140] width 63 height 33
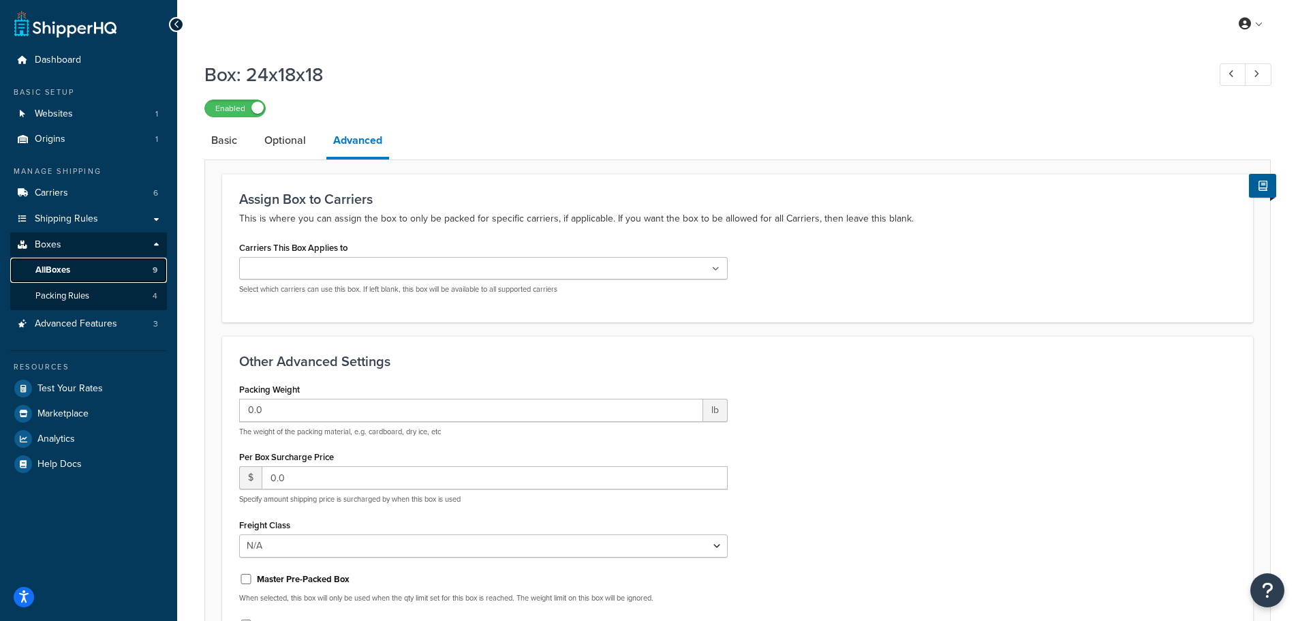
click at [65, 262] on link "All Boxes 9" at bounding box center [88, 270] width 157 height 25
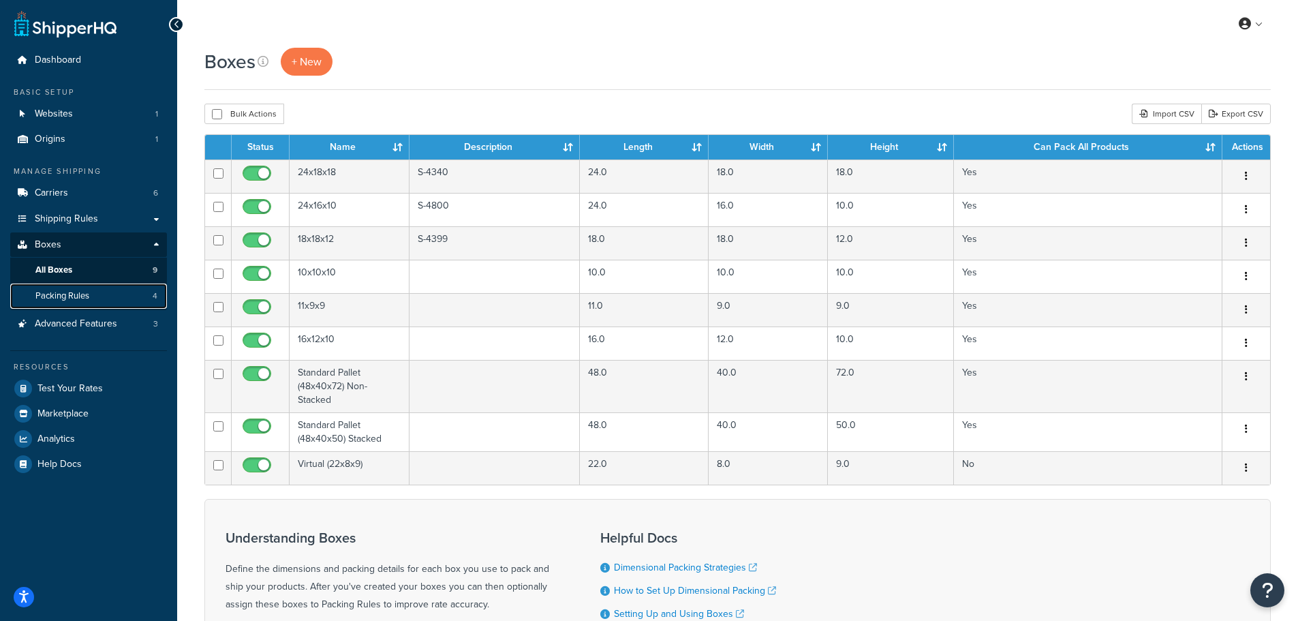
click at [69, 300] on span "Packing Rules" at bounding box center [62, 296] width 54 height 12
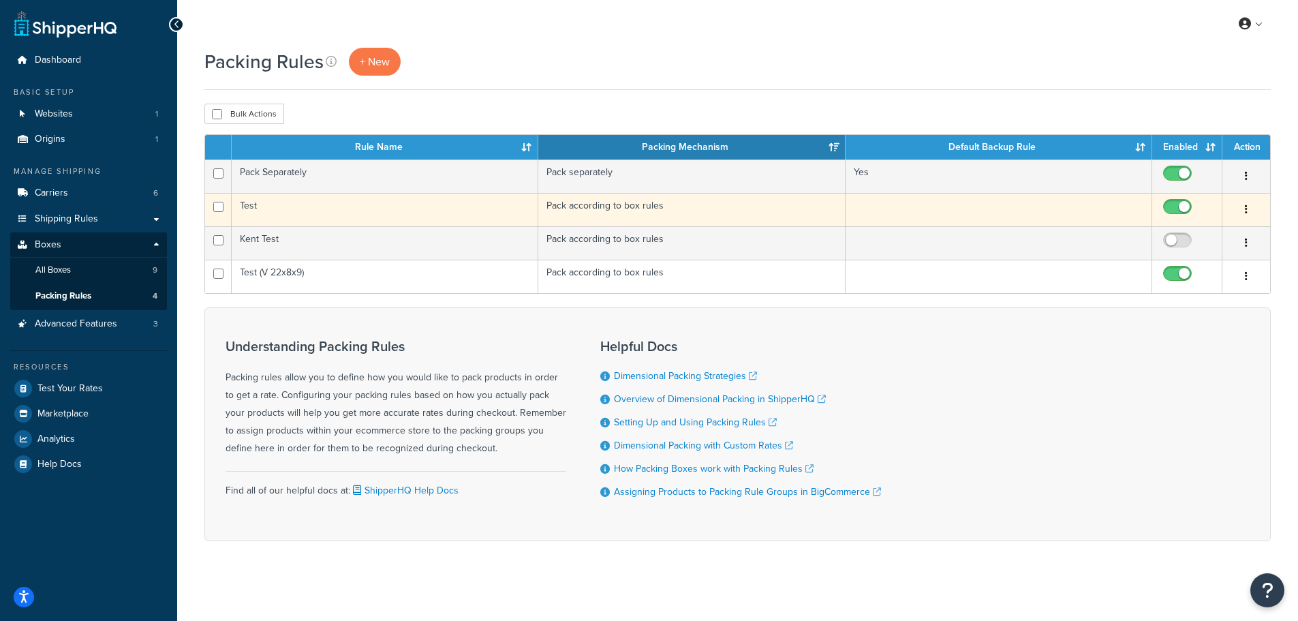
click at [399, 208] on td "Test" at bounding box center [385, 209] width 307 height 33
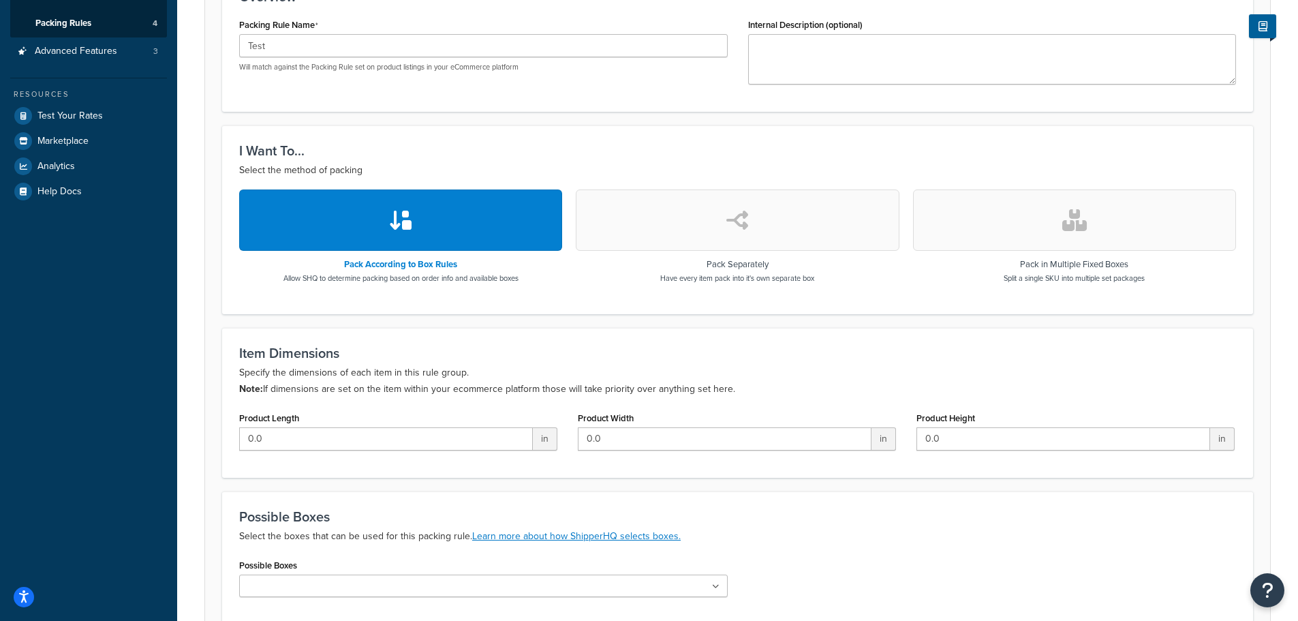
scroll to position [403, 0]
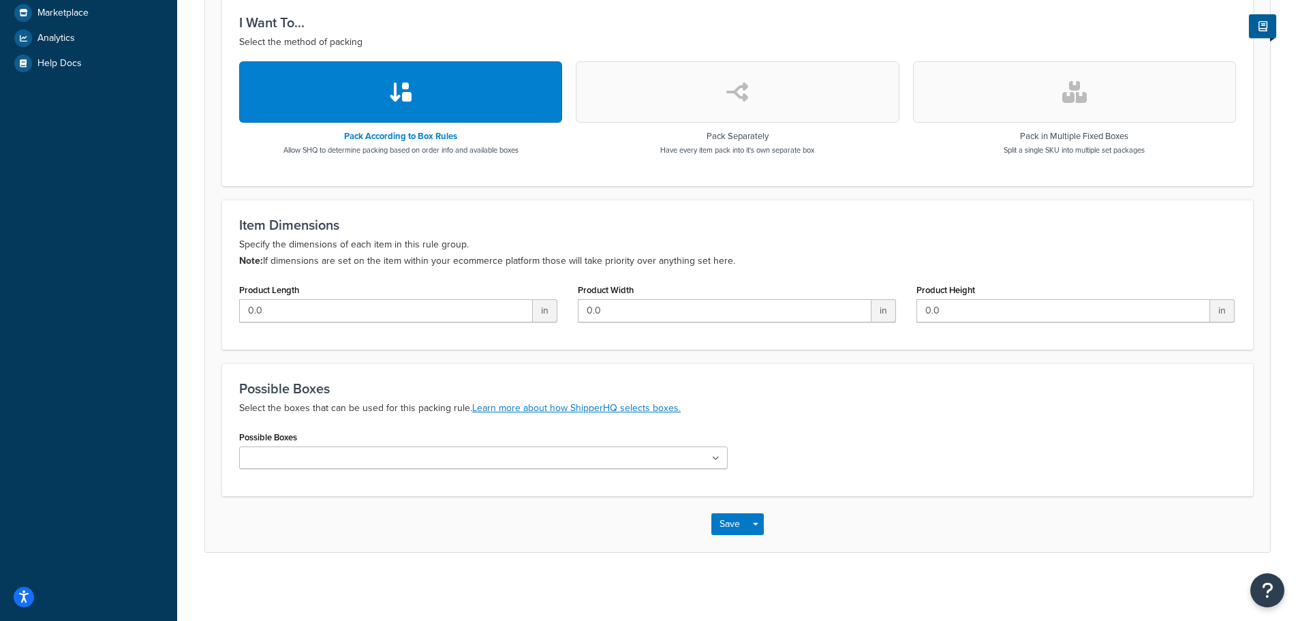
click at [566, 450] on ul at bounding box center [483, 457] width 489 height 22
click at [831, 465] on div "Possible Boxes Virtual (22x8x9)" at bounding box center [737, 453] width 1017 height 52
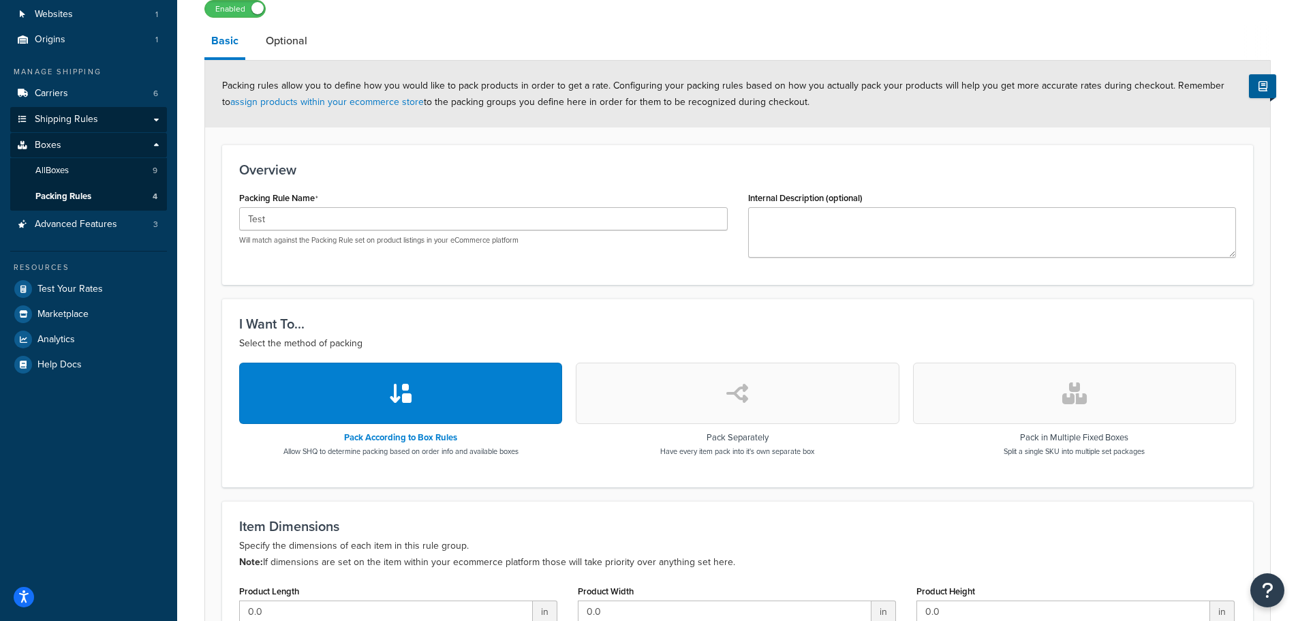
scroll to position [0, 0]
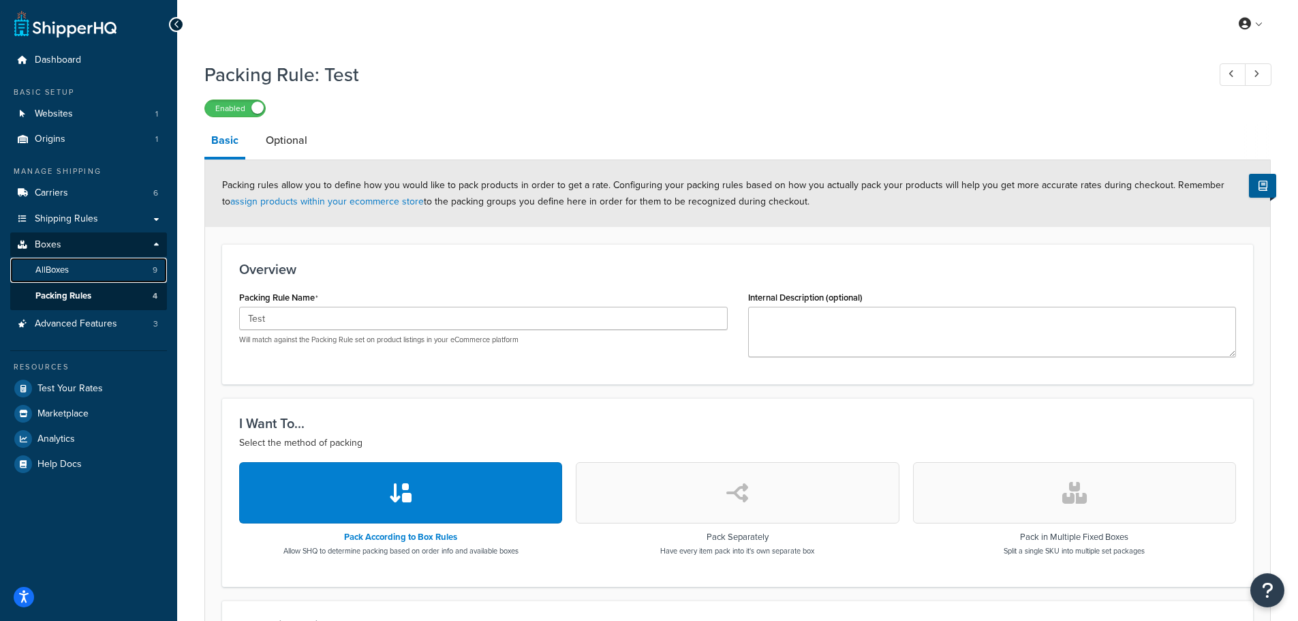
click at [55, 270] on span "All Boxes" at bounding box center [51, 270] width 33 height 12
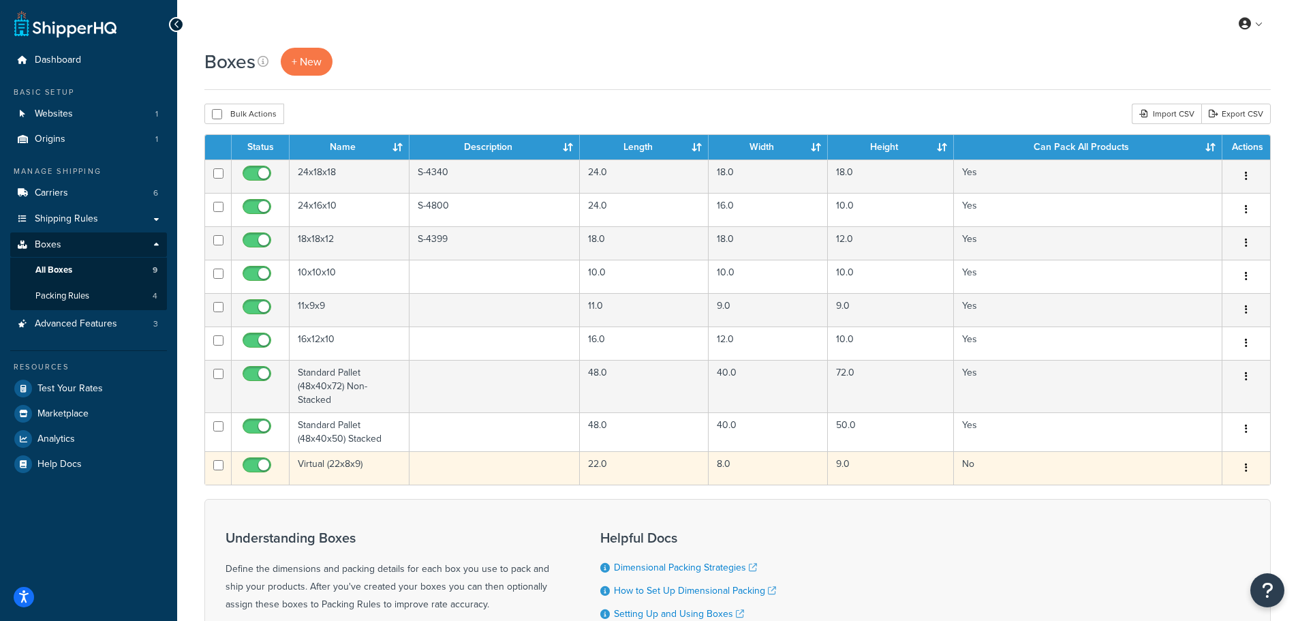
click at [1249, 469] on button "button" at bounding box center [1246, 468] width 19 height 22
click at [1214, 492] on link "Edit" at bounding box center [1201, 494] width 108 height 28
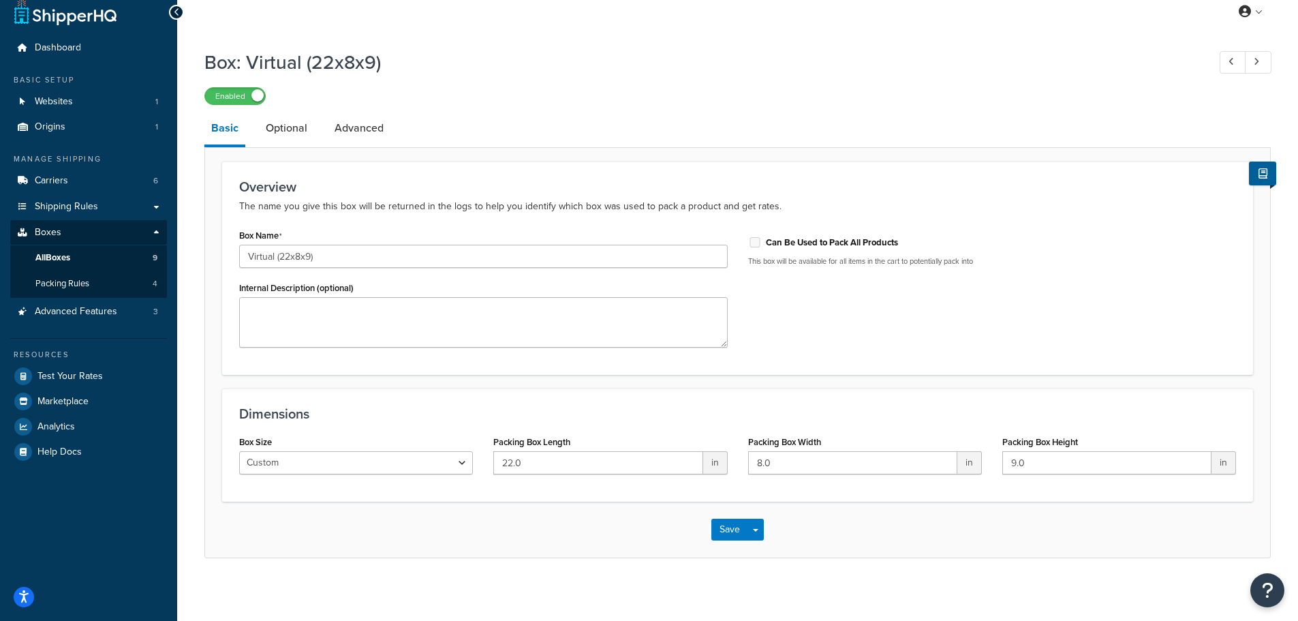
scroll to position [19, 0]
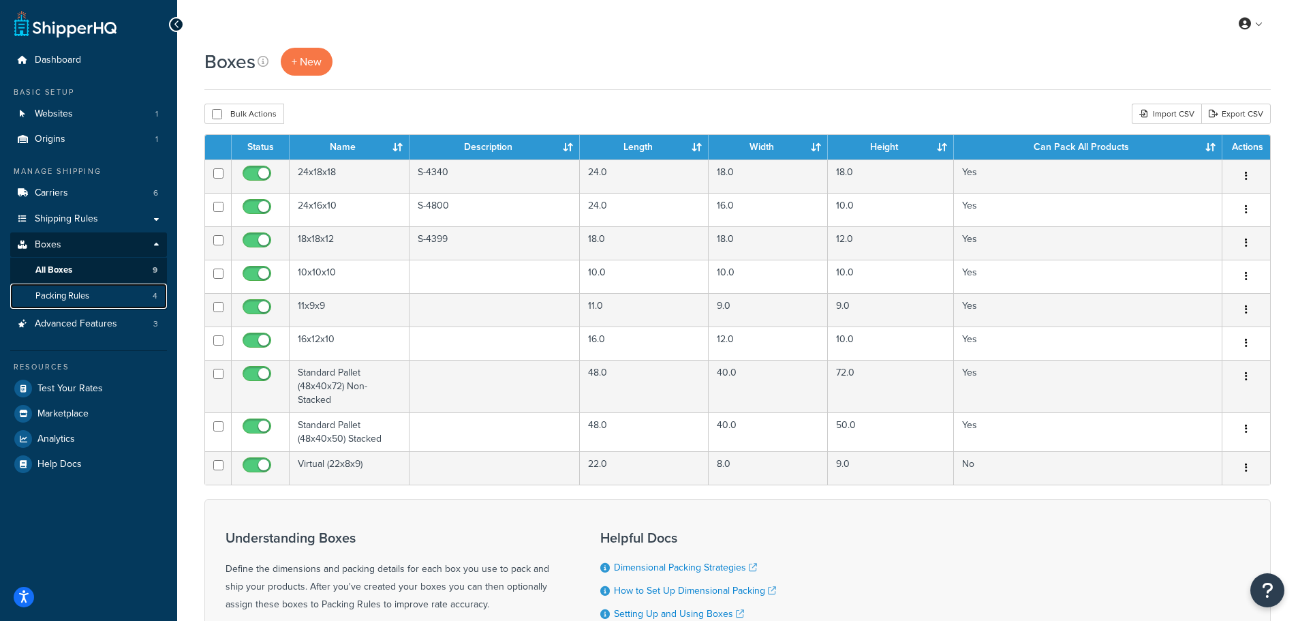
click at [84, 301] on span "Packing Rules" at bounding box center [62, 296] width 54 height 12
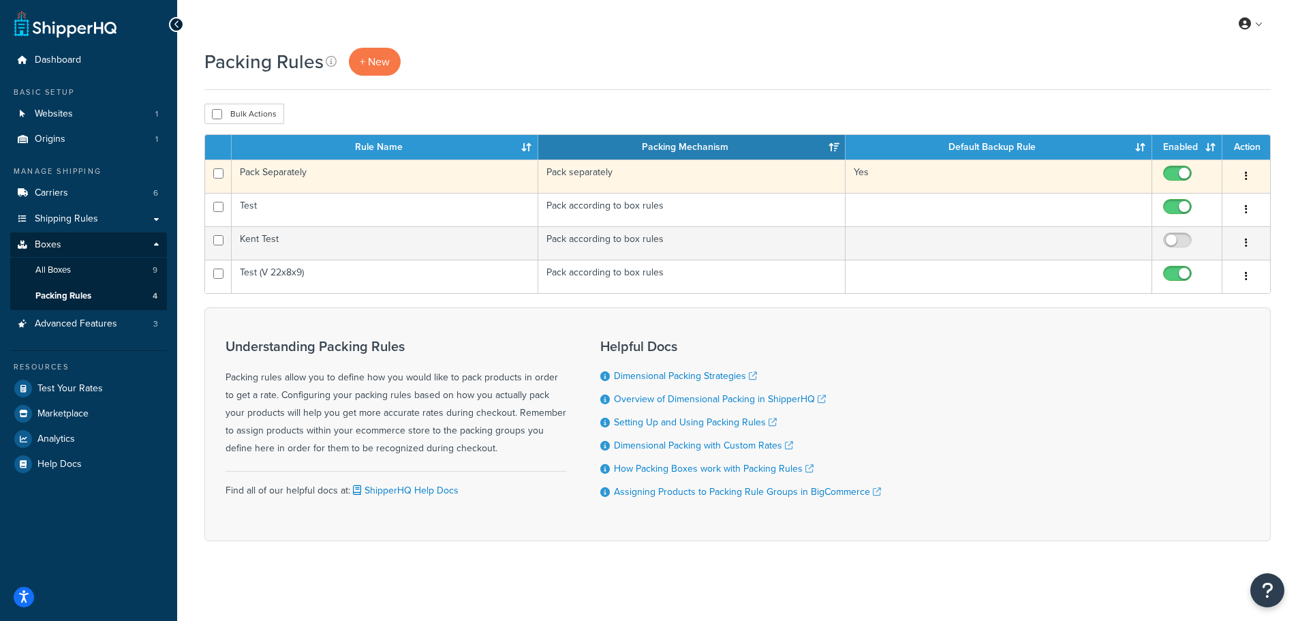
click at [447, 179] on td "Pack Separately" at bounding box center [385, 175] width 307 height 33
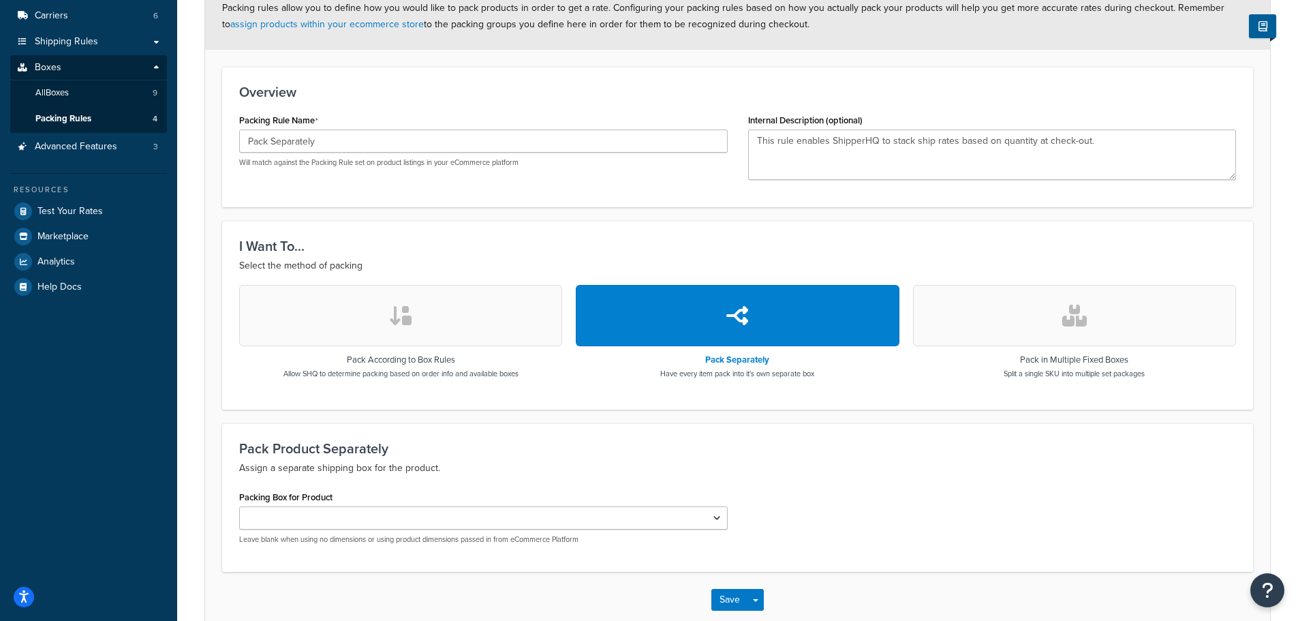
scroll to position [50, 0]
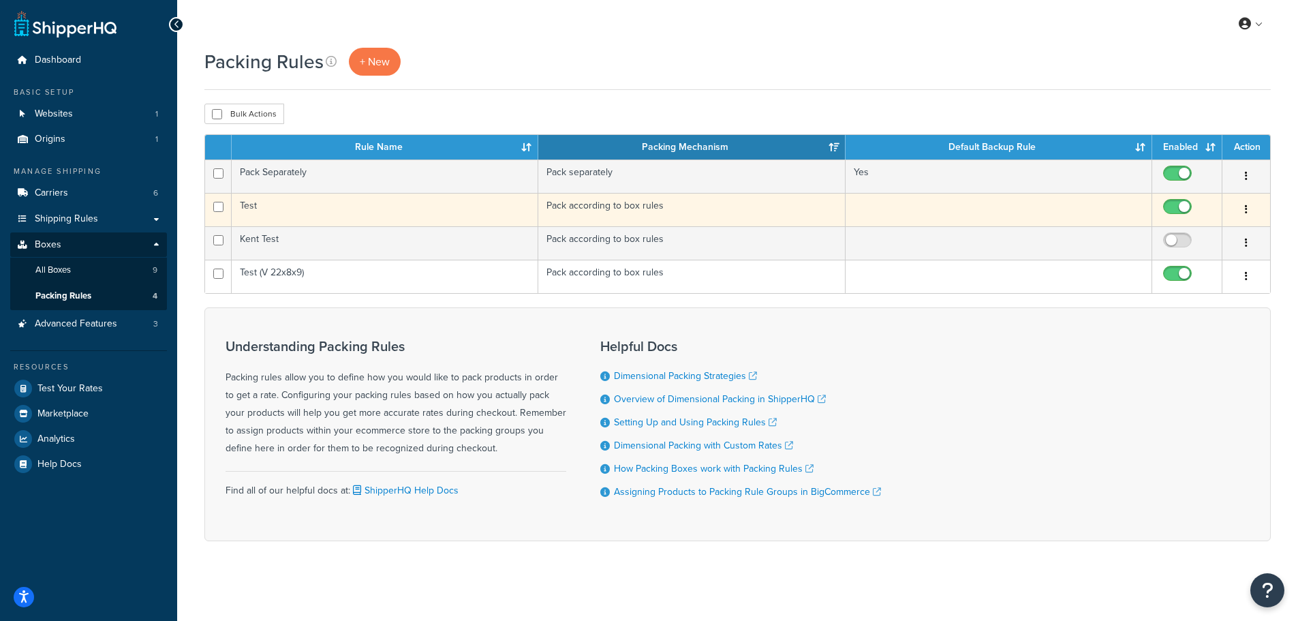
click at [346, 213] on td "Test" at bounding box center [385, 209] width 307 height 33
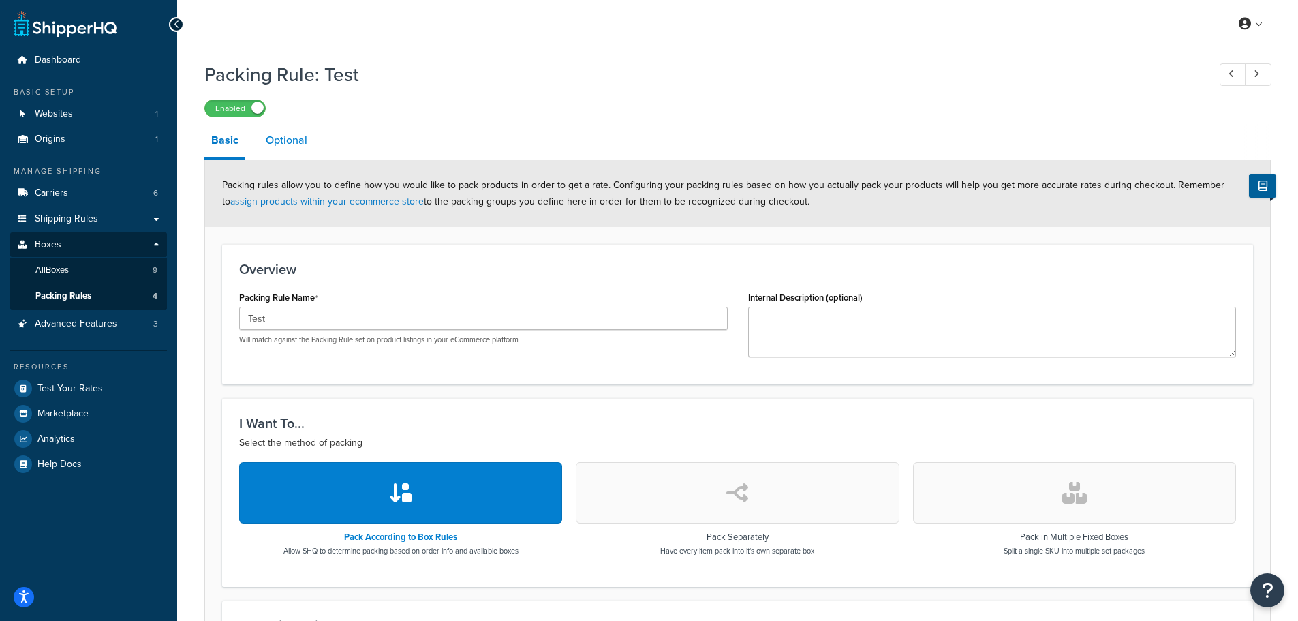
click at [272, 147] on link "Optional" at bounding box center [286, 140] width 55 height 33
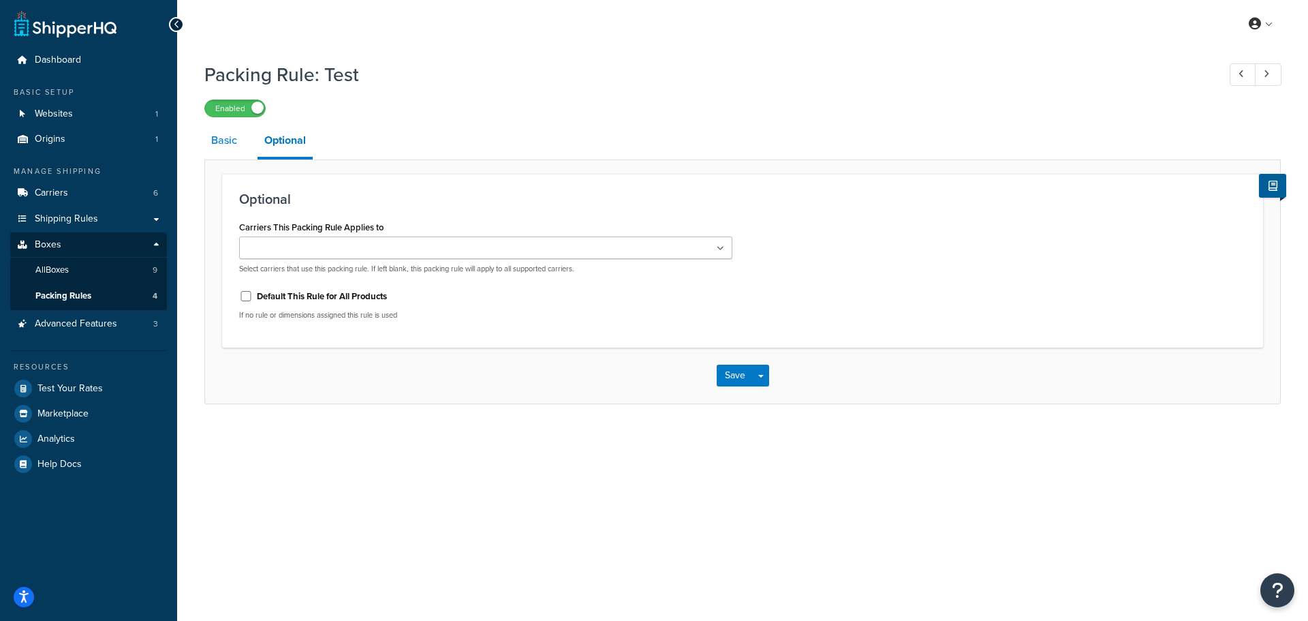
click at [232, 144] on link "Basic" at bounding box center [224, 140] width 40 height 33
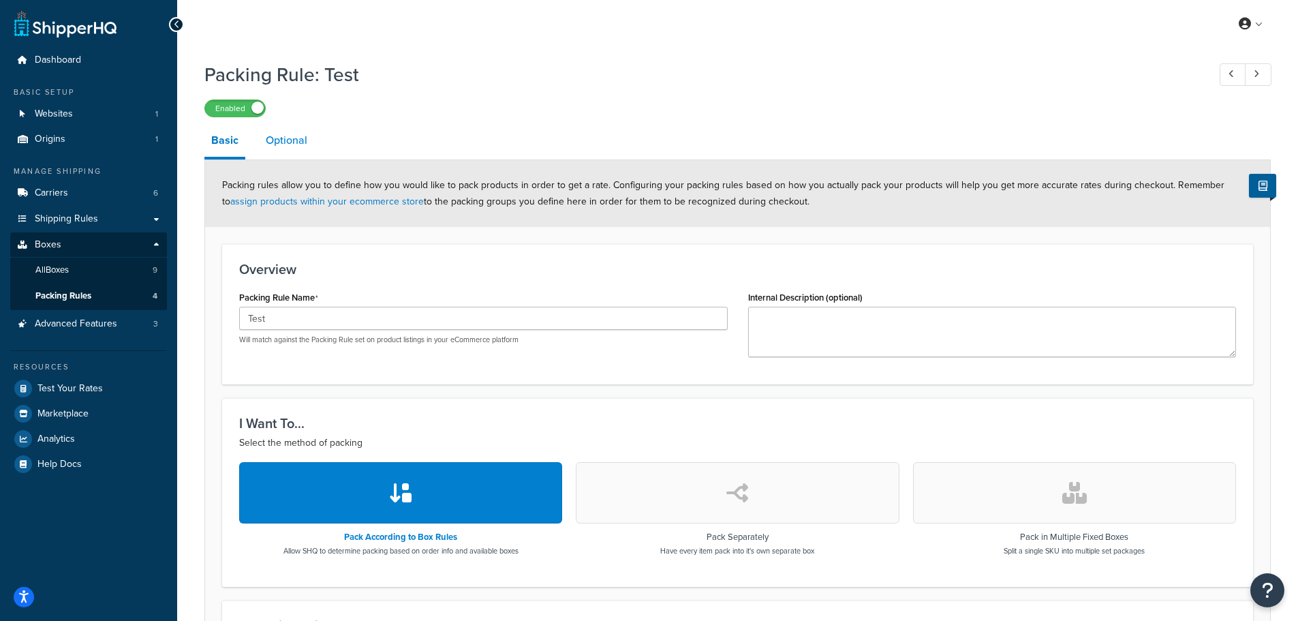
click at [279, 138] on link "Optional" at bounding box center [286, 140] width 55 height 33
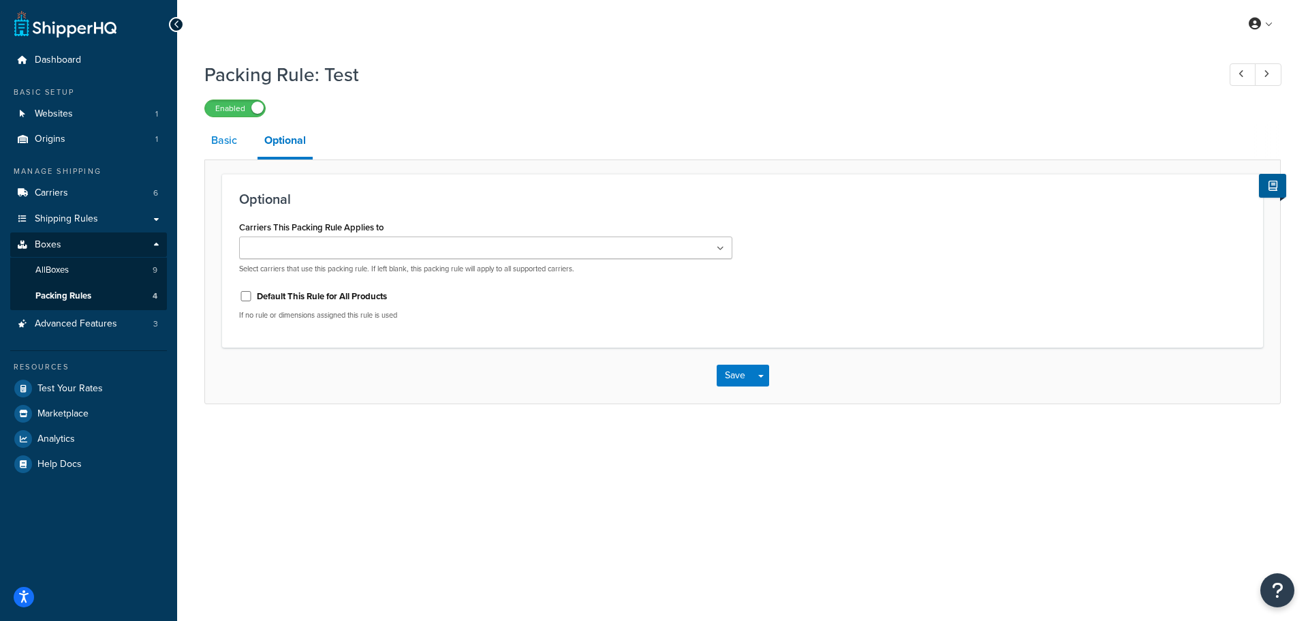
click at [219, 148] on link "Basic" at bounding box center [224, 140] width 40 height 33
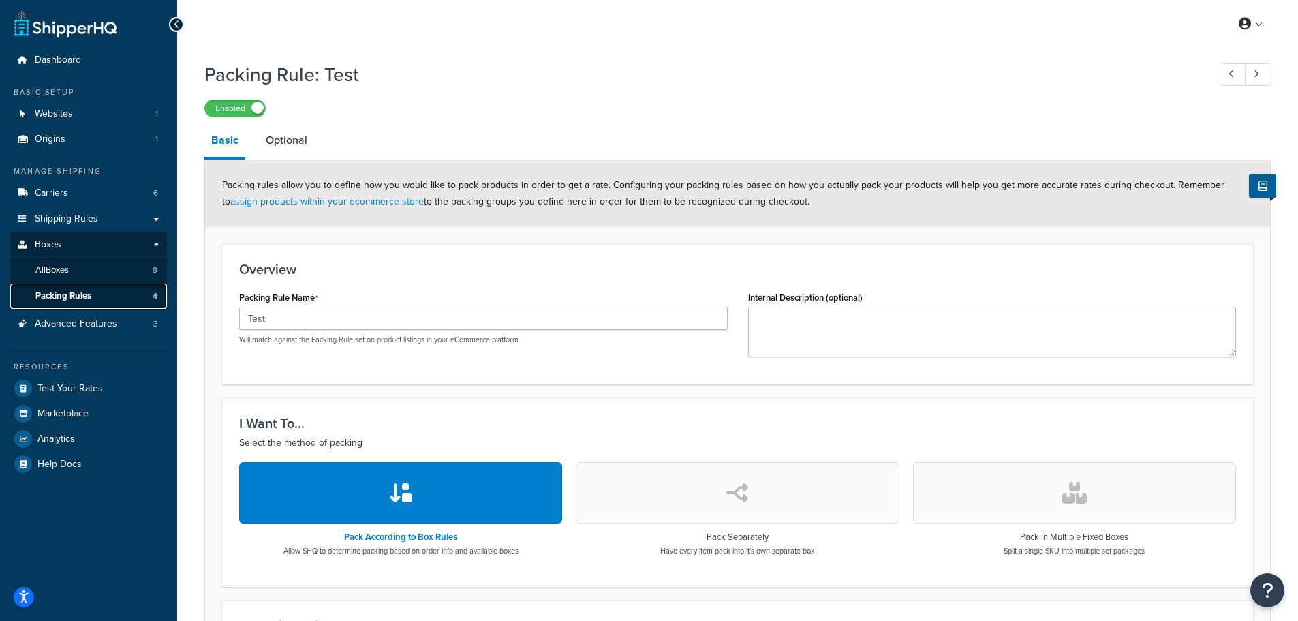
click at [70, 301] on span "Packing Rules" at bounding box center [63, 296] width 56 height 12
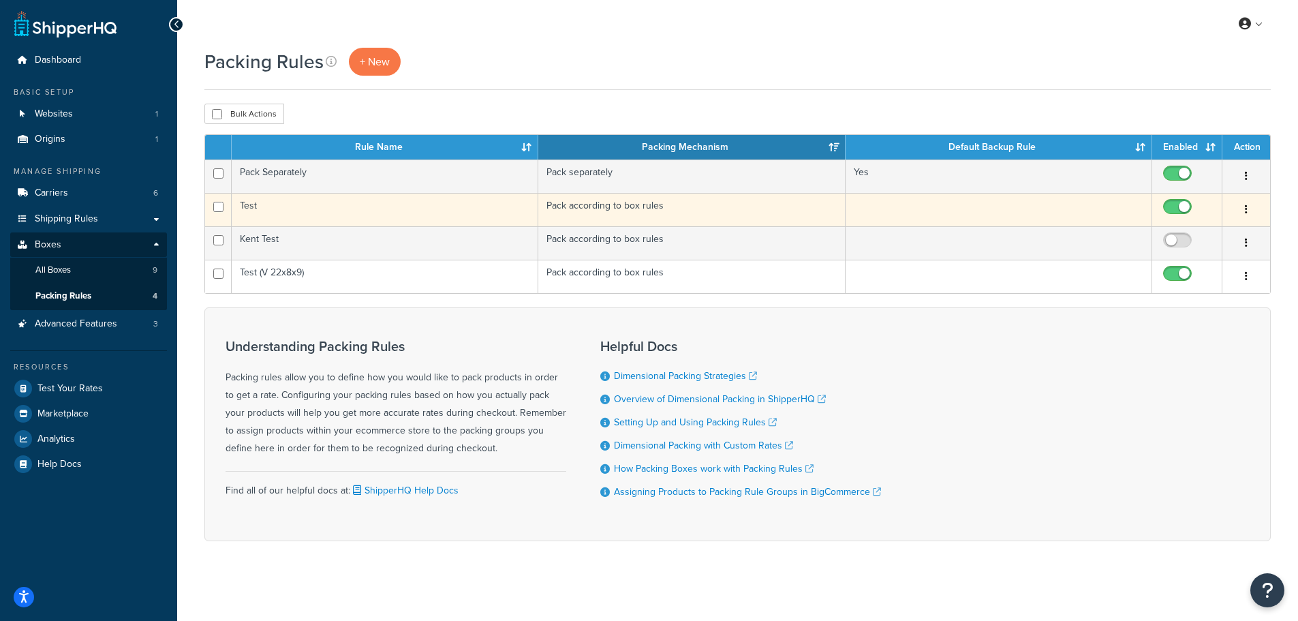
click at [635, 215] on td "Pack according to box rules" at bounding box center [691, 209] width 307 height 33
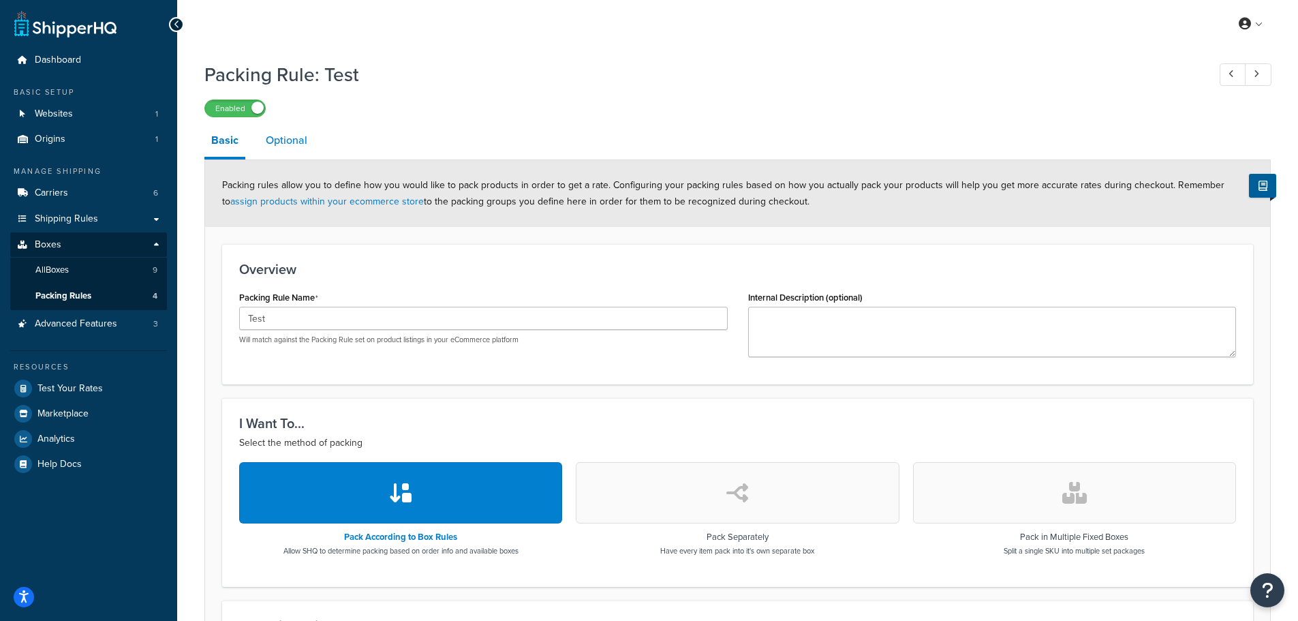
click at [285, 149] on link "Optional" at bounding box center [286, 140] width 55 height 33
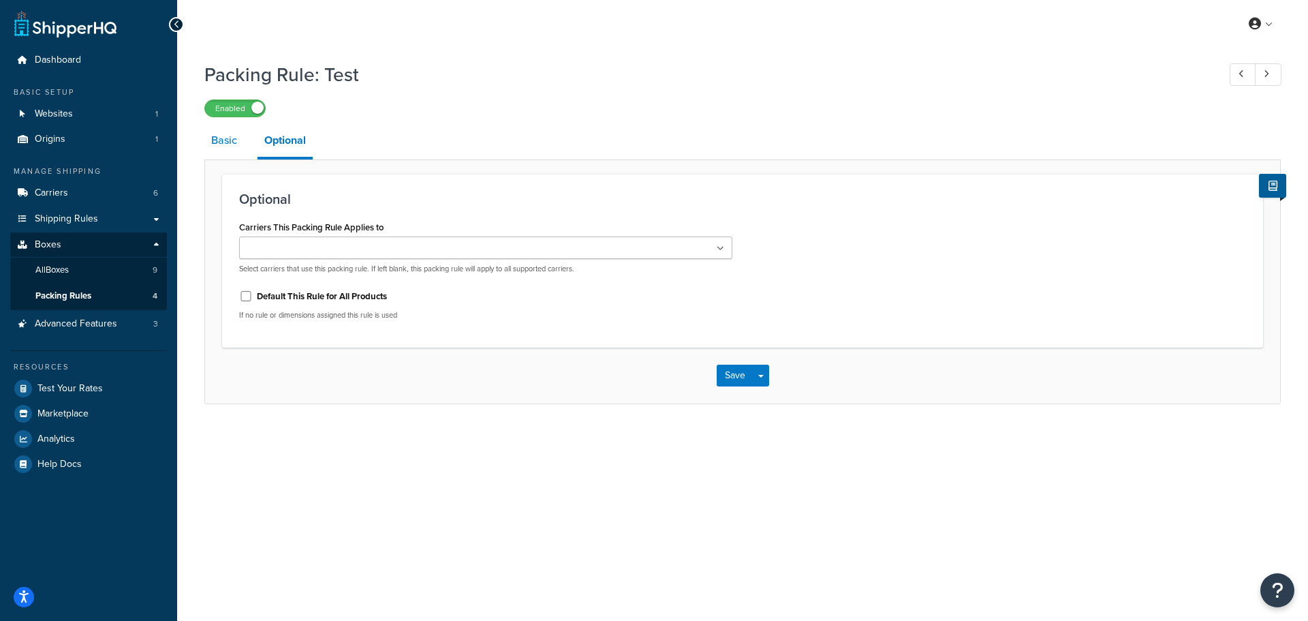
click at [236, 144] on link "Basic" at bounding box center [224, 140] width 40 height 33
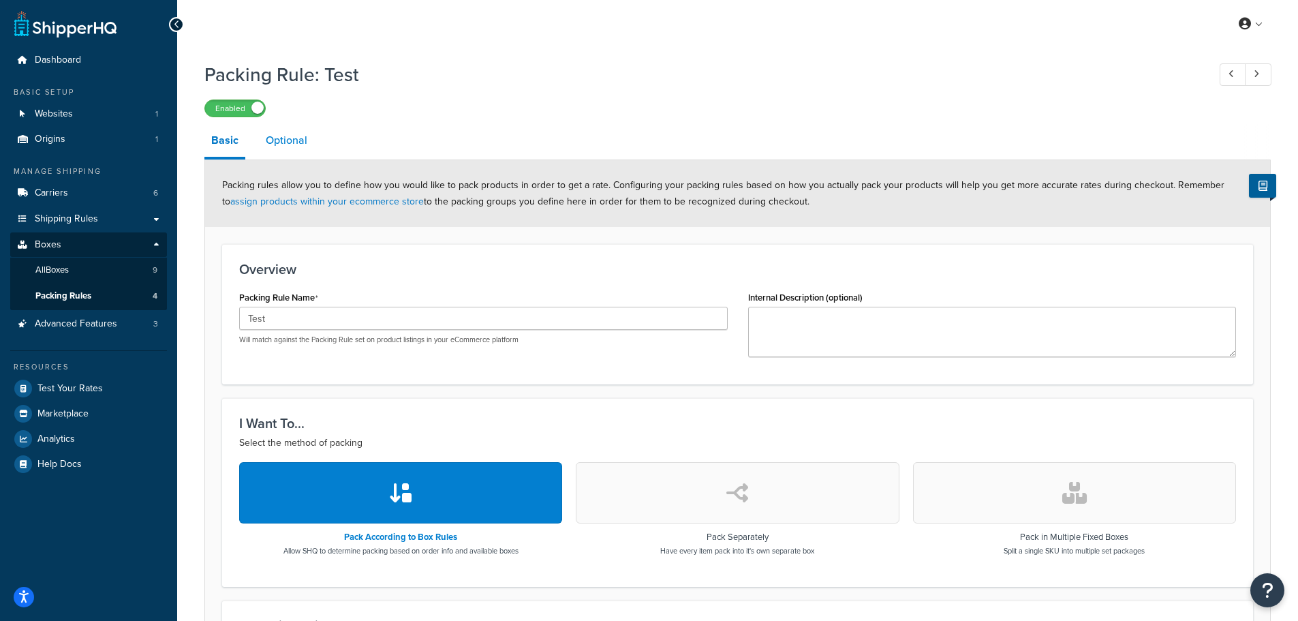
click at [273, 154] on link "Optional" at bounding box center [286, 140] width 55 height 33
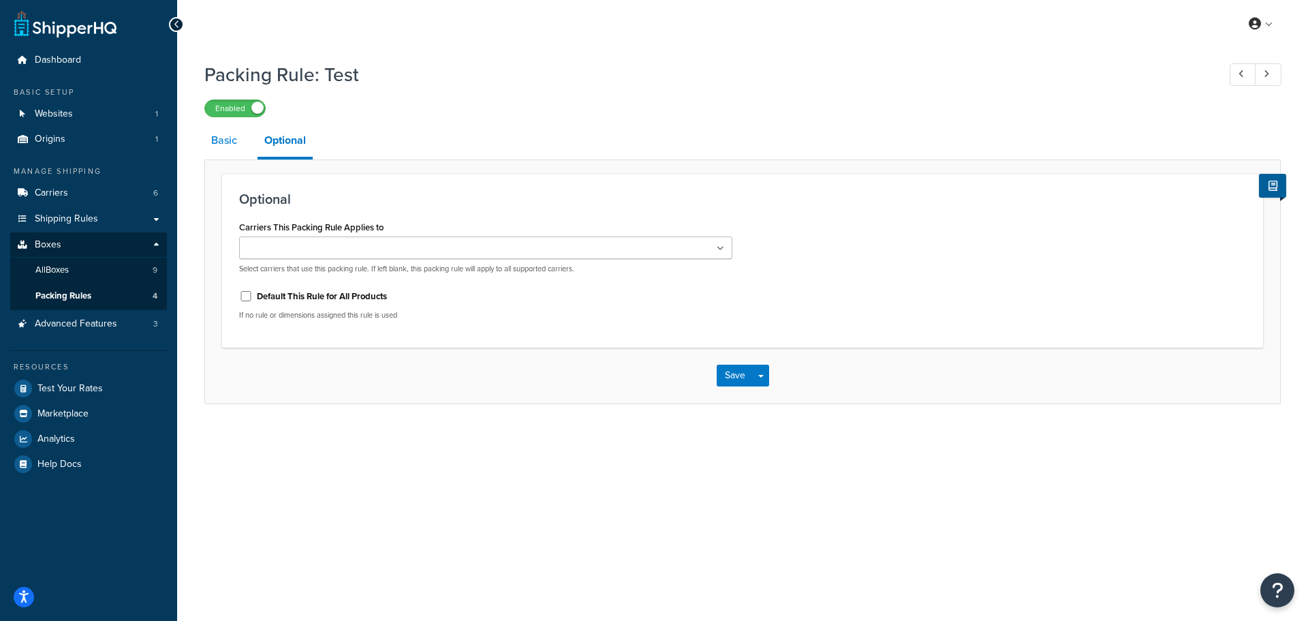
click at [211, 150] on link "Basic" at bounding box center [224, 140] width 40 height 33
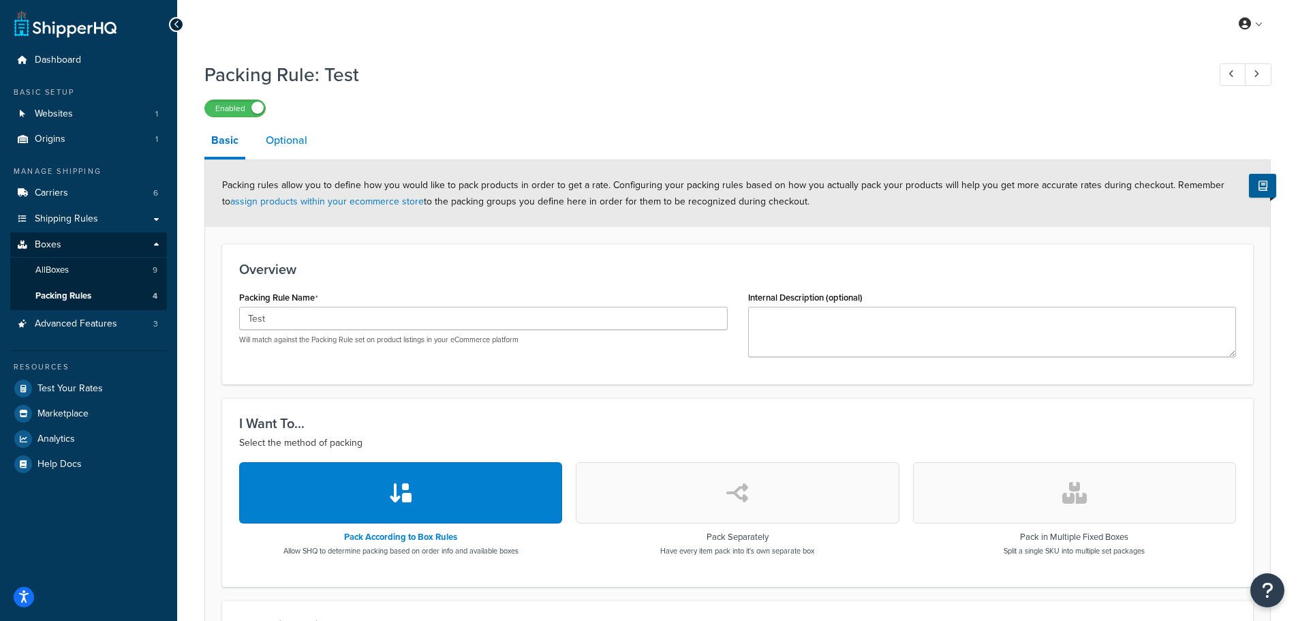
click at [273, 153] on link "Optional" at bounding box center [286, 140] width 55 height 33
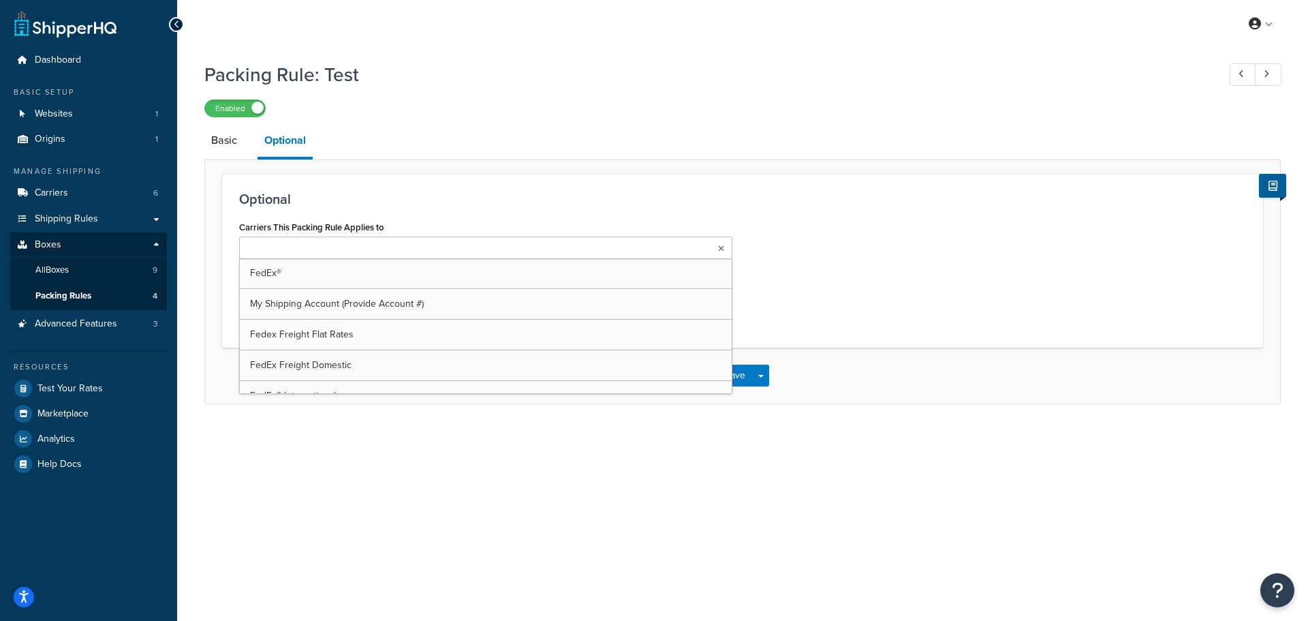
click at [288, 253] on input "Carriers This Packing Rule Applies to" at bounding box center [303, 248] width 121 height 15
click at [417, 202] on h3 "Optional" at bounding box center [742, 198] width 1007 height 15
click at [412, 248] on ul at bounding box center [485, 247] width 493 height 22
click at [225, 147] on link "Basic" at bounding box center [224, 140] width 40 height 33
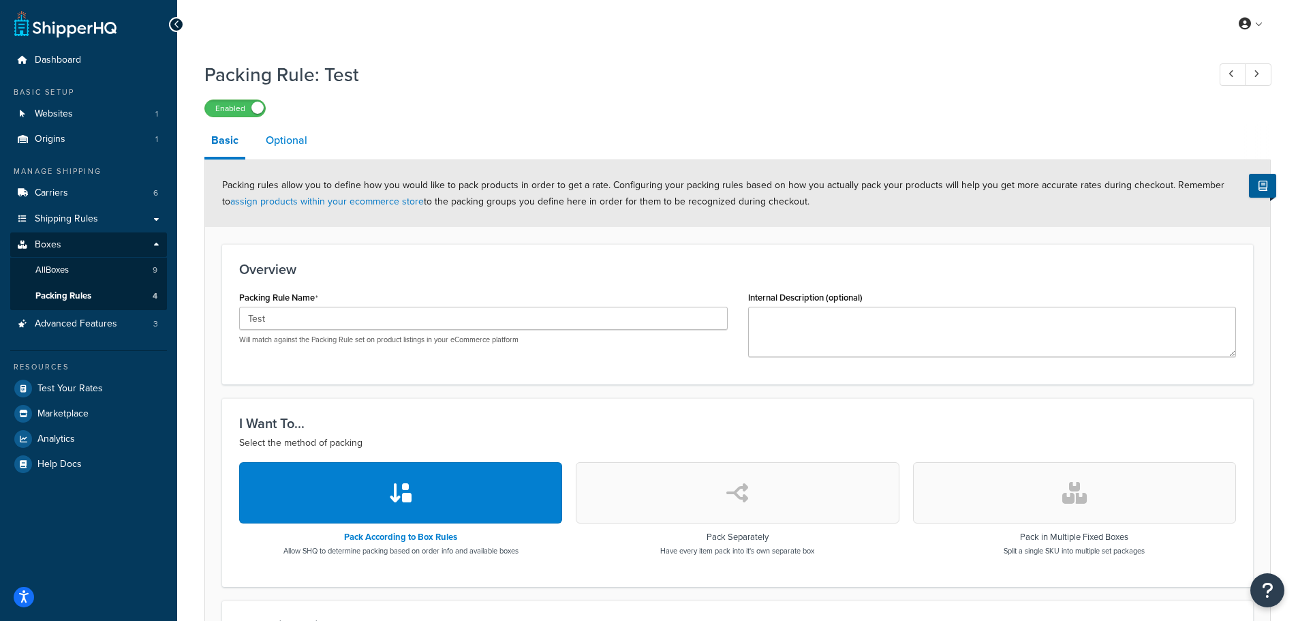
click at [286, 145] on link "Optional" at bounding box center [286, 140] width 55 height 33
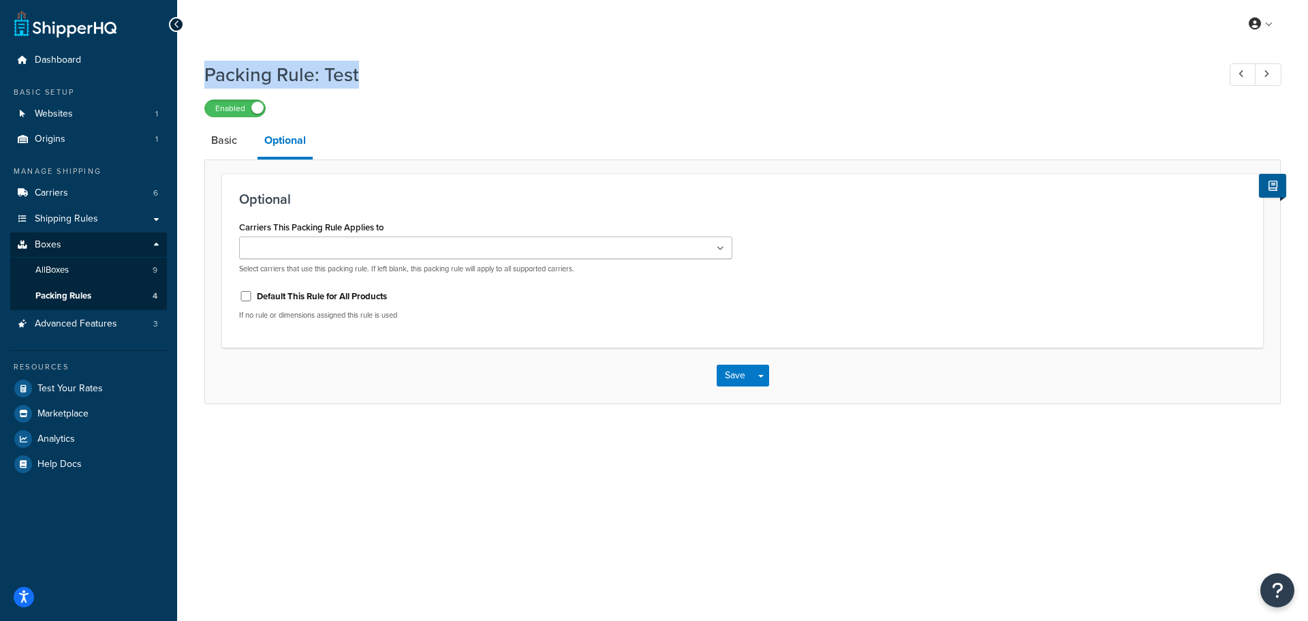
drag, startPoint x: 209, startPoint y: 74, endPoint x: 372, endPoint y: 76, distance: 163.6
click at [372, 76] on h1 "Packing Rule: Test" at bounding box center [704, 74] width 1000 height 27
click at [373, 76] on h1 "Packing Rule: Test" at bounding box center [704, 74] width 1000 height 27
click at [553, 252] on ul at bounding box center [485, 247] width 493 height 22
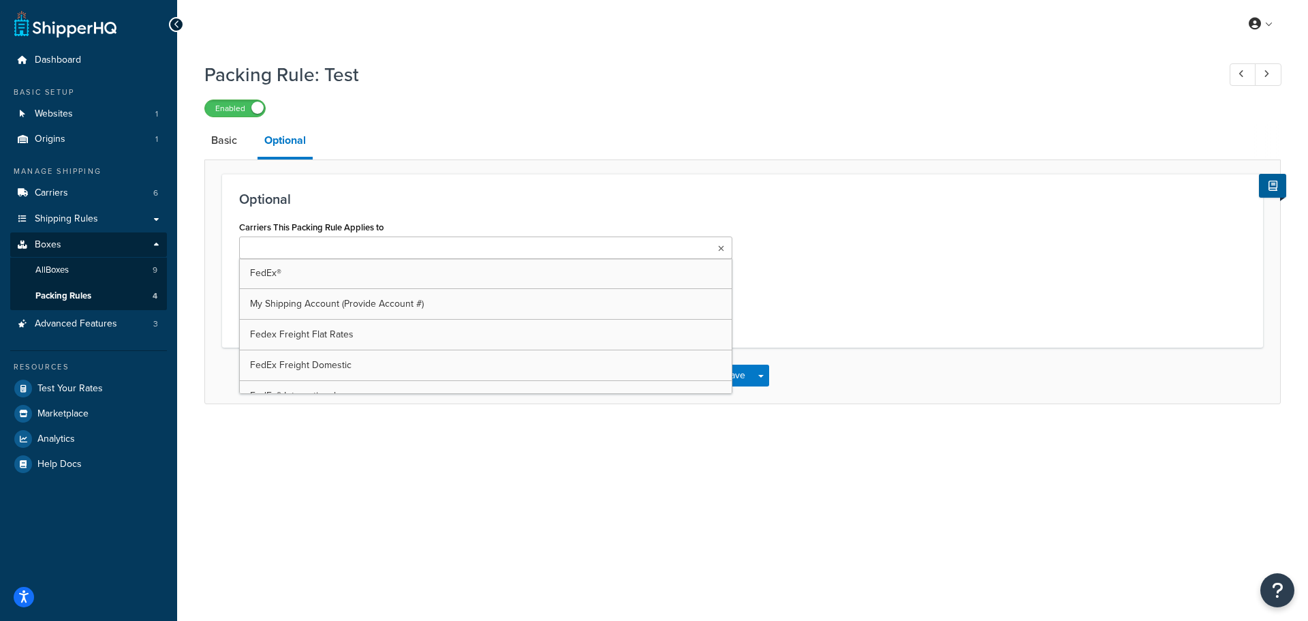
click at [544, 119] on div "Packing Rule: Test Enabled Basic Optional Optional Carriers This Packing Rule A…" at bounding box center [742, 230] width 1077 height 350
click at [245, 149] on li "Basic" at bounding box center [230, 140] width 53 height 33
click at [218, 148] on link "Basic" at bounding box center [224, 140] width 40 height 33
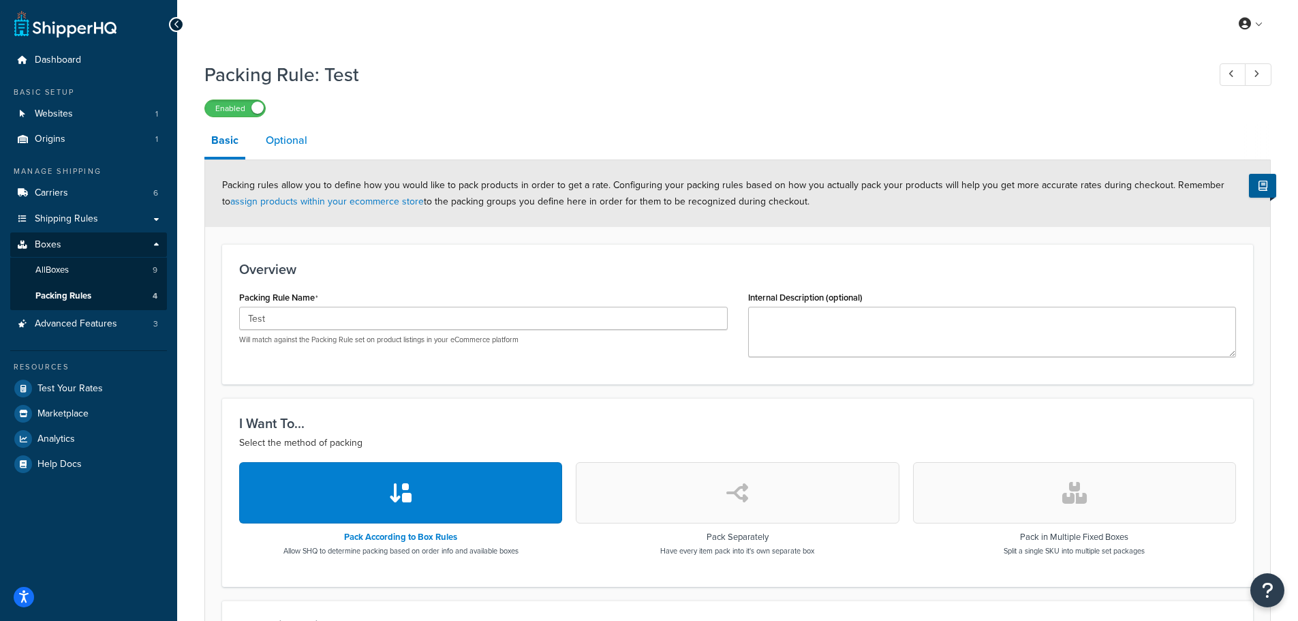
click at [298, 138] on link "Optional" at bounding box center [286, 140] width 55 height 33
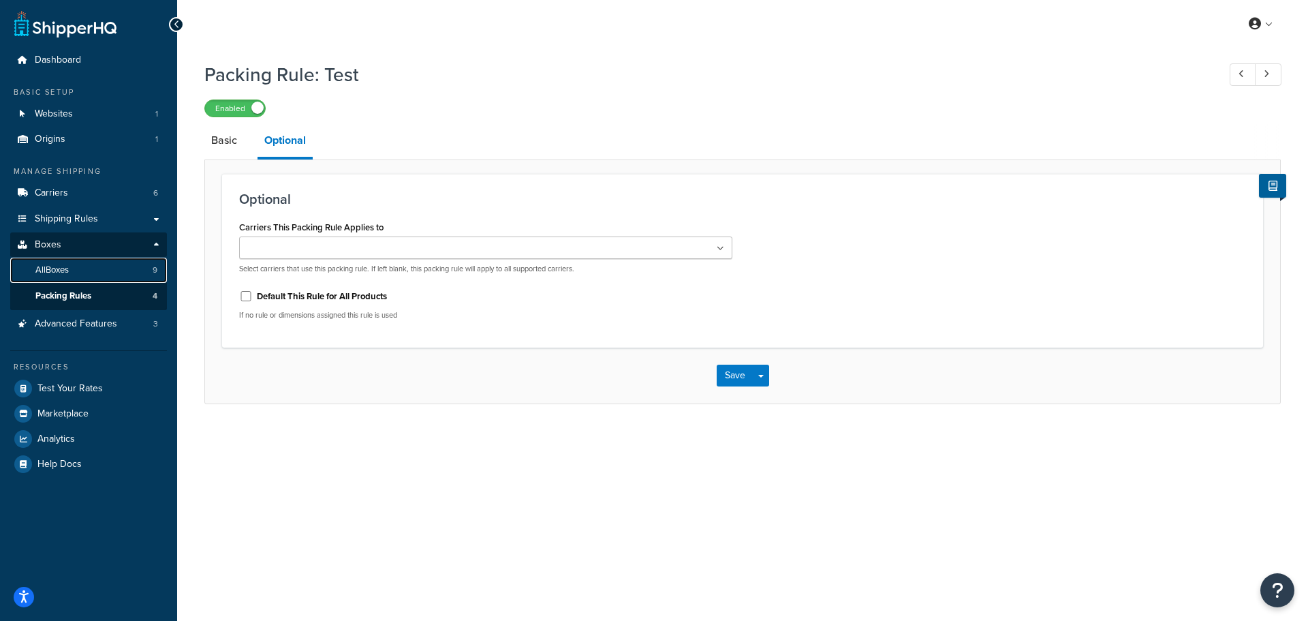
click at [117, 276] on link "All Boxes 9" at bounding box center [88, 270] width 157 height 25
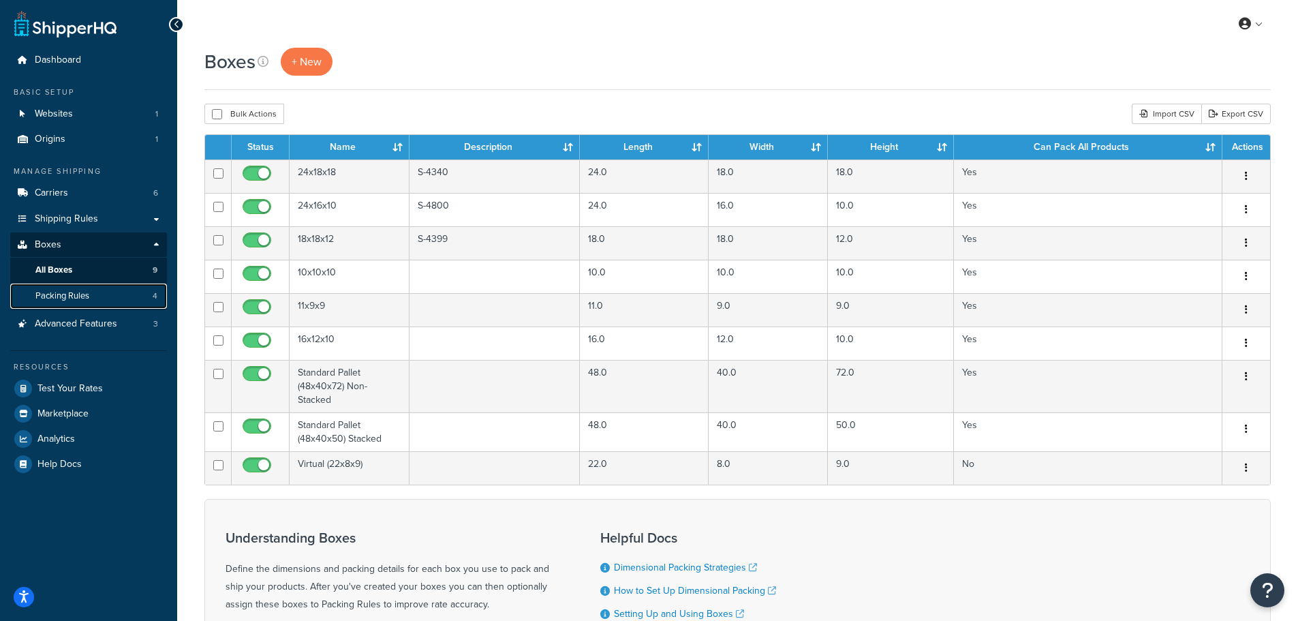
click at [62, 295] on span "Packing Rules" at bounding box center [62, 296] width 54 height 12
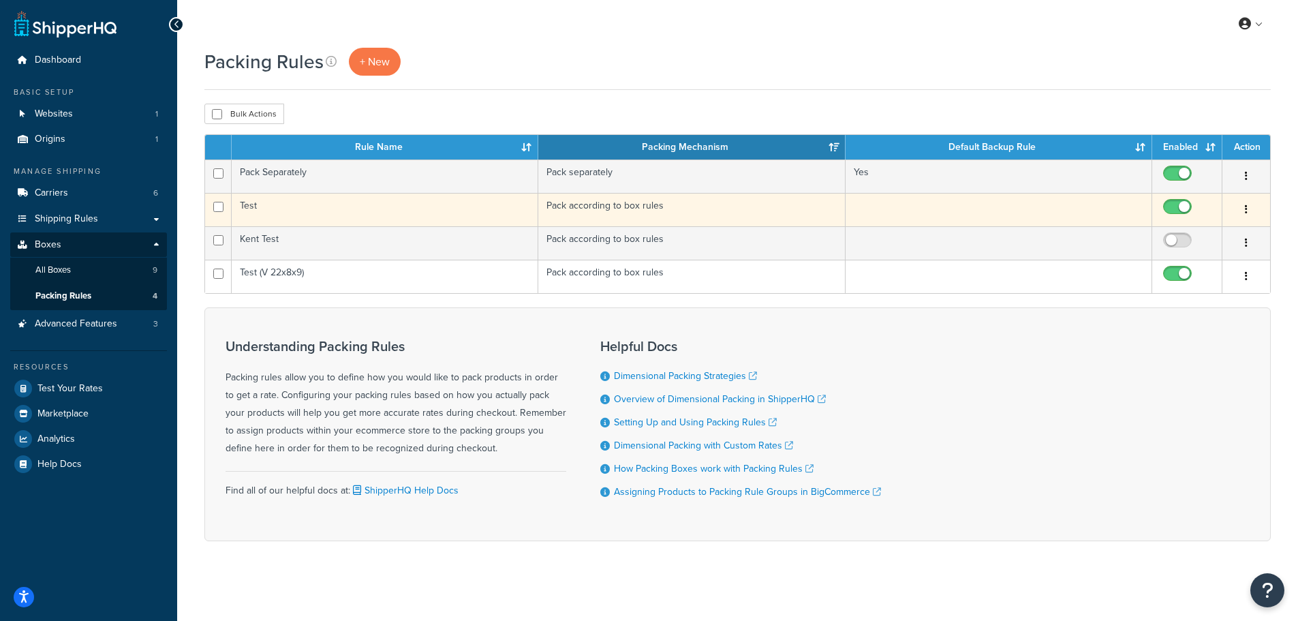
click at [247, 215] on td "Test" at bounding box center [385, 209] width 307 height 33
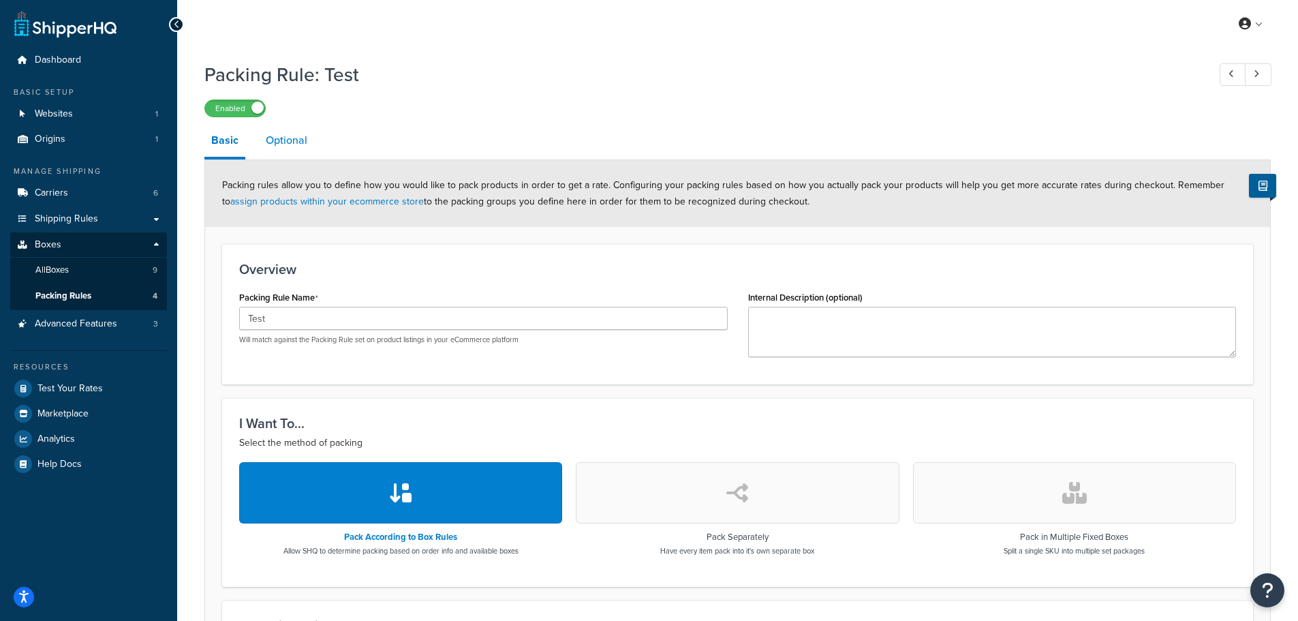
click at [289, 143] on link "Optional" at bounding box center [286, 140] width 55 height 33
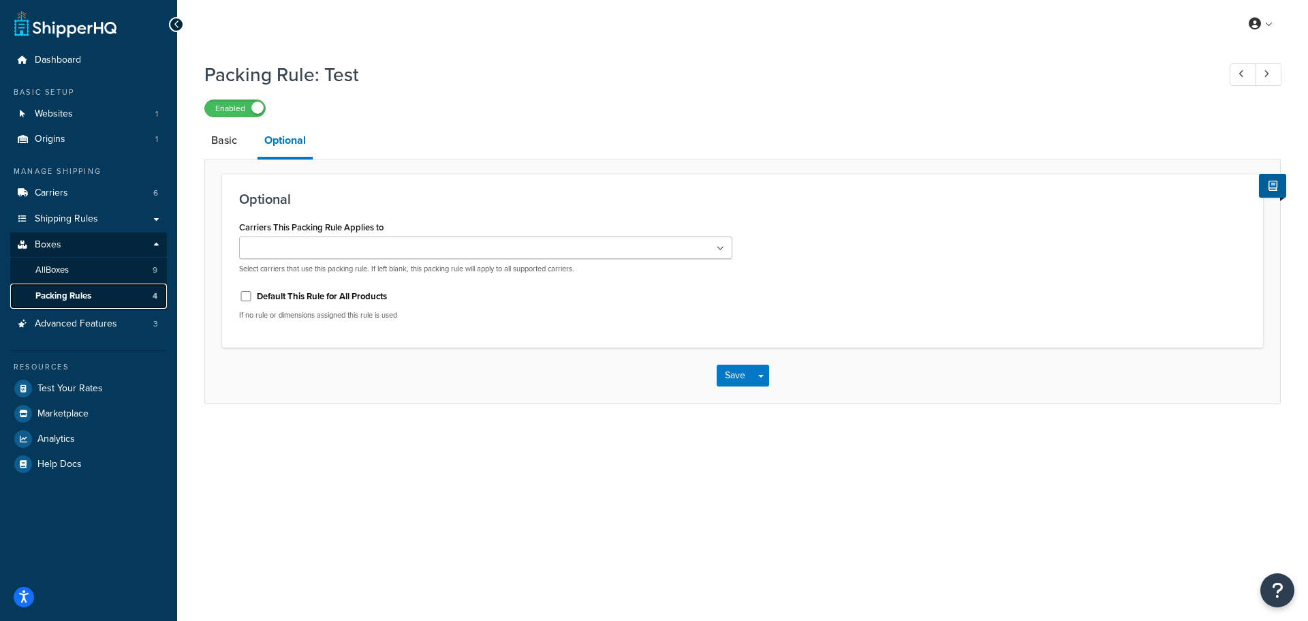
drag, startPoint x: 70, startPoint y: 290, endPoint x: 80, endPoint y: 290, distance: 10.2
click at [70, 290] on span "Packing Rules" at bounding box center [63, 296] width 56 height 12
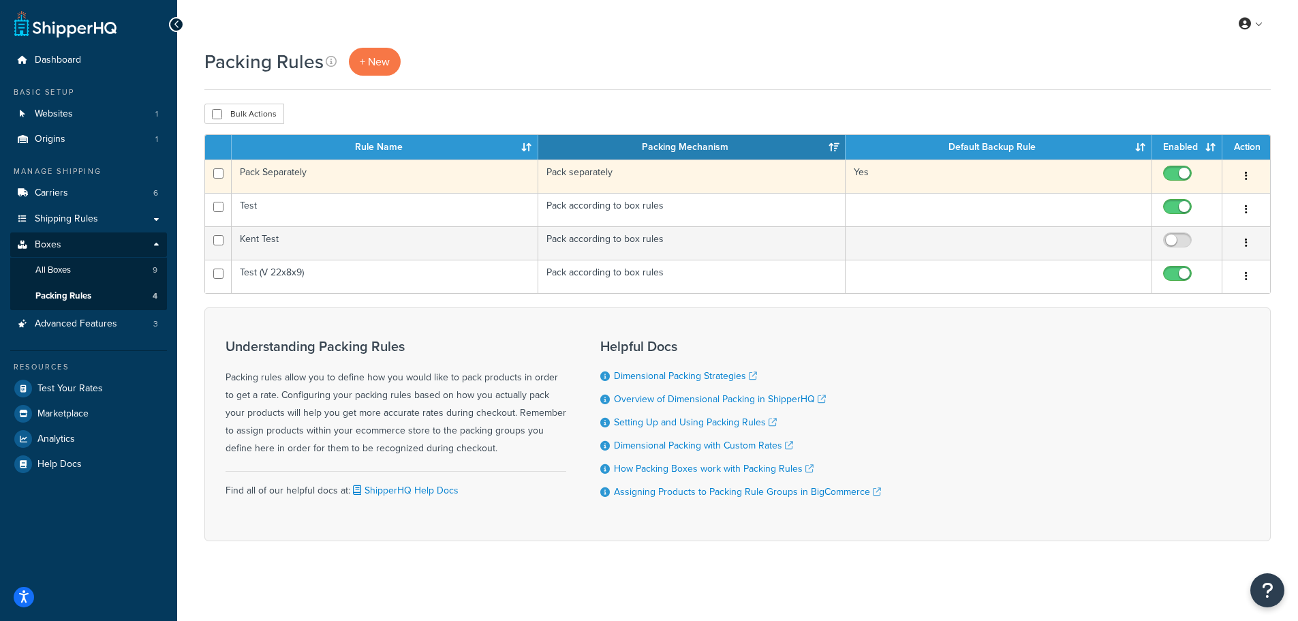
click at [286, 175] on td "Pack Separately" at bounding box center [385, 175] width 307 height 33
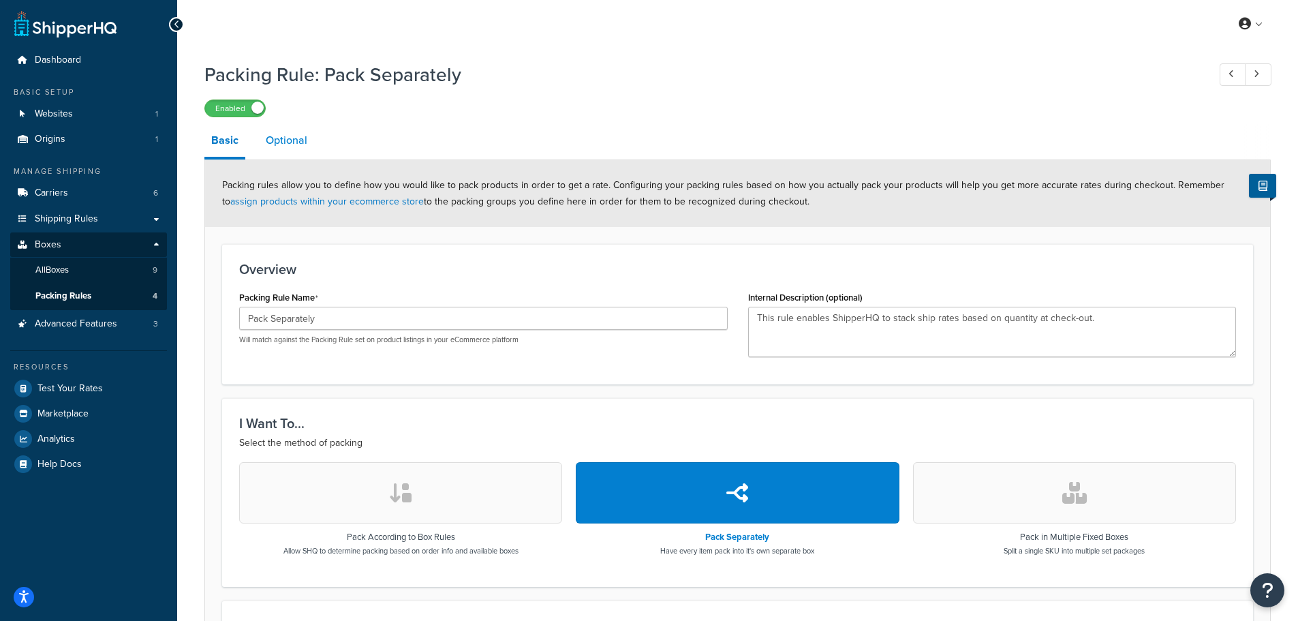
click at [268, 140] on link "Optional" at bounding box center [286, 140] width 55 height 33
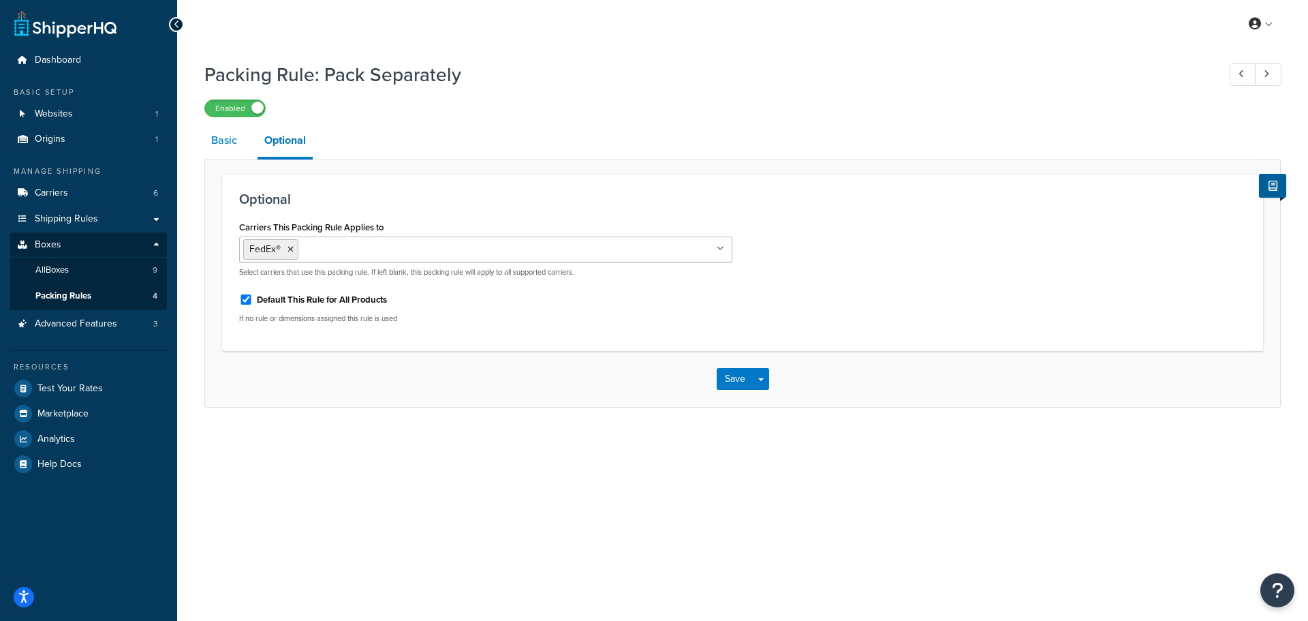
click at [236, 138] on link "Basic" at bounding box center [224, 140] width 40 height 33
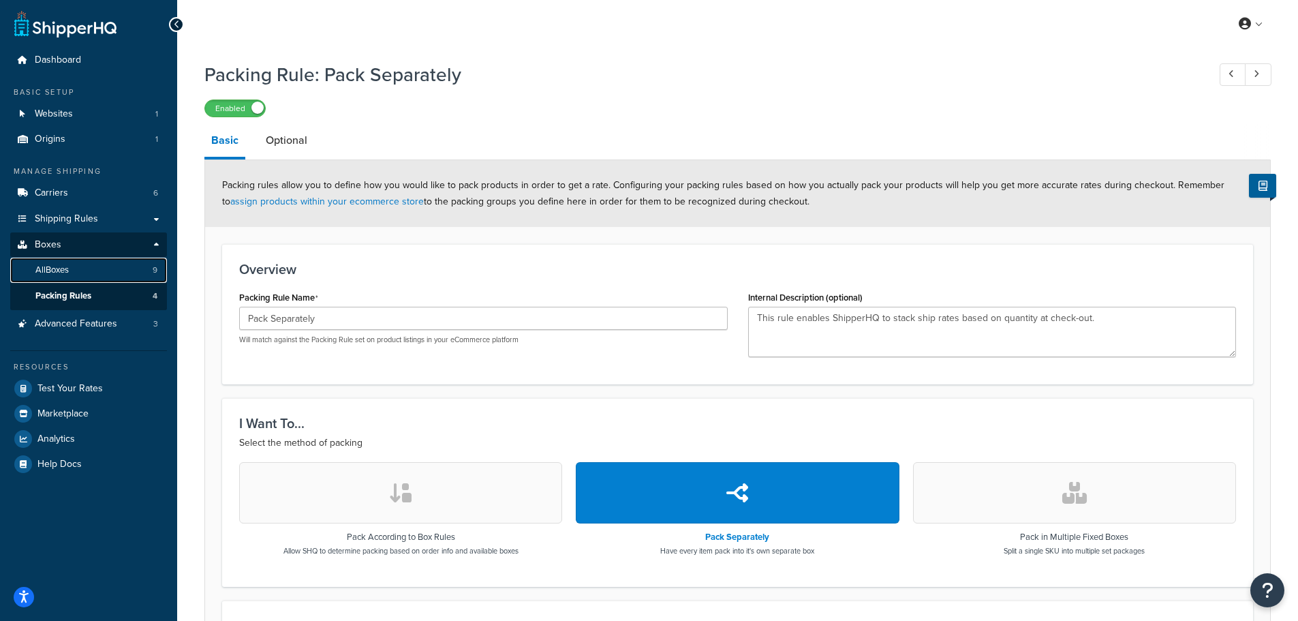
click at [69, 269] on span "All Boxes" at bounding box center [51, 270] width 33 height 12
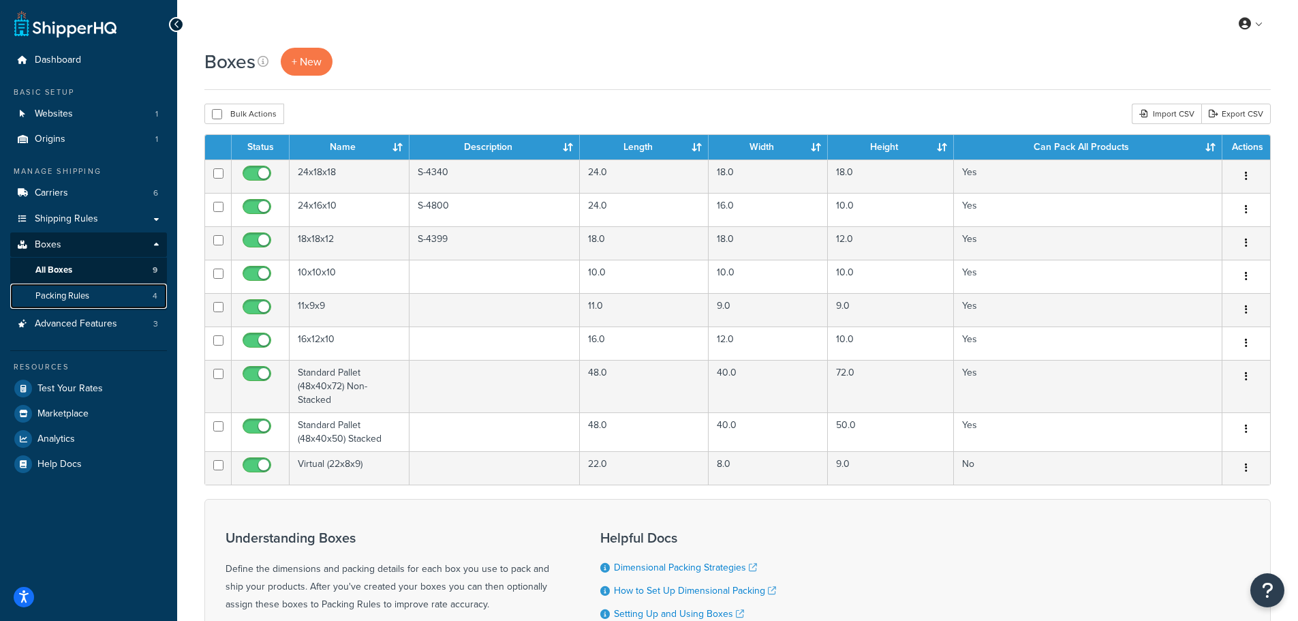
click at [92, 295] on link "Packing Rules 4" at bounding box center [88, 295] width 157 height 25
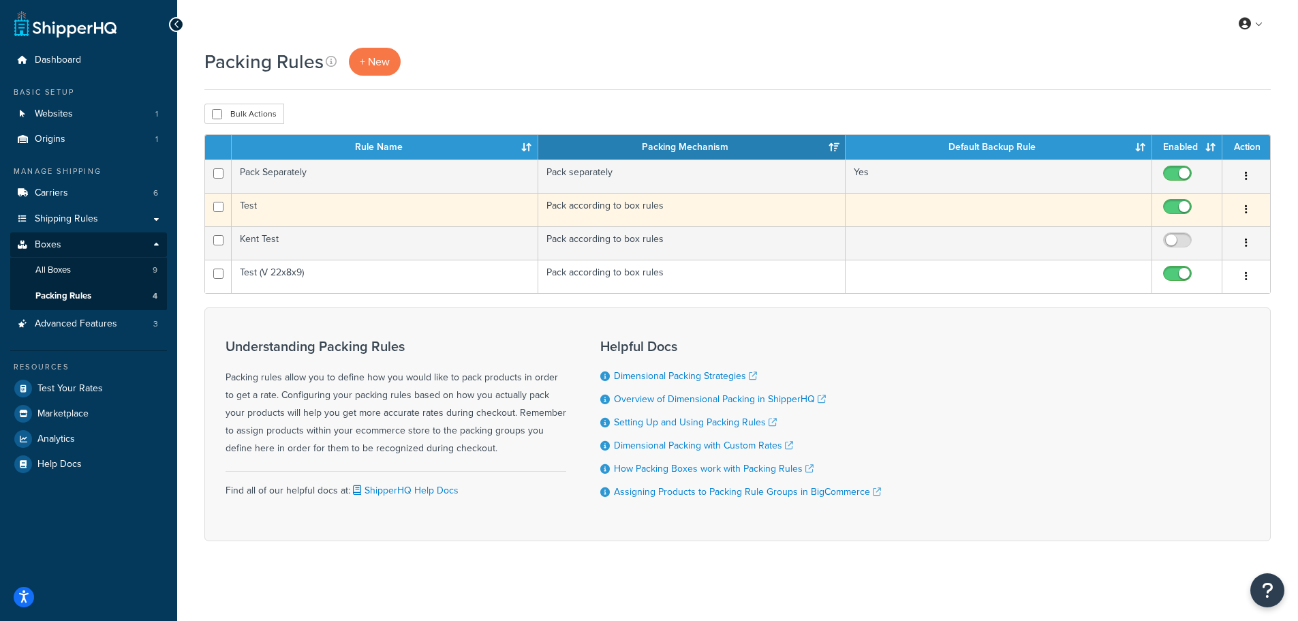
click at [315, 219] on td "Test" at bounding box center [385, 209] width 307 height 33
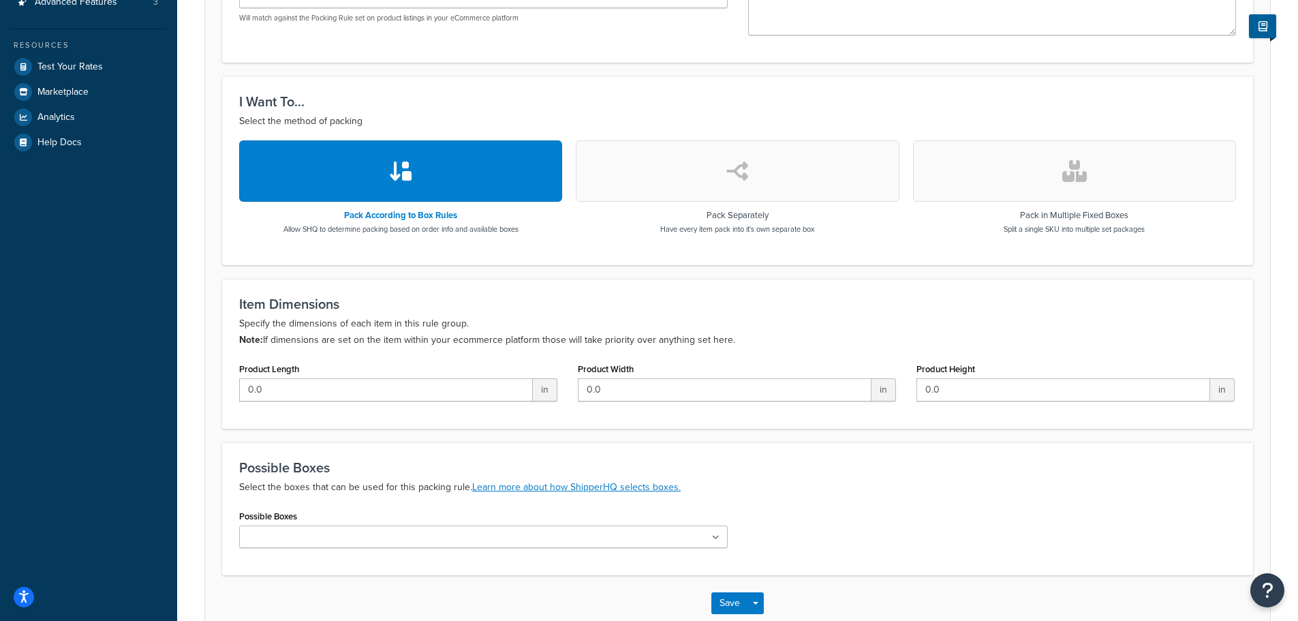
scroll to position [341, 0]
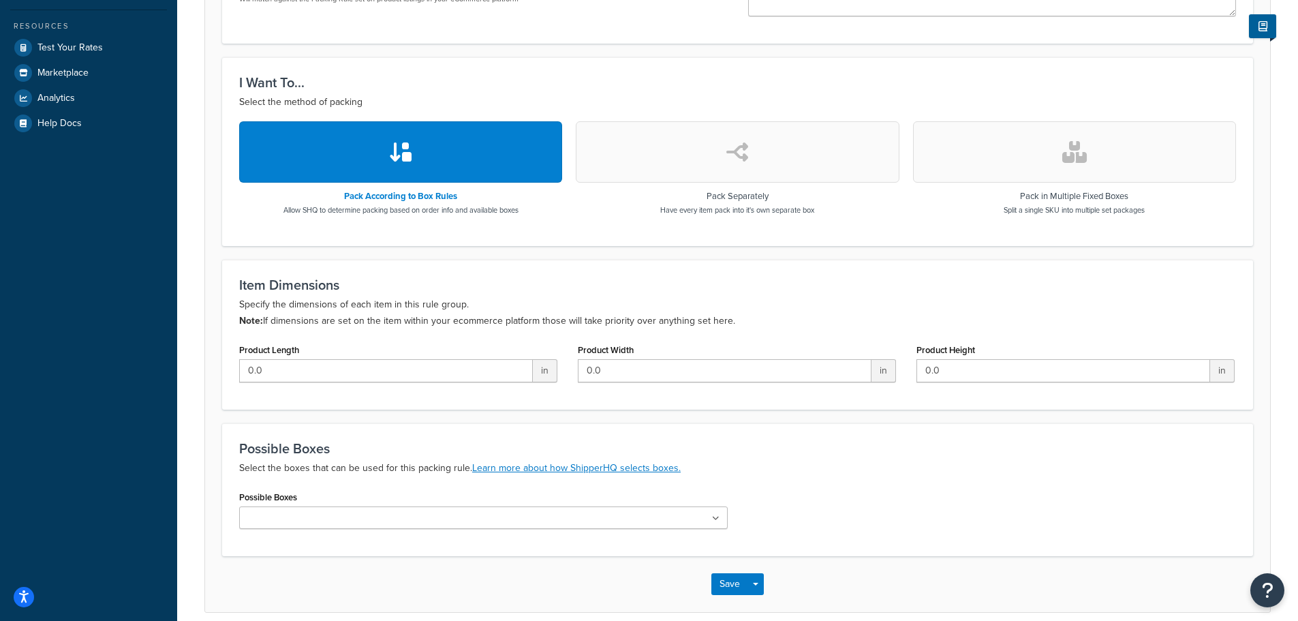
click at [497, 512] on ul at bounding box center [483, 517] width 489 height 22
click at [380, 495] on div "Possible Boxes Virtual (22x8x9)" at bounding box center [483, 508] width 489 height 42
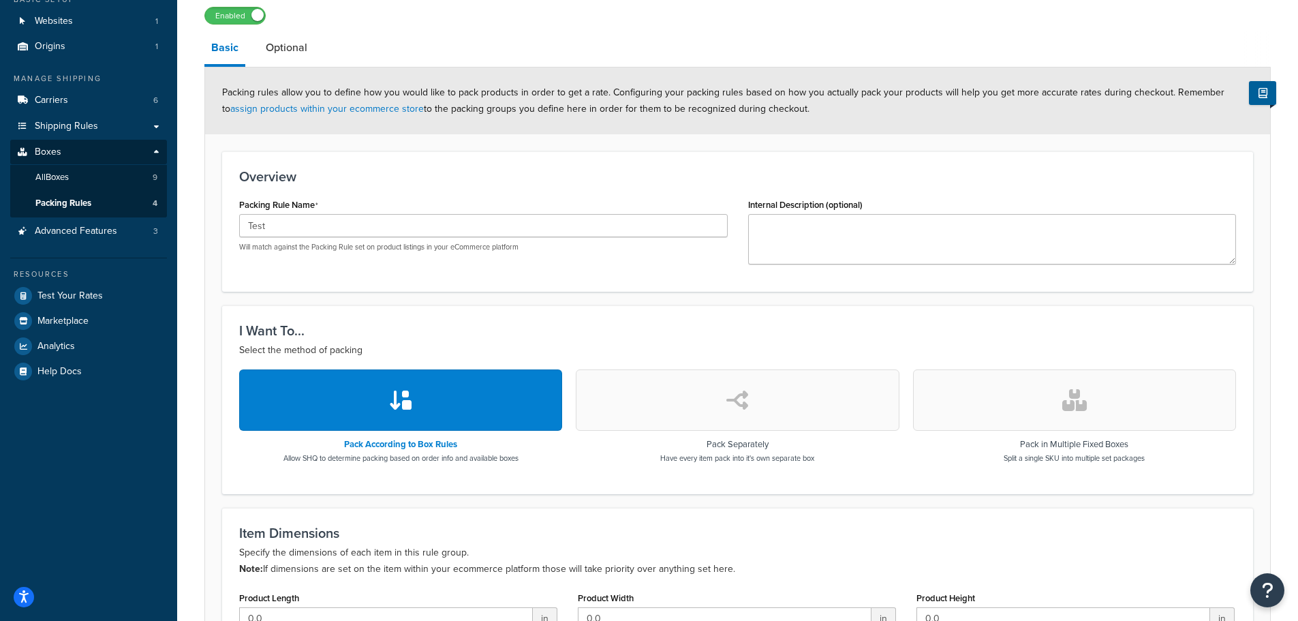
scroll to position [0, 0]
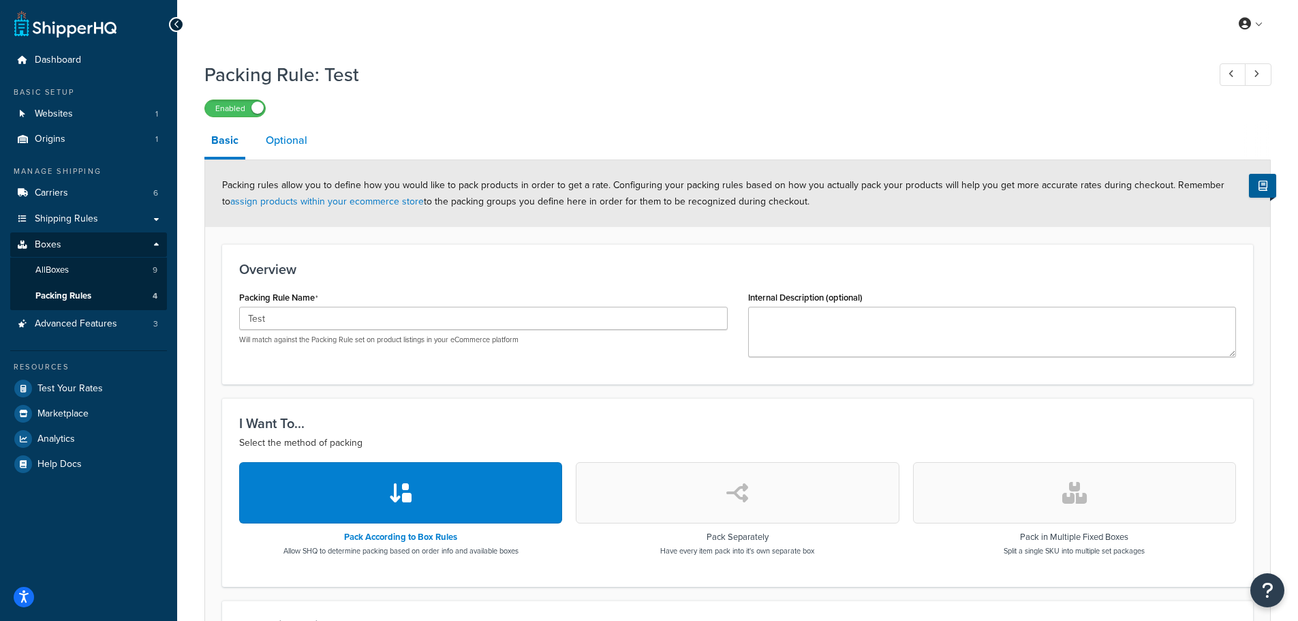
click at [296, 142] on link "Optional" at bounding box center [286, 140] width 55 height 33
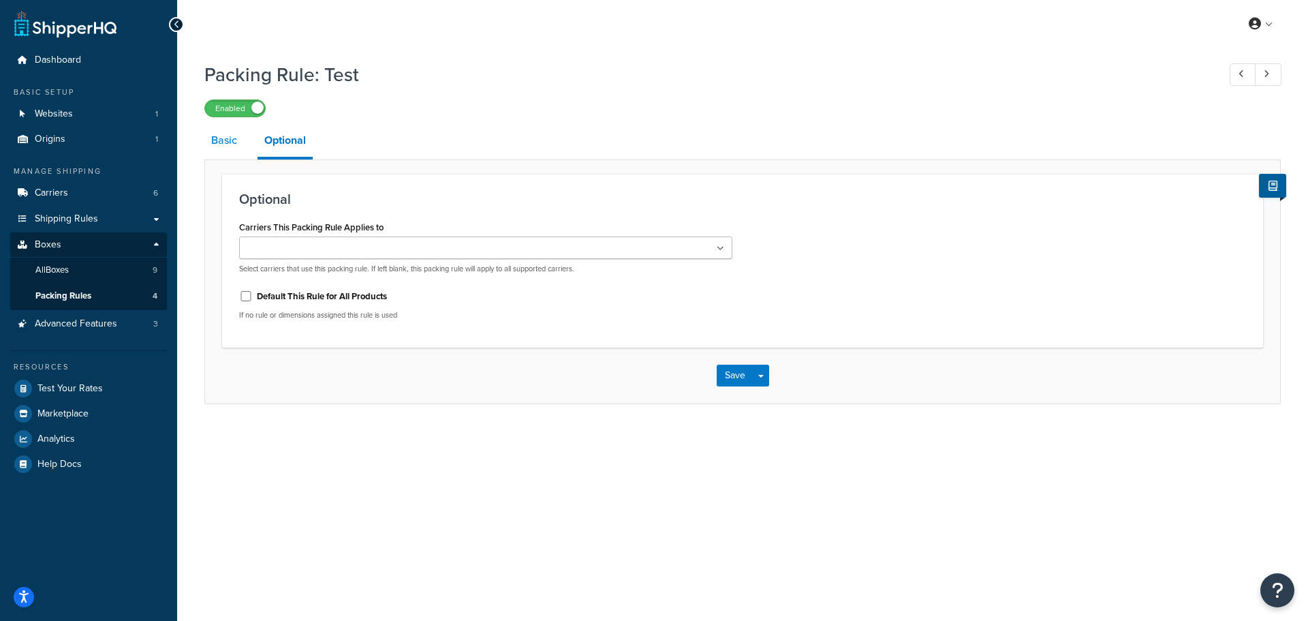
click at [226, 138] on link "Basic" at bounding box center [224, 140] width 40 height 33
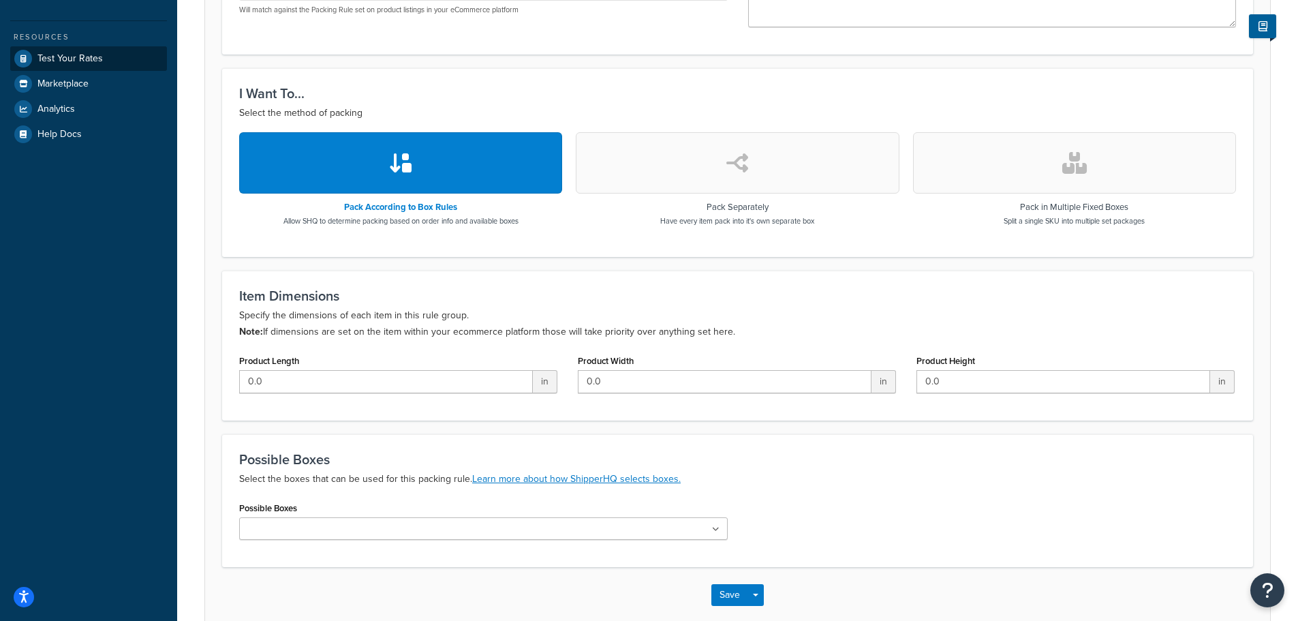
scroll to position [68, 0]
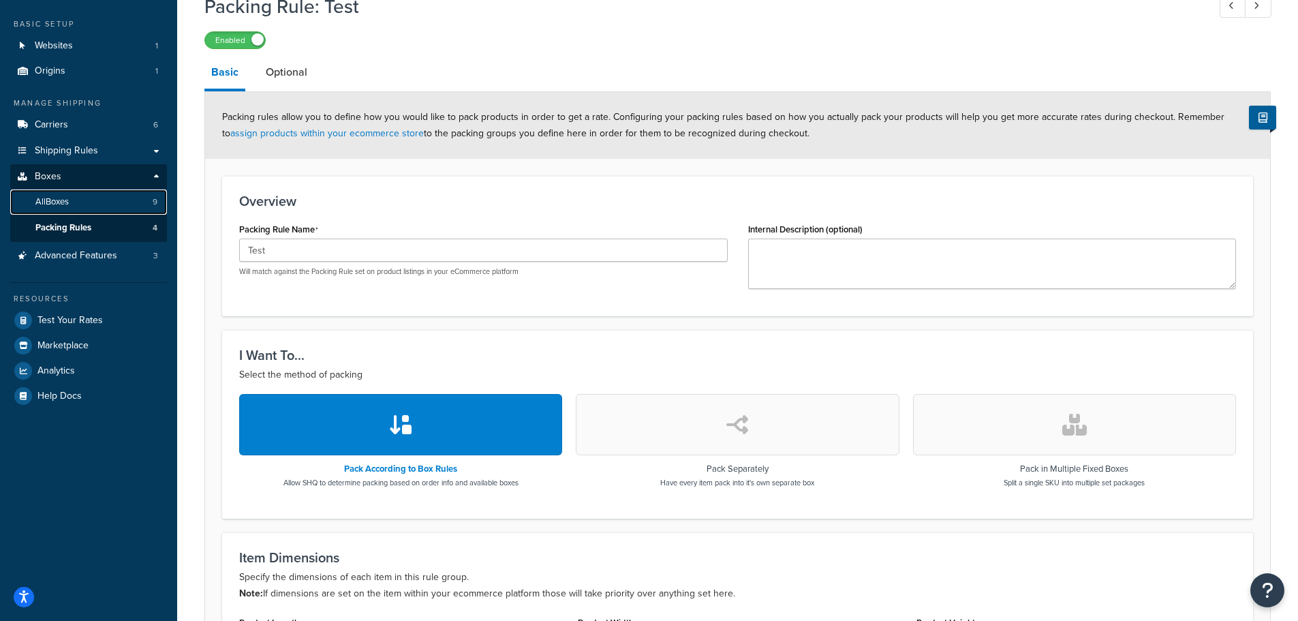
click at [69, 206] on span "All Boxes" at bounding box center [51, 202] width 33 height 12
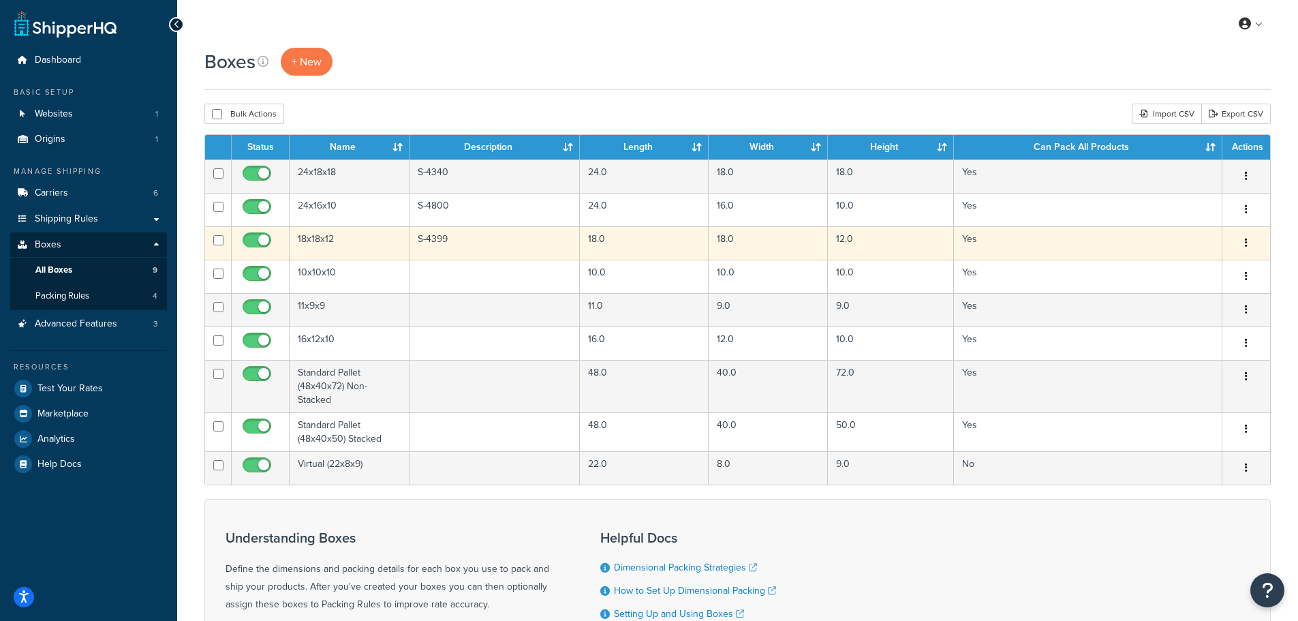
click at [370, 241] on td "18x18x12" at bounding box center [350, 242] width 120 height 33
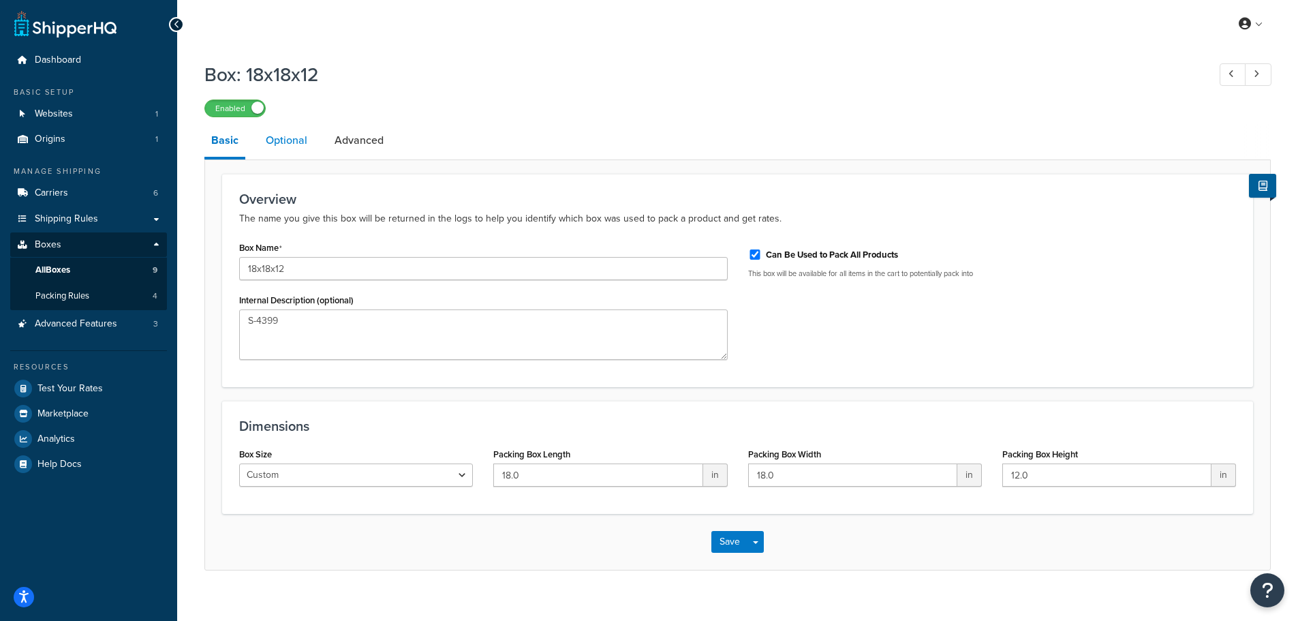
click at [282, 143] on link "Optional" at bounding box center [286, 140] width 55 height 33
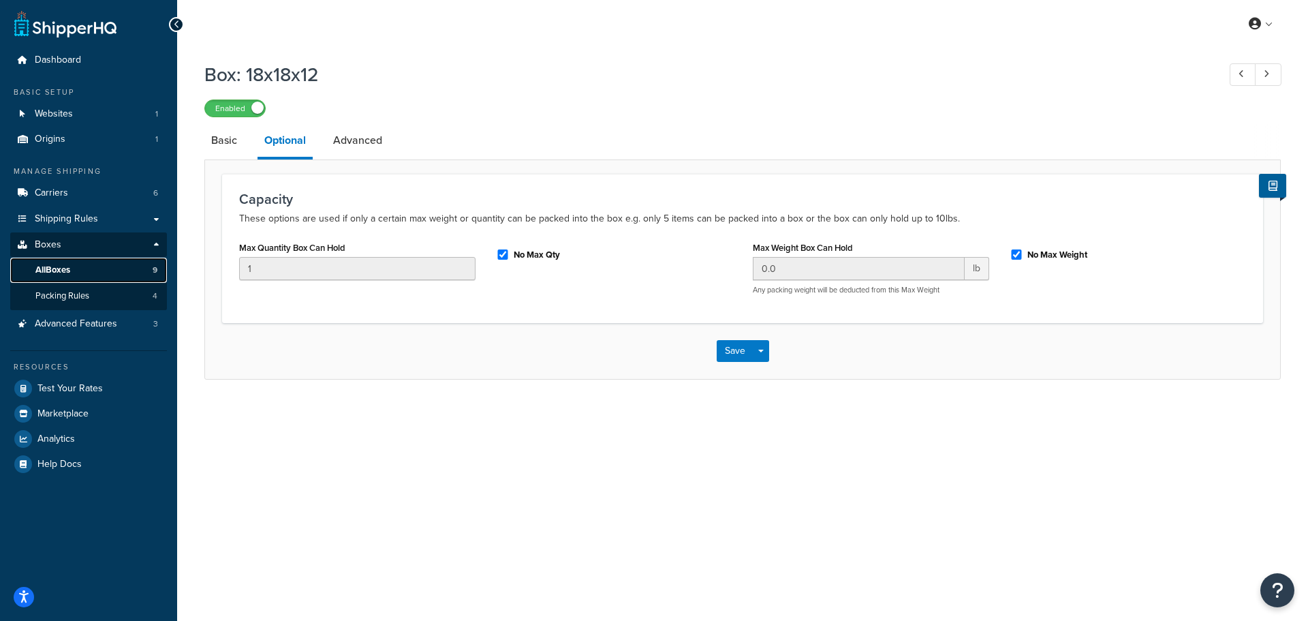
click at [136, 272] on link "All Boxes 9" at bounding box center [88, 270] width 157 height 25
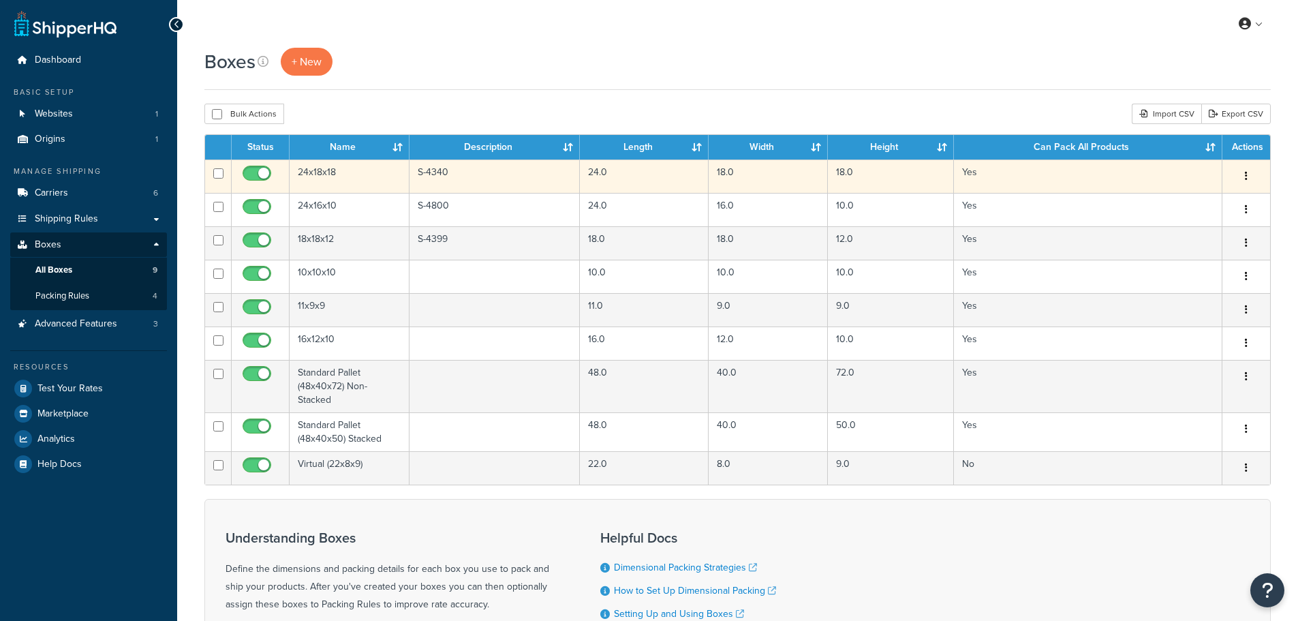
click at [354, 164] on td "24x18x18" at bounding box center [350, 175] width 120 height 33
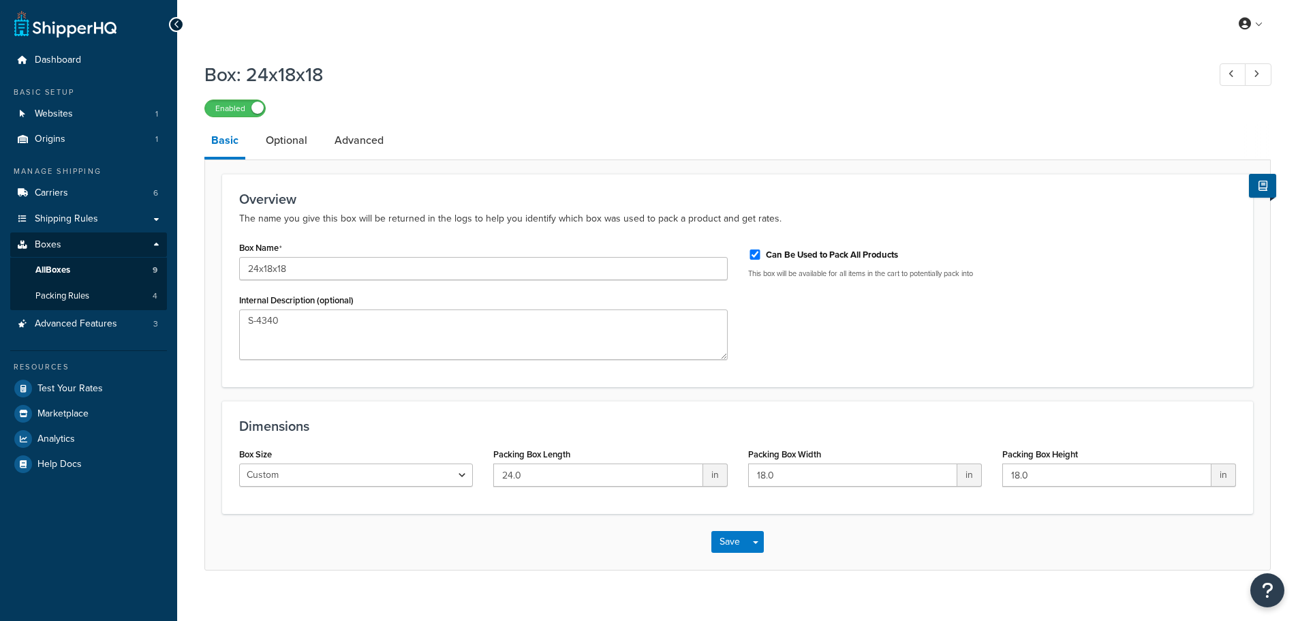
click at [270, 138] on link "Optional" at bounding box center [286, 140] width 55 height 33
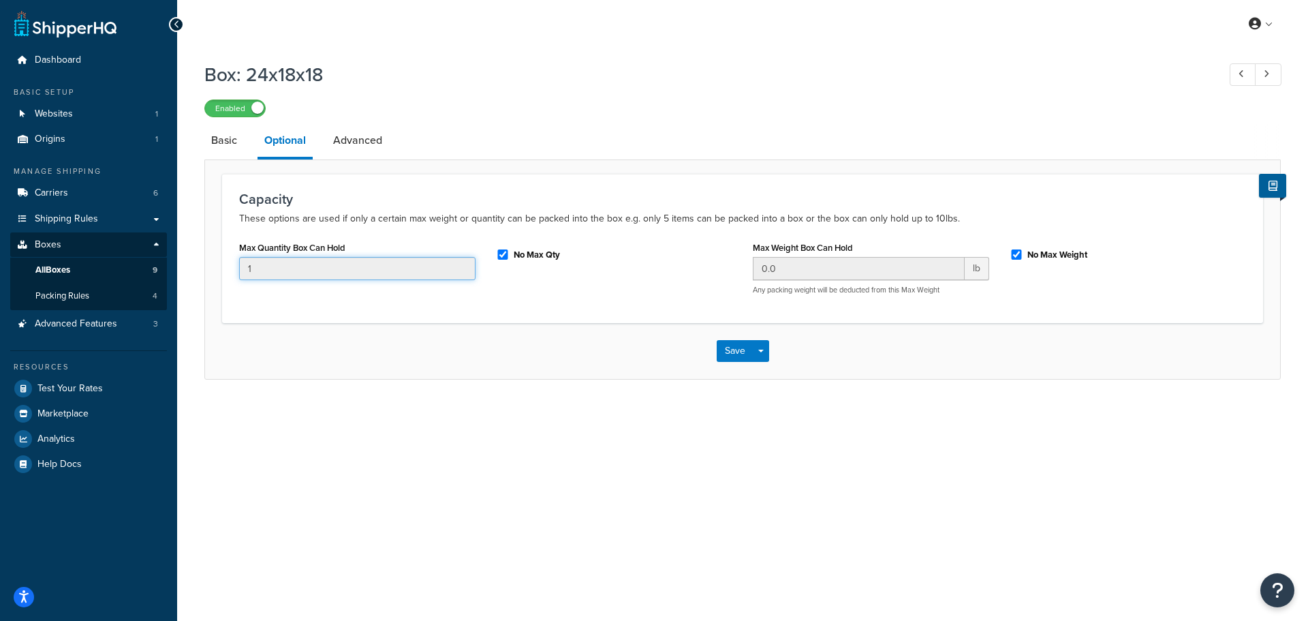
click at [340, 275] on input "1" at bounding box center [357, 268] width 236 height 23
click at [364, 140] on link "Advanced" at bounding box center [357, 140] width 63 height 33
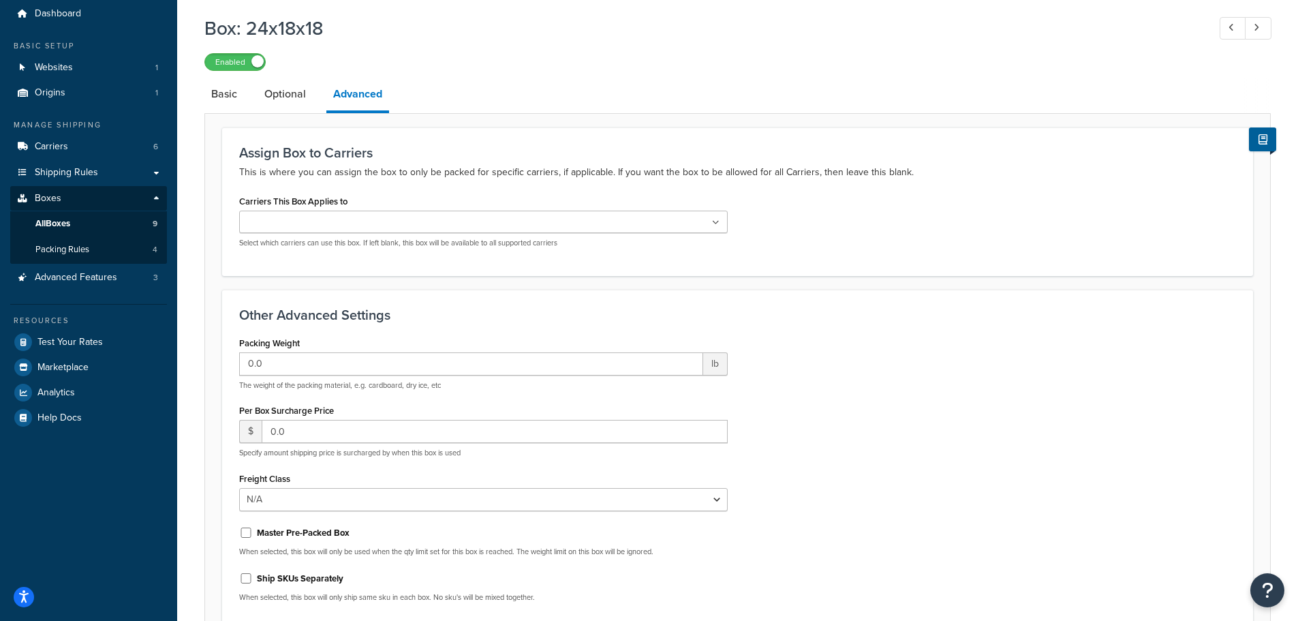
scroll to position [46, 0]
click at [275, 91] on link "Optional" at bounding box center [285, 94] width 55 height 33
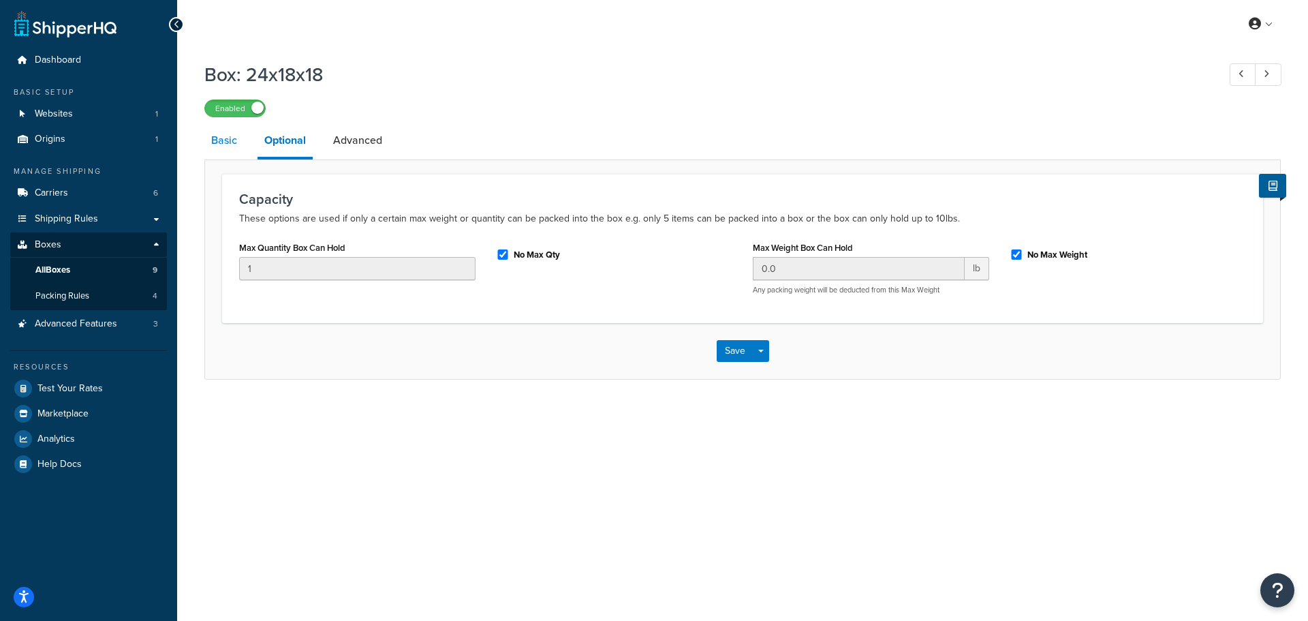
click at [209, 142] on link "Basic" at bounding box center [224, 140] width 40 height 33
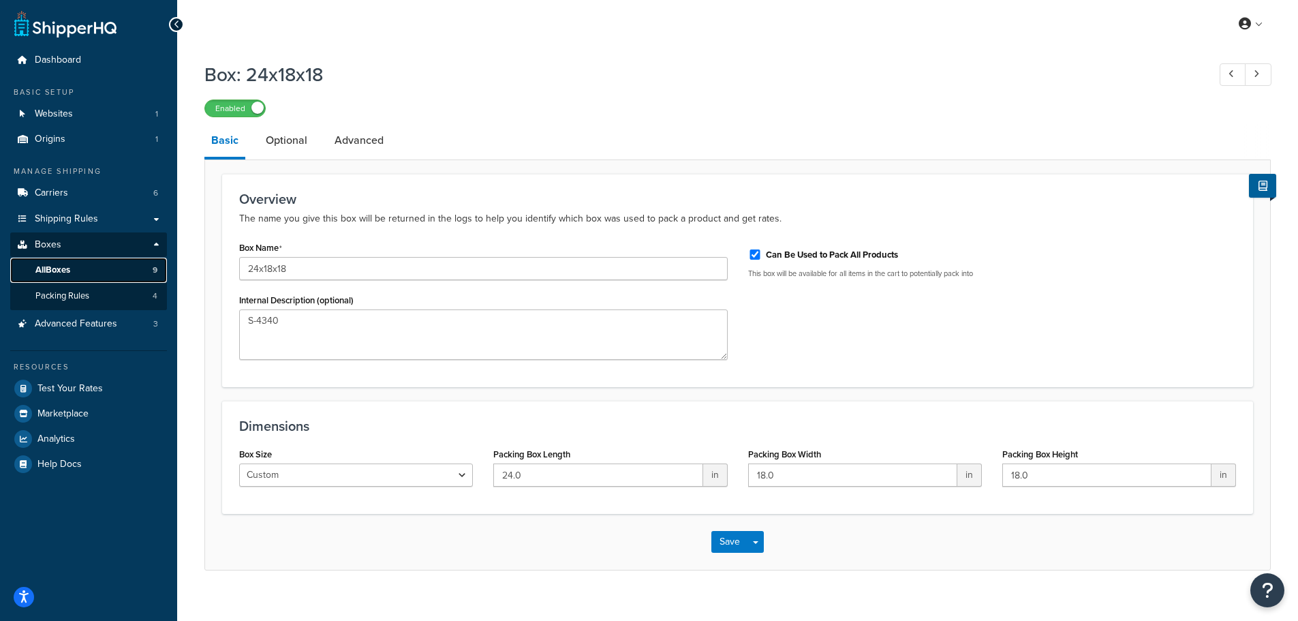
click at [54, 269] on span "All Boxes" at bounding box center [52, 270] width 35 height 12
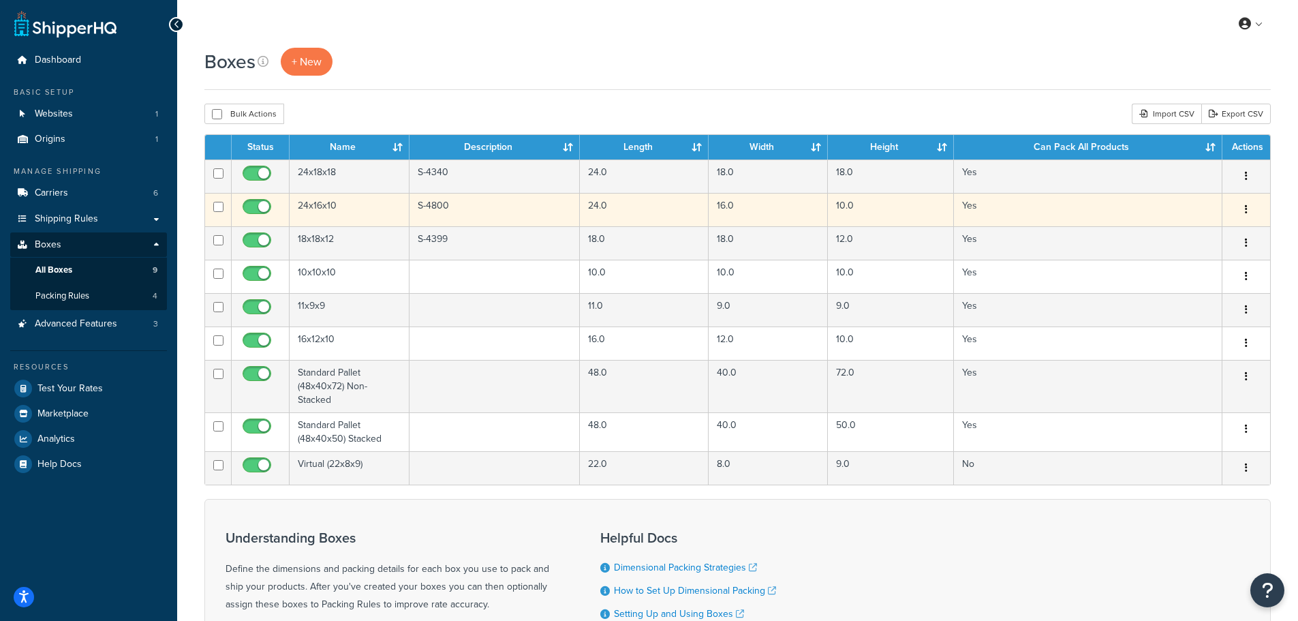
click at [303, 215] on td "24x16x10" at bounding box center [350, 209] width 120 height 33
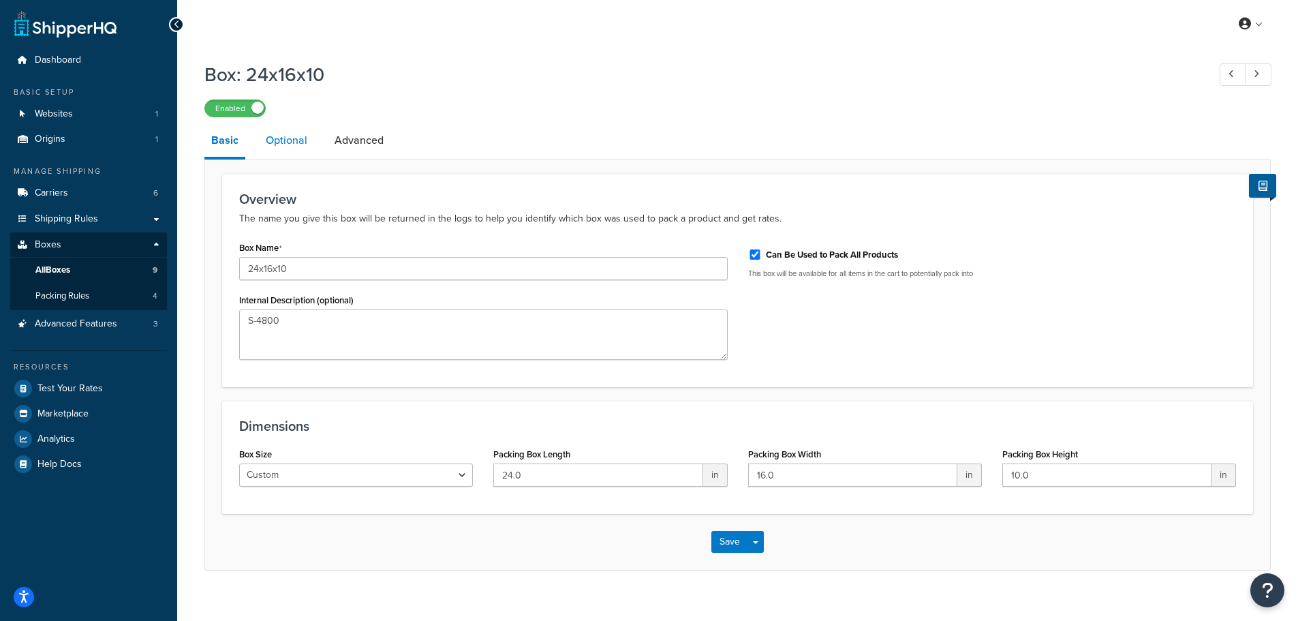
click at [271, 140] on link "Optional" at bounding box center [286, 140] width 55 height 33
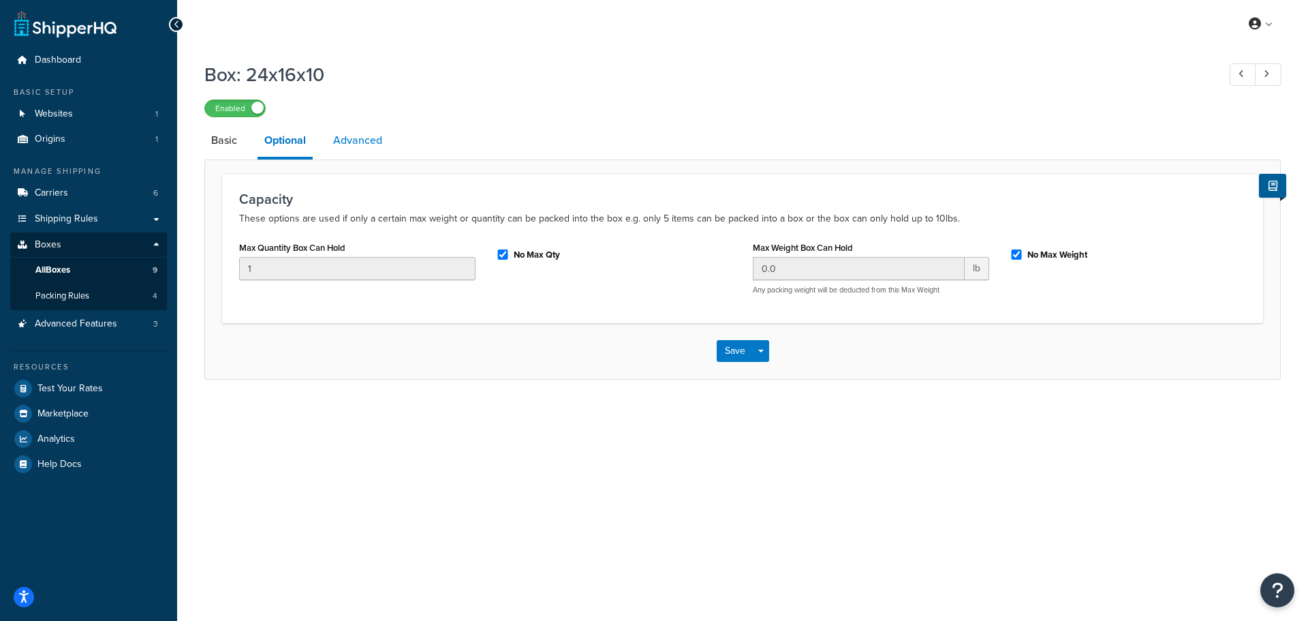
click at [348, 151] on link "Advanced" at bounding box center [357, 140] width 63 height 33
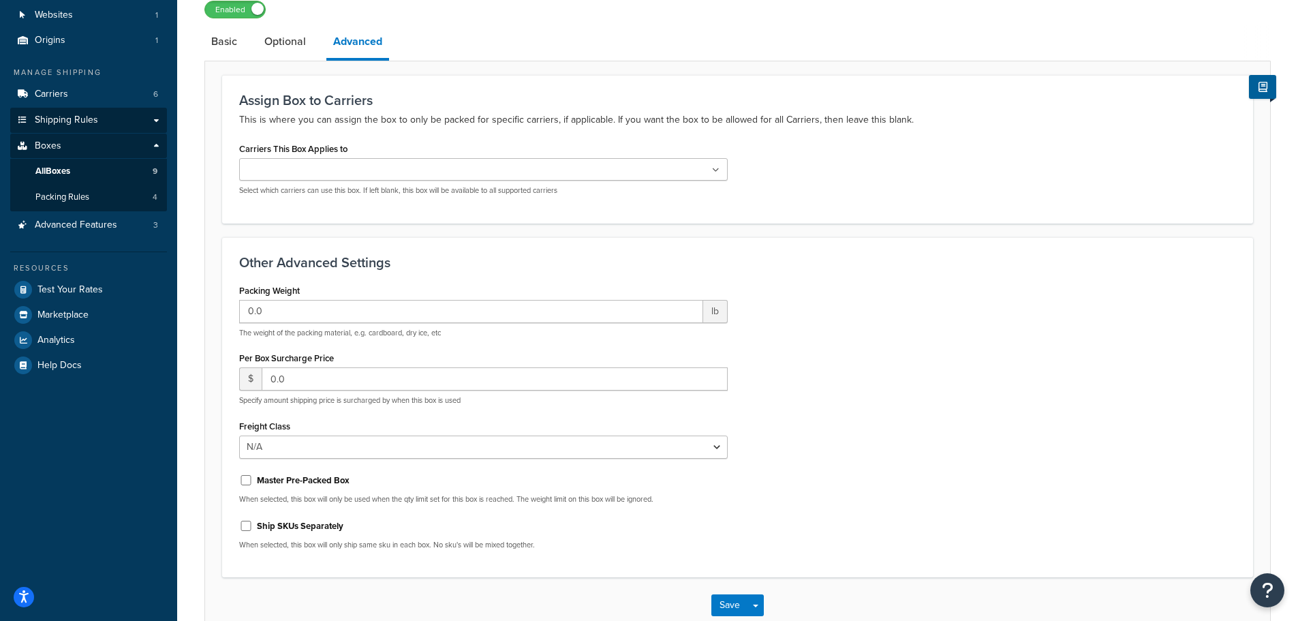
scroll to position [46, 0]
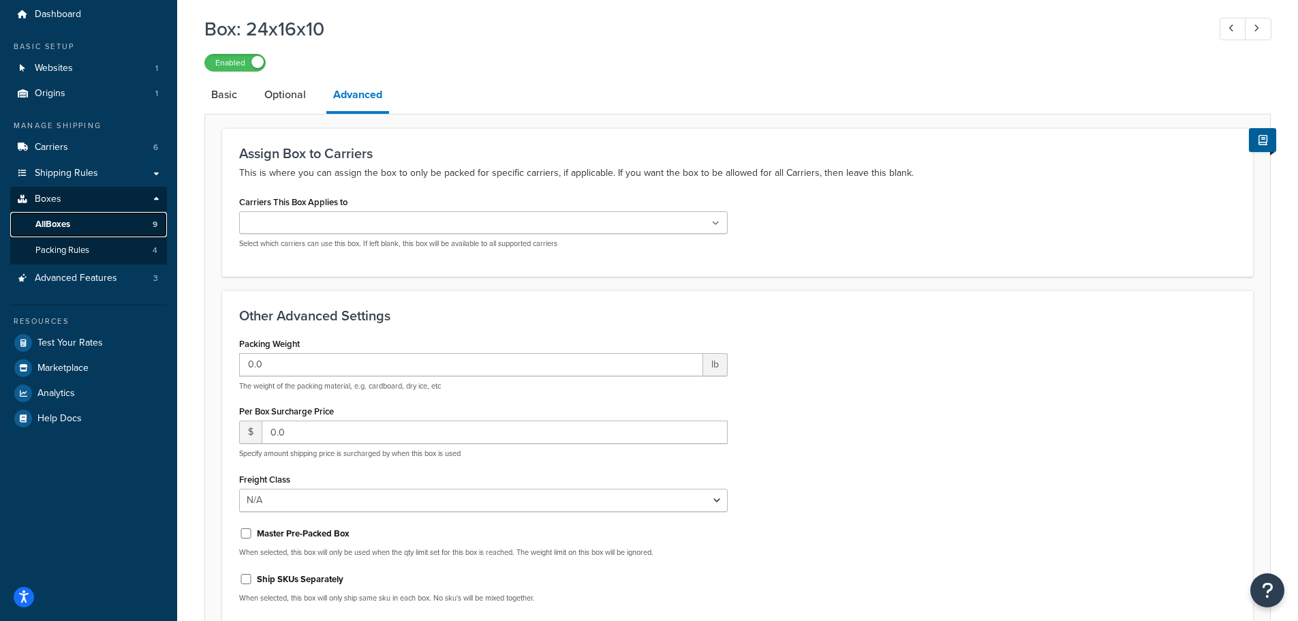
click at [78, 221] on link "All Boxes 9" at bounding box center [88, 224] width 157 height 25
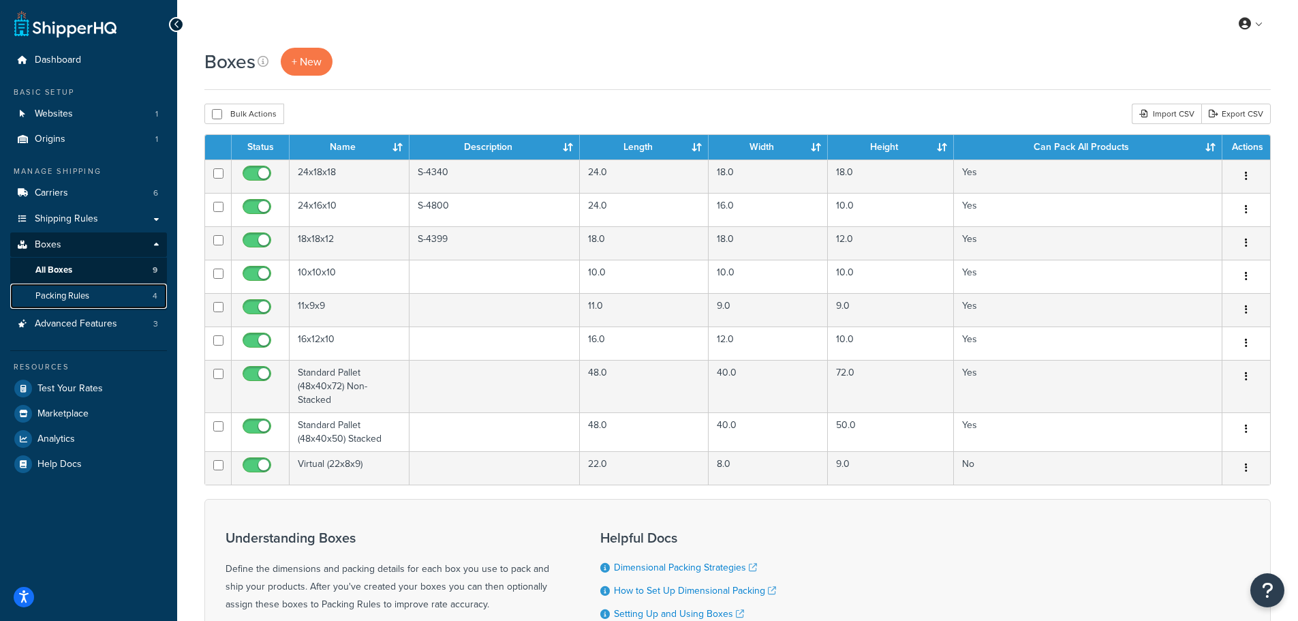
drag, startPoint x: 79, startPoint y: 294, endPoint x: 92, endPoint y: 296, distance: 13.2
click at [78, 294] on span "Packing Rules" at bounding box center [62, 296] width 54 height 12
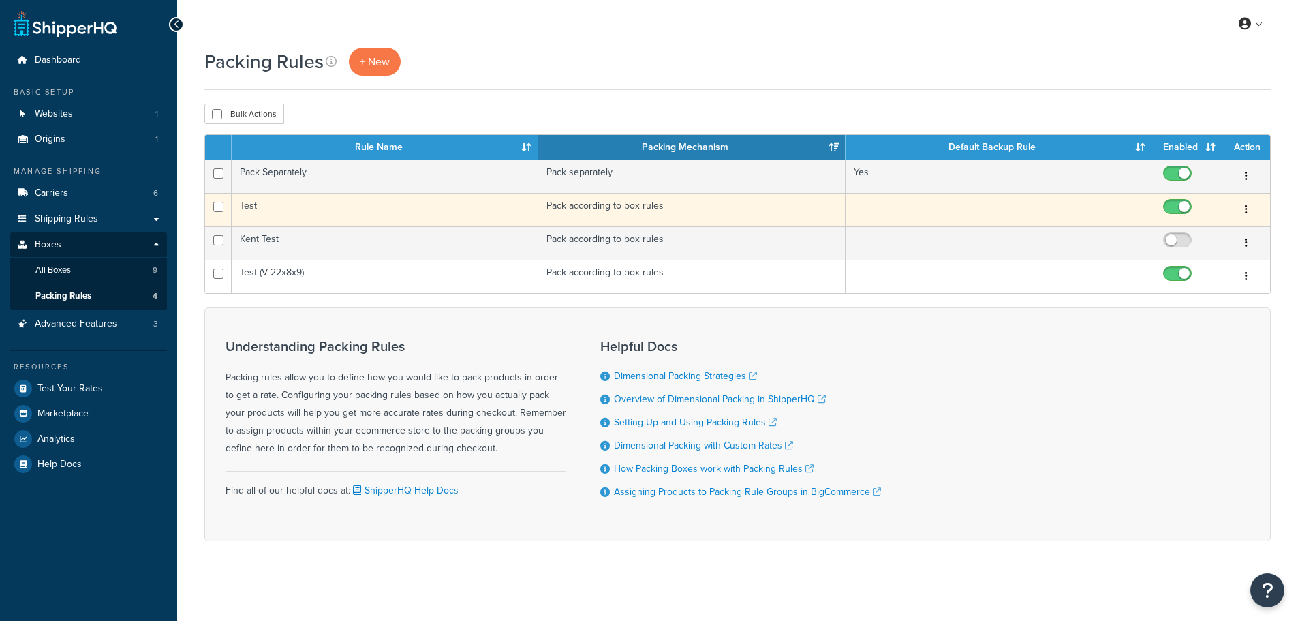
drag, startPoint x: 0, startPoint y: 0, endPoint x: 323, endPoint y: 215, distance: 387.8
click at [323, 215] on td "Test" at bounding box center [385, 209] width 307 height 33
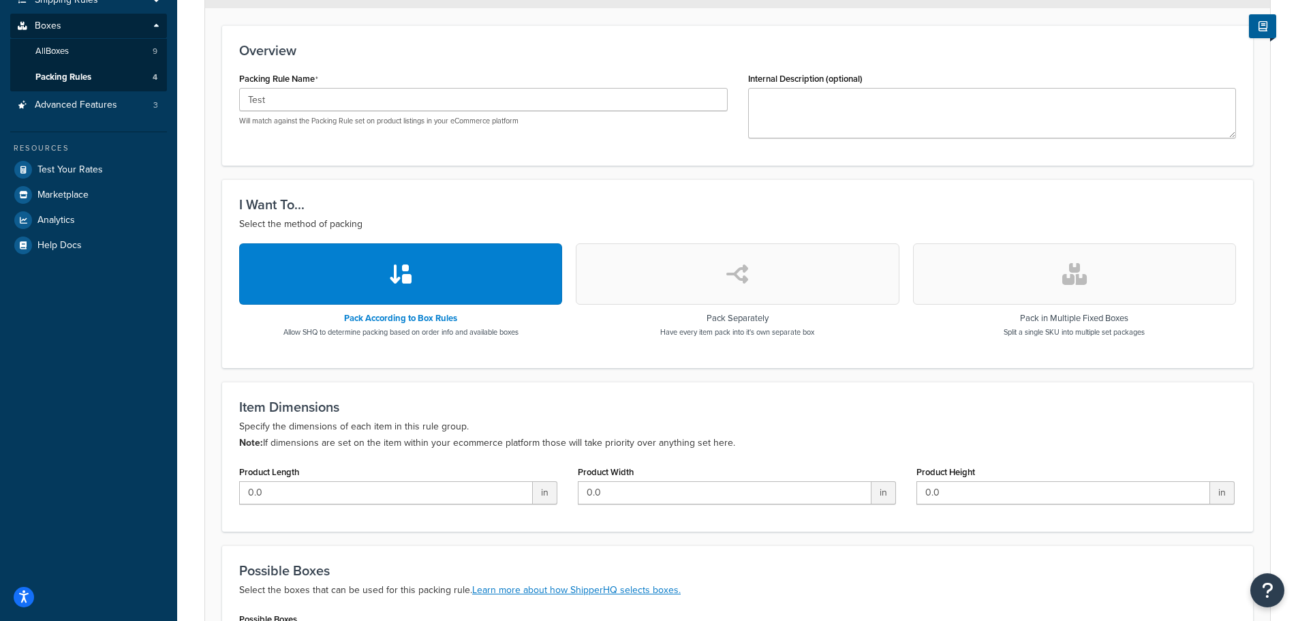
scroll to position [204, 0]
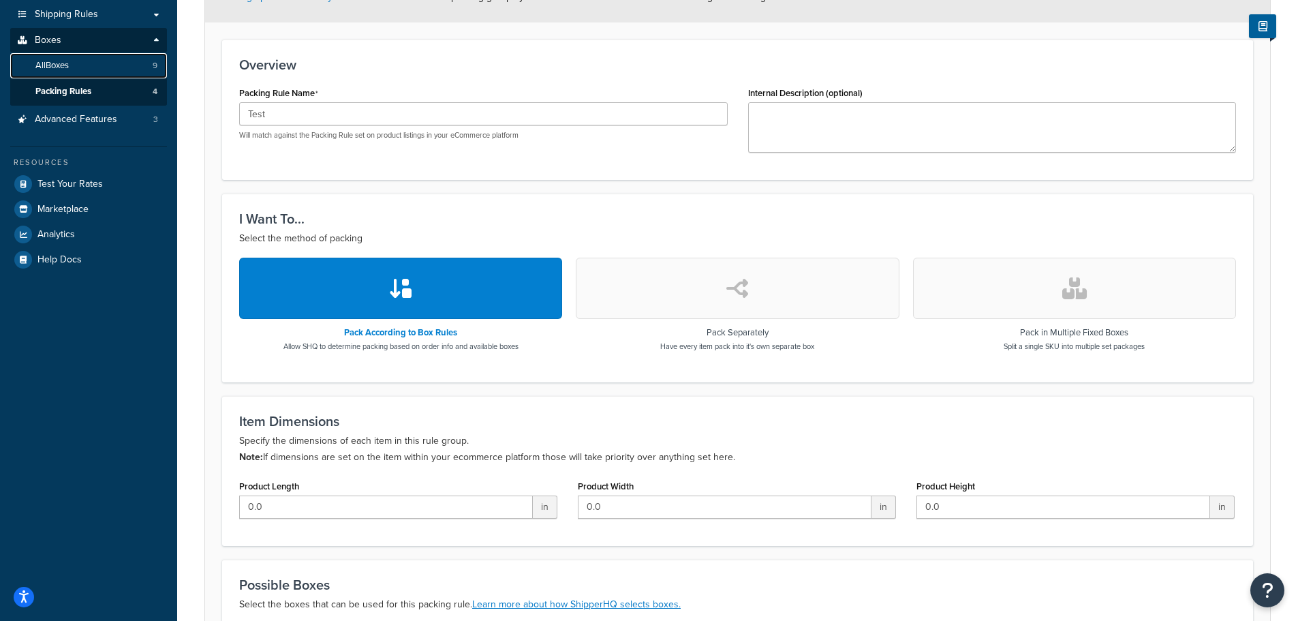
click at [55, 73] on link "All Boxes 9" at bounding box center [88, 65] width 157 height 25
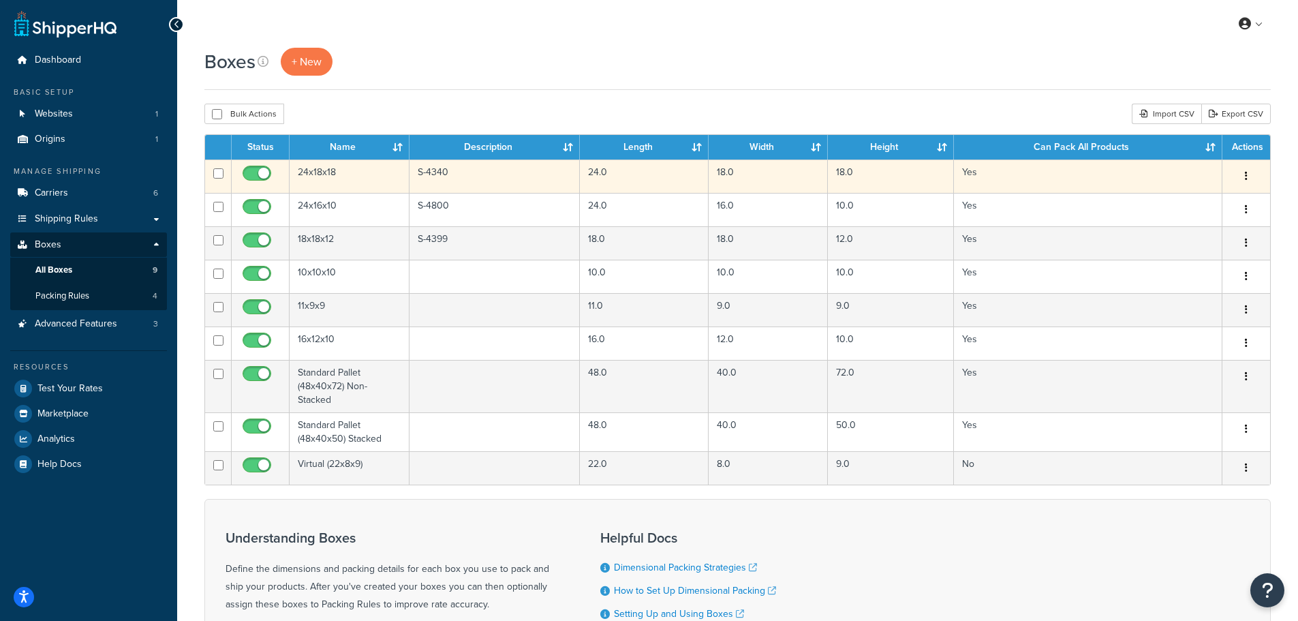
click at [303, 168] on td "24x18x18" at bounding box center [350, 175] width 120 height 33
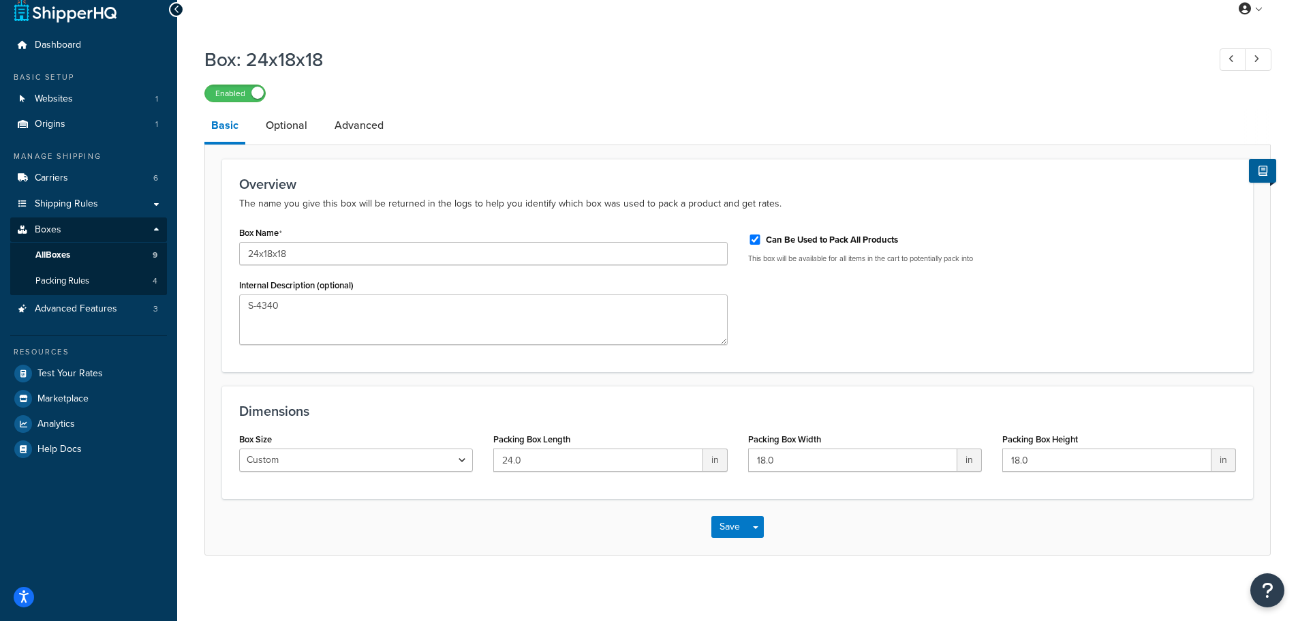
scroll to position [19, 0]
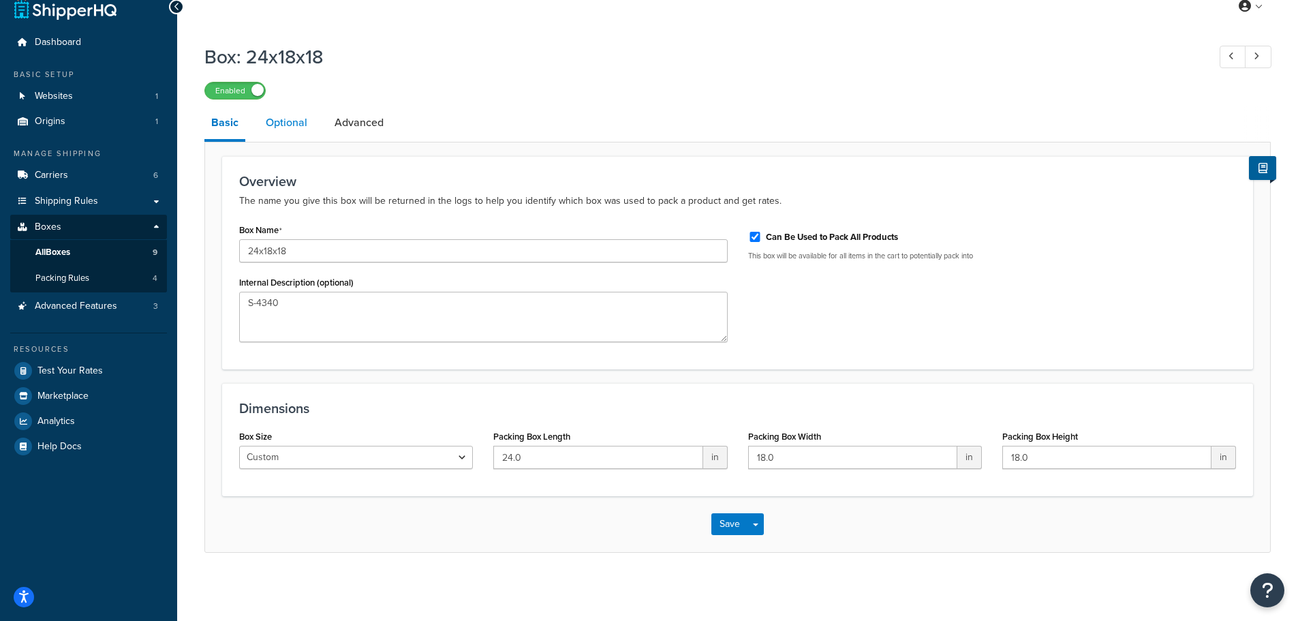
click at [302, 132] on link "Optional" at bounding box center [286, 122] width 55 height 33
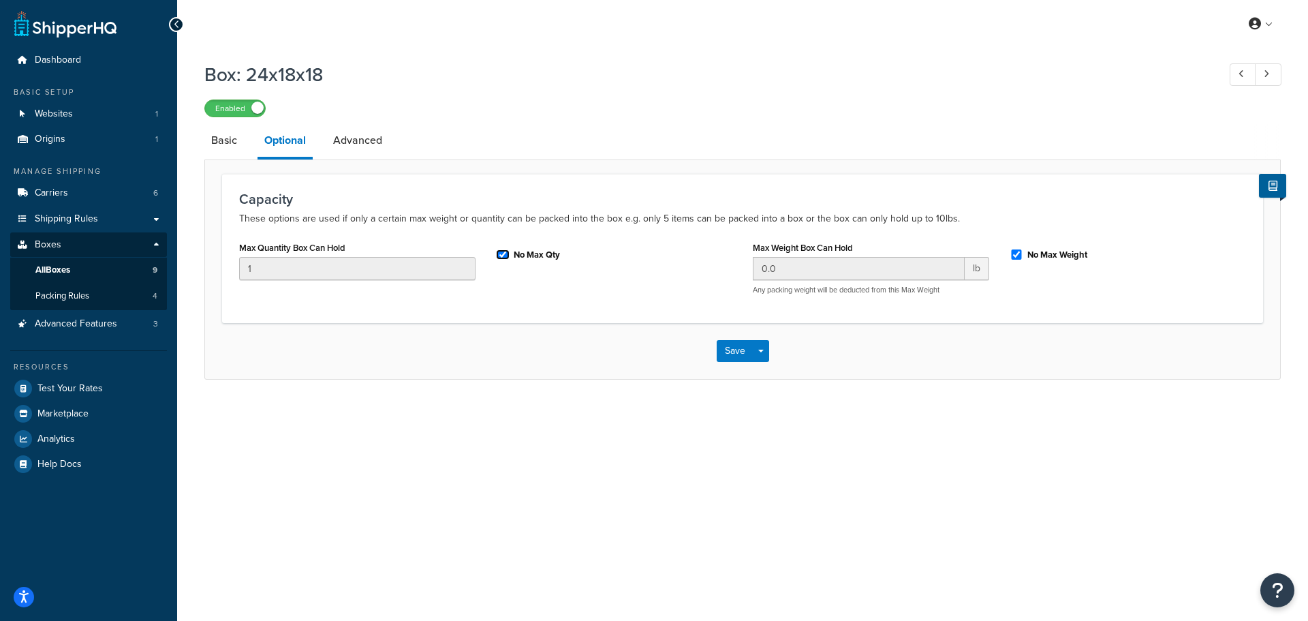
click at [504, 256] on input "No Max Qty" at bounding box center [503, 254] width 14 height 10
checkbox input "false"
drag, startPoint x: 337, startPoint y: 269, endPoint x: 133, endPoint y: 265, distance: 204.5
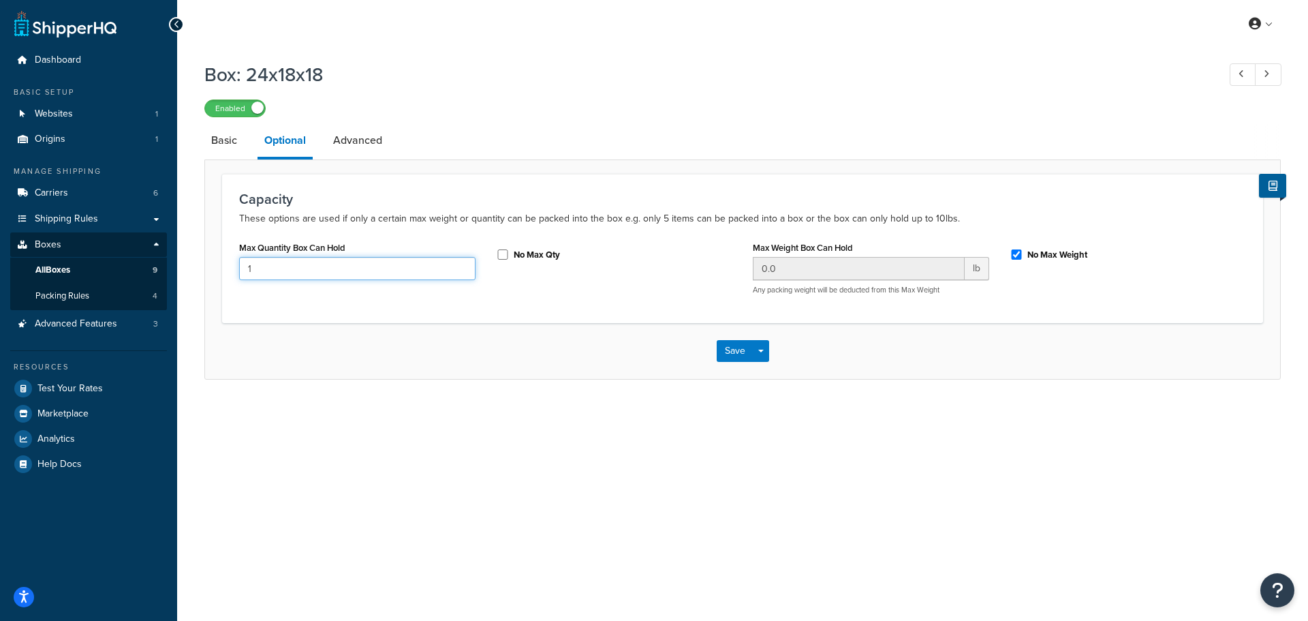
click at [135, 266] on div "Dashboard Basic Setup Websites 1 Origins 1 Manage Shipping Carriers 6 Shipping …" at bounding box center [654, 310] width 1308 height 621
click at [506, 254] on input "No Max Qty" at bounding box center [503, 254] width 14 height 10
checkbox input "true"
click at [463, 397] on div "Box: 24x18x18 Enabled Basic Optional Advanced Capacity These options are used i…" at bounding box center [742, 234] width 1131 height 359
click at [730, 360] on button "Save" at bounding box center [735, 351] width 37 height 22
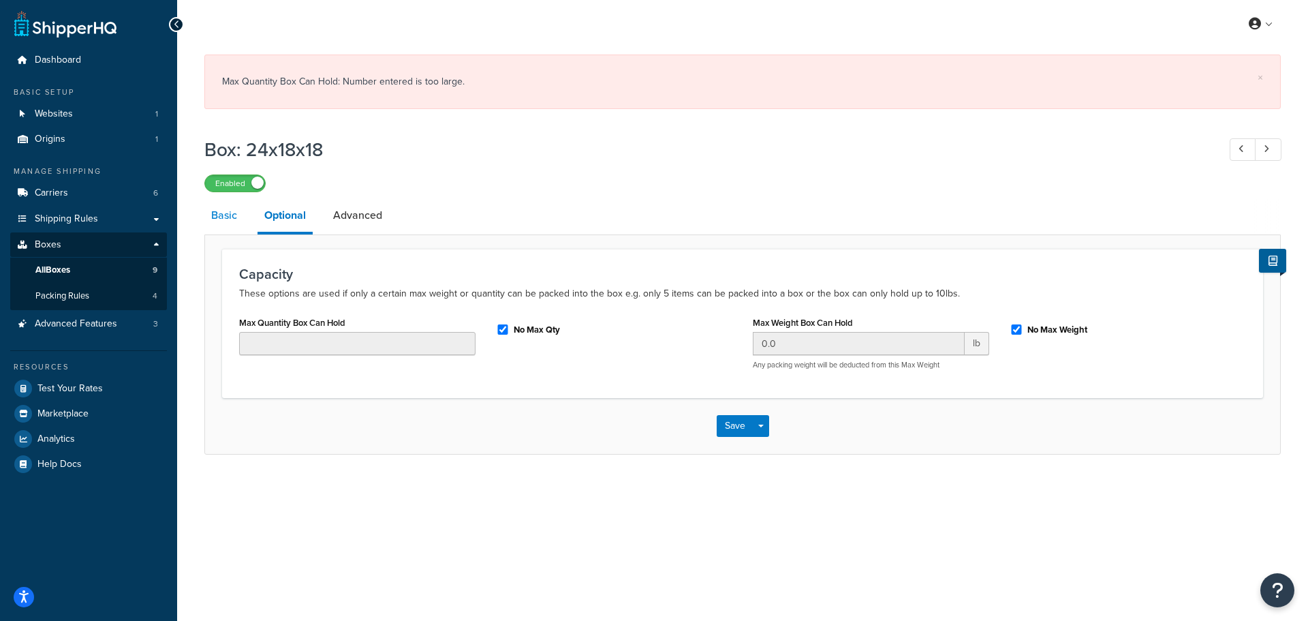
click at [221, 219] on link "Basic" at bounding box center [224, 215] width 40 height 33
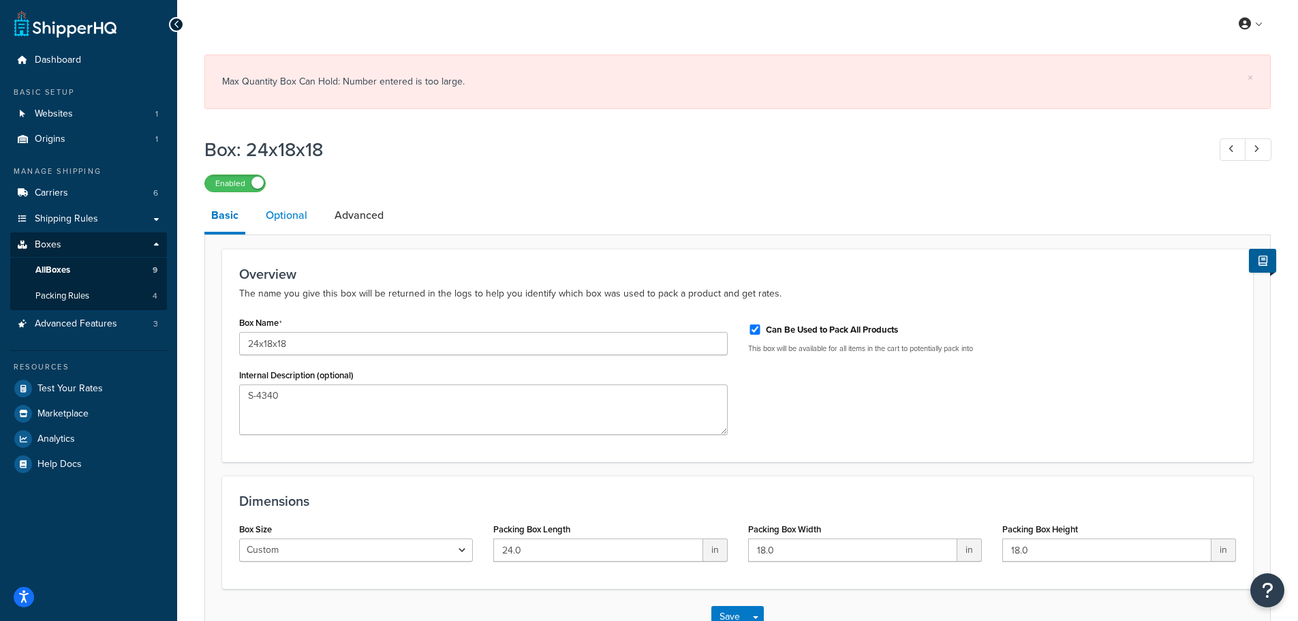
click at [271, 217] on link "Optional" at bounding box center [286, 215] width 55 height 33
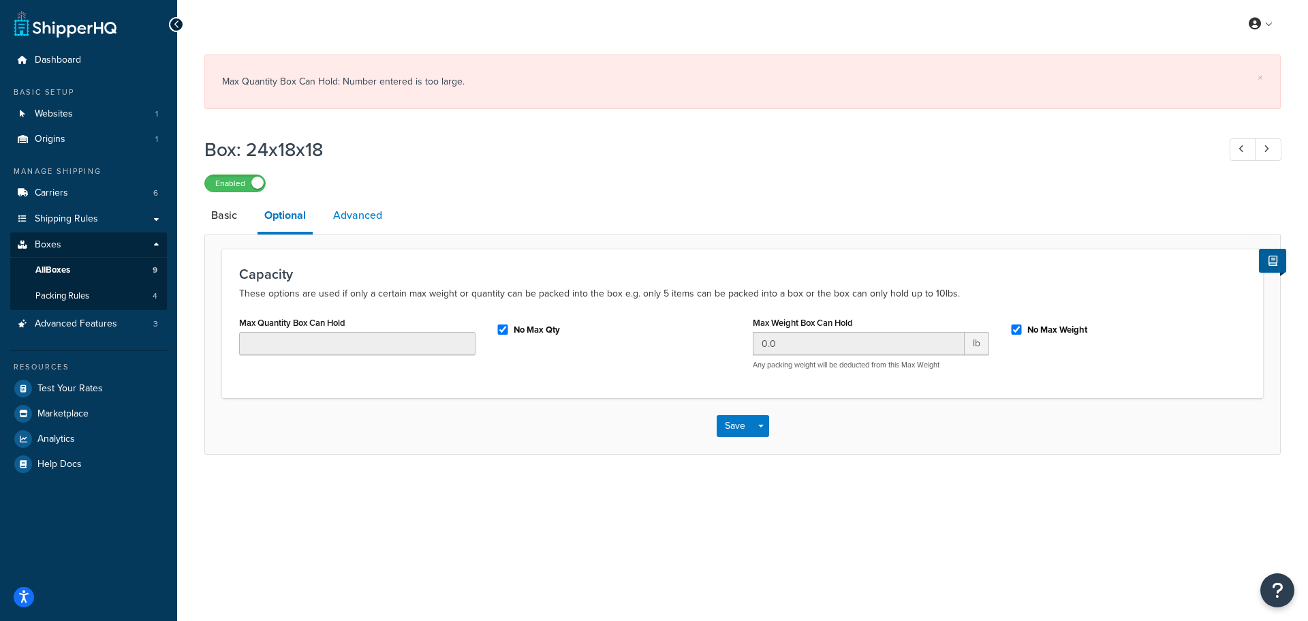
click at [341, 217] on link "Advanced" at bounding box center [357, 215] width 63 height 33
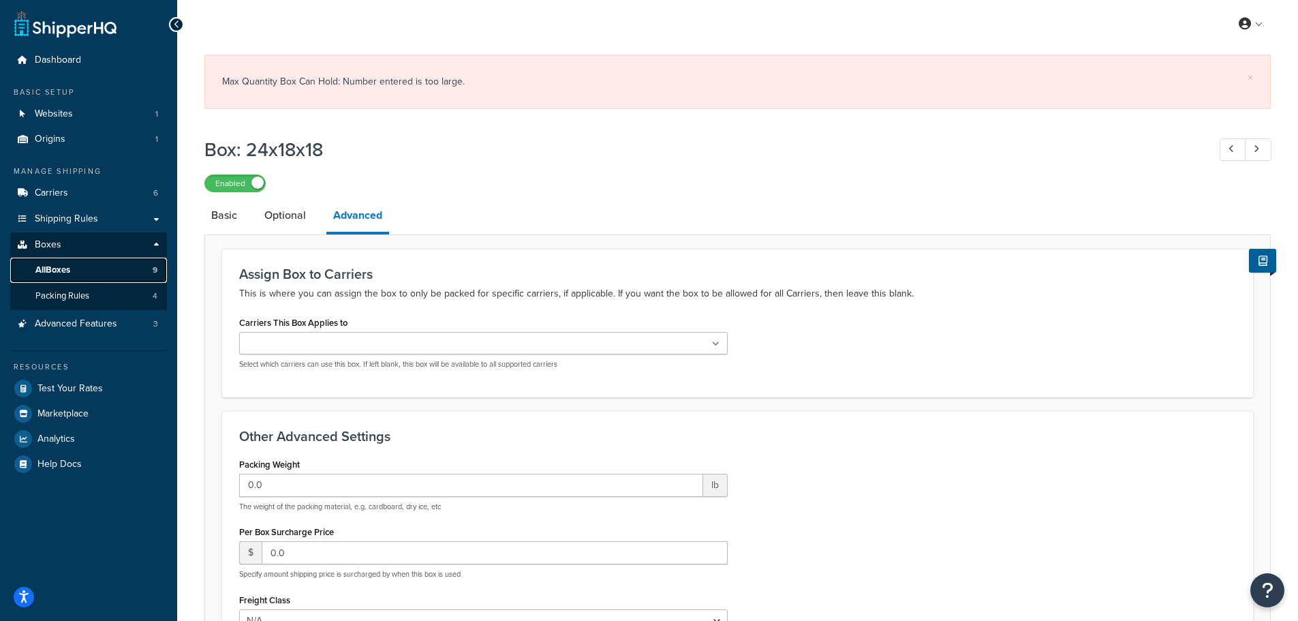
click at [76, 270] on link "All Boxes 9" at bounding box center [88, 270] width 157 height 25
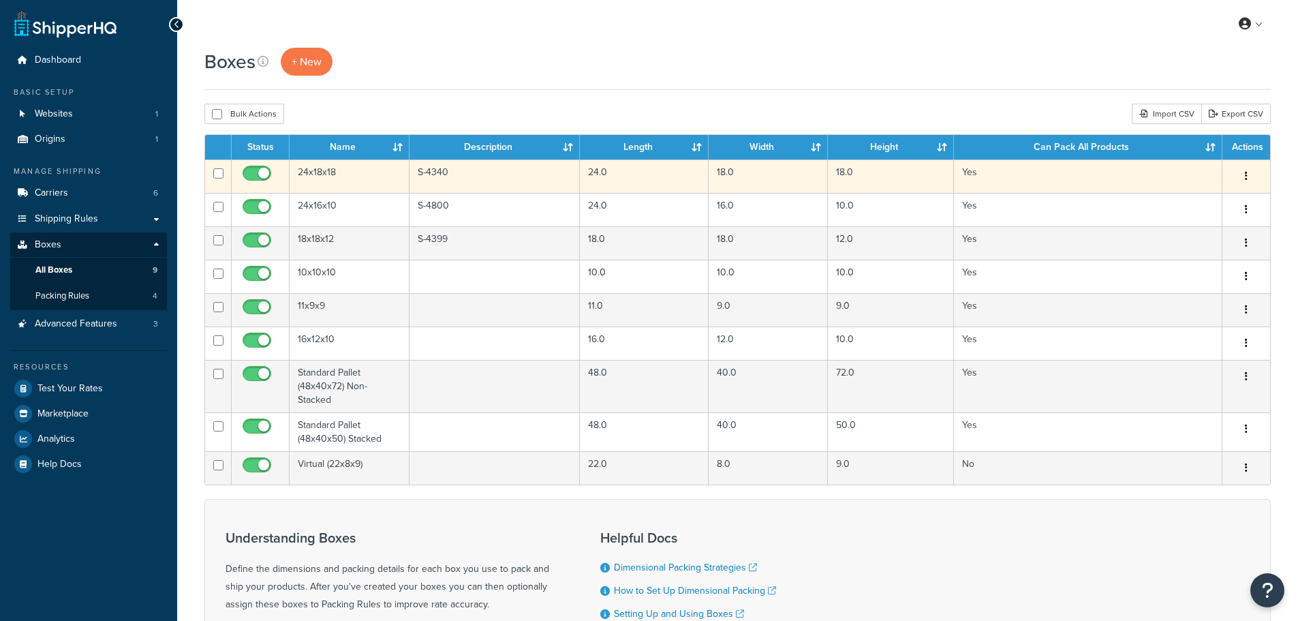
click at [341, 181] on td "24x18x18" at bounding box center [350, 175] width 120 height 33
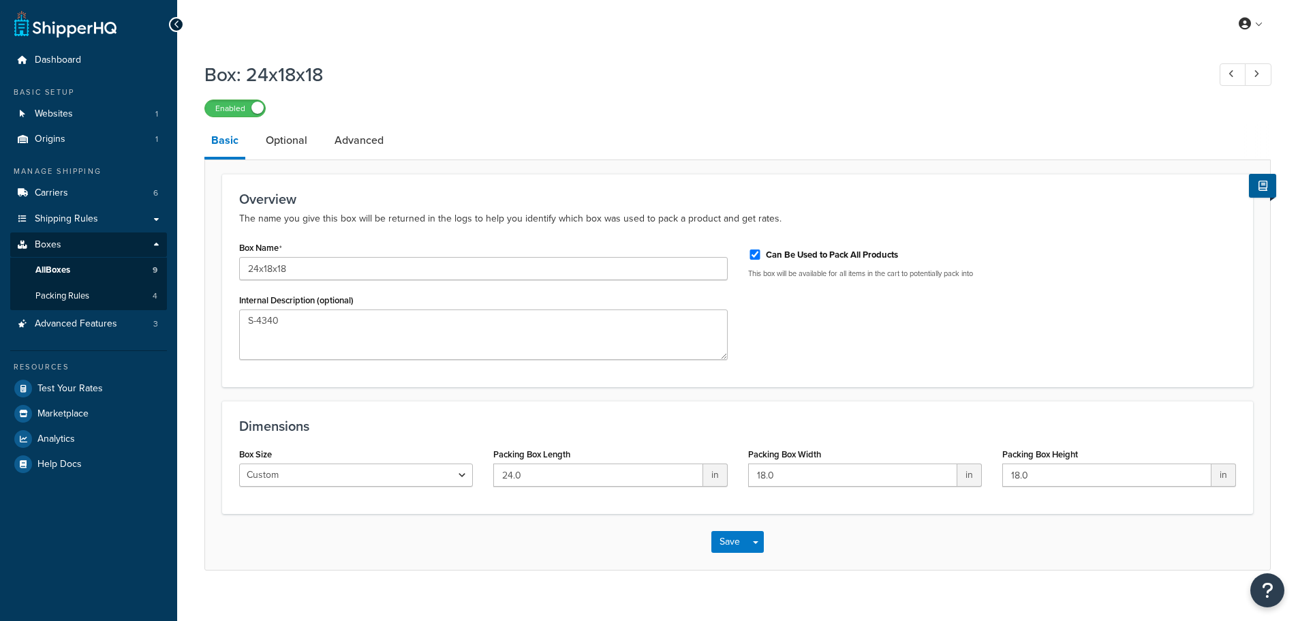
click at [313, 148] on li "Optional" at bounding box center [293, 140] width 69 height 33
click at [286, 145] on link "Optional" at bounding box center [286, 140] width 55 height 33
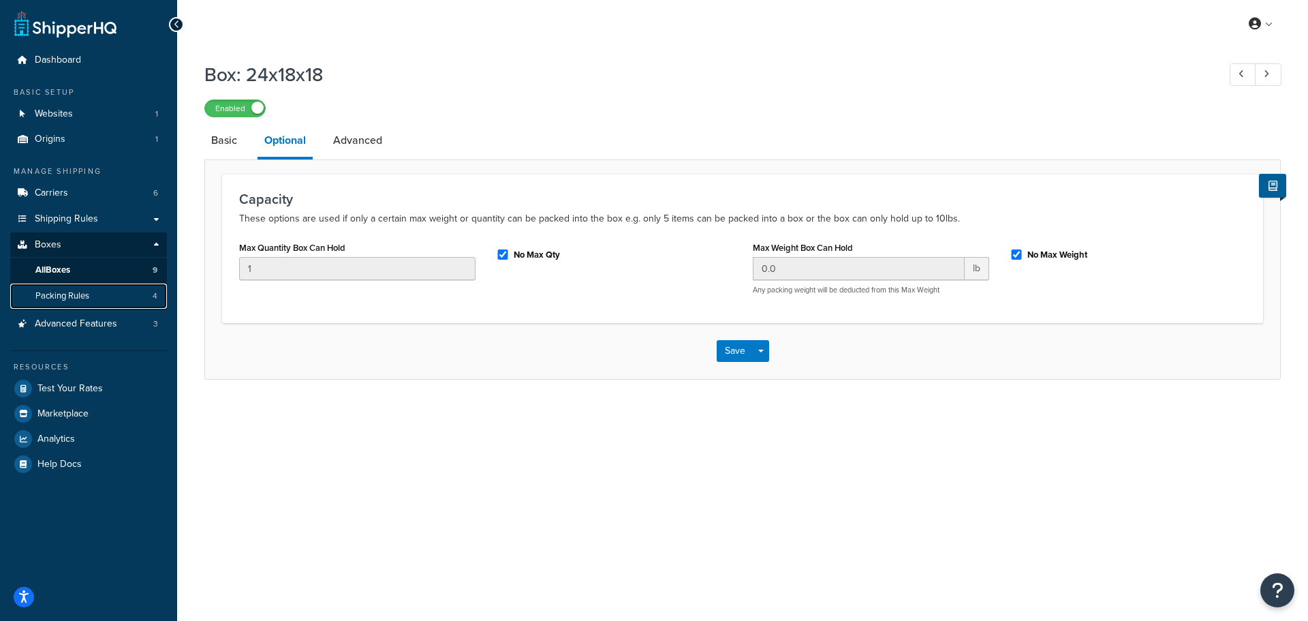
click at [52, 298] on span "Packing Rules" at bounding box center [62, 296] width 54 height 12
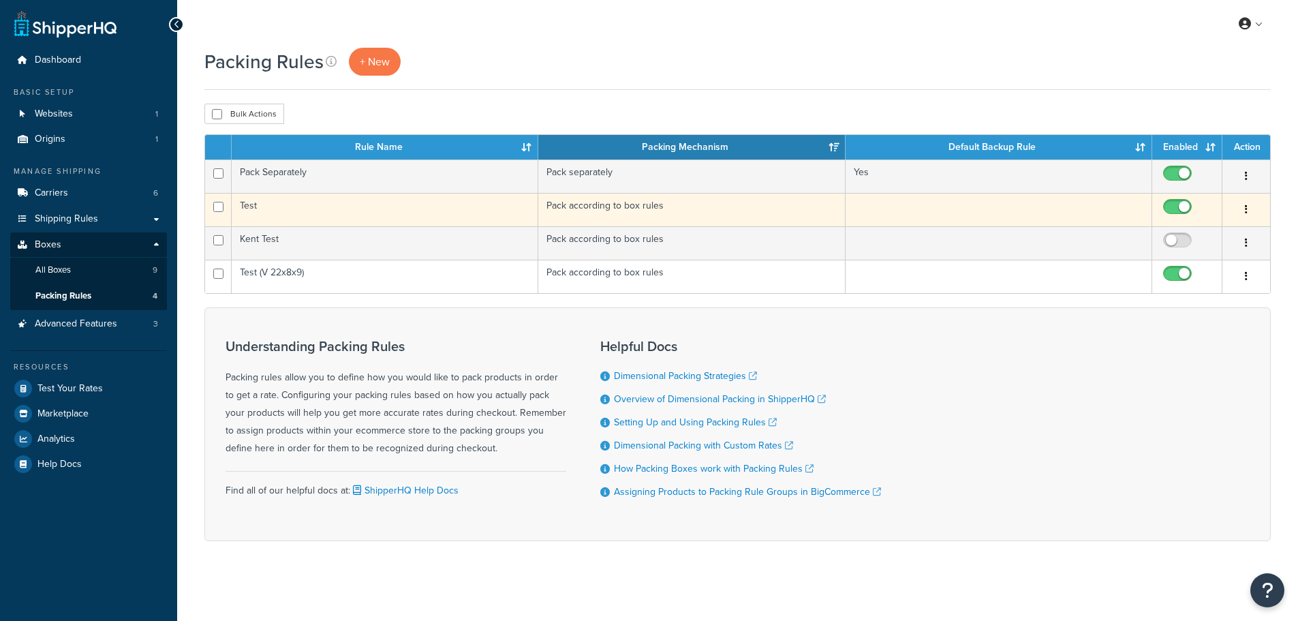
click at [266, 213] on td "Test" at bounding box center [385, 209] width 307 height 33
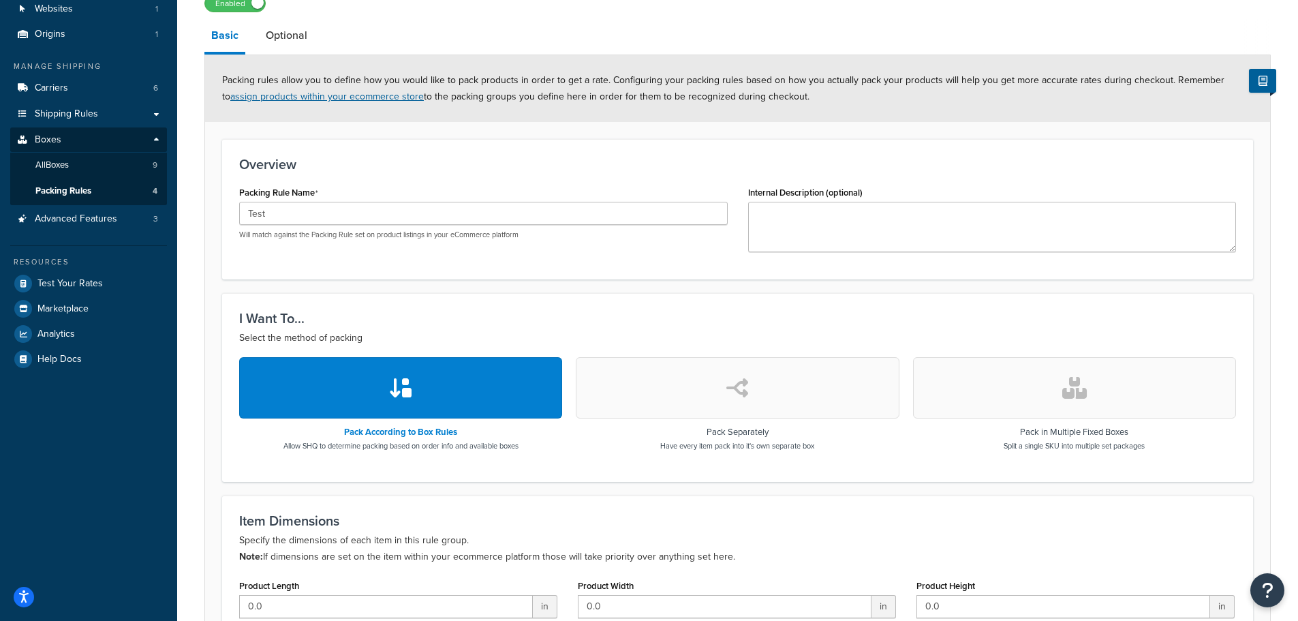
scroll to position [62, 0]
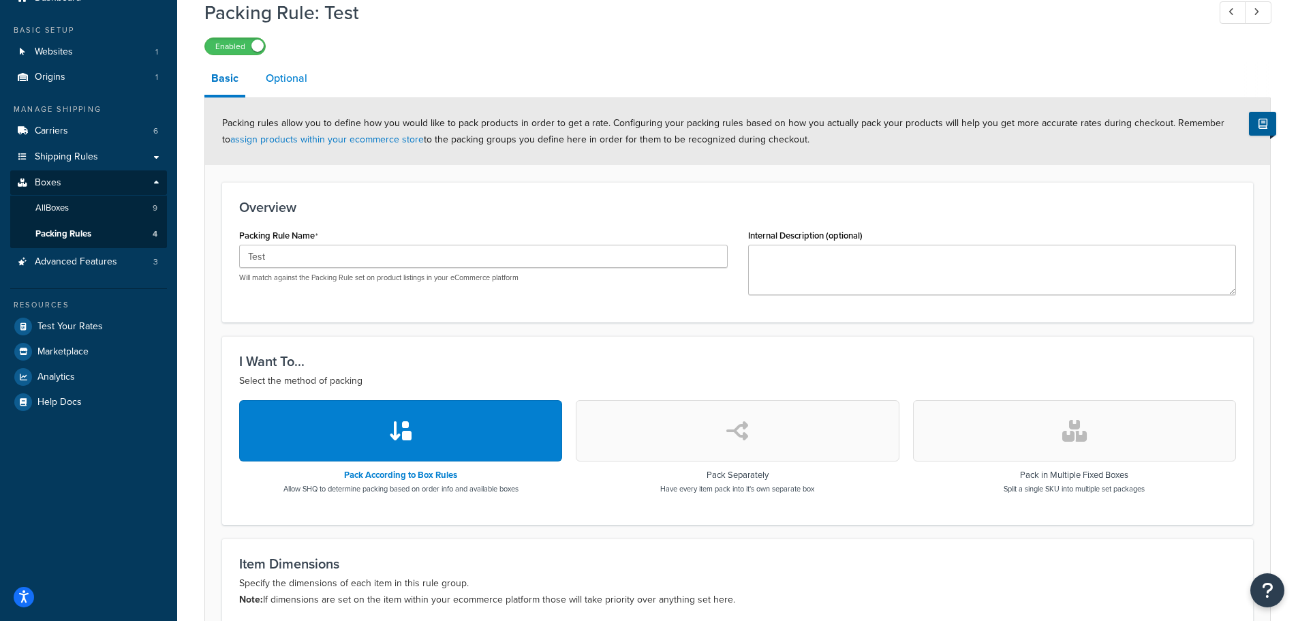
click at [283, 83] on link "Optional" at bounding box center [286, 78] width 55 height 33
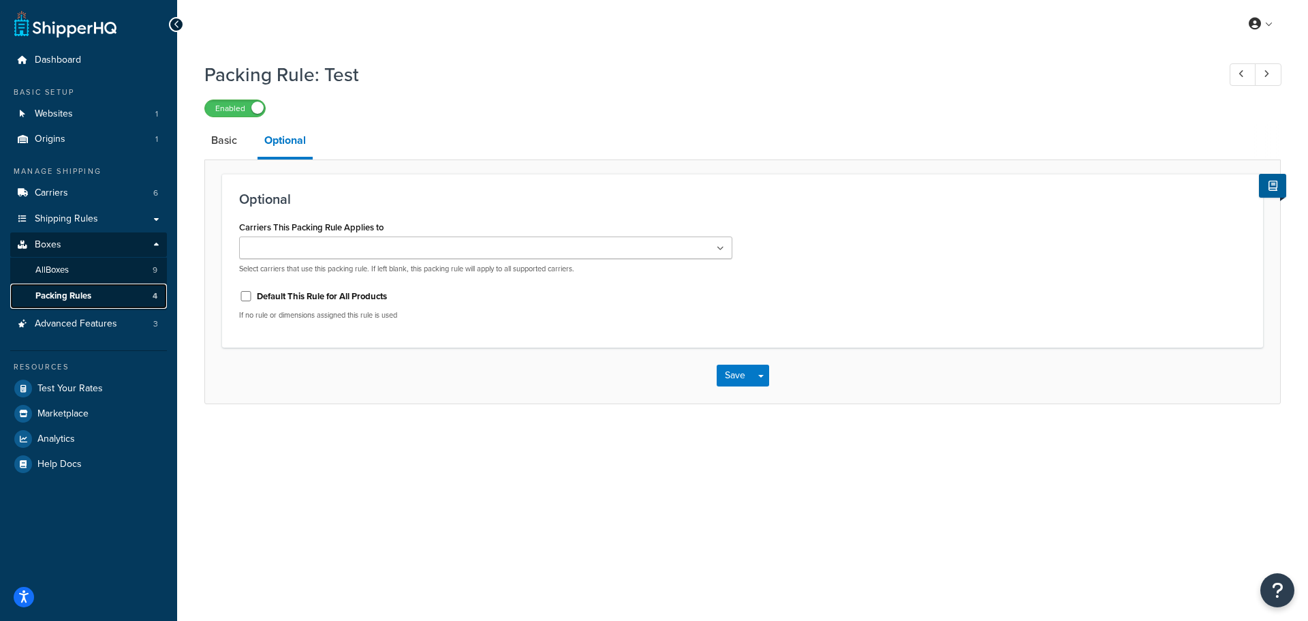
click at [71, 297] on span "Packing Rules" at bounding box center [63, 296] width 56 height 12
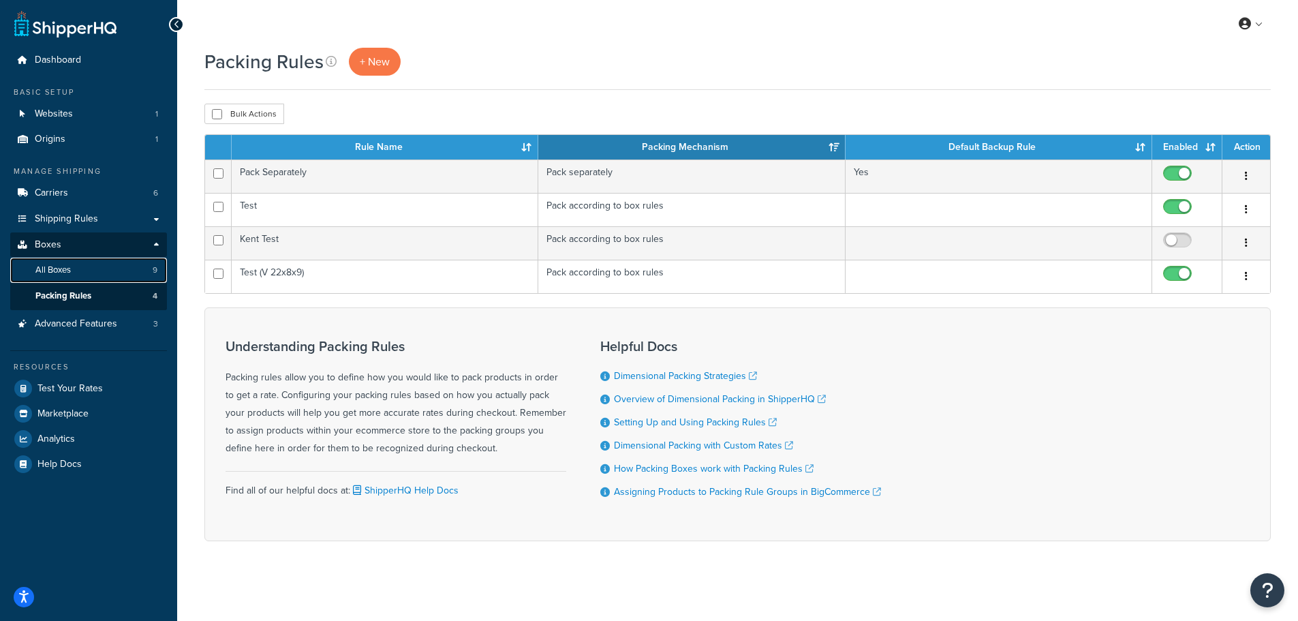
click at [76, 262] on link "All Boxes 9" at bounding box center [88, 270] width 157 height 25
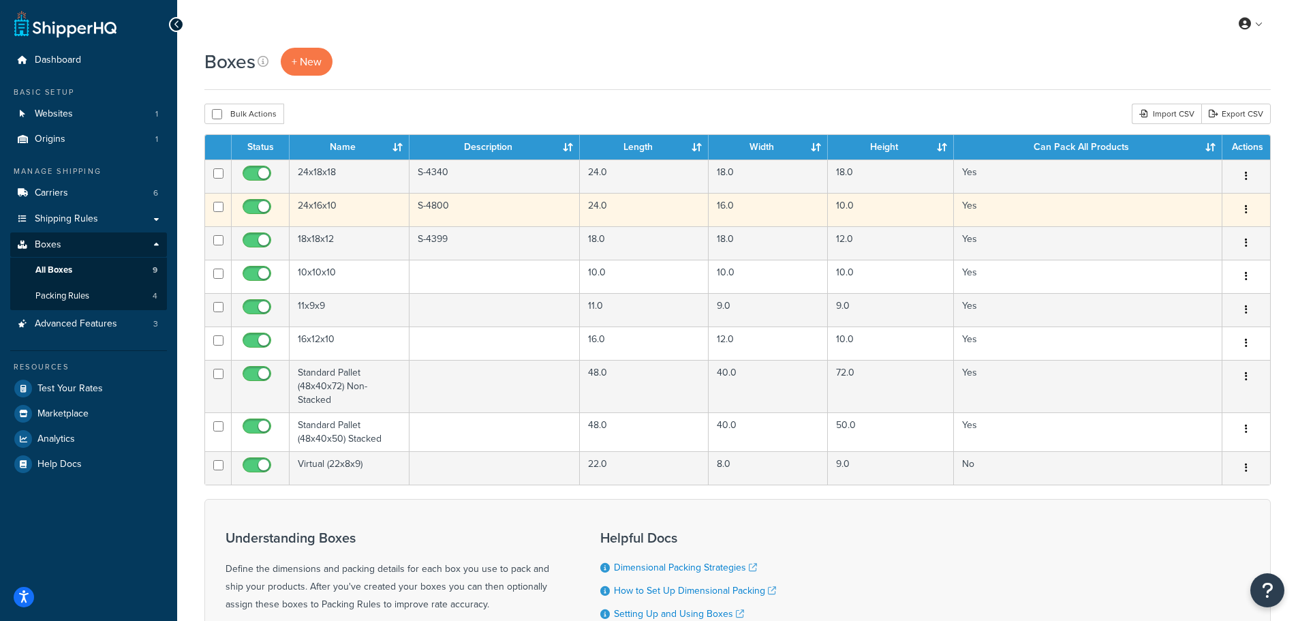
click at [263, 210] on input "checkbox" at bounding box center [258, 210] width 37 height 17
checkbox input "false"
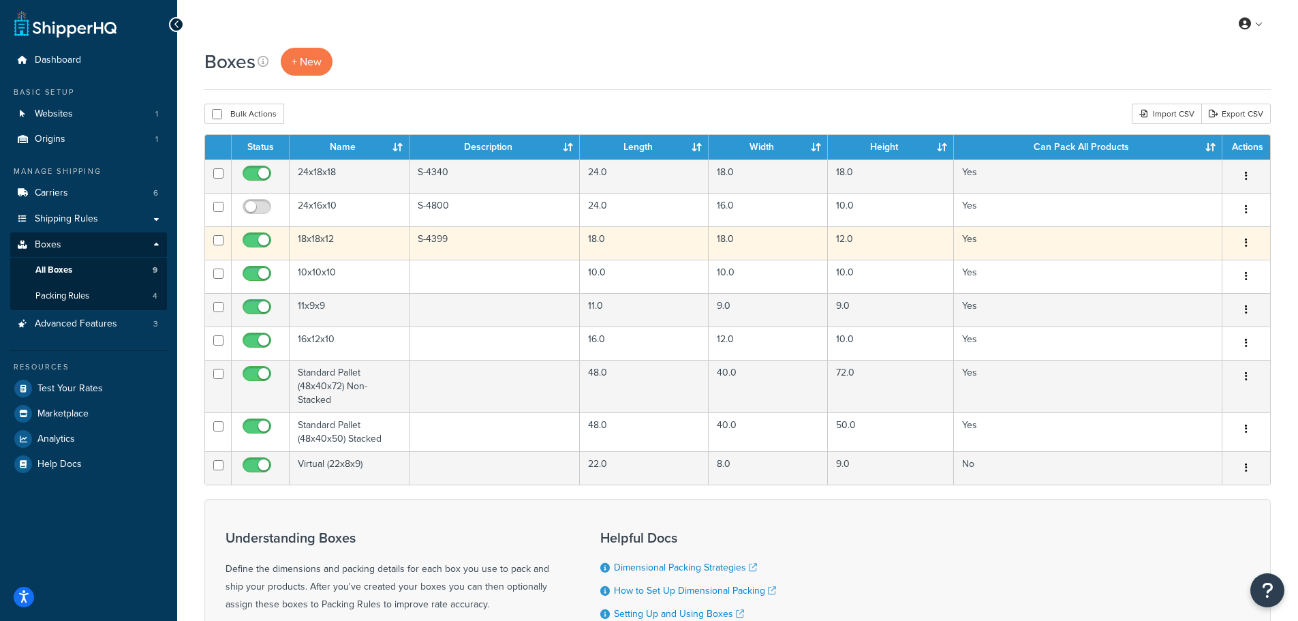
click at [261, 242] on input "checkbox" at bounding box center [258, 243] width 37 height 17
checkbox input "false"
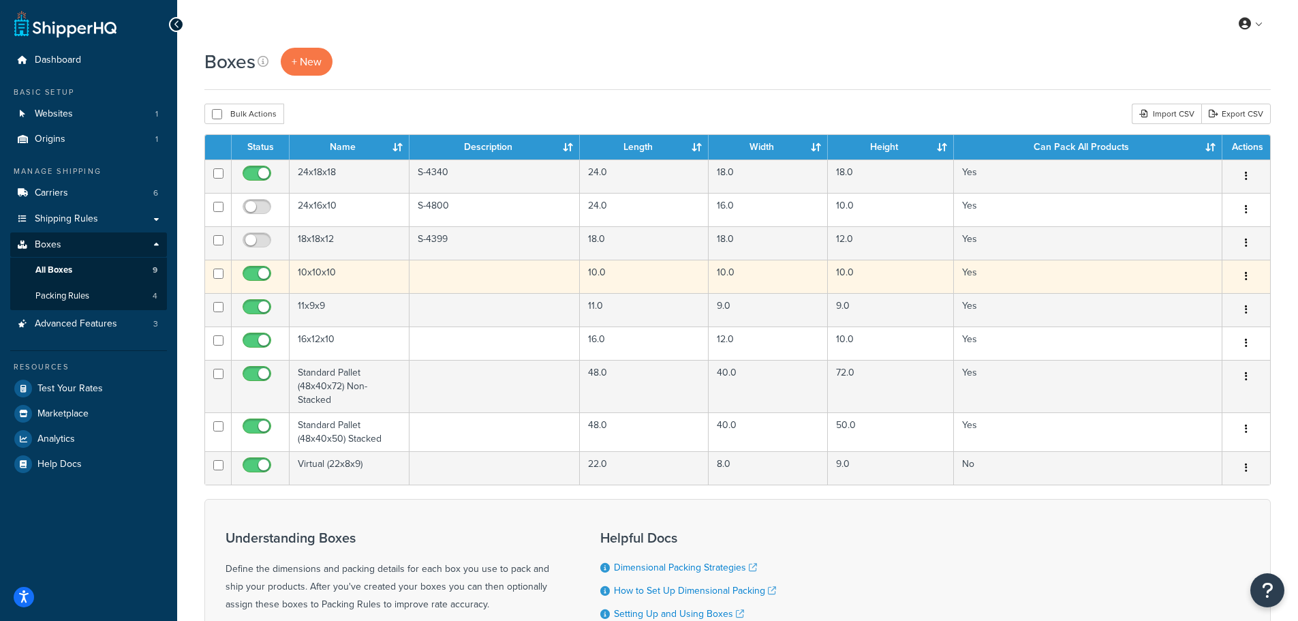
click at [262, 271] on input "checkbox" at bounding box center [258, 276] width 37 height 17
checkbox input "false"
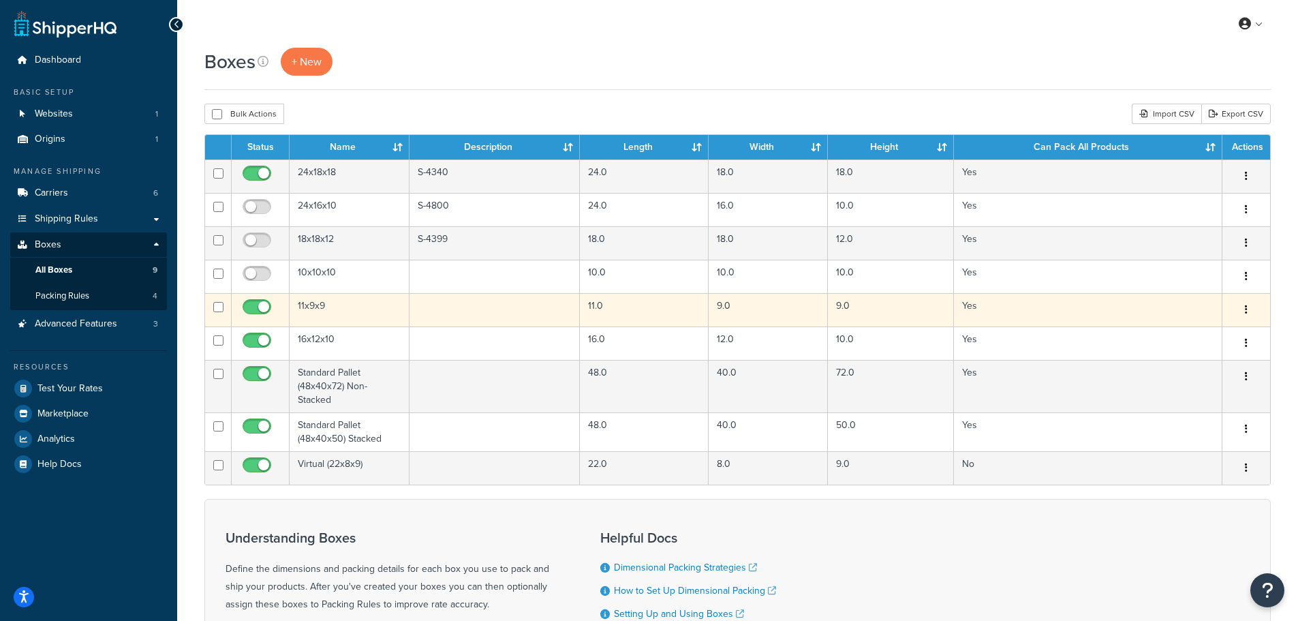
click at [253, 301] on span at bounding box center [257, 307] width 29 height 16
click at [253, 302] on input "checkbox" at bounding box center [258, 310] width 37 height 17
checkbox input "false"
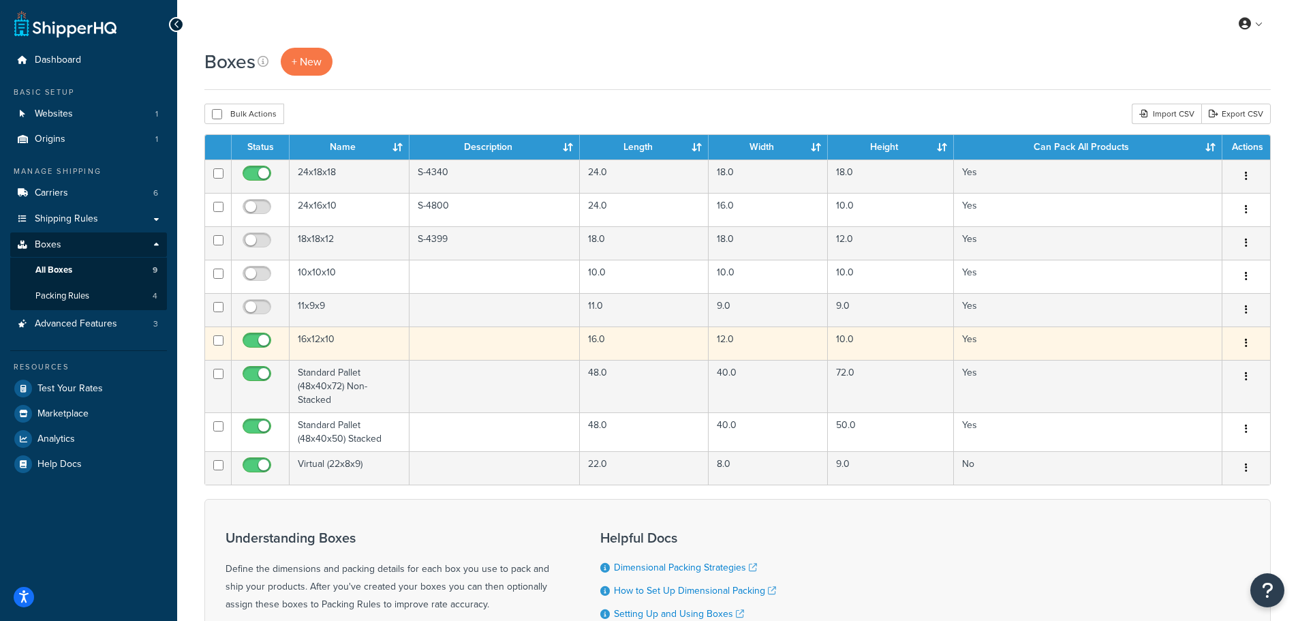
click at [251, 339] on input "checkbox" at bounding box center [258, 343] width 37 height 17
checkbox input "false"
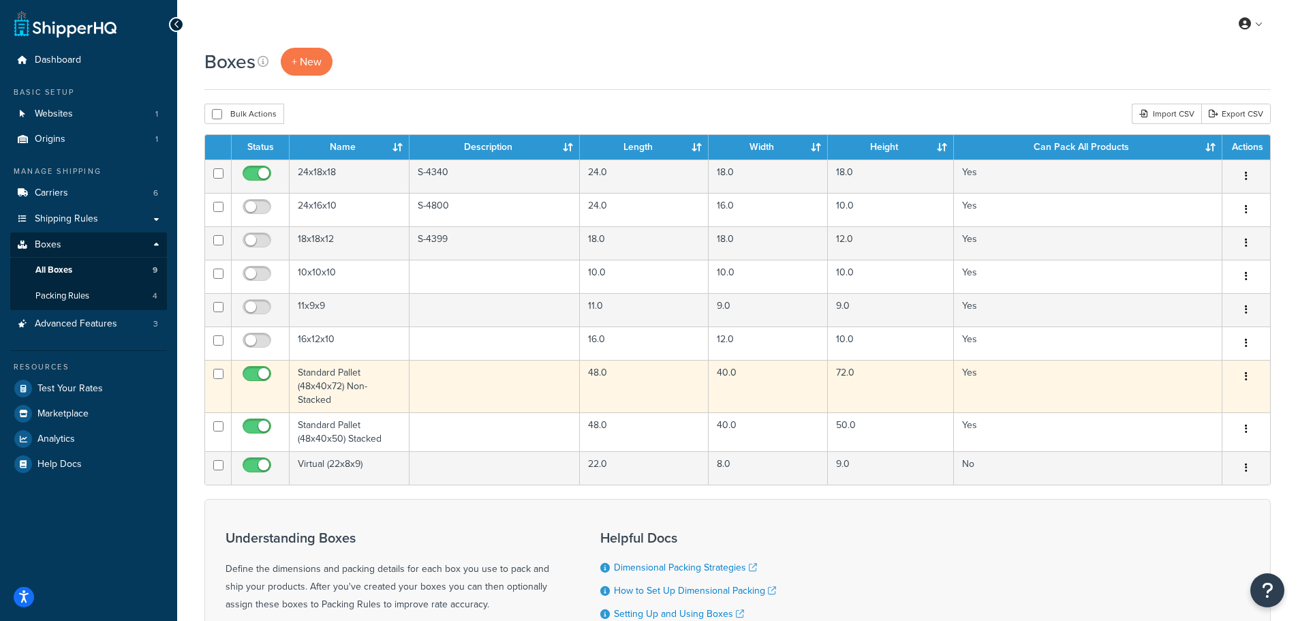
click at [256, 369] on span at bounding box center [257, 374] width 29 height 16
click at [256, 369] on input "checkbox" at bounding box center [258, 377] width 37 height 17
checkbox input "false"
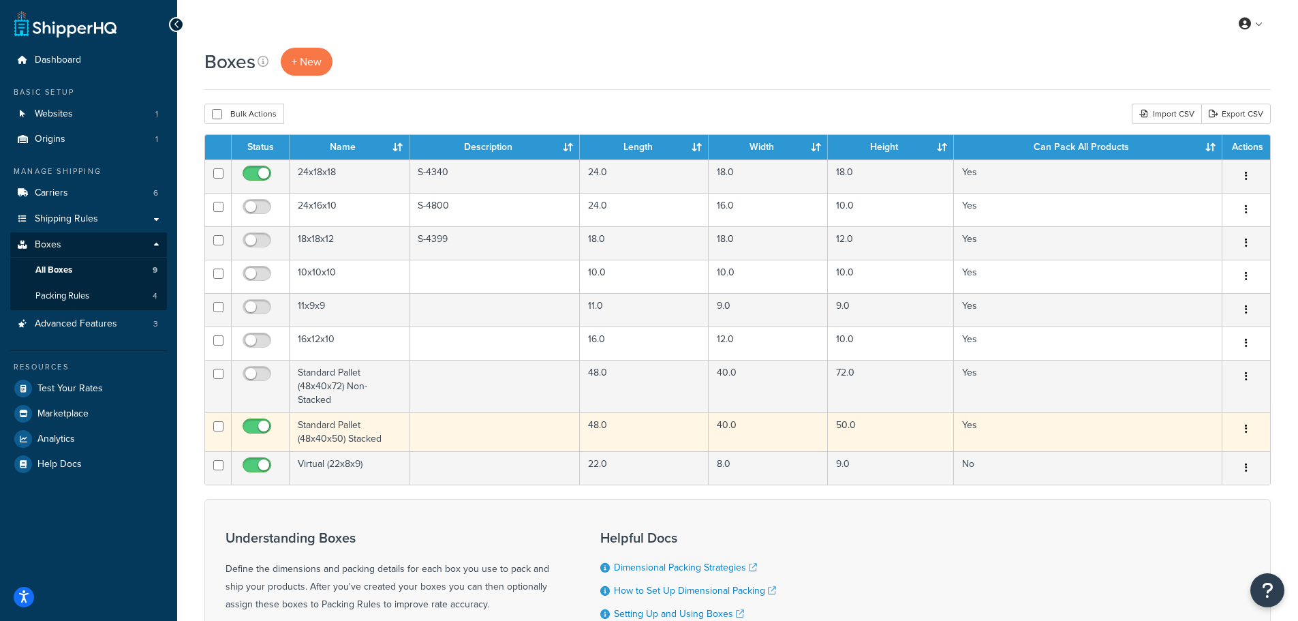
click at [247, 436] on input "checkbox" at bounding box center [258, 429] width 37 height 17
checkbox input "false"
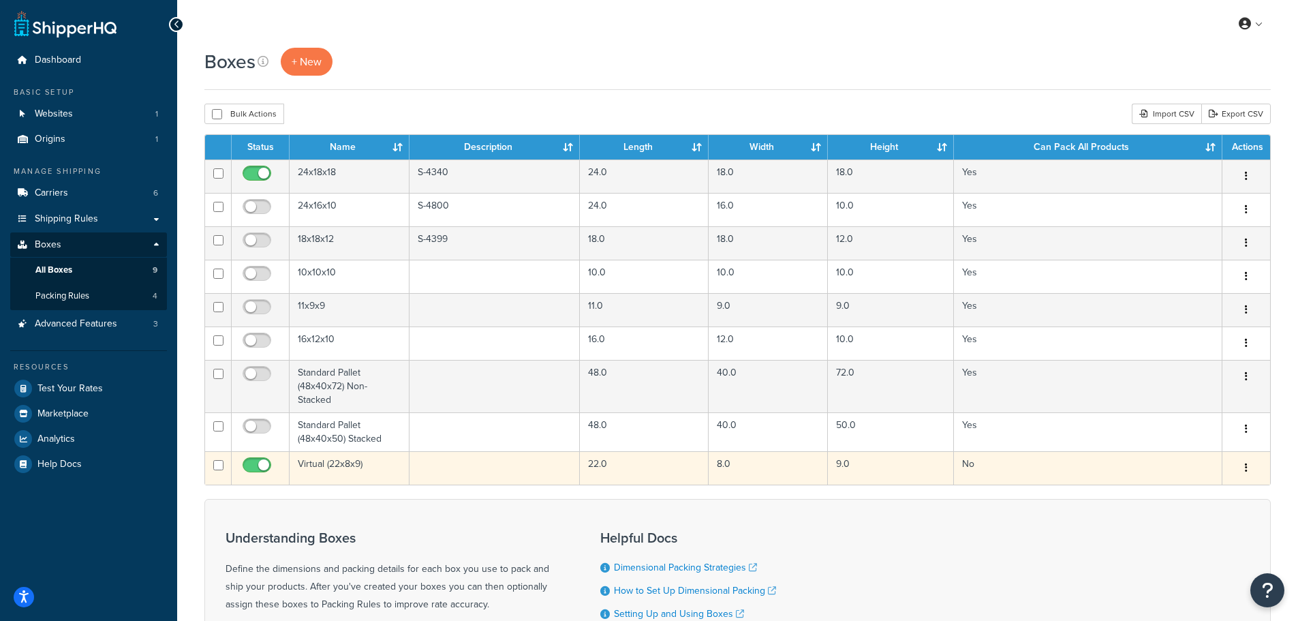
click at [247, 471] on input "checkbox" at bounding box center [258, 468] width 37 height 17
checkbox input "false"
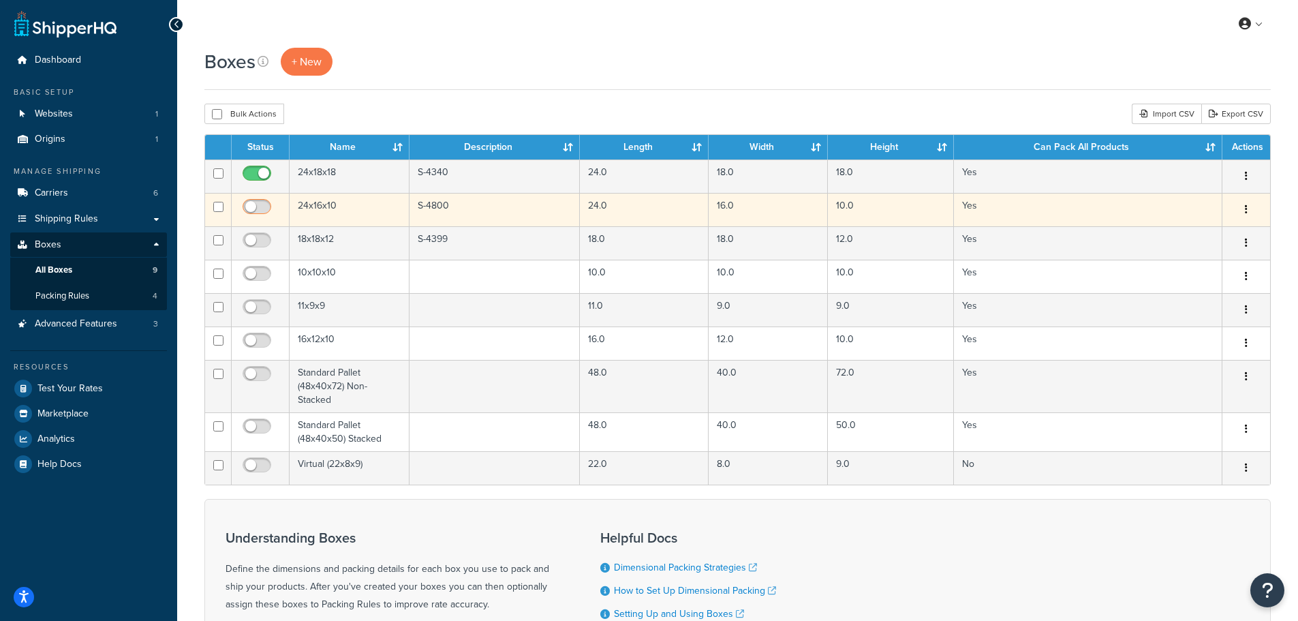
click at [255, 206] on input "checkbox" at bounding box center [258, 210] width 37 height 17
checkbox input "true"
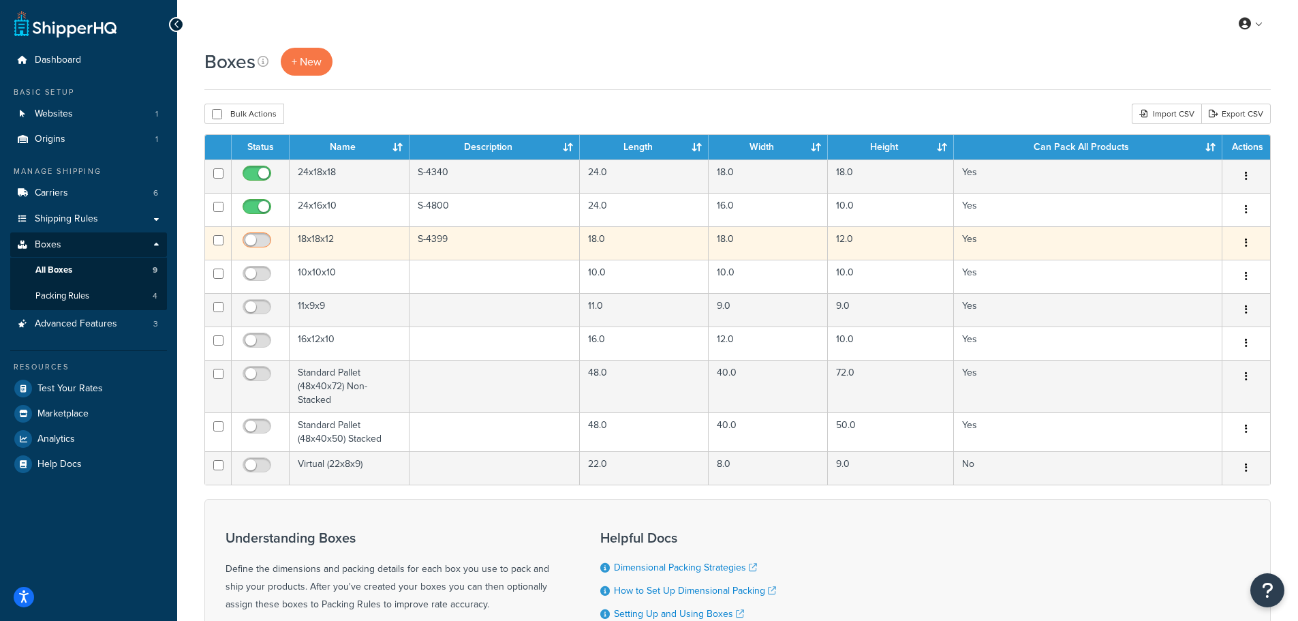
click at [253, 243] on input "checkbox" at bounding box center [258, 243] width 37 height 17
checkbox input "true"
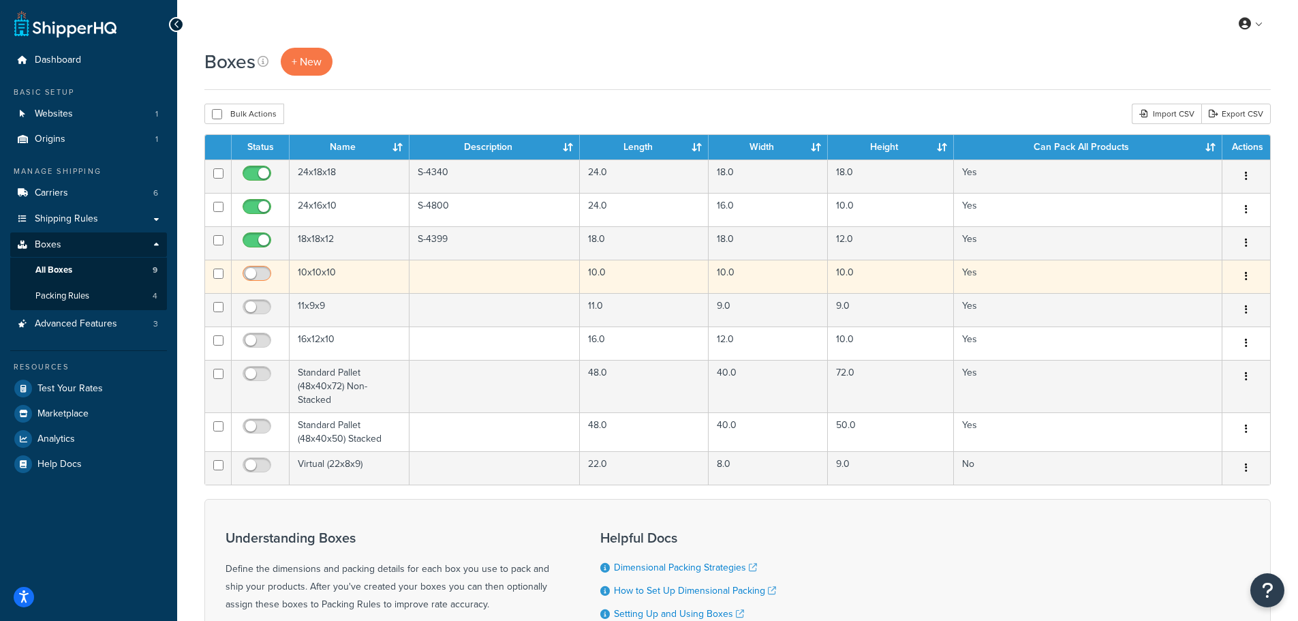
click at [264, 277] on input "checkbox" at bounding box center [258, 276] width 37 height 17
checkbox input "true"
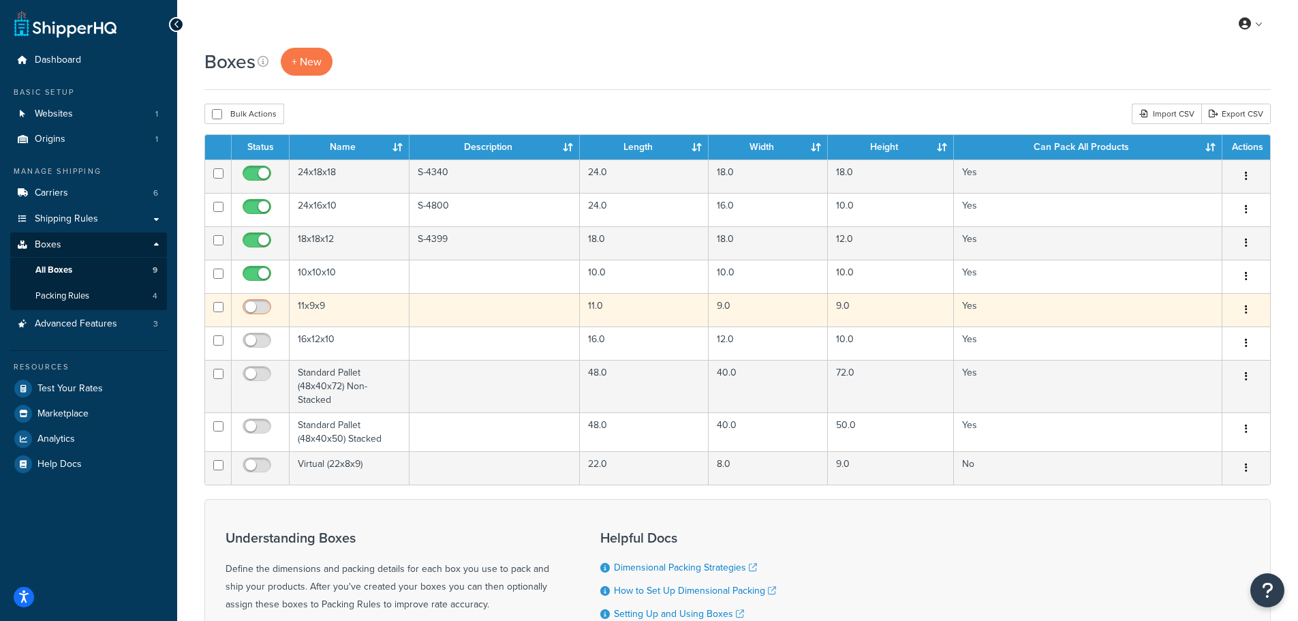
click at [260, 303] on input "checkbox" at bounding box center [258, 310] width 37 height 17
checkbox input "true"
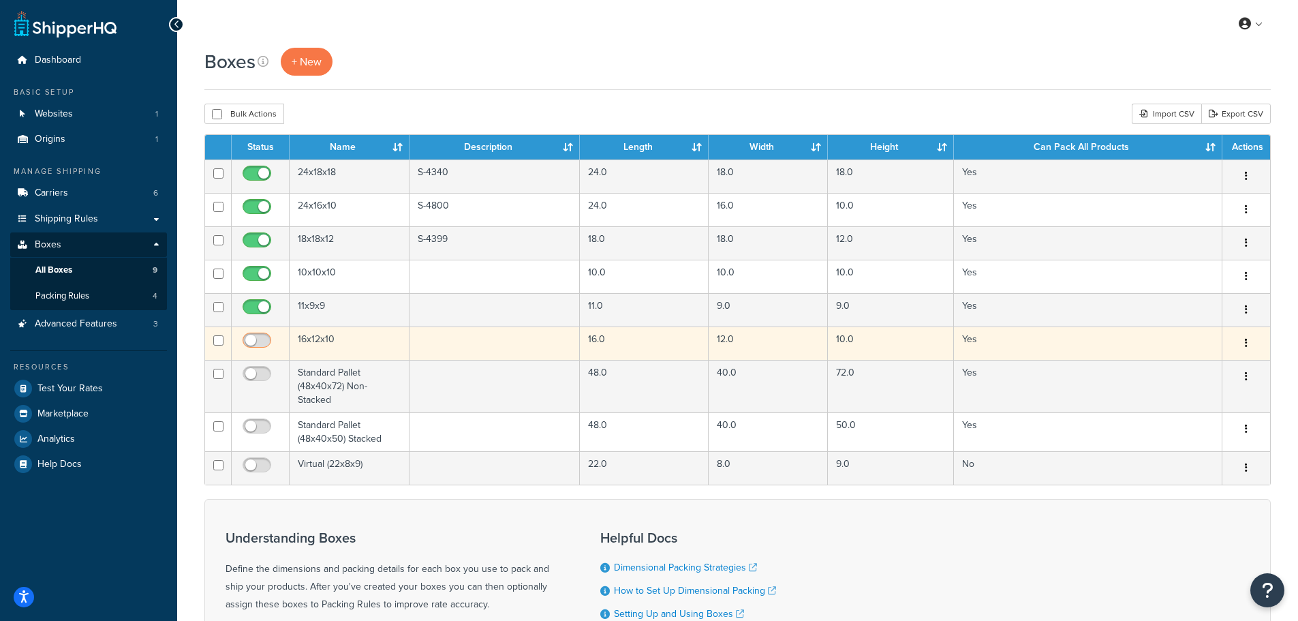
click at [256, 336] on input "checkbox" at bounding box center [258, 343] width 37 height 17
checkbox input "true"
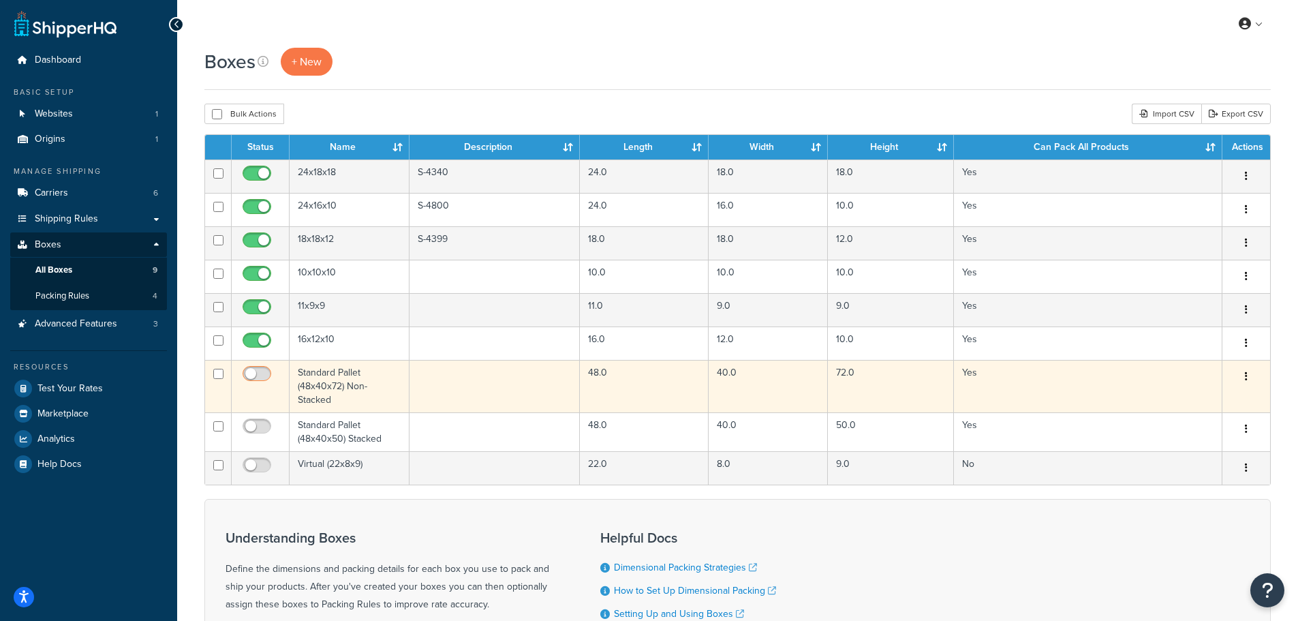
click at [257, 379] on input "checkbox" at bounding box center [258, 377] width 37 height 17
checkbox input "true"
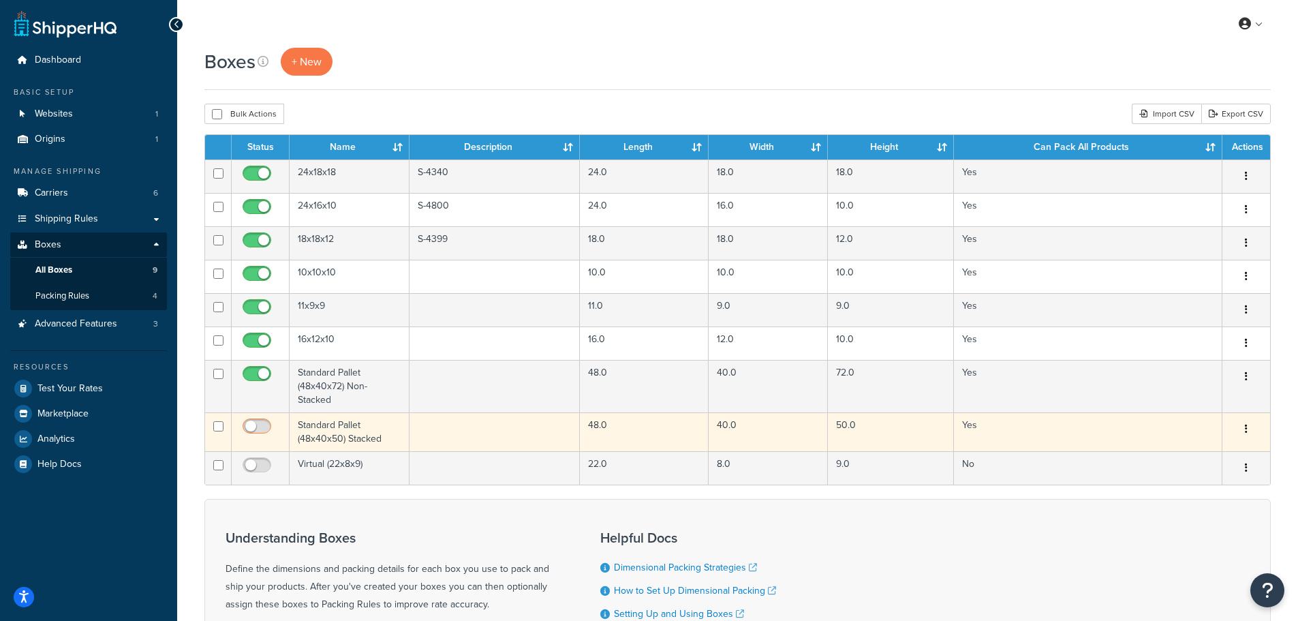
click at [253, 426] on input "checkbox" at bounding box center [258, 429] width 37 height 17
checkbox input "true"
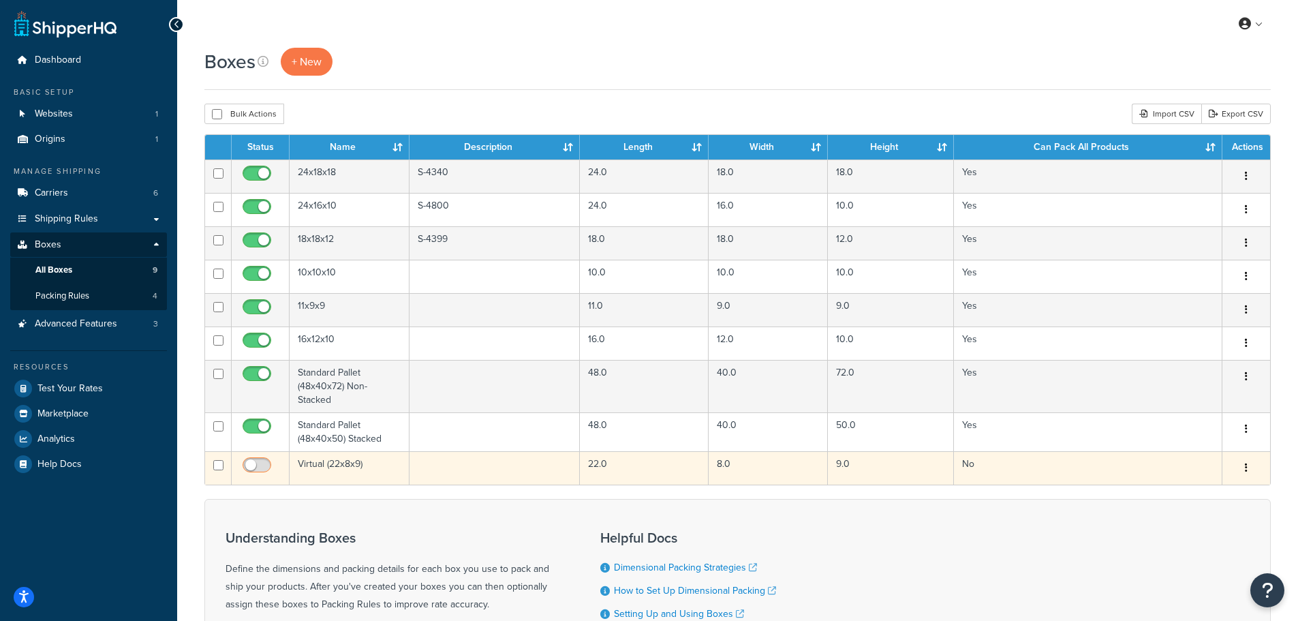
click at [266, 469] on input "checkbox" at bounding box center [258, 468] width 37 height 17
click at [265, 460] on span at bounding box center [257, 465] width 29 height 16
click at [265, 460] on input "checkbox" at bounding box center [258, 468] width 37 height 17
checkbox input "false"
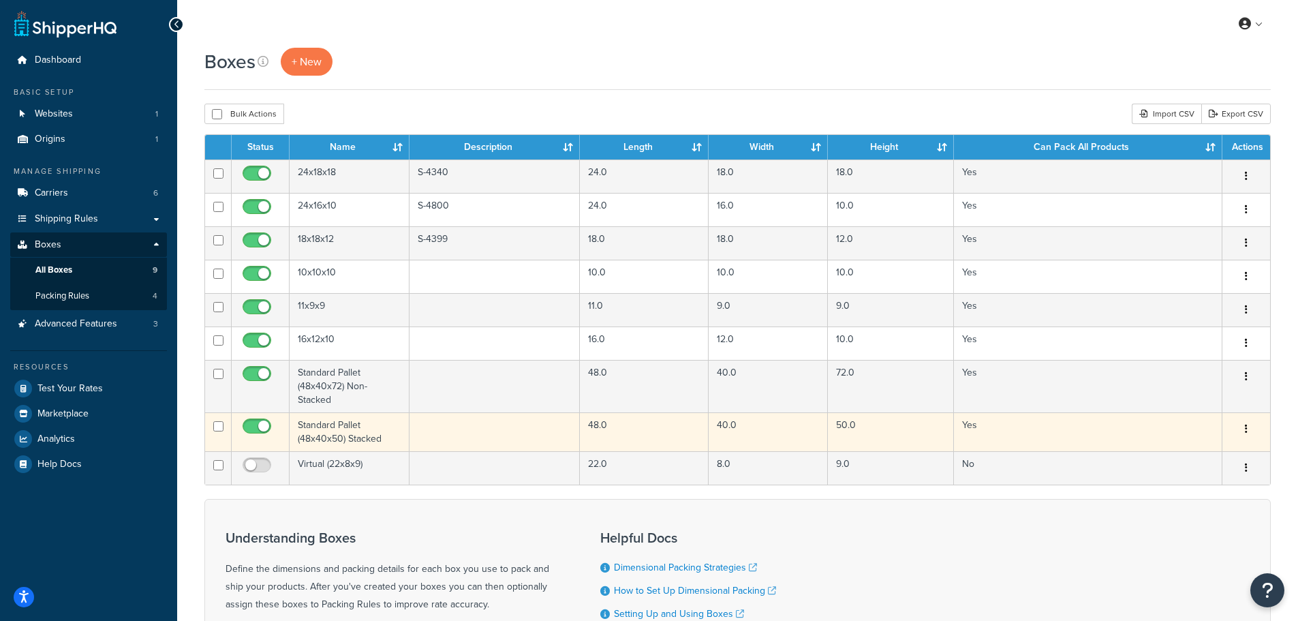
click at [258, 424] on input "checkbox" at bounding box center [258, 429] width 37 height 17
click at [258, 429] on input "checkbox" at bounding box center [258, 429] width 37 height 17
click at [261, 427] on input "checkbox" at bounding box center [258, 429] width 37 height 17
checkbox input "false"
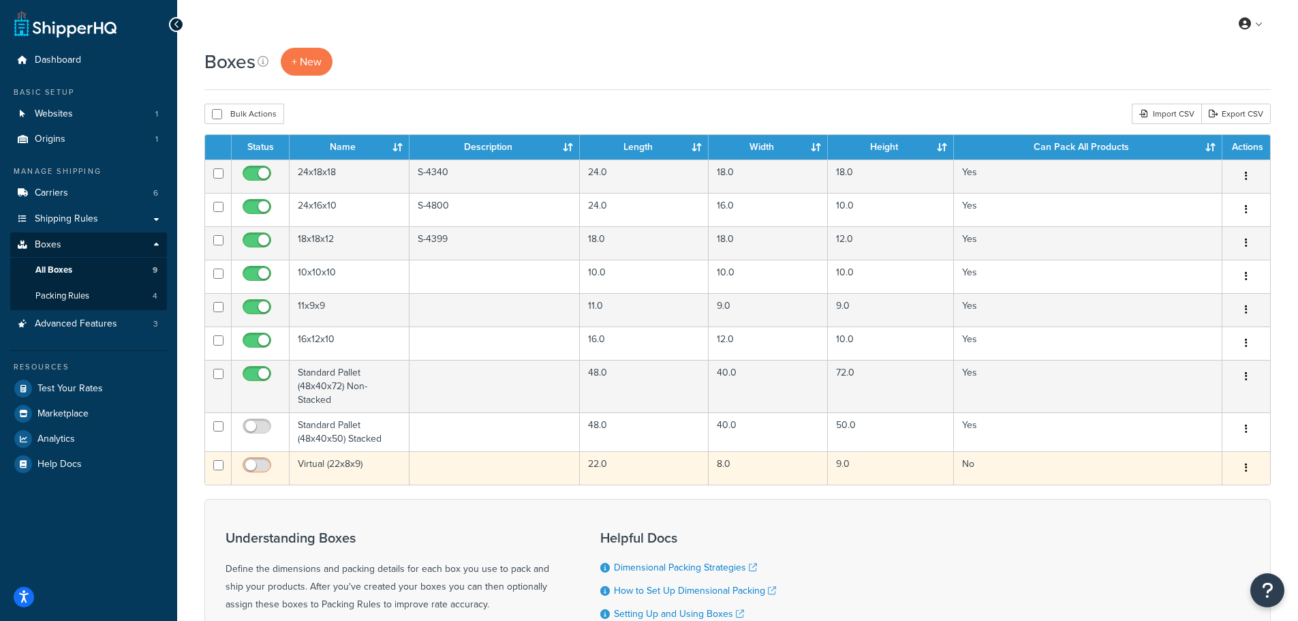
click at [258, 471] on input "checkbox" at bounding box center [258, 468] width 37 height 17
checkbox input "true"
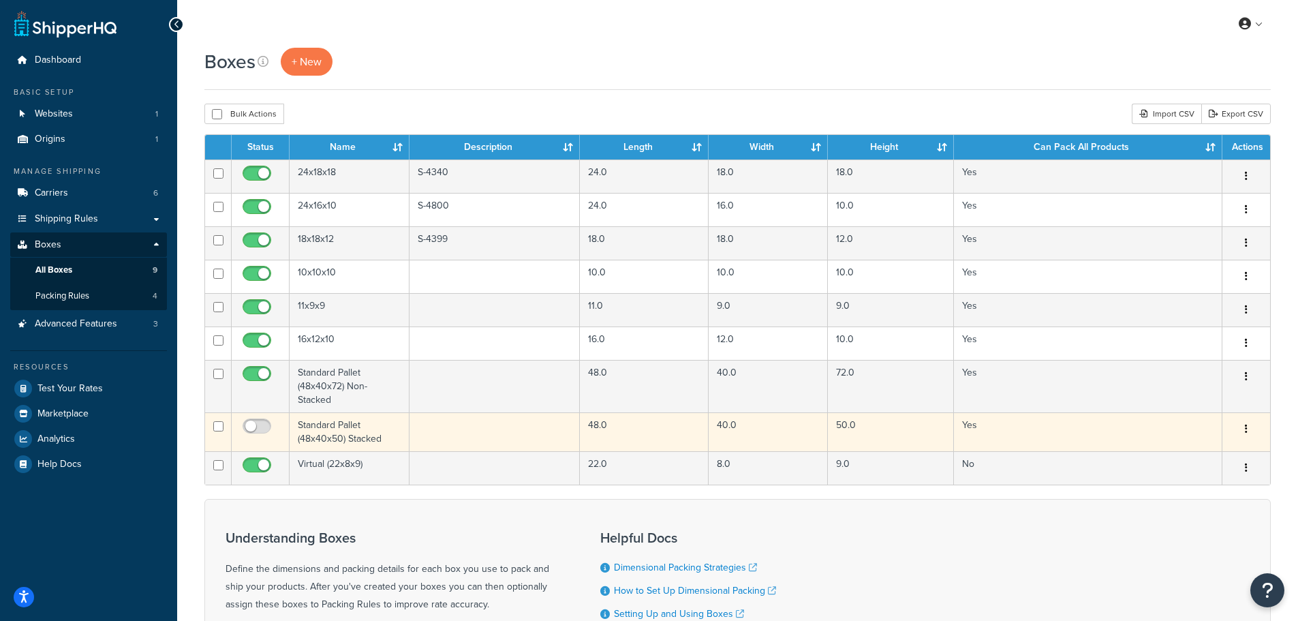
click at [358, 442] on td "Standard Pallet (48x40x50) Stacked" at bounding box center [350, 431] width 120 height 39
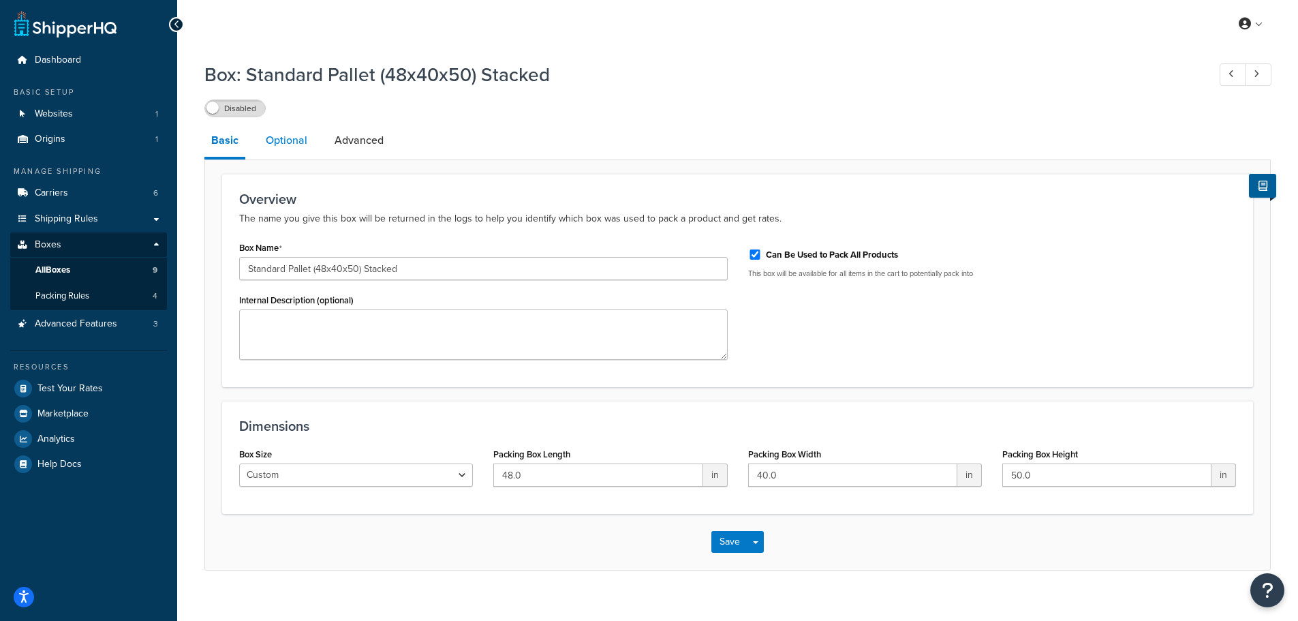
click at [301, 153] on link "Optional" at bounding box center [286, 140] width 55 height 33
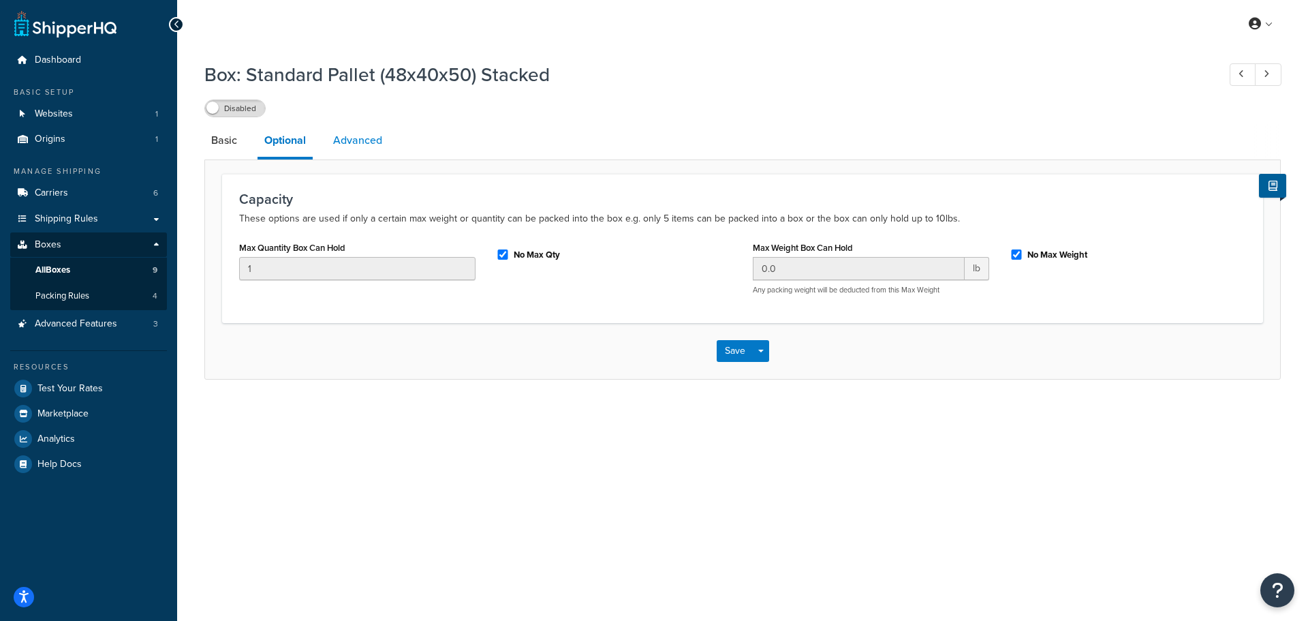
click at [348, 157] on link "Advanced" at bounding box center [357, 140] width 63 height 33
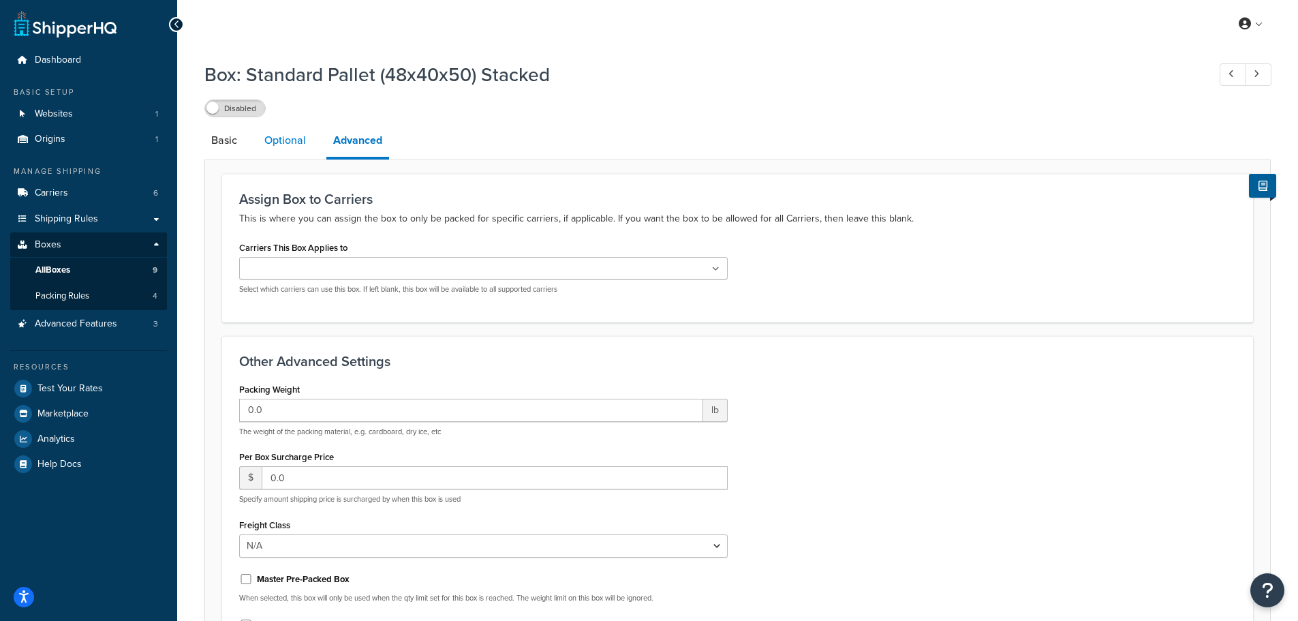
click at [292, 153] on link "Optional" at bounding box center [285, 140] width 55 height 33
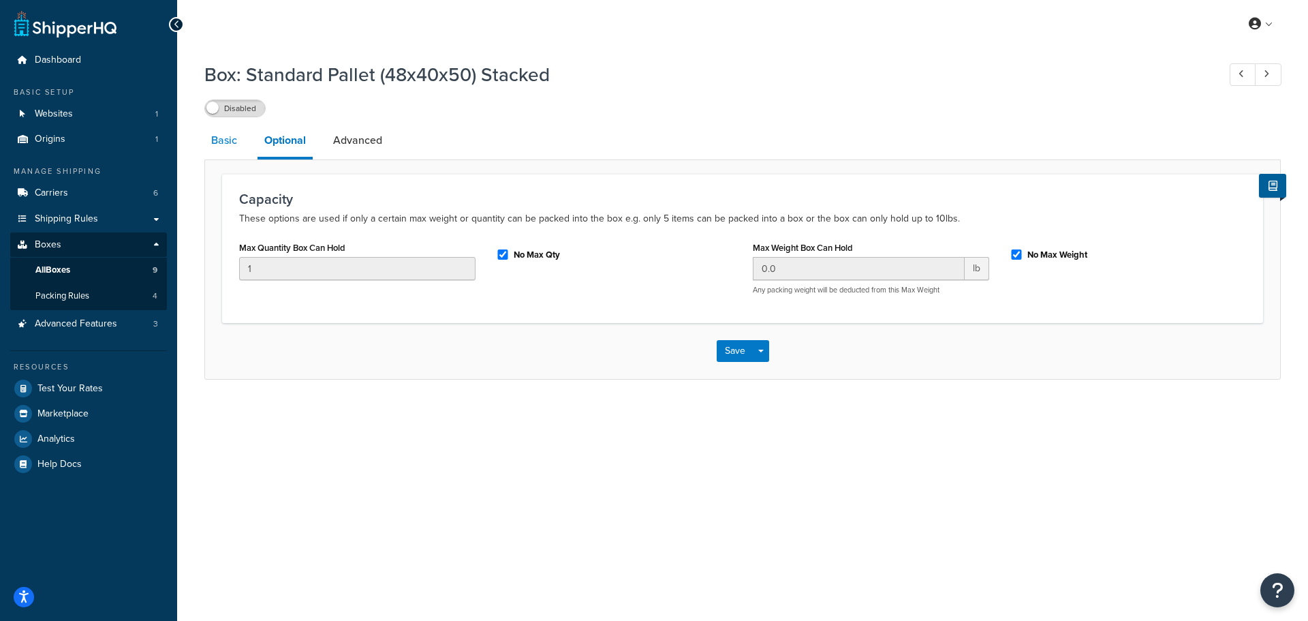
click at [230, 143] on link "Basic" at bounding box center [224, 140] width 40 height 33
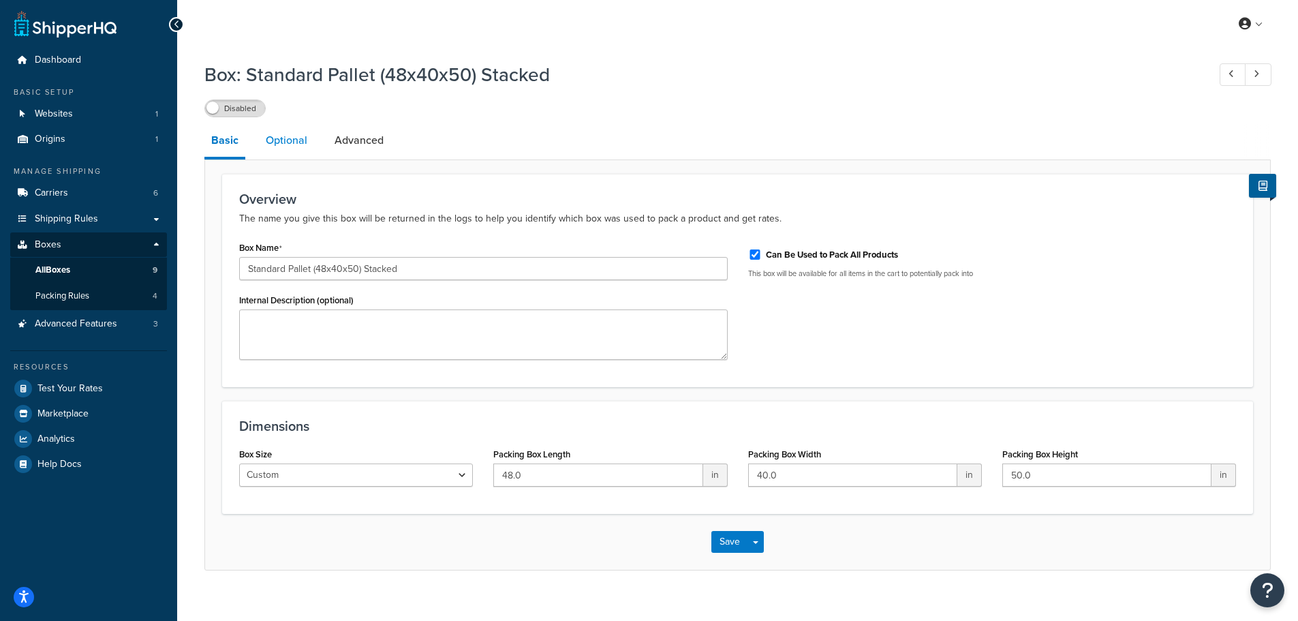
click at [290, 143] on link "Optional" at bounding box center [286, 140] width 55 height 33
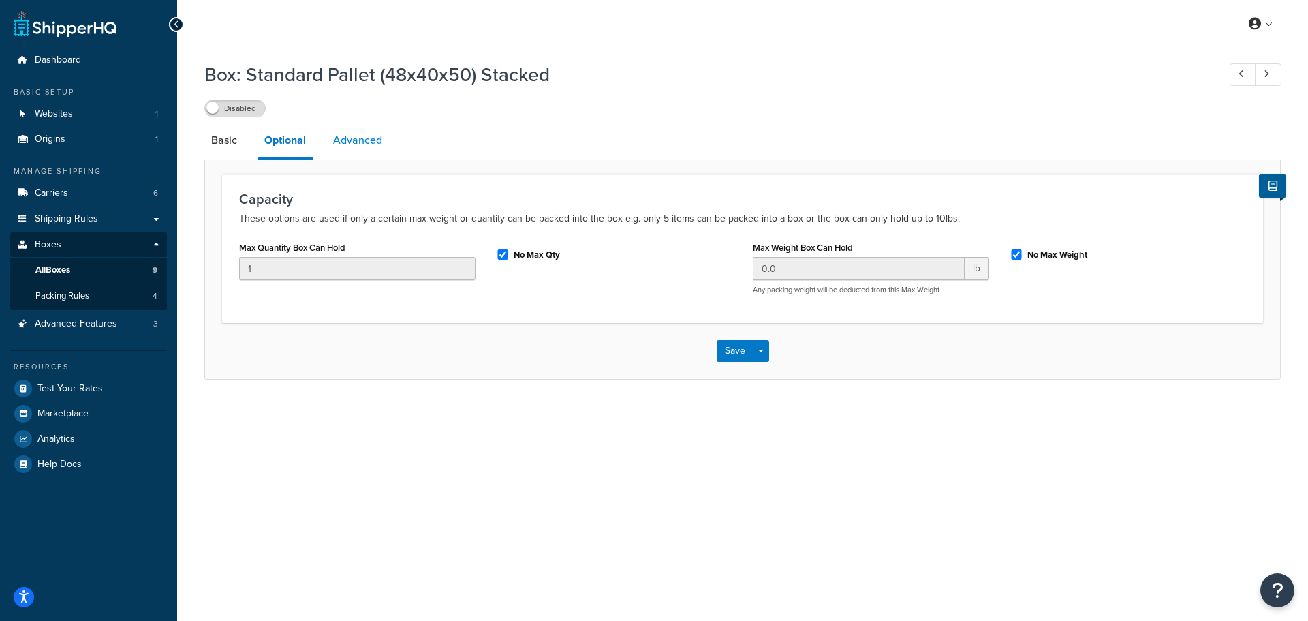
click at [360, 139] on link "Advanced" at bounding box center [357, 140] width 63 height 33
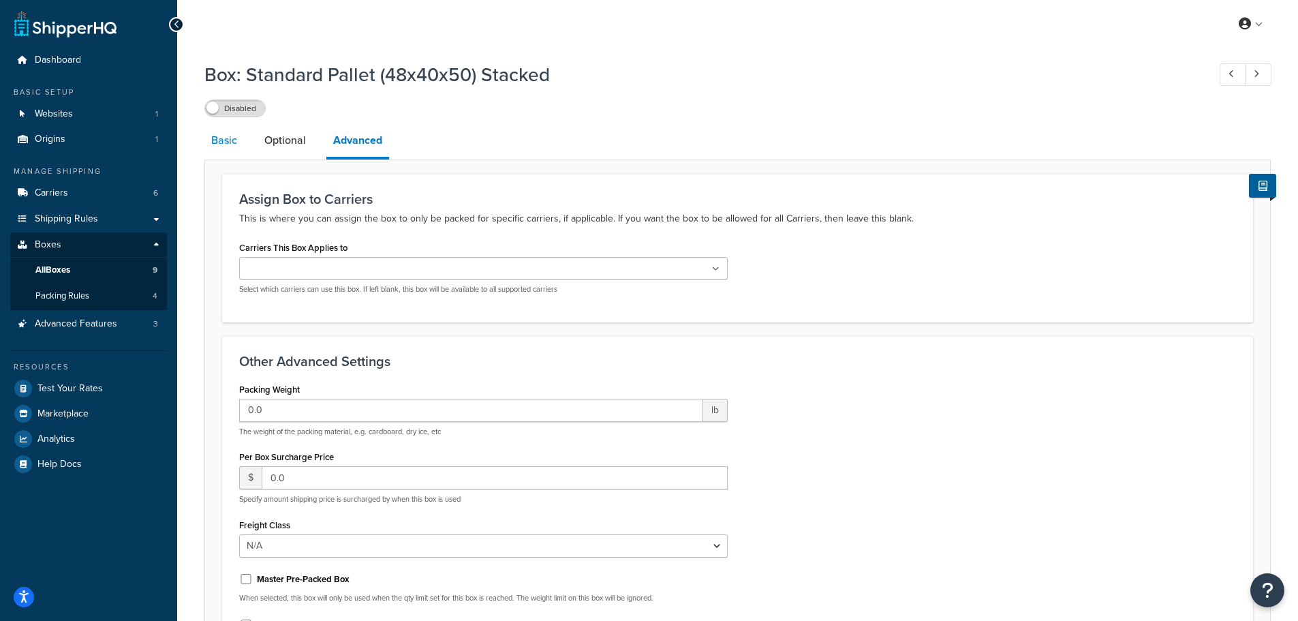
click at [228, 146] on link "Basic" at bounding box center [224, 140] width 40 height 33
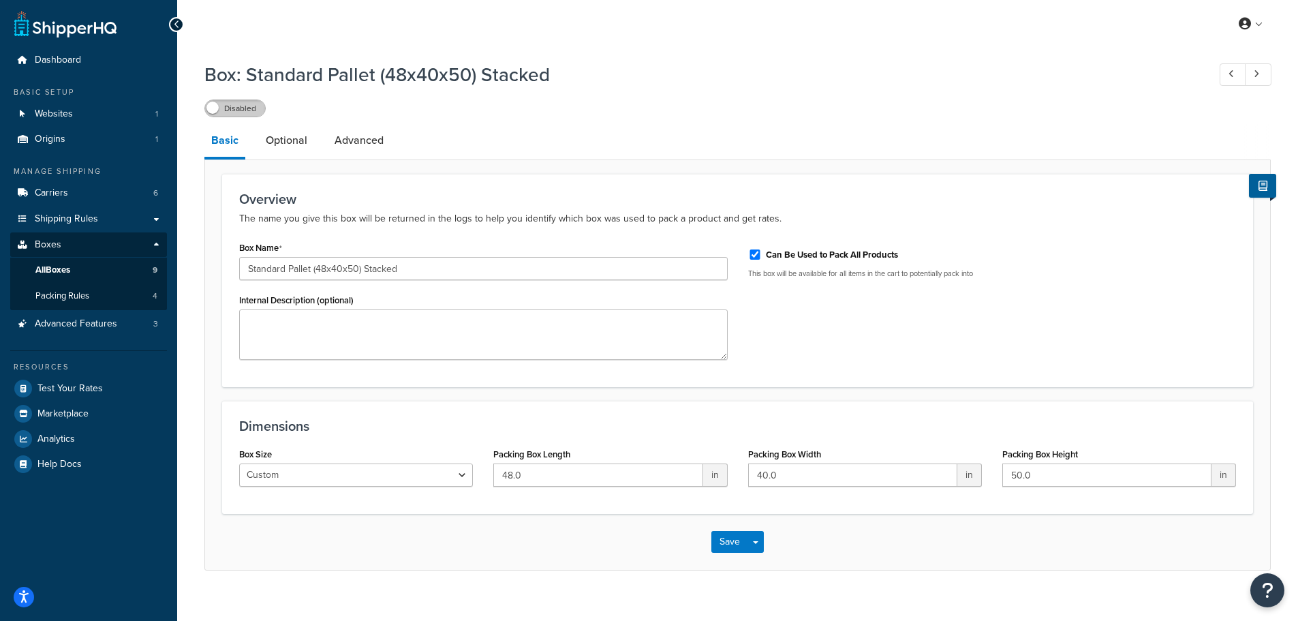
click at [248, 109] on label "Disabled" at bounding box center [235, 108] width 60 height 16
click at [234, 109] on label "Enabled" at bounding box center [235, 108] width 60 height 16
